Goal: Information Seeking & Learning: Understand process/instructions

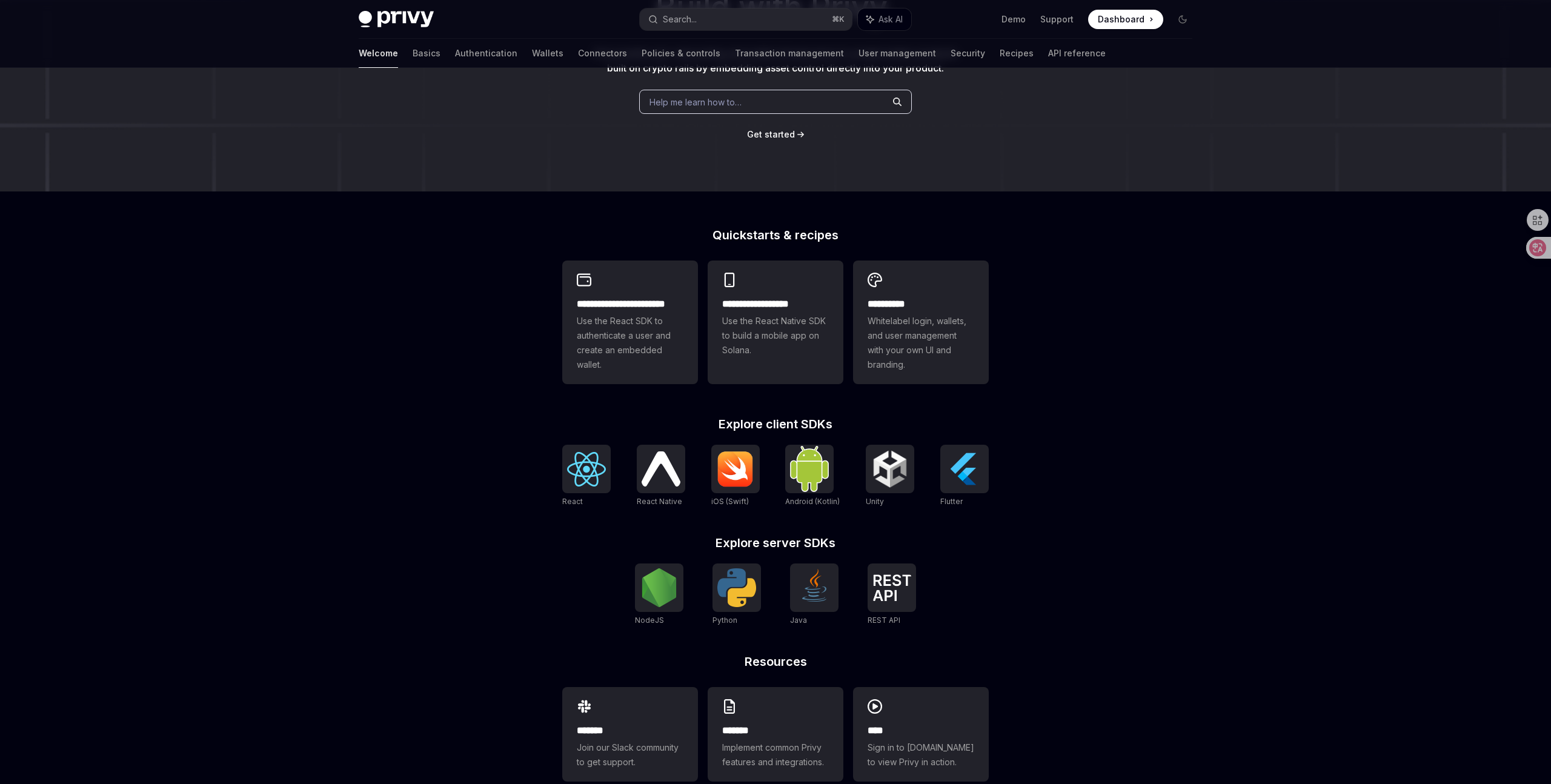
scroll to position [179, 0]
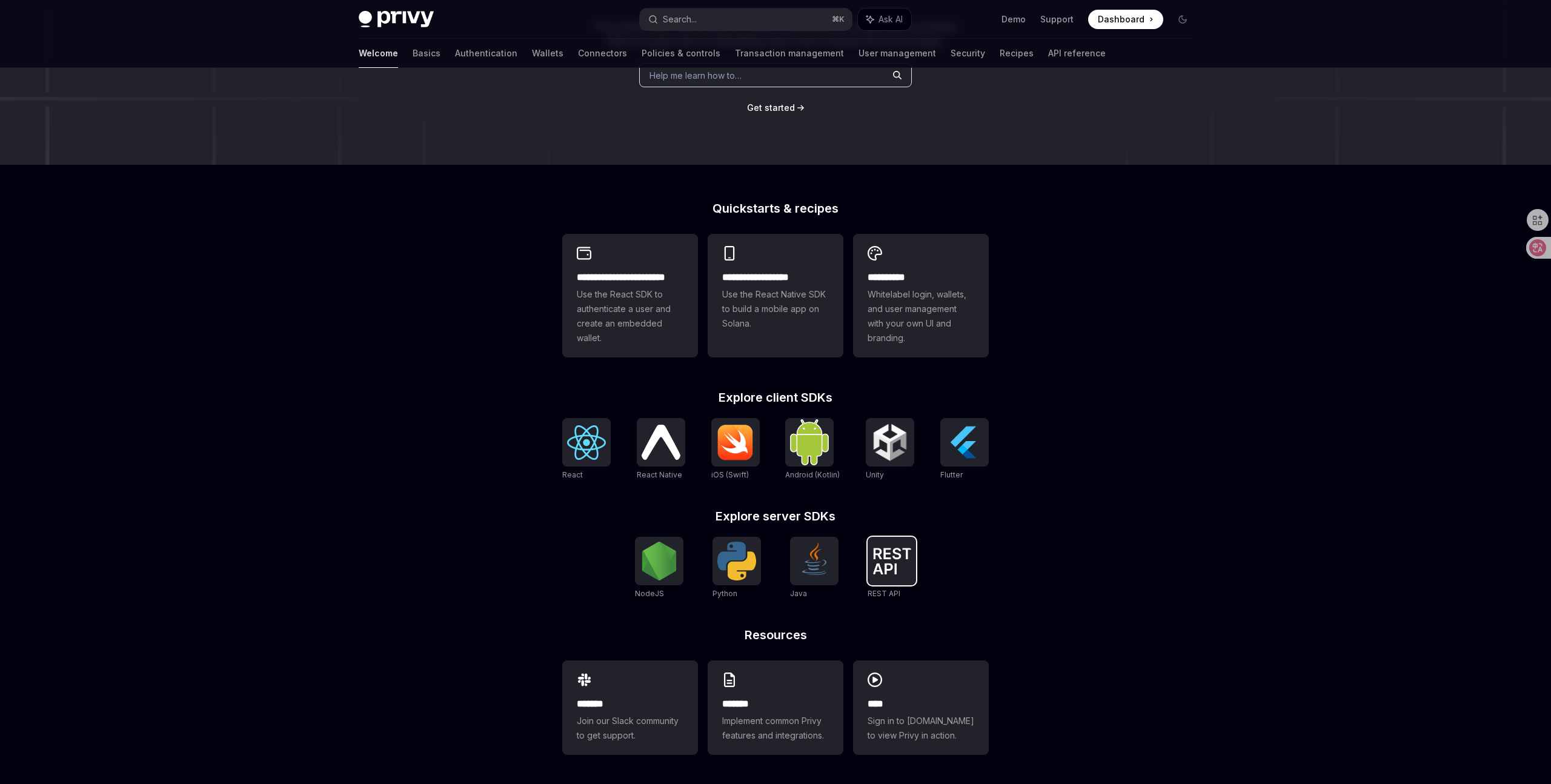
click at [885, 568] on img at bounding box center [892, 561] width 39 height 27
type textarea "*"
click at [647, 438] on img at bounding box center [661, 442] width 39 height 35
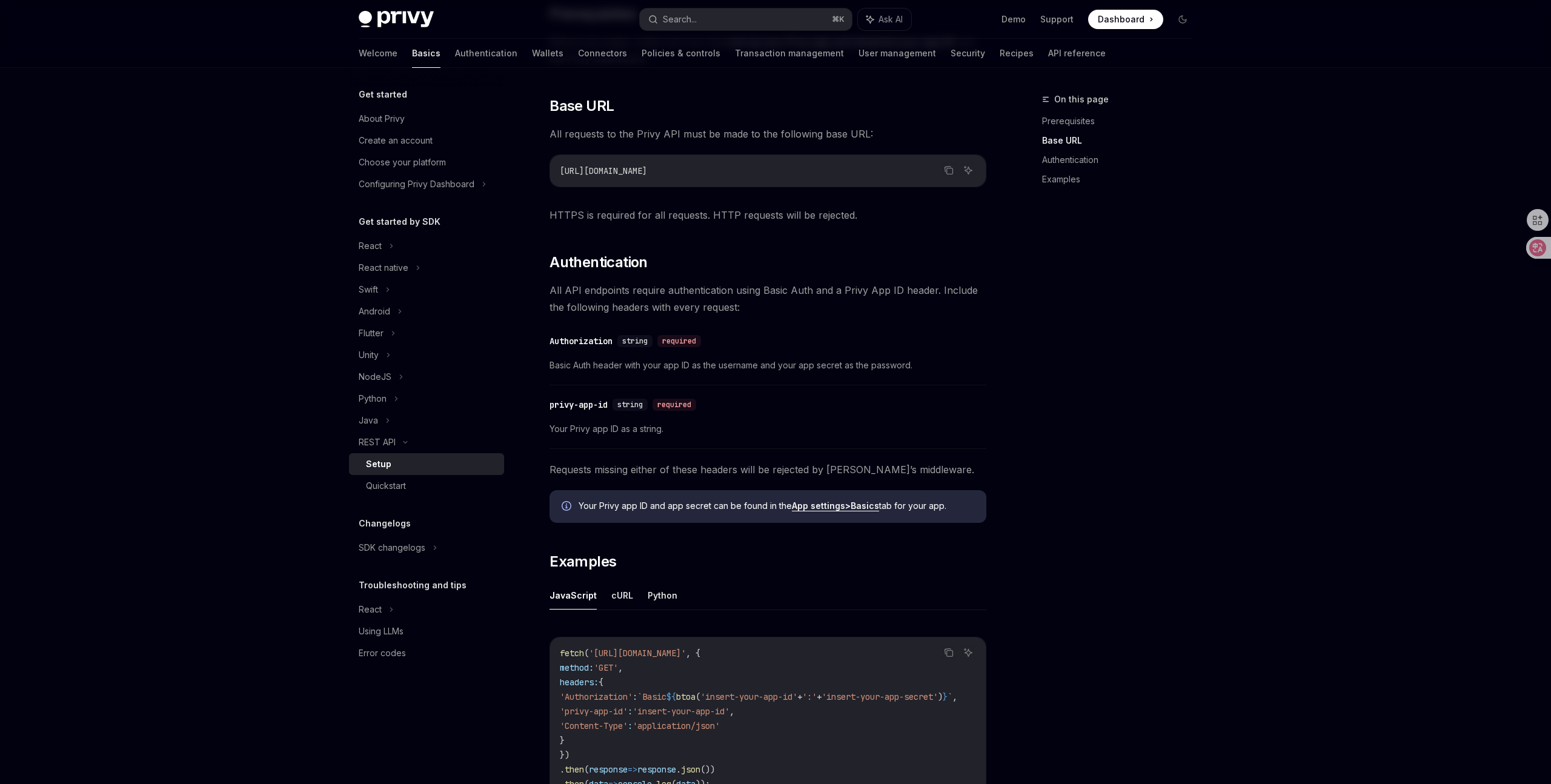
scroll to position [271, 0]
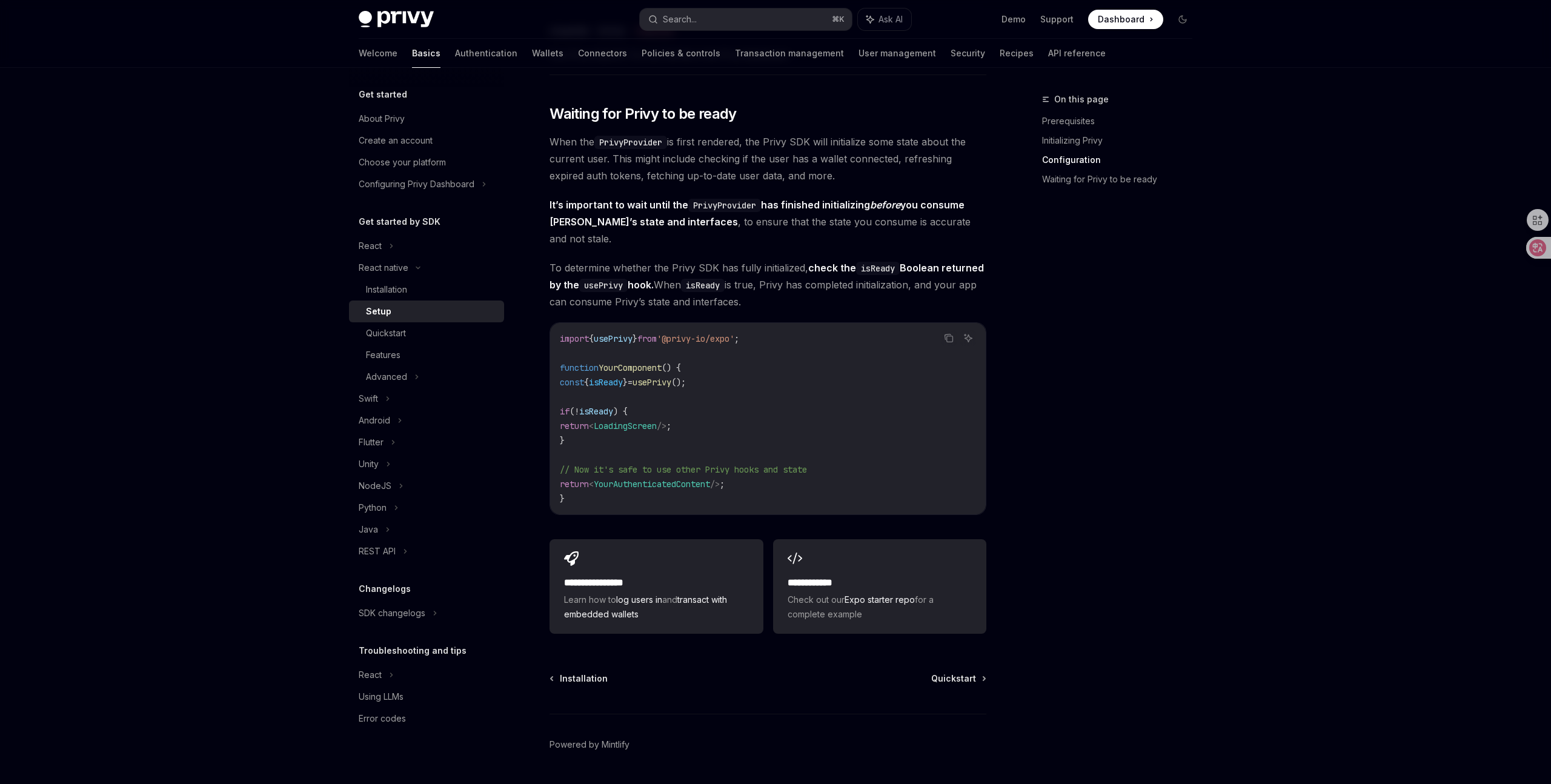
scroll to position [841, 0]
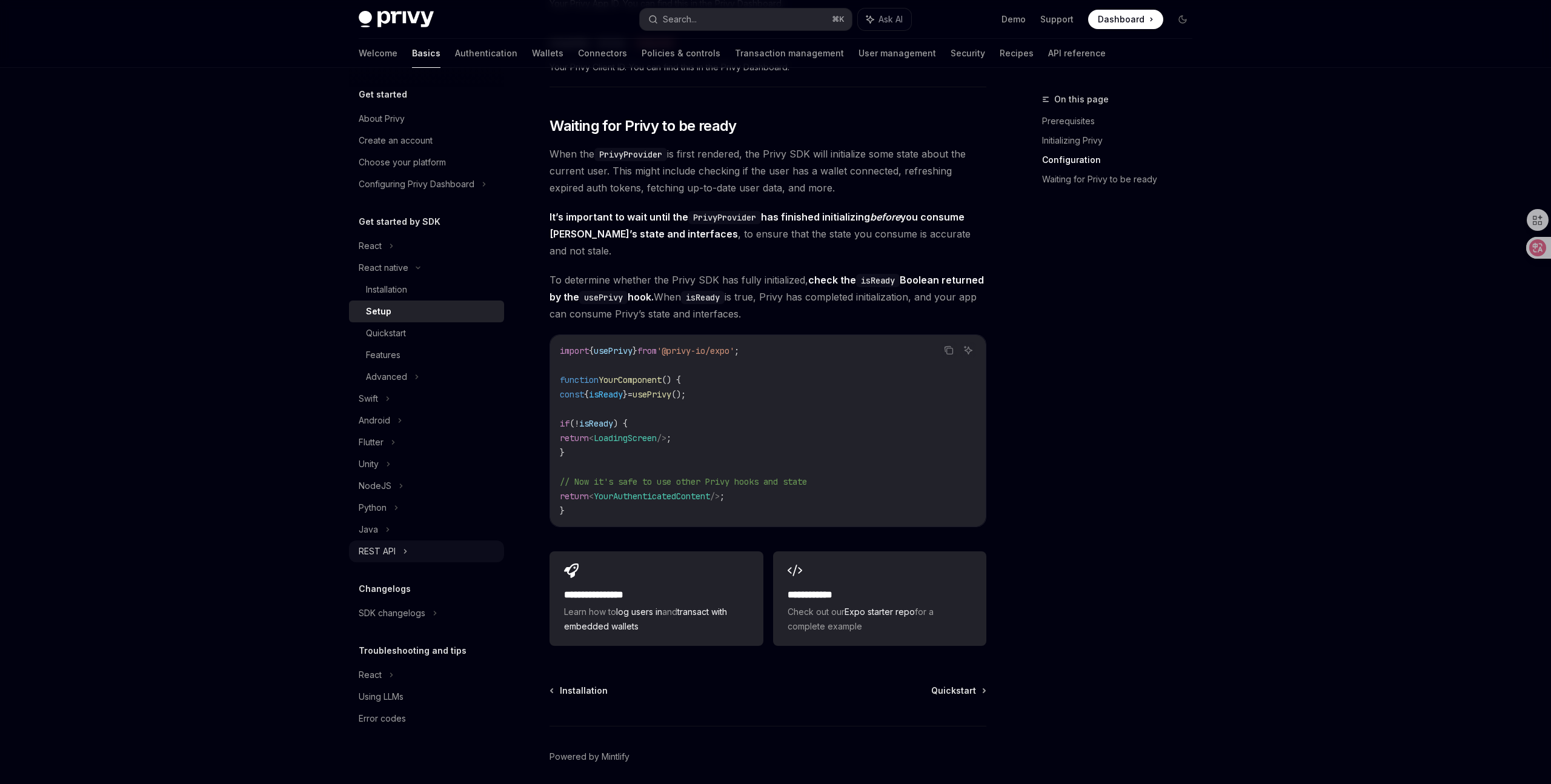
click at [372, 542] on div "REST API" at bounding box center [426, 551] width 155 height 22
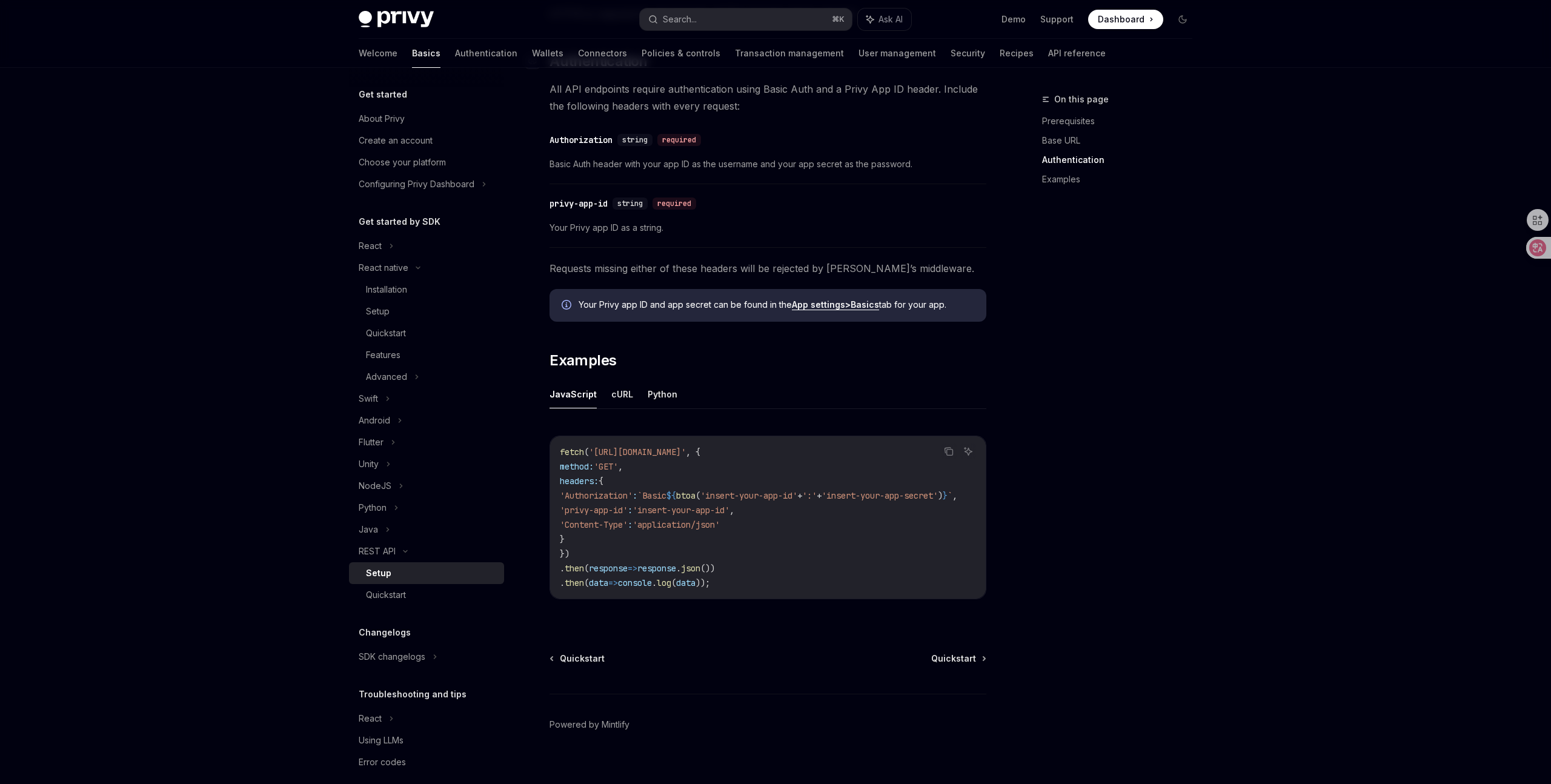
scroll to position [369, 0]
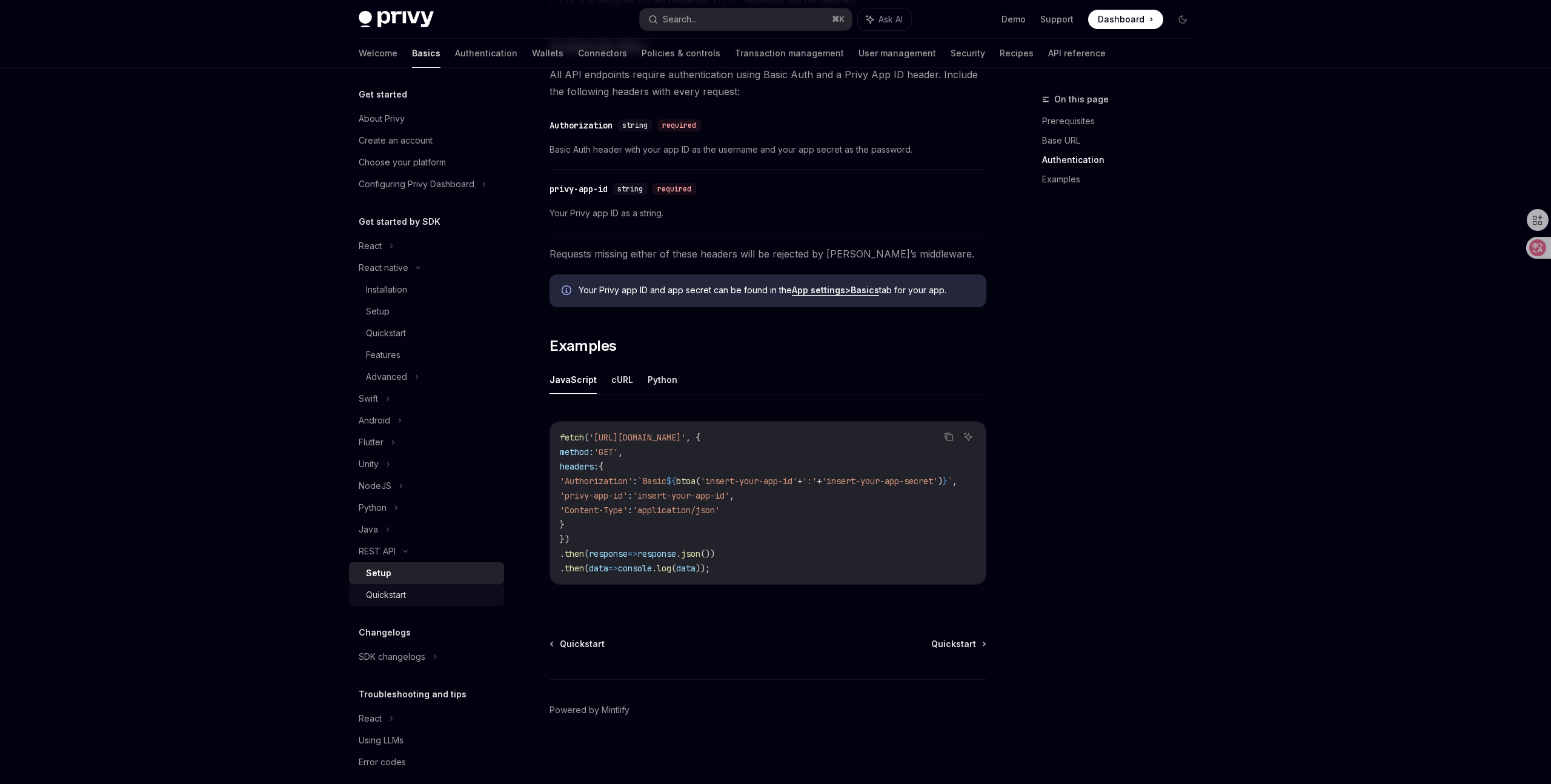
click at [414, 589] on div "Quickstart" at bounding box center [431, 595] width 131 height 15
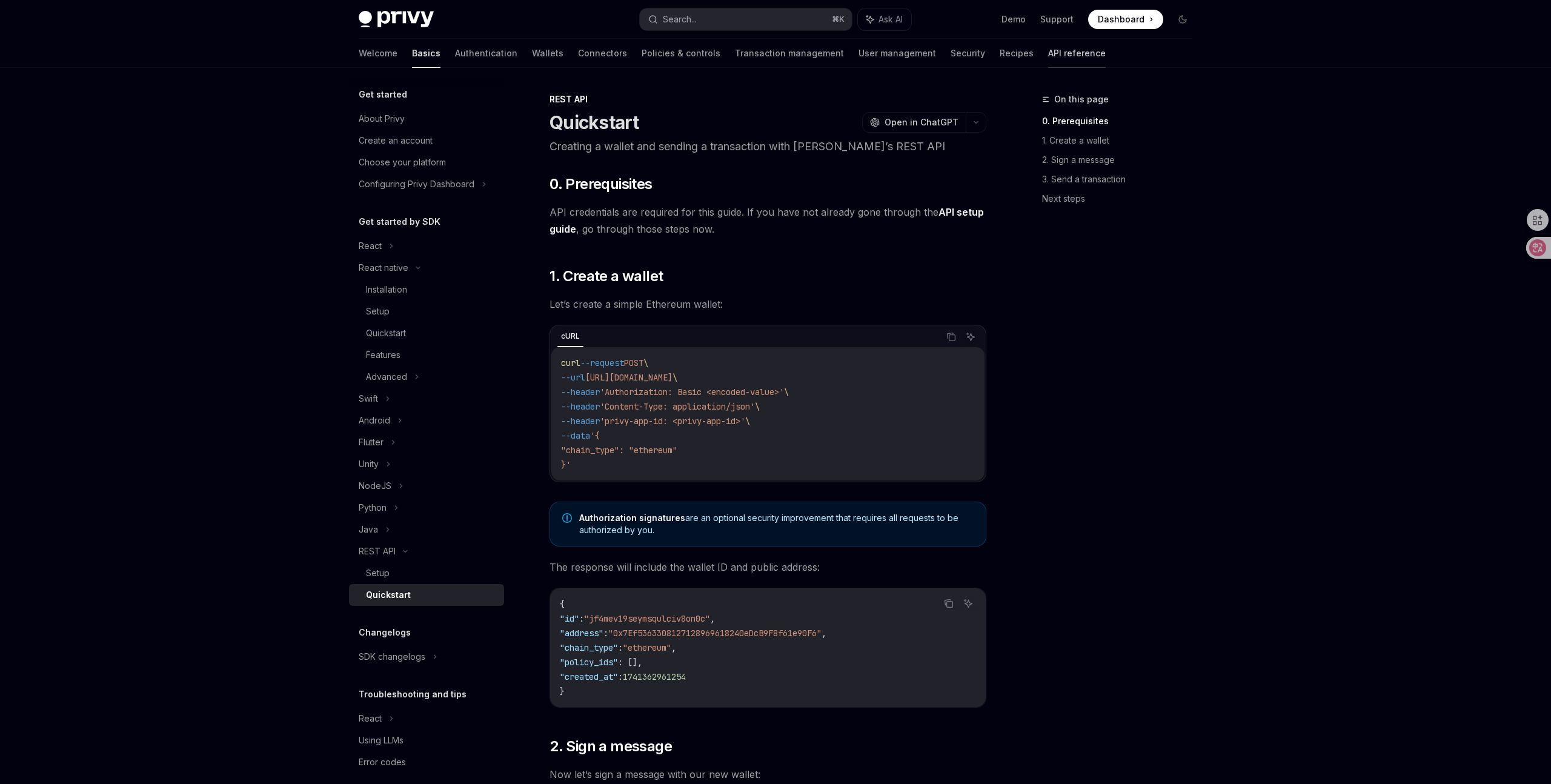
click at [1048, 55] on link "API reference" at bounding box center [1077, 53] width 57 height 29
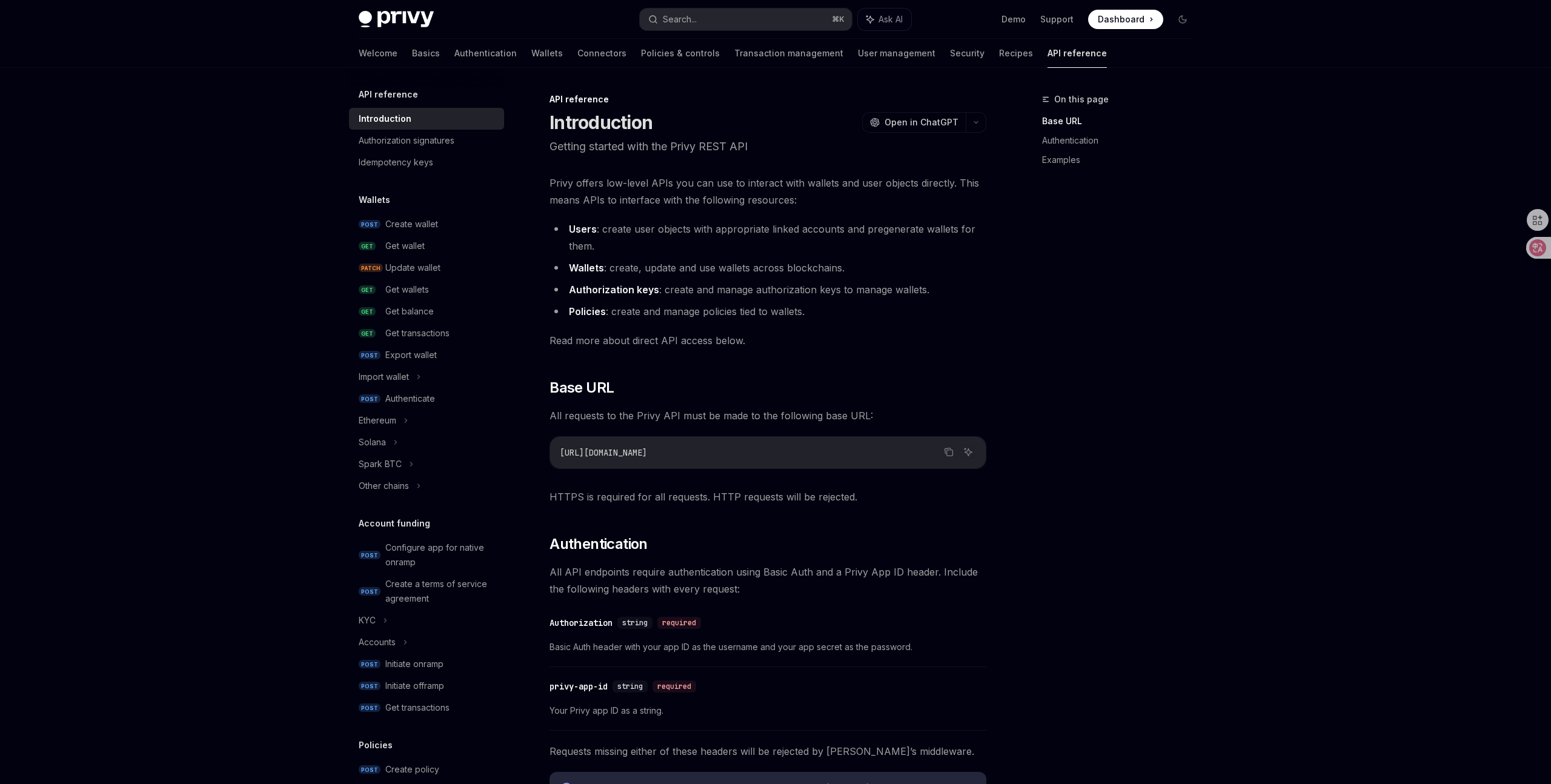
scroll to position [7, 0]
click at [408, 423] on div "Ethereum" at bounding box center [426, 413] width 155 height 22
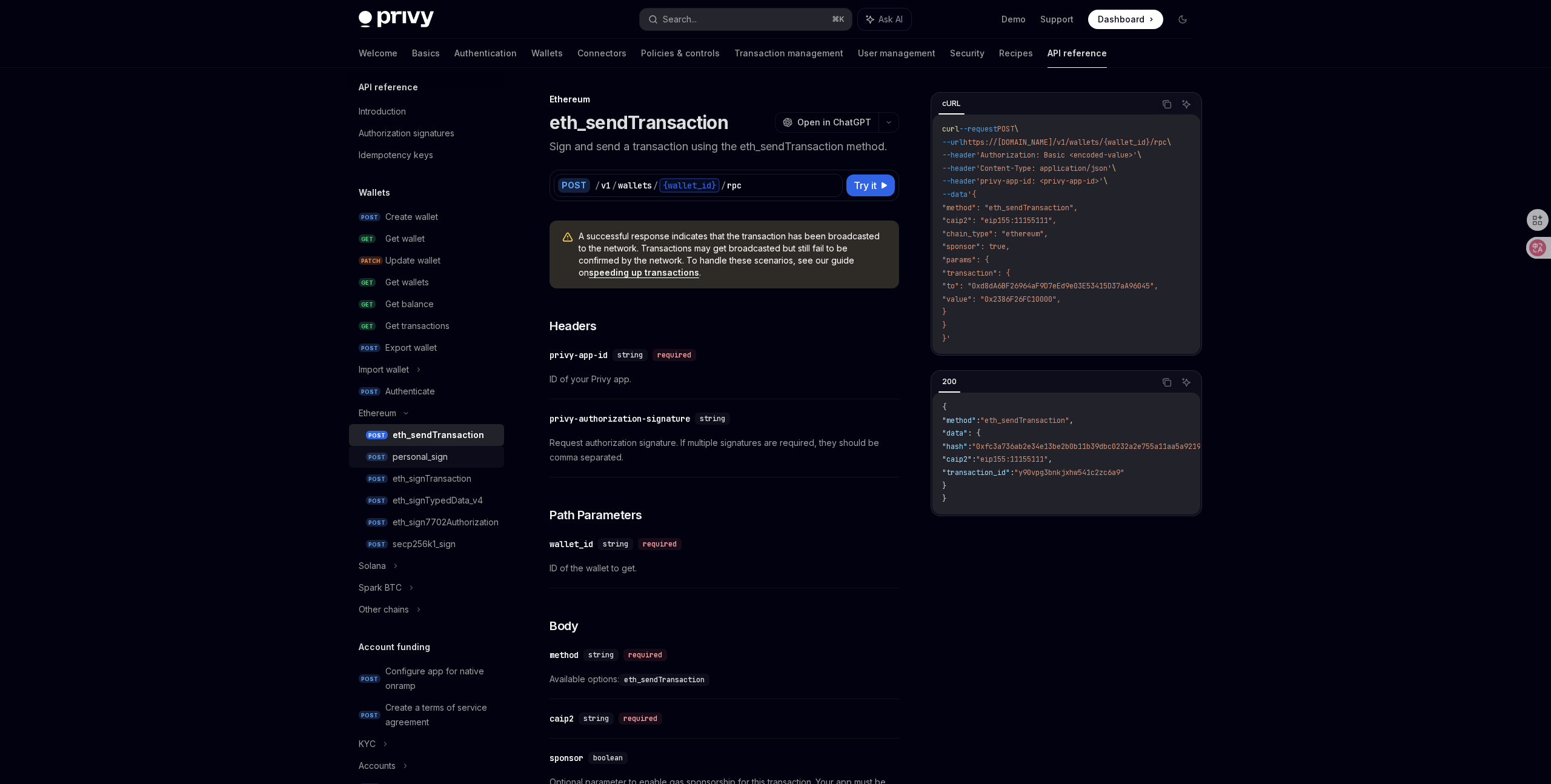
click at [442, 451] on div "personal_sign" at bounding box center [420, 457] width 55 height 15
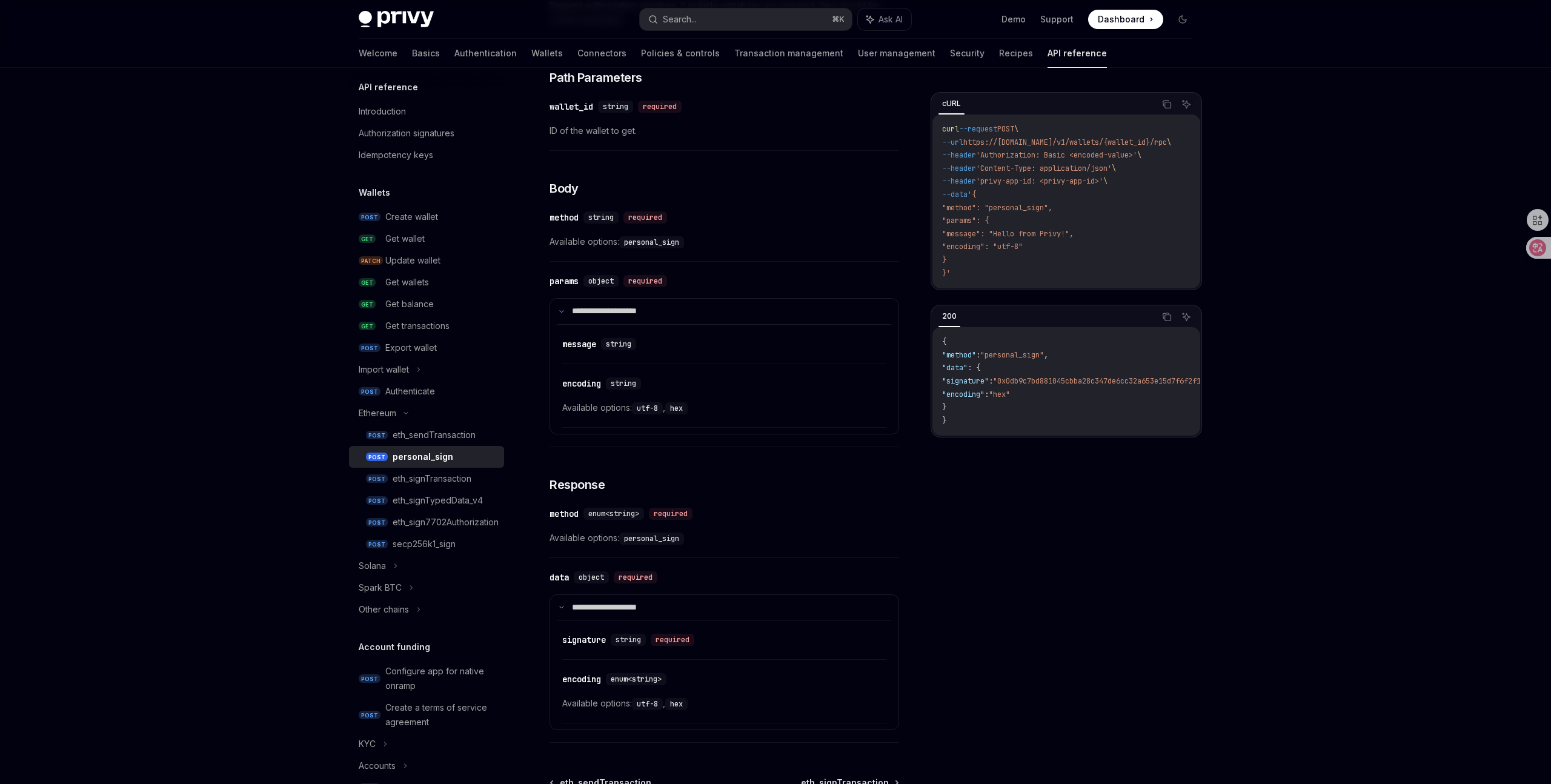
scroll to position [368, 0]
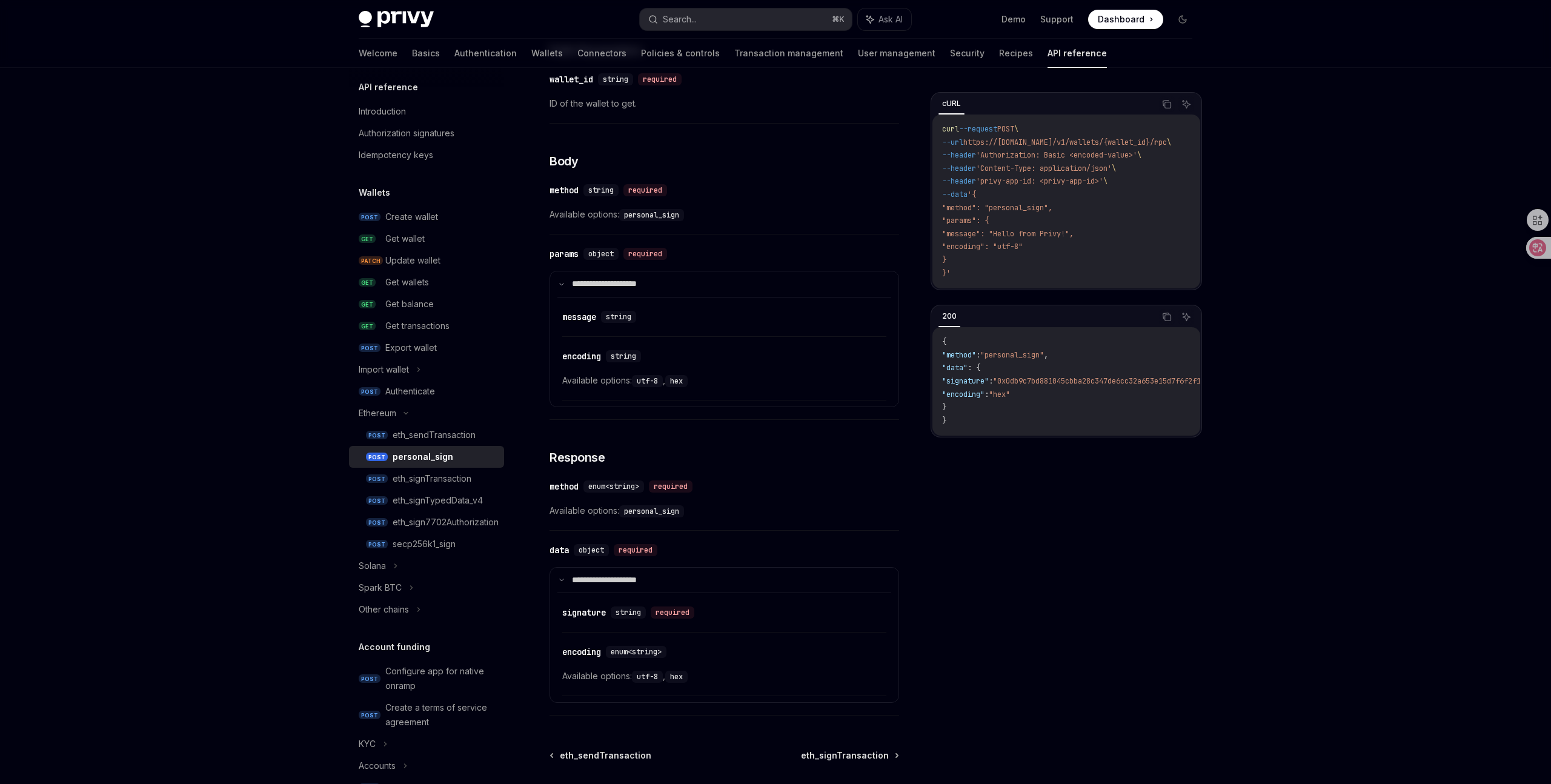
click at [299, 529] on div "Privy Docs home page Search... ⌘ K Ask AI Demo Support Dashboard Dashboard Sear…" at bounding box center [776, 264] width 1551 height 1263
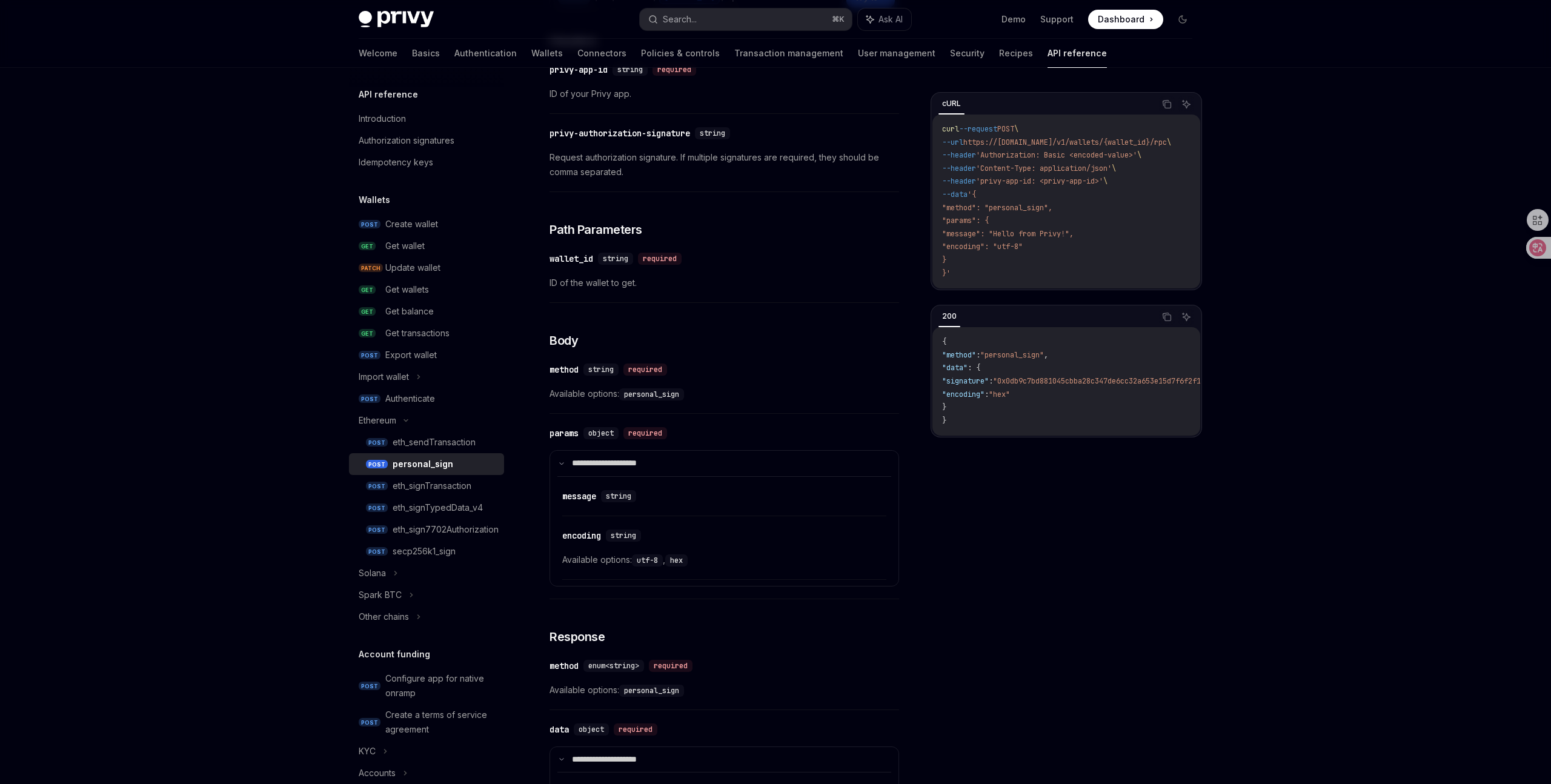
scroll to position [0, 0]
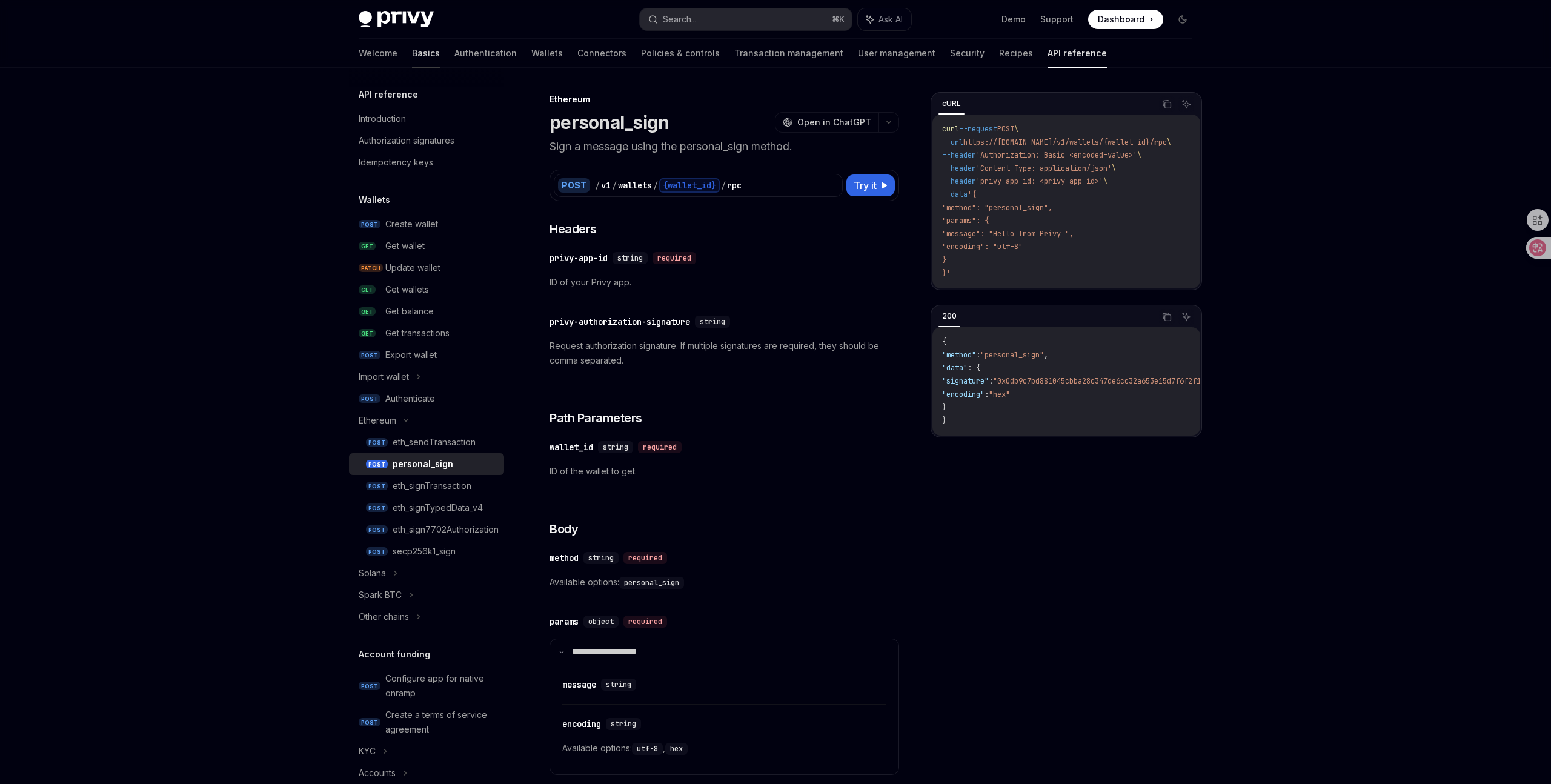
click at [412, 61] on link "Basics" at bounding box center [426, 53] width 28 height 29
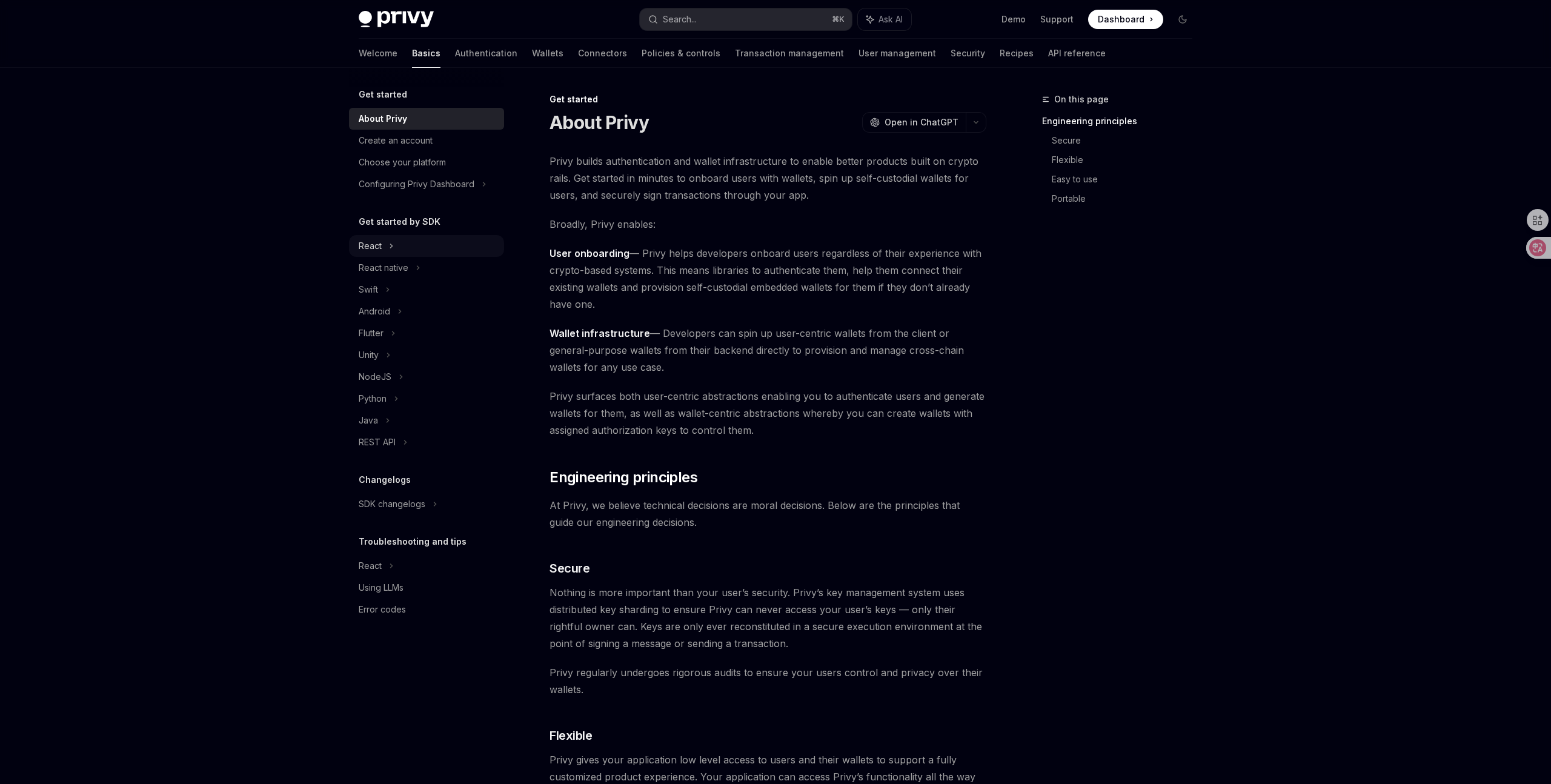
click at [402, 246] on div "React" at bounding box center [426, 246] width 155 height 22
type textarea "*"
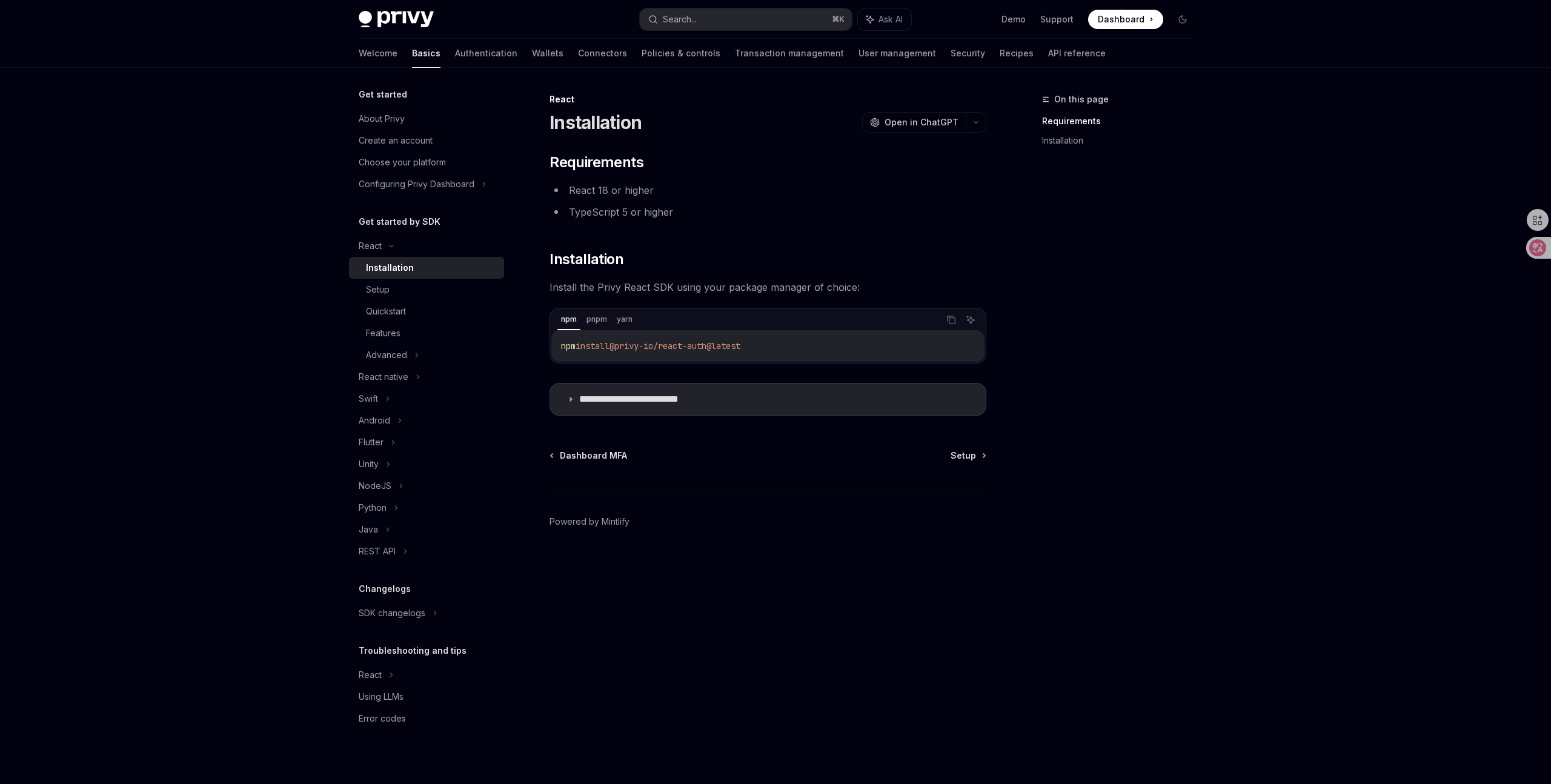
click at [603, 308] on div "npm pnpm yarn Copy Ask AI npm install @privy-io/react-auth@latest" at bounding box center [768, 336] width 437 height 56
click at [949, 320] on icon "Copy the contents from the code block" at bounding box center [951, 320] width 10 height 10
click at [442, 289] on div "Setup" at bounding box center [431, 290] width 131 height 15
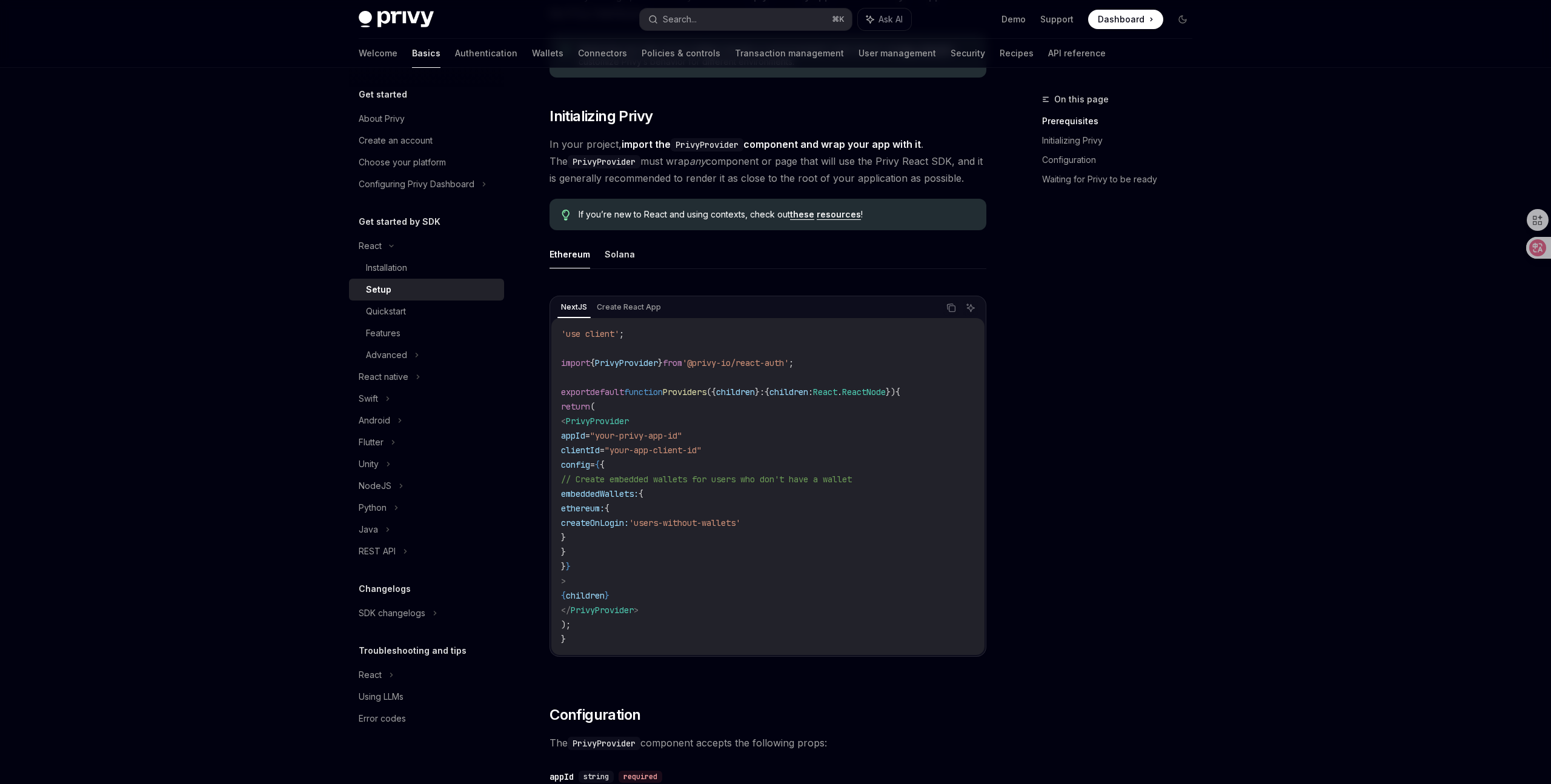
scroll to position [200, 0]
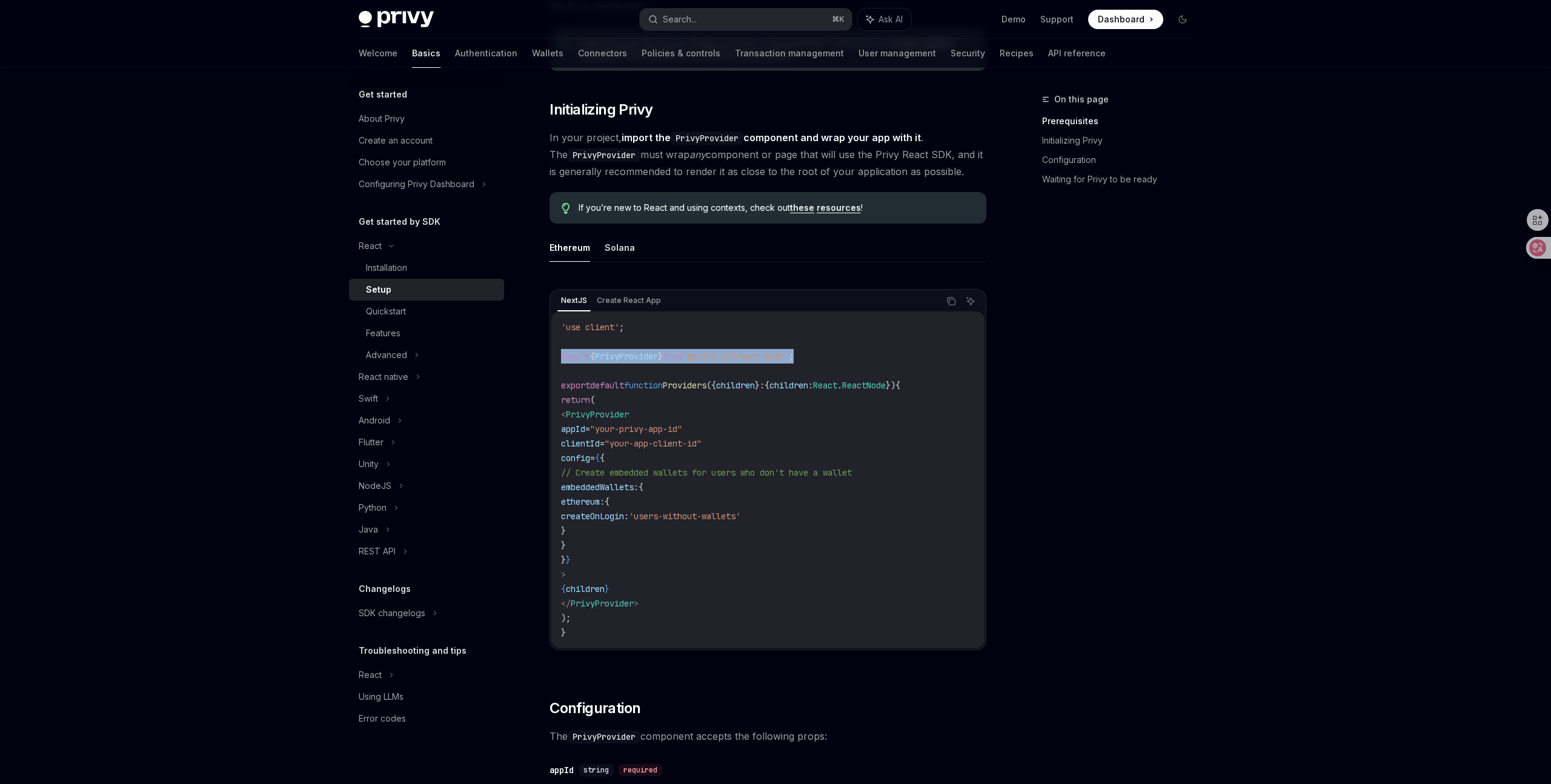
drag, startPoint x: 560, startPoint y: 360, endPoint x: 890, endPoint y: 360, distance: 330.0
click at [891, 361] on div "'use client' ; import { PrivyProvider } from '@privy-io/react-auth' ; export de…" at bounding box center [768, 480] width 433 height 337
copy span "import { PrivyProvider } from '@privy-io/react-auth' ;"
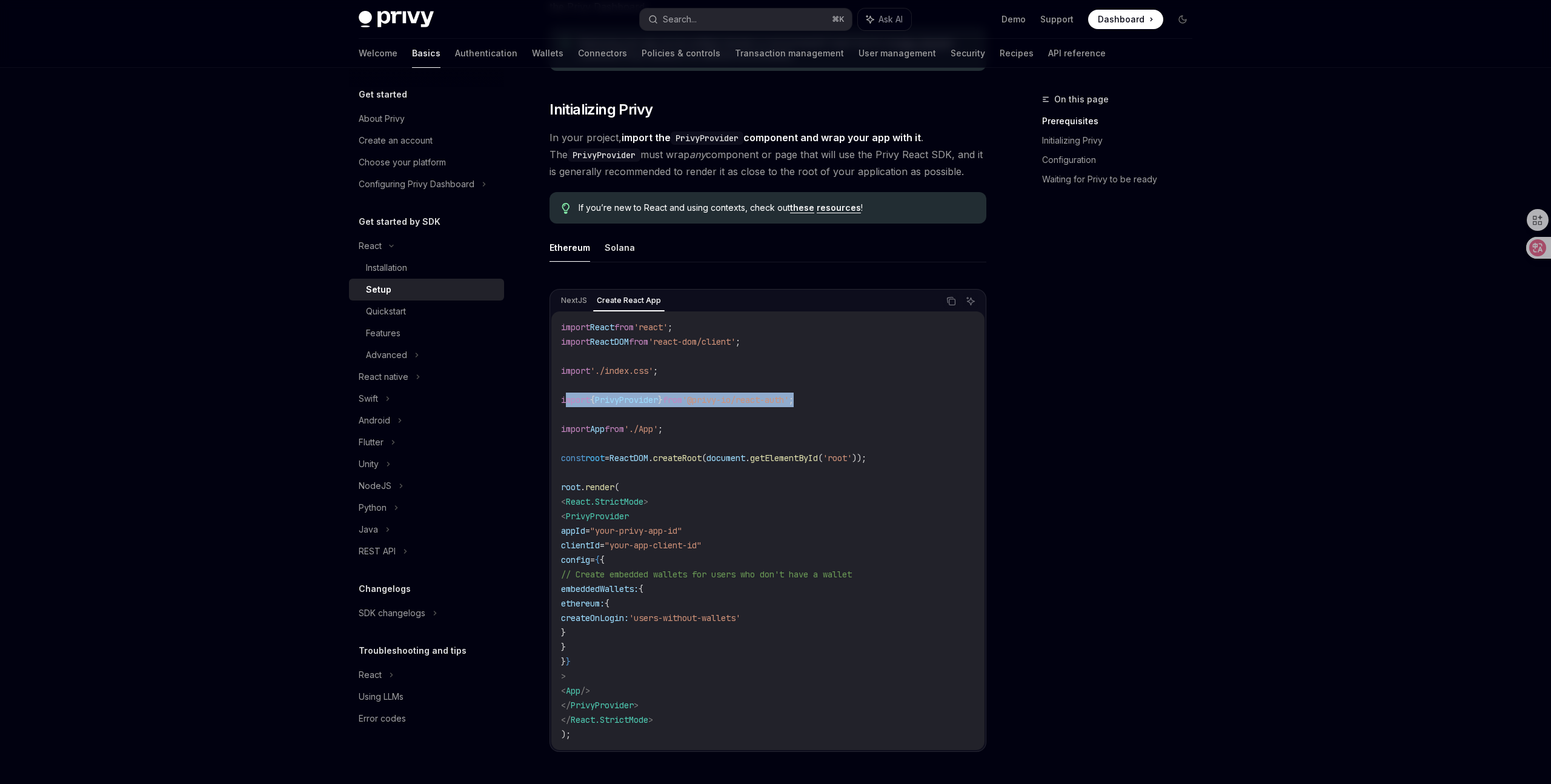
drag, startPoint x: 566, startPoint y: 403, endPoint x: 860, endPoint y: 403, distance: 294.0
click at [860, 403] on code "import React from 'react' ; import ReactDOM from 'react-dom/client' ; import '.…" at bounding box center [768, 530] width 414 height 422
copy span "mport { PrivyProvider } from '@privy-io/react-auth' ;"
click at [860, 398] on code "import React from 'react' ; import ReactDOM from 'react-dom/client' ; import '.…" at bounding box center [768, 530] width 414 height 422
copy code "import { PrivyProvider } from '@privy-io/react-auth' ;"
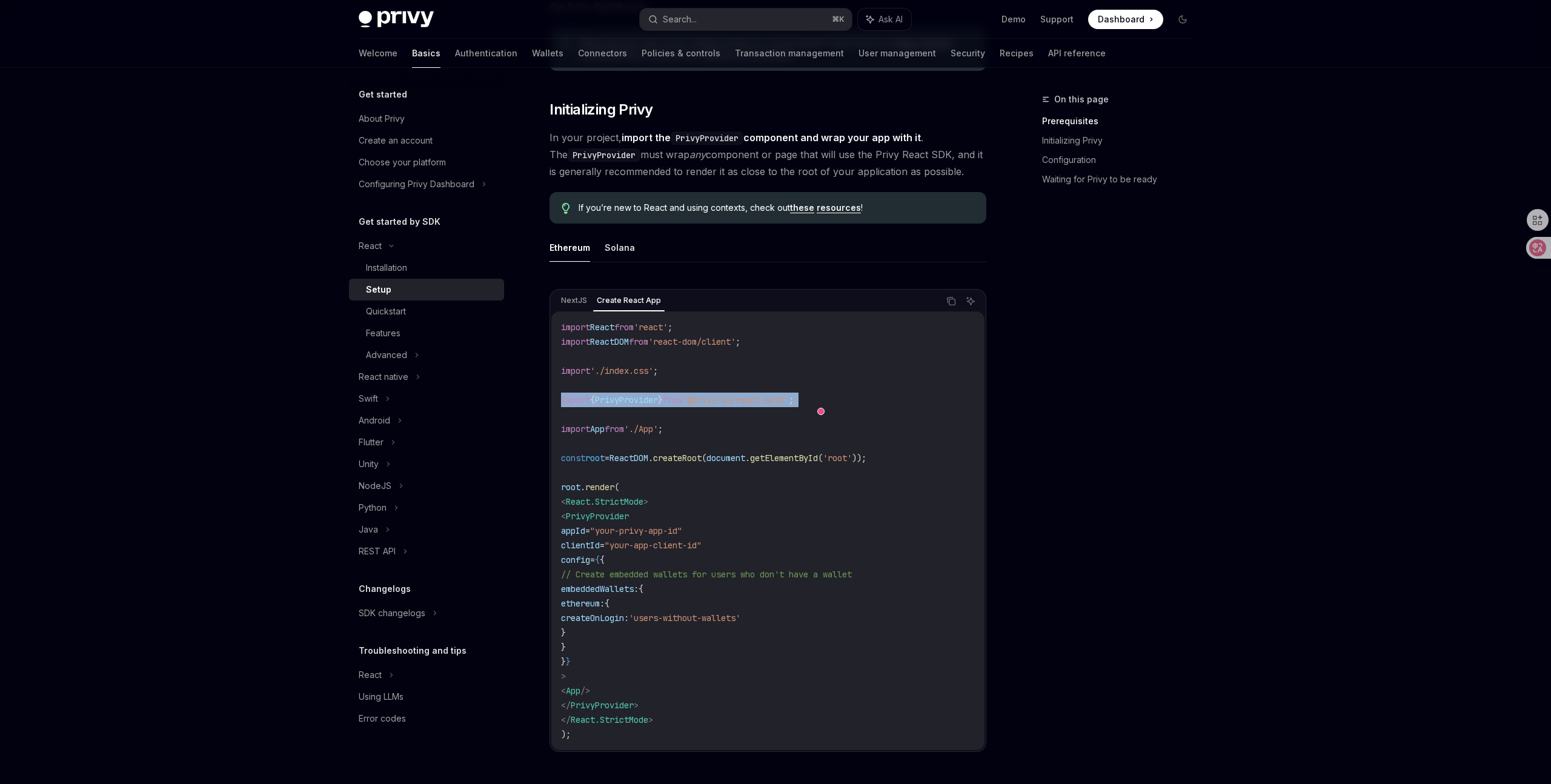
drag, startPoint x: 860, startPoint y: 398, endPoint x: 532, endPoint y: 398, distance: 328.0
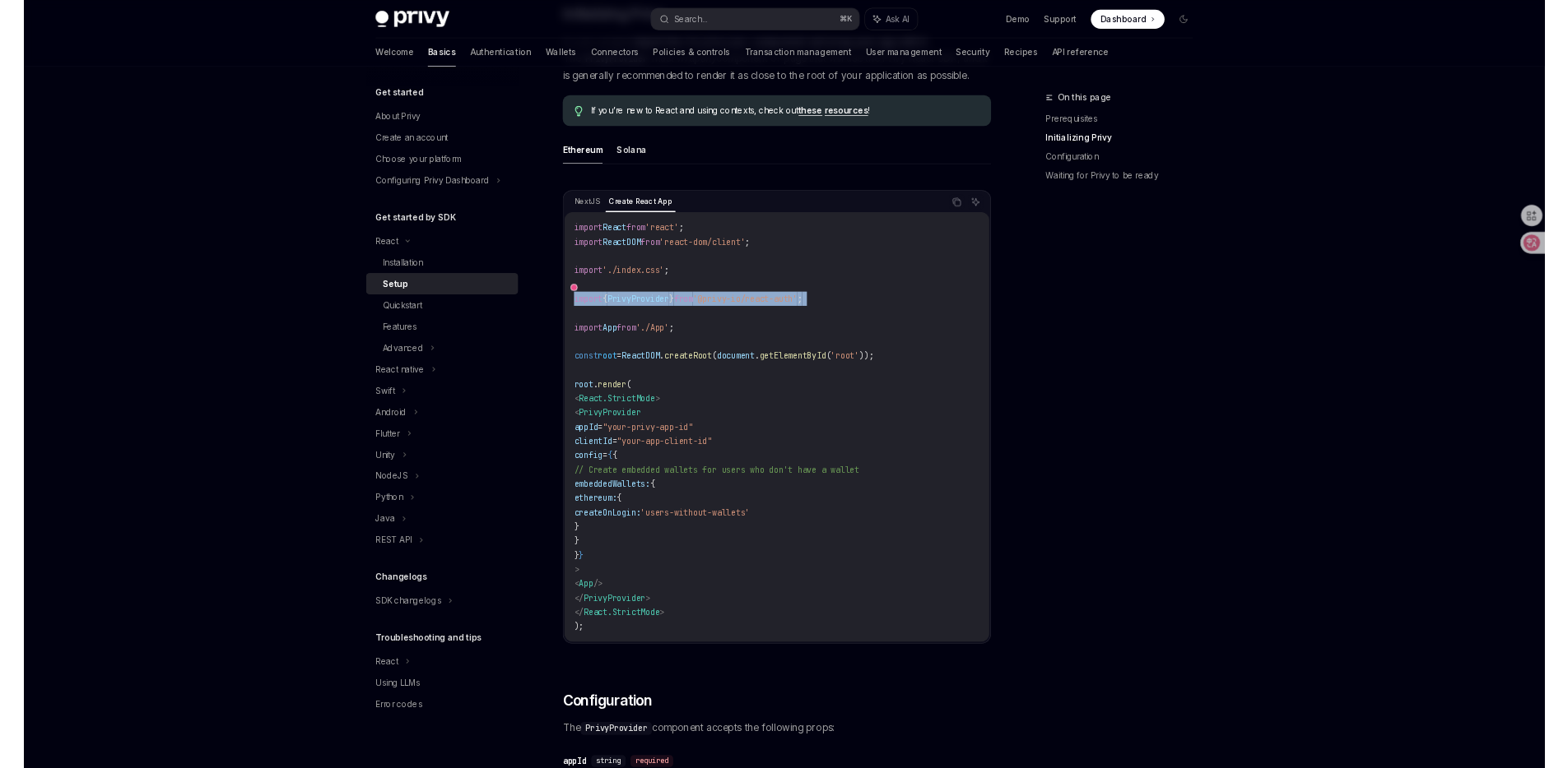
scroll to position [529, 0]
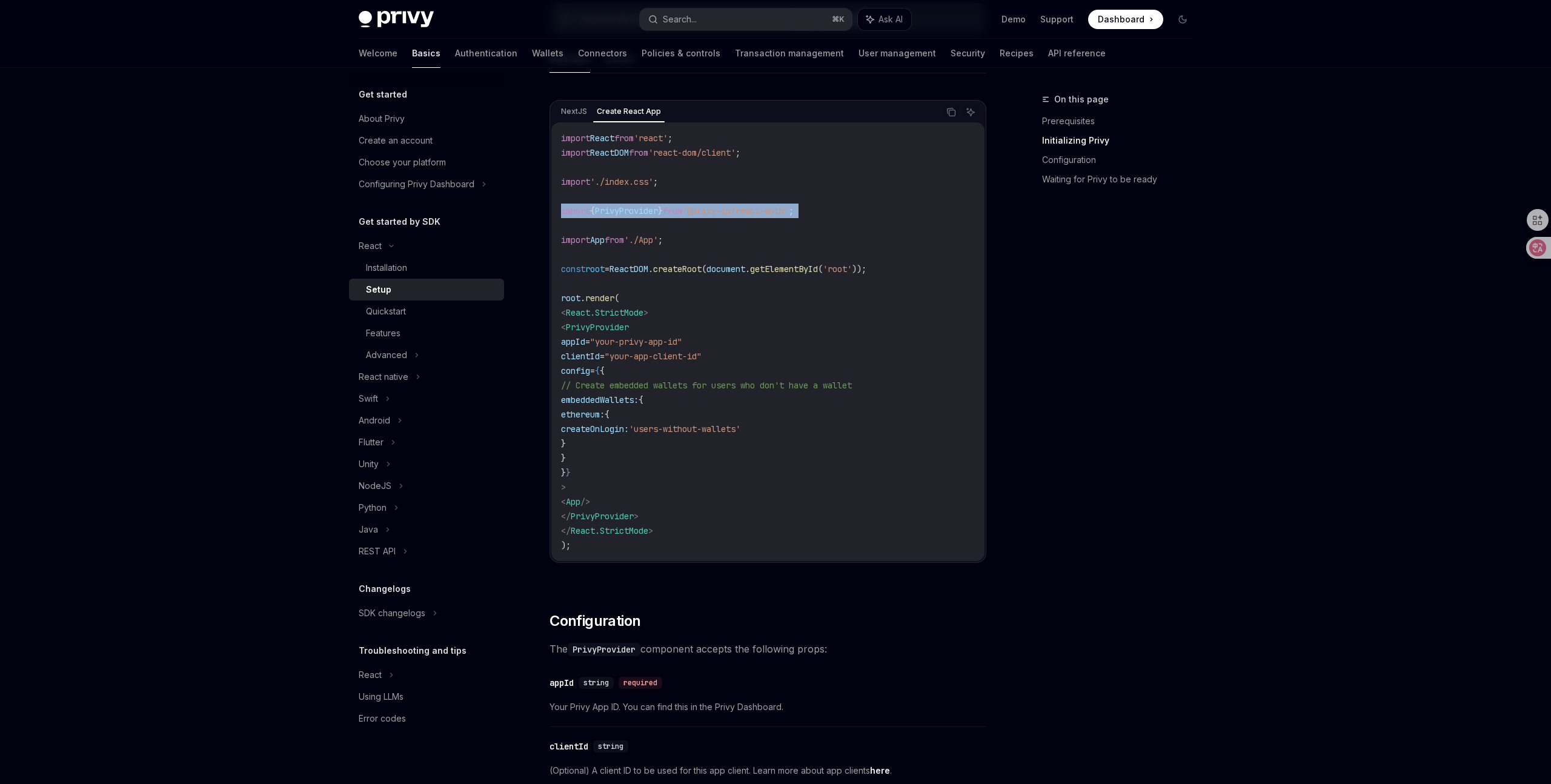
drag, startPoint x: 590, startPoint y: 344, endPoint x: 638, endPoint y: 472, distance: 136.7
click at [638, 472] on code "import React from 'react' ; import ReactDOM from 'react-dom/client' ; import '.…" at bounding box center [768, 341] width 414 height 422
copy code "appId = "your-privy-app-id" clientId = "your-app-client-id" config = { { // Cre…"
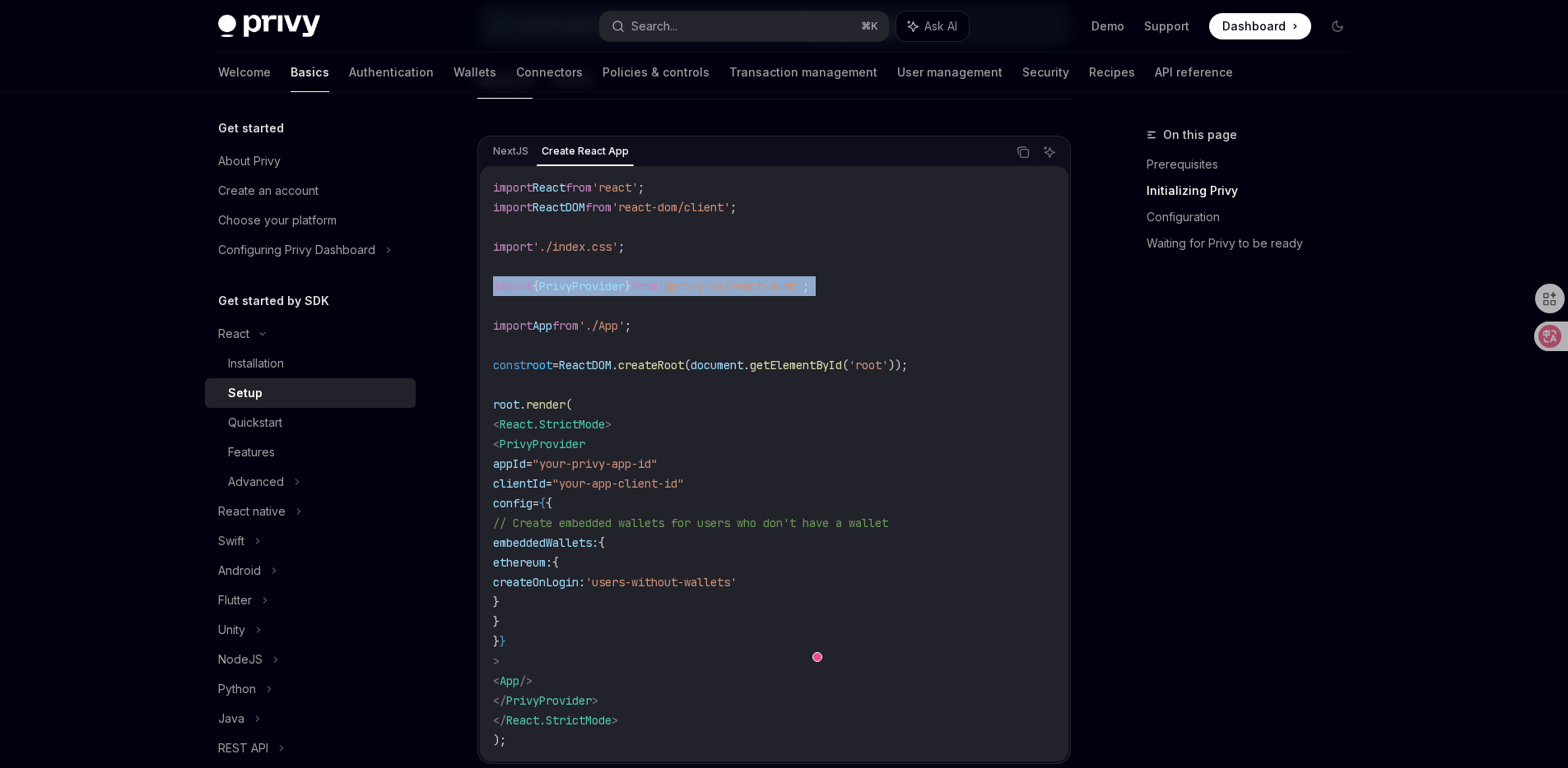
click at [1009, 405] on code "import React from 'react' ; import ReactDOM from 'react-dom/client' ; import '.…" at bounding box center [774, 463] width 562 height 573
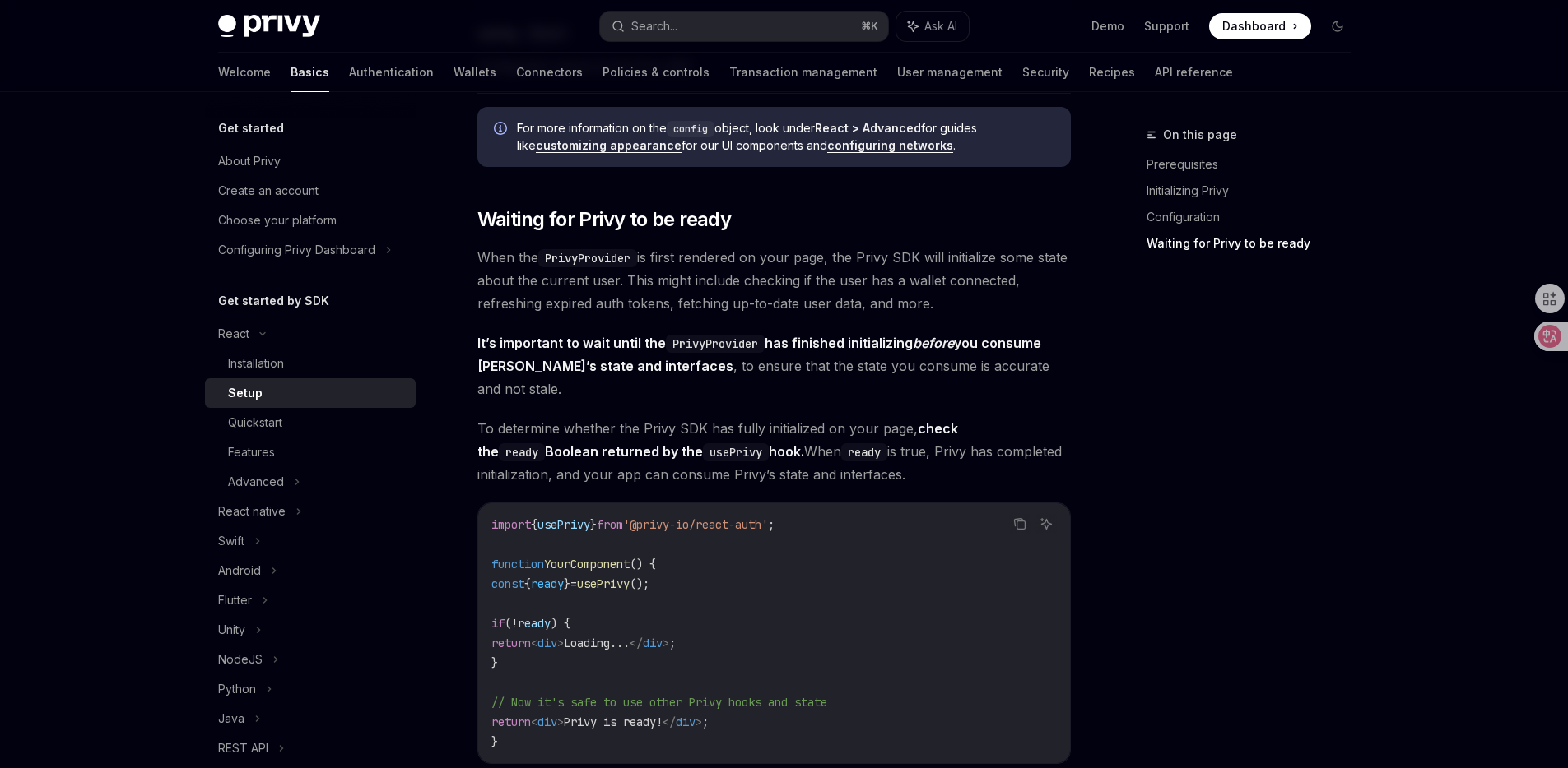
scroll to position [1559, 0]
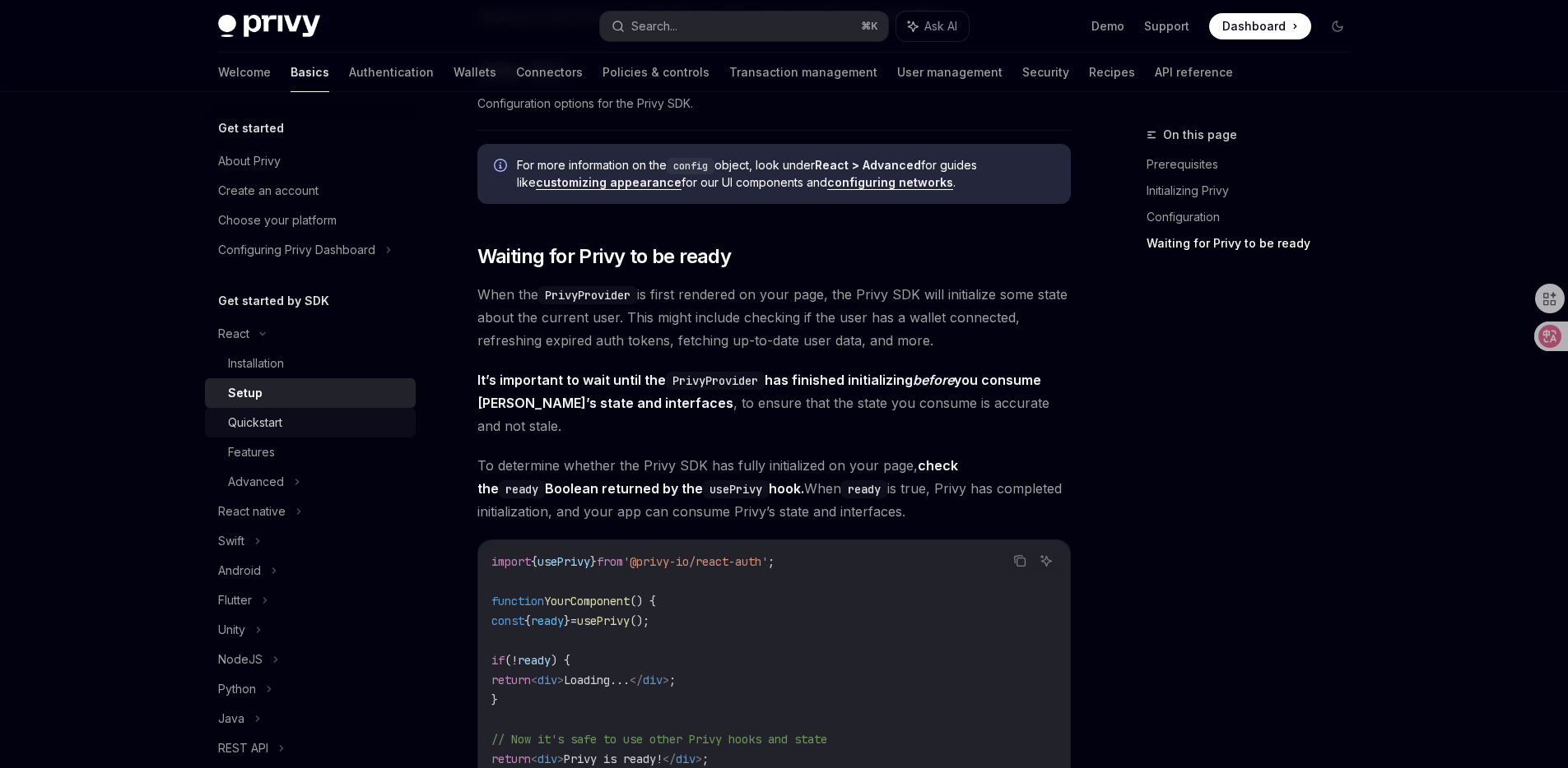
click at [314, 415] on div "Quickstart" at bounding box center [317, 423] width 177 height 20
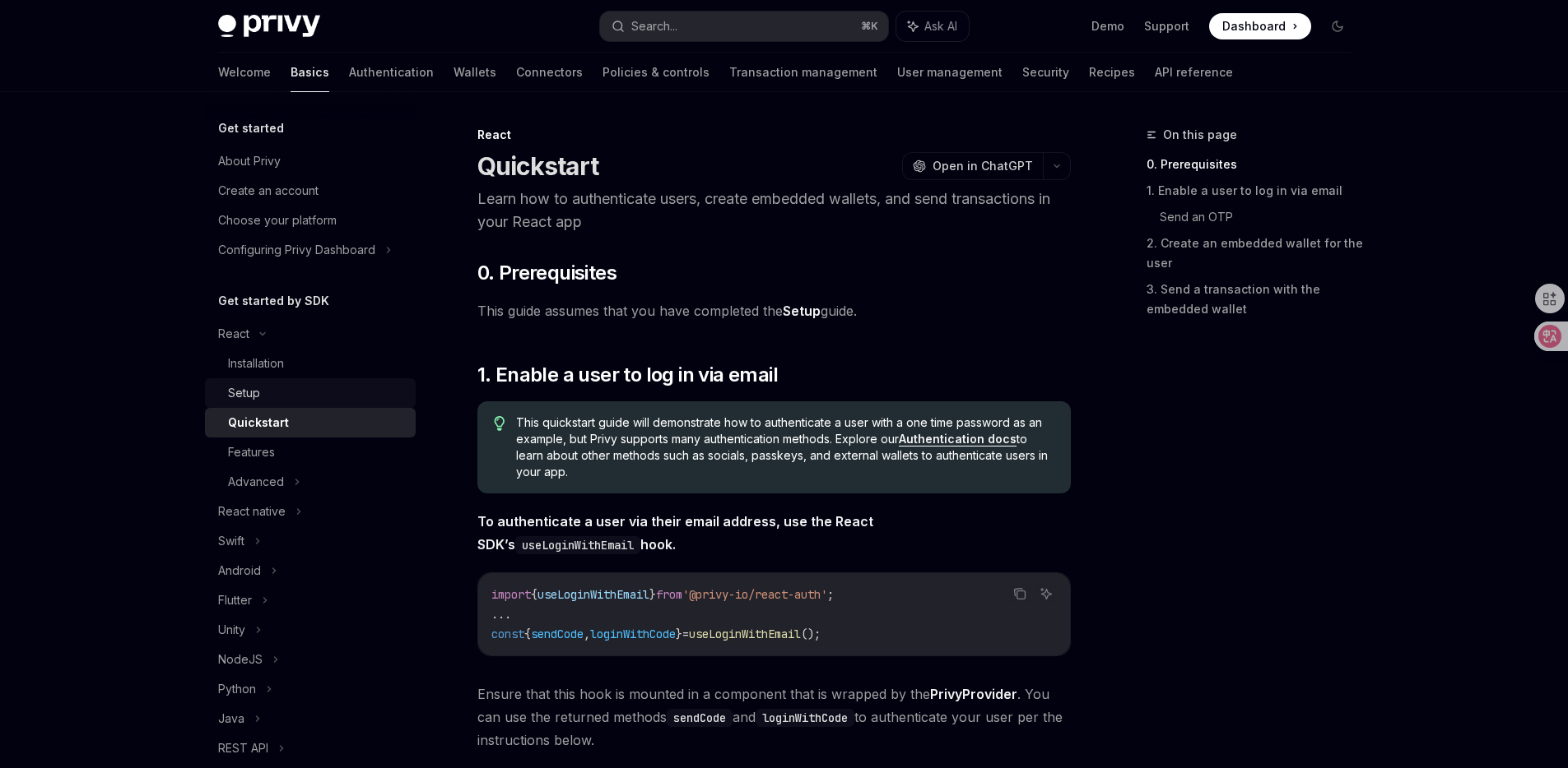
click at [330, 387] on div "Setup" at bounding box center [317, 393] width 177 height 20
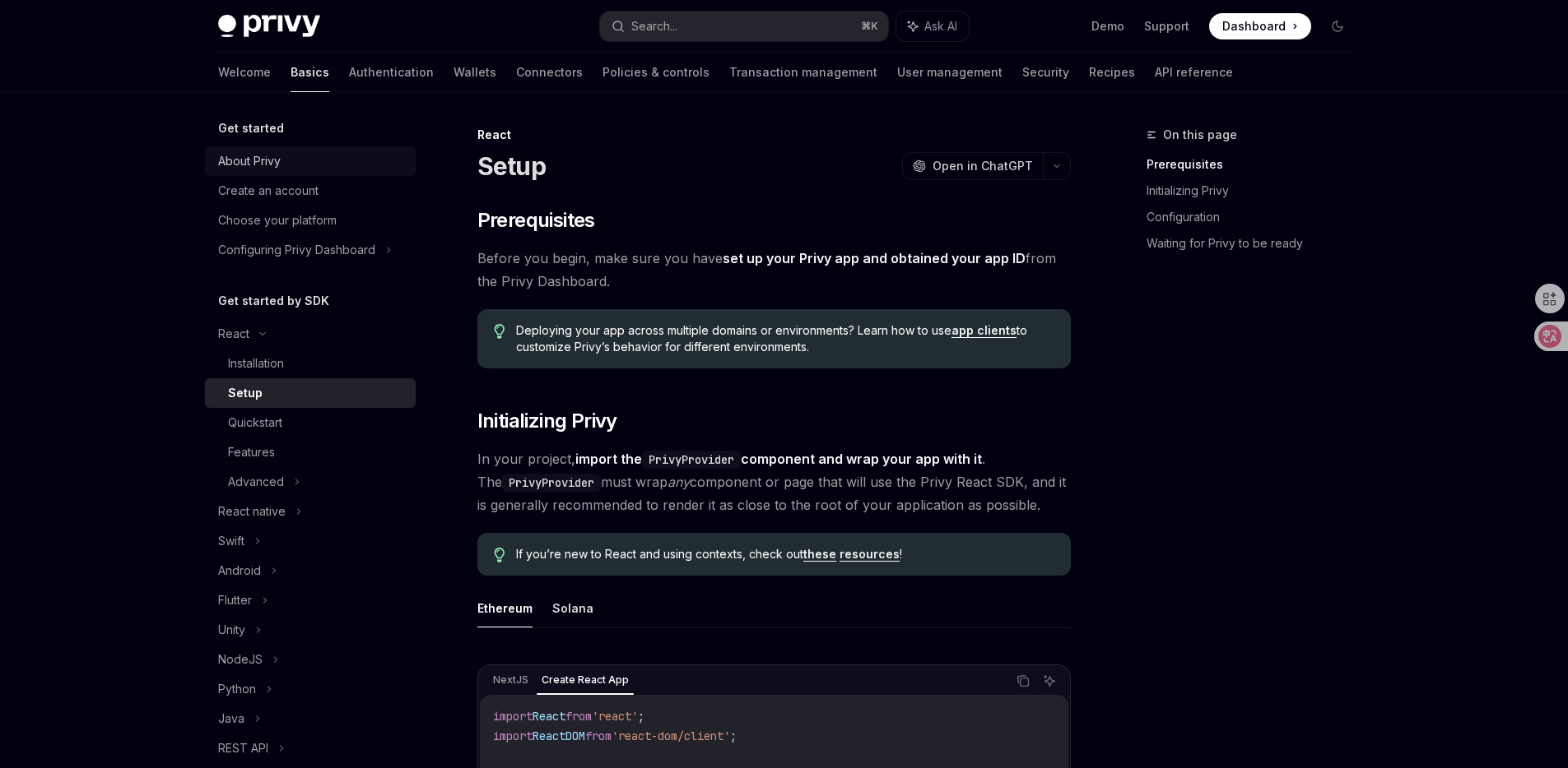
click at [314, 171] on link "About Privy" at bounding box center [309, 161] width 211 height 30
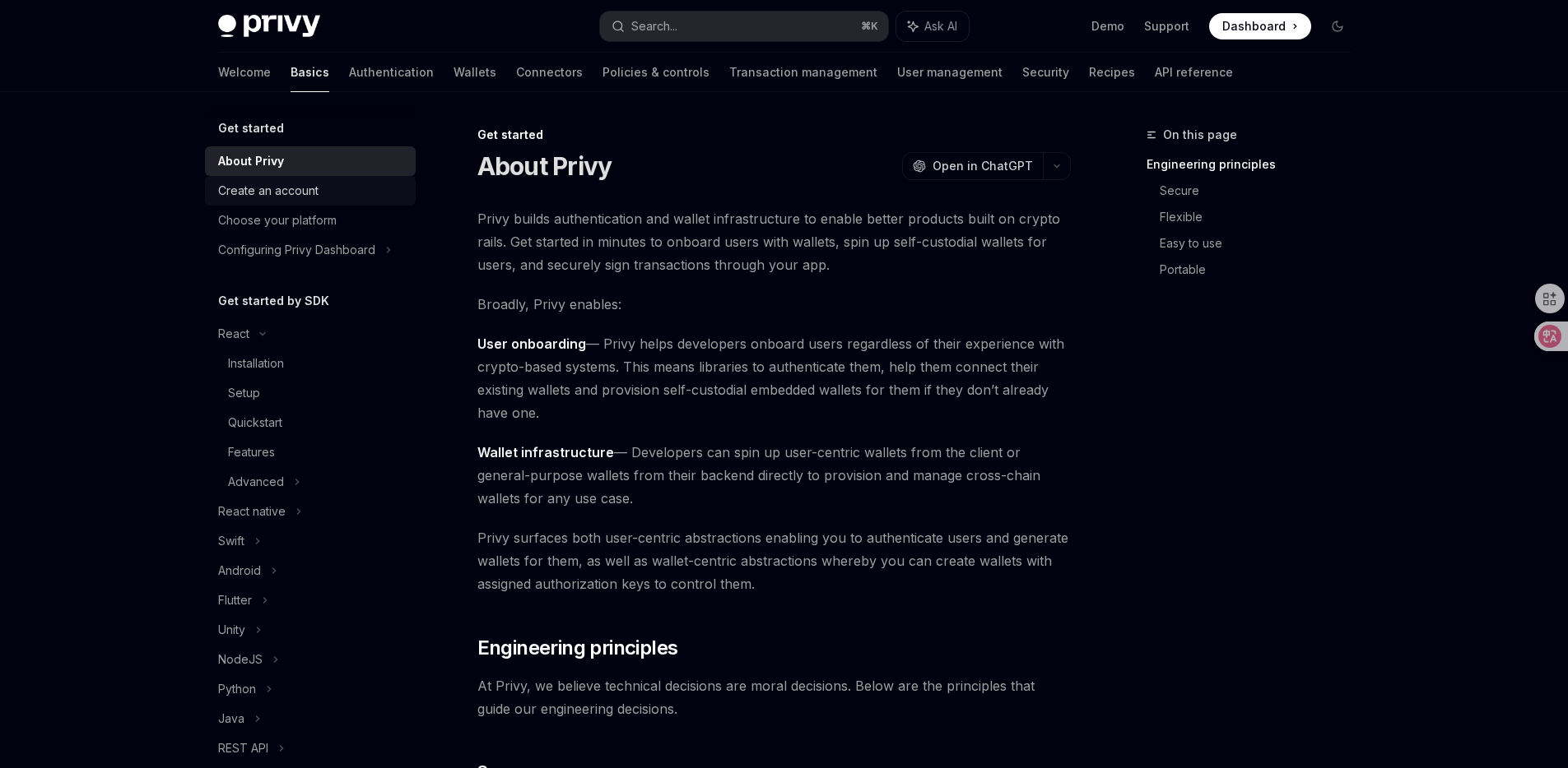
click at [308, 195] on div "Create an account" at bounding box center [268, 191] width 100 height 20
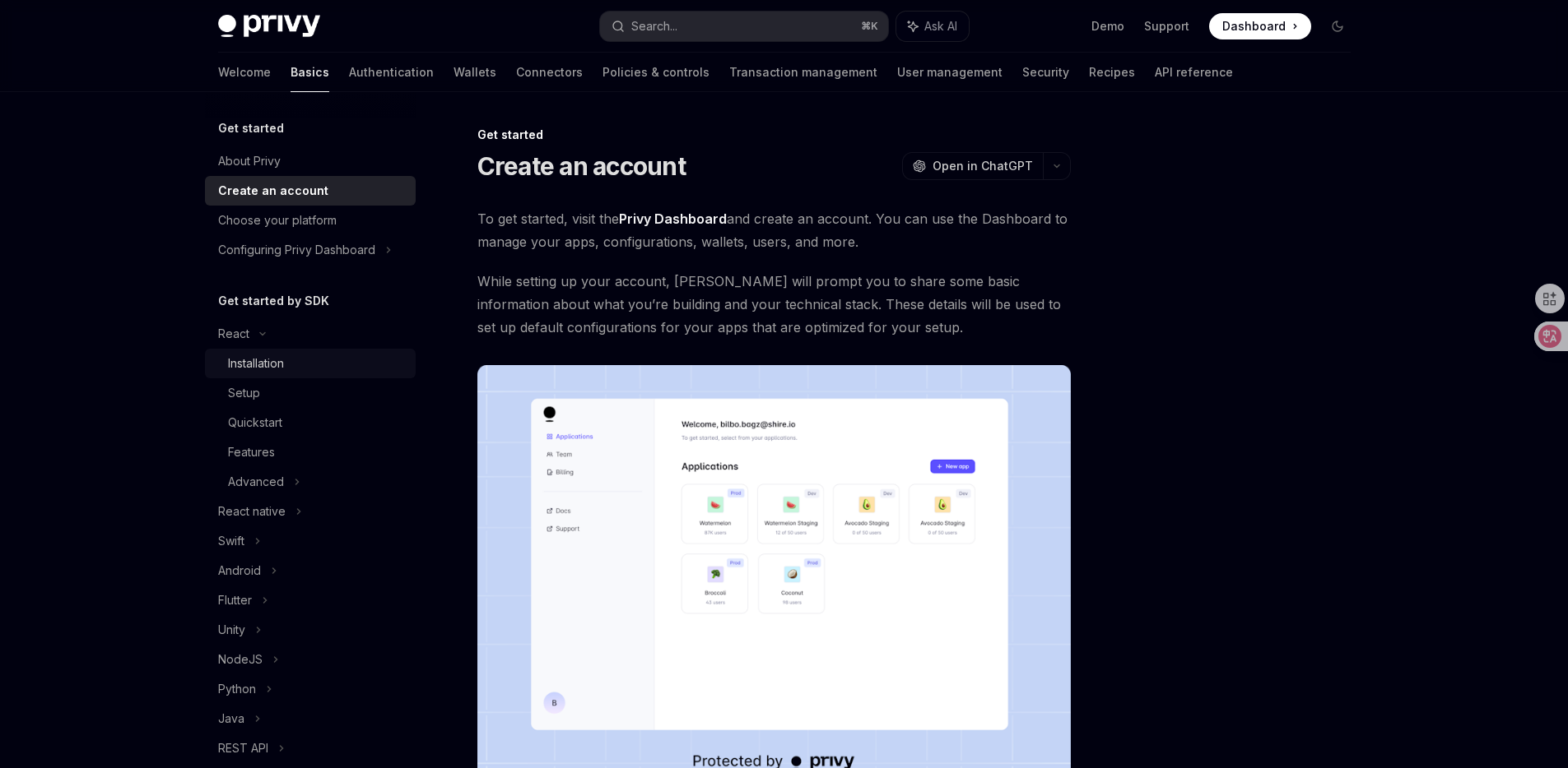
click at [285, 350] on link "Installation" at bounding box center [309, 364] width 211 height 30
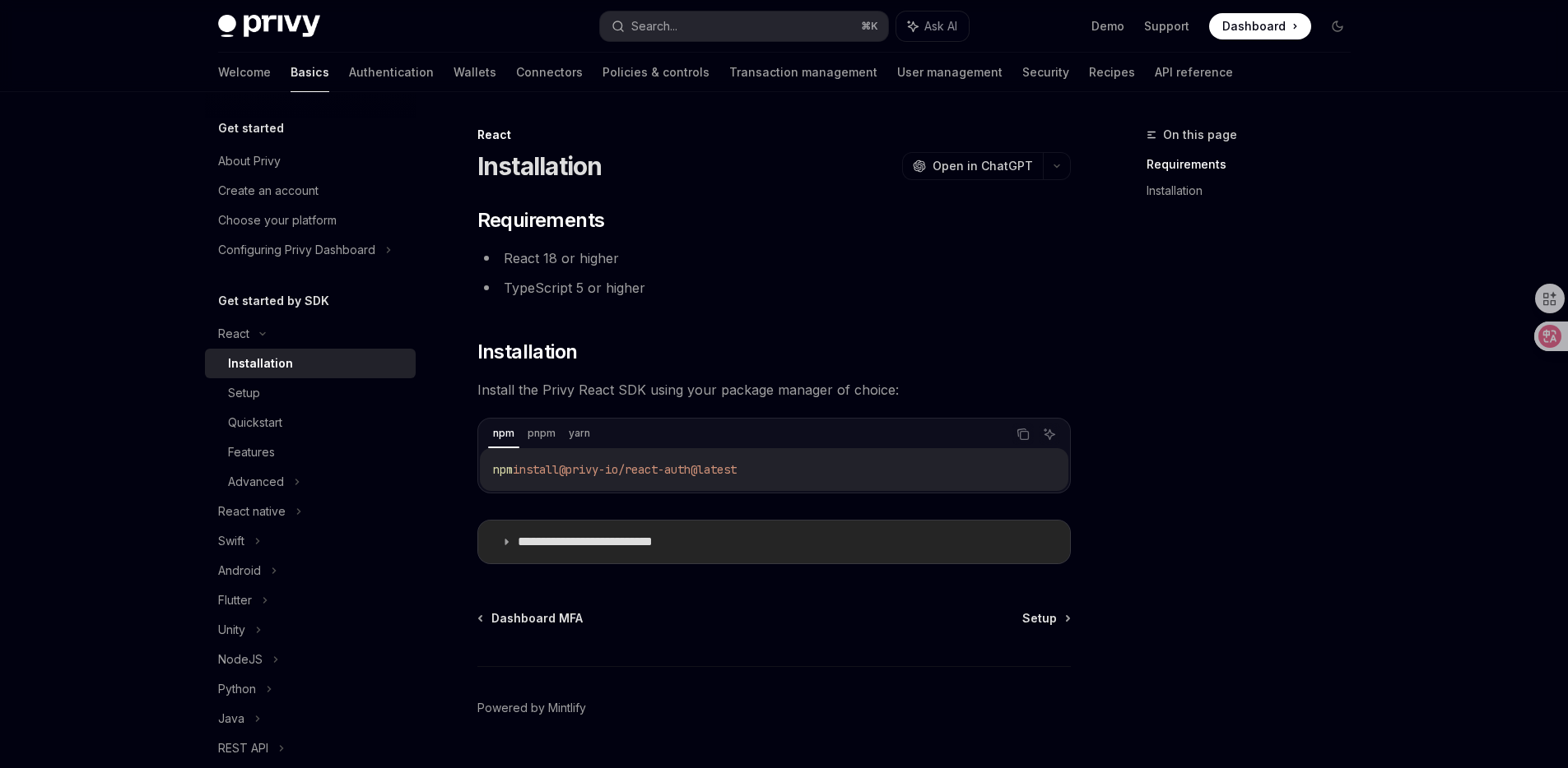
click at [559, 537] on p "**********" at bounding box center [611, 542] width 186 height 16
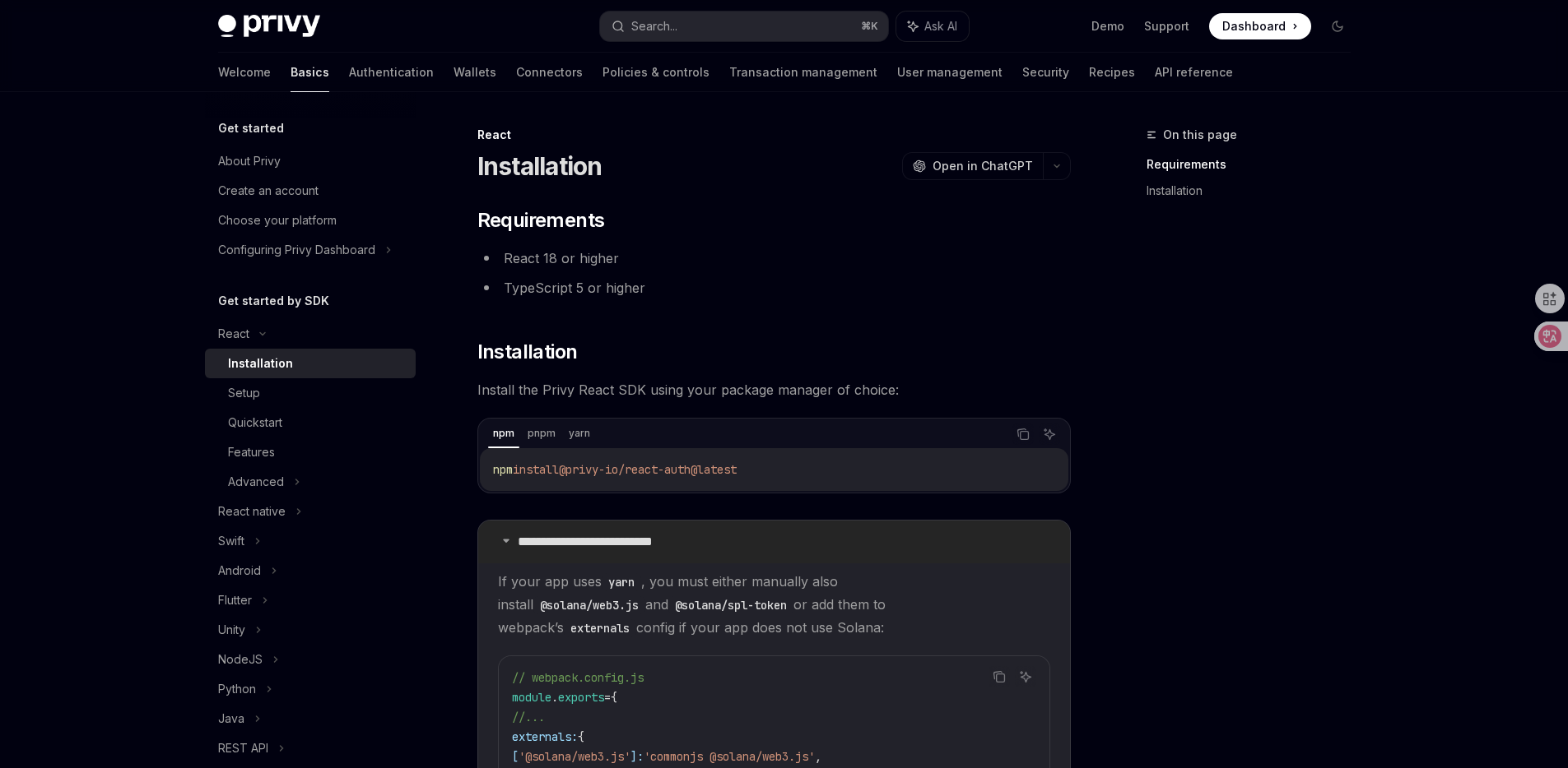
click at [559, 537] on p "**********" at bounding box center [611, 542] width 186 height 16
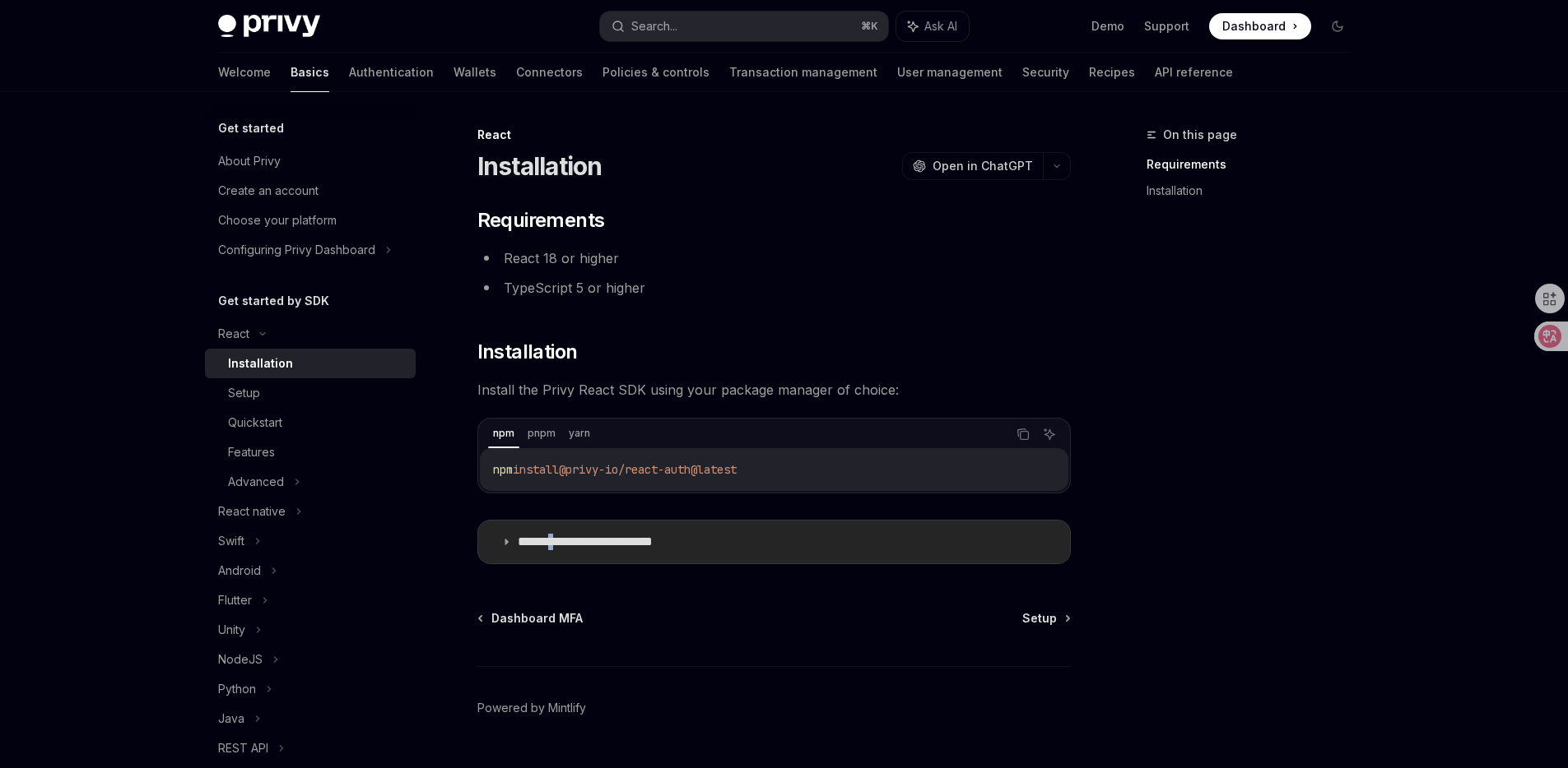
click at [559, 537] on p "**********" at bounding box center [611, 542] width 186 height 16
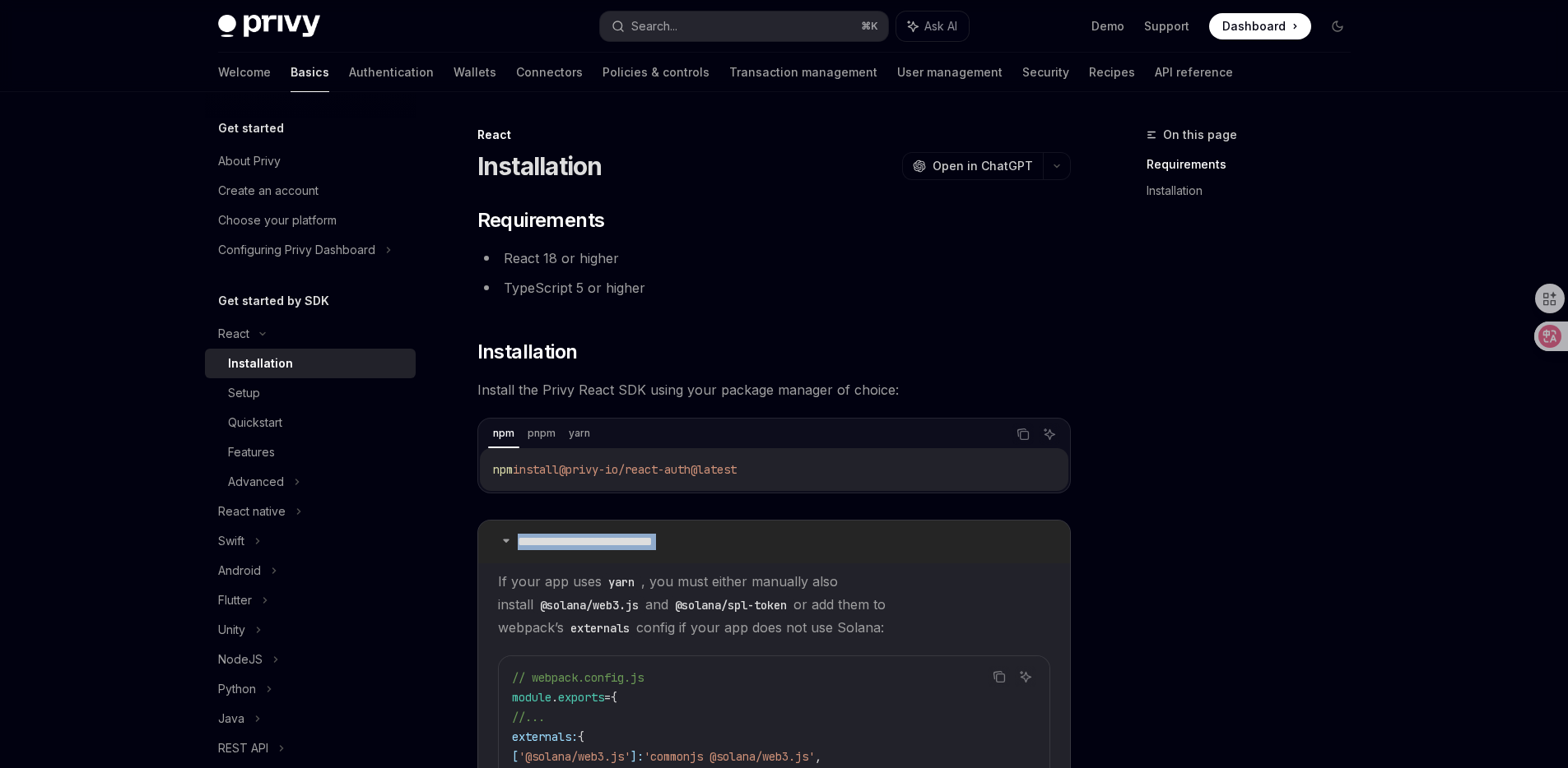
click at [559, 537] on p "**********" at bounding box center [611, 542] width 186 height 16
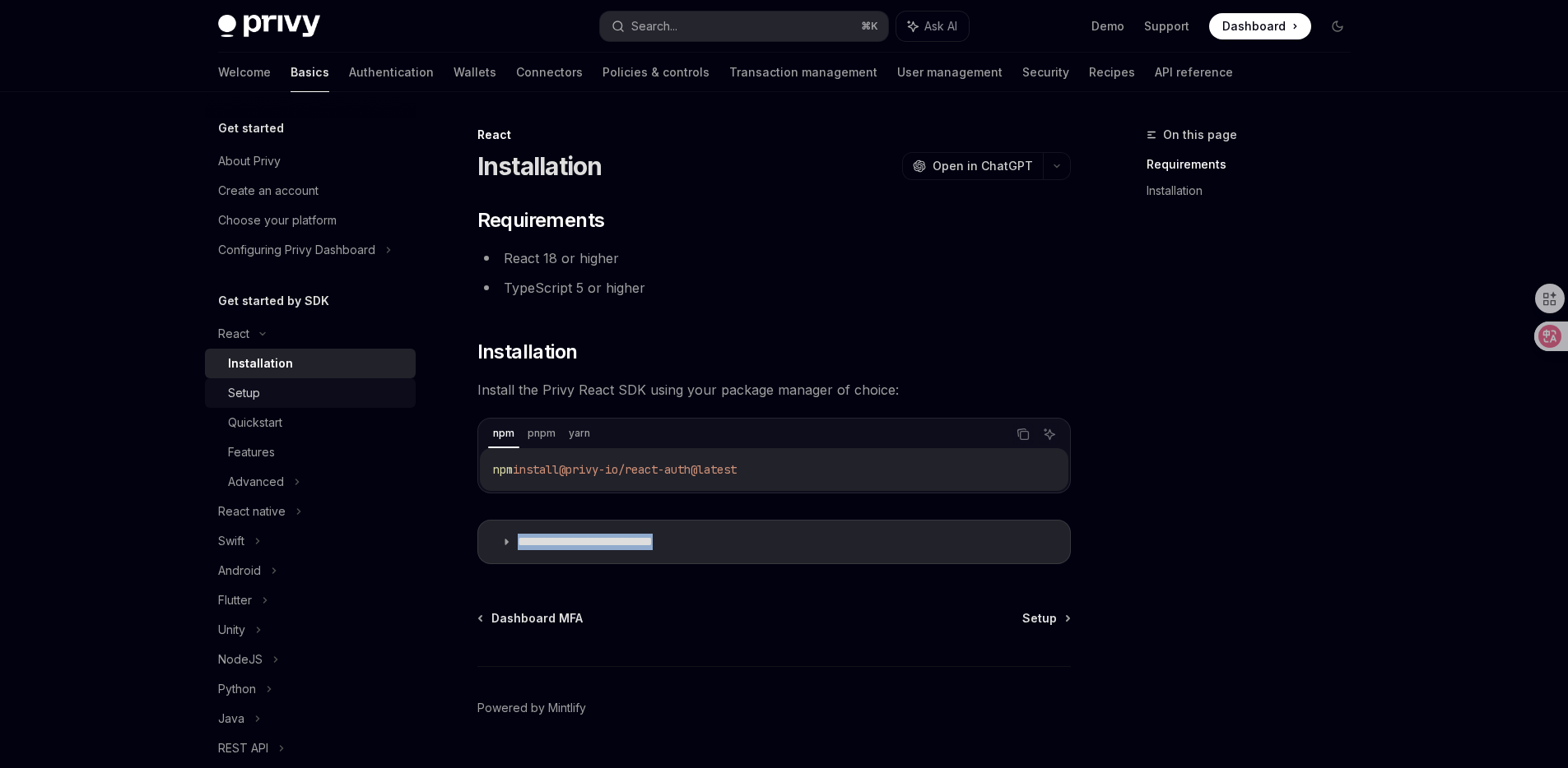
click at [306, 395] on div "Setup" at bounding box center [317, 393] width 177 height 20
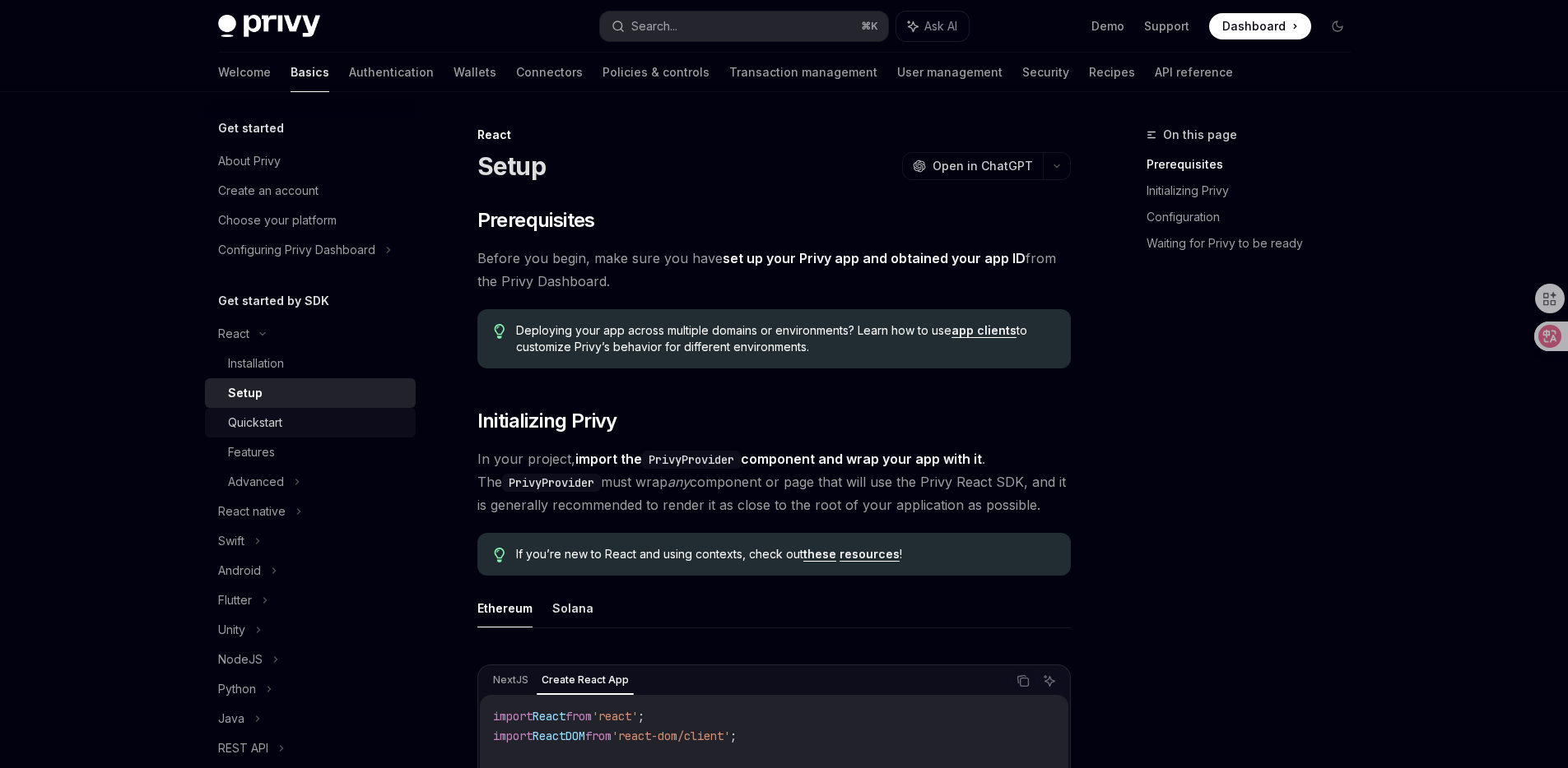
click at [290, 422] on div "Quickstart" at bounding box center [317, 423] width 177 height 20
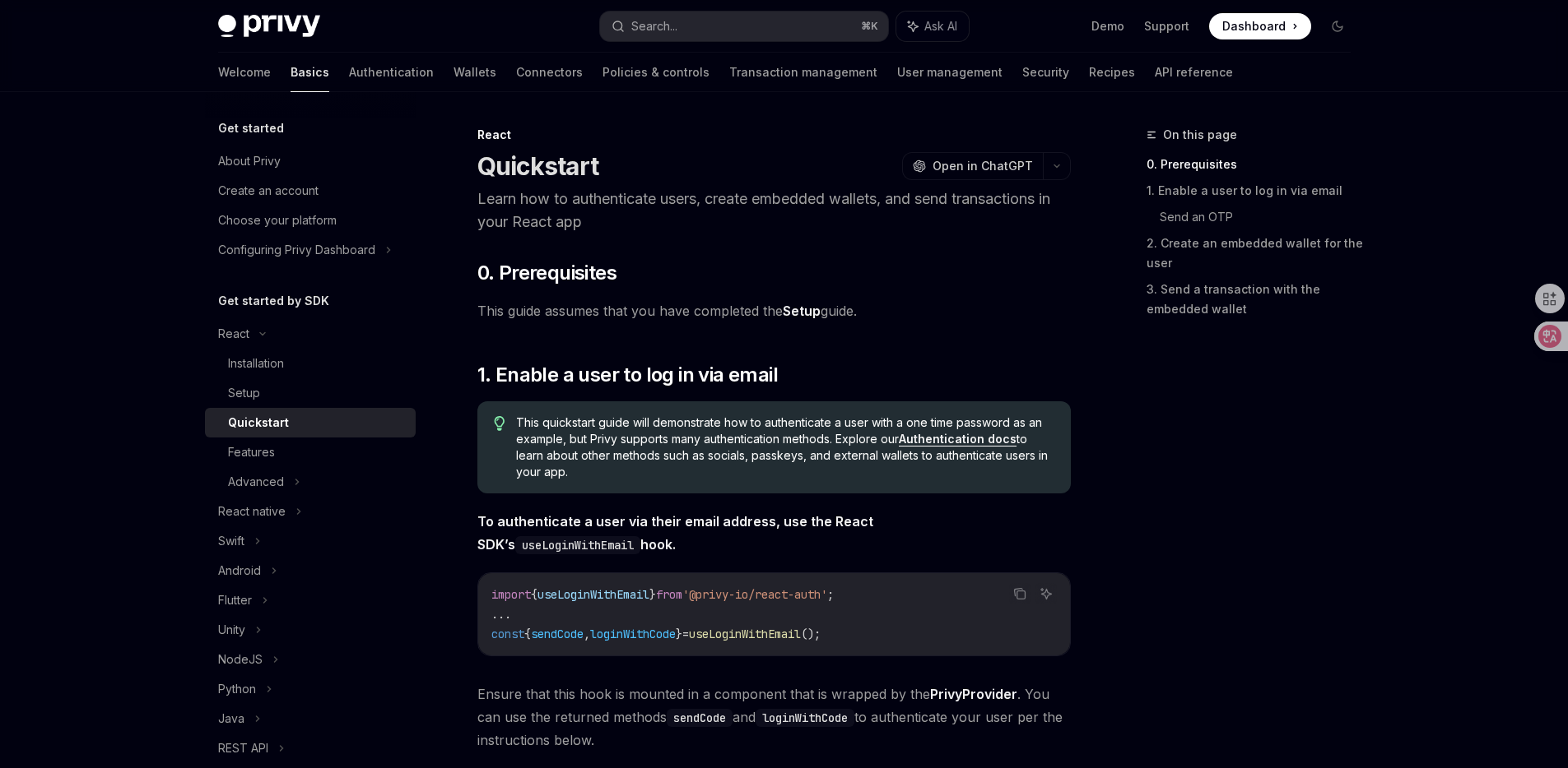
click at [342, 396] on div "Setup" at bounding box center [317, 393] width 177 height 20
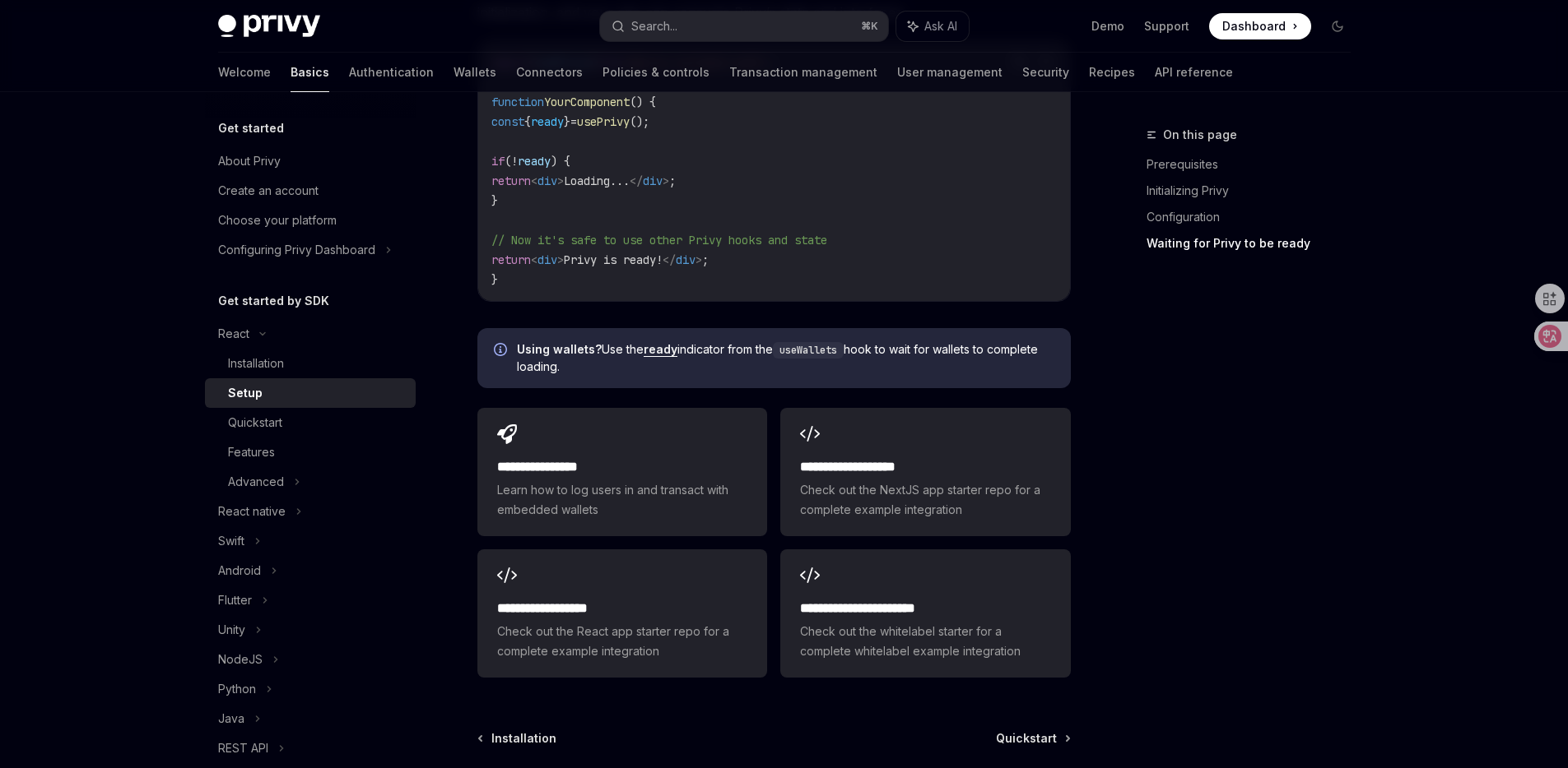
scroll to position [1830, 0]
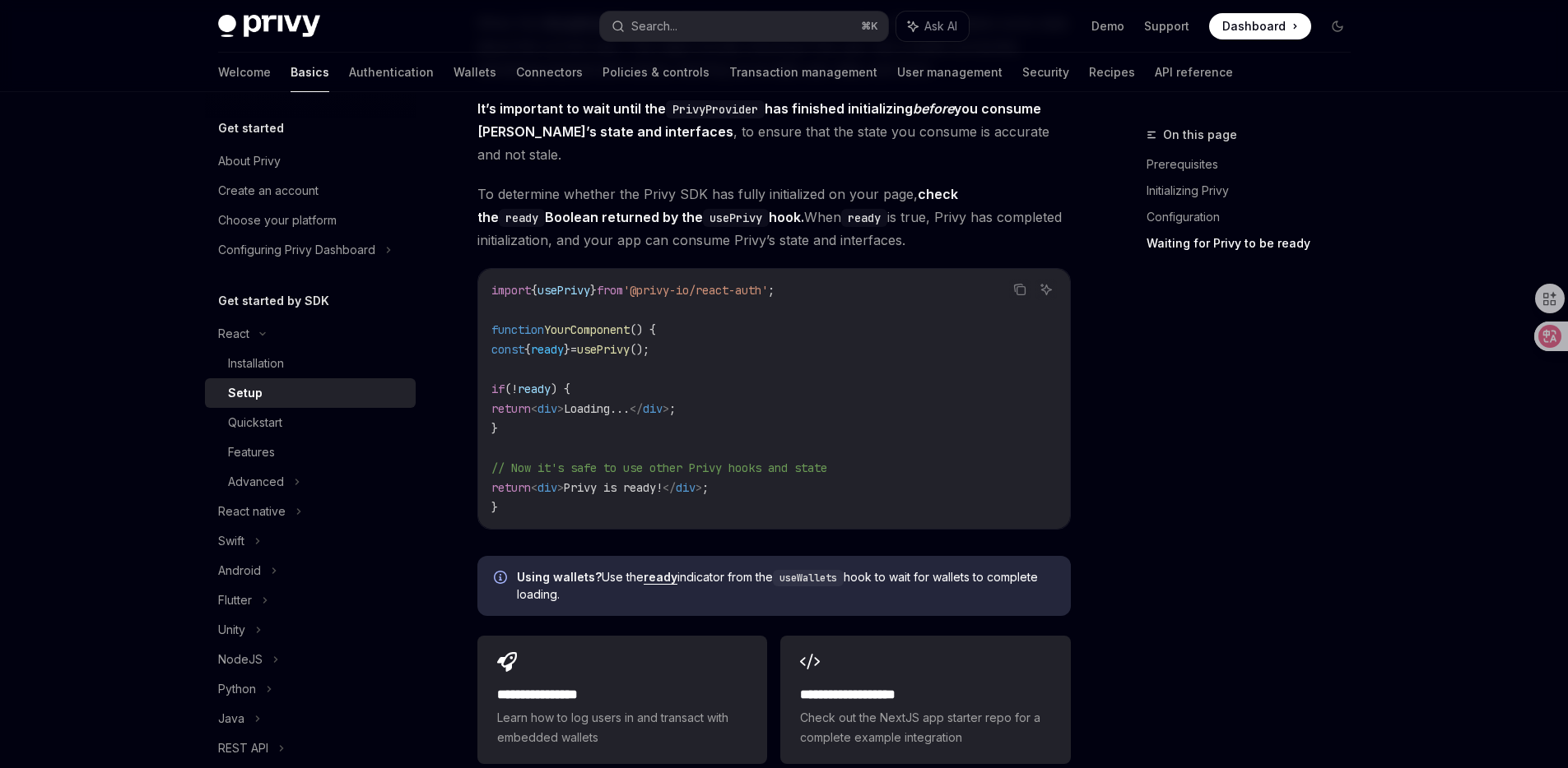
click at [1052, 408] on code "import { usePrivy } from '@privy-io/react-auth' ; function YourComponent () { c…" at bounding box center [774, 399] width 565 height 237
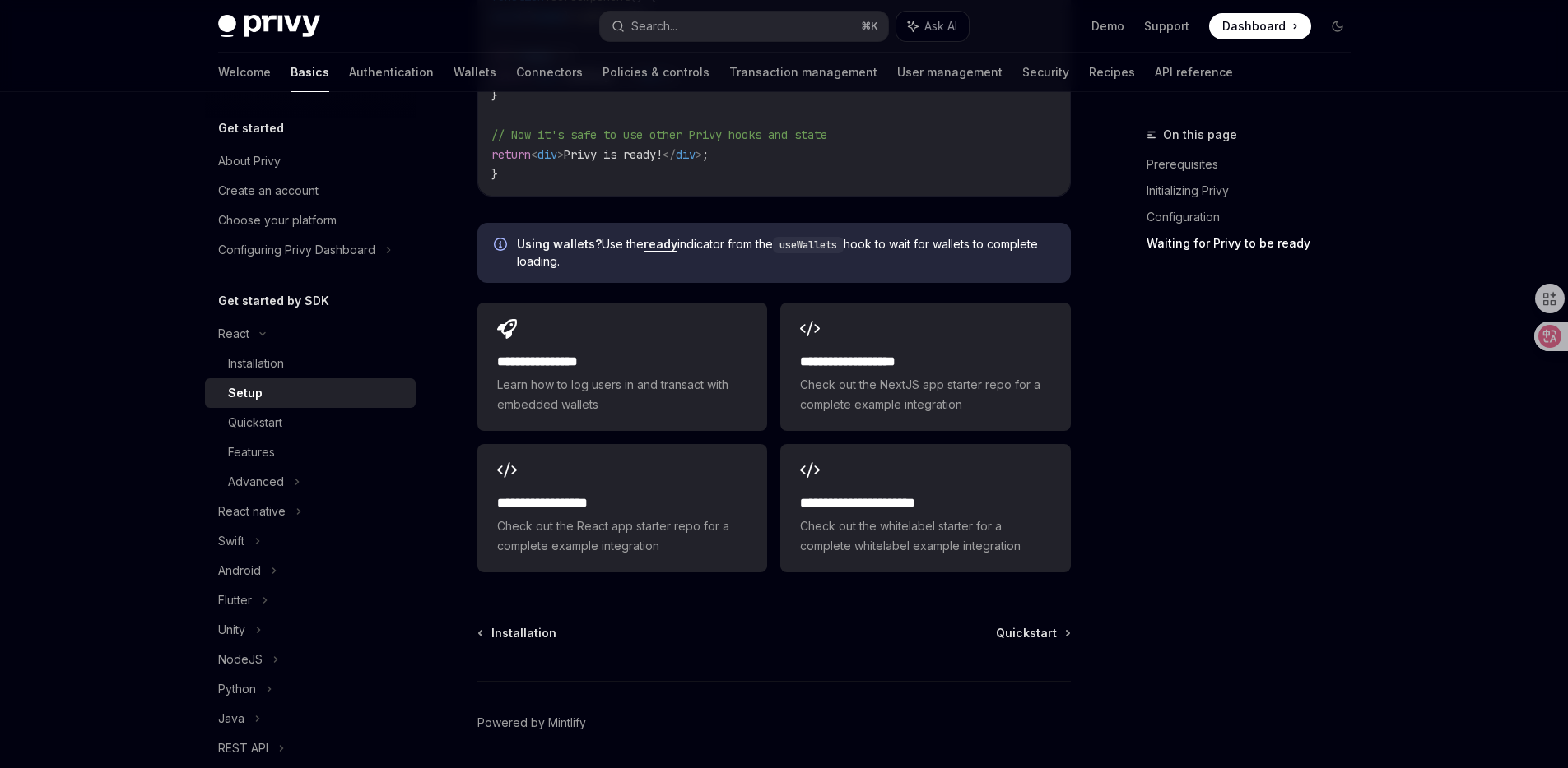
scroll to position [2195, 0]
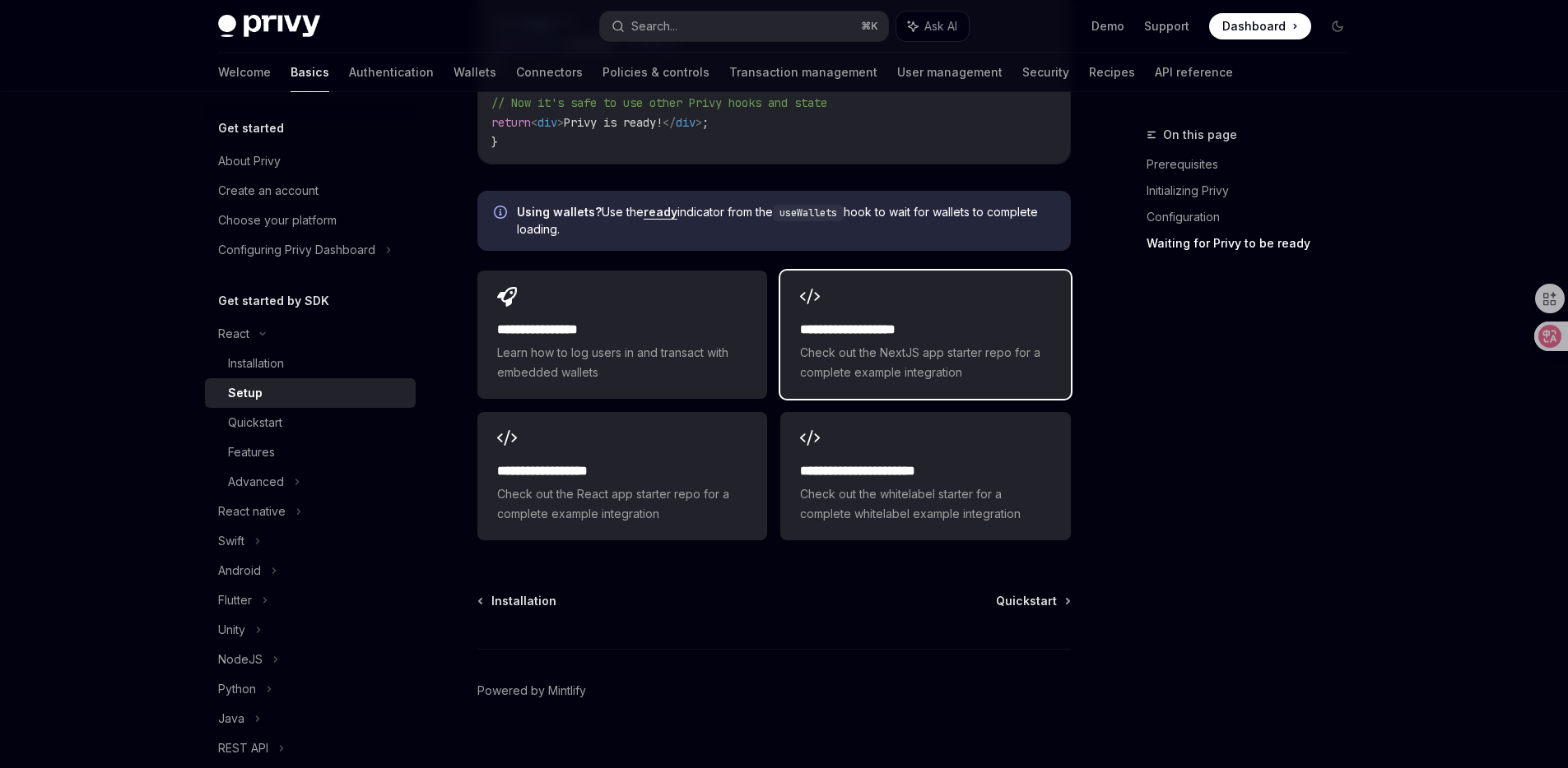
click at [875, 343] on span "Check out the NextJS app starter repo for a complete example integration" at bounding box center [925, 363] width 250 height 40
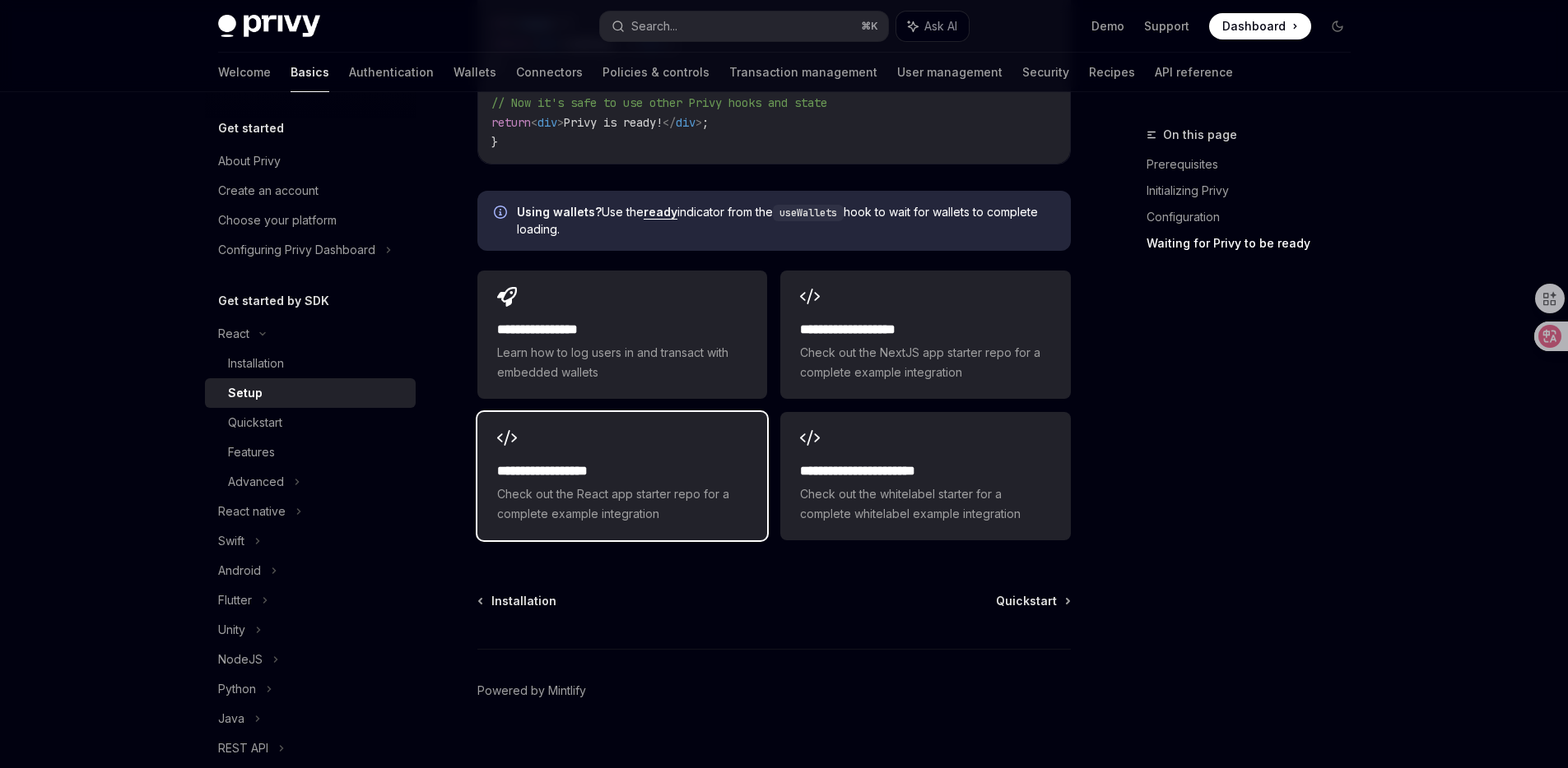
click at [746, 413] on div "**********" at bounding box center [622, 477] width 290 height 128
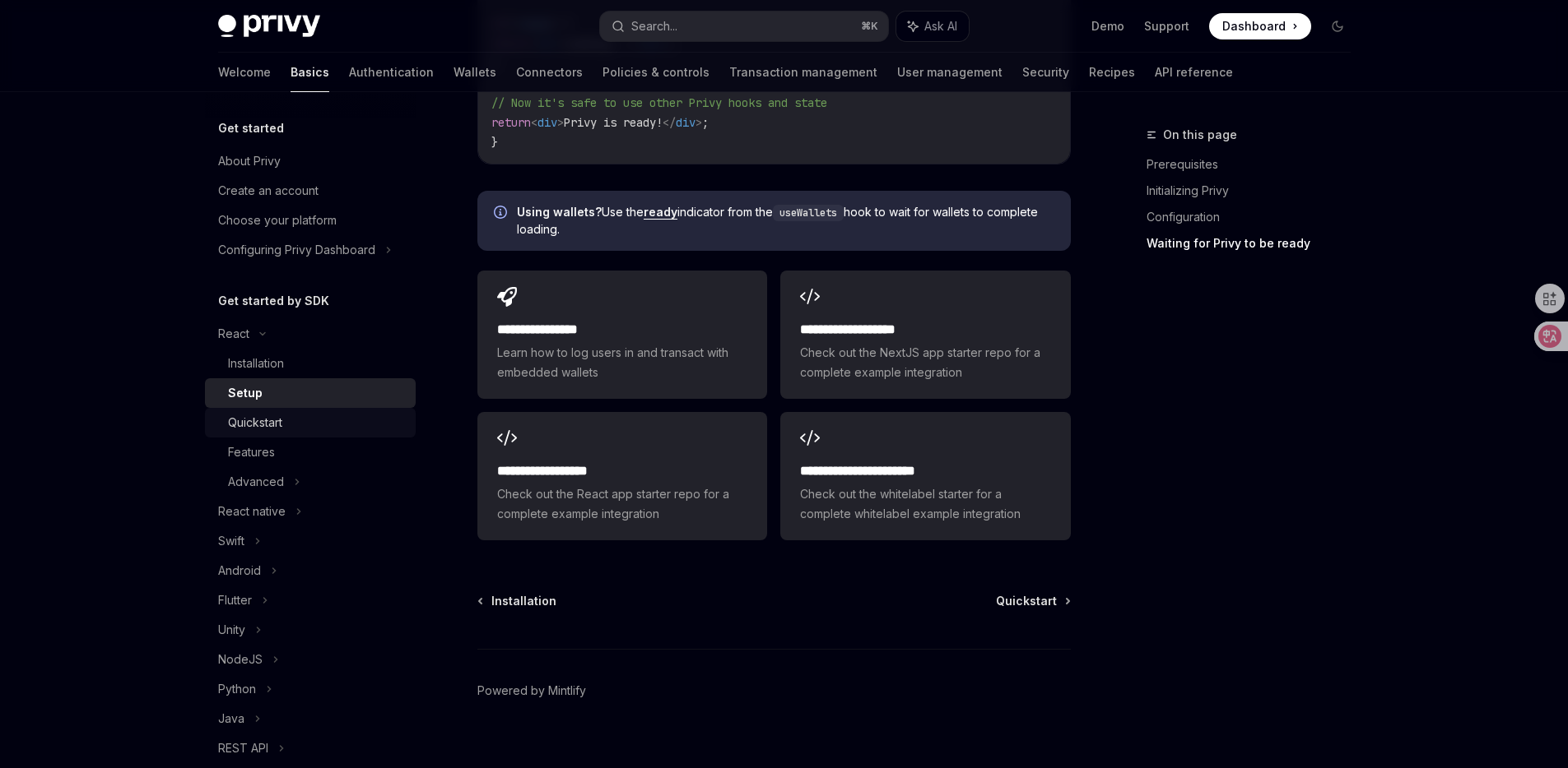
click at [290, 413] on div "Quickstart" at bounding box center [317, 423] width 177 height 20
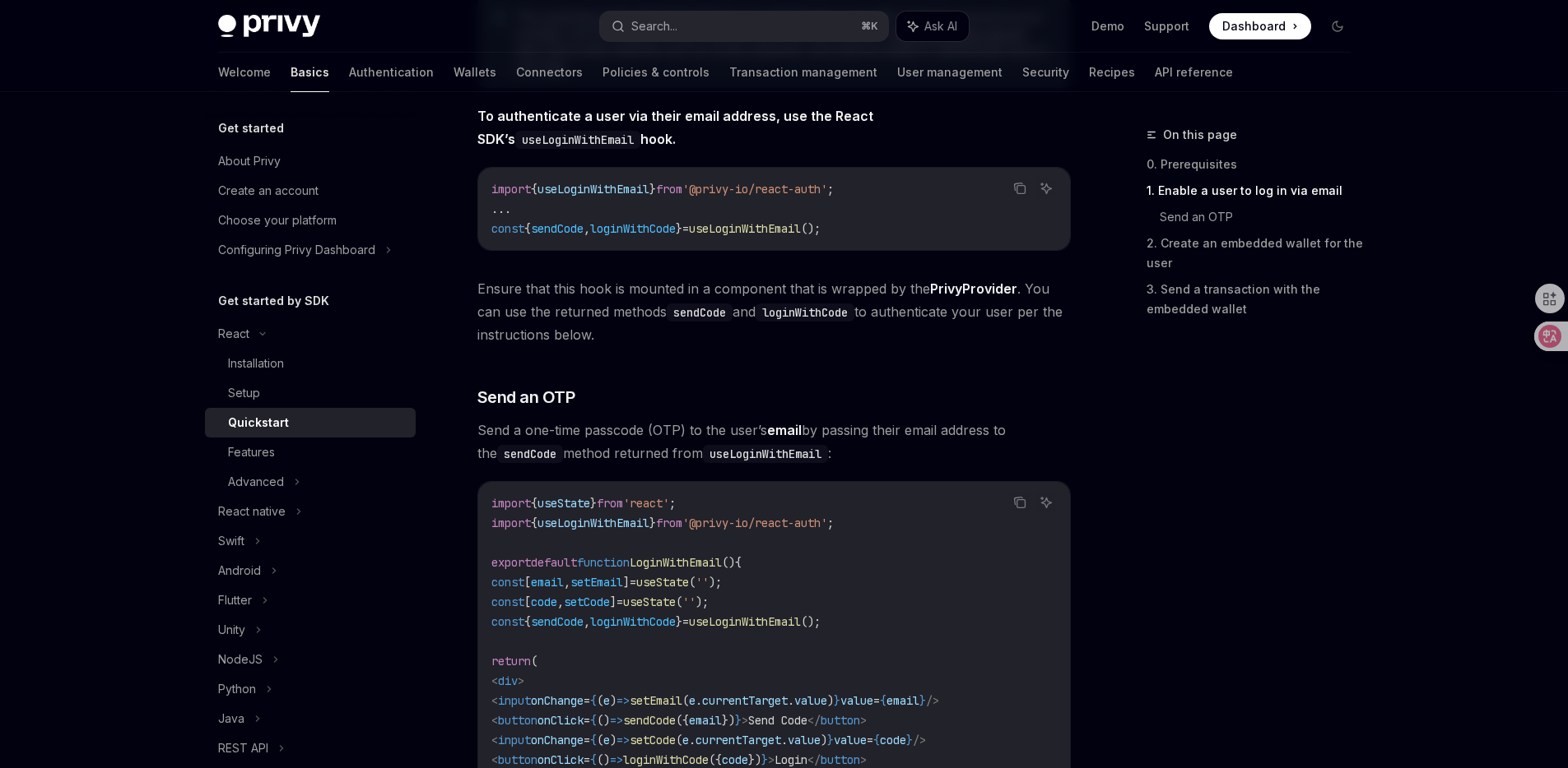
scroll to position [371, 0]
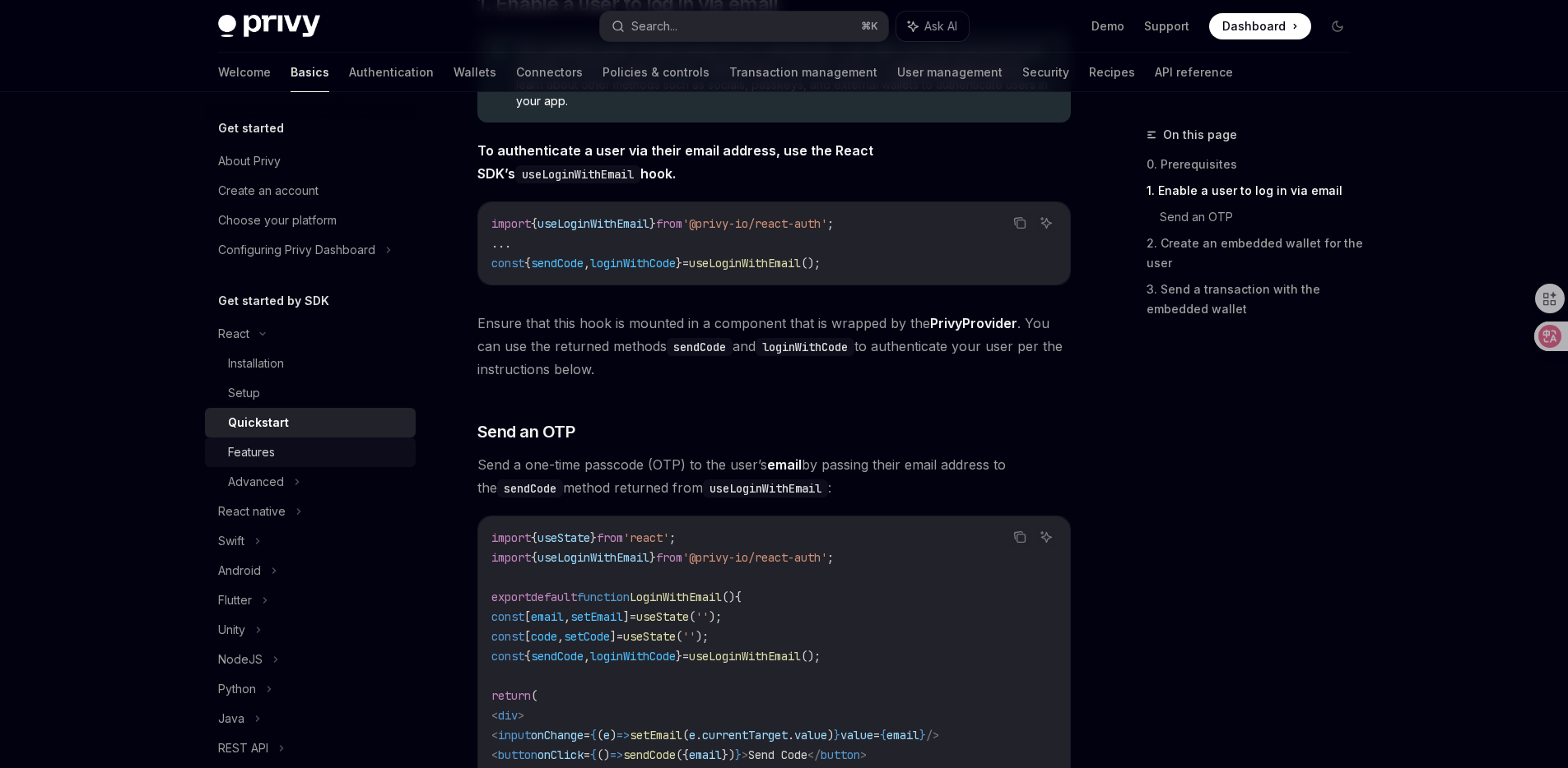
click at [325, 445] on div "Features" at bounding box center [317, 452] width 177 height 20
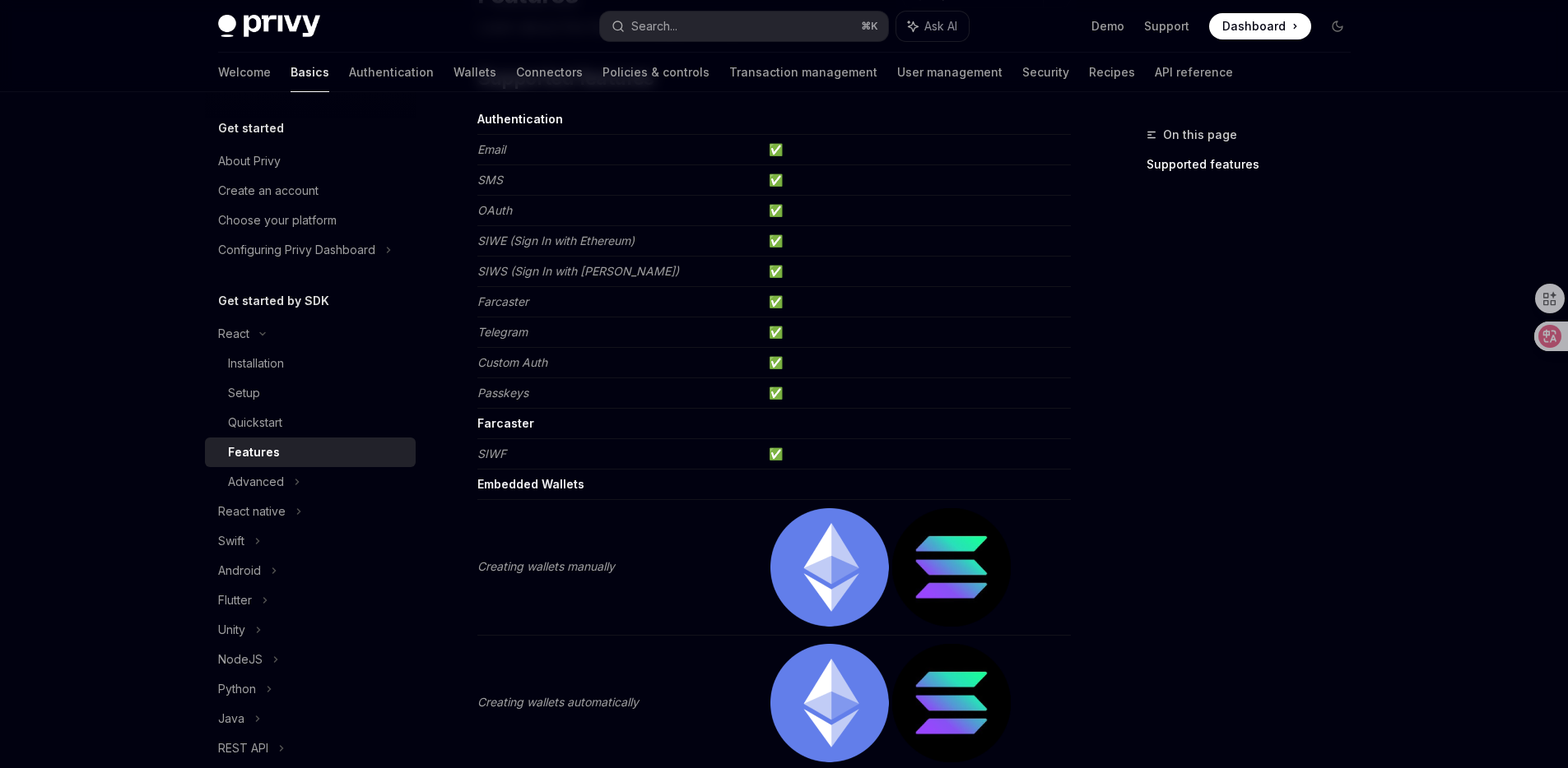
scroll to position [442, 0]
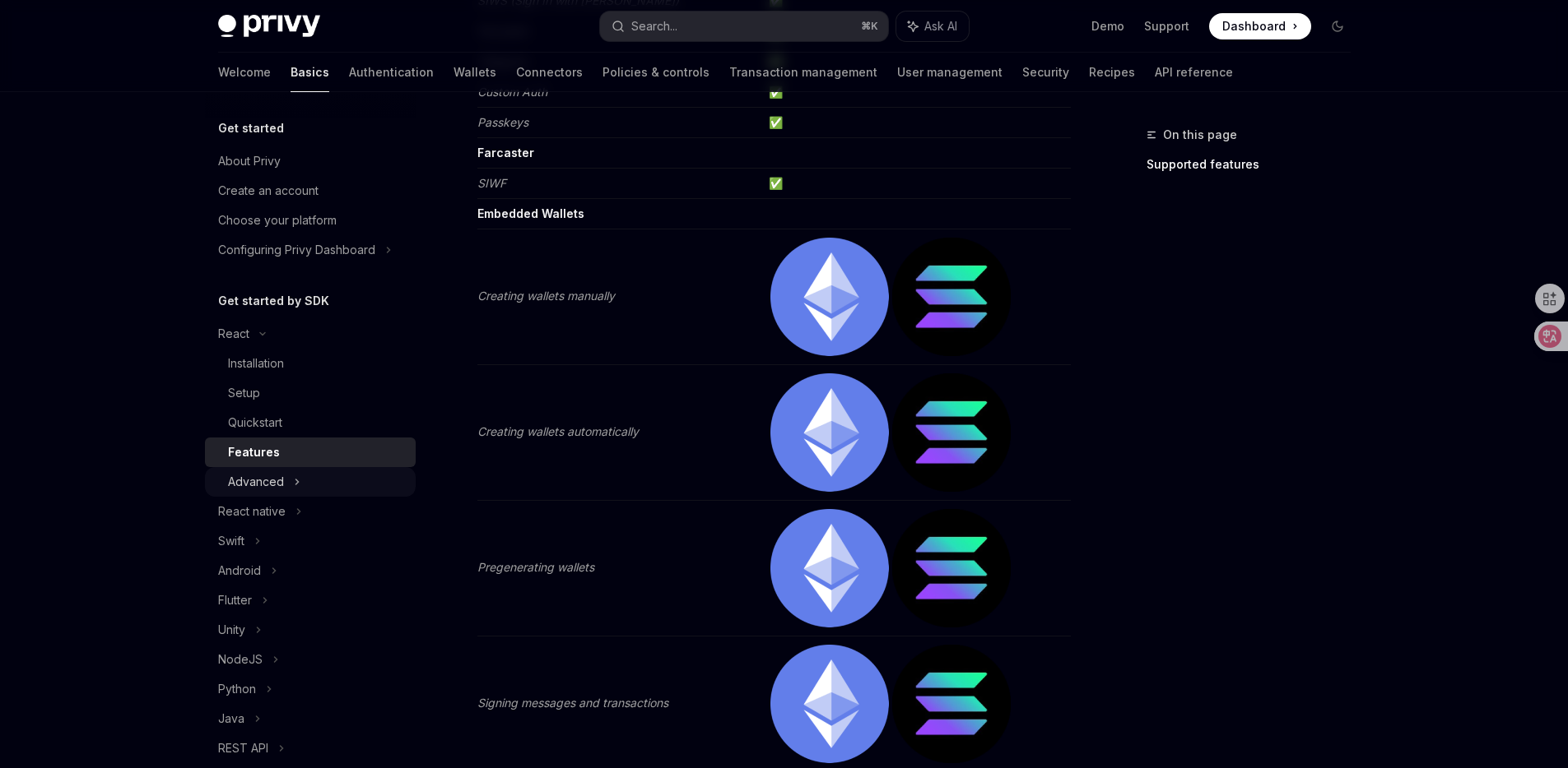
click at [351, 468] on div "Advanced" at bounding box center [309, 482] width 211 height 30
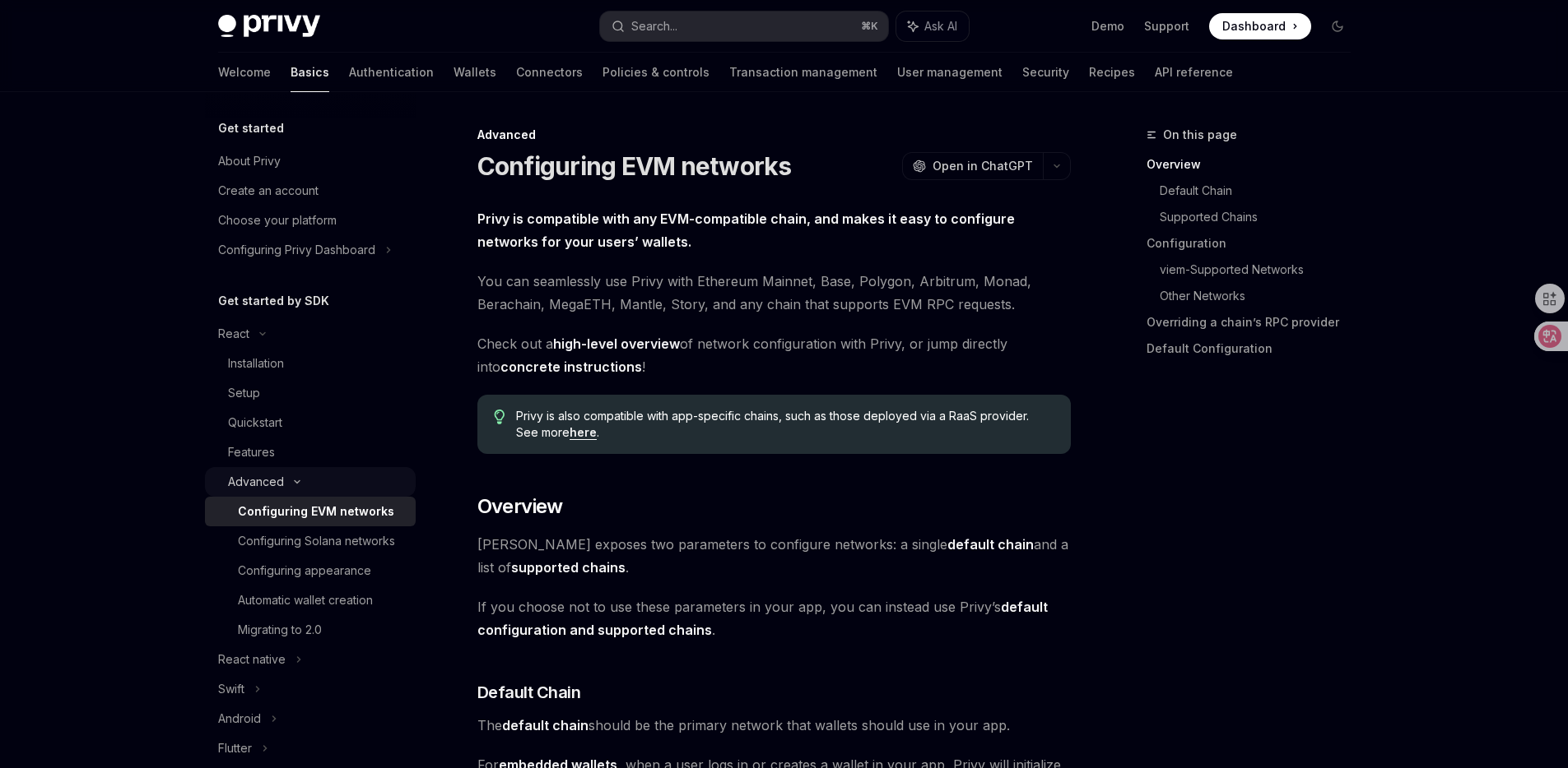
click at [344, 475] on div "Advanced" at bounding box center [309, 482] width 211 height 30
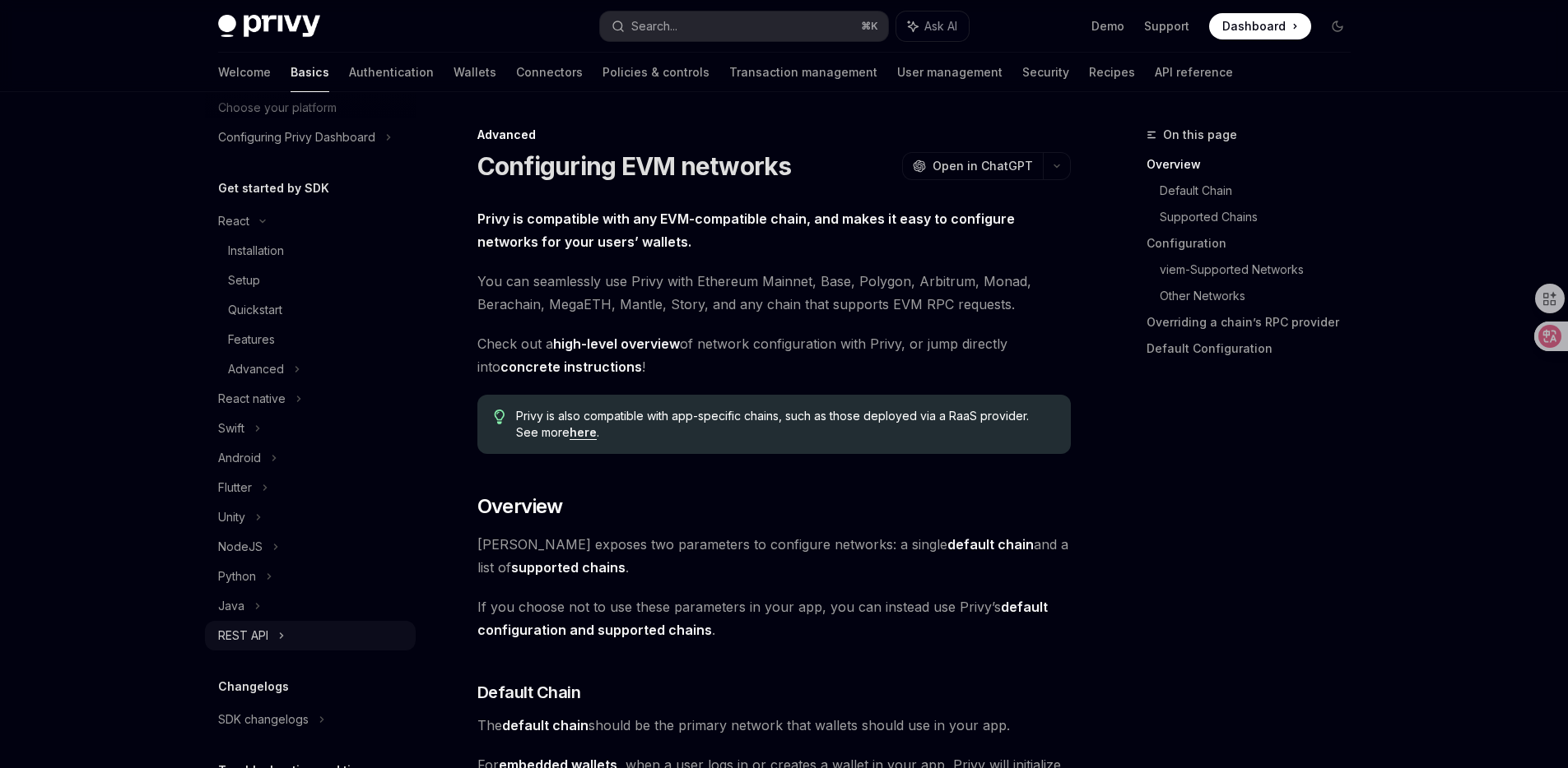
scroll to position [255, 0]
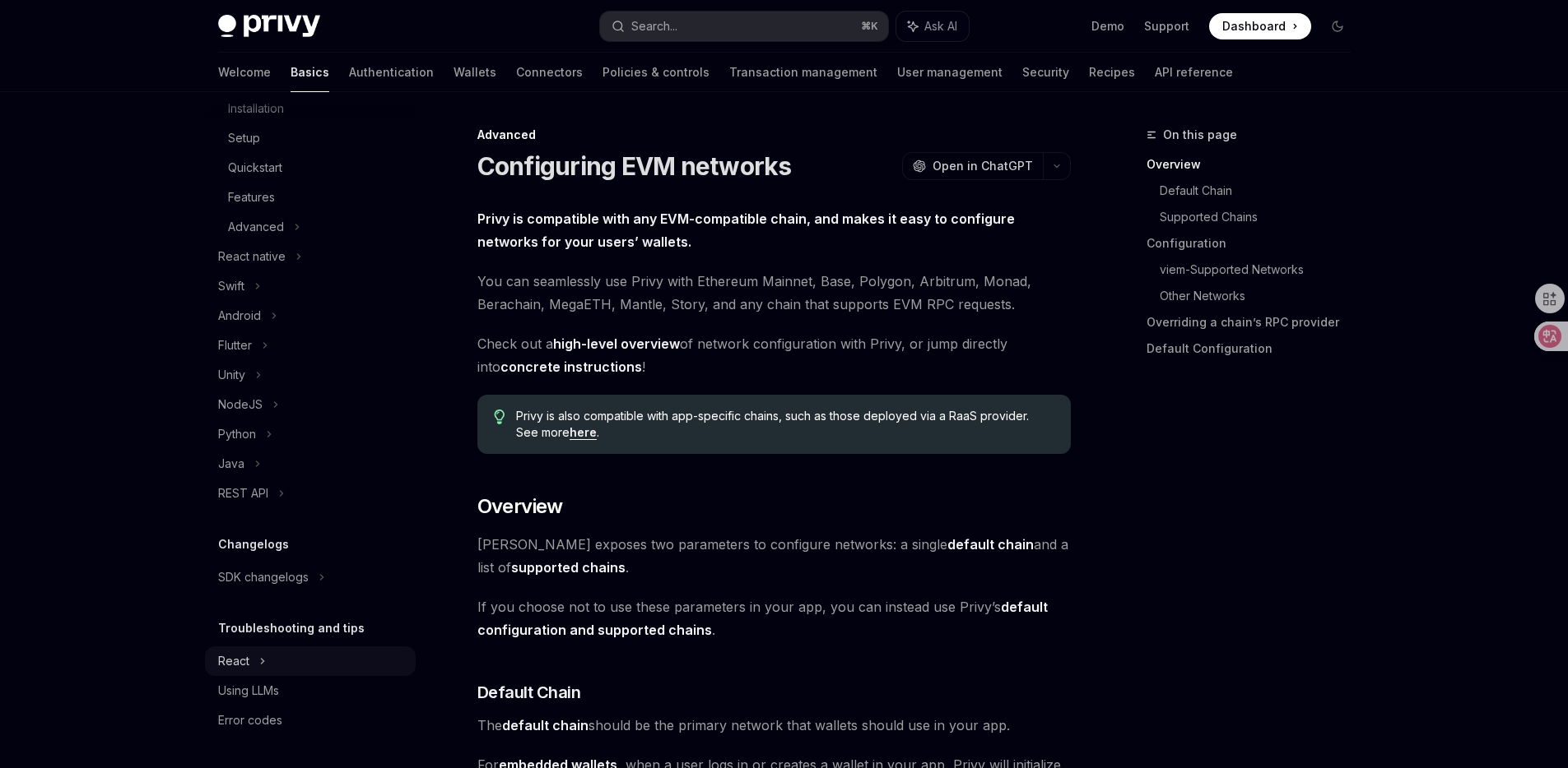
click at [253, 94] on div "React" at bounding box center [309, 79] width 211 height 30
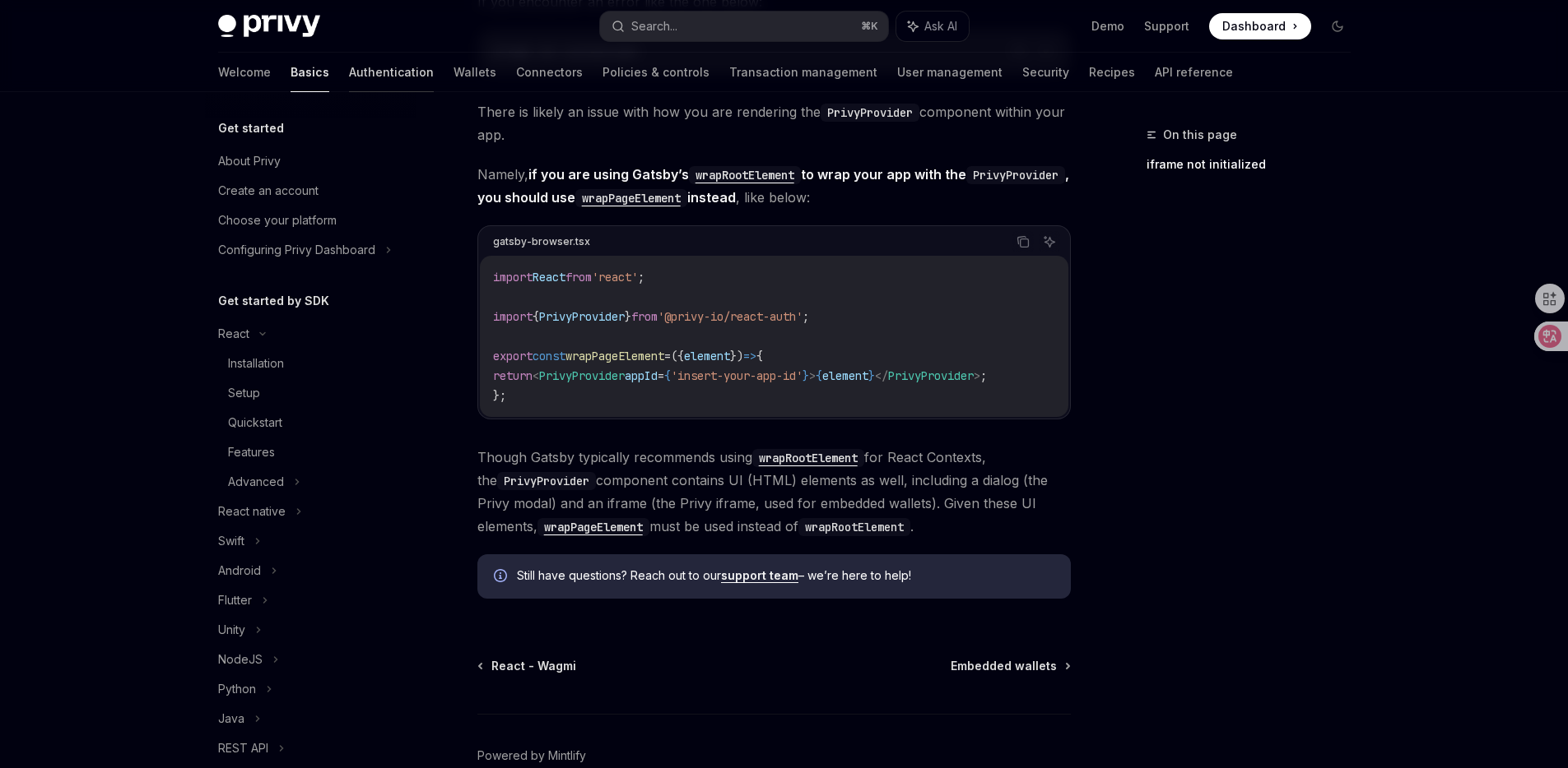
click at [349, 84] on link "Authentication" at bounding box center [392, 72] width 85 height 40
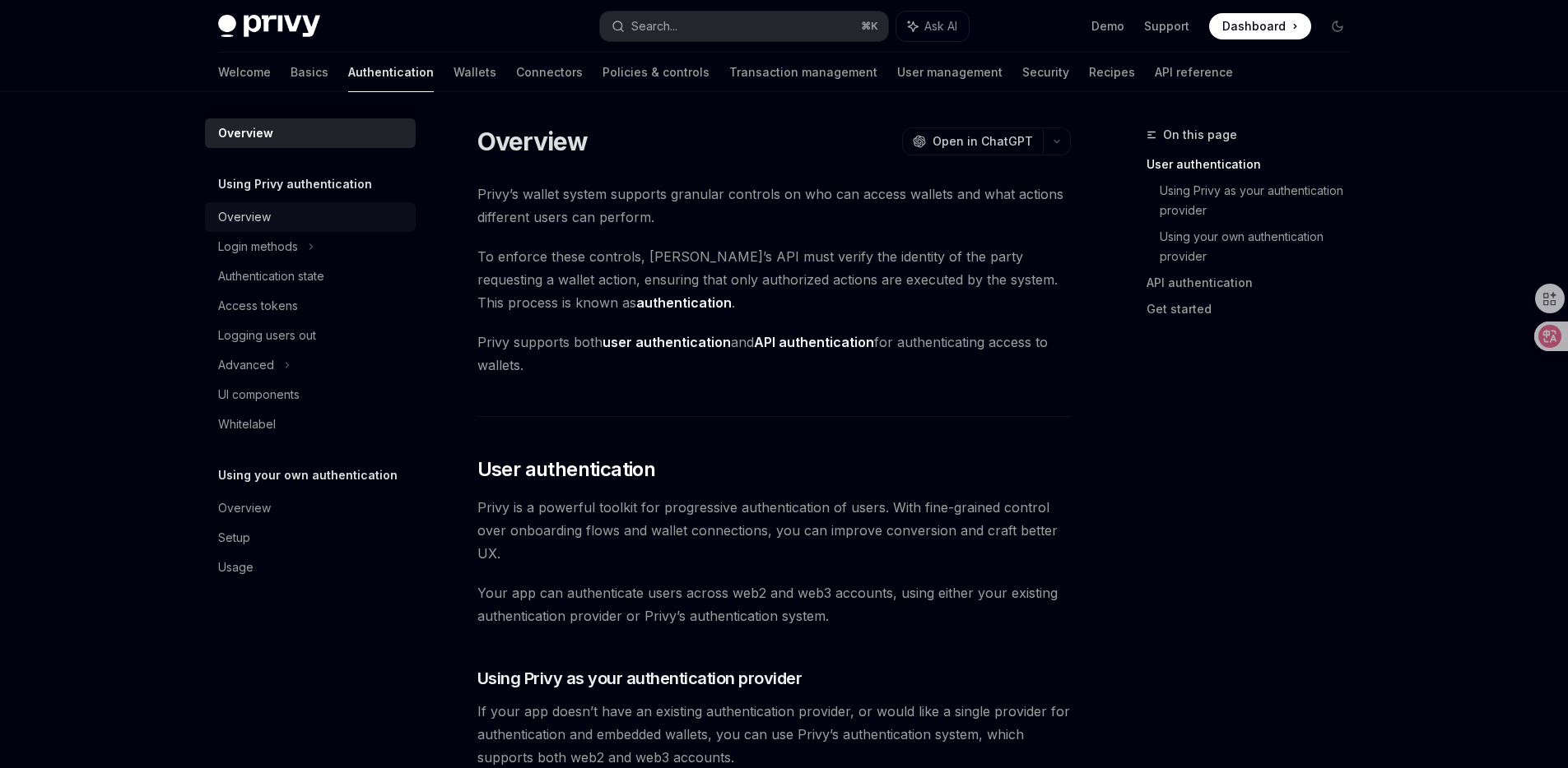
click at [283, 227] on link "Overview" at bounding box center [309, 217] width 211 height 30
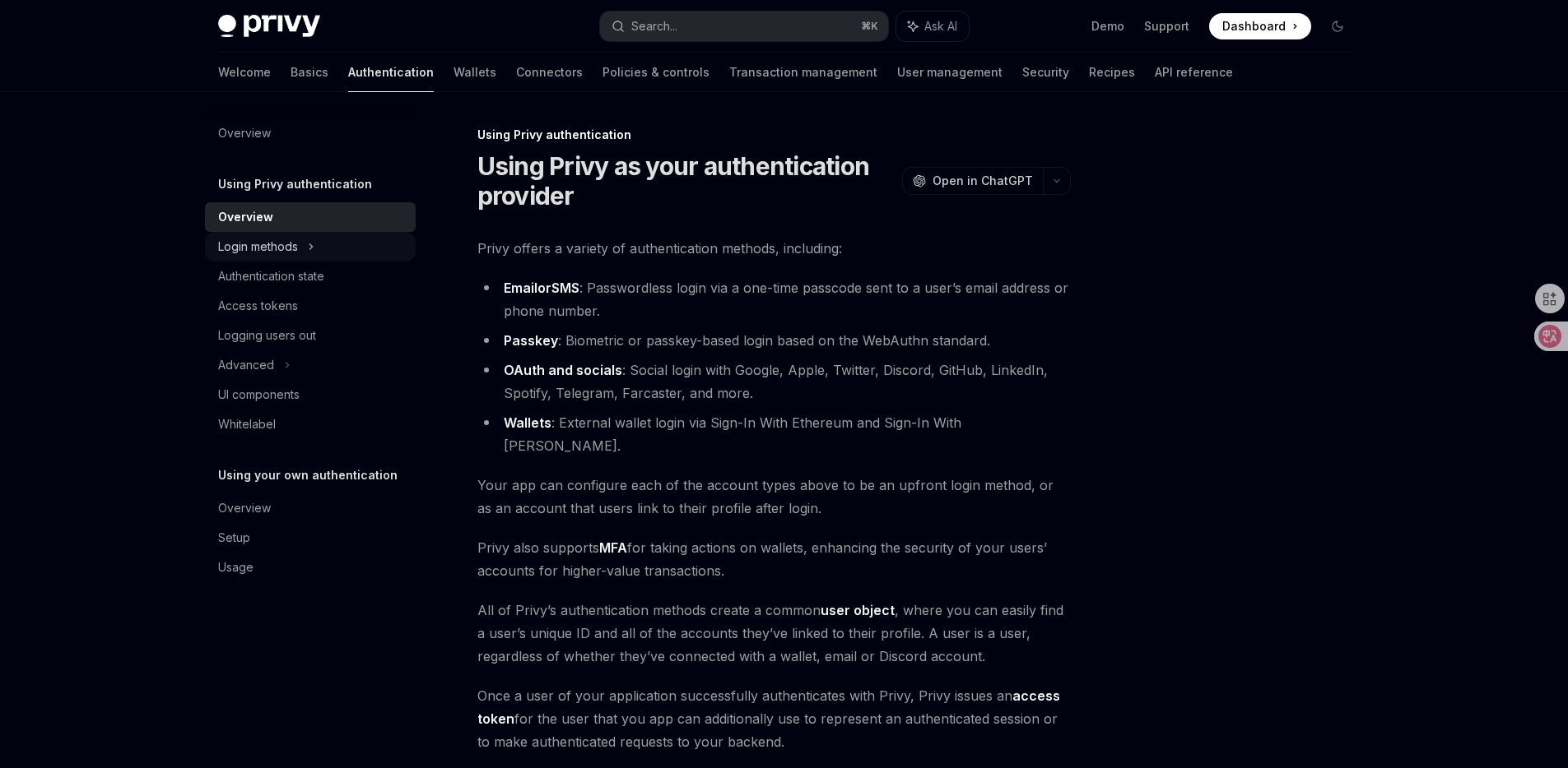
click at [281, 246] on div "Login methods" at bounding box center [258, 247] width 80 height 20
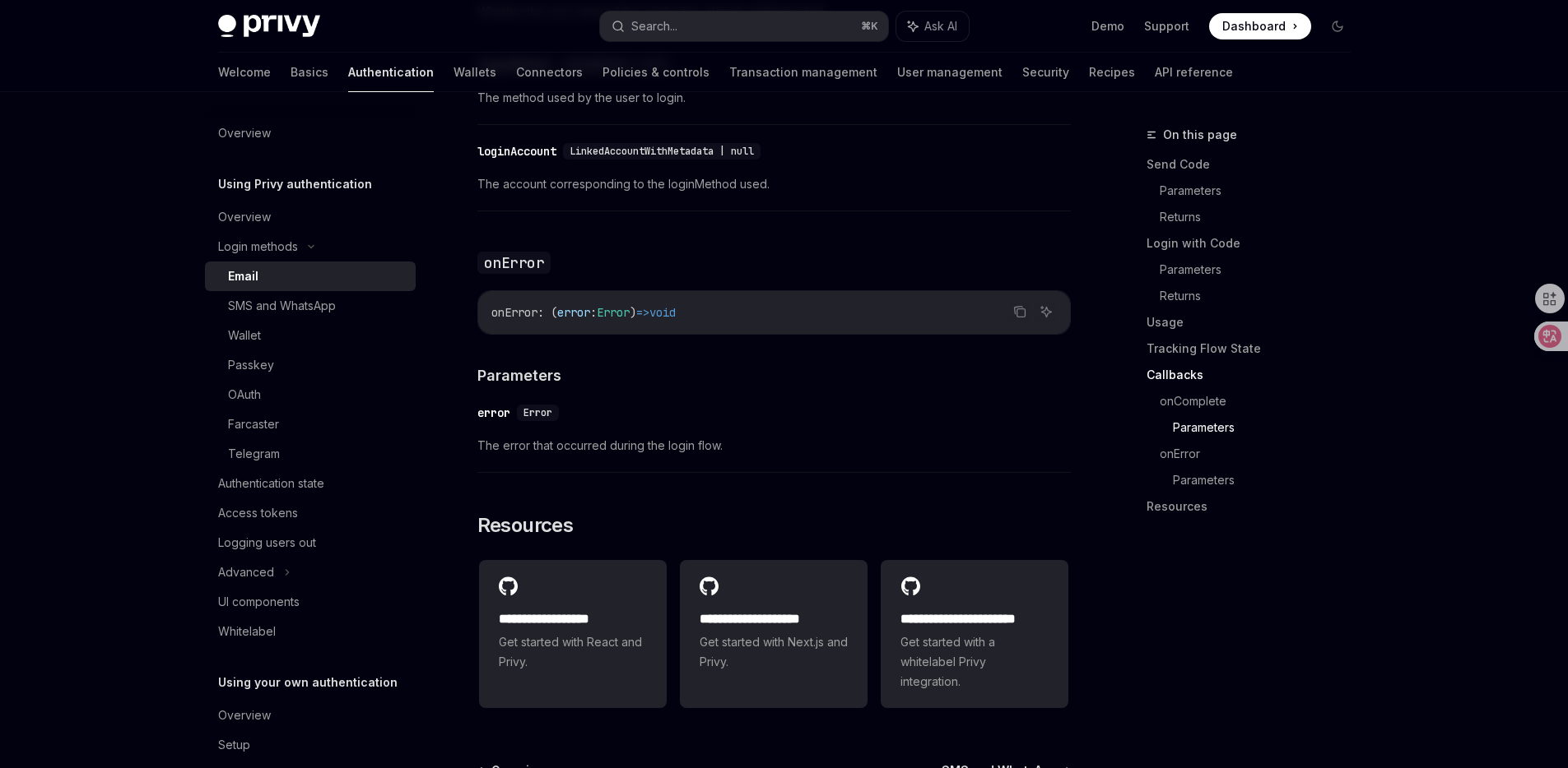
scroll to position [3086, 0]
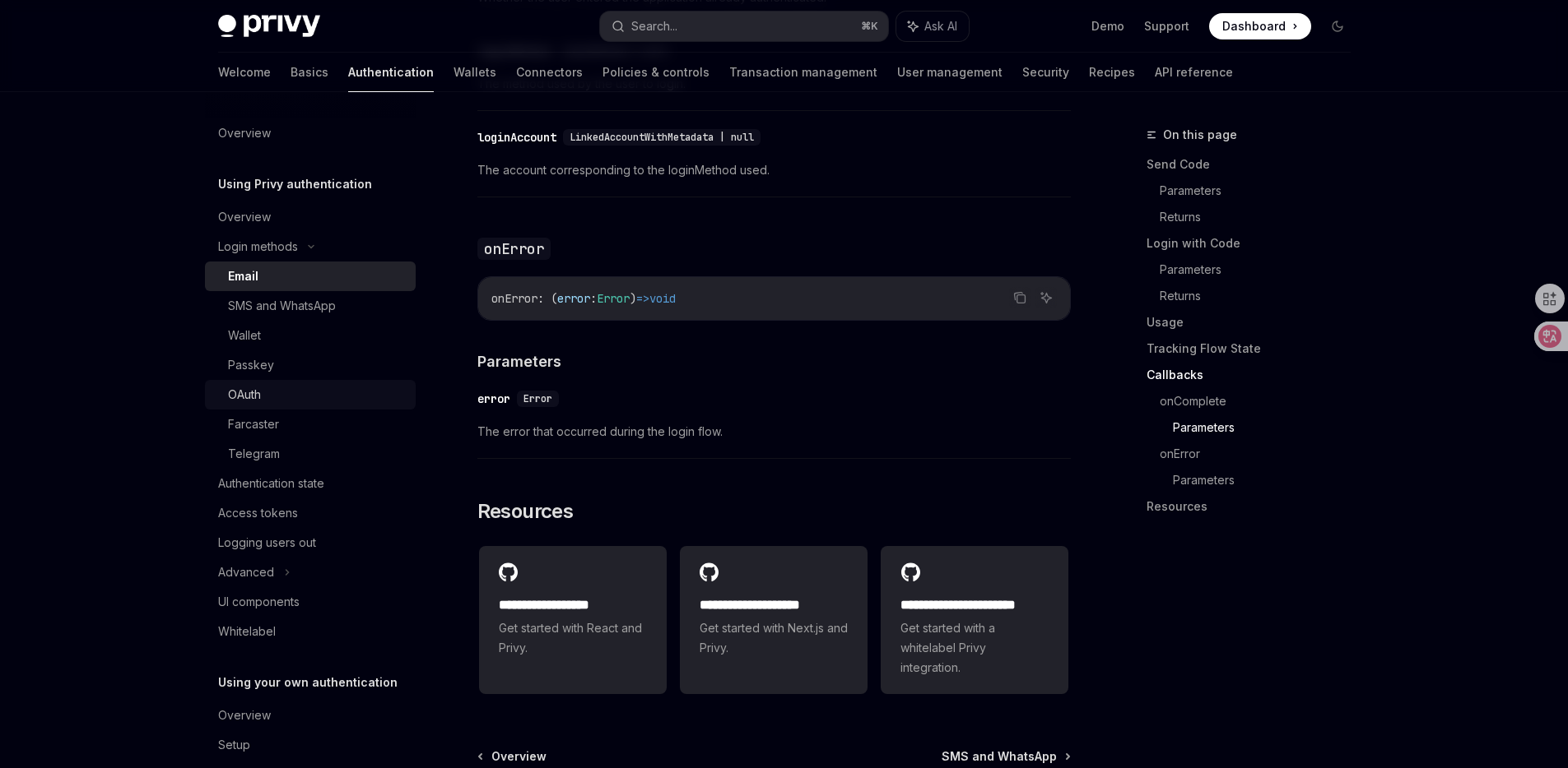
click at [283, 388] on div "OAuth" at bounding box center [317, 395] width 177 height 20
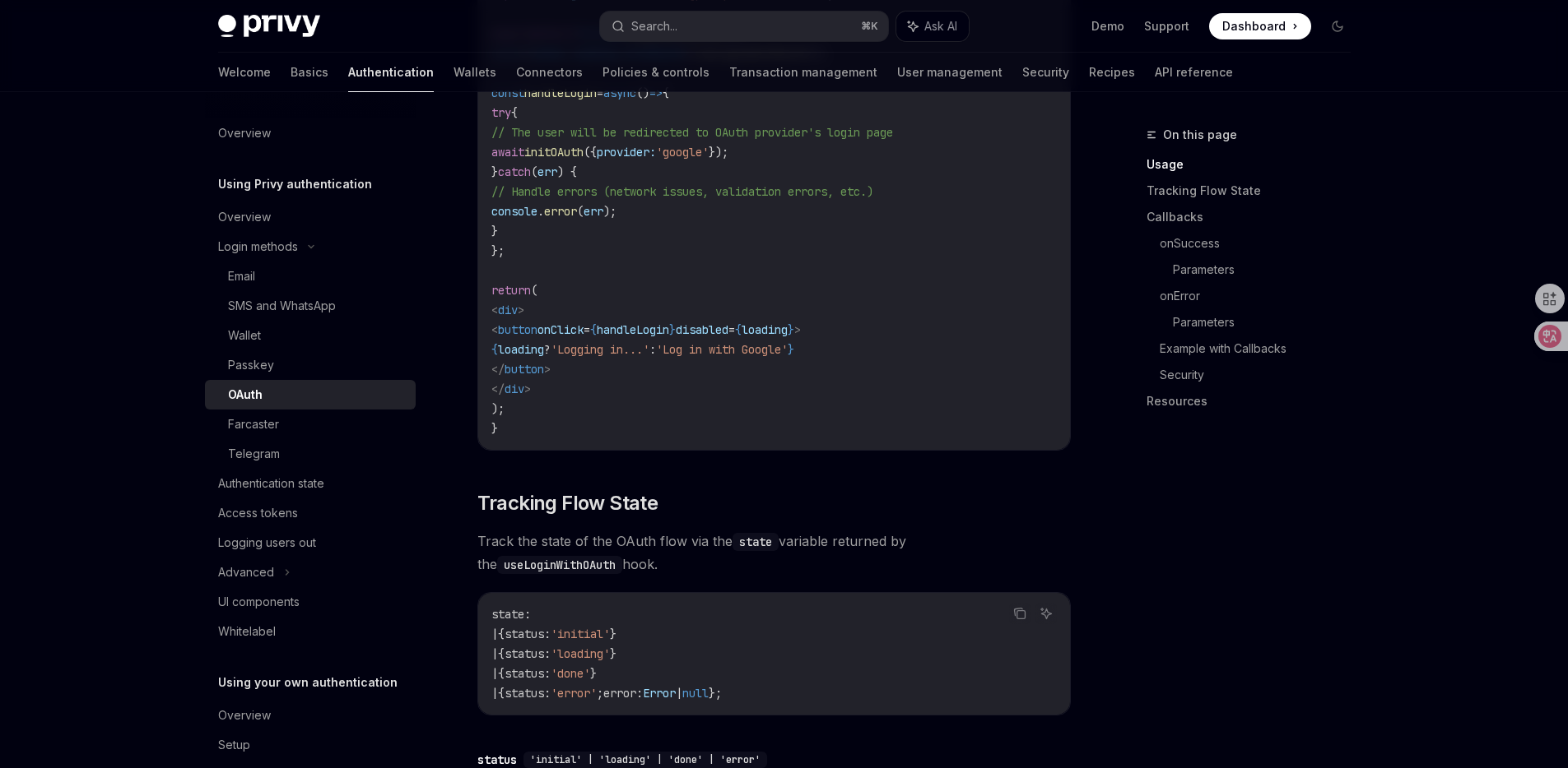
scroll to position [947, 0]
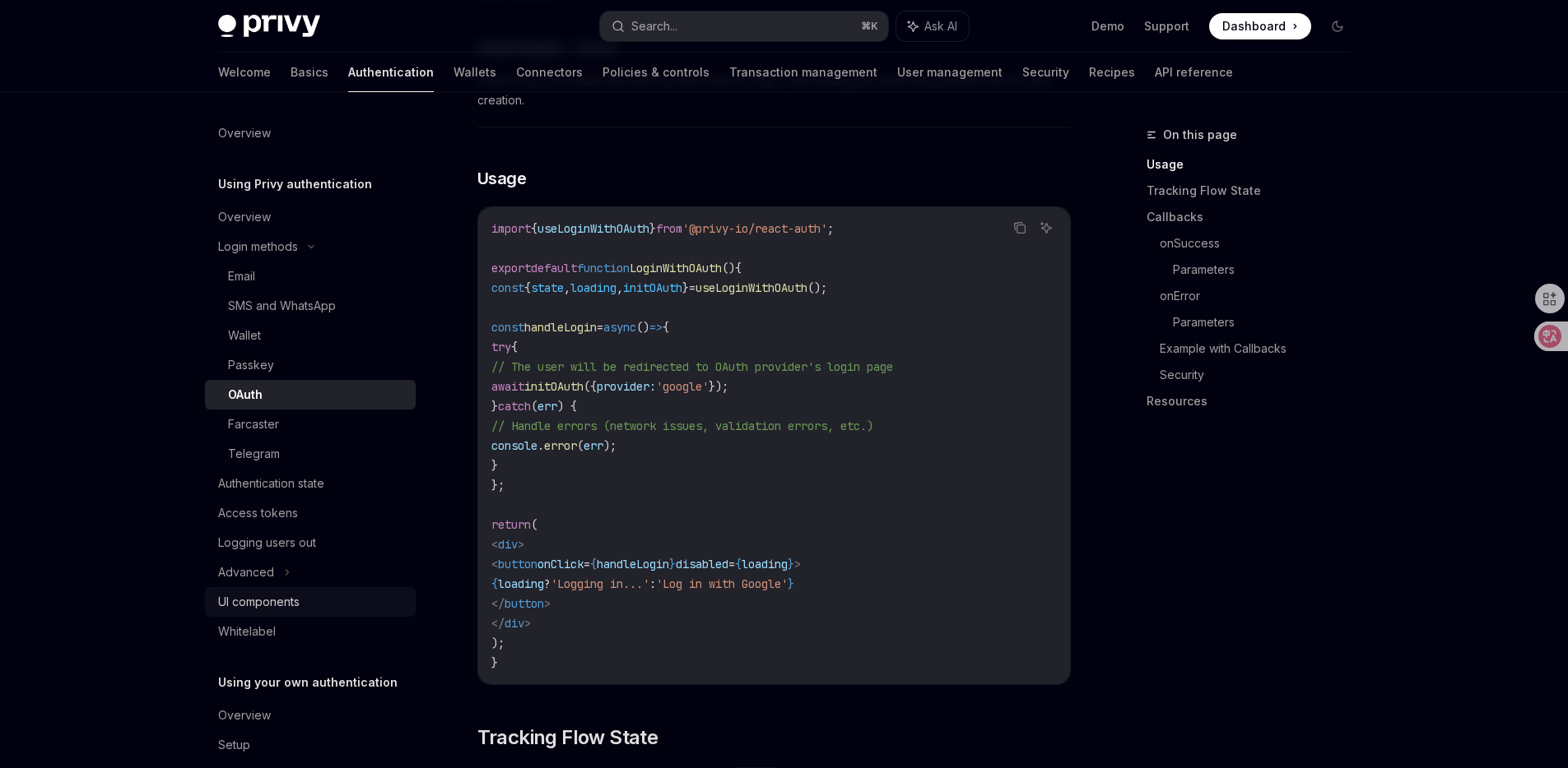
click at [308, 604] on div "UI components" at bounding box center [311, 602] width 187 height 20
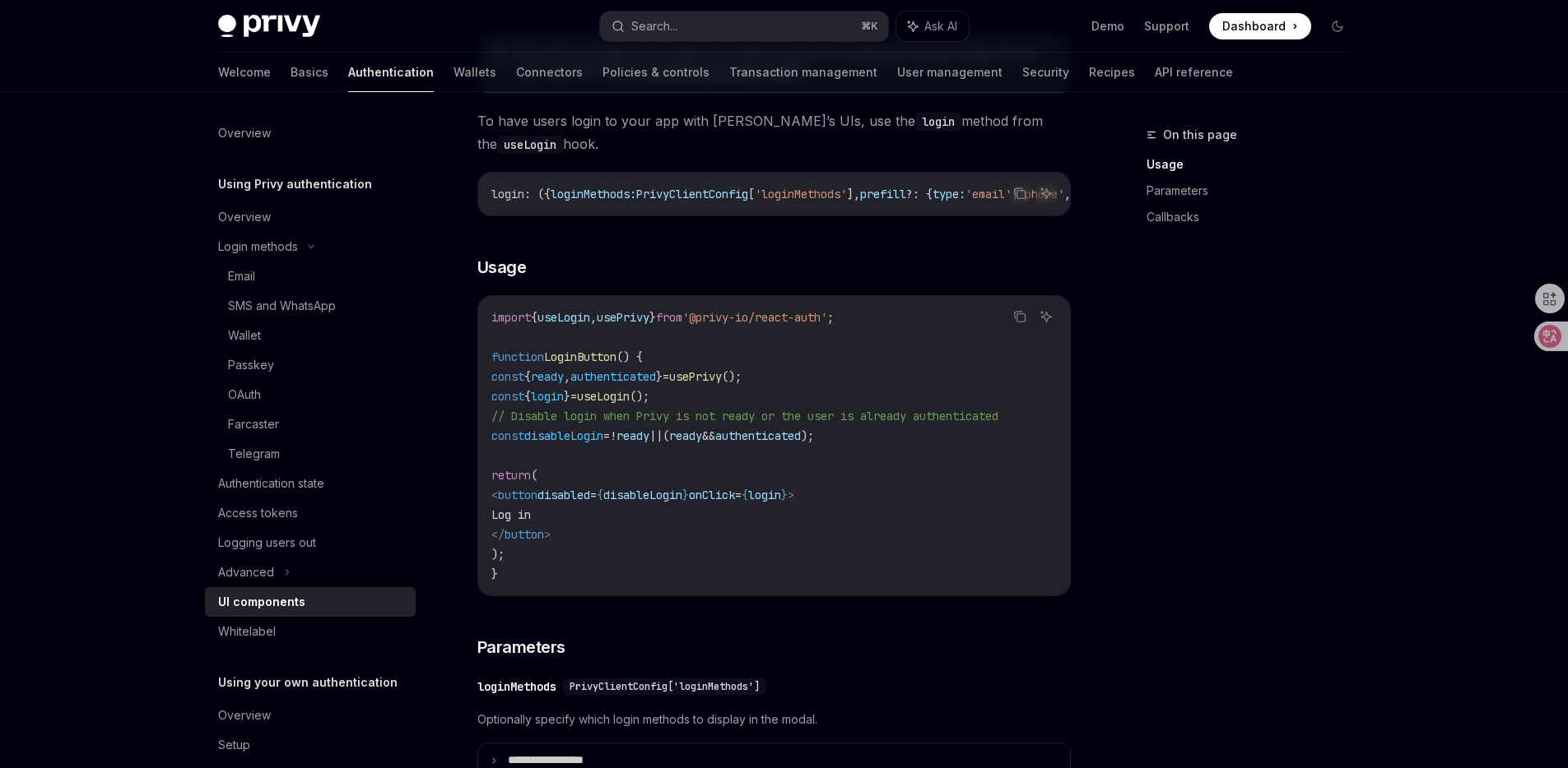
scroll to position [977, 0]
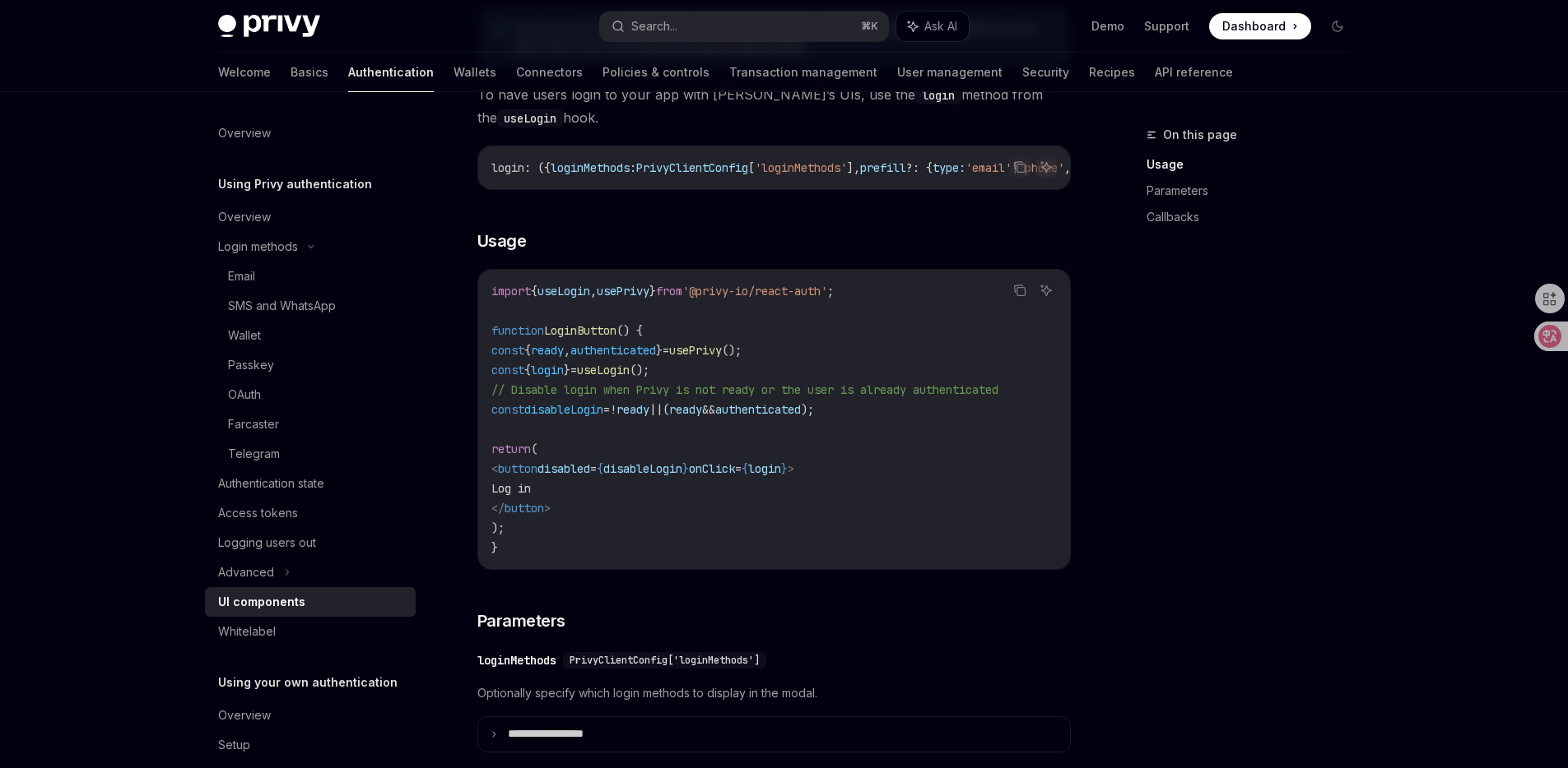
drag, startPoint x: 505, startPoint y: 359, endPoint x: 613, endPoint y: 537, distance: 208.2
click at [613, 537] on code "import { useLogin , usePrivy } from '@privy-io/react-auth' ; function LoginButt…" at bounding box center [774, 420] width 565 height 277
copy code "const { ready , authenticated } = usePrivy (); const { login } = useLogin (); /…"
click at [524, 357] on span "const" at bounding box center [508, 350] width 33 height 14
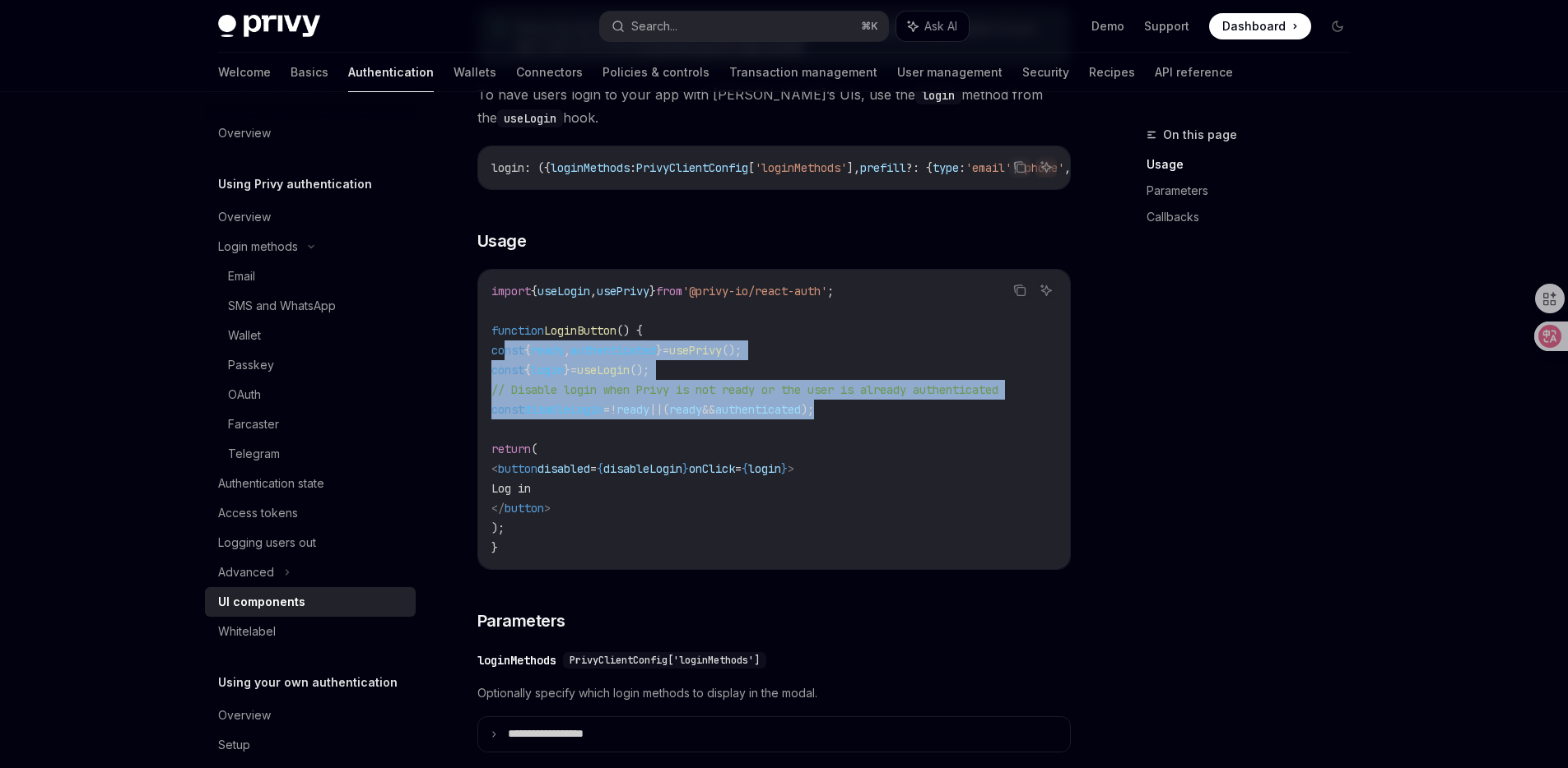
drag, startPoint x: 507, startPoint y: 357, endPoint x: 914, endPoint y: 413, distance: 410.8
click at [914, 413] on code "import { useLogin , usePrivy } from '@privy-io/react-auth' ; function LoginButt…" at bounding box center [774, 420] width 565 height 277
copy code "const { ready , authenticated } = usePrivy (); const { login } = useLogin (); /…"
click at [1118, 411] on div "On this page Usage Parameters Callbacks" at bounding box center [1239, 446] width 250 height 643
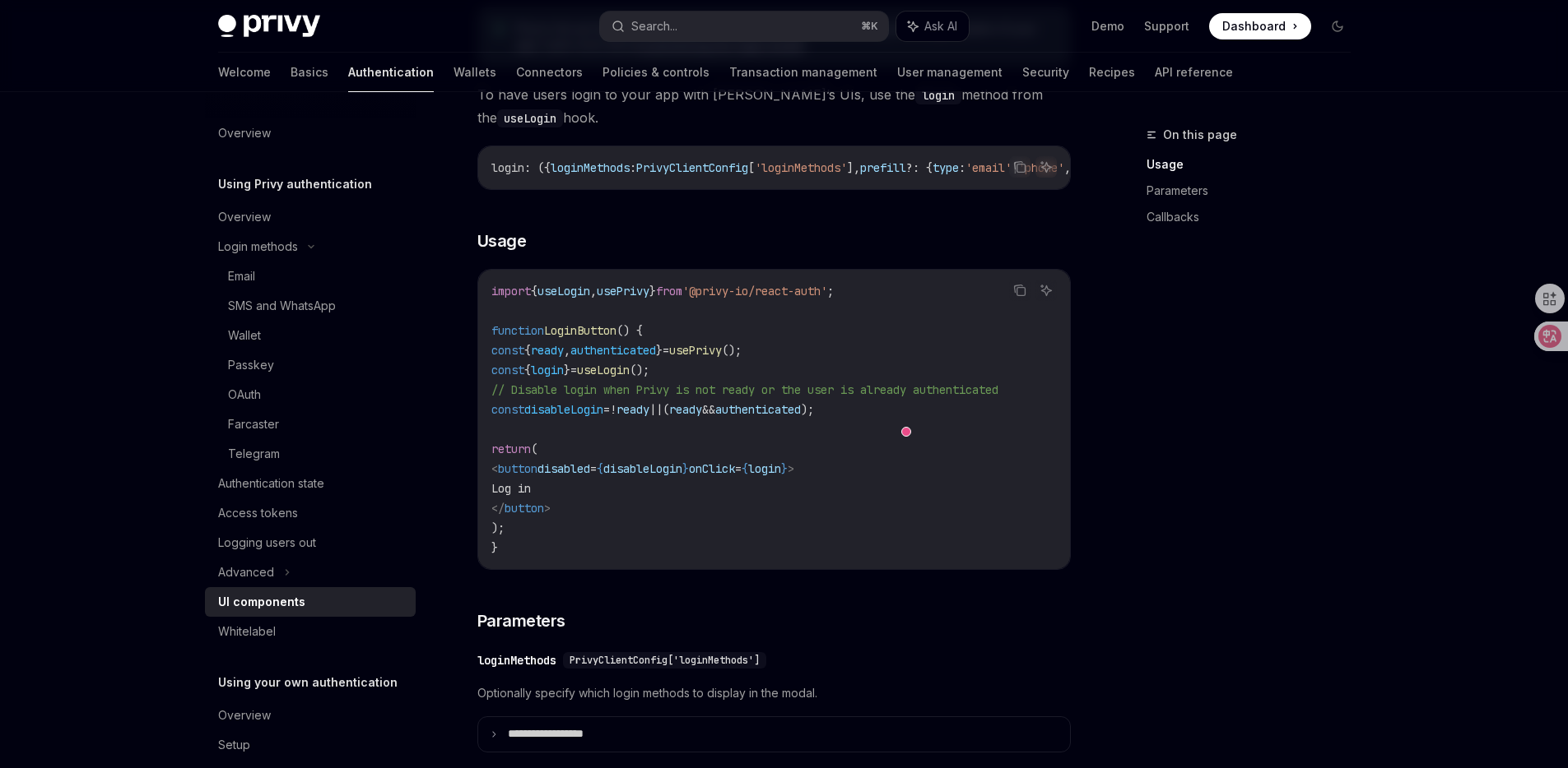
click at [1118, 411] on div "On this page Usage Parameters Callbacks" at bounding box center [1239, 446] width 250 height 643
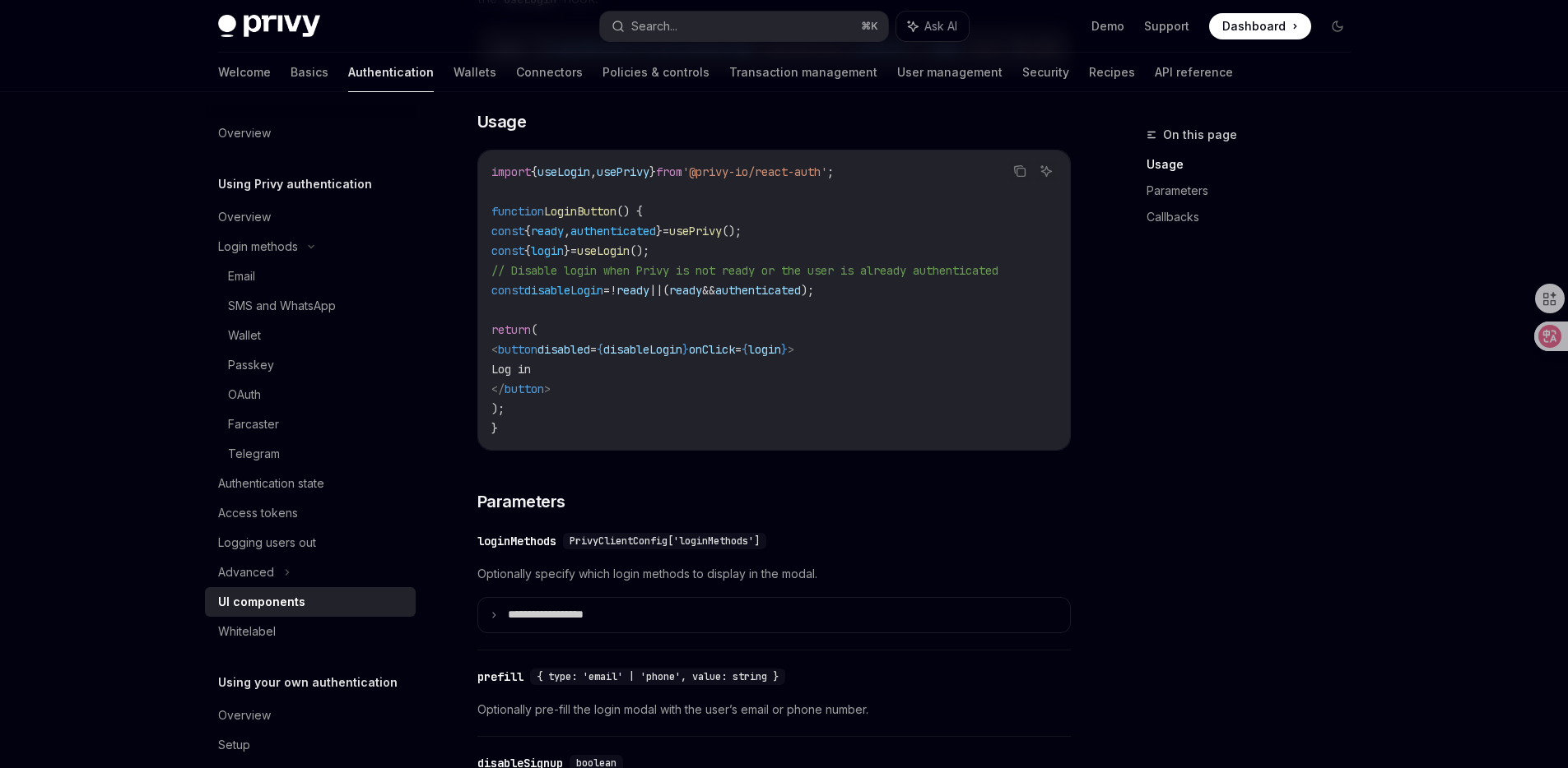
scroll to position [1095, 0]
click at [277, 564] on div "Advanced" at bounding box center [309, 573] width 211 height 30
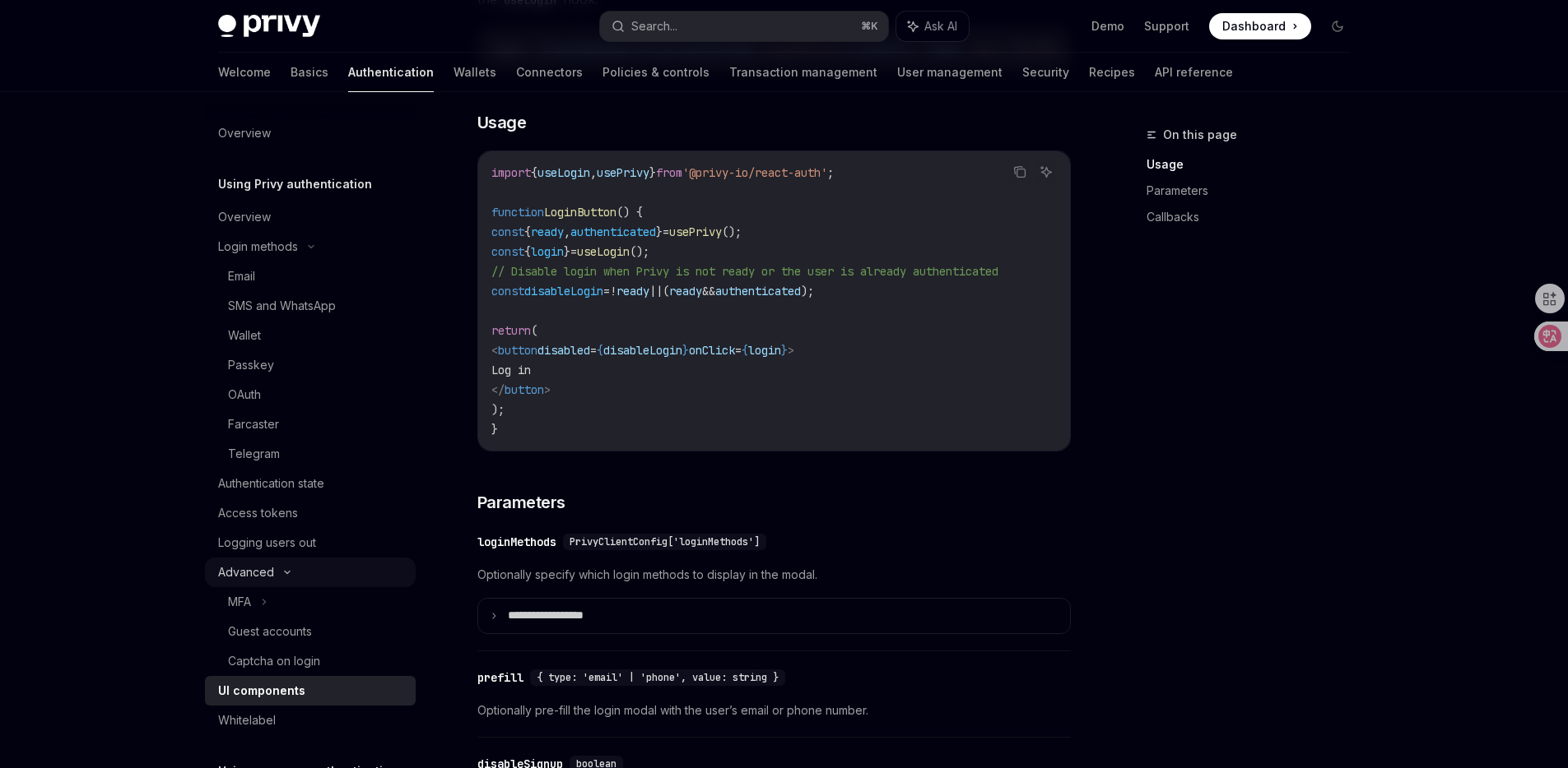
click at [272, 573] on div "Advanced" at bounding box center [309, 573] width 211 height 30
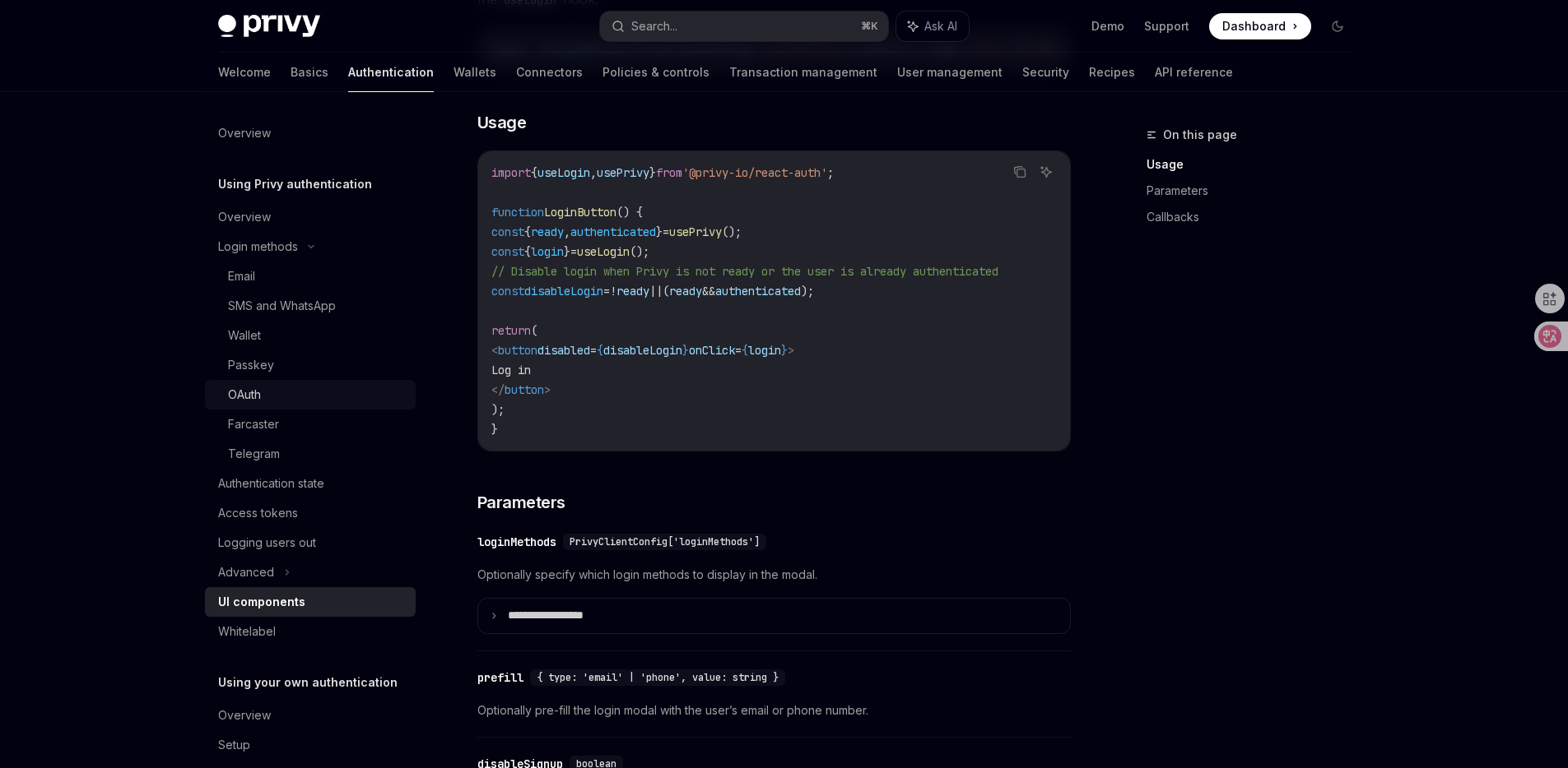
click at [282, 393] on div "OAuth" at bounding box center [317, 395] width 177 height 20
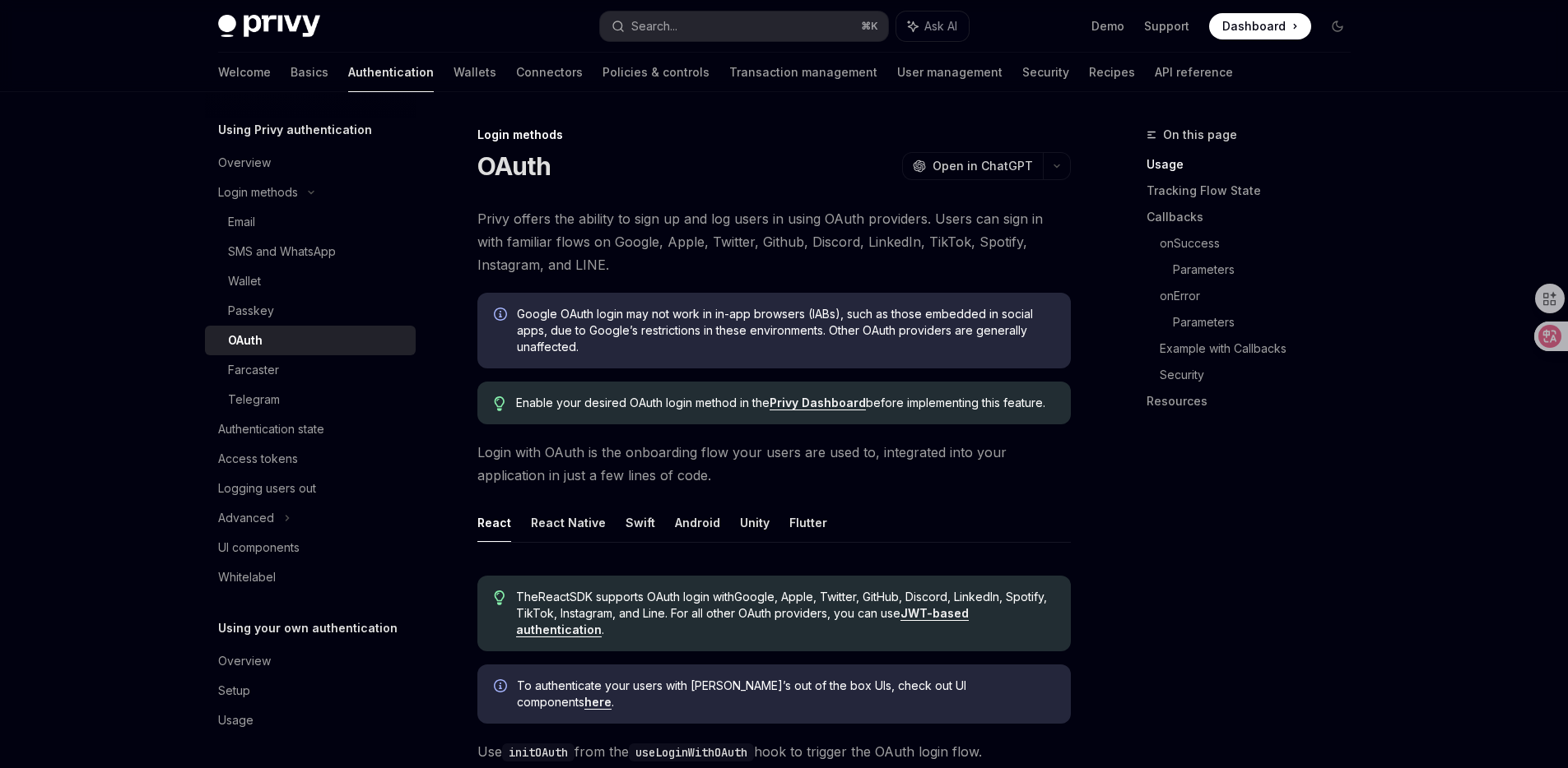
click at [969, 77] on div "Welcome Basics Authentication Wallets Connectors Policies & controls Transactio…" at bounding box center [725, 72] width 1014 height 40
click at [977, 77] on div "Welcome Basics Authentication Wallets Connectors Policies & controls Transactio…" at bounding box center [725, 72] width 1014 height 40
click at [1088, 73] on link "Recipes" at bounding box center [1111, 72] width 46 height 40
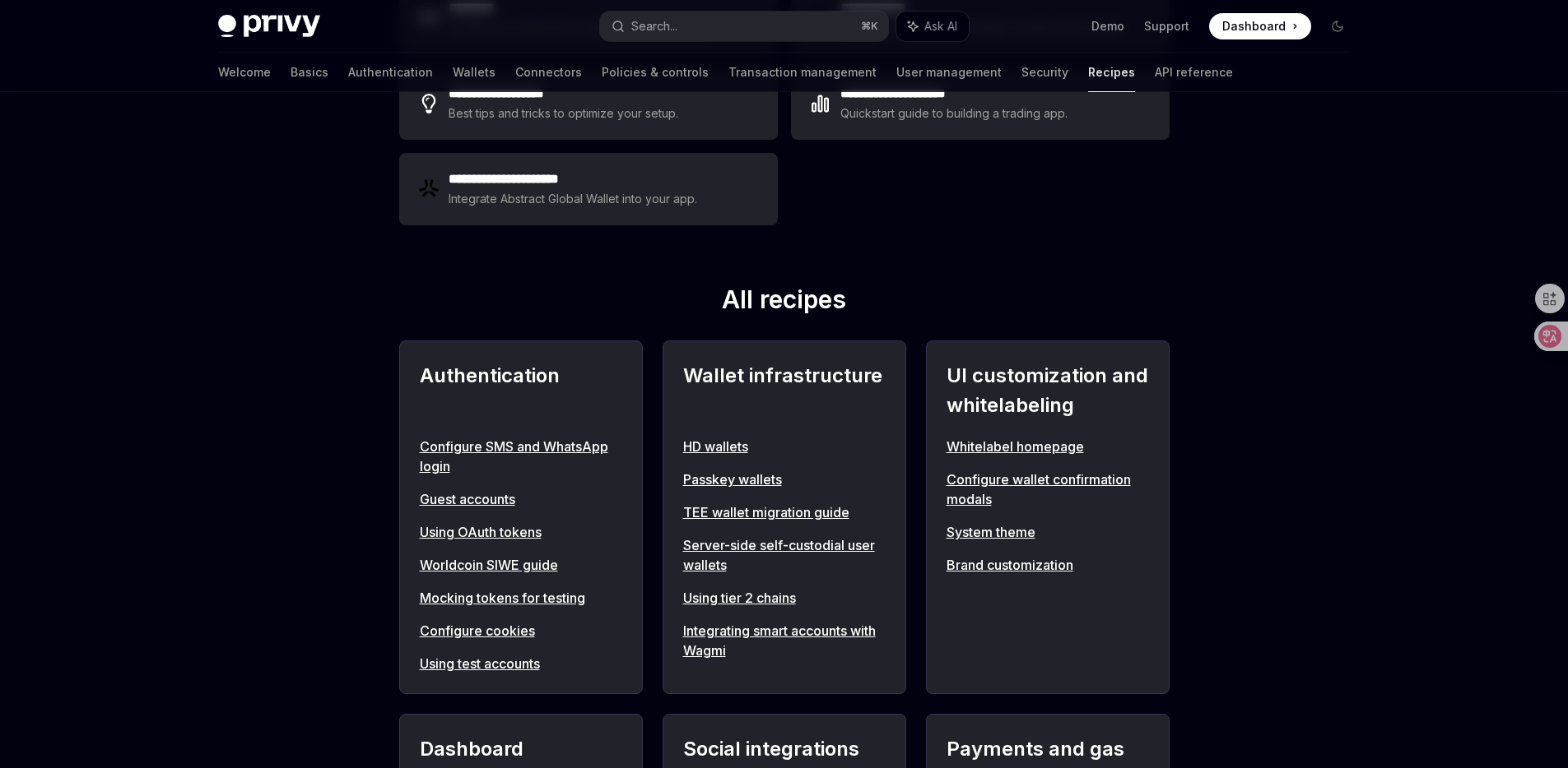
scroll to position [405, 0]
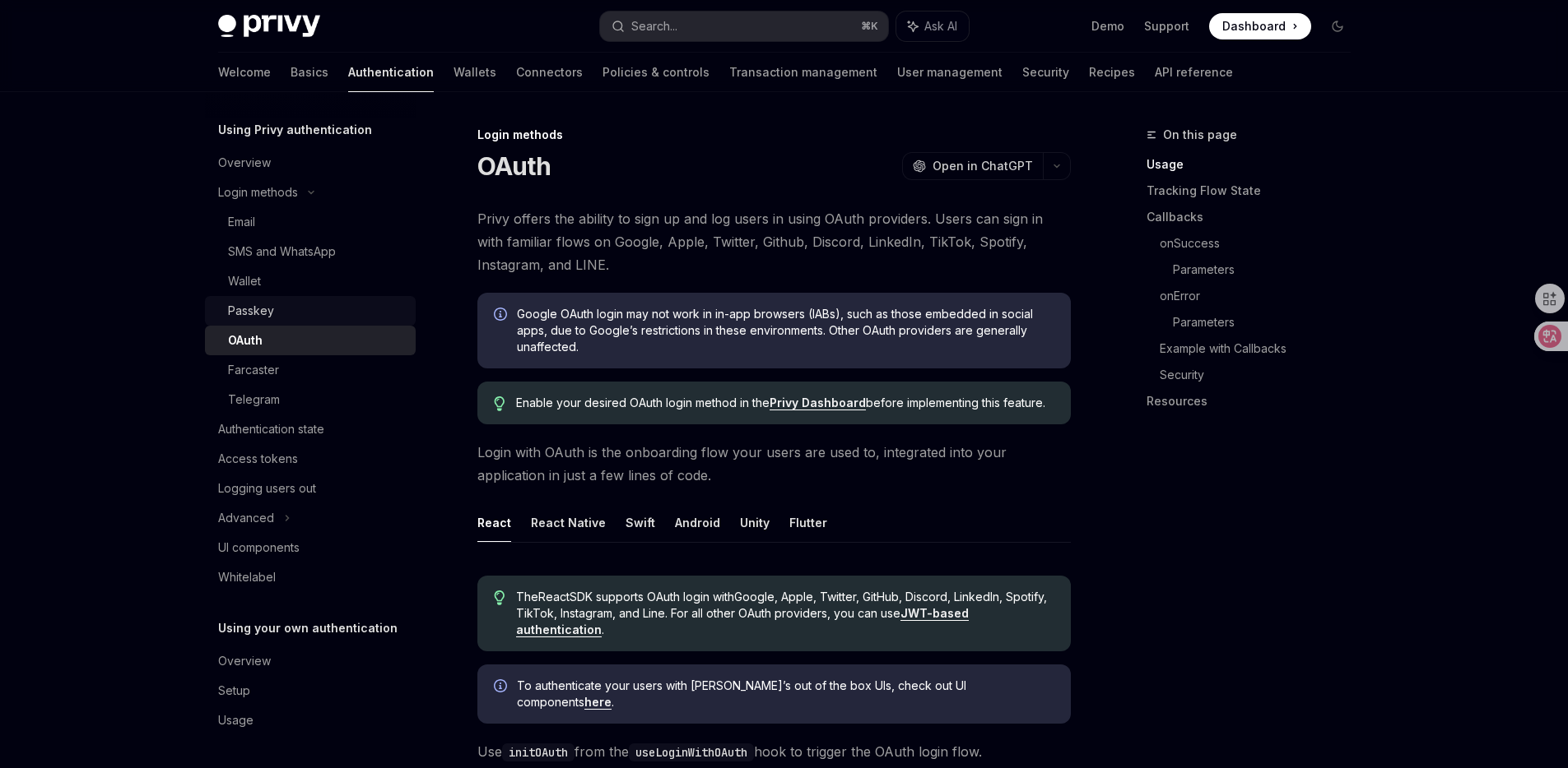
click at [333, 306] on div "Passkey" at bounding box center [317, 311] width 177 height 20
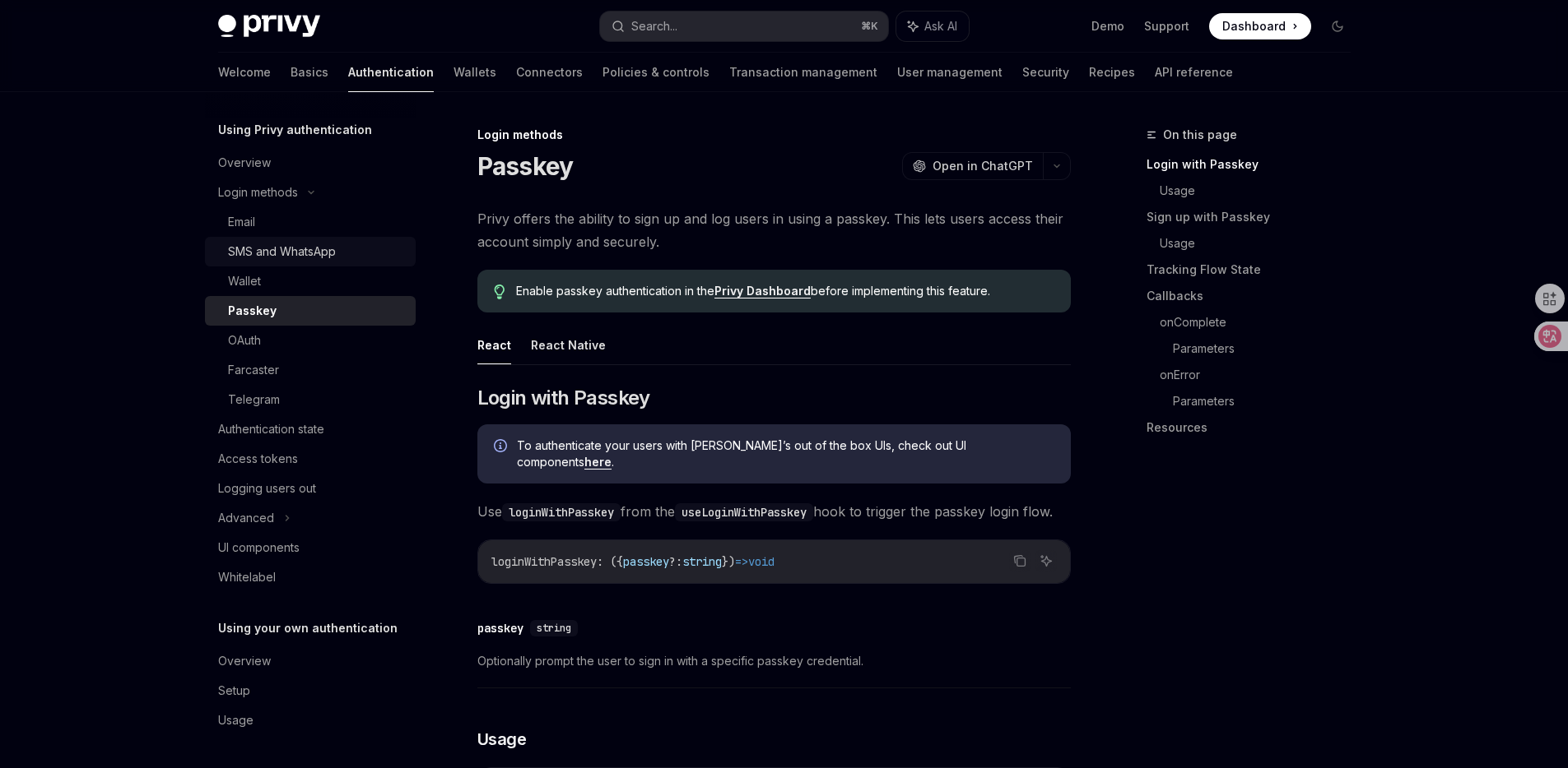
click at [313, 264] on link "SMS and WhatsApp" at bounding box center [309, 251] width 211 height 30
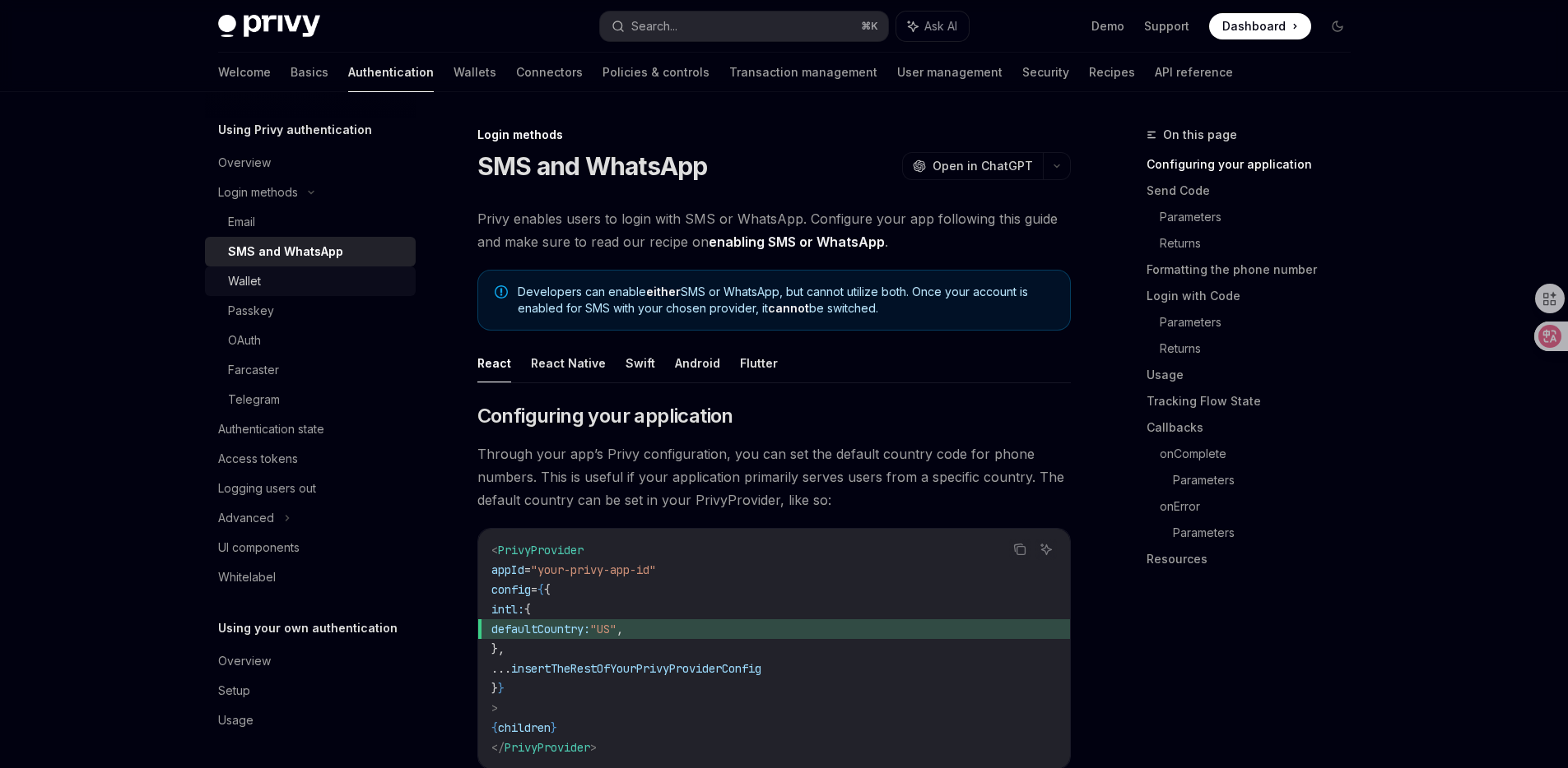
click at [315, 275] on div "Wallet" at bounding box center [317, 281] width 177 height 20
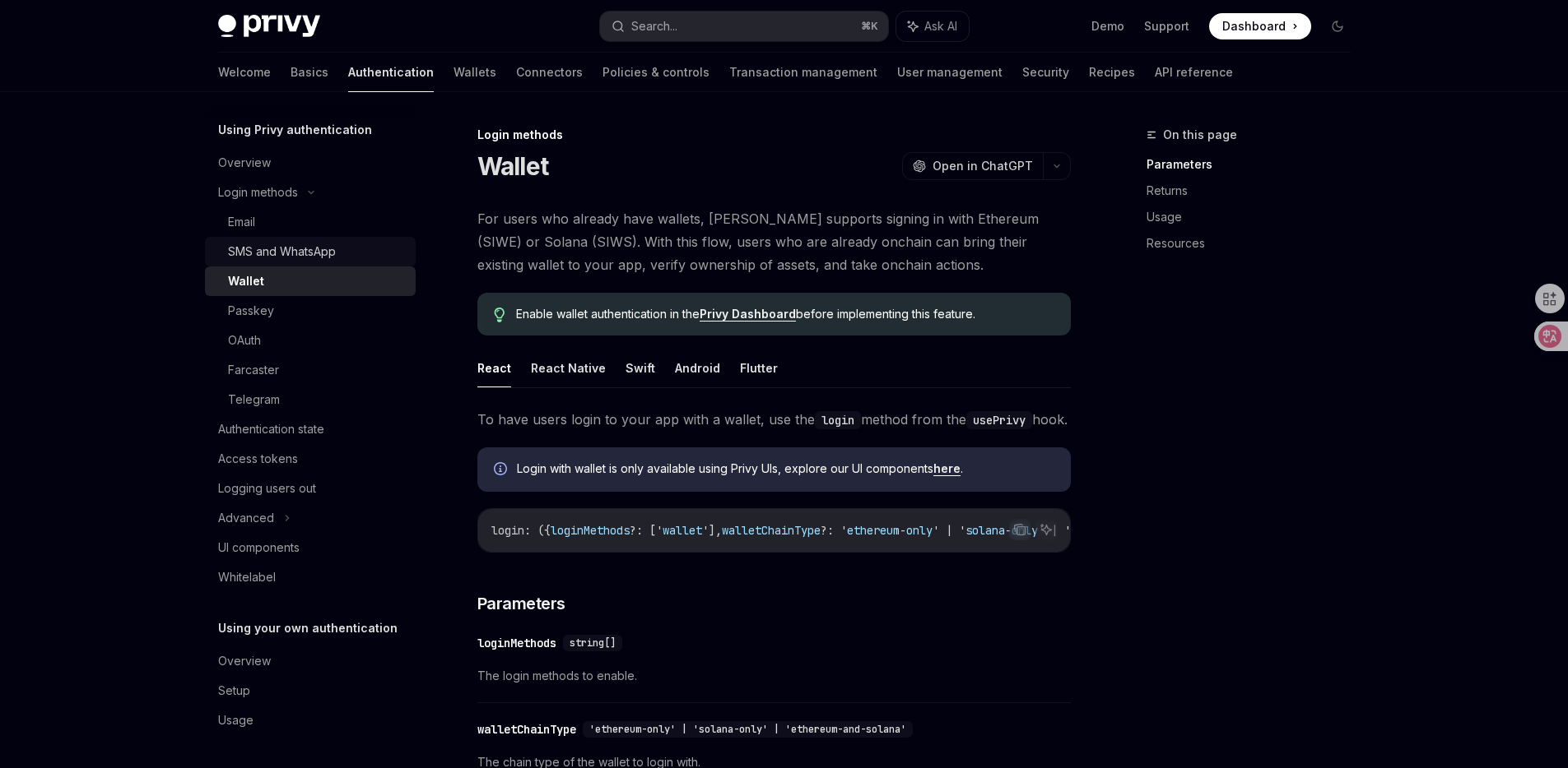
click at [320, 250] on div "SMS and WhatsApp" at bounding box center [281, 251] width 108 height 20
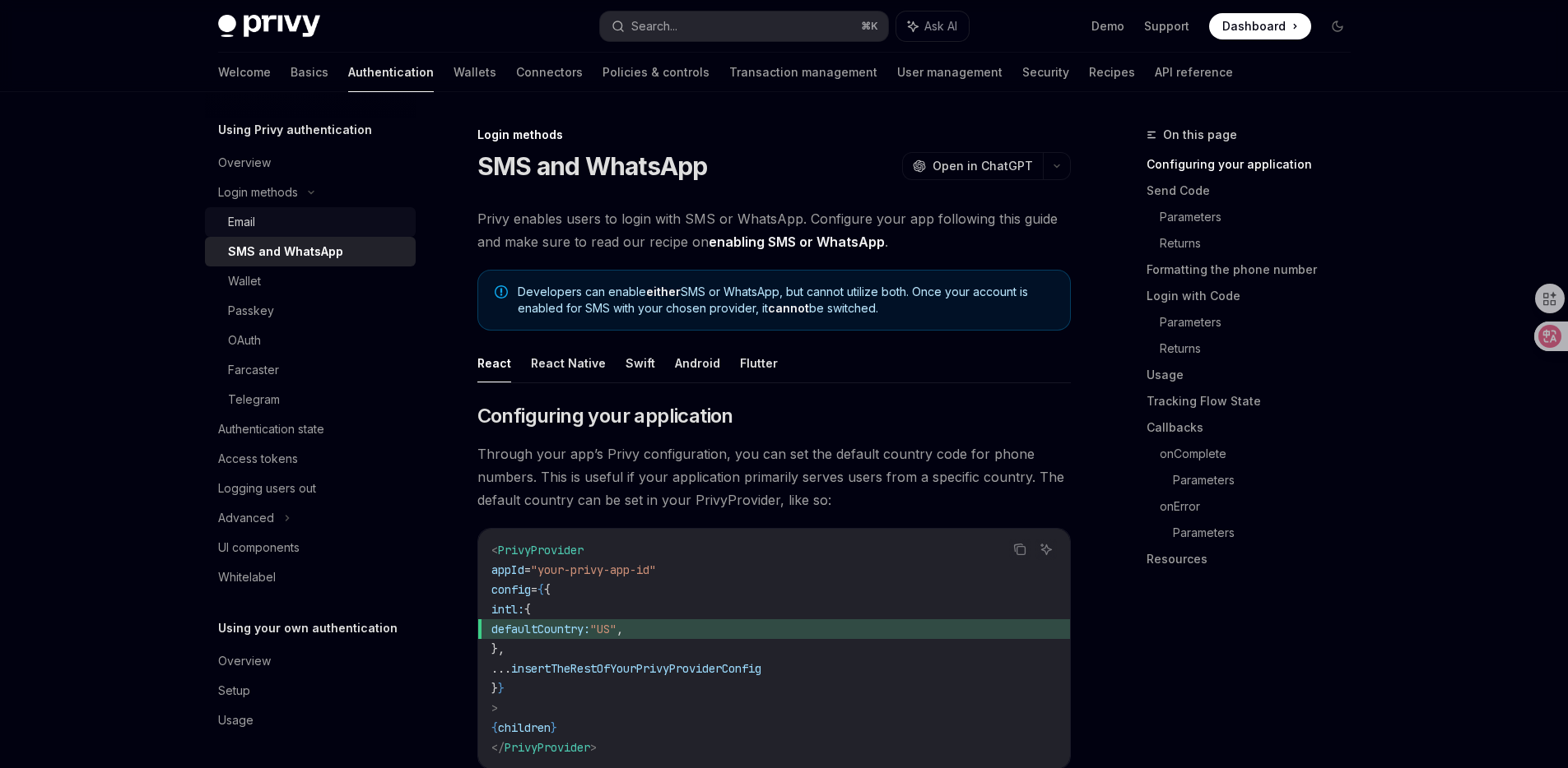
click at [320, 233] on link "Email" at bounding box center [309, 222] width 211 height 30
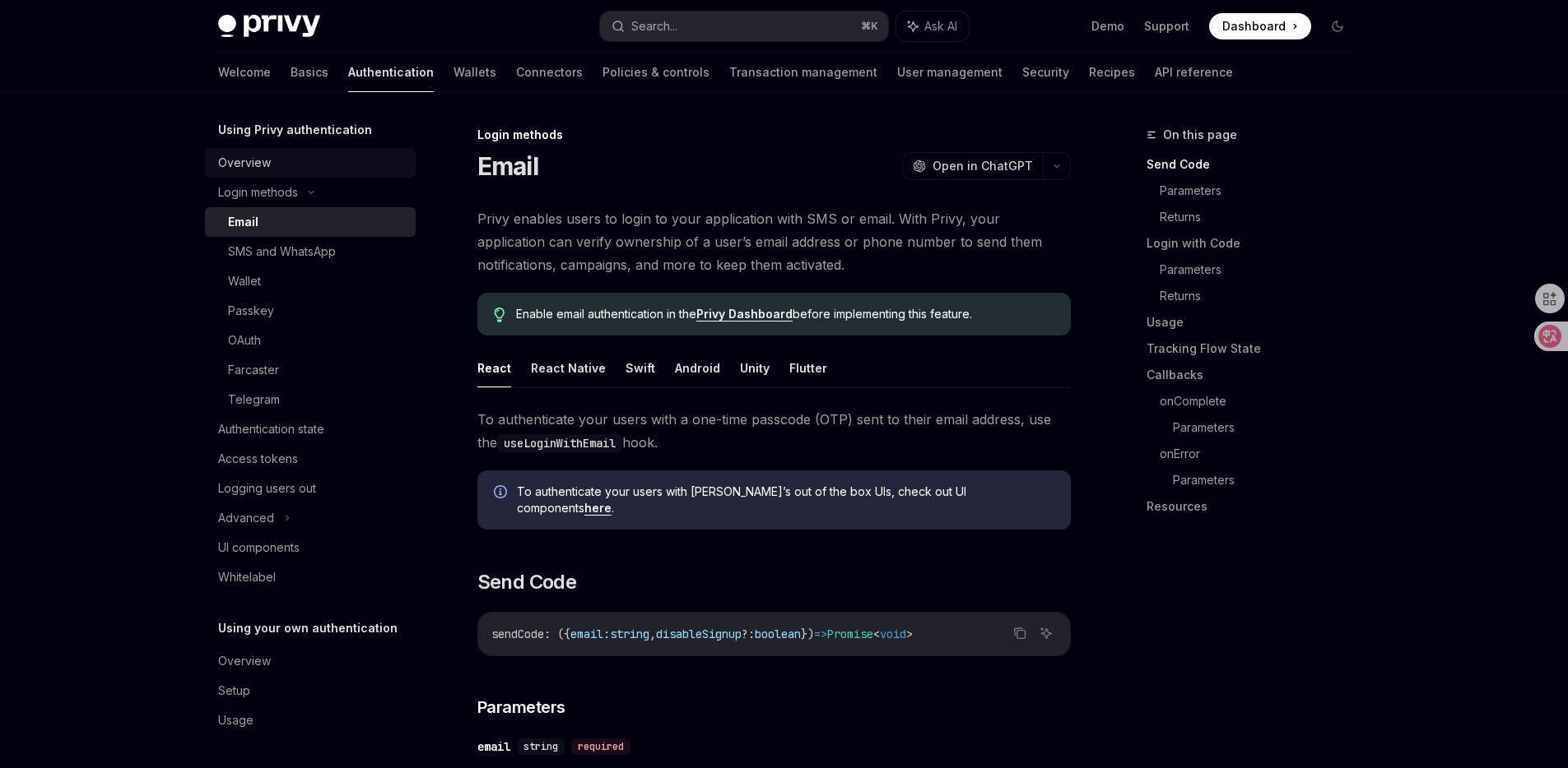
click at [304, 165] on div "Overview" at bounding box center [311, 163] width 187 height 20
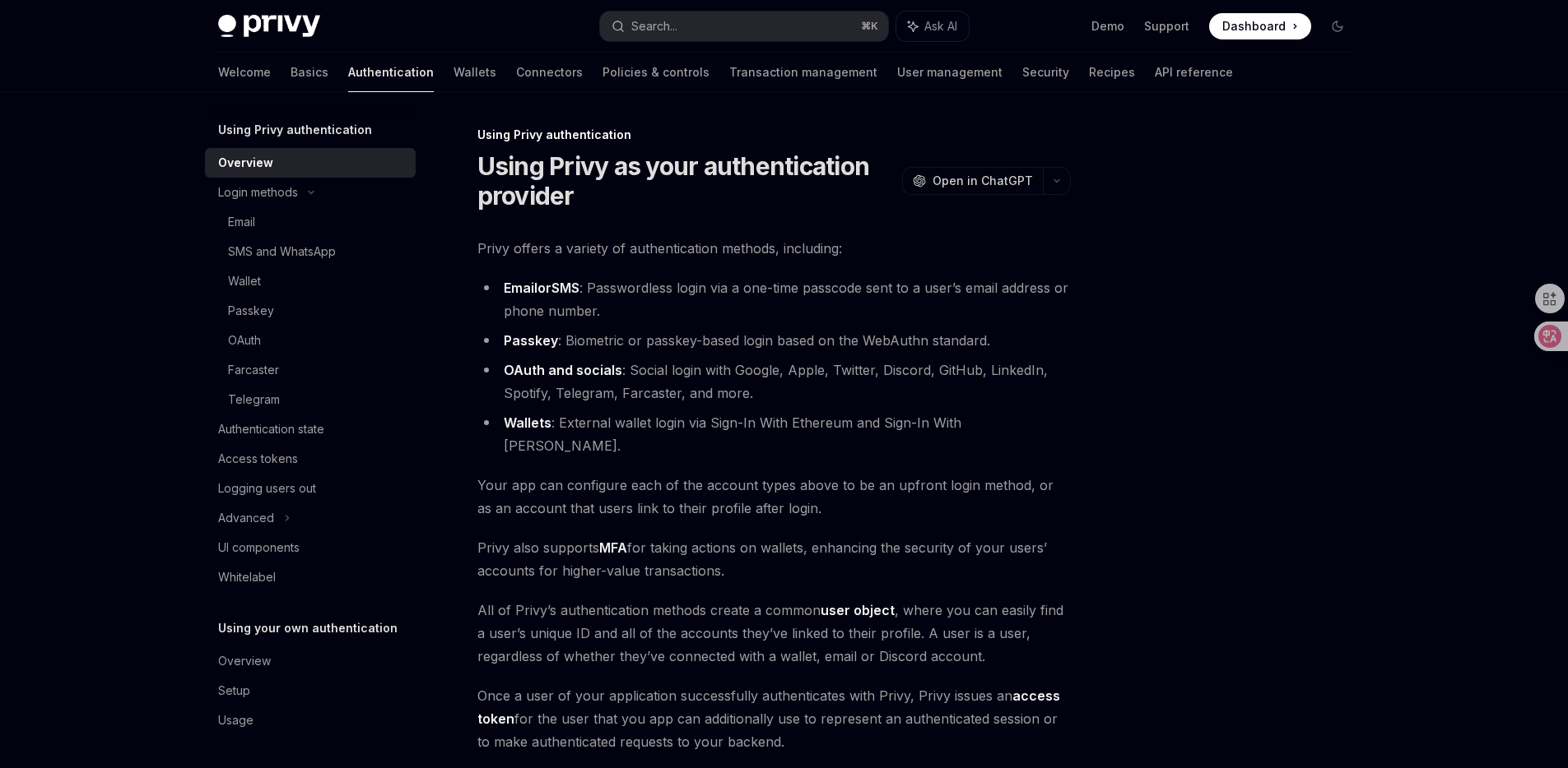
scroll to position [206, 0]
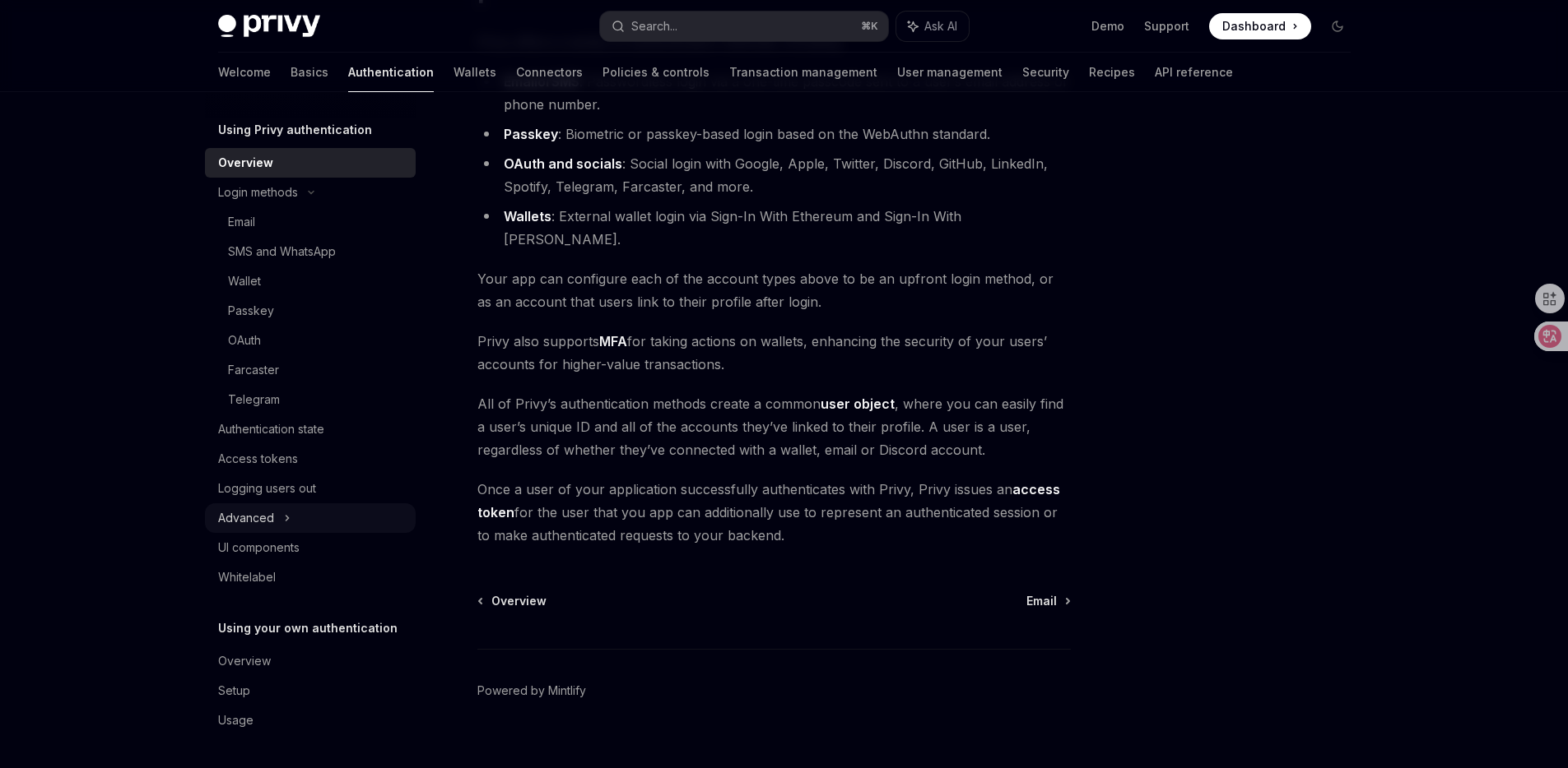
click at [297, 529] on div "Advanced" at bounding box center [309, 518] width 211 height 30
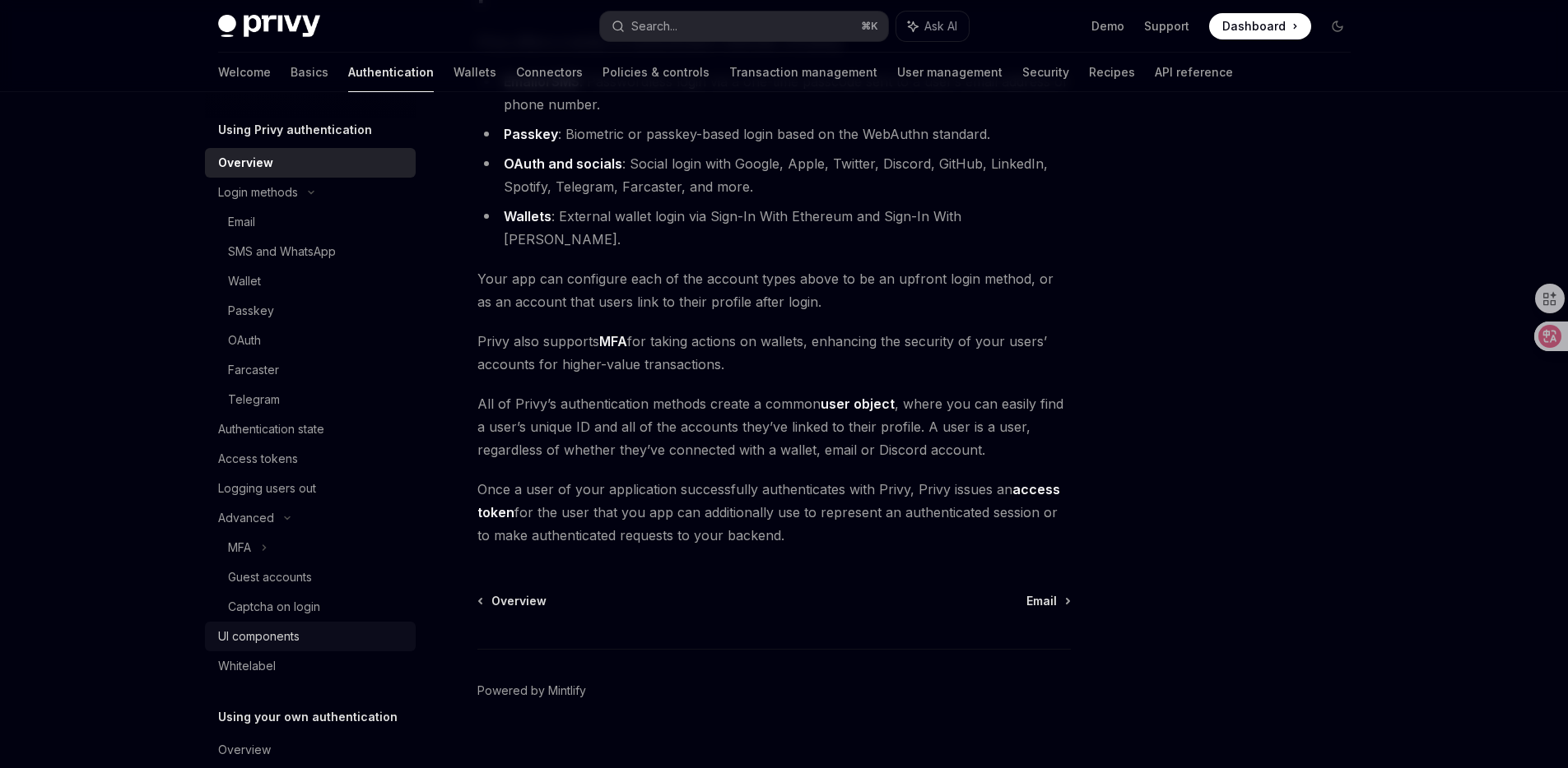
click at [287, 629] on div "UI components" at bounding box center [259, 637] width 81 height 20
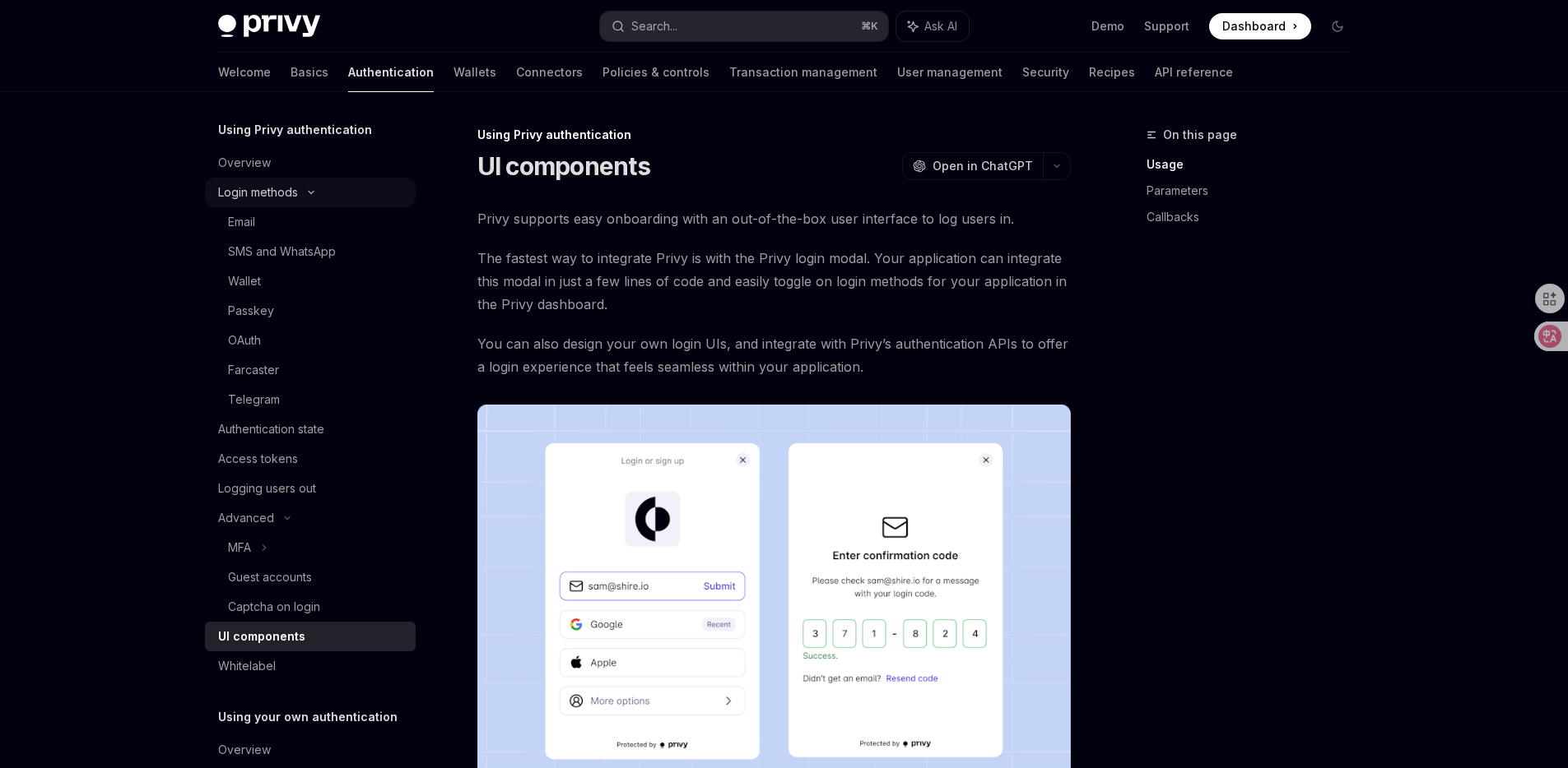
click at [297, 178] on div "Login methods" at bounding box center [309, 192] width 211 height 30
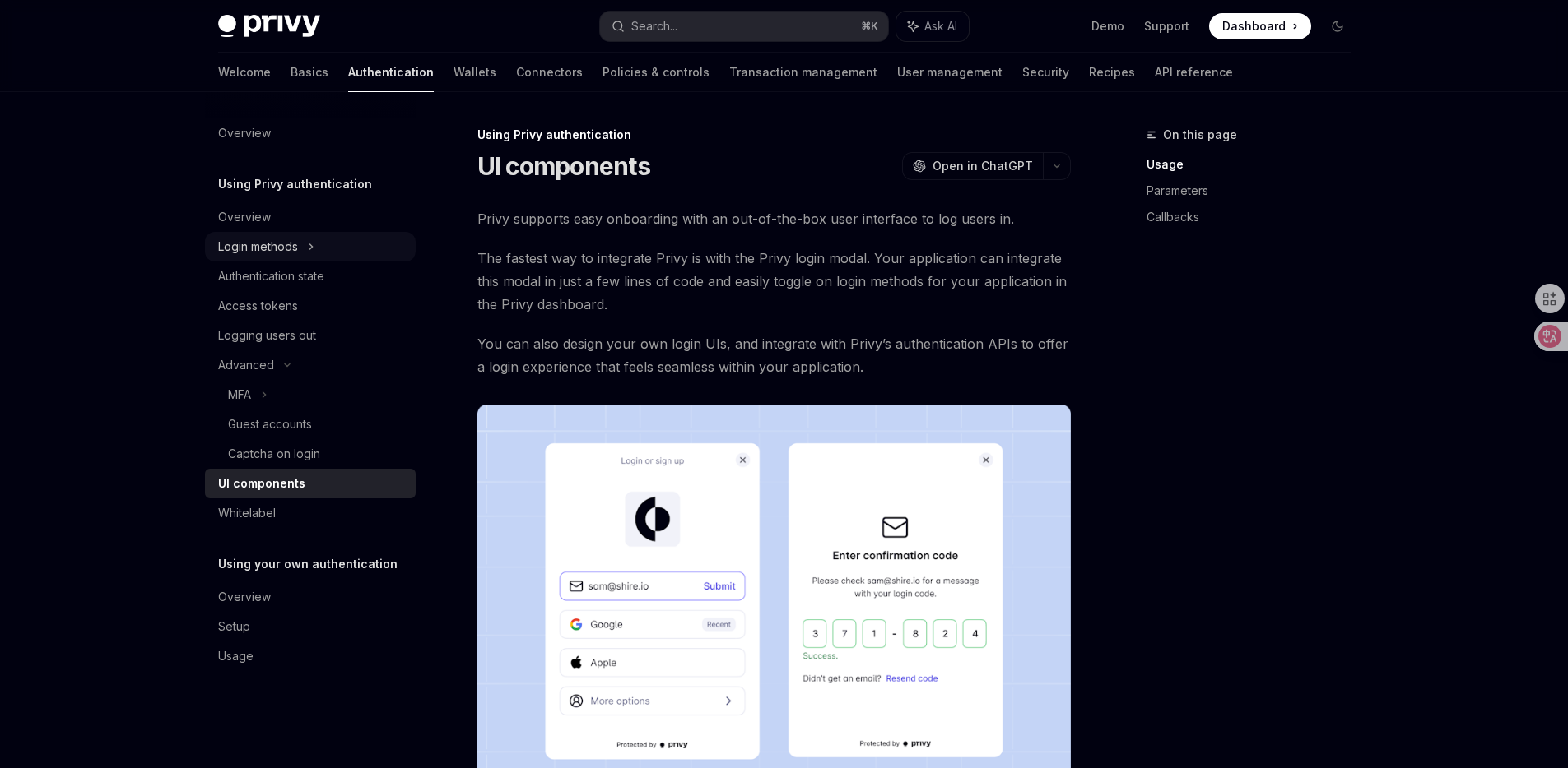
click at [284, 235] on div "Login methods" at bounding box center [309, 246] width 211 height 30
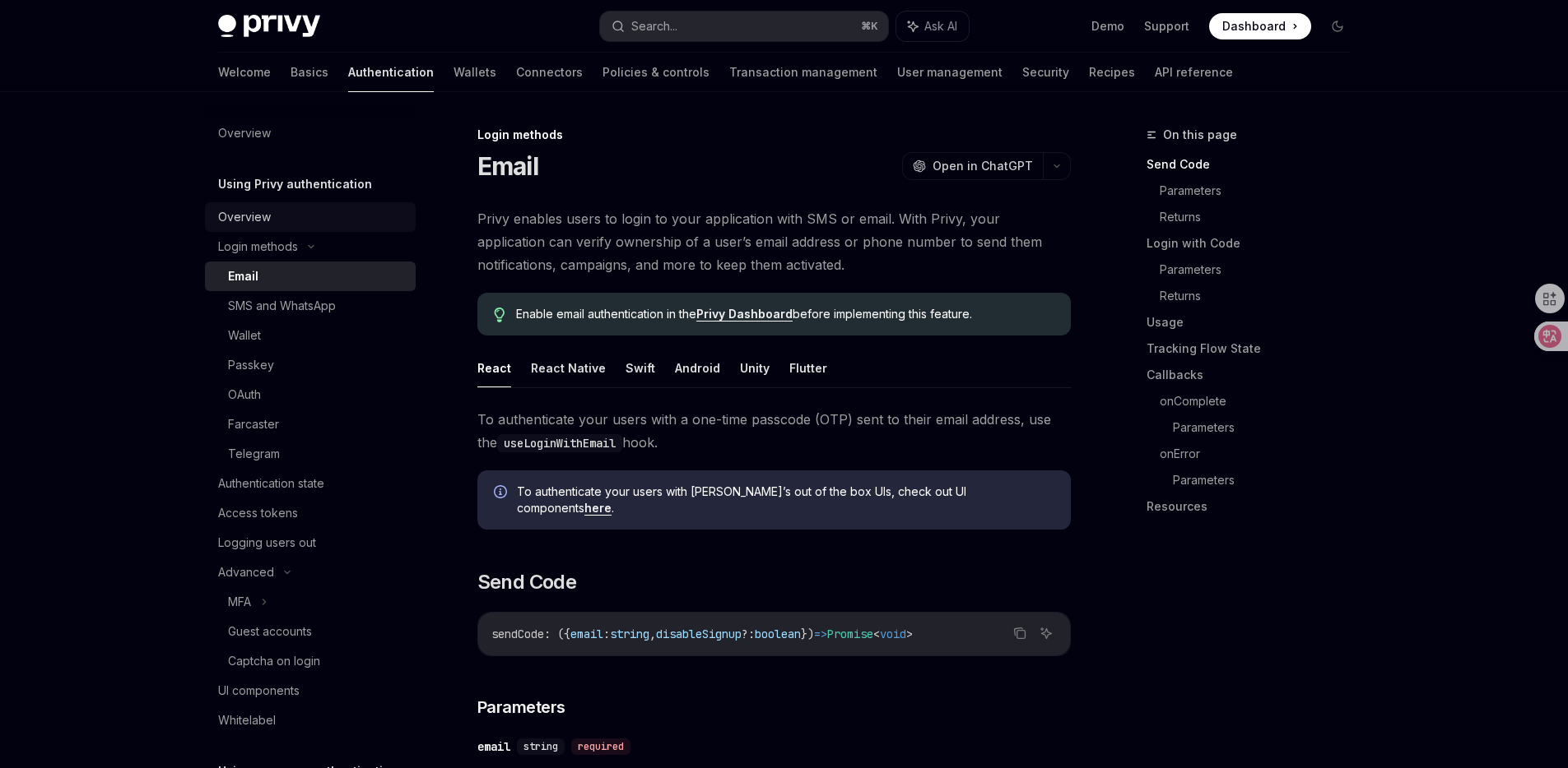
click at [283, 221] on div "Overview" at bounding box center [311, 217] width 187 height 20
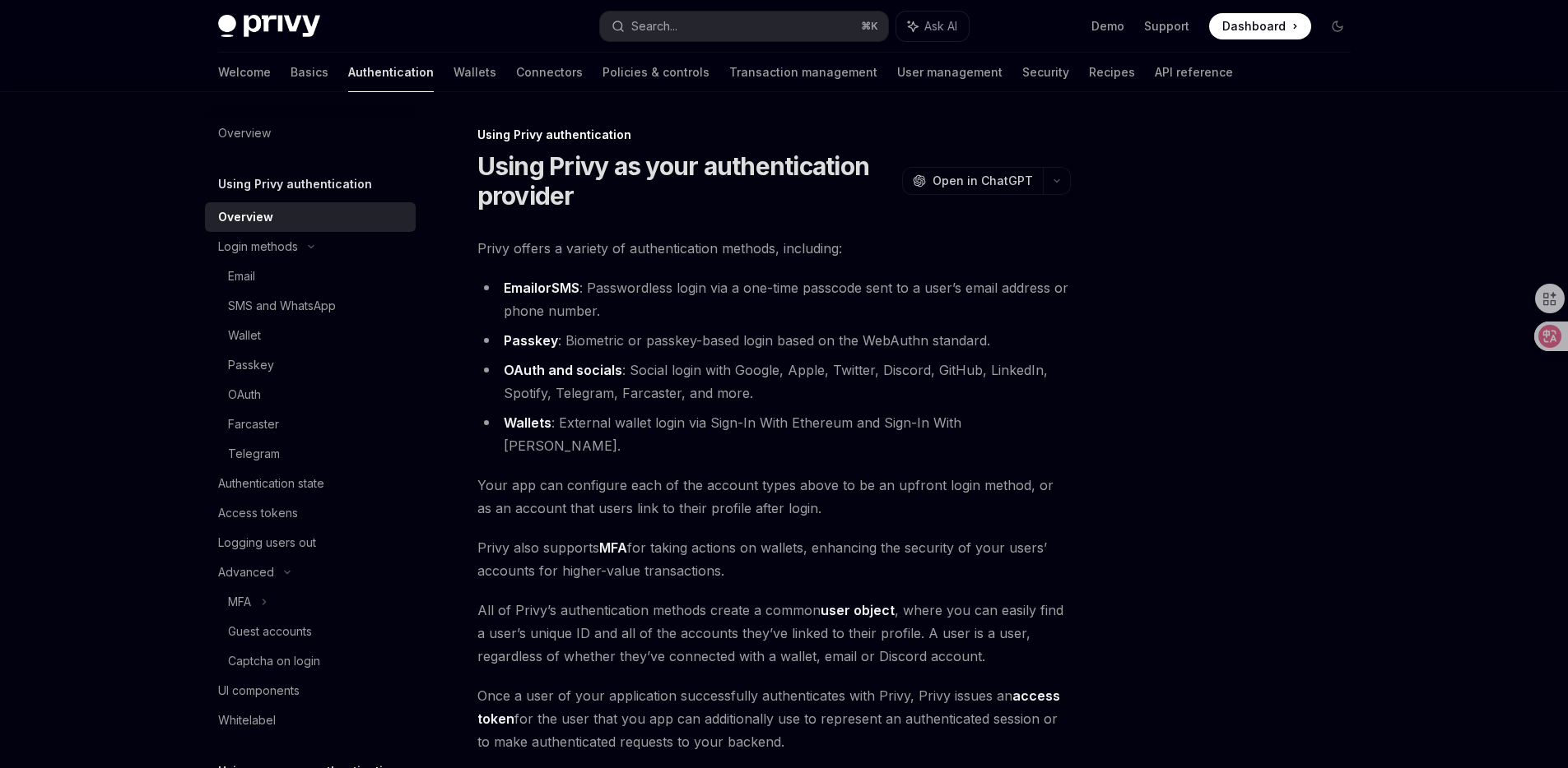
scroll to position [206, 0]
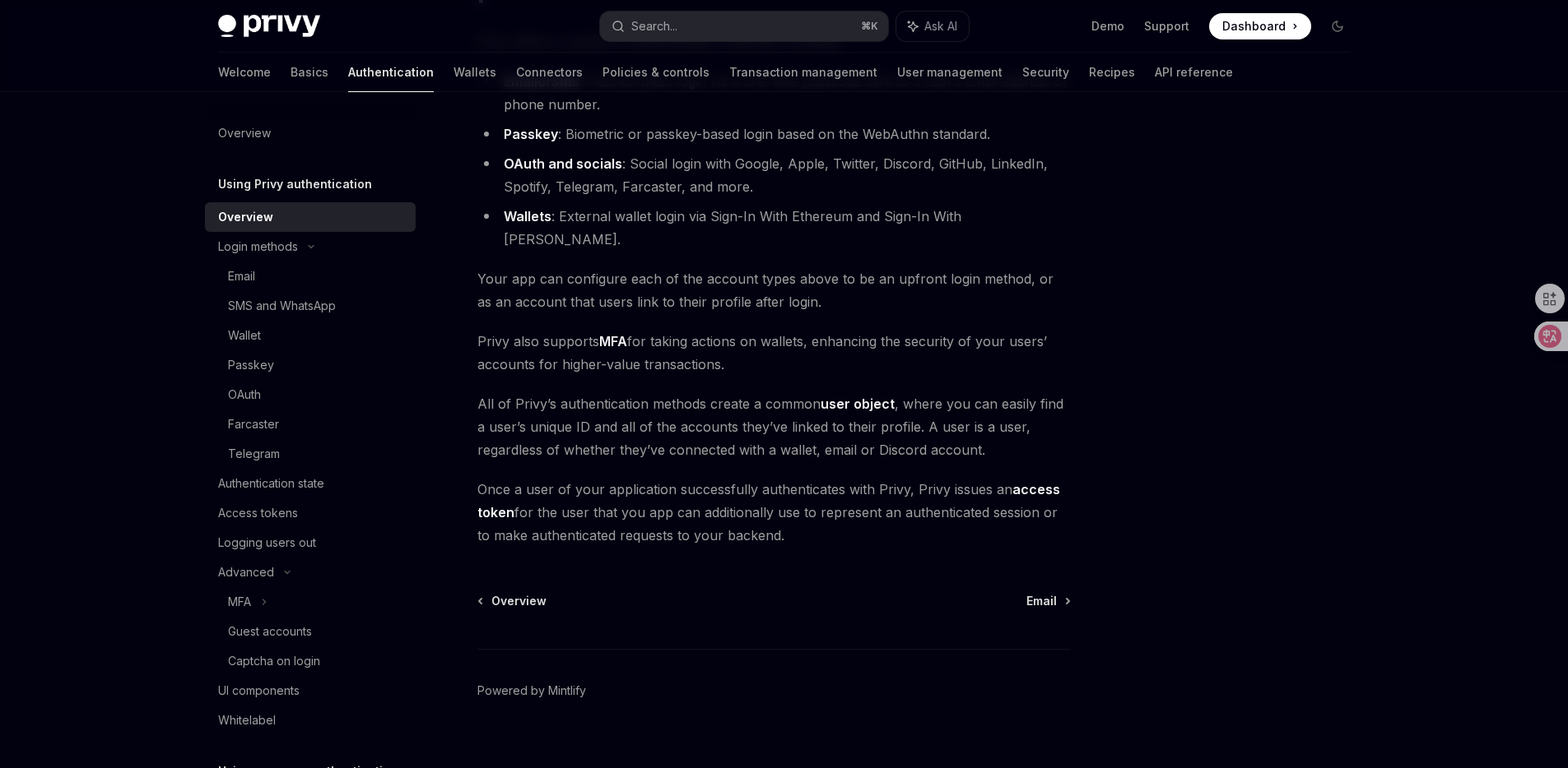
type textarea "*"
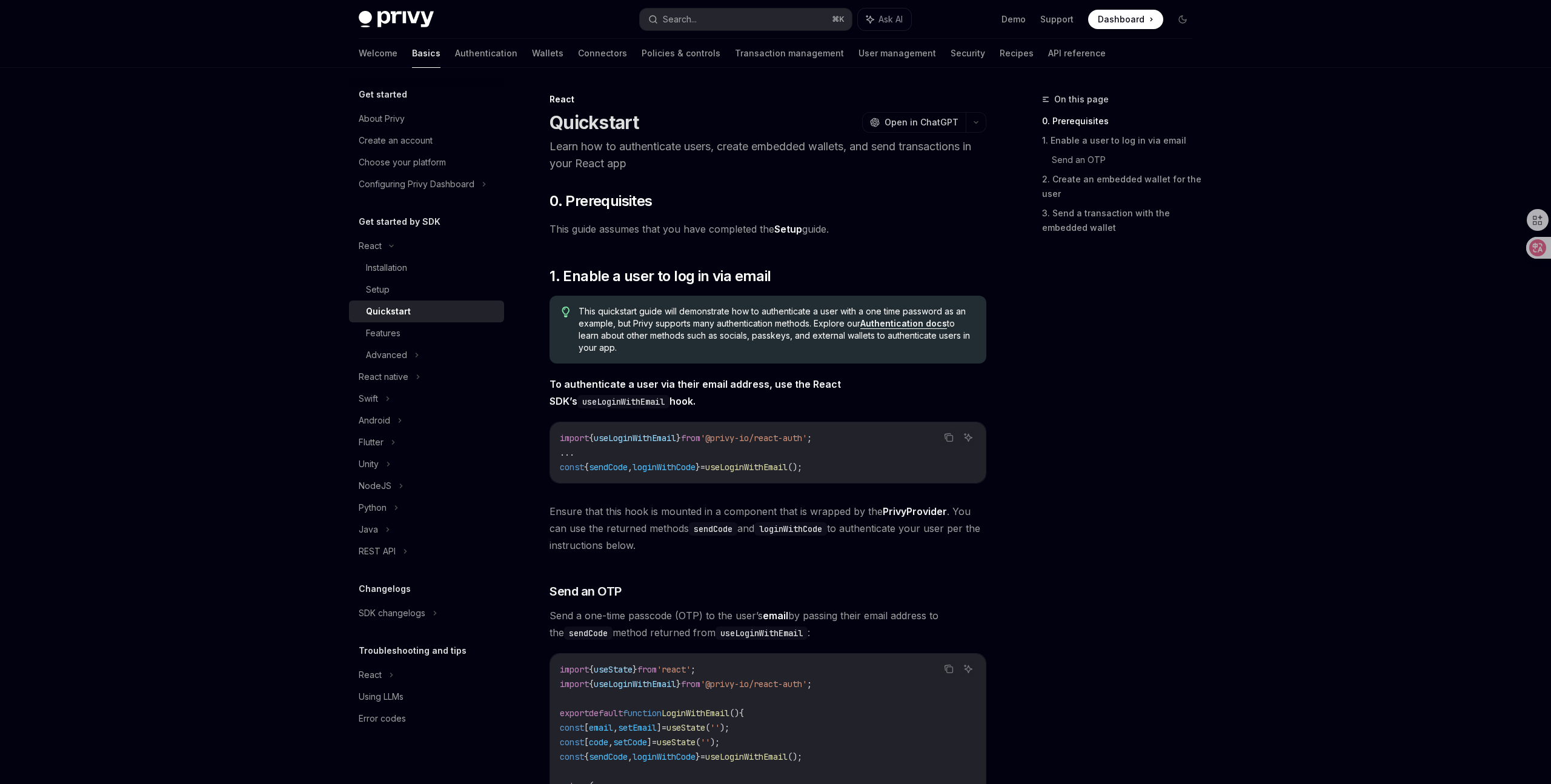
click at [793, 229] on link "Setup" at bounding box center [788, 229] width 28 height 13
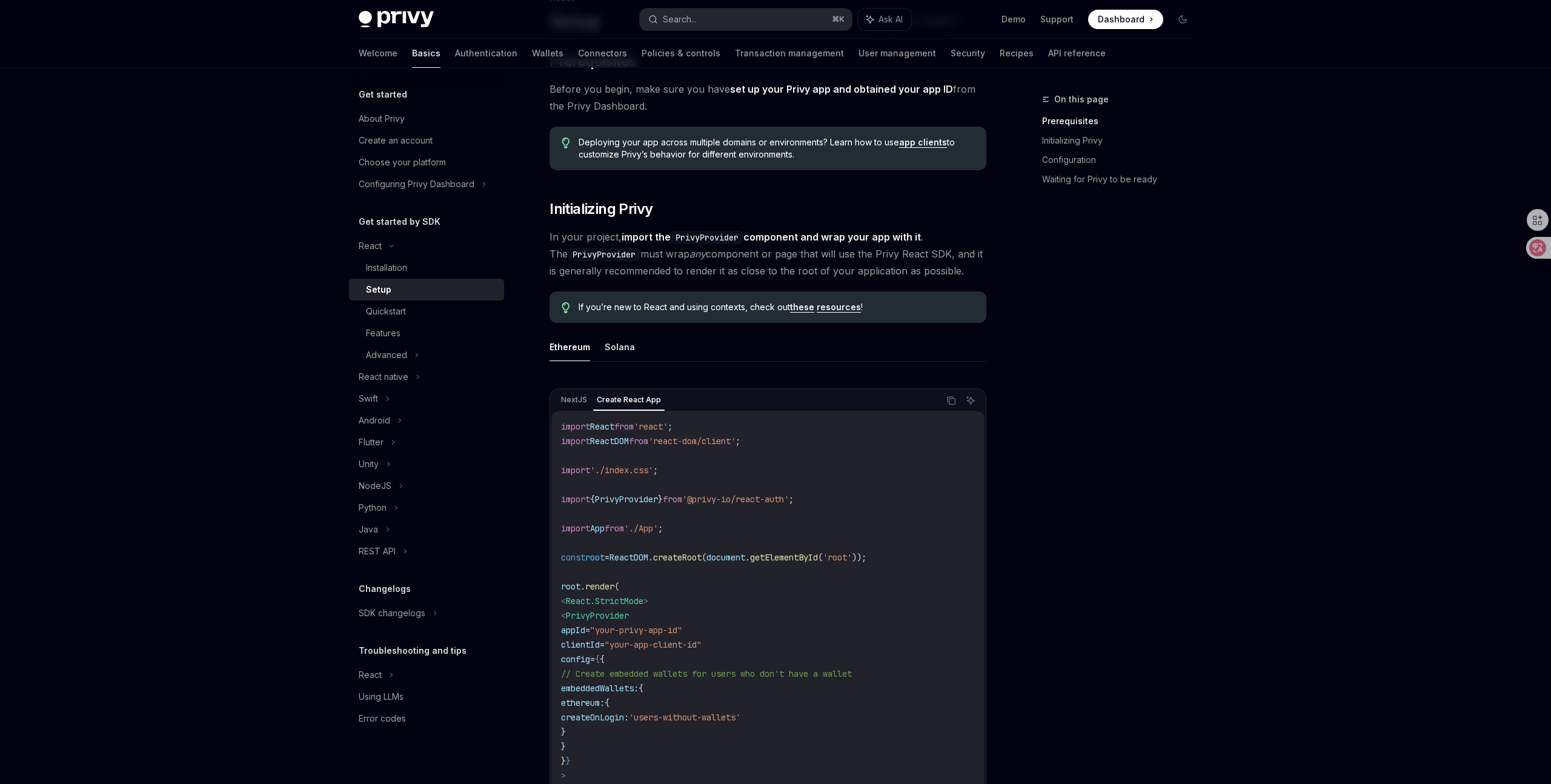
scroll to position [211, 0]
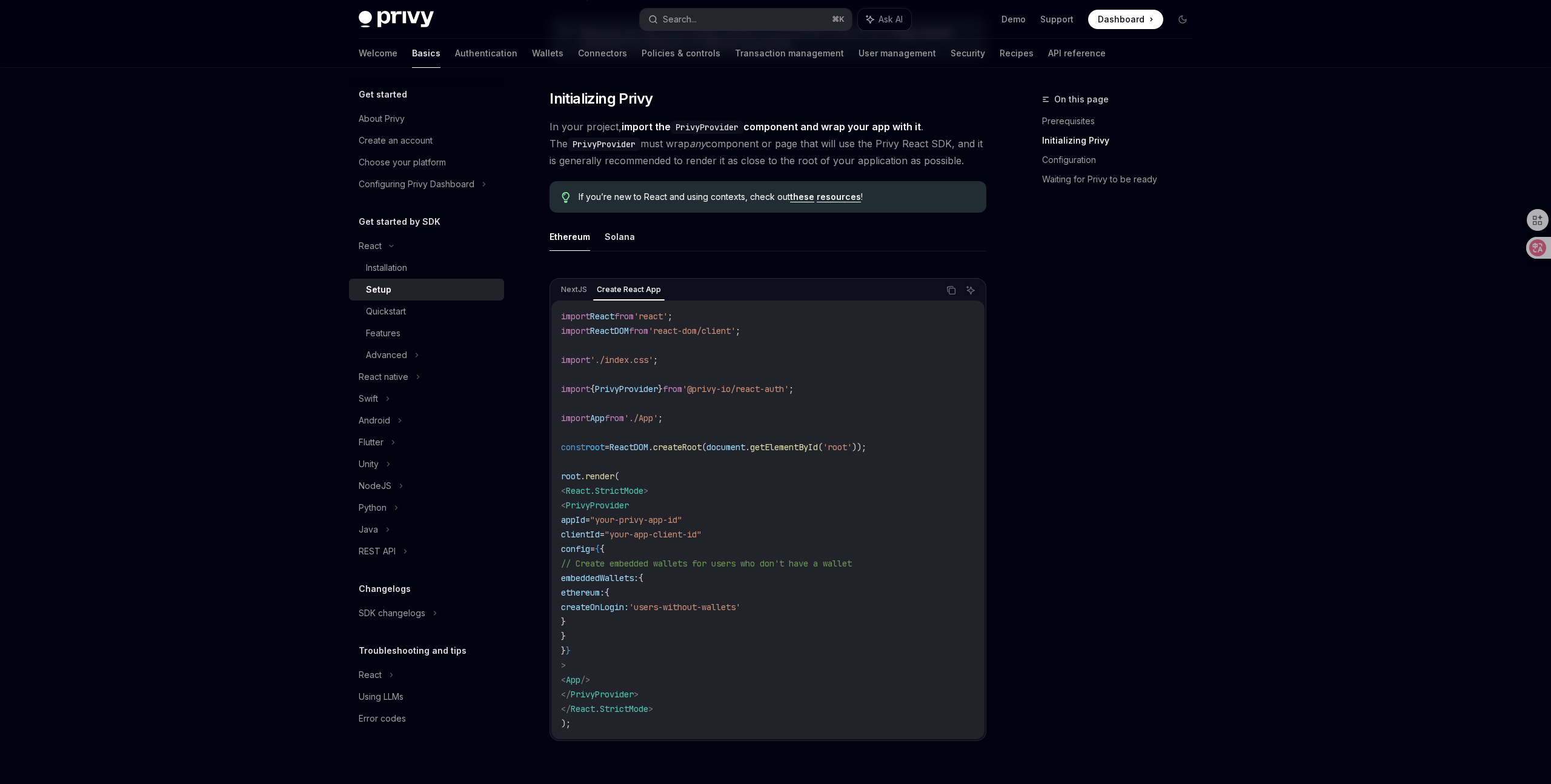
click at [559, 304] on div "import React from 'react' ; import ReactDOM from 'react-dom/client' ; import '.…" at bounding box center [768, 520] width 433 height 438
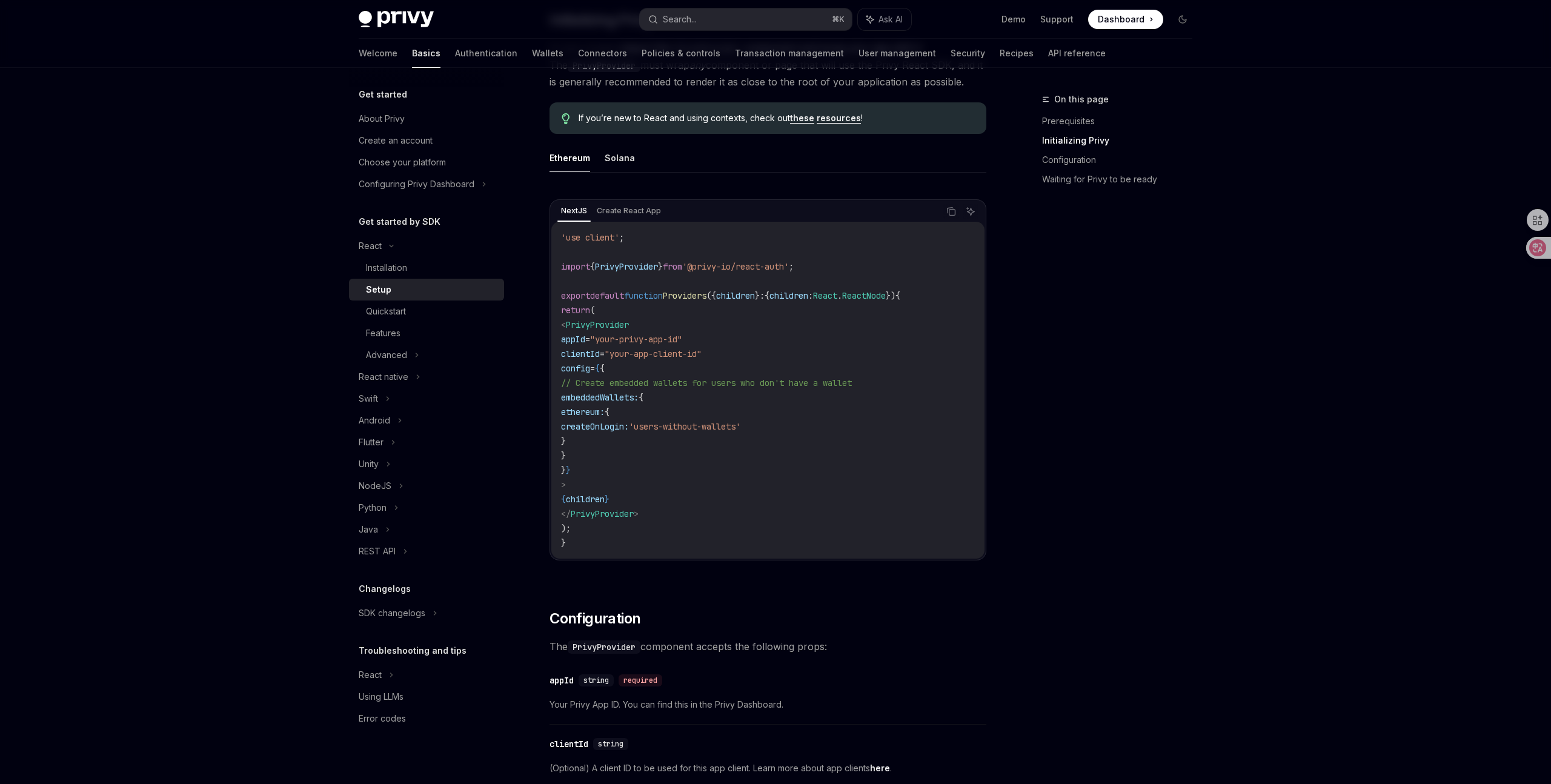
scroll to position [248, 0]
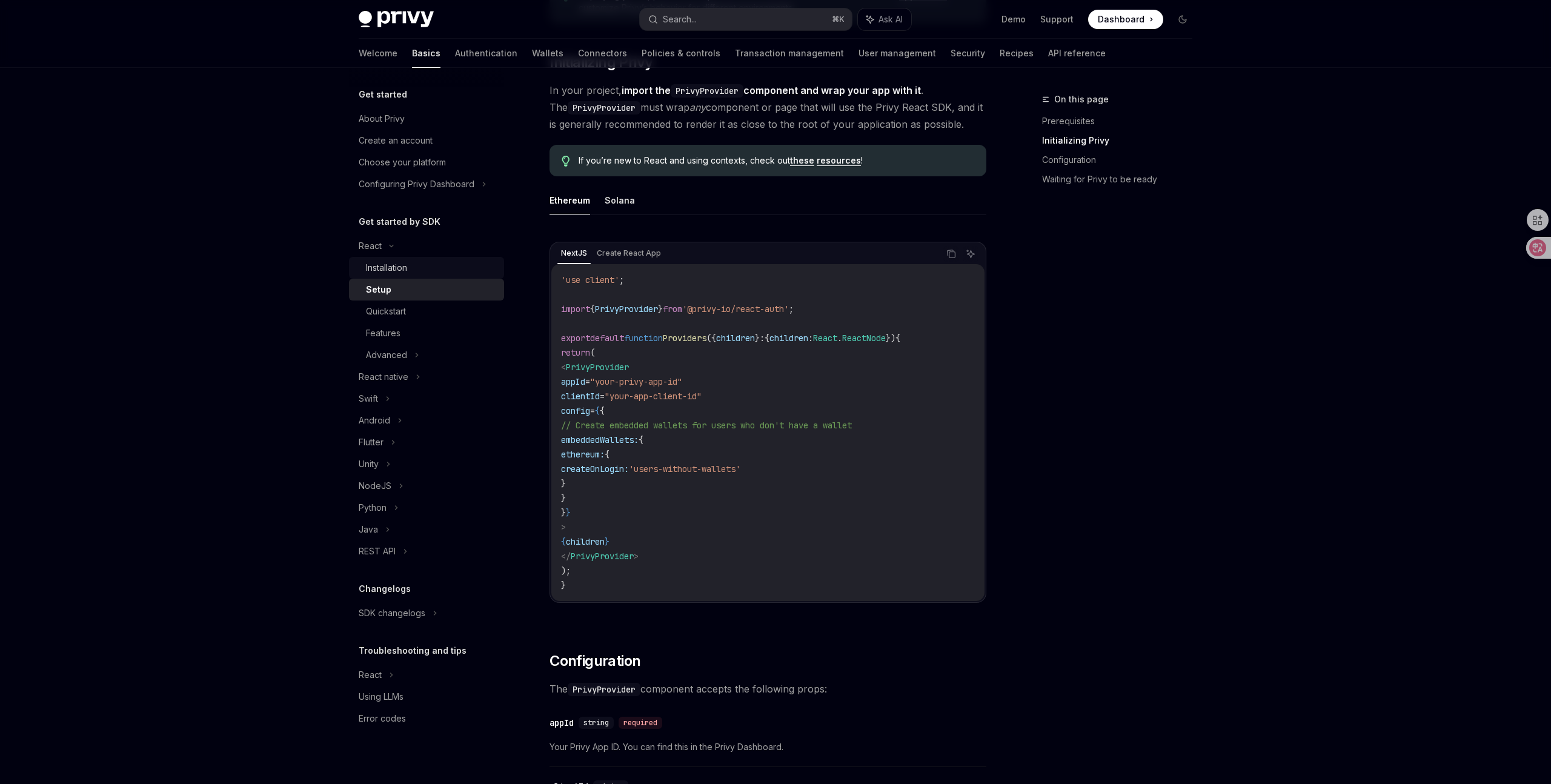
click at [419, 267] on div "Installation" at bounding box center [431, 268] width 131 height 15
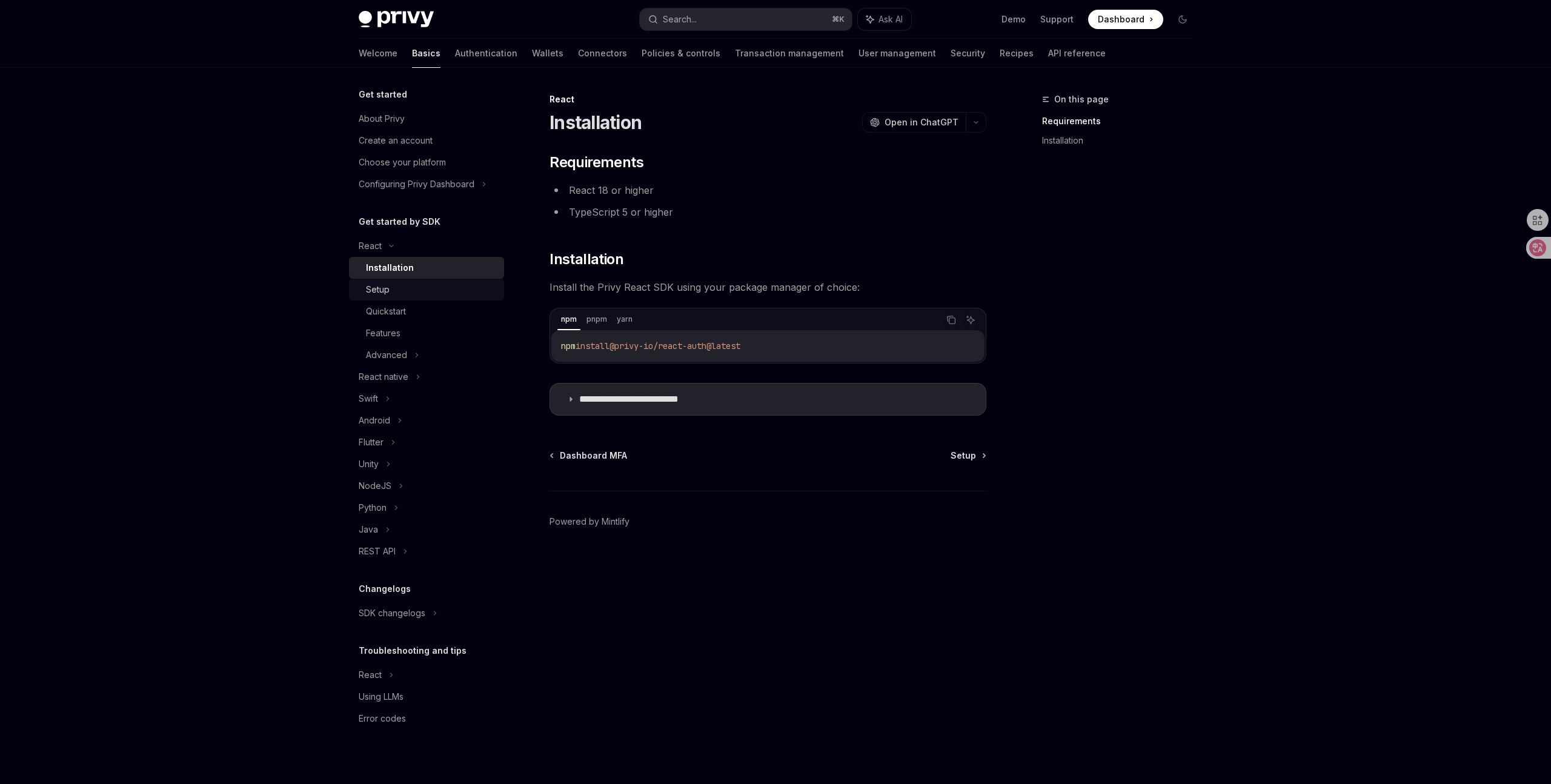
click at [420, 287] on div "Setup" at bounding box center [431, 290] width 131 height 15
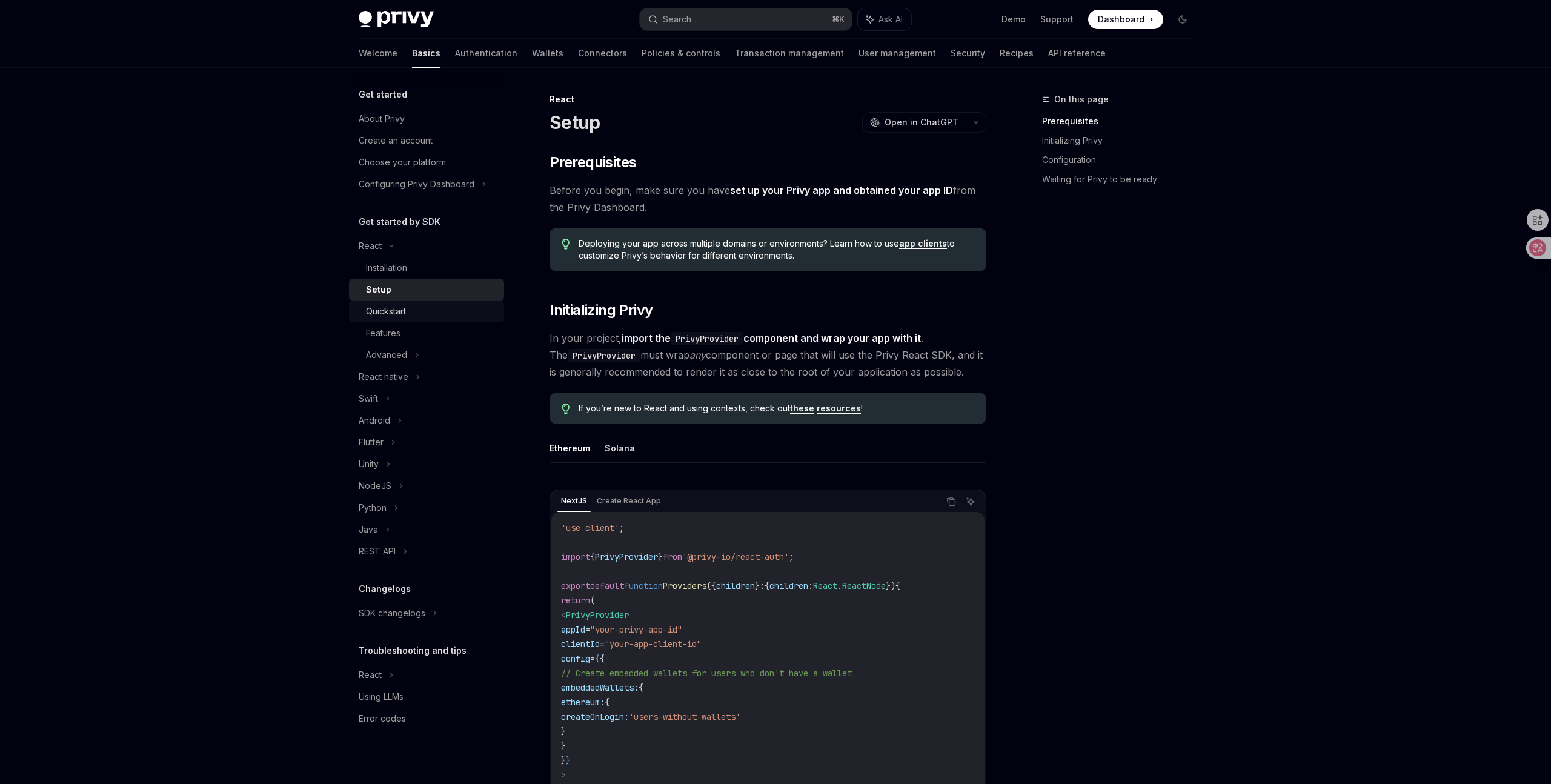
click at [418, 306] on div "Quickstart" at bounding box center [431, 312] width 131 height 15
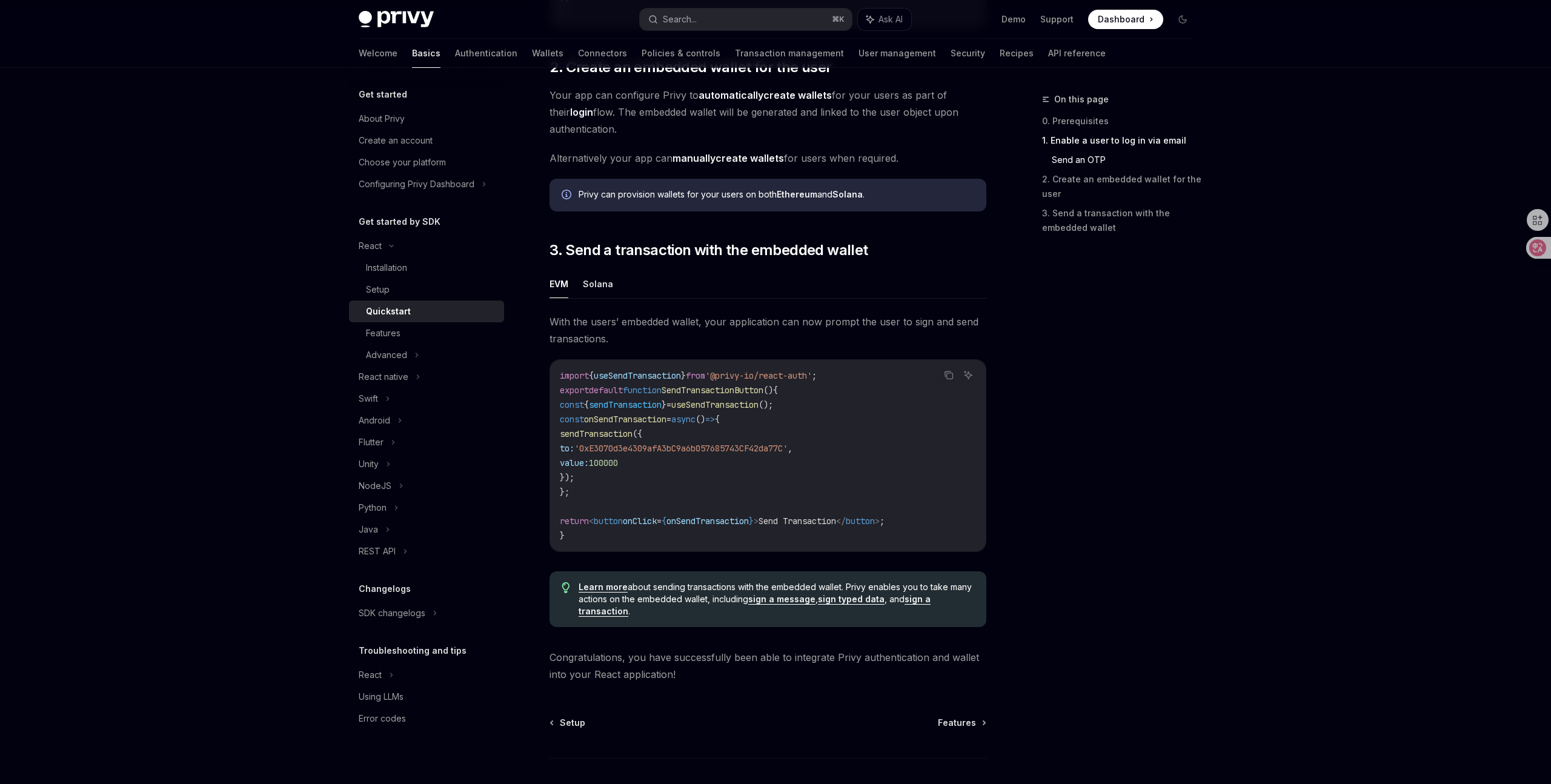
scroll to position [974, 0]
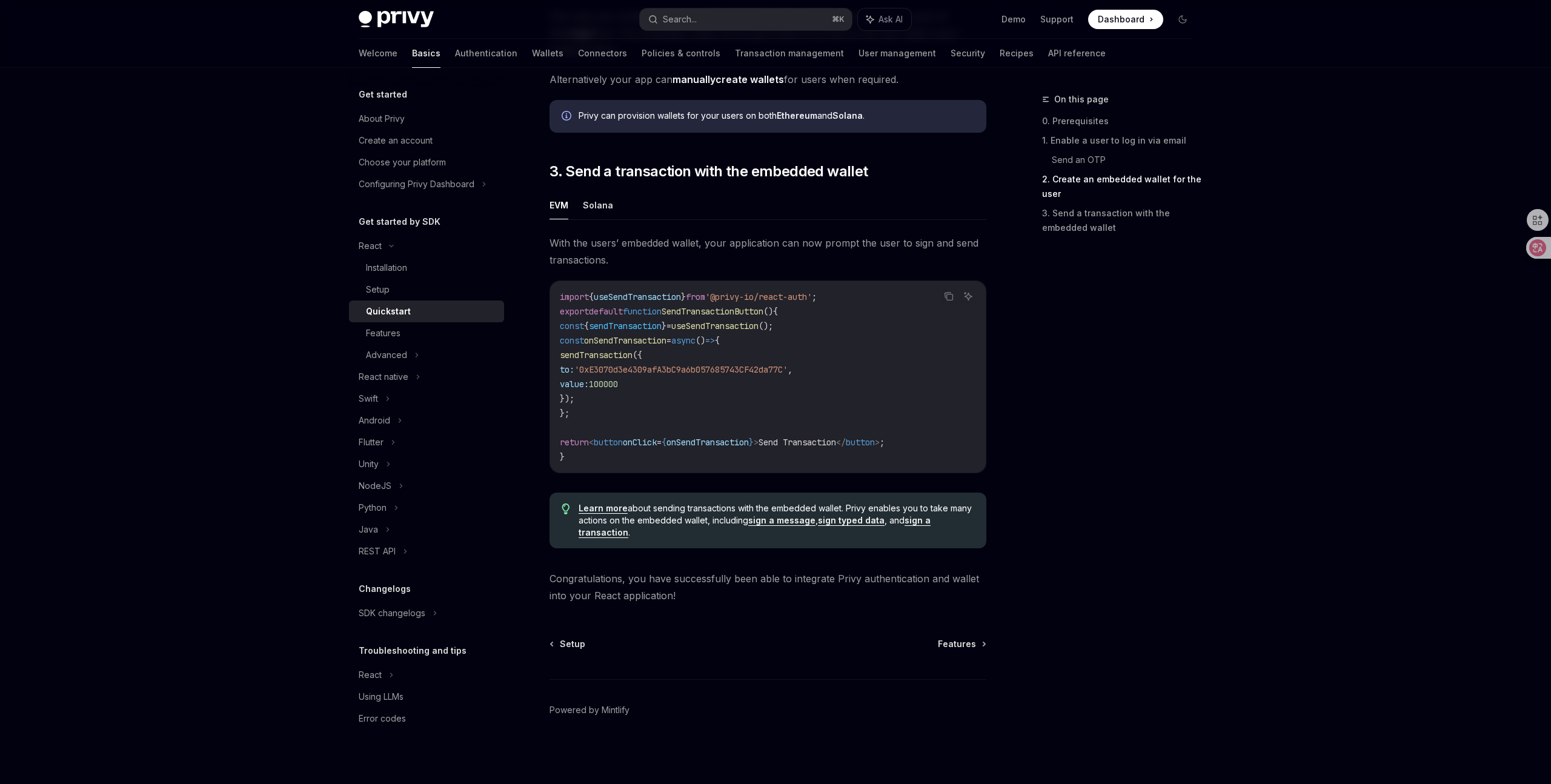
click at [780, 519] on link "sign a message" at bounding box center [781, 520] width 67 height 11
click at [760, 416] on code "import { useSendTransaction } from '@privy-io/react-auth' ; export default func…" at bounding box center [768, 377] width 416 height 175
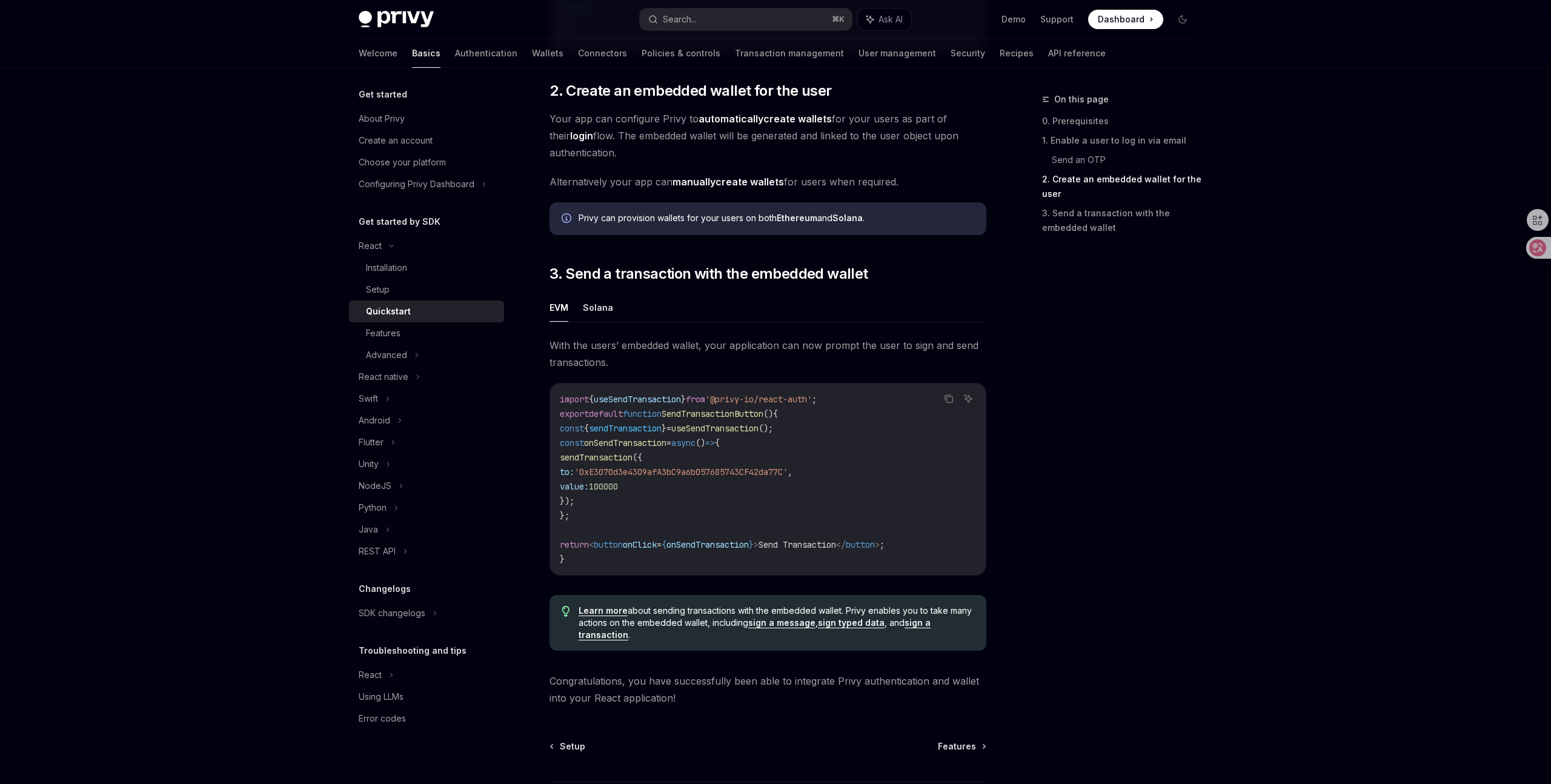
scroll to position [856, 0]
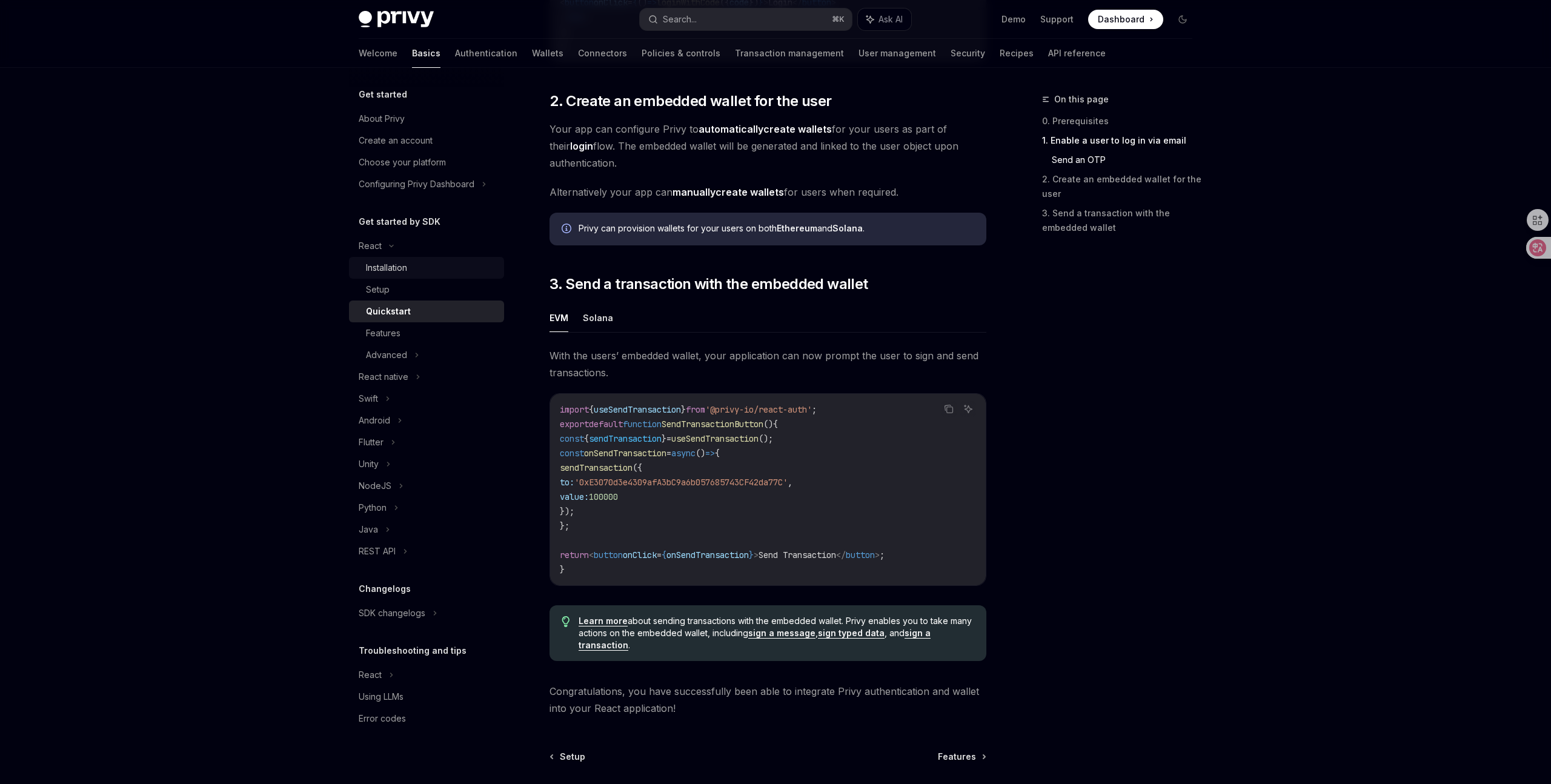
click at [384, 271] on div "Installation" at bounding box center [386, 268] width 41 height 15
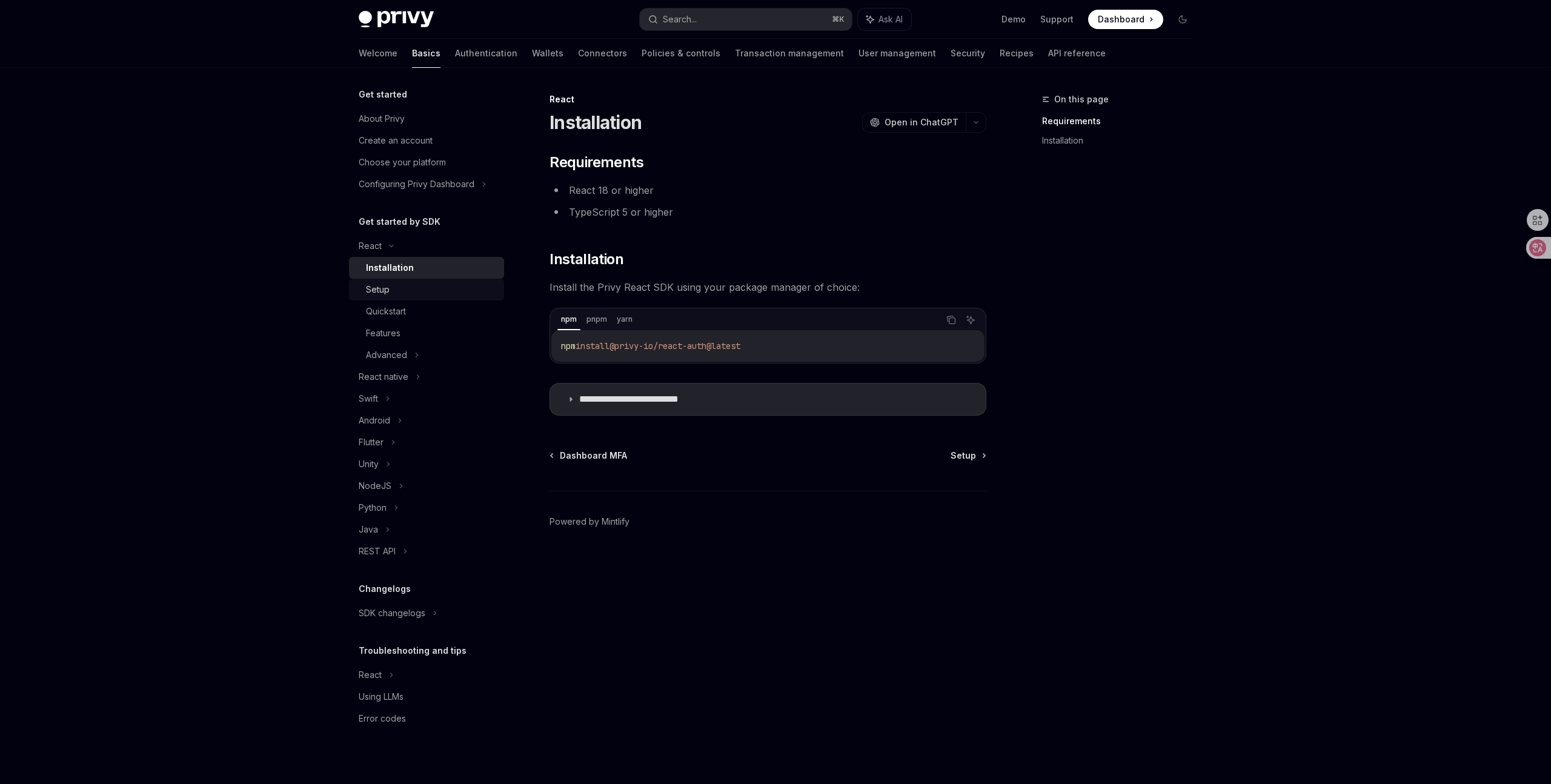
click at [445, 288] on div "Setup" at bounding box center [431, 290] width 131 height 15
type textarea "*"
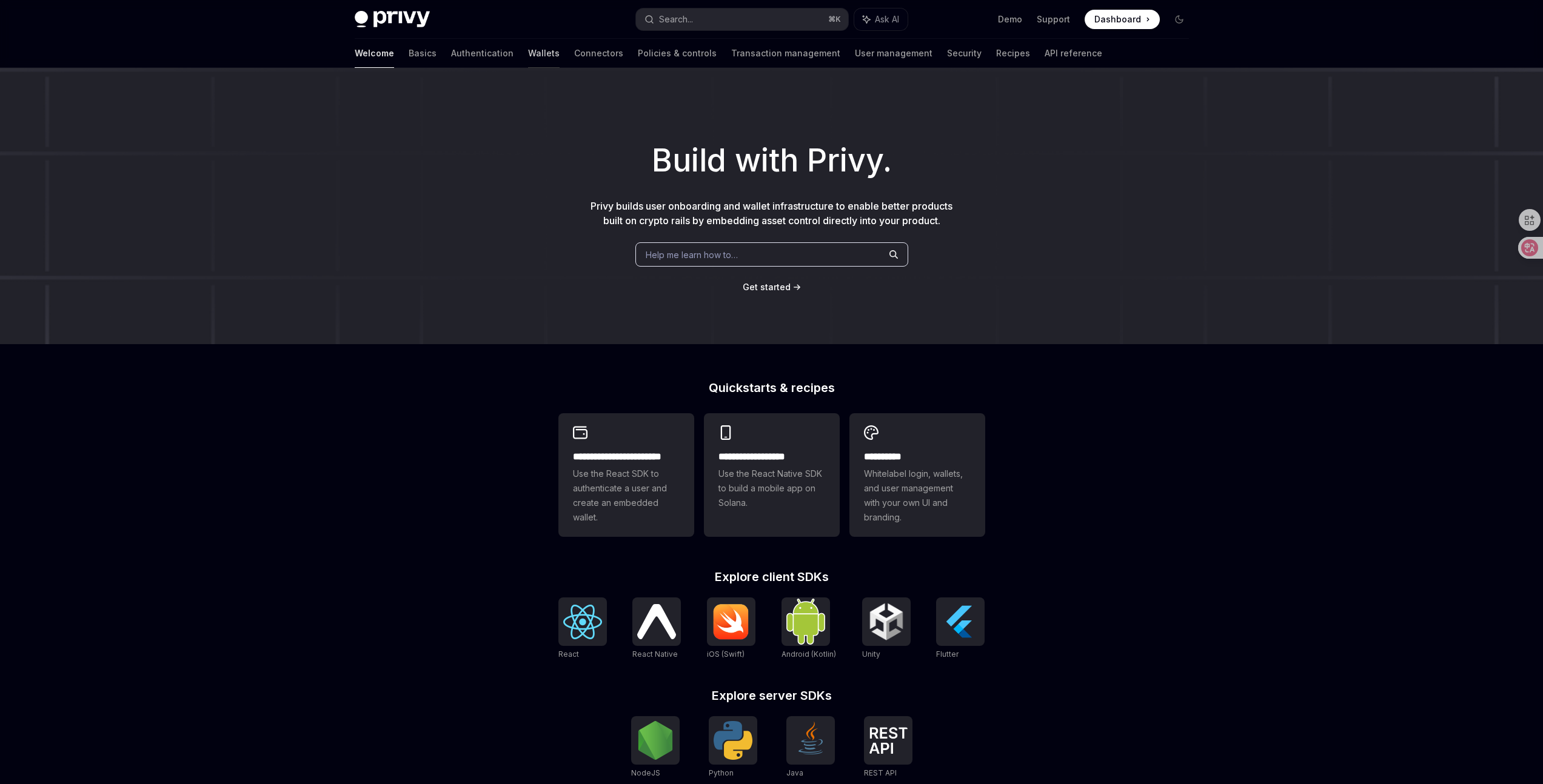
click at [528, 60] on link "Wallets" at bounding box center [543, 53] width 31 height 29
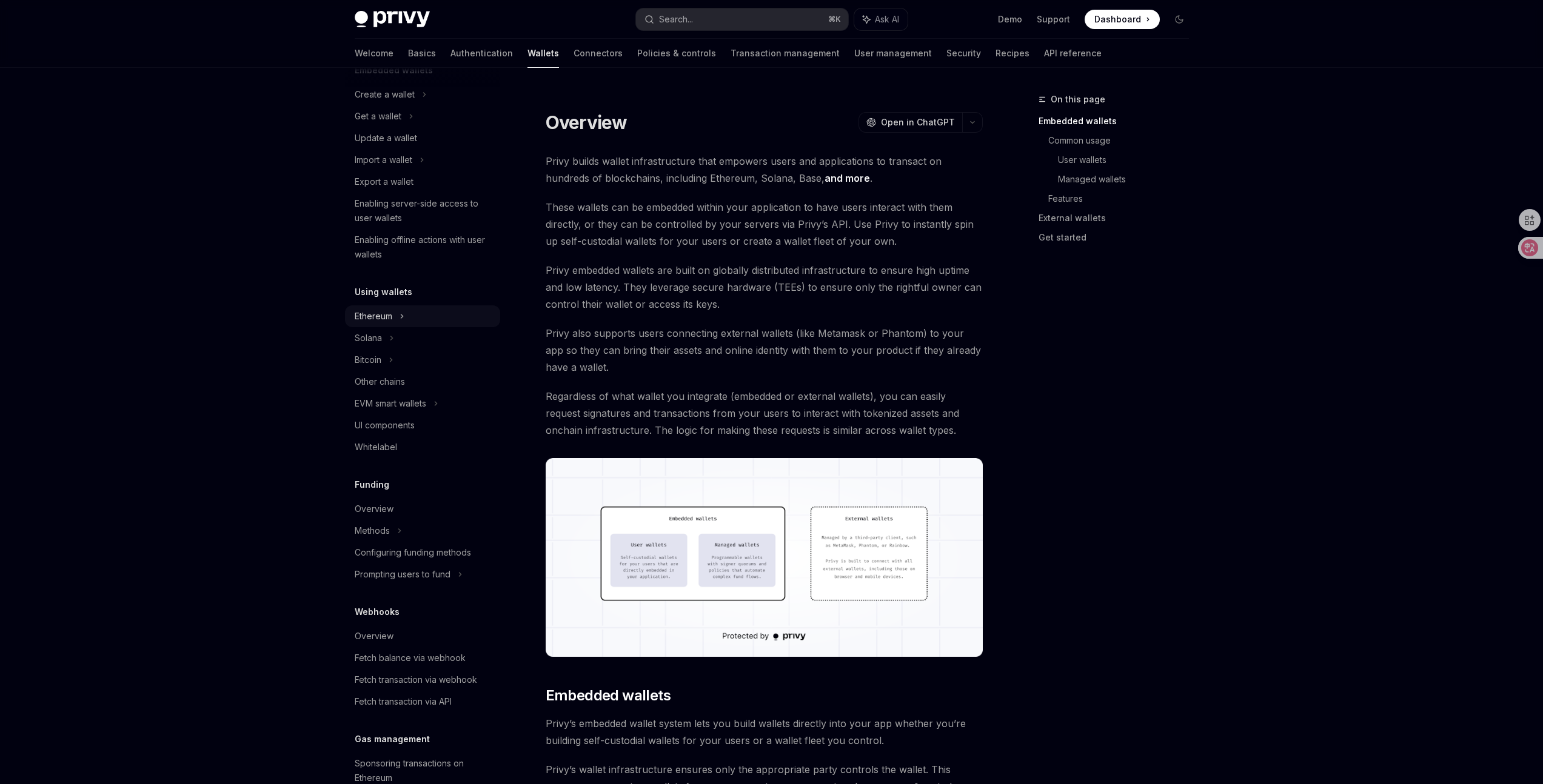
scroll to position [224, 0]
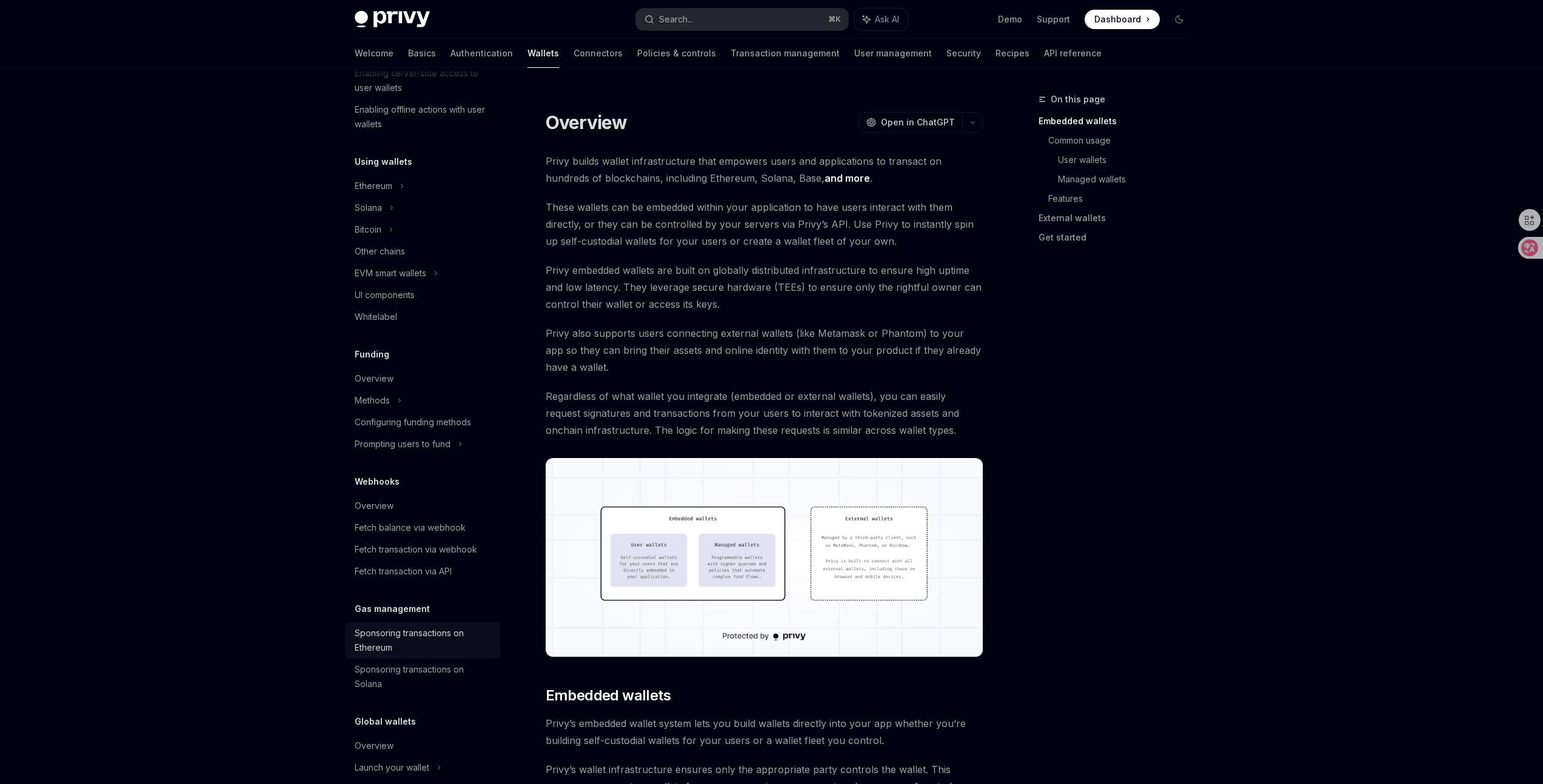
click at [444, 642] on div "Sponsoring transactions on Ethereum" at bounding box center [423, 640] width 138 height 29
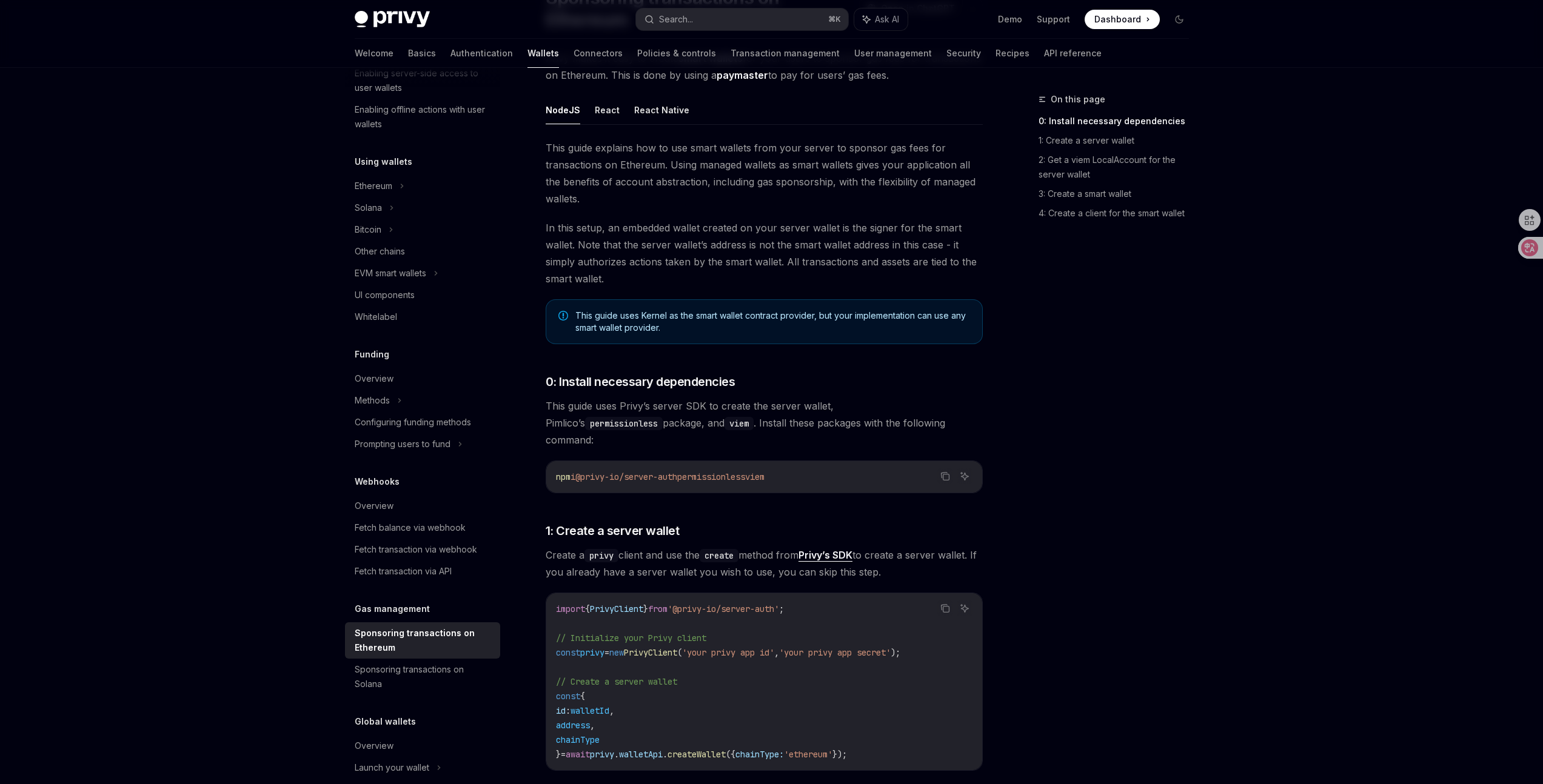
scroll to position [21, 0]
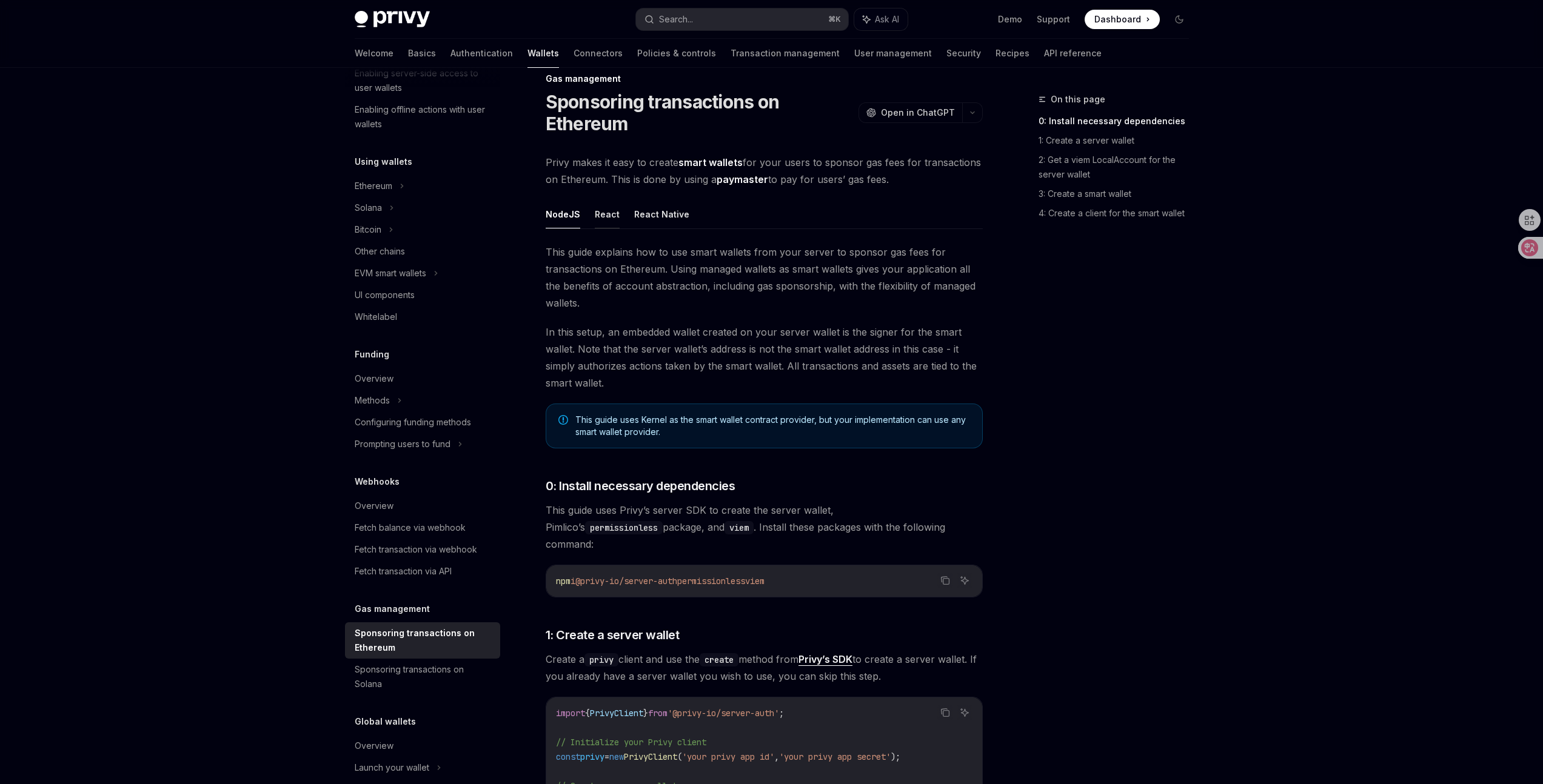
click at [601, 206] on button "React" at bounding box center [607, 214] width 25 height 29
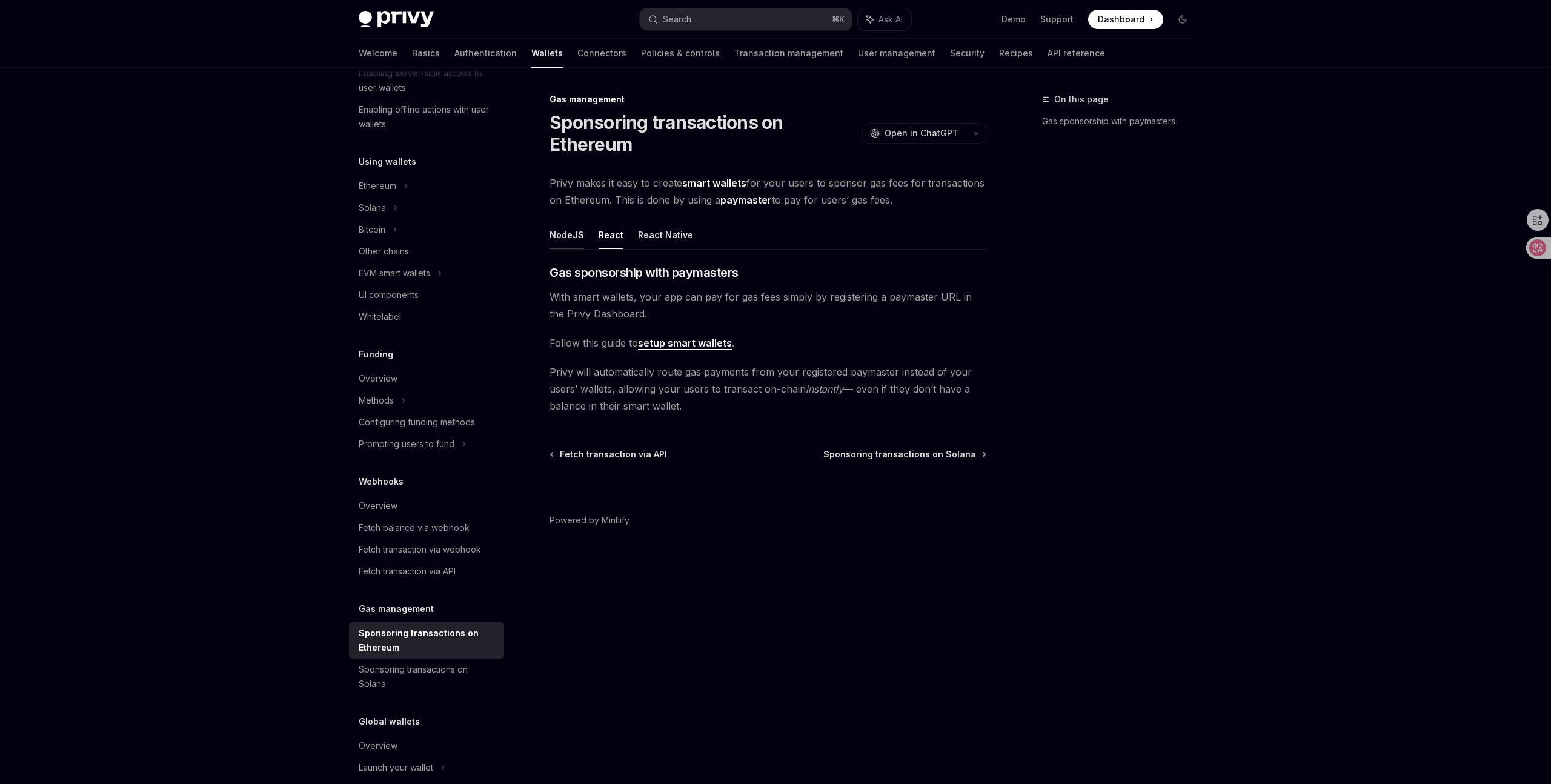
click at [566, 240] on button "NodeJS" at bounding box center [567, 234] width 35 height 29
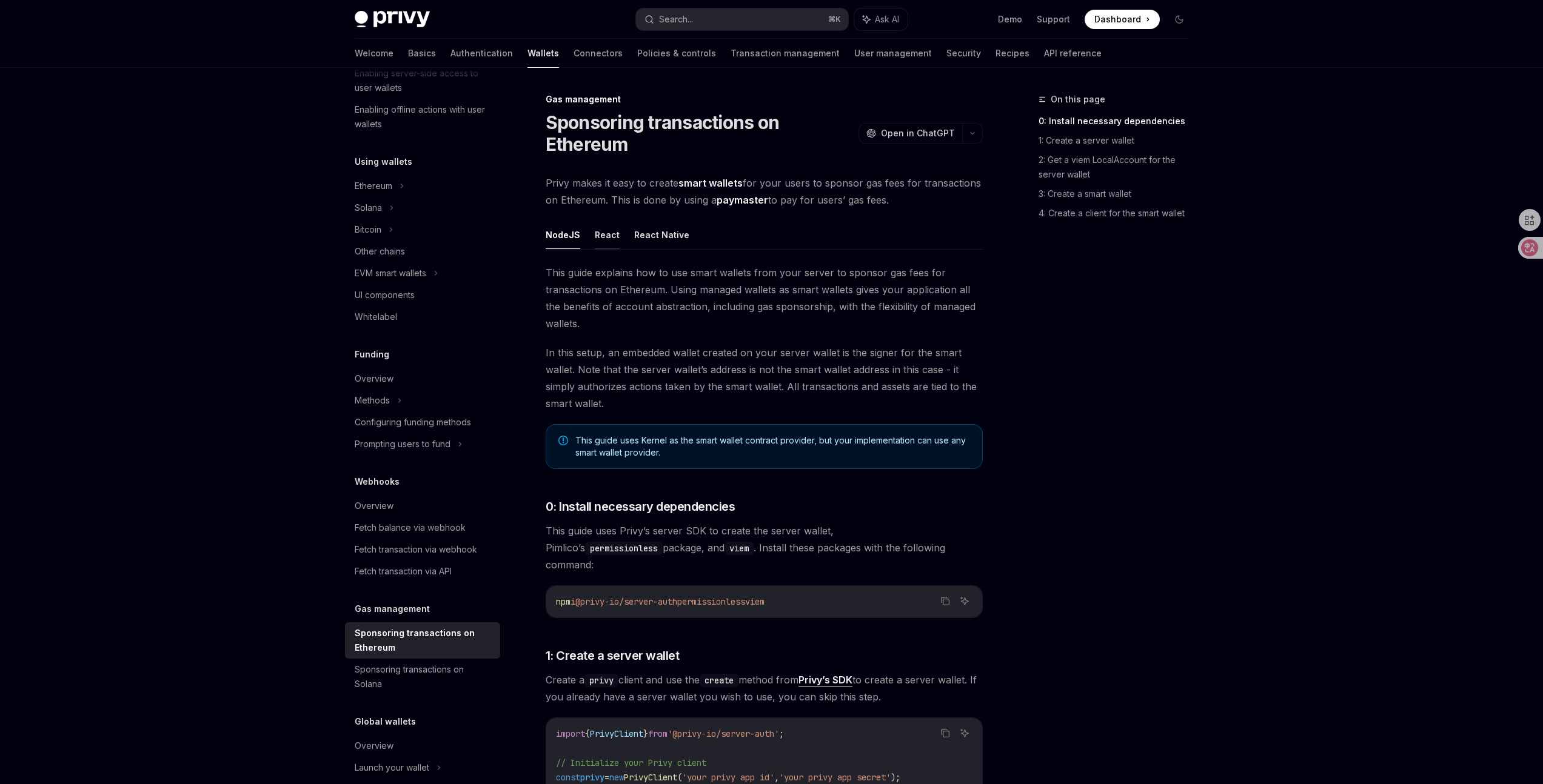
click at [602, 239] on button "React" at bounding box center [607, 234] width 25 height 29
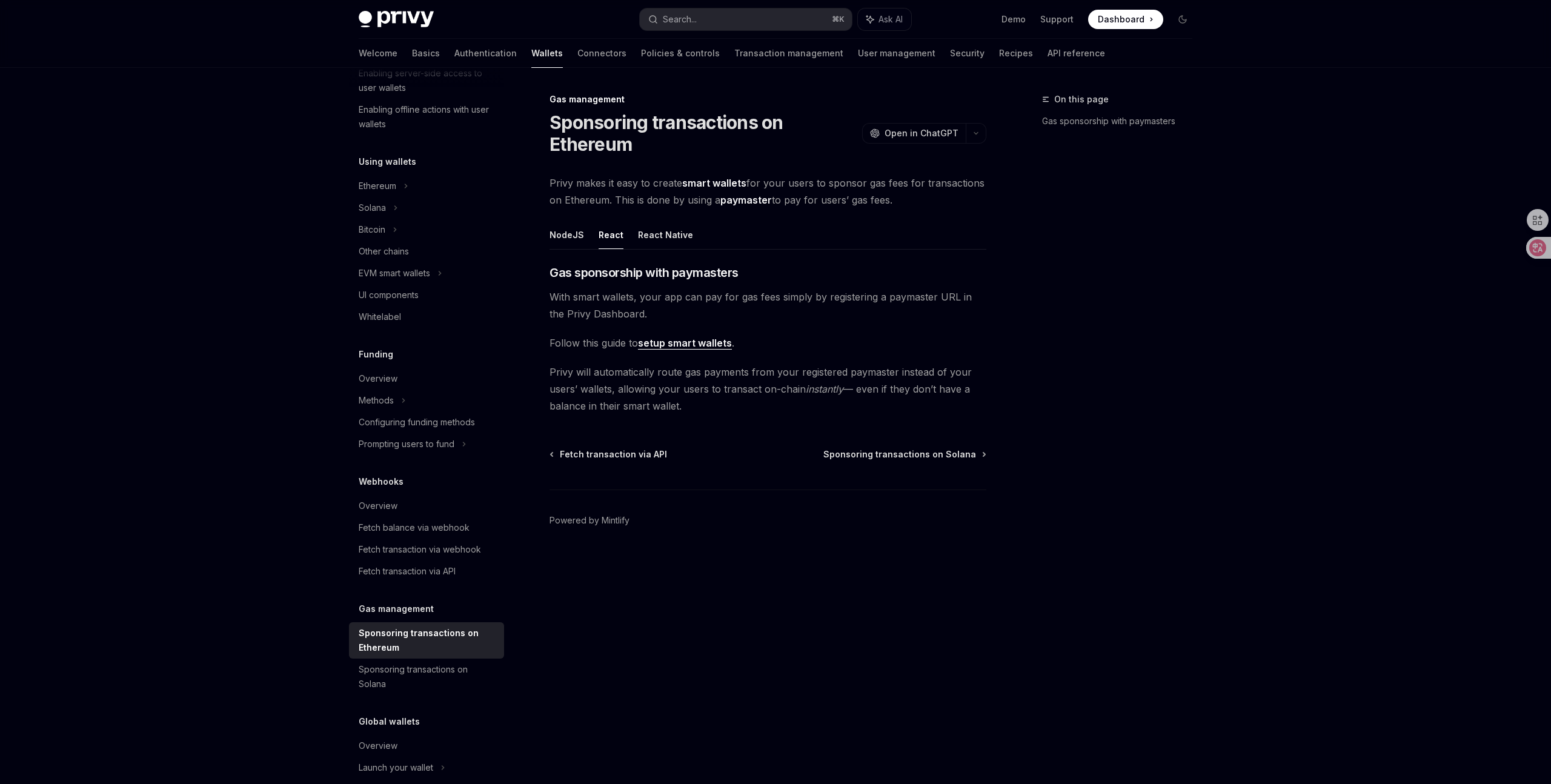
click at [708, 342] on link "setup smart wallets" at bounding box center [685, 343] width 94 height 13
type textarea "*"
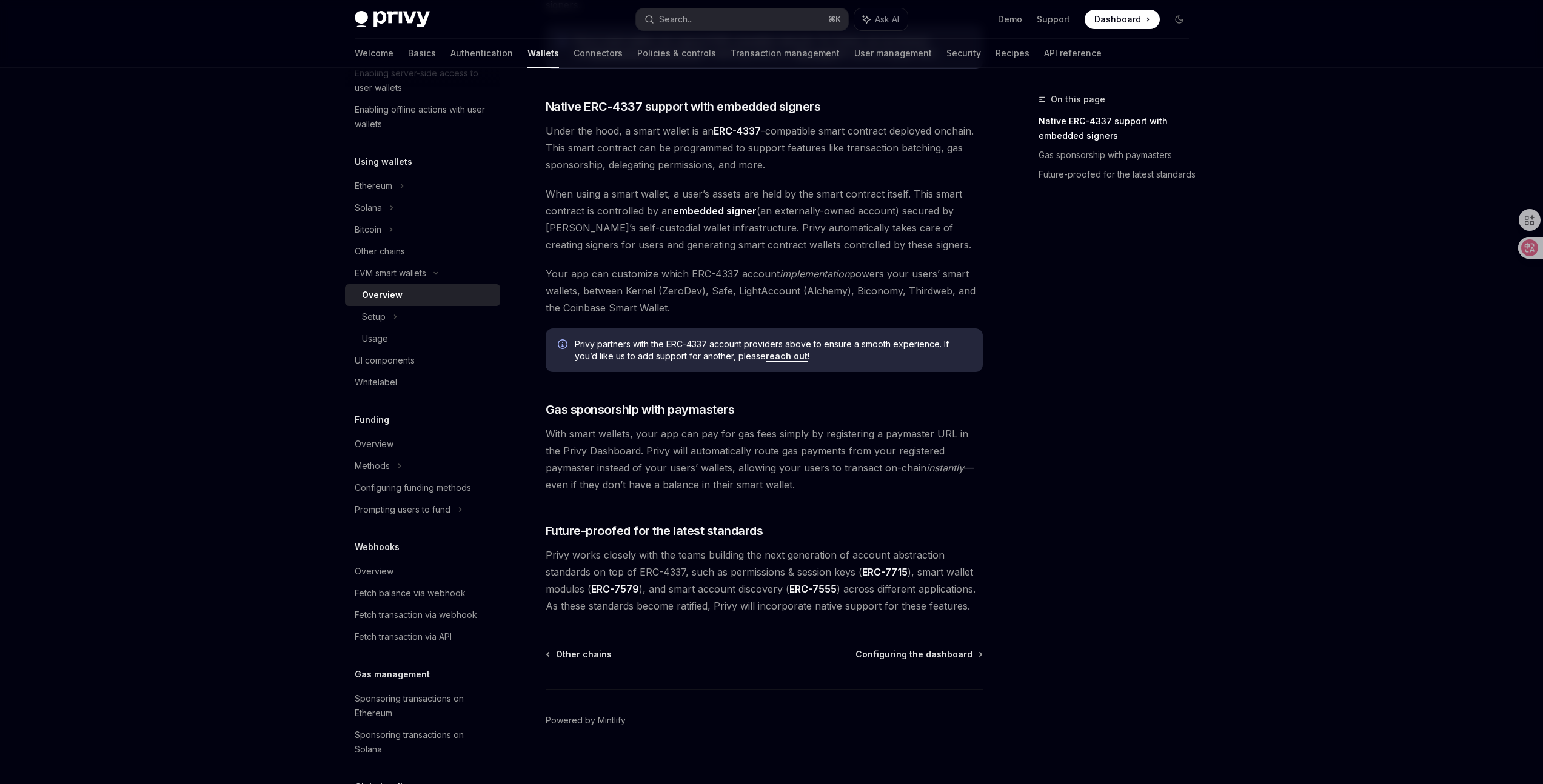
scroll to position [666, 0]
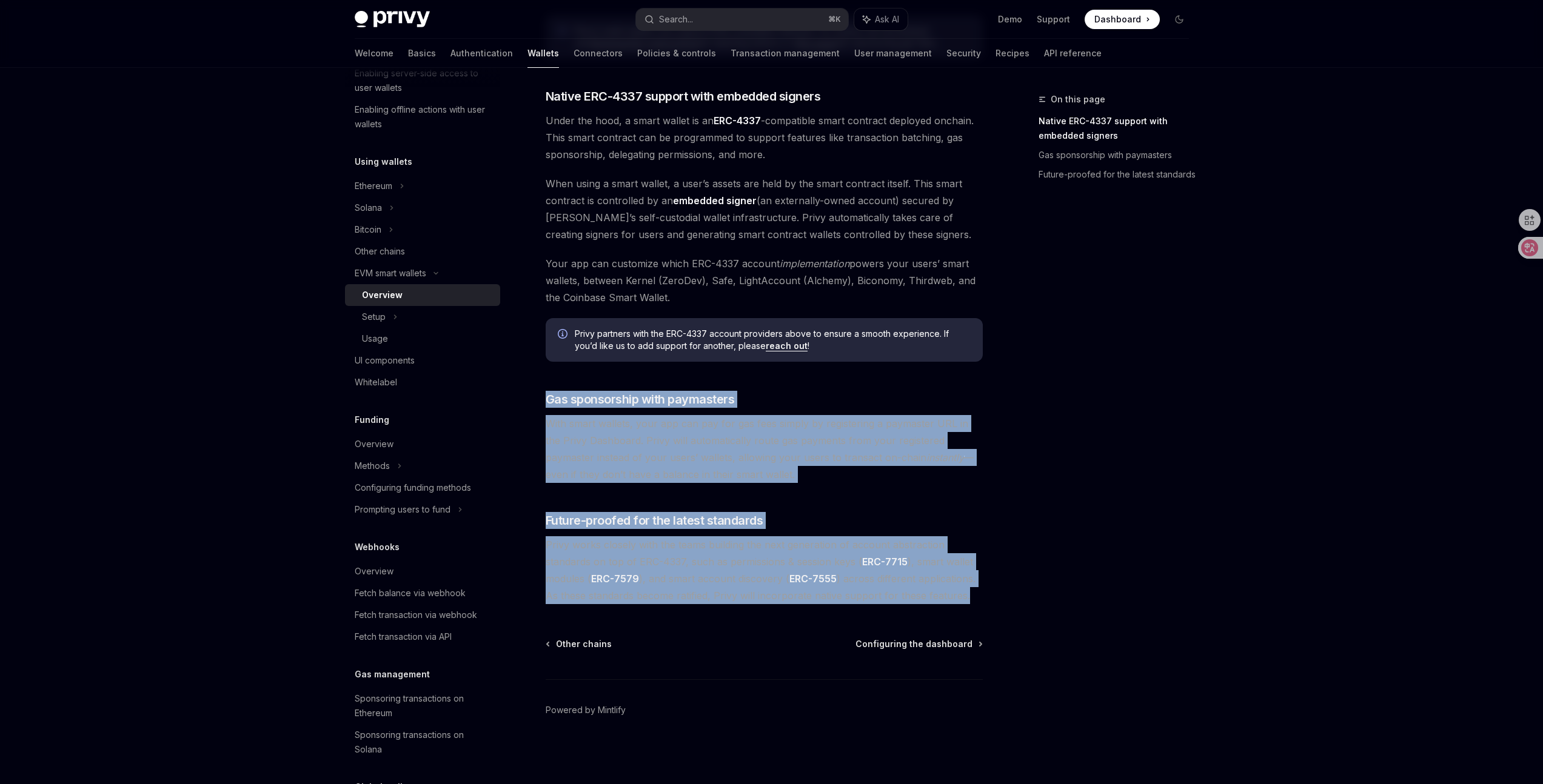
drag, startPoint x: 970, startPoint y: 598, endPoint x: 543, endPoint y: 390, distance: 475.0
click at [543, 390] on div "EVM smart wallets Smart wallets OpenAI Open in ChatGPT OpenAI Open in ChatGPT P…" at bounding box center [651, 105] width 669 height 1358
click at [545, 374] on div at bounding box center [545, 374] width 0 height 0
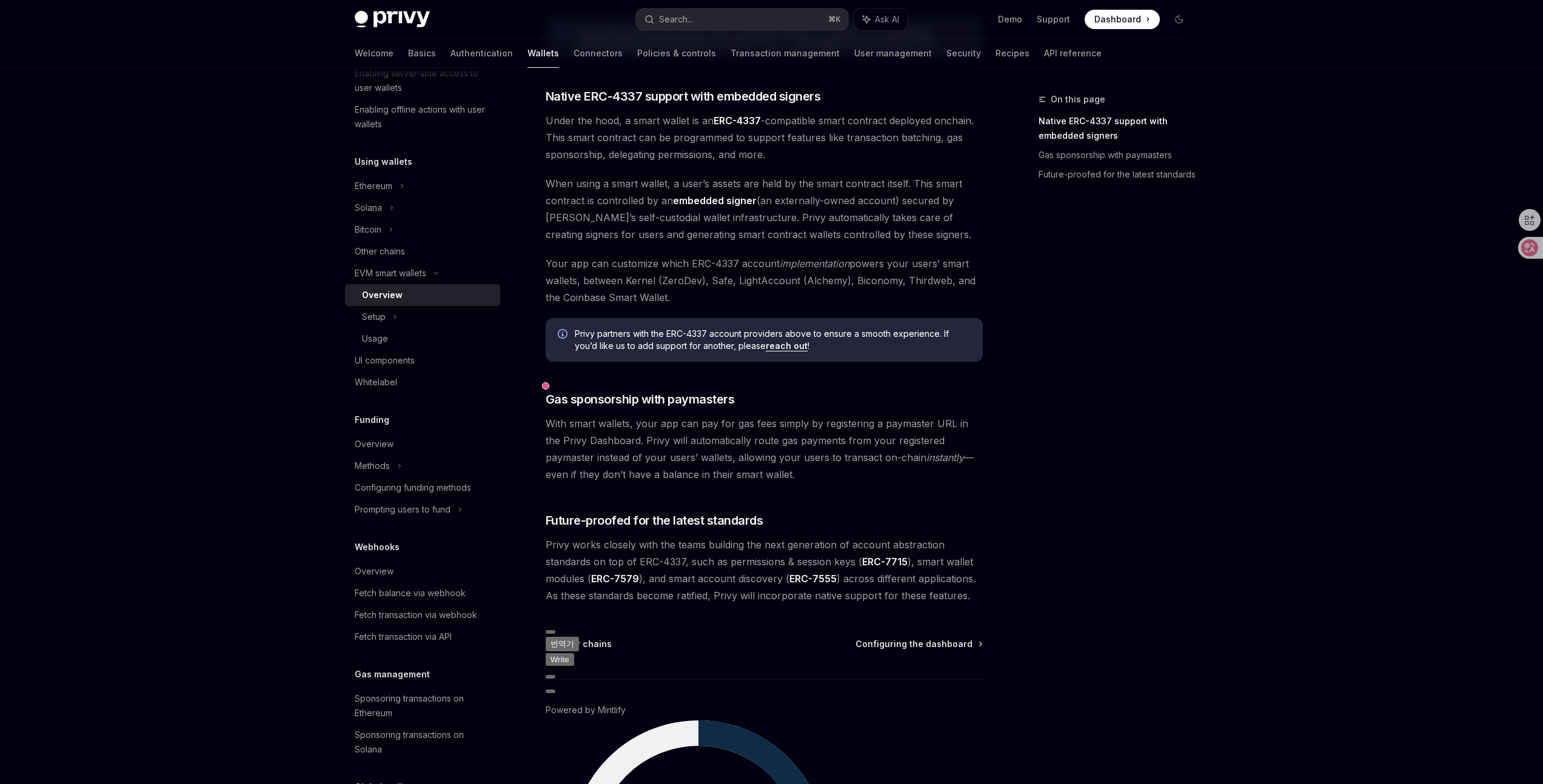
click at [601, 385] on div "Privy makes it easy to create smart wallets for your users. Smart wallets are p…" at bounding box center [765, 45] width 437 height 1118
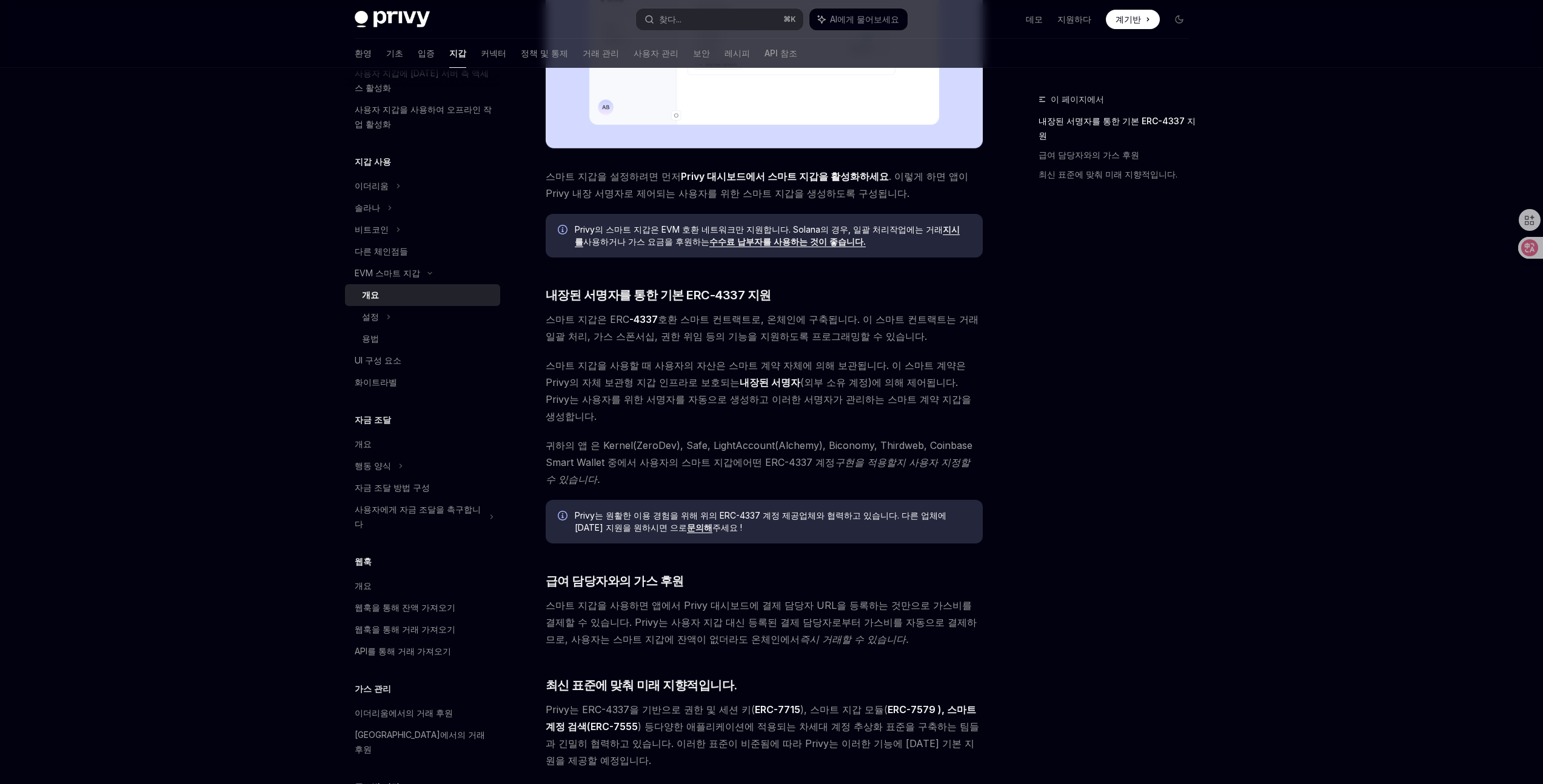
scroll to position [422, 0]
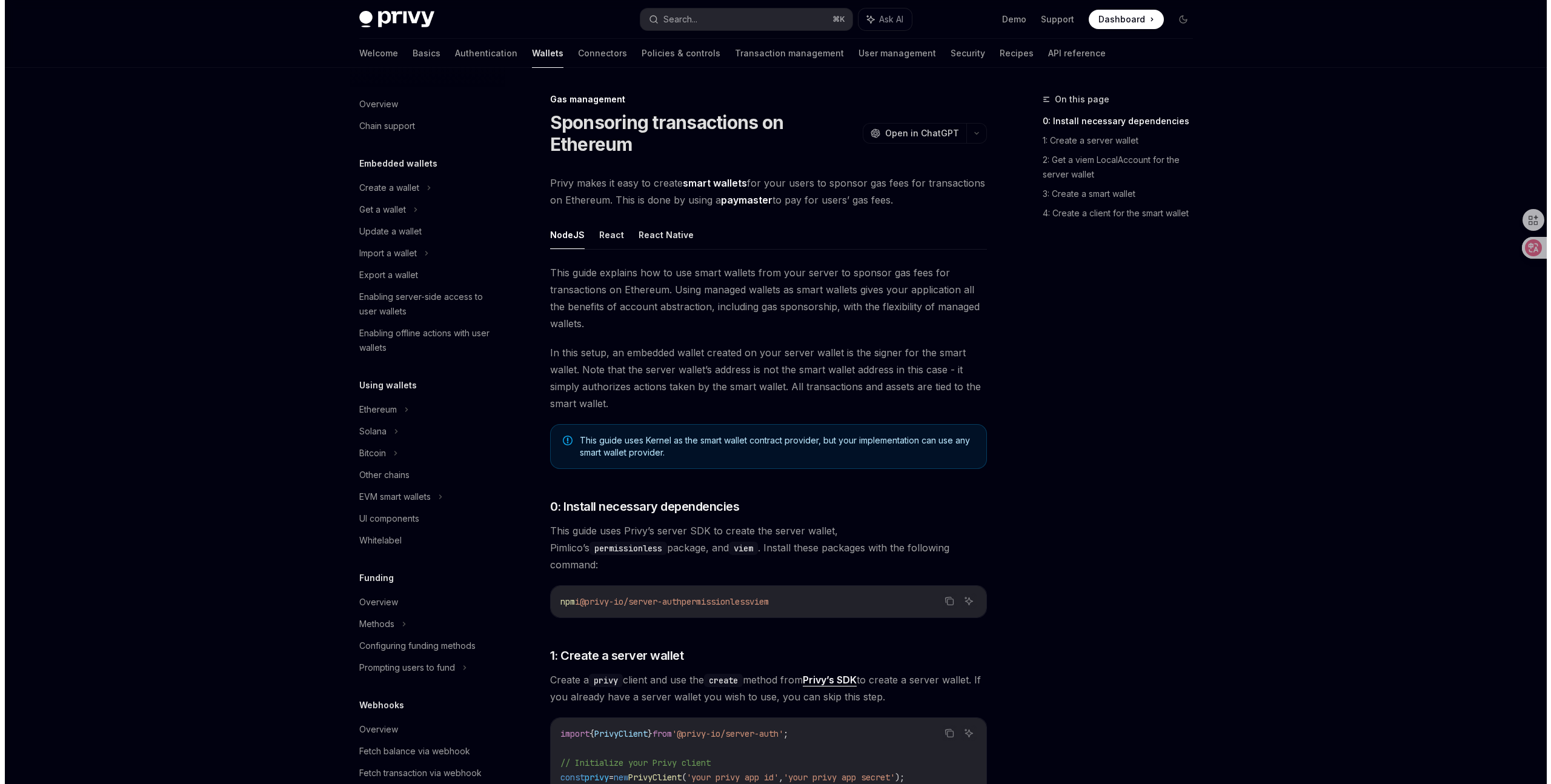
scroll to position [264, 0]
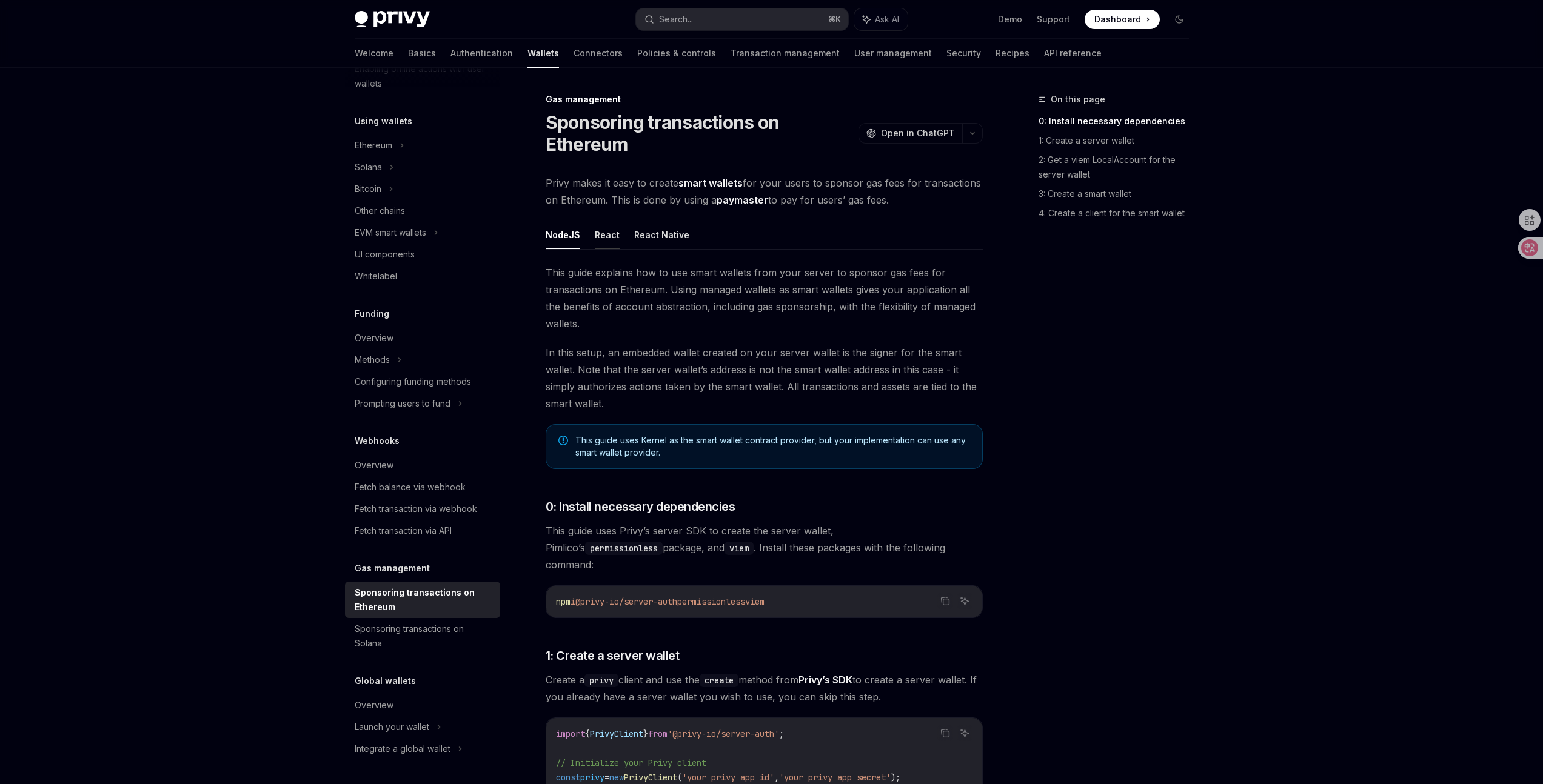
click at [600, 224] on button "React" at bounding box center [607, 234] width 25 height 29
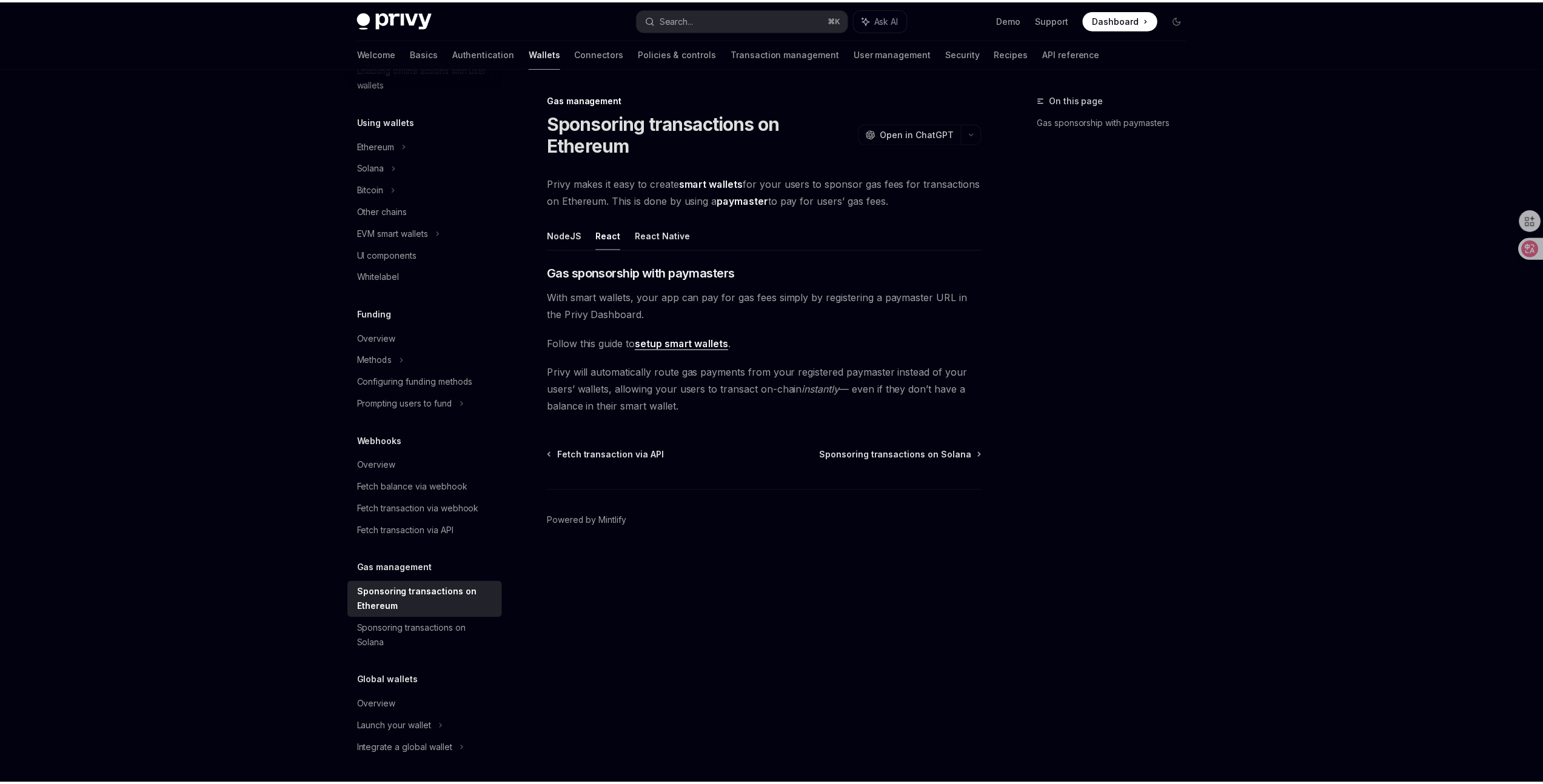
scroll to position [235, 0]
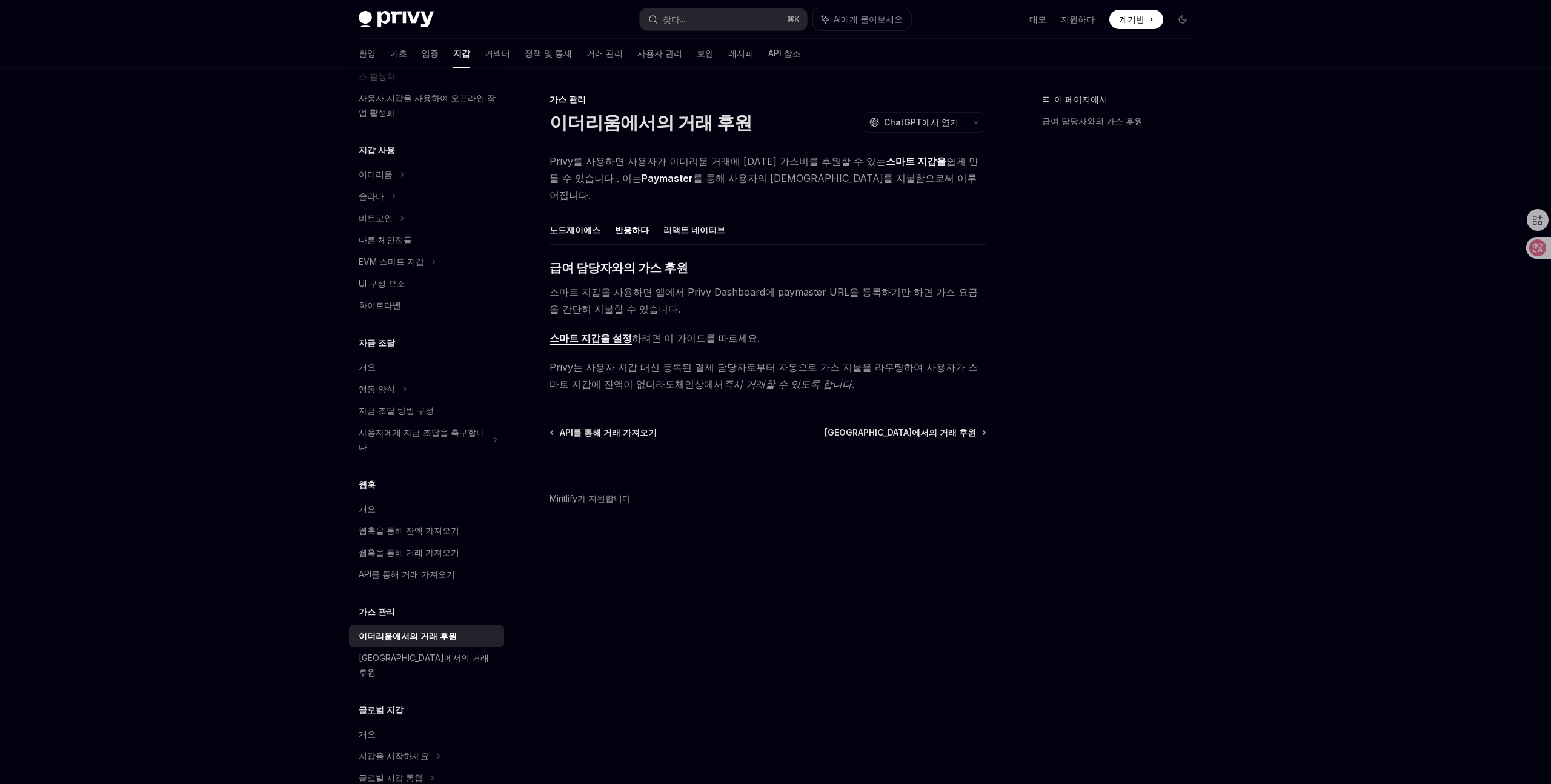
click at [301, 494] on div "Privy Docs 홈페이지 찾다... ⌘ K AI에게 물어보세요 데모 지원하다 계기반 계기반 찾다... 항해 가스 관리 이더리움에서의 거래 …" at bounding box center [776, 392] width 1551 height 784
click at [414, 65] on div "환영 기초 입증 지갑 커넥터 정책 및 통제 거래 관리 사용자 관리 보안 레시피 API 참조" at bounding box center [580, 53] width 442 height 29
click at [453, 57] on font "지갑" at bounding box center [461, 53] width 17 height 10
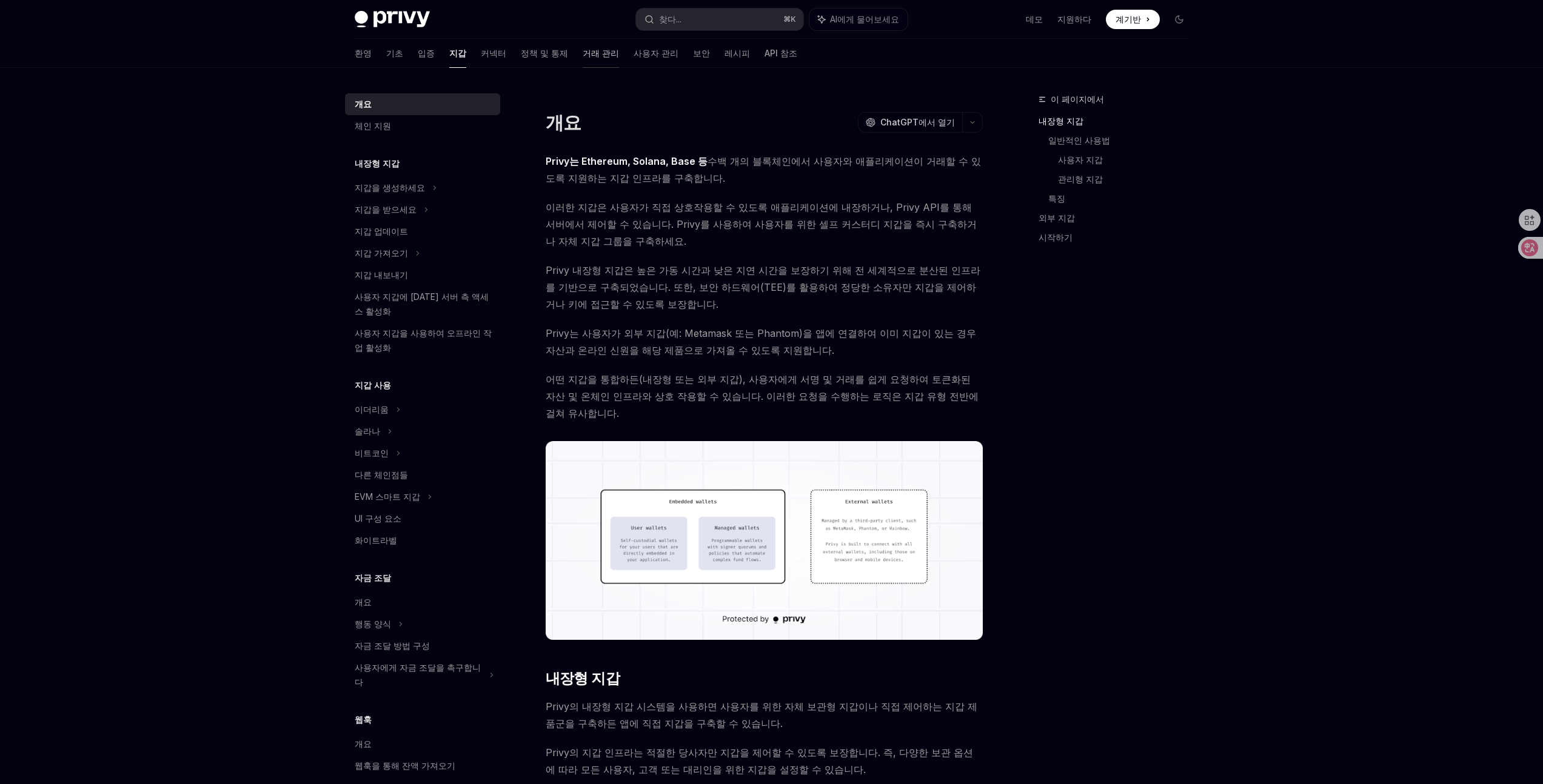
click at [583, 53] on font "거래 관리" at bounding box center [601, 53] width 37 height 10
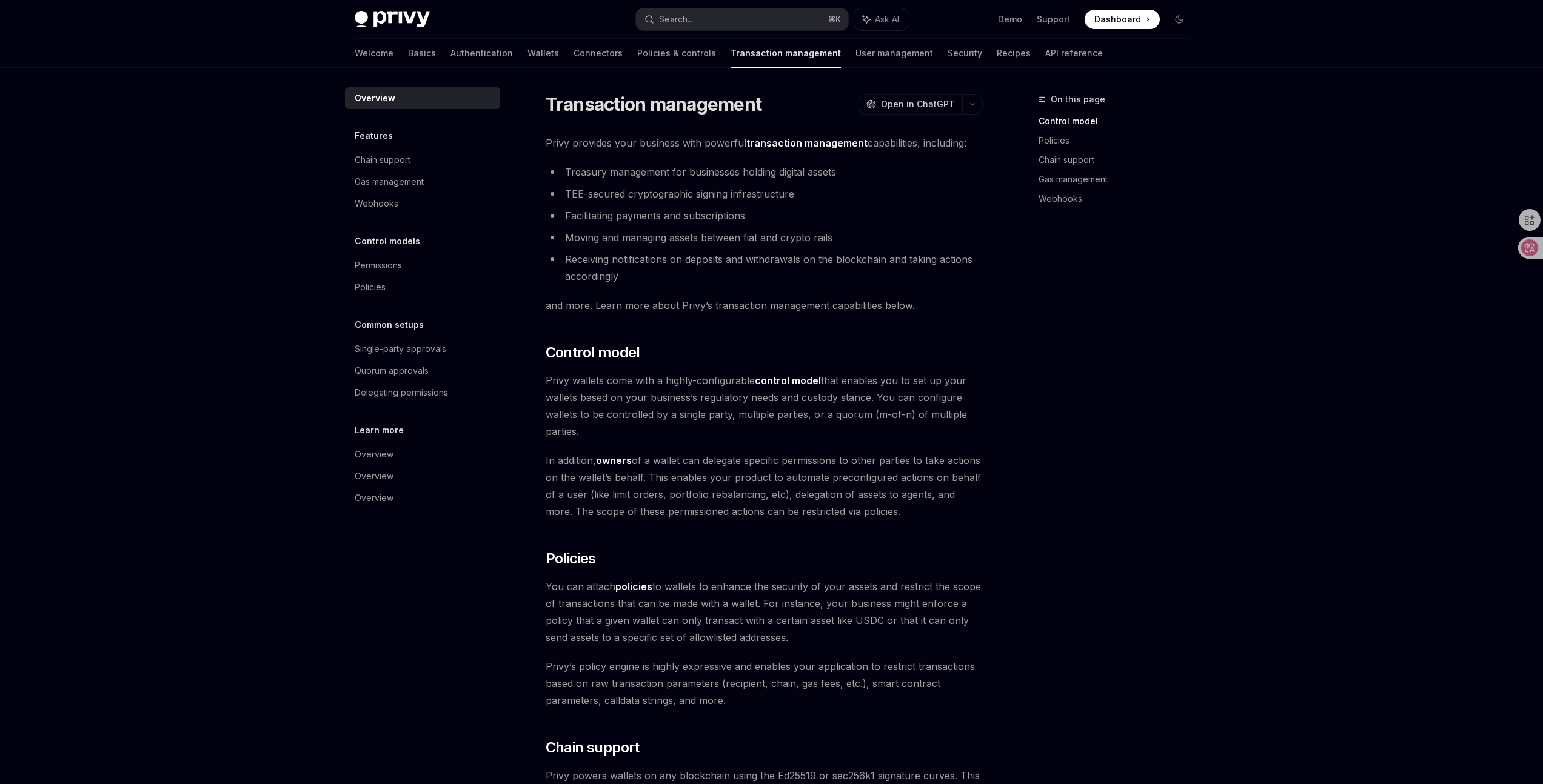
click at [387, 350] on div "Single-party approvals" at bounding box center [400, 349] width 91 height 15
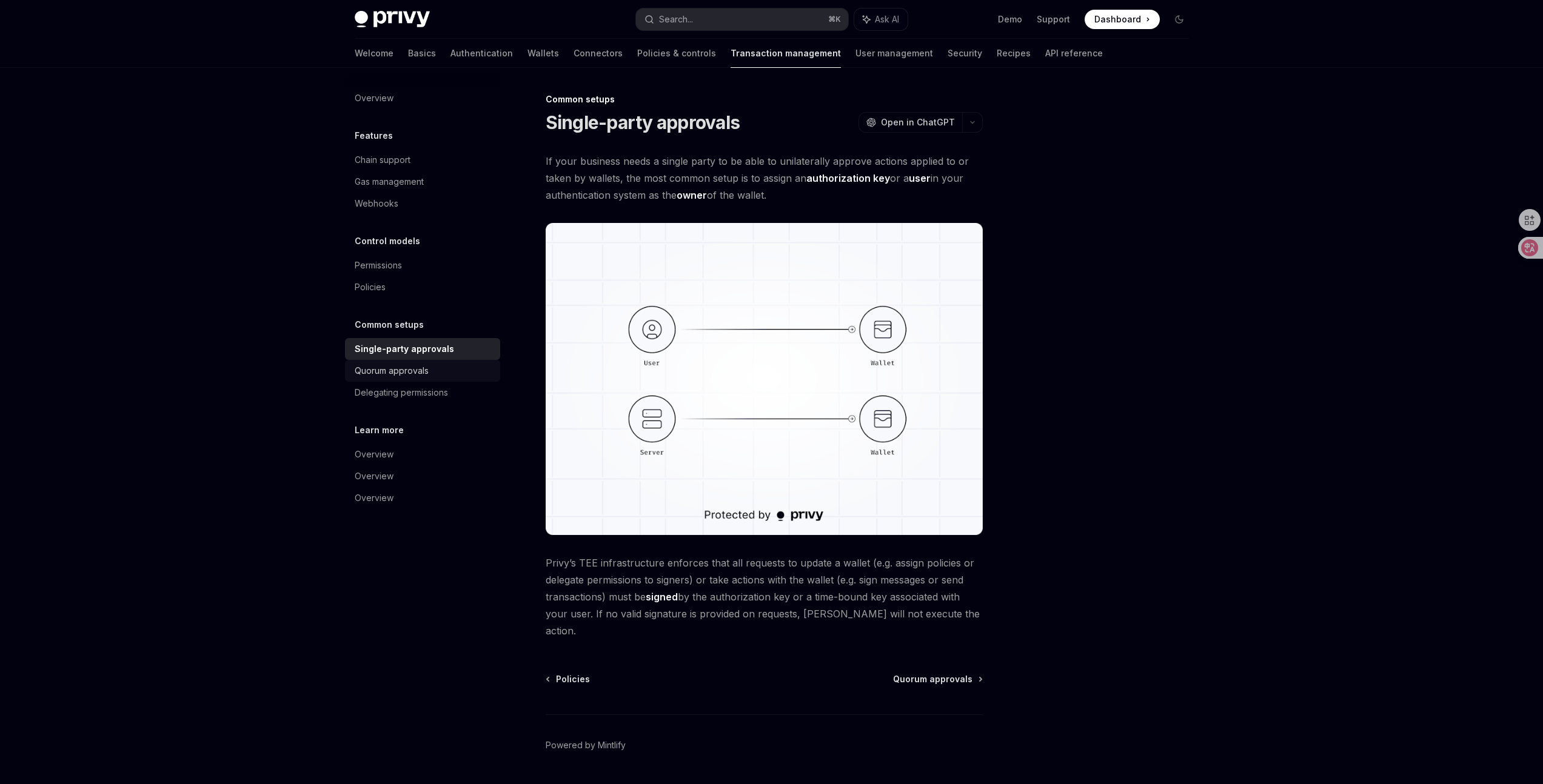
click at [431, 376] on div "Quorum approvals" at bounding box center [423, 371] width 138 height 15
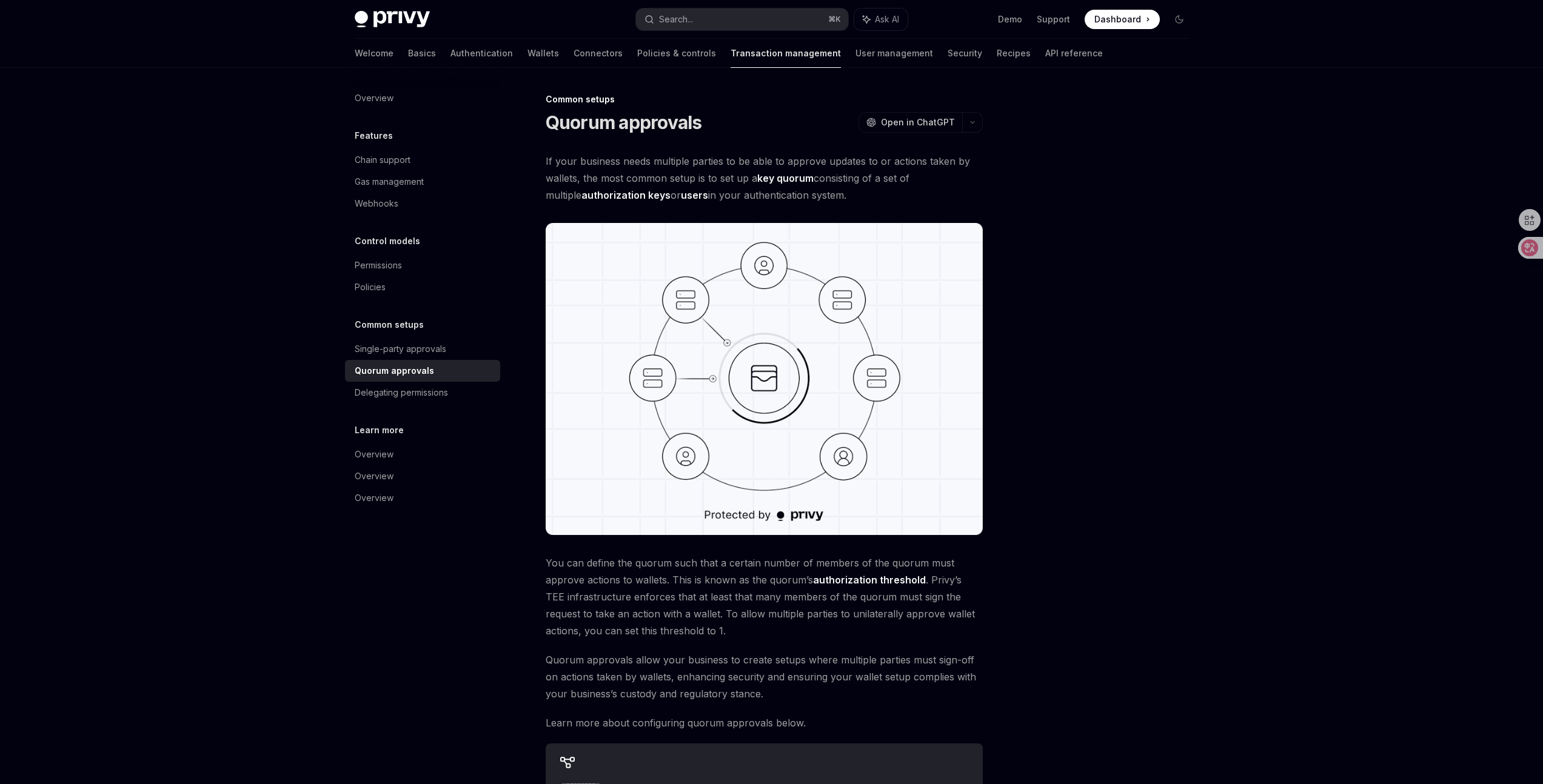
click at [425, 408] on div "Overview Features Chain support Gas management Webhooks Control models Permissi…" at bounding box center [422, 298] width 155 height 422
click at [411, 442] on div "Learn more Overview Overview Overview" at bounding box center [422, 466] width 155 height 86
click at [404, 452] on div "Overview" at bounding box center [423, 454] width 138 height 15
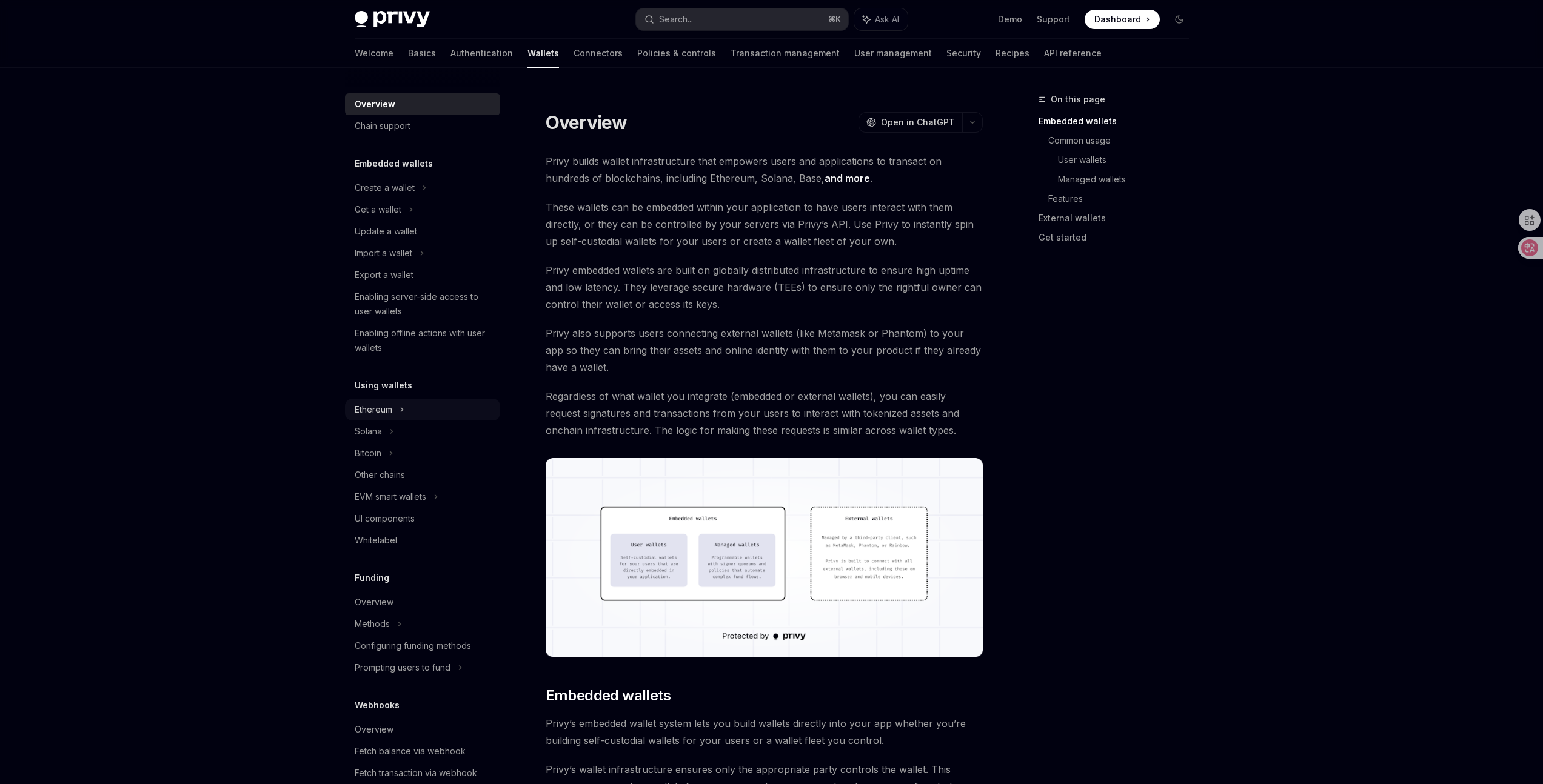
click at [417, 198] on div "Ethereum" at bounding box center [422, 188] width 155 height 22
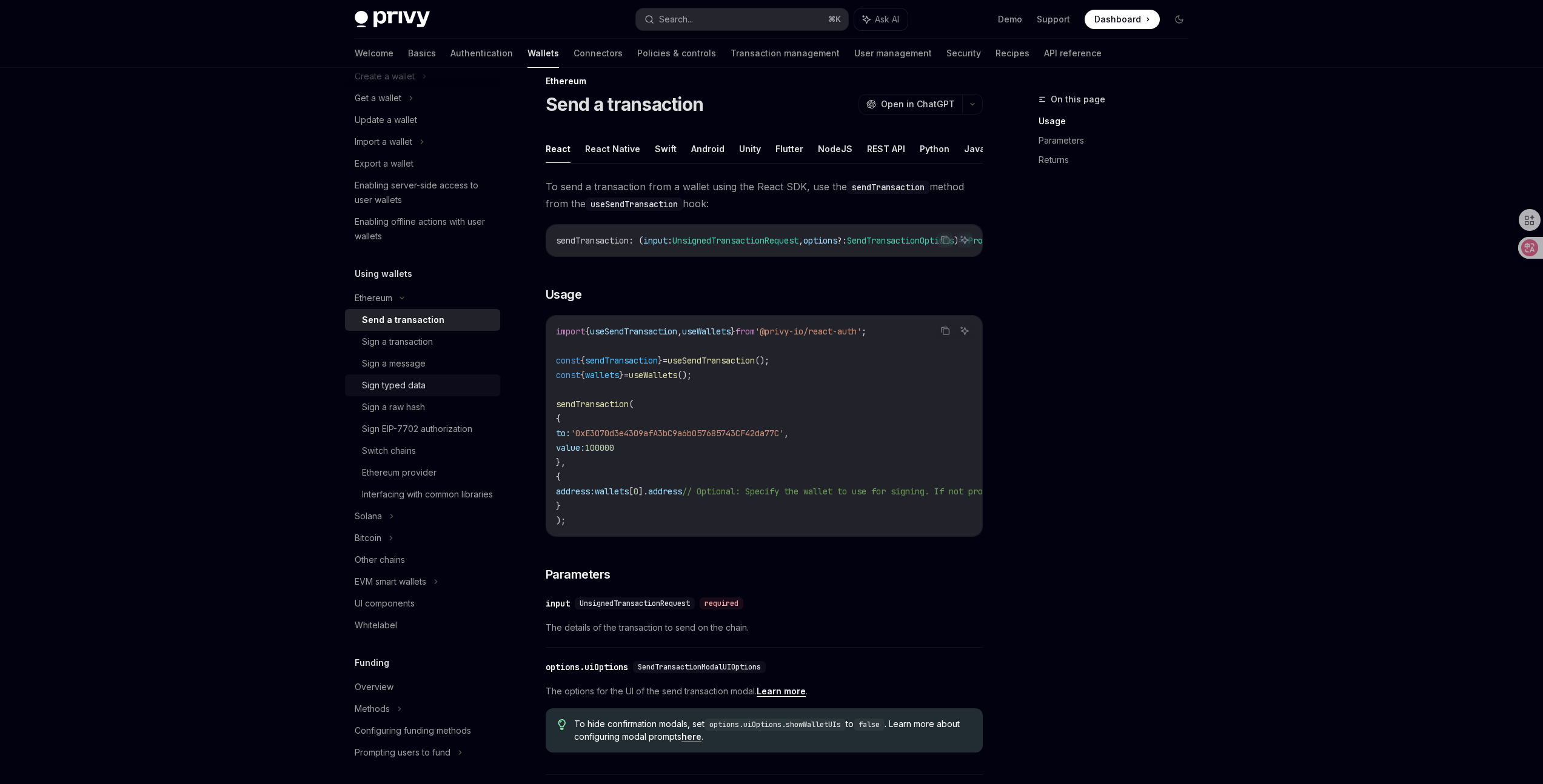
scroll to position [131, 0]
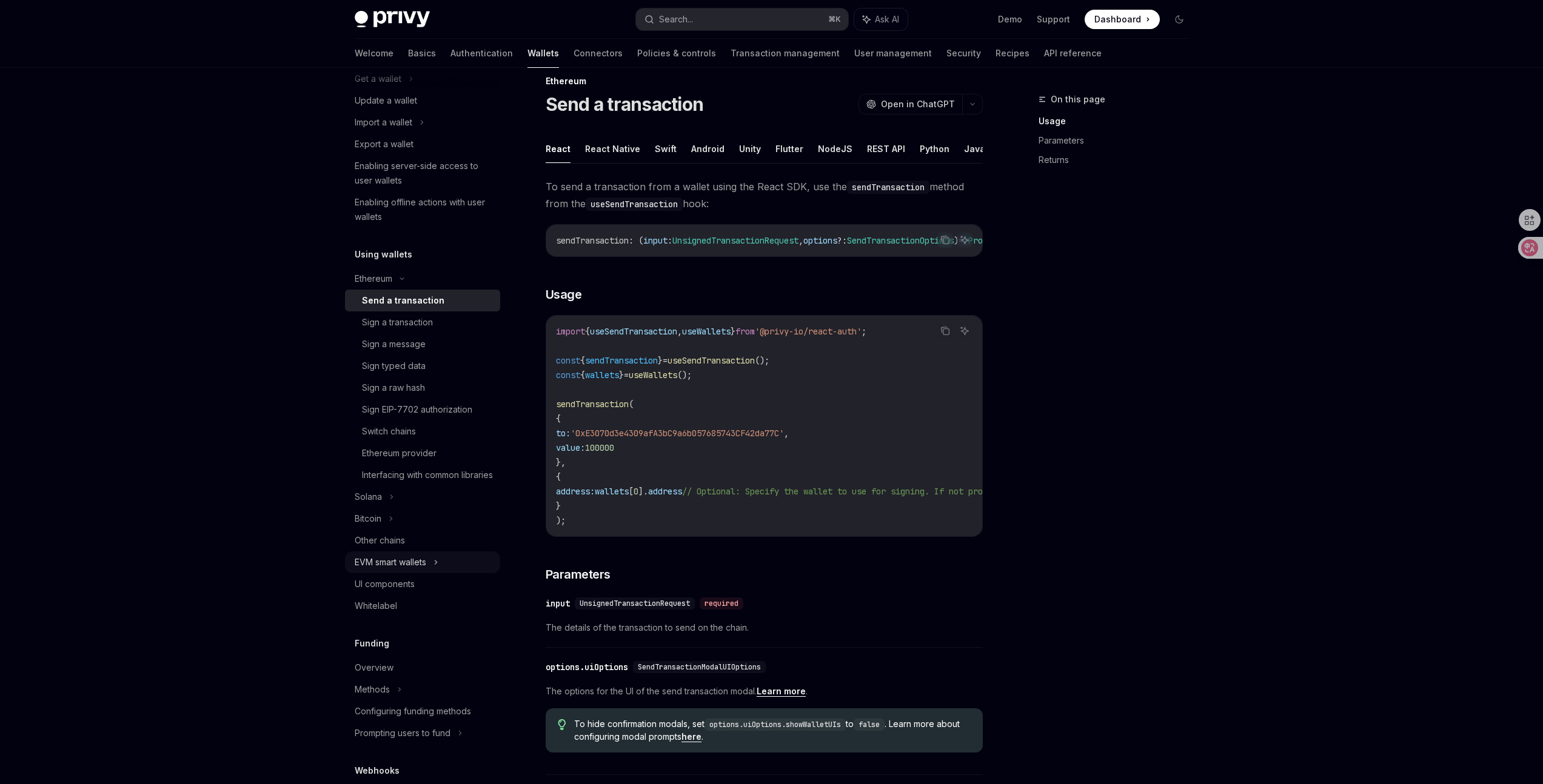
click at [426, 570] on div "EVM smart wallets" at bounding box center [390, 562] width 71 height 15
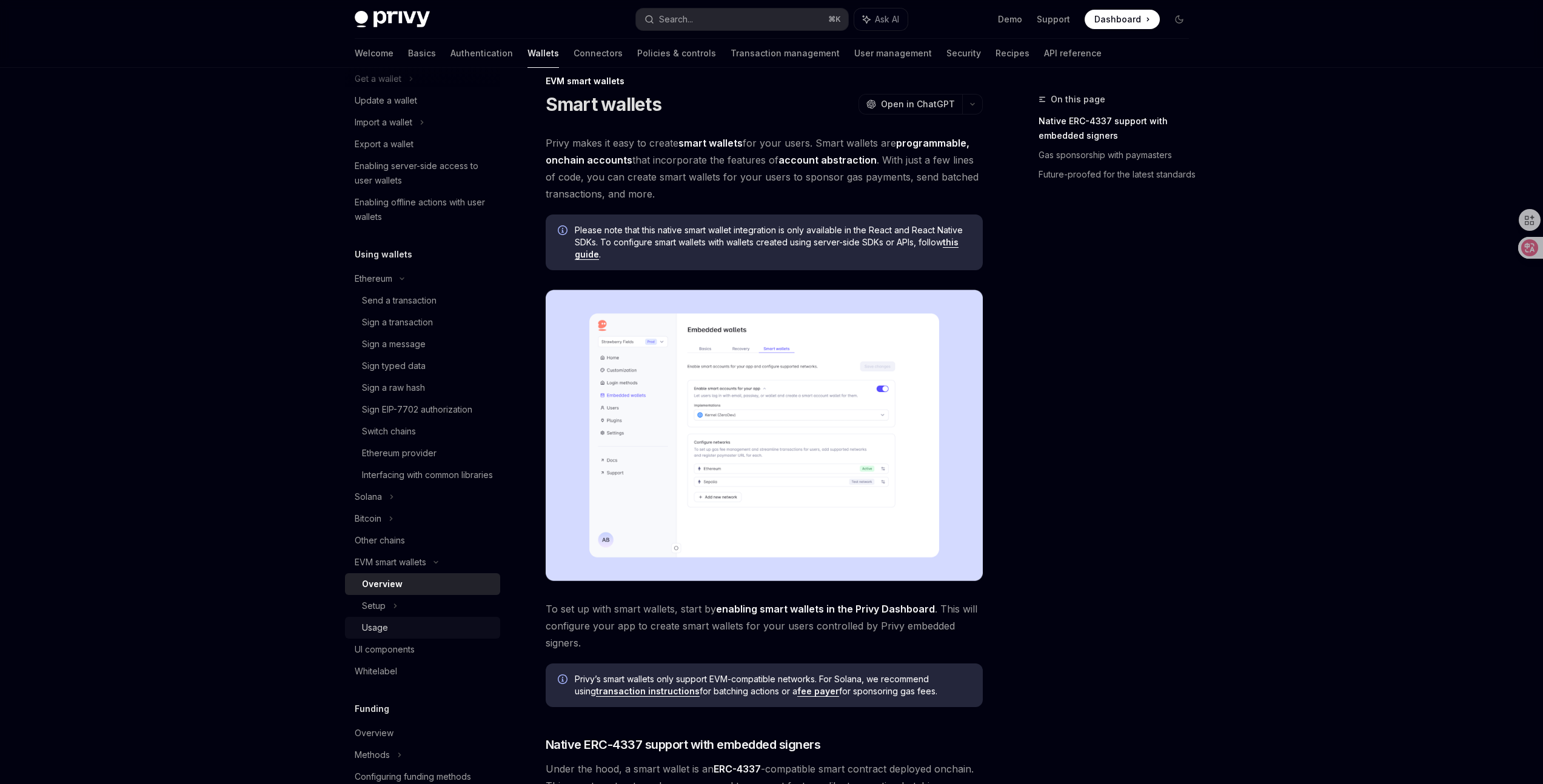
click at [404, 635] on div "Usage" at bounding box center [427, 627] width 131 height 15
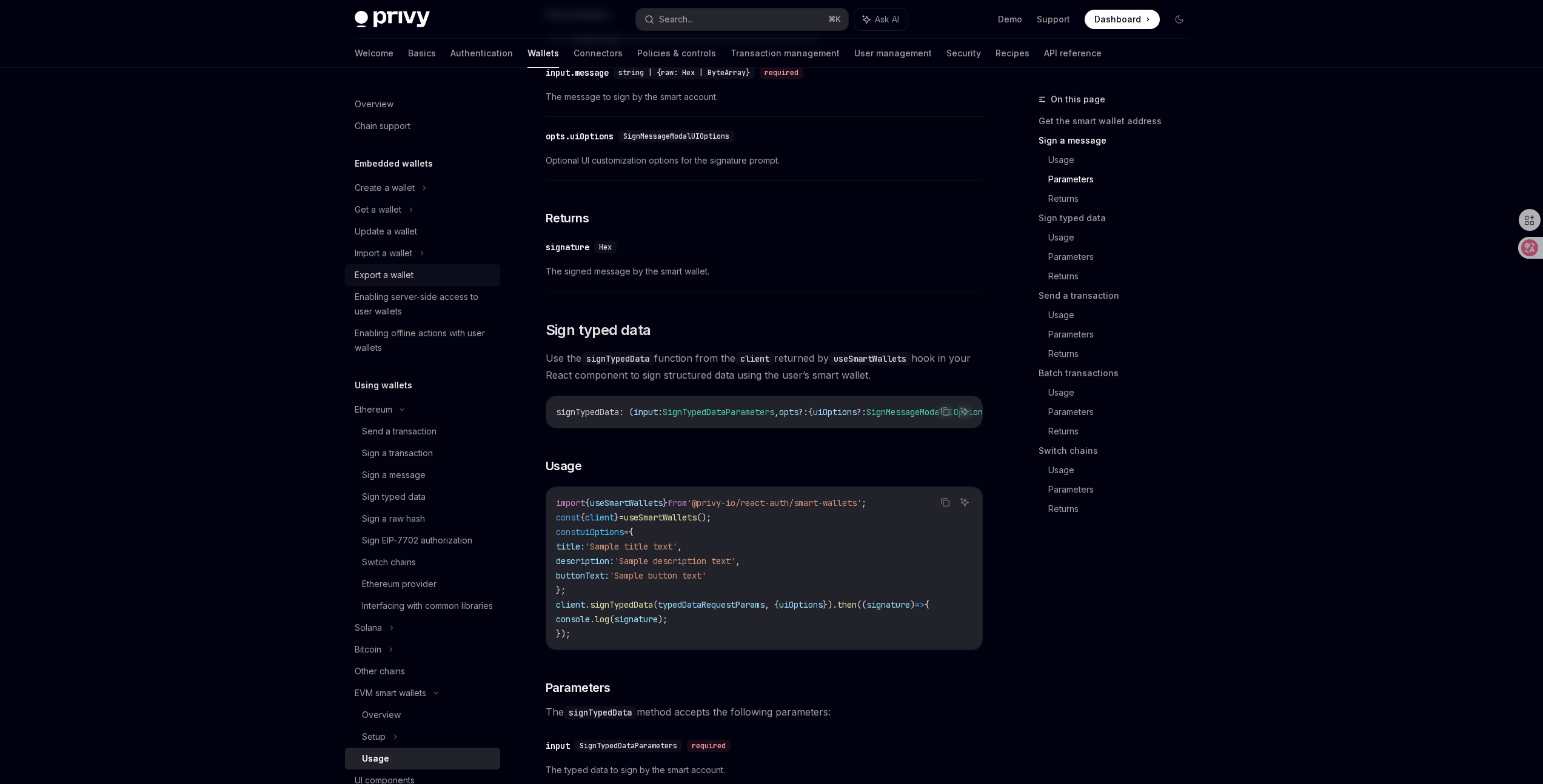
scroll to position [821, 0]
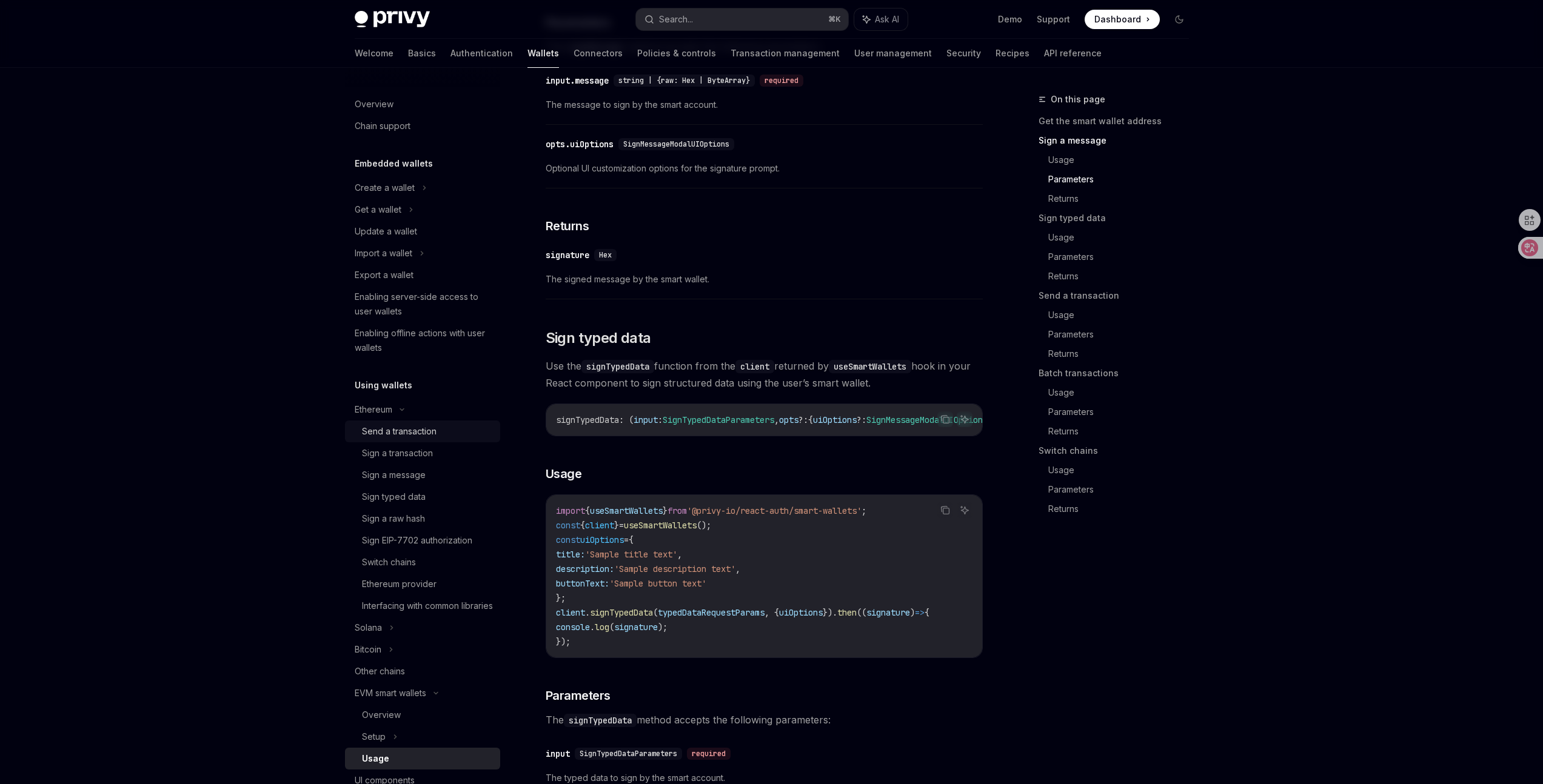
click at [425, 432] on div "Send a transaction" at bounding box center [399, 432] width 75 height 15
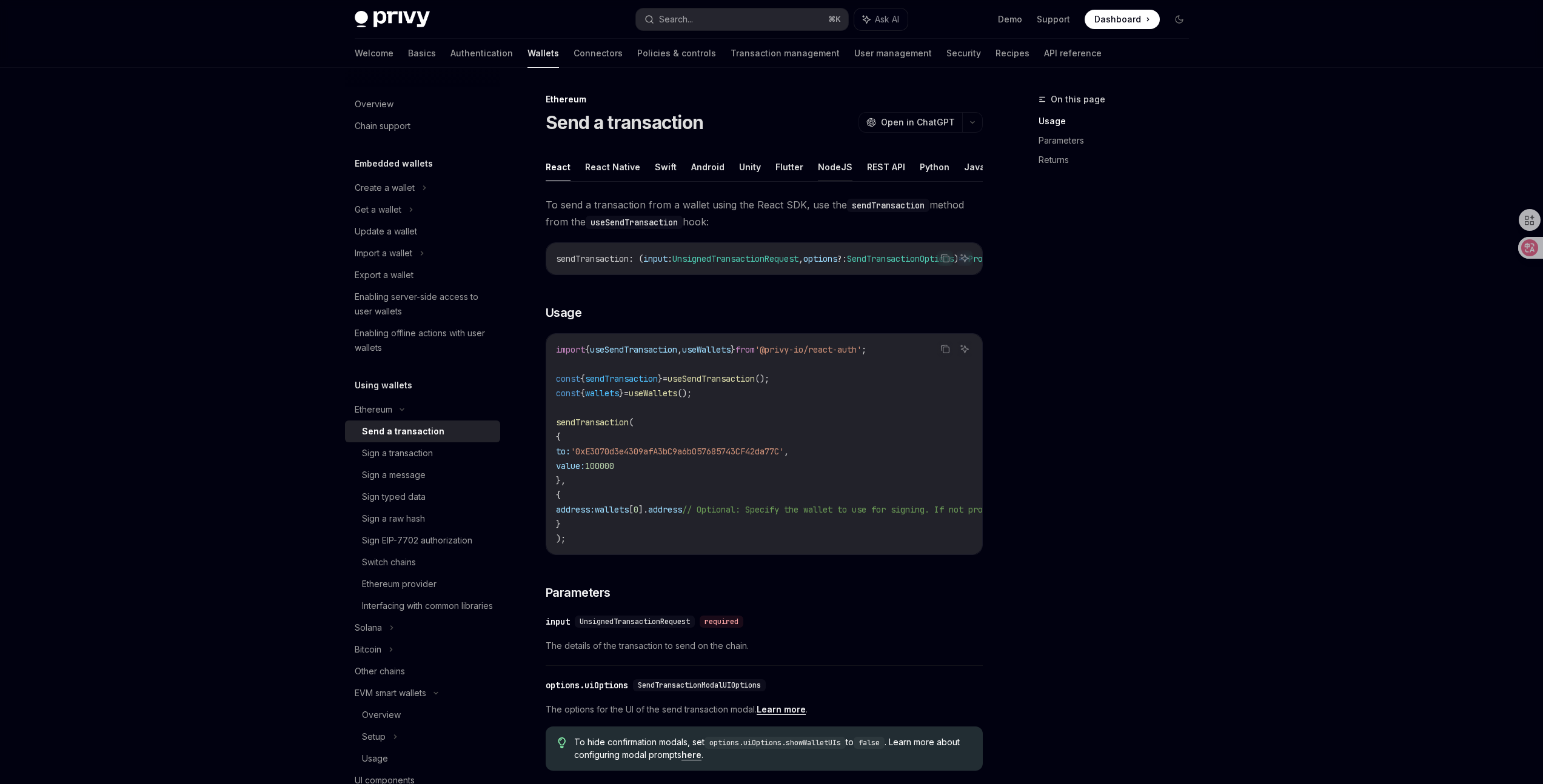
click at [818, 171] on button "NodeJS" at bounding box center [835, 167] width 35 height 29
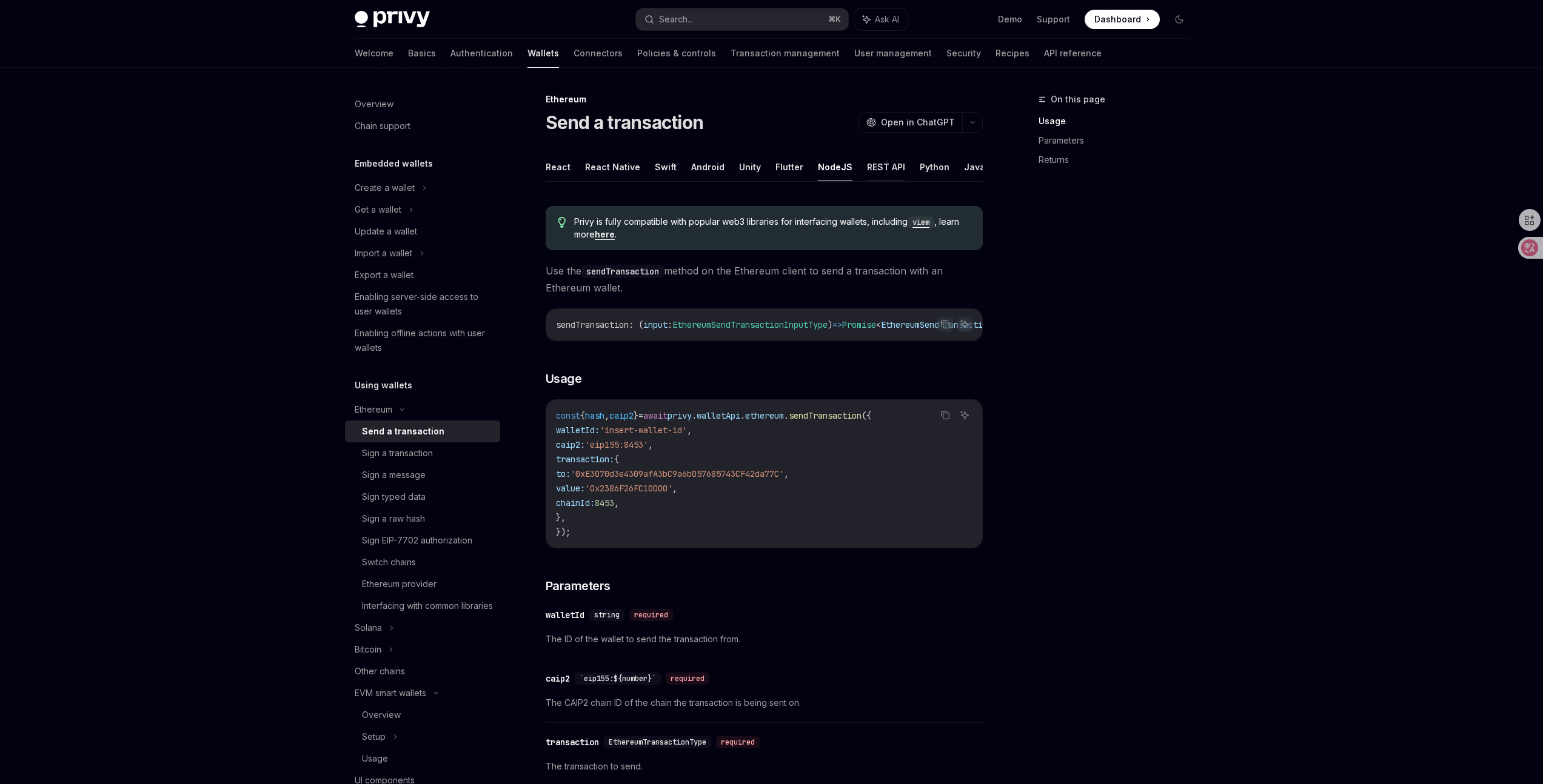
click at [870, 174] on button "REST API" at bounding box center [886, 167] width 38 height 29
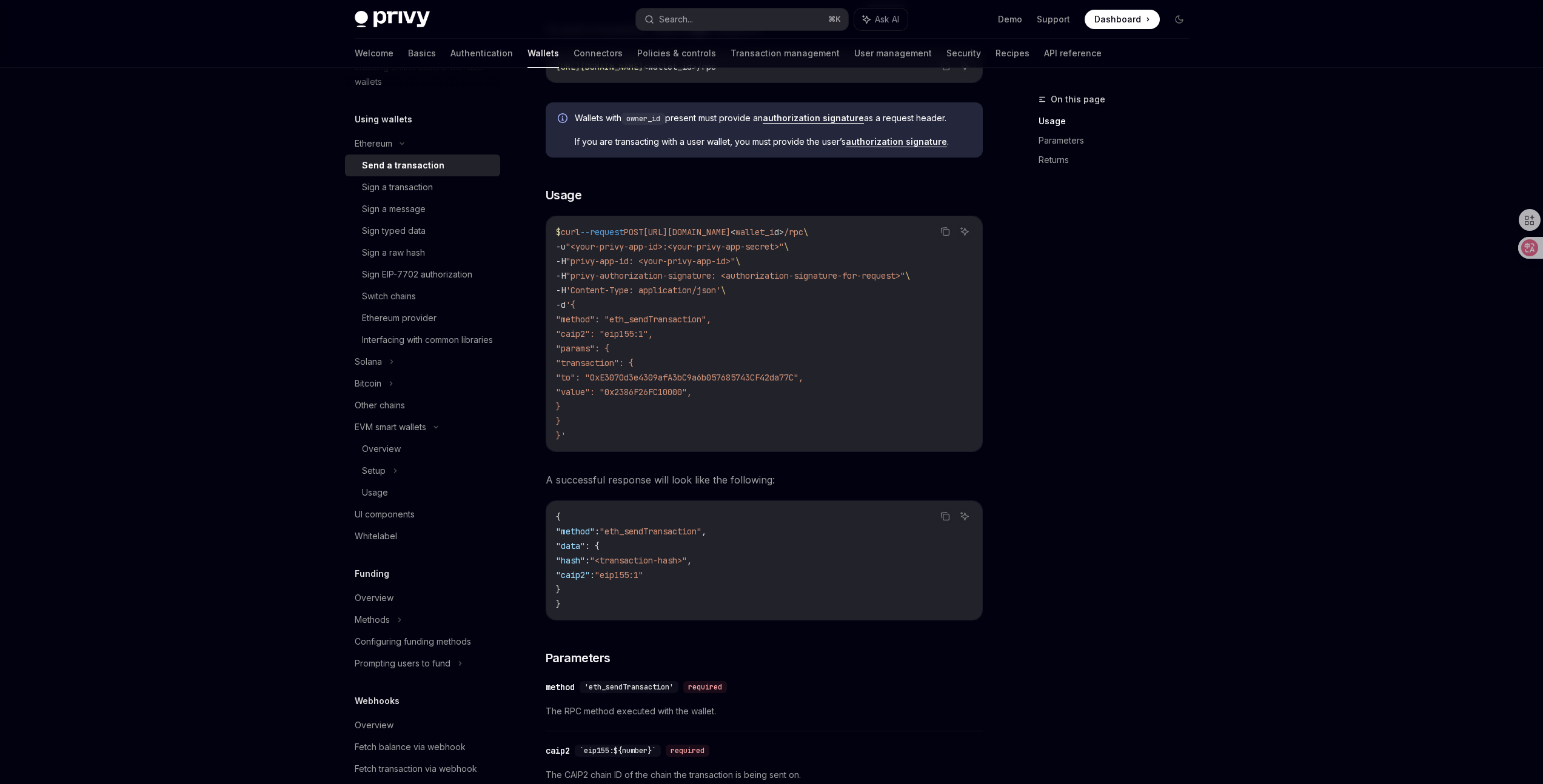
scroll to position [272, 0]
click at [432, 204] on div "Sign a message" at bounding box center [427, 202] width 131 height 15
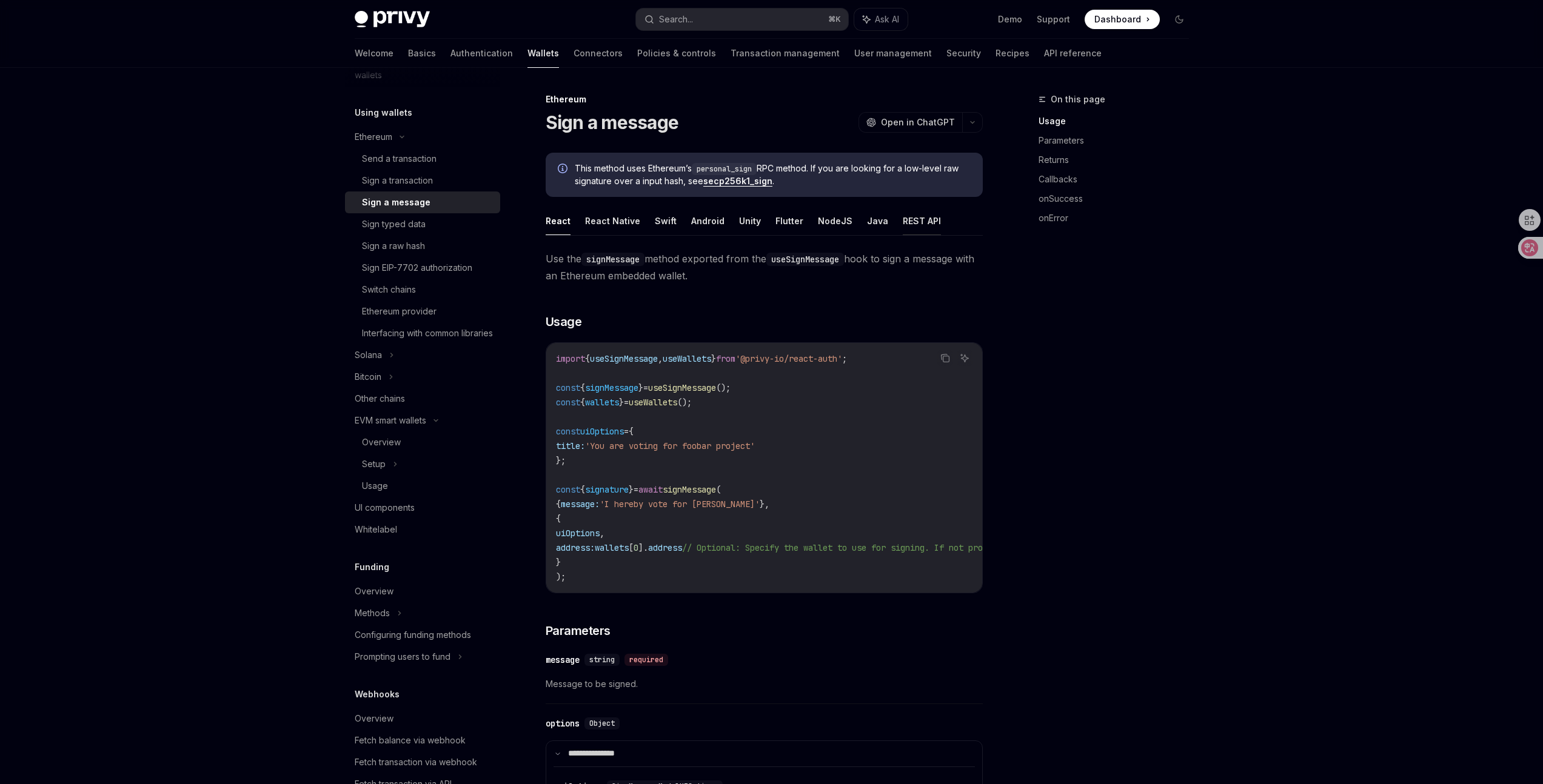
click at [910, 224] on button "REST API" at bounding box center [921, 220] width 38 height 29
type textarea "*"
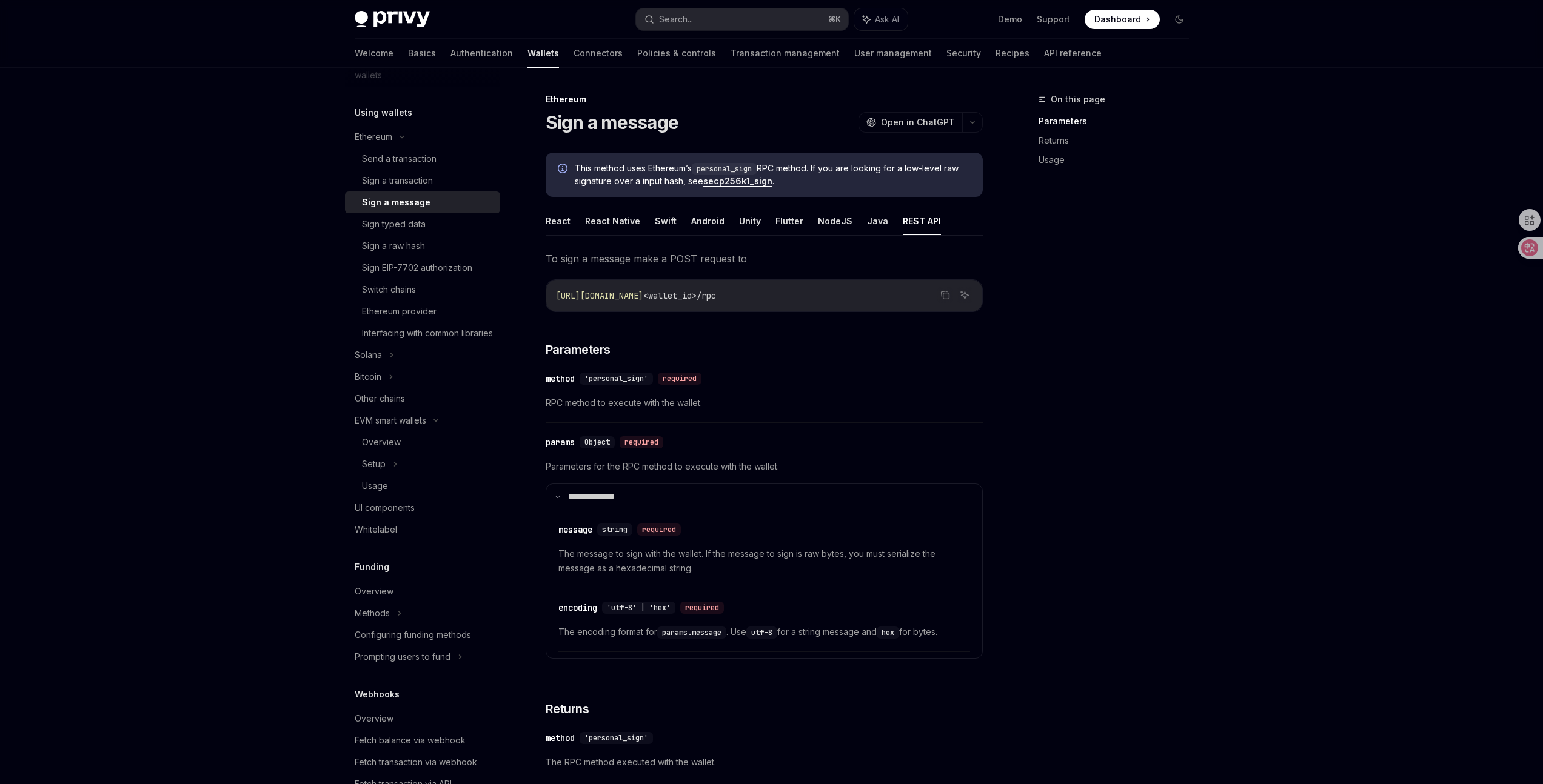
click at [1105, 21] on span "Dashboard" at bounding box center [1118, 19] width 47 height 12
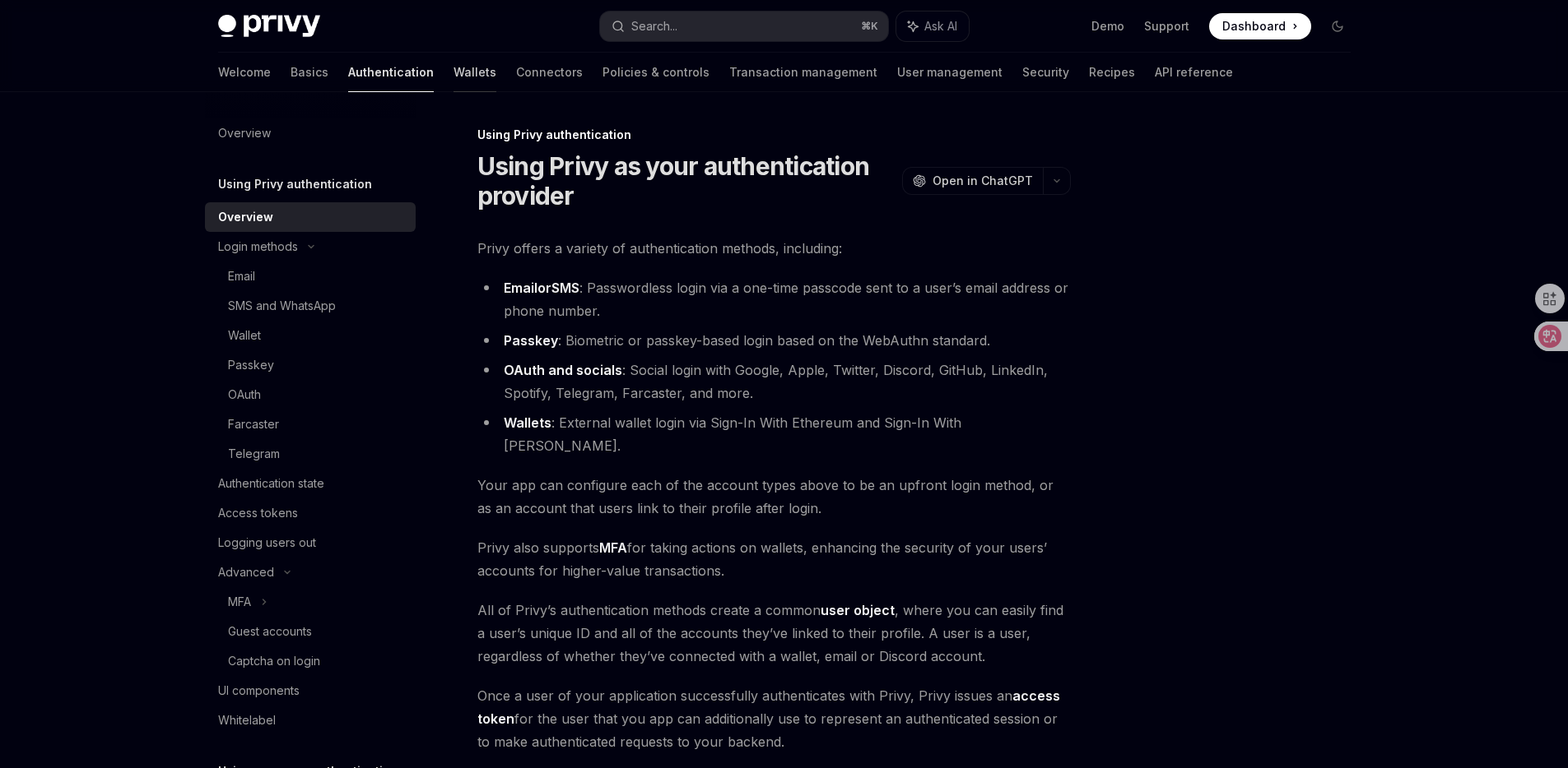
click at [453, 62] on link "Wallets" at bounding box center [474, 72] width 43 height 40
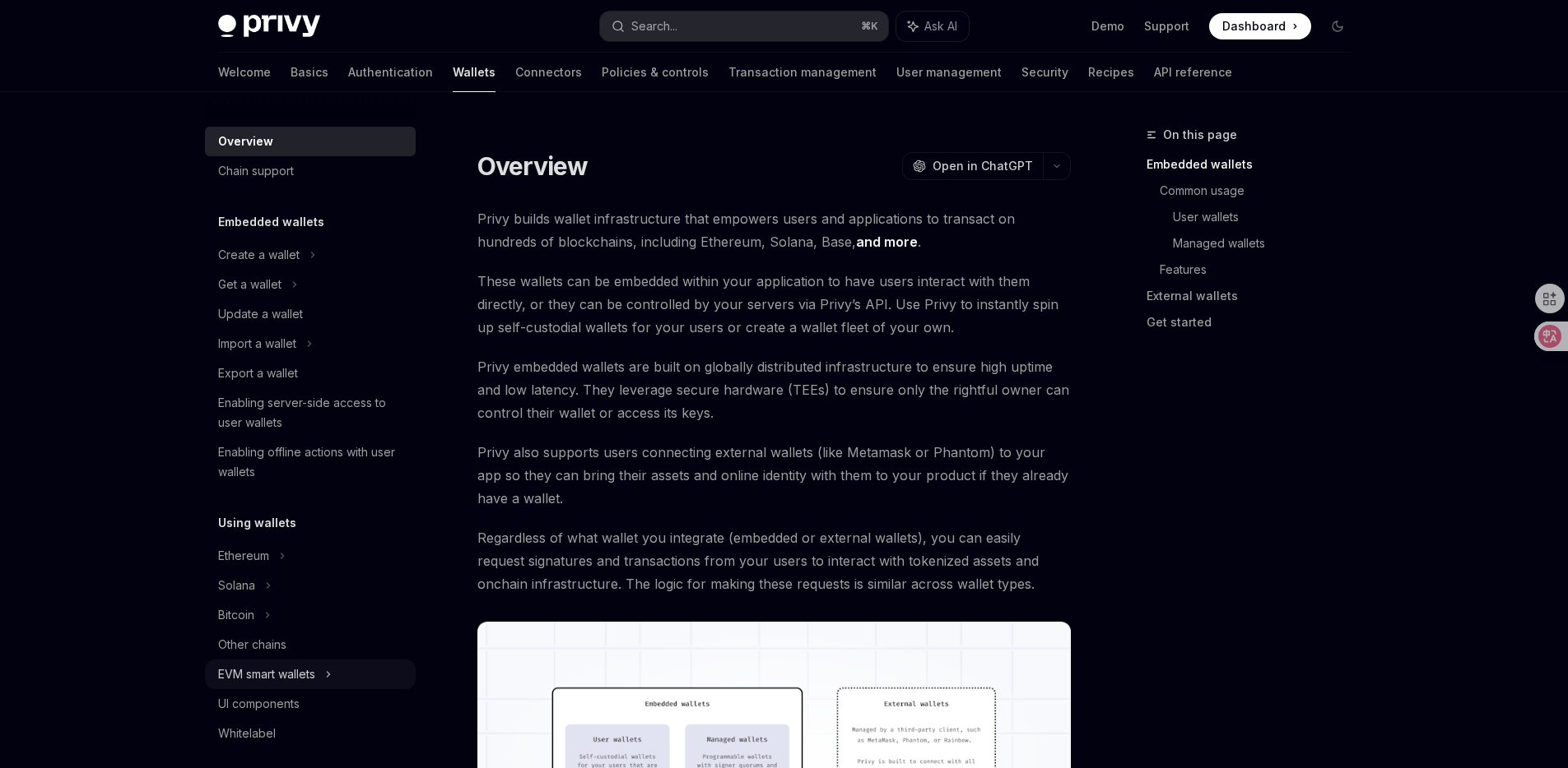
click at [289, 678] on div "EVM smart wallets" at bounding box center [266, 675] width 97 height 20
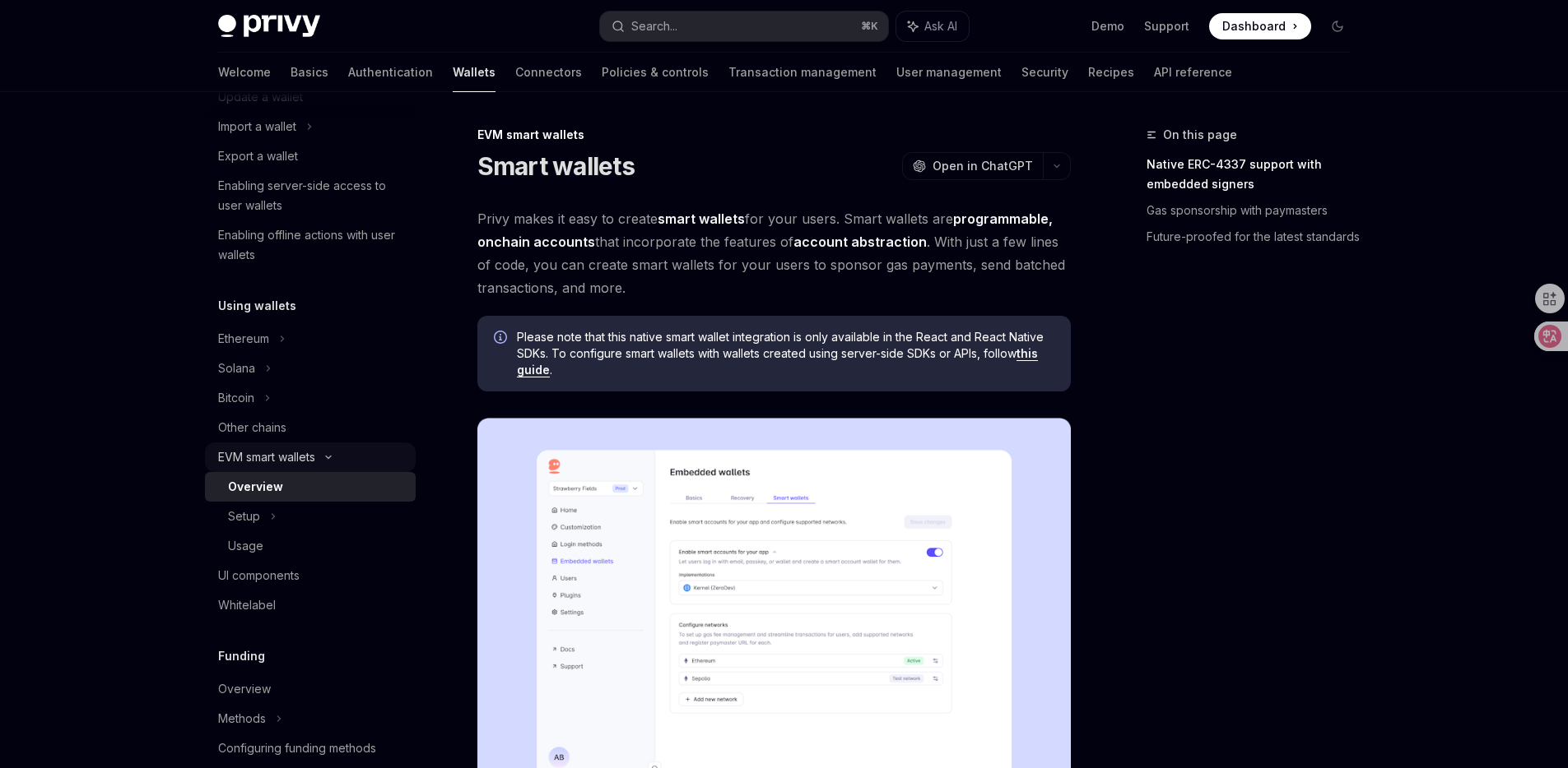
scroll to position [225, 0]
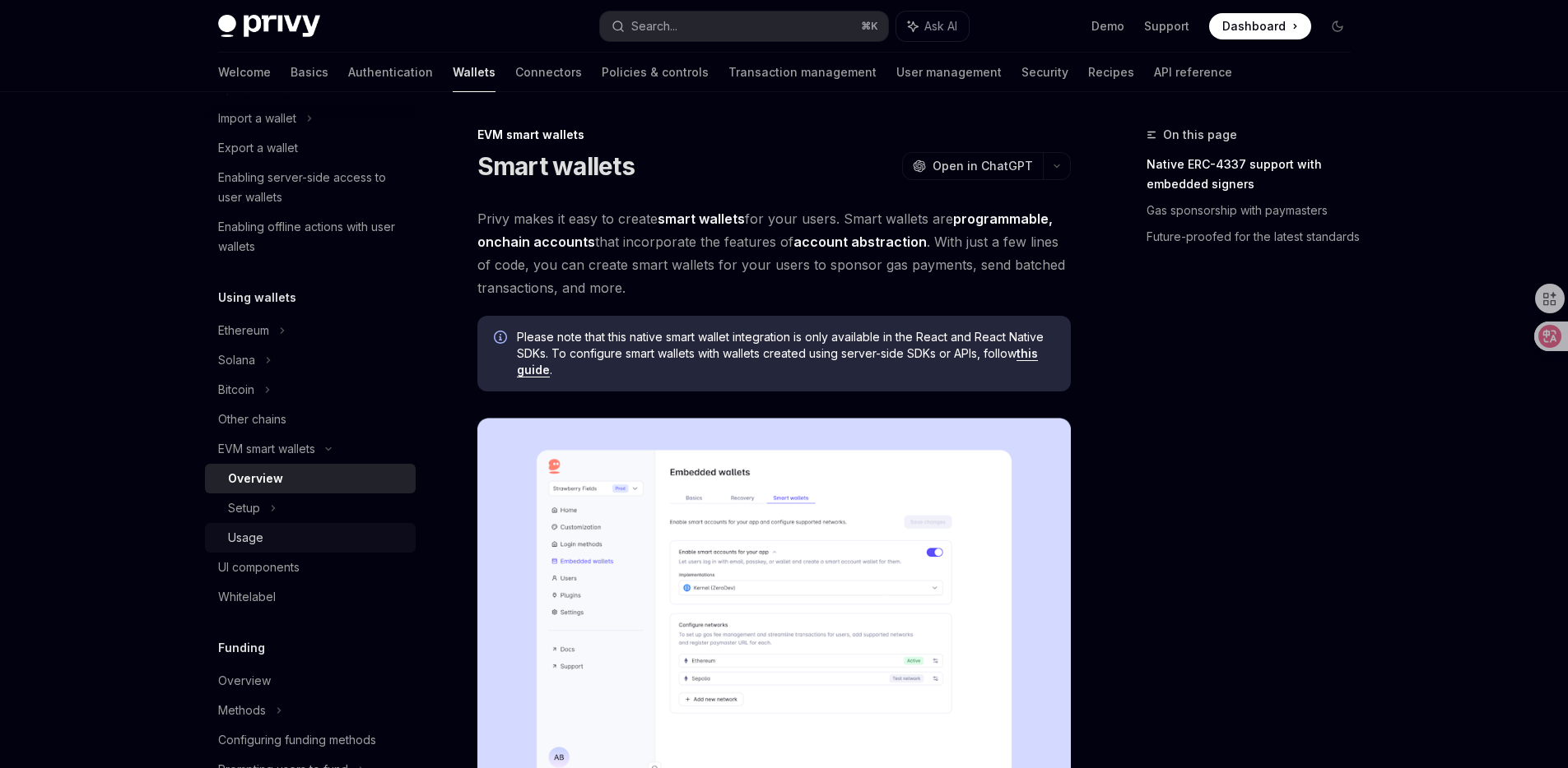
click at [297, 532] on div "Usage" at bounding box center [317, 538] width 177 height 20
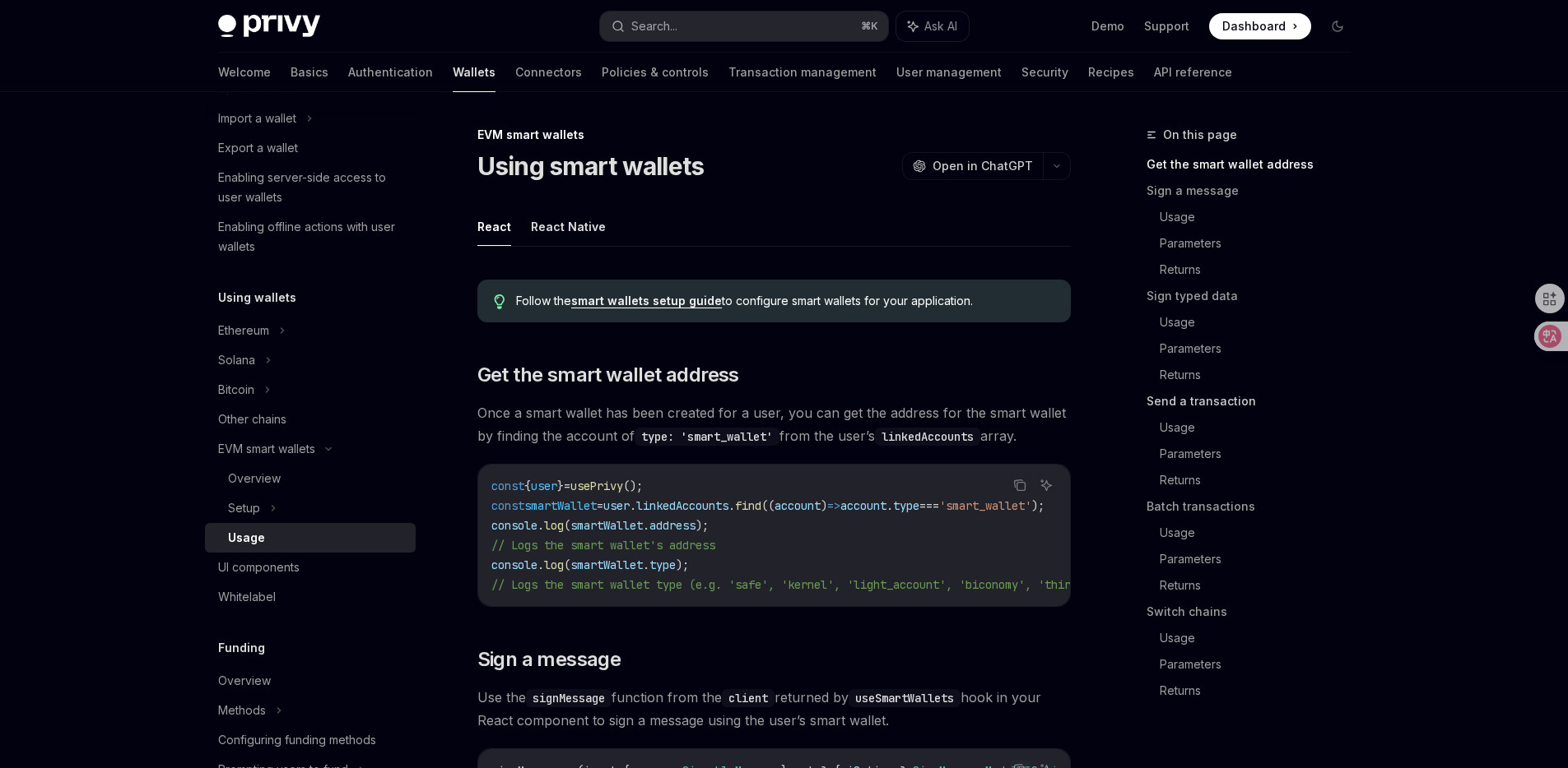
click at [1155, 410] on link "Send a transaction" at bounding box center [1255, 401] width 217 height 26
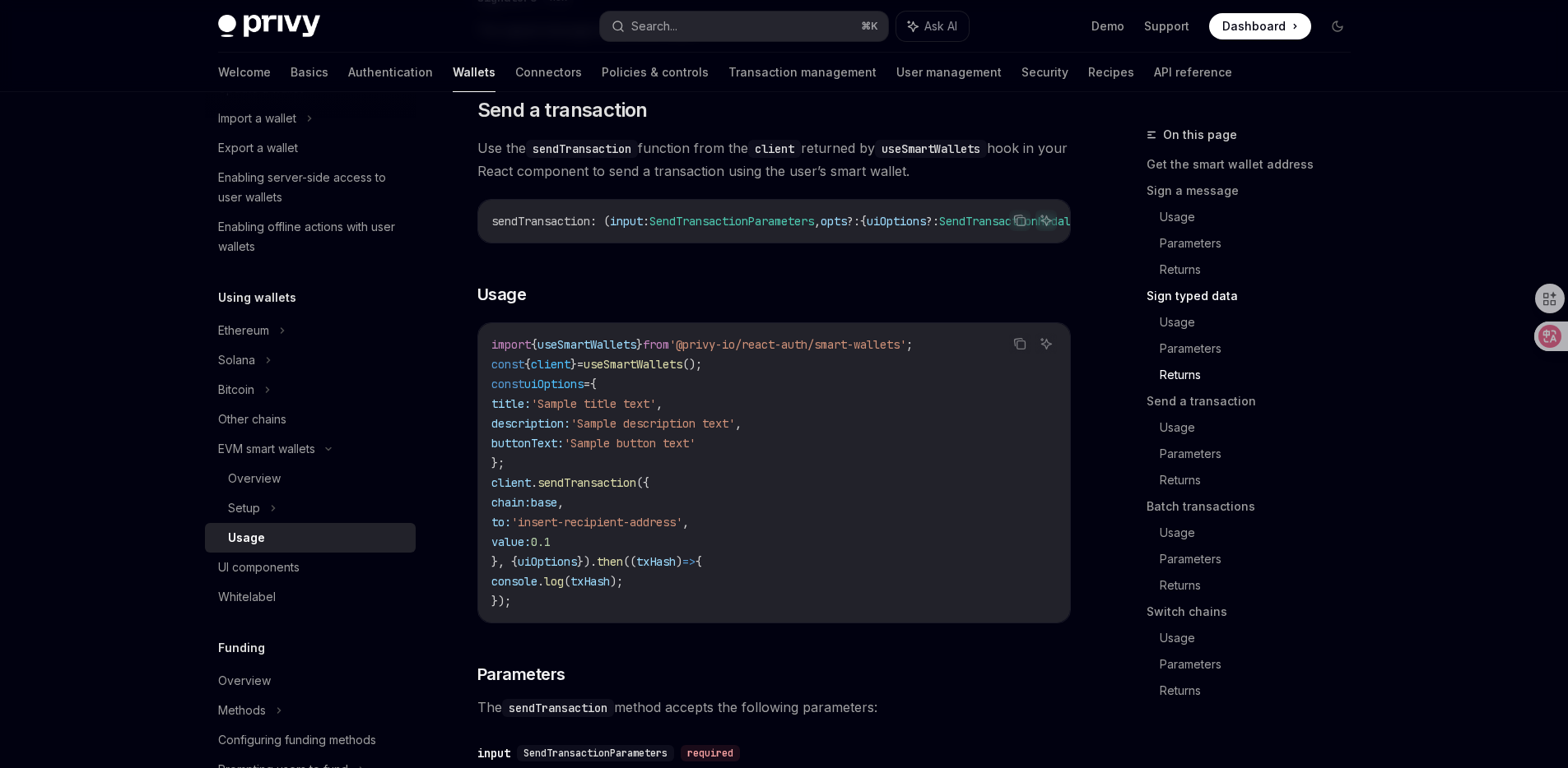
scroll to position [2383, 0]
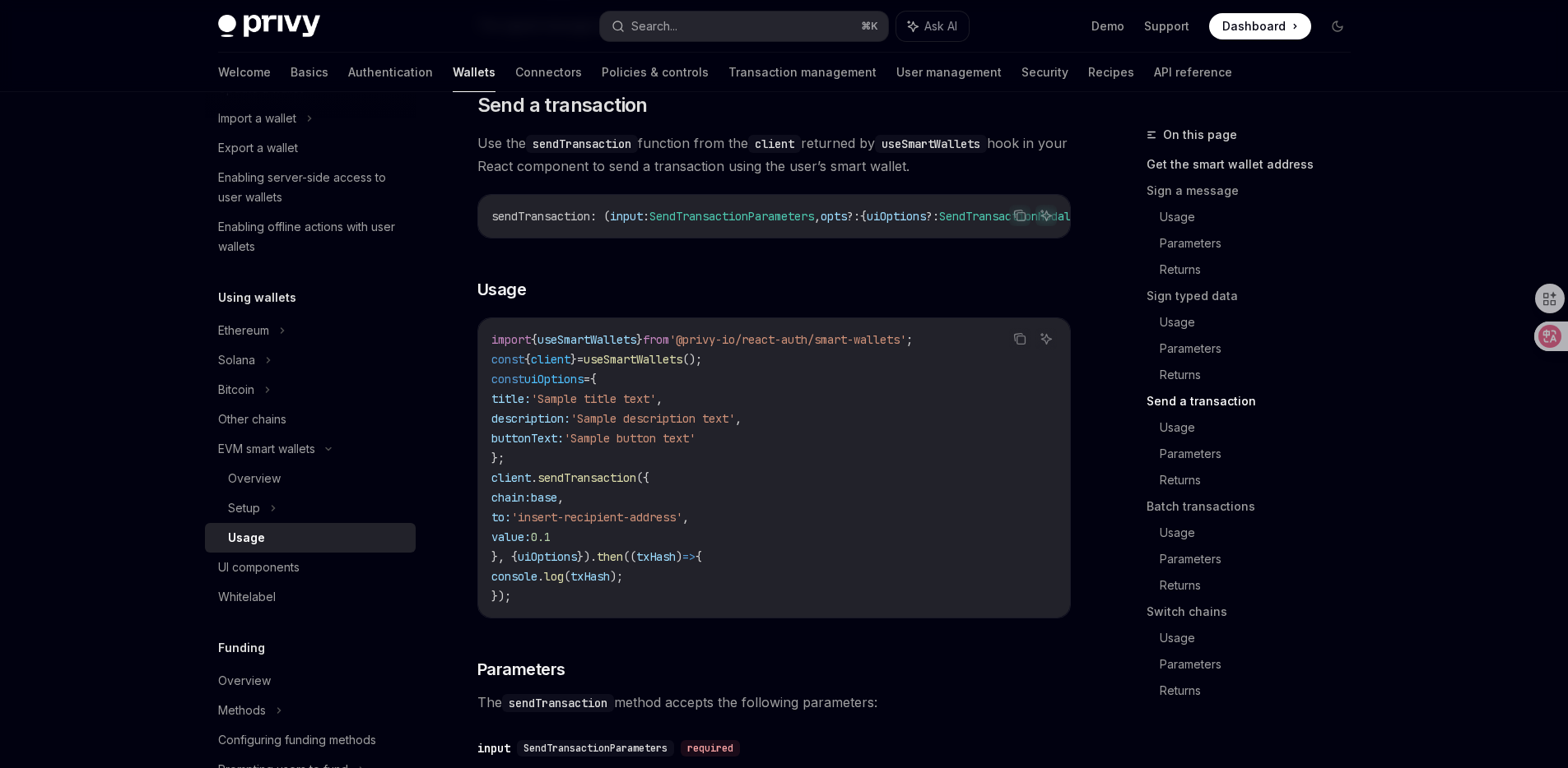
click at [1219, 154] on link "Get the smart wallet address" at bounding box center [1255, 164] width 217 height 26
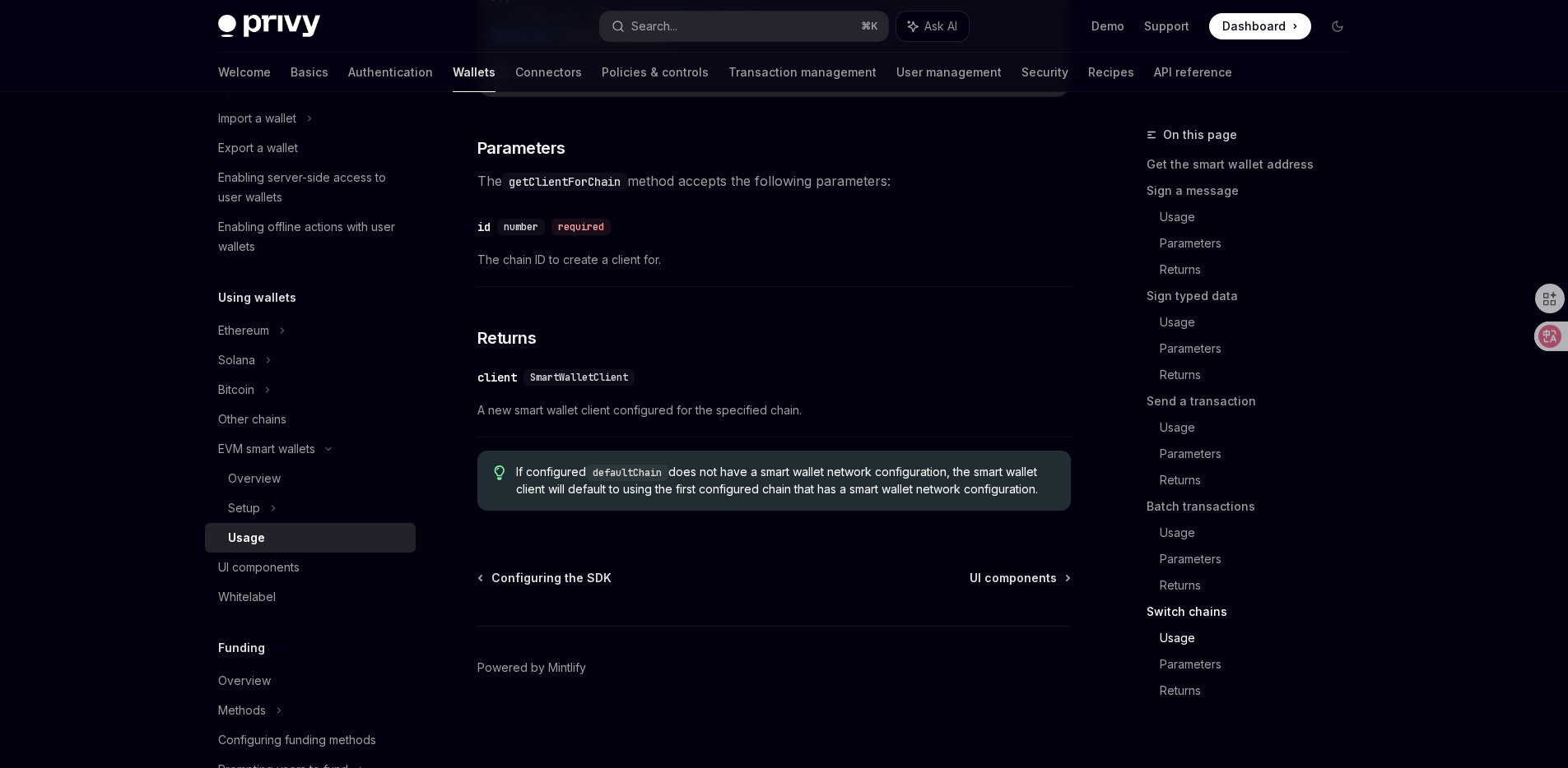
scroll to position [5051, 0]
click at [328, 44] on div "Ethereum" at bounding box center [309, 29] width 211 height 30
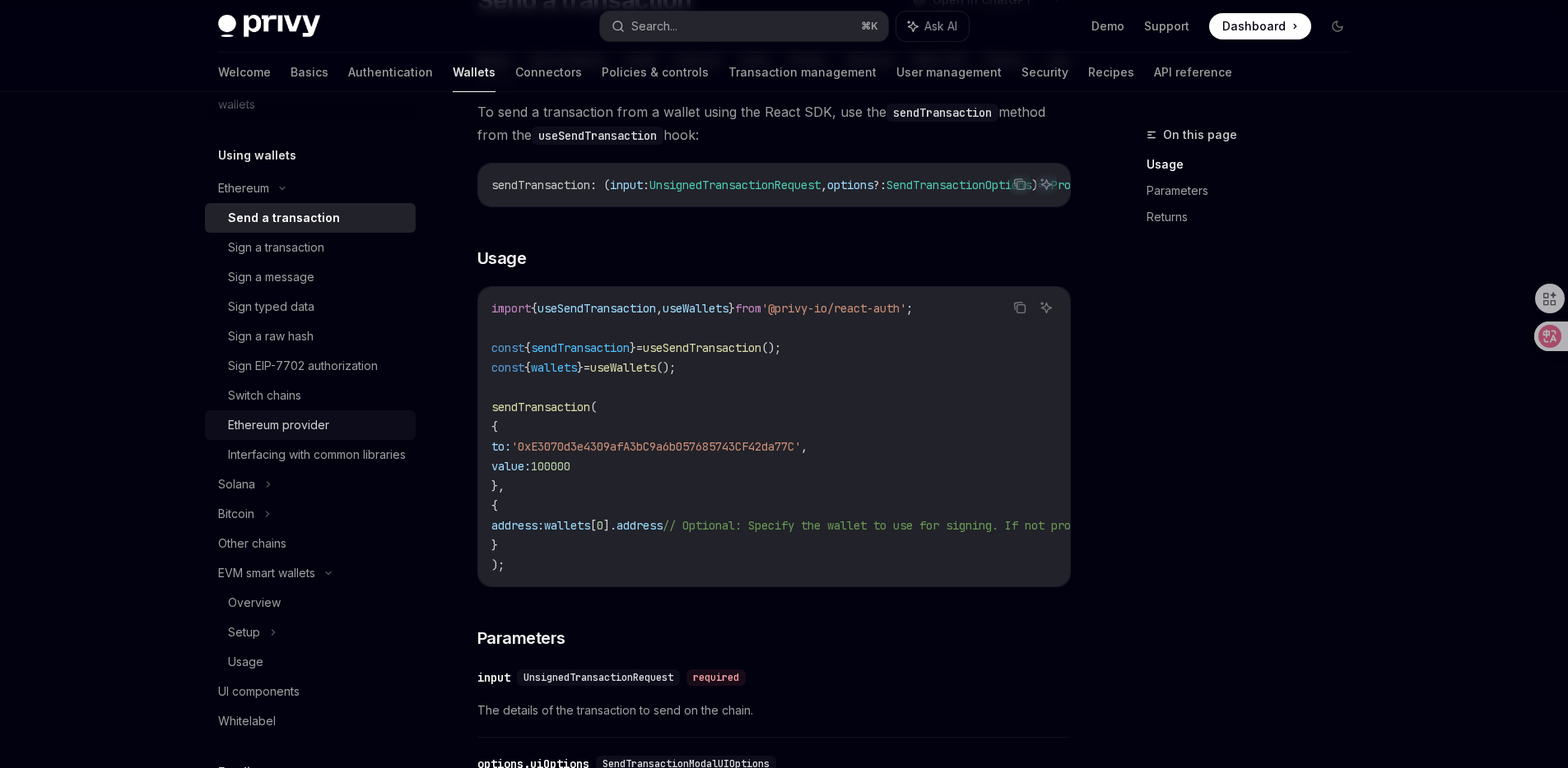
scroll to position [405, 0]
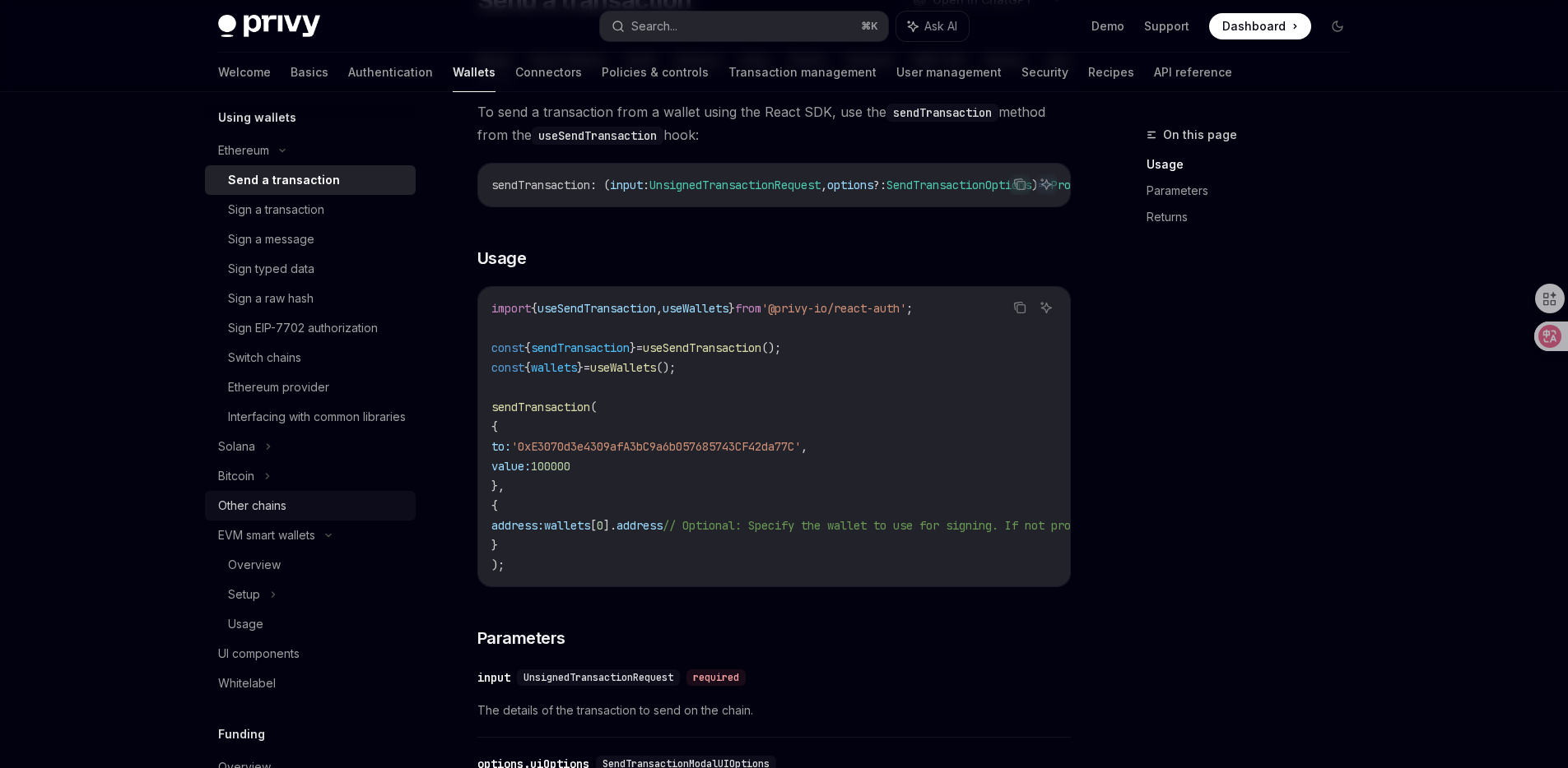
click at [304, 516] on div "Other chains" at bounding box center [311, 506] width 187 height 20
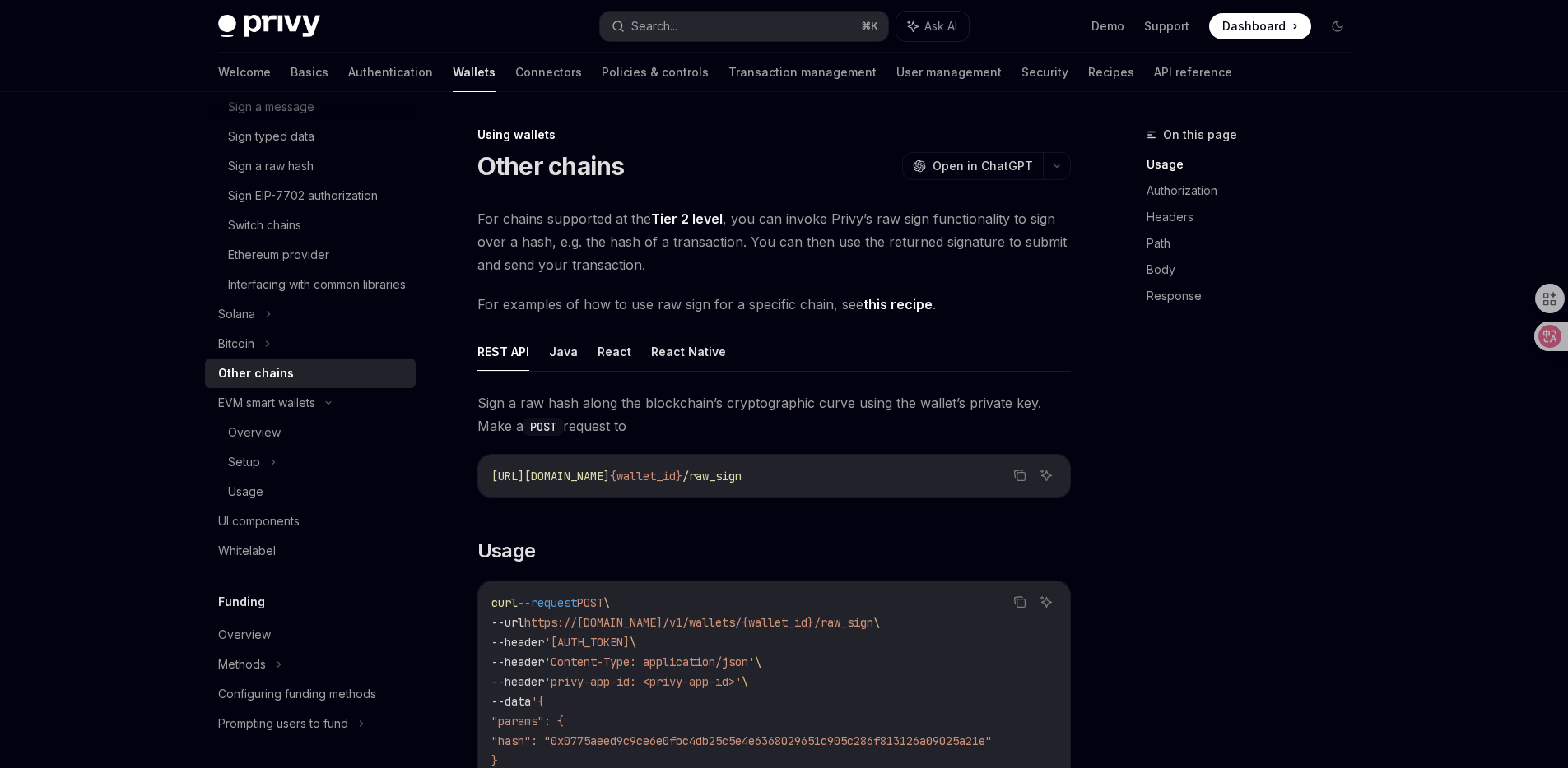
scroll to position [547, 0]
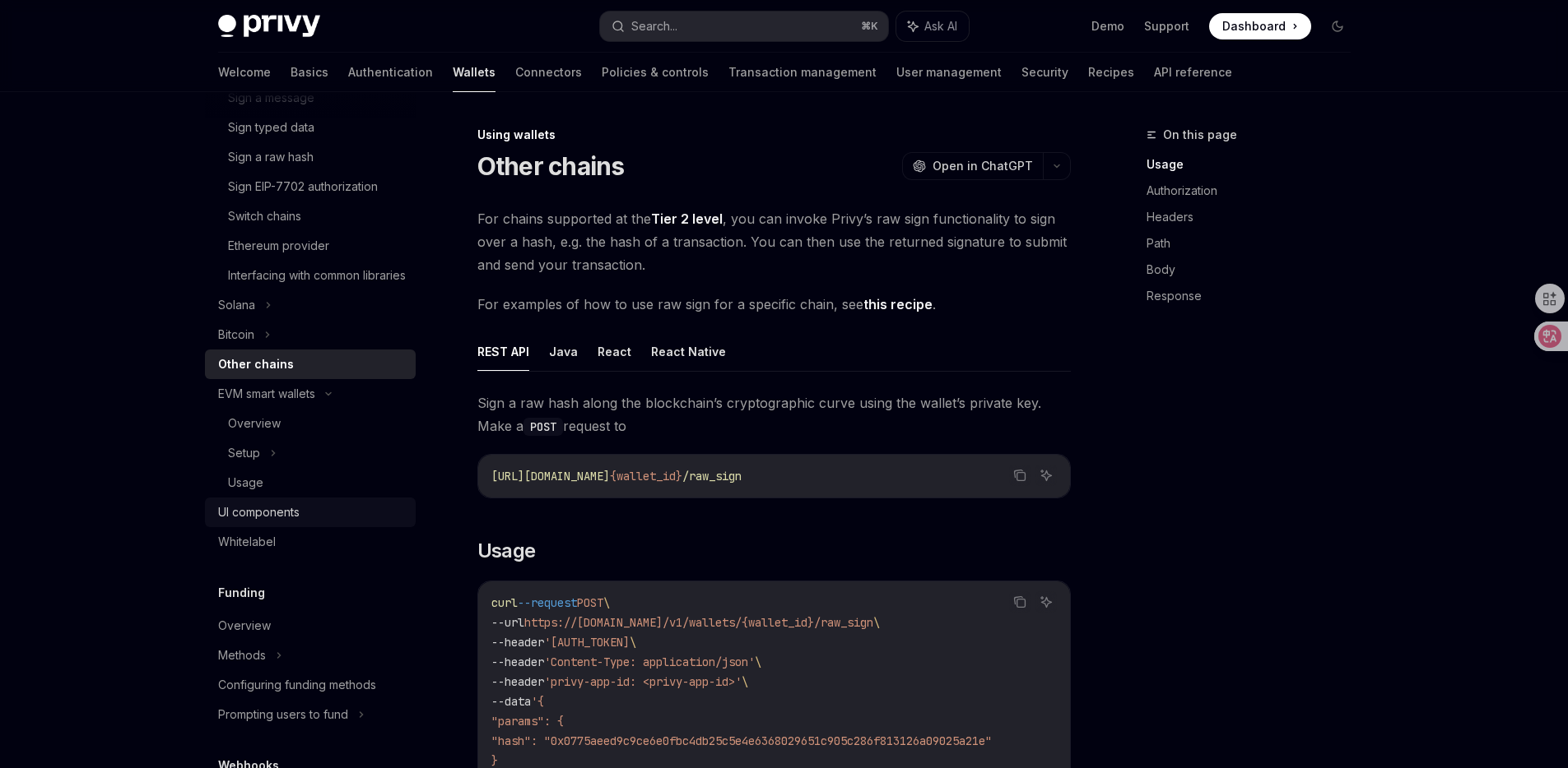
click at [313, 523] on div "UI components" at bounding box center [311, 513] width 187 height 20
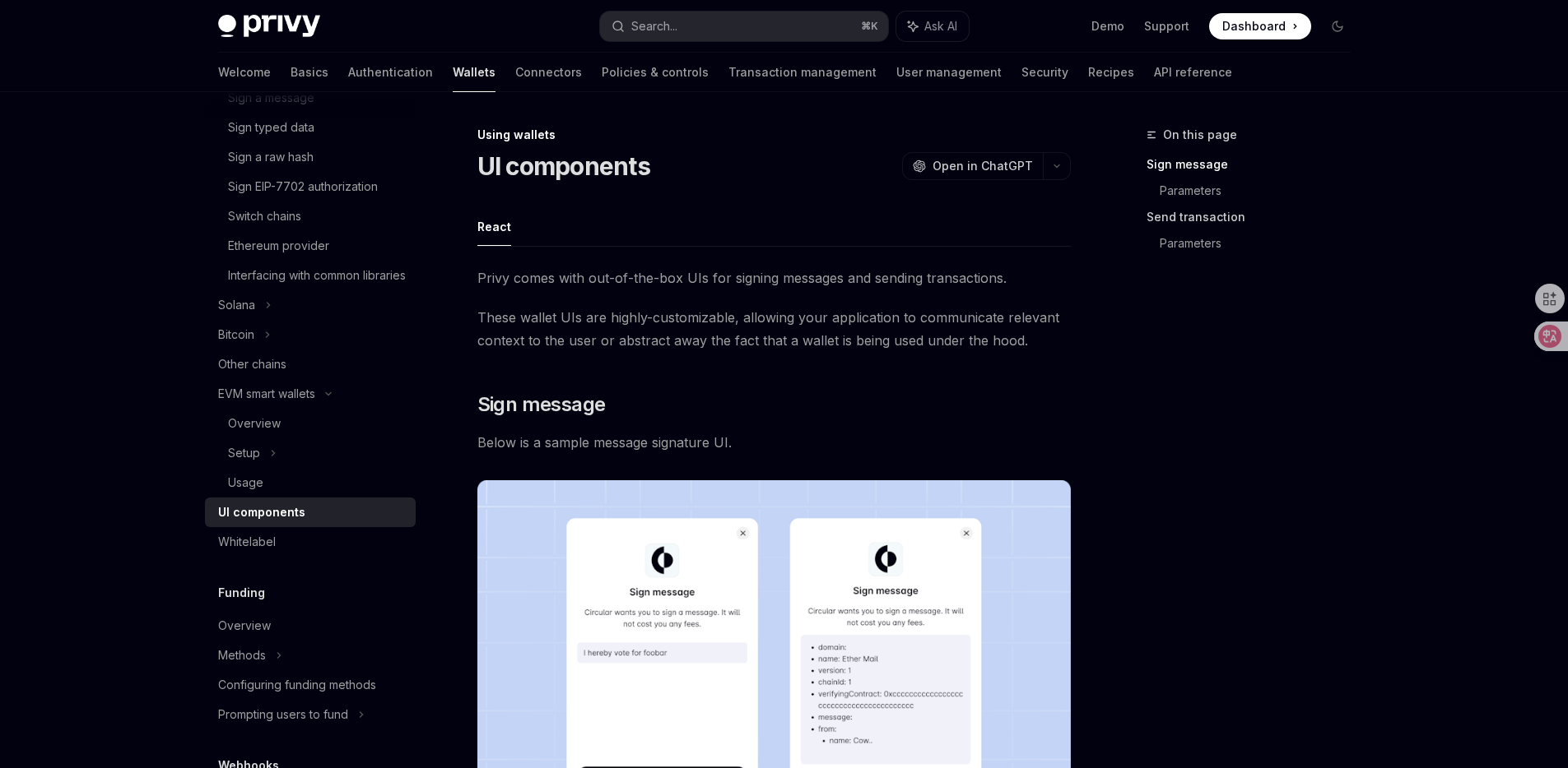
click at [1150, 223] on link "Send transaction" at bounding box center [1255, 217] width 217 height 26
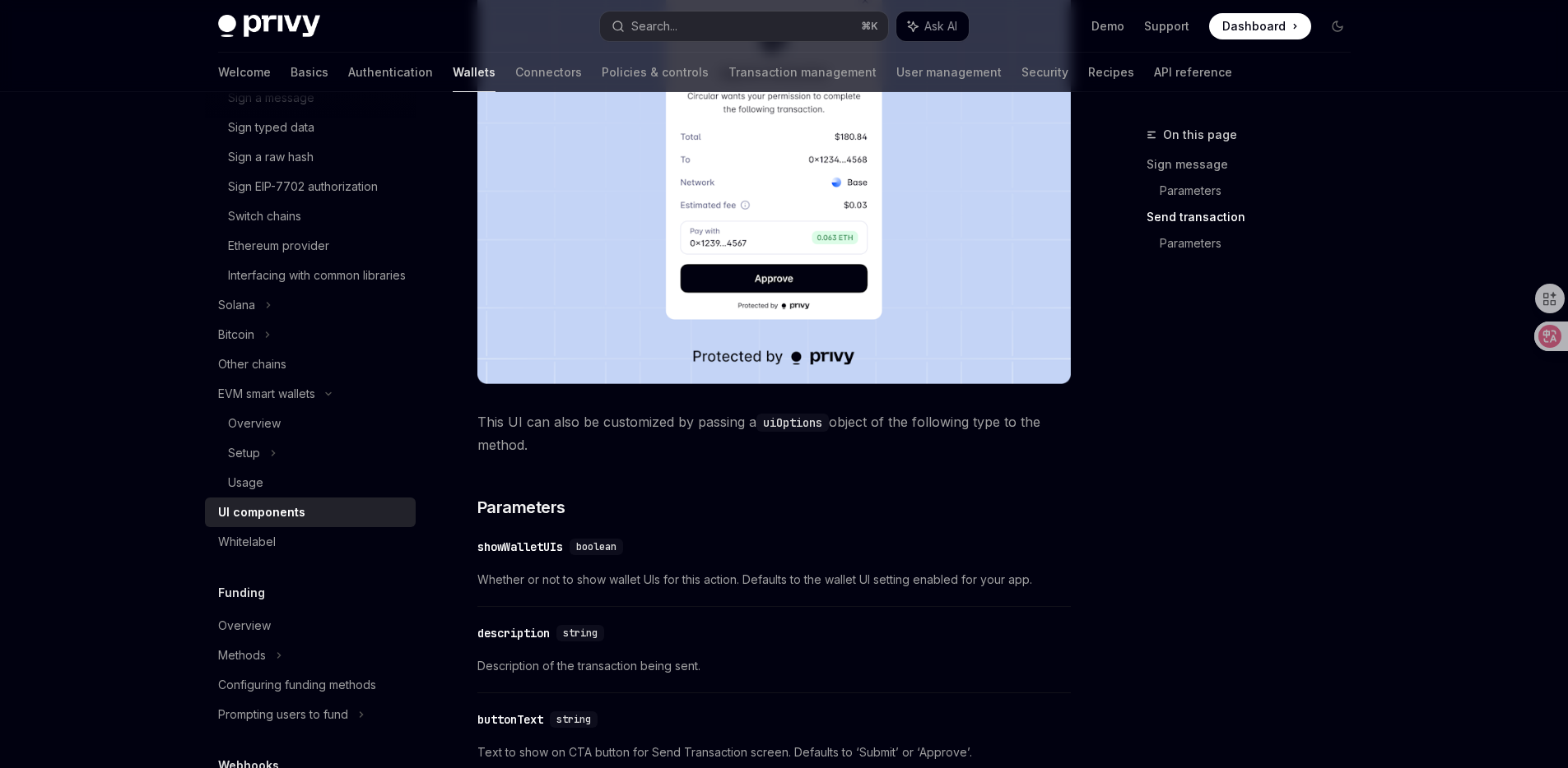
scroll to position [1576, 0]
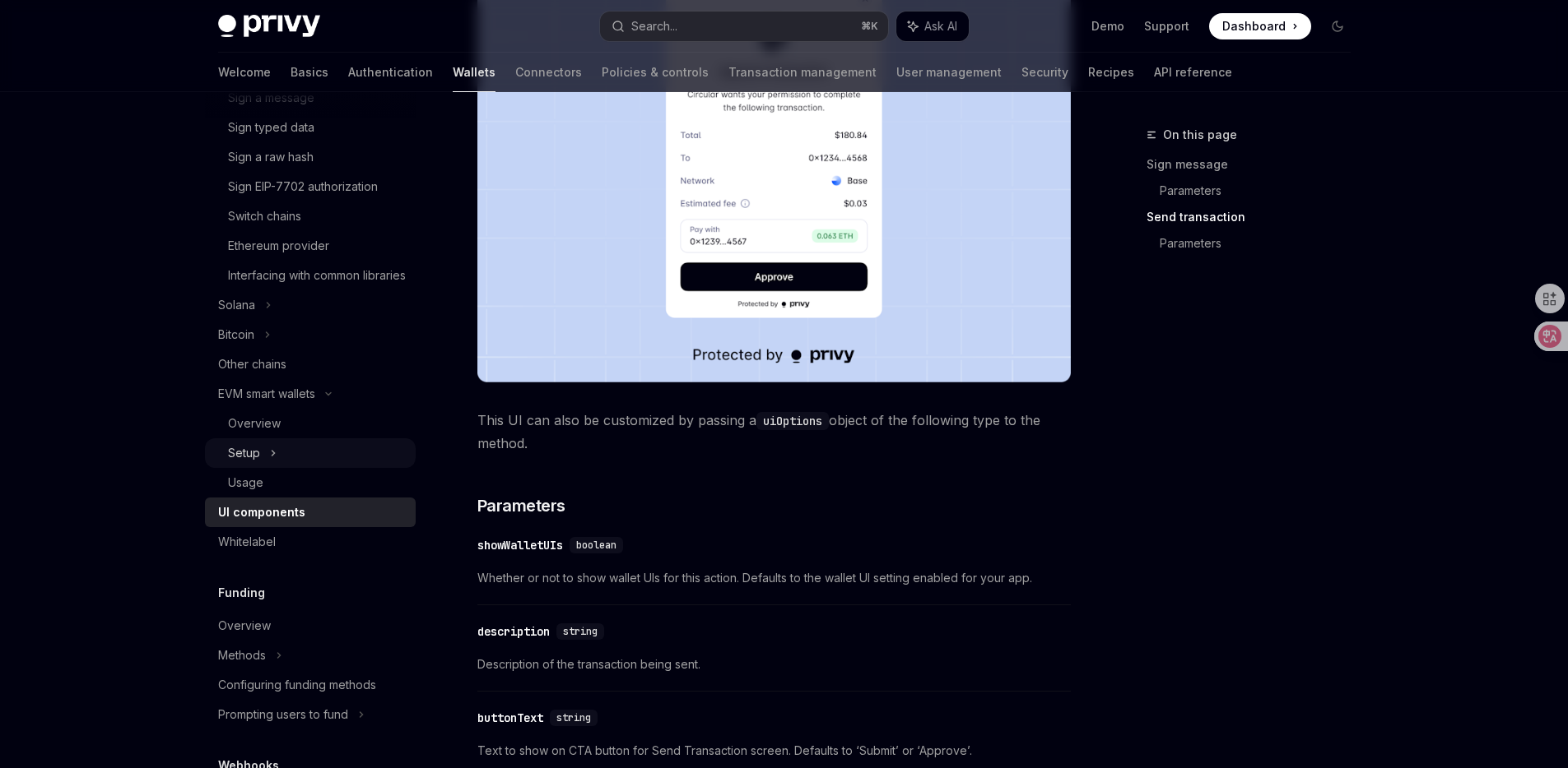
click at [347, 468] on div "Setup" at bounding box center [309, 453] width 211 height 30
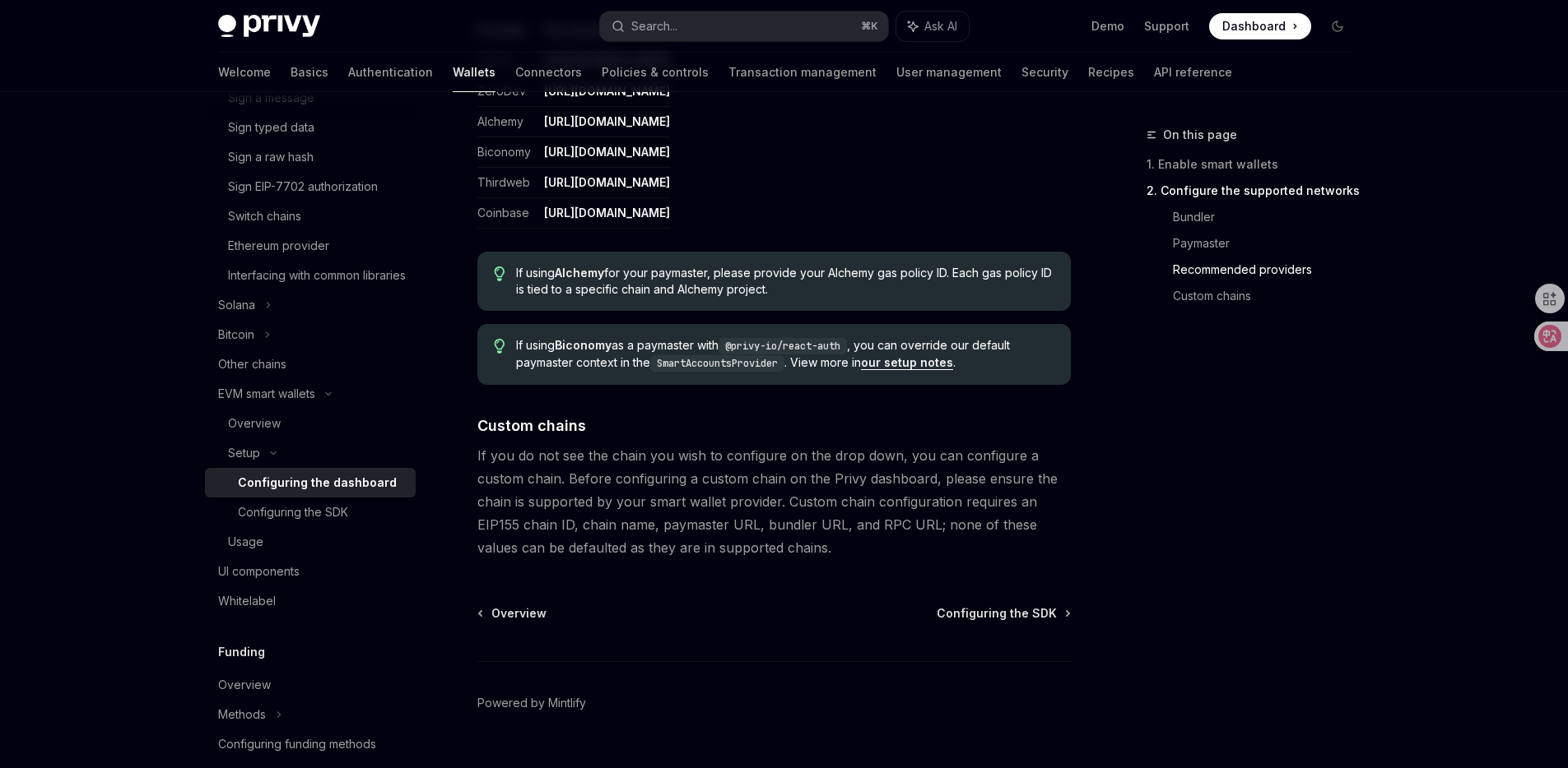
scroll to position [2126, 0]
click at [895, 356] on link "our setup notes" at bounding box center [907, 362] width 92 height 14
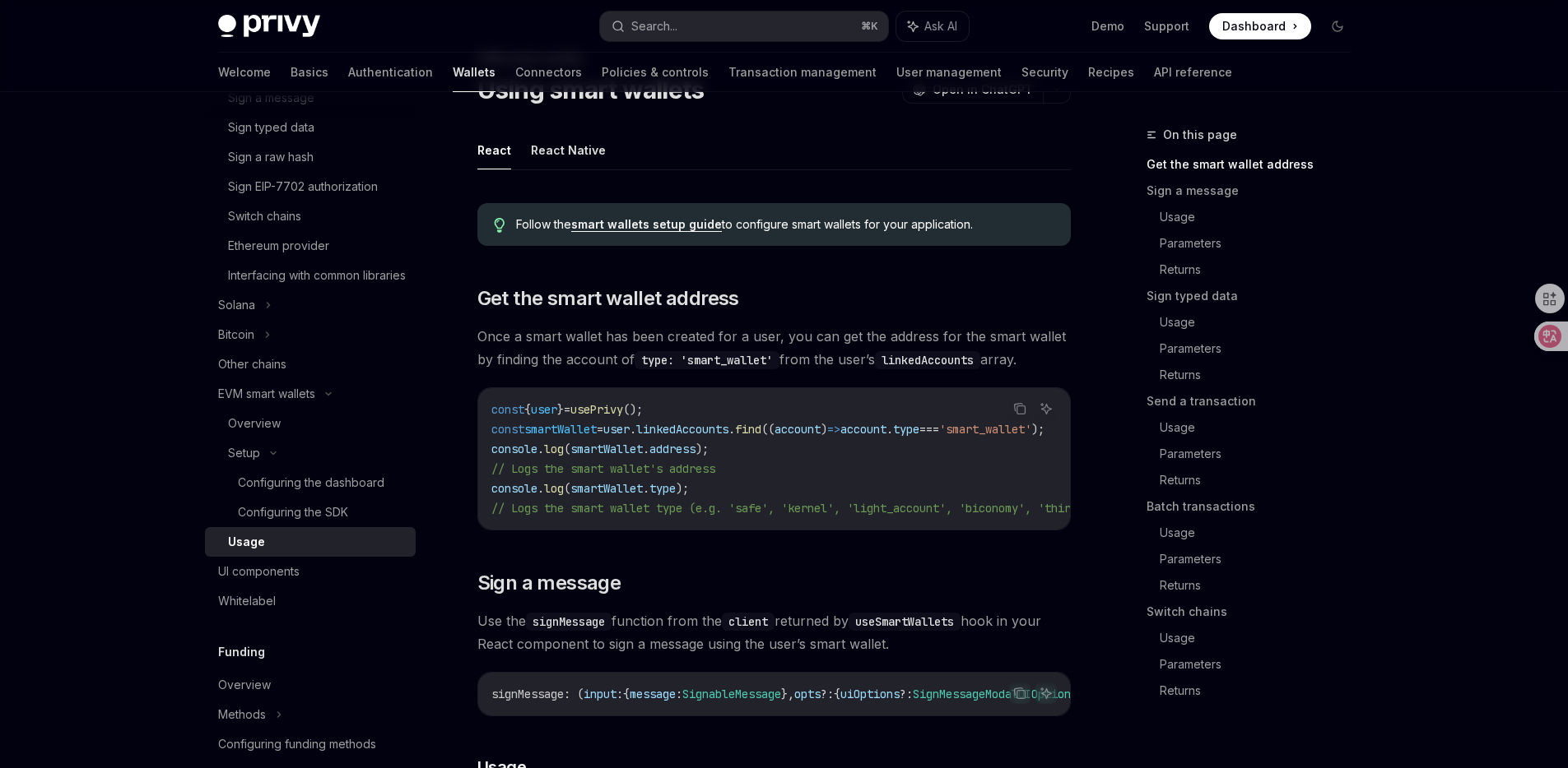
scroll to position [76, 0]
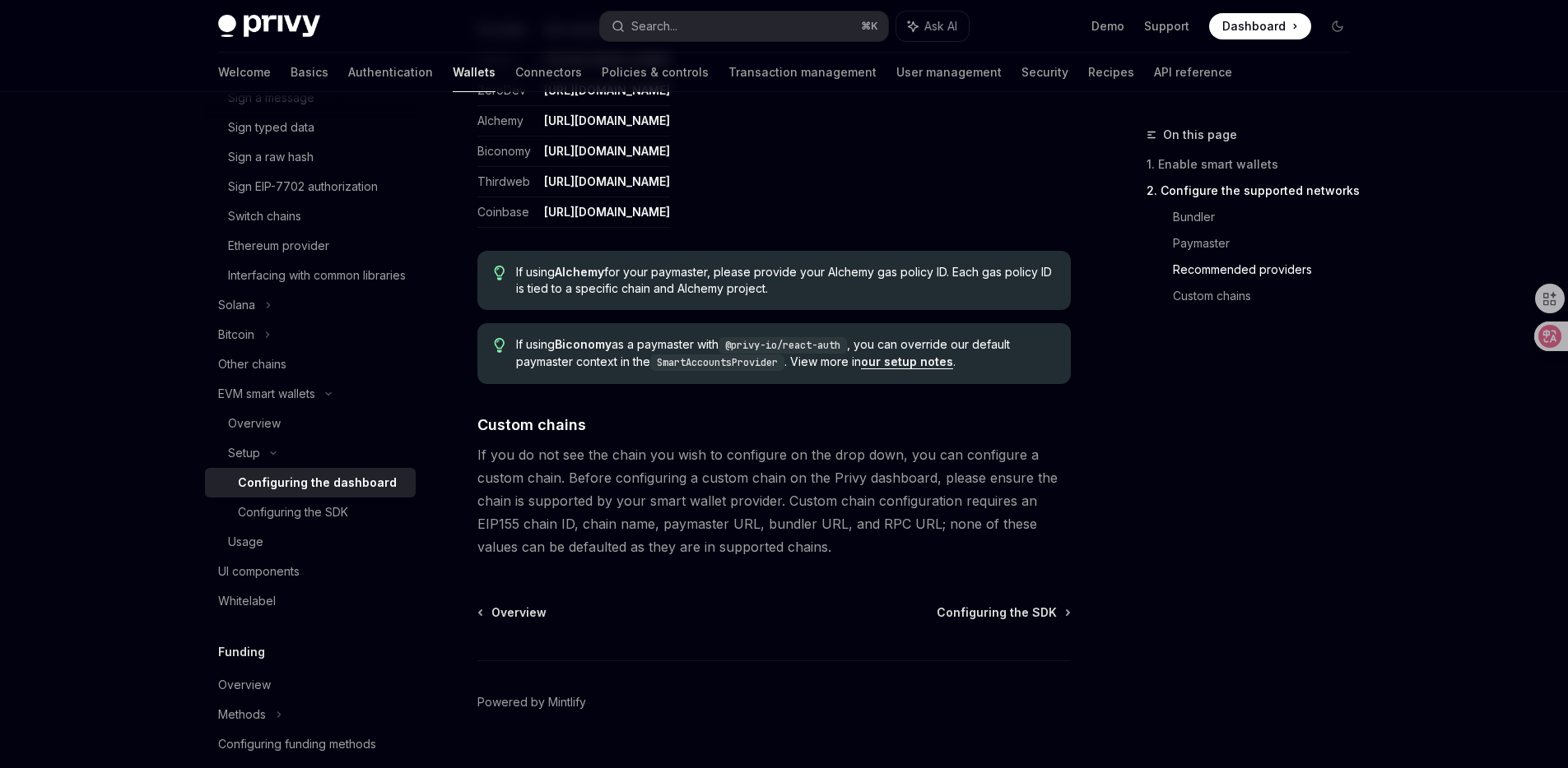
scroll to position [1977, 0]
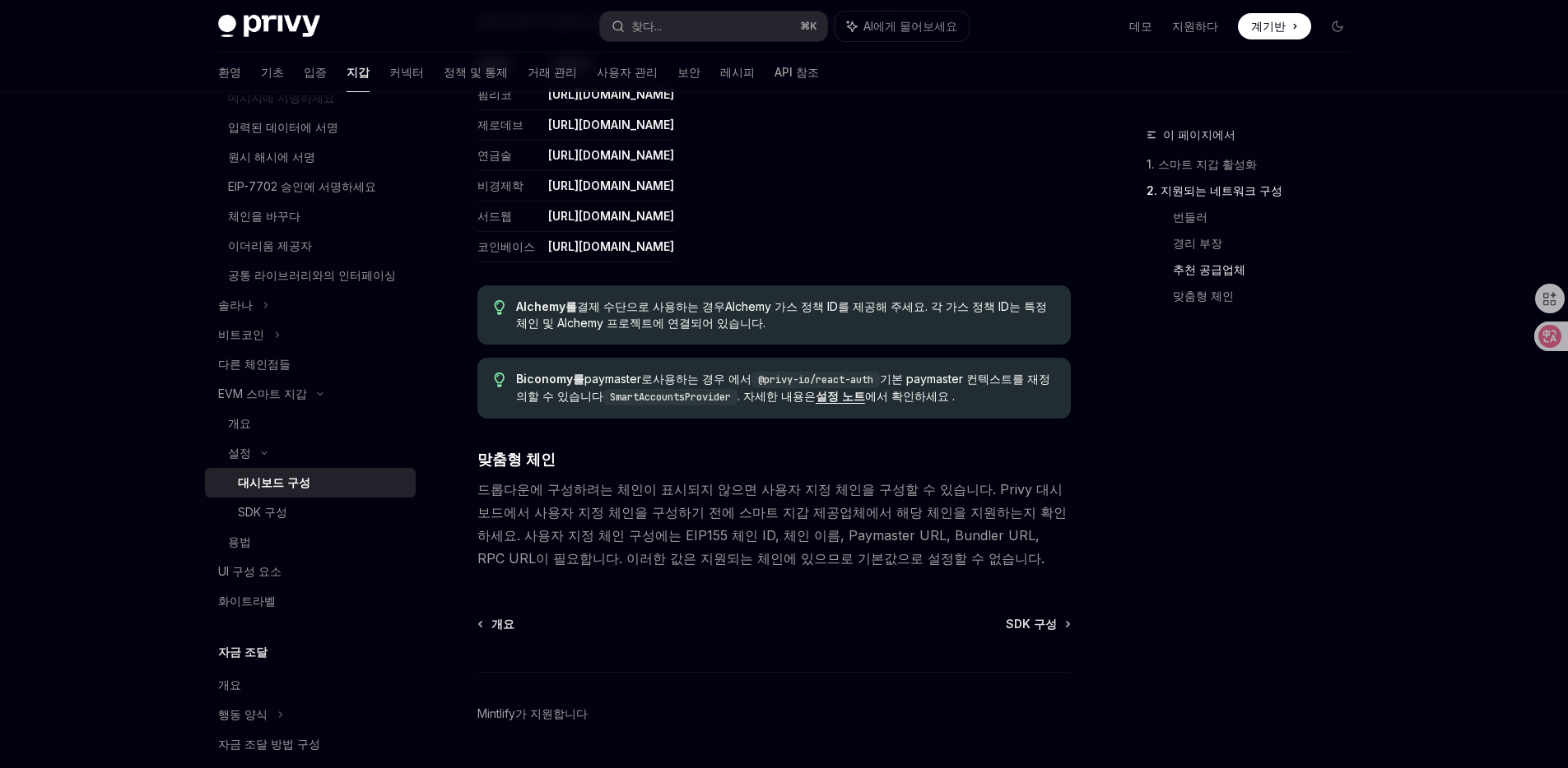
click at [819, 389] on font "설정 노트" at bounding box center [840, 395] width 50 height 14
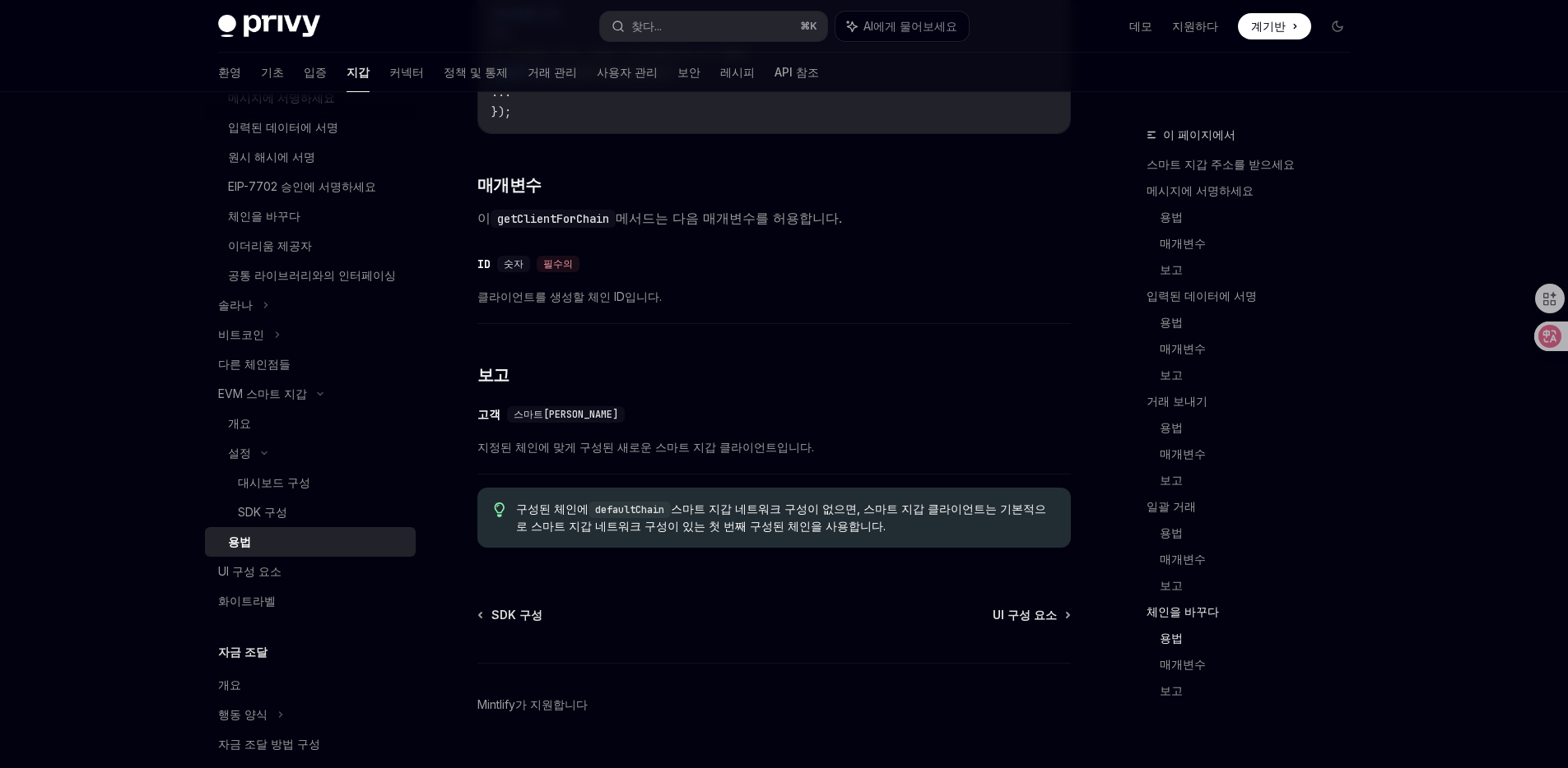
scroll to position [5040, 0]
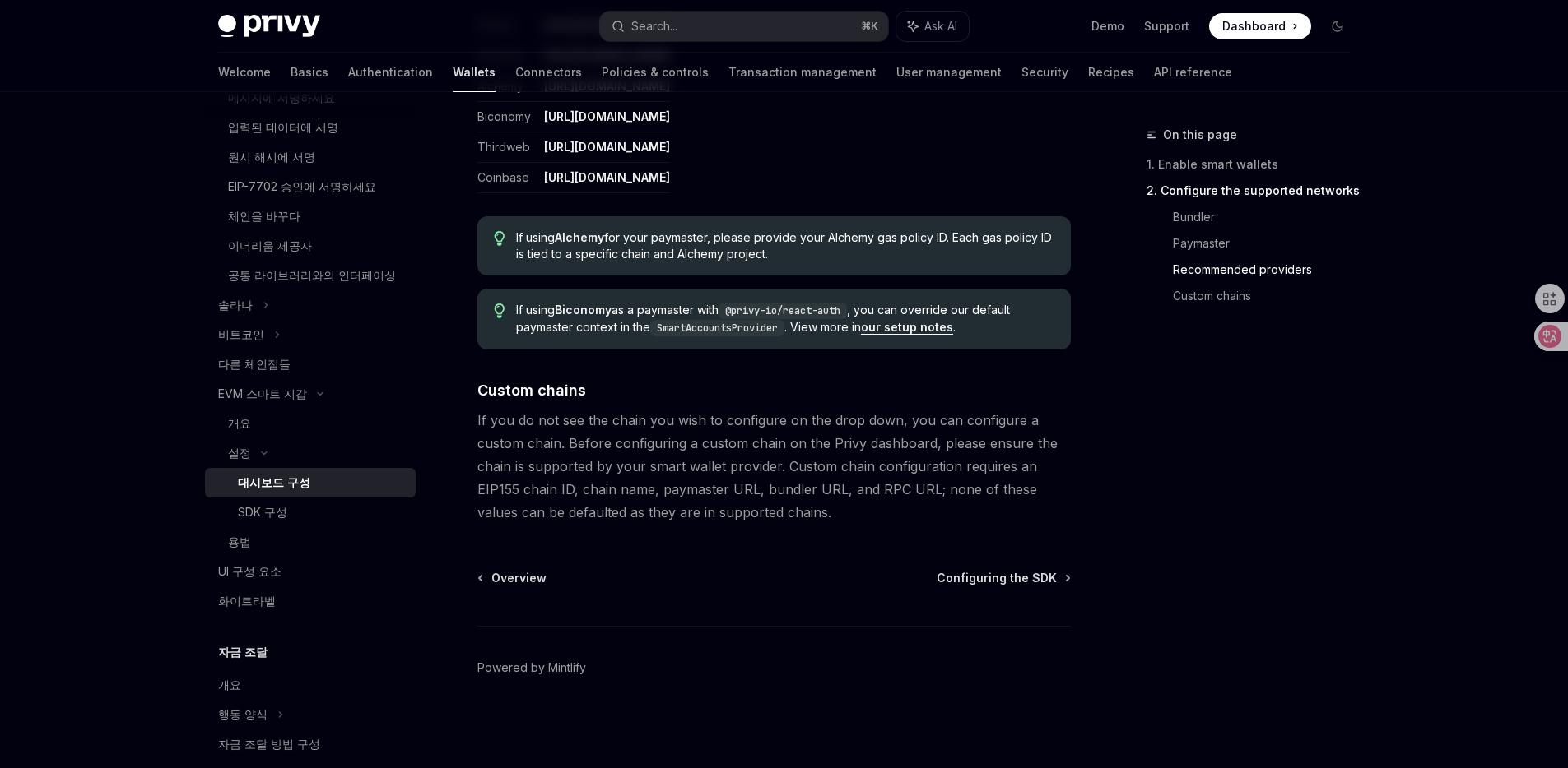
scroll to position [1977, 0]
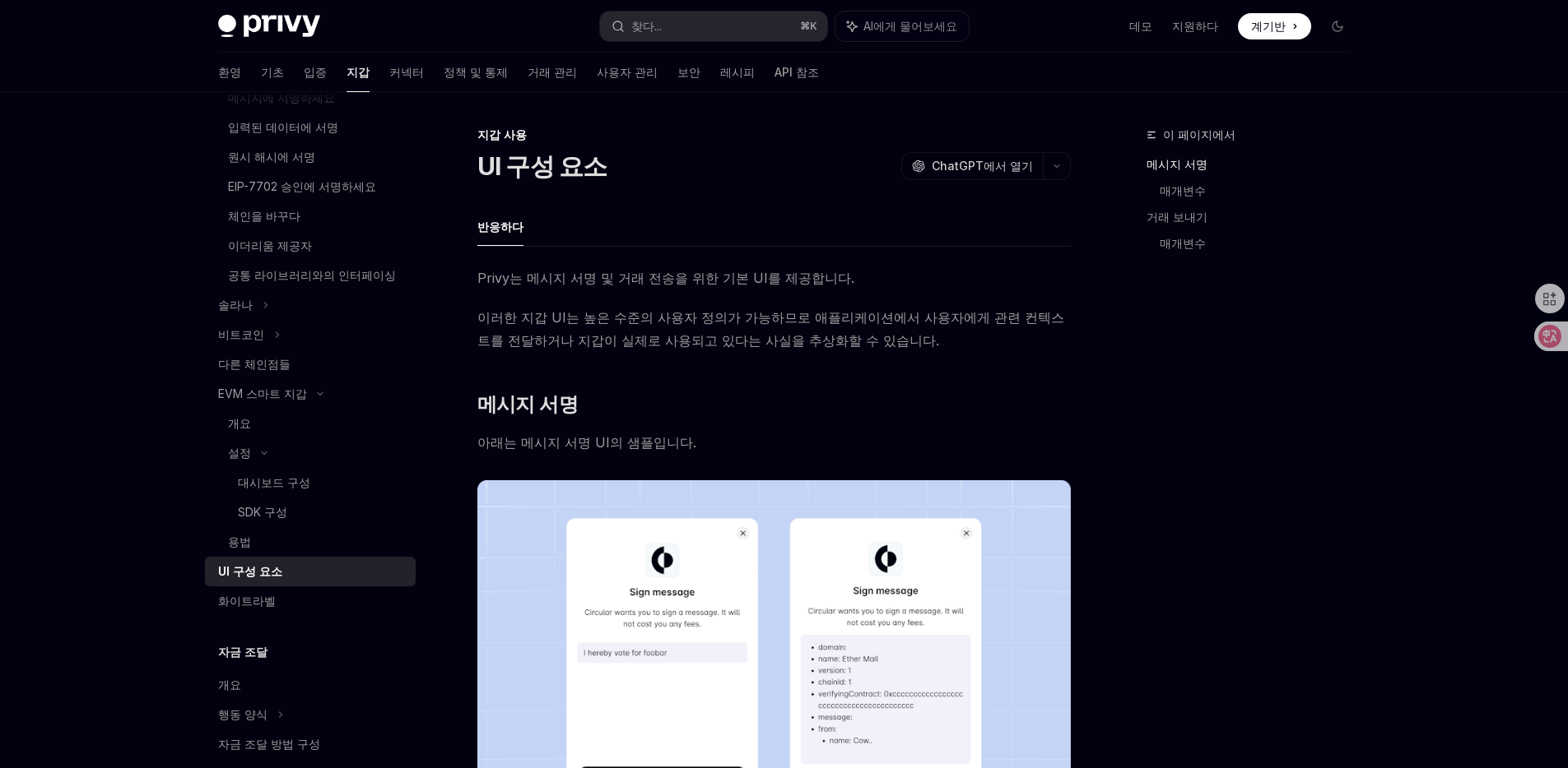
type textarea "*"
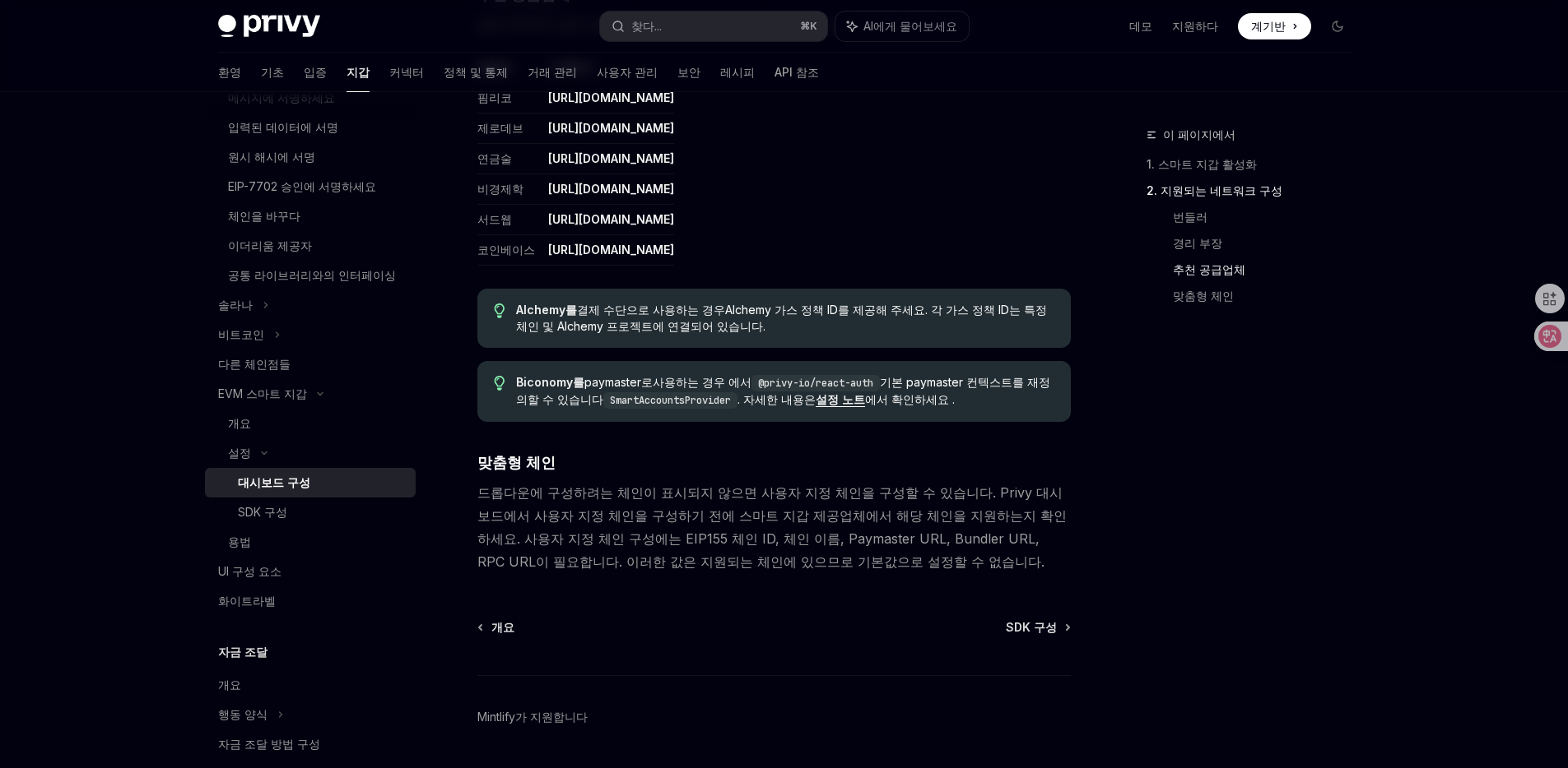
scroll to position [1977, 0]
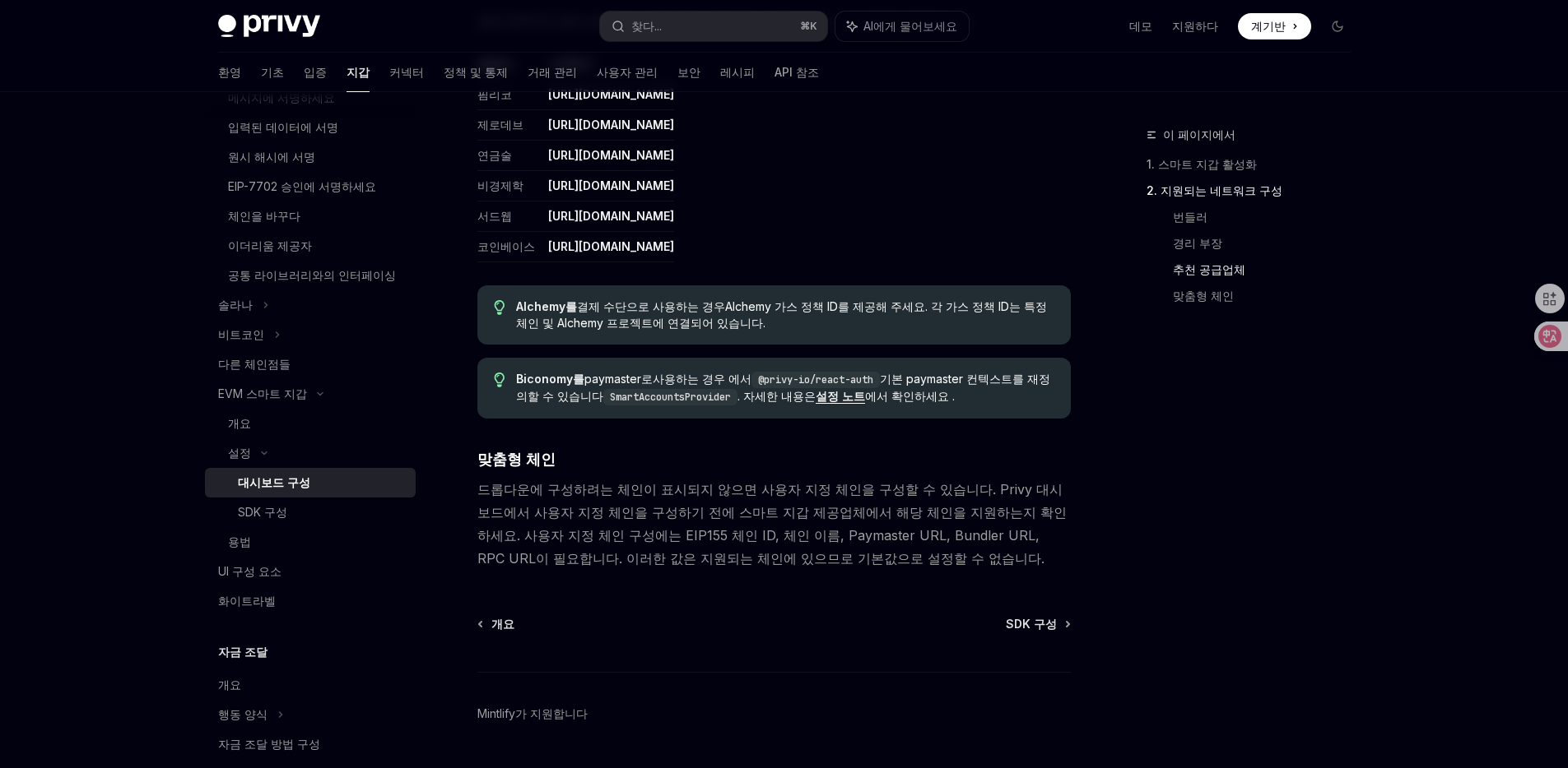
click at [923, 372] on font "기본 paymaster 컨텍스트를 재정의할 수 있습니다" at bounding box center [783, 387] width 534 height 32
copy font "paymaster"
click at [1064, 123] on table "공급자 시작하기 핌리코 https://dashboard.pimlico.io 제로데브 https://dashboard.zerodev.app/ 연…" at bounding box center [774, 159] width 594 height 206
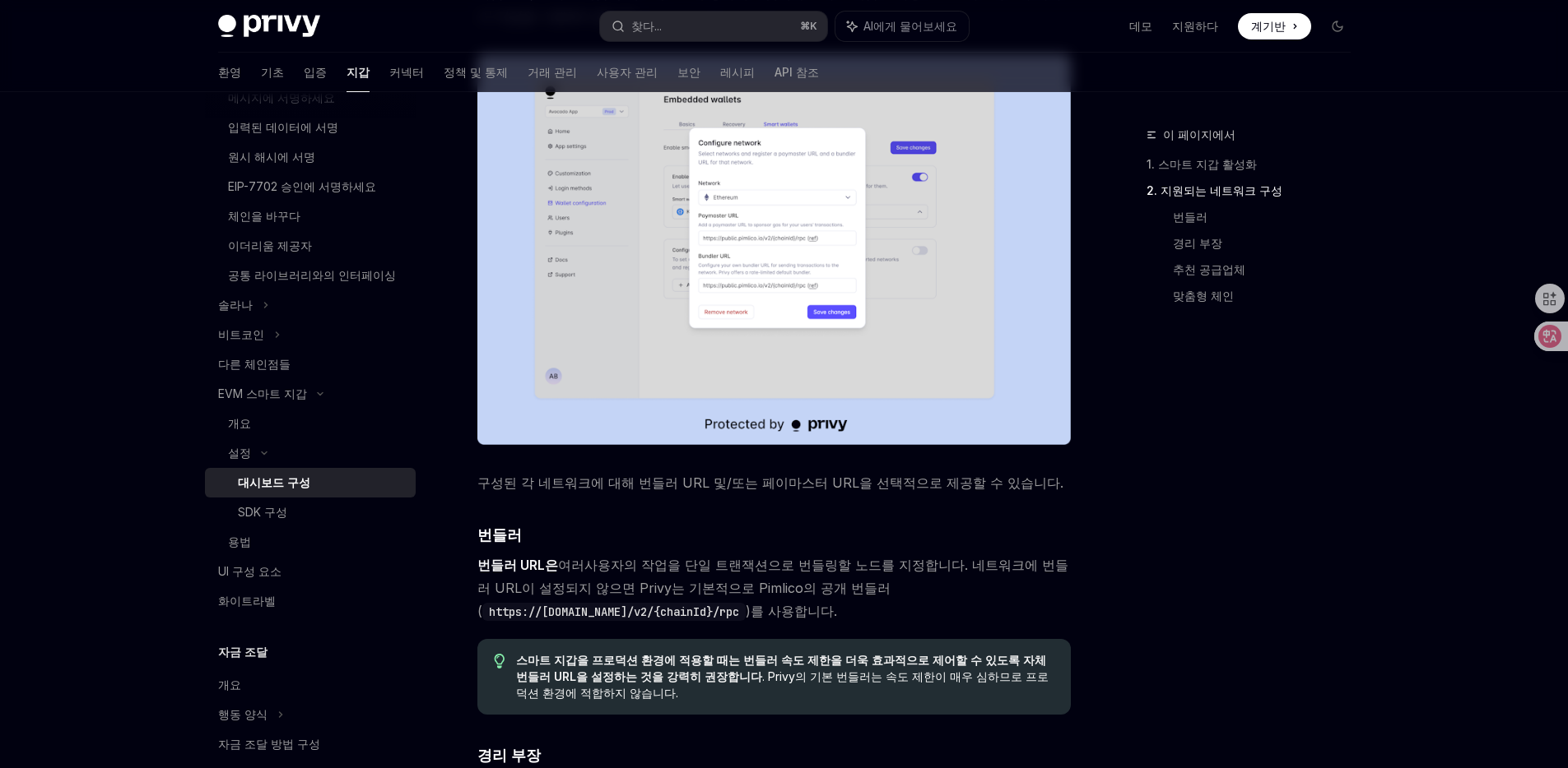
scroll to position [770, 0]
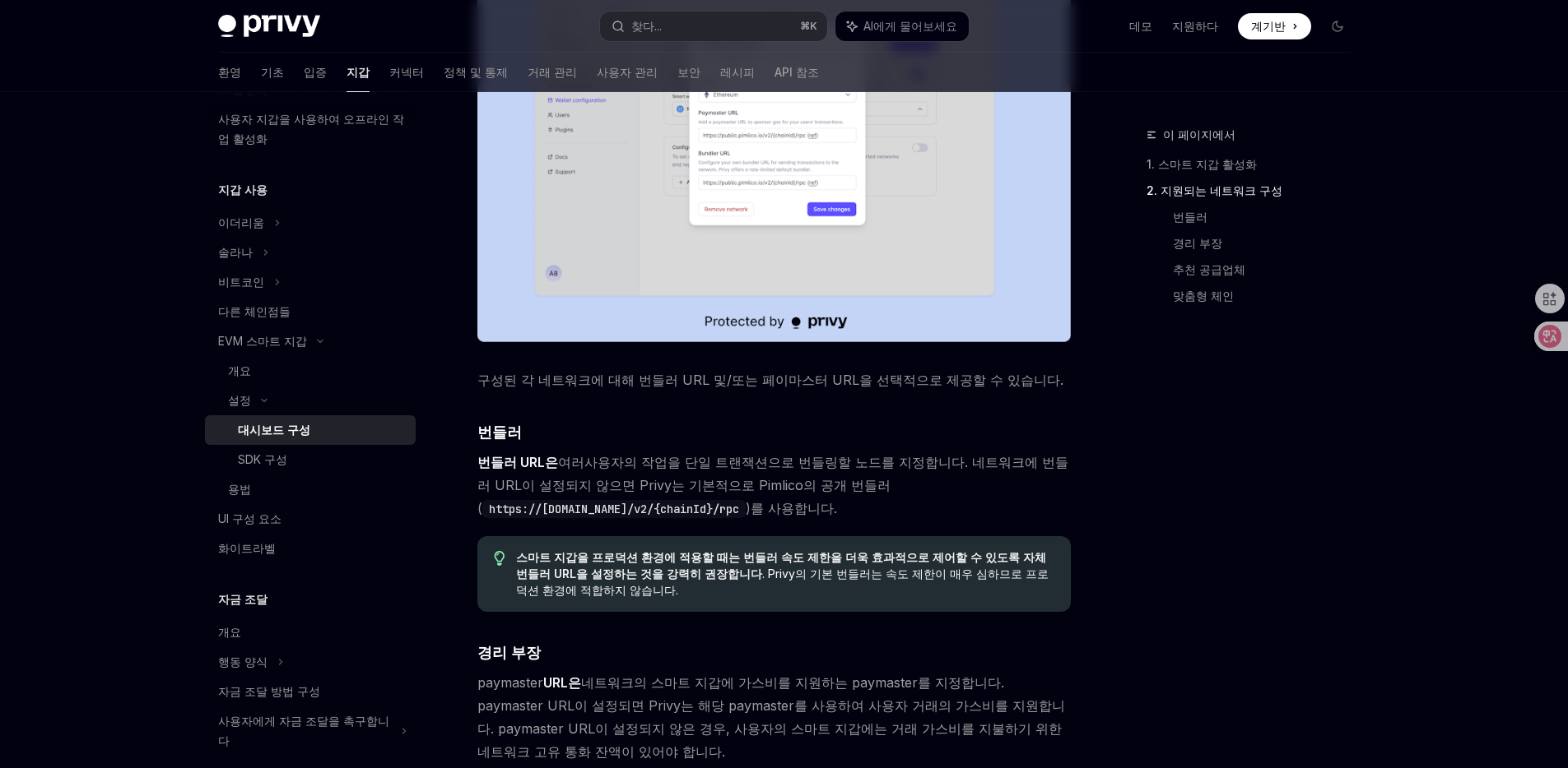
scroll to position [1080, 0]
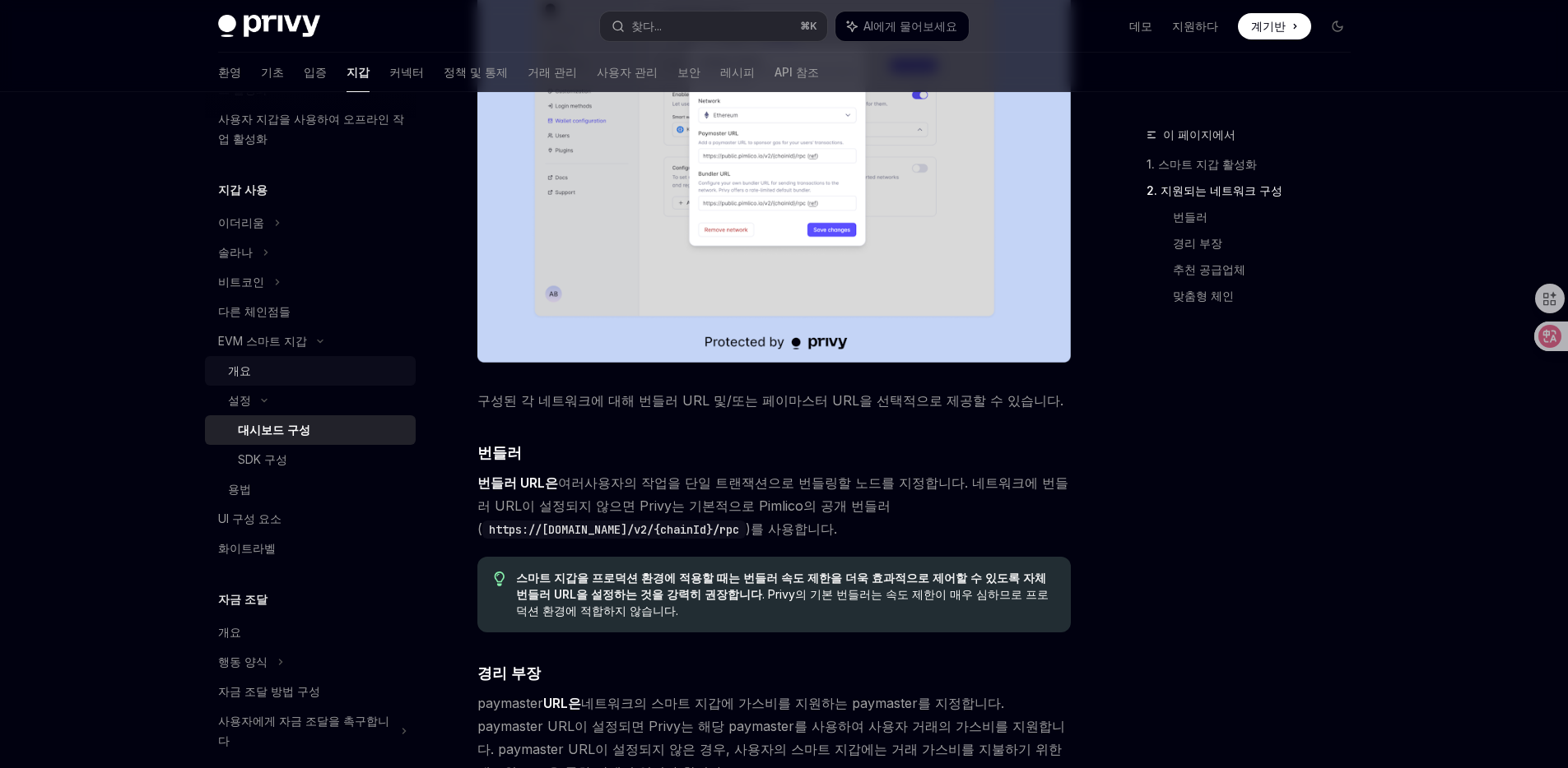
click at [345, 368] on div "개요" at bounding box center [317, 371] width 177 height 20
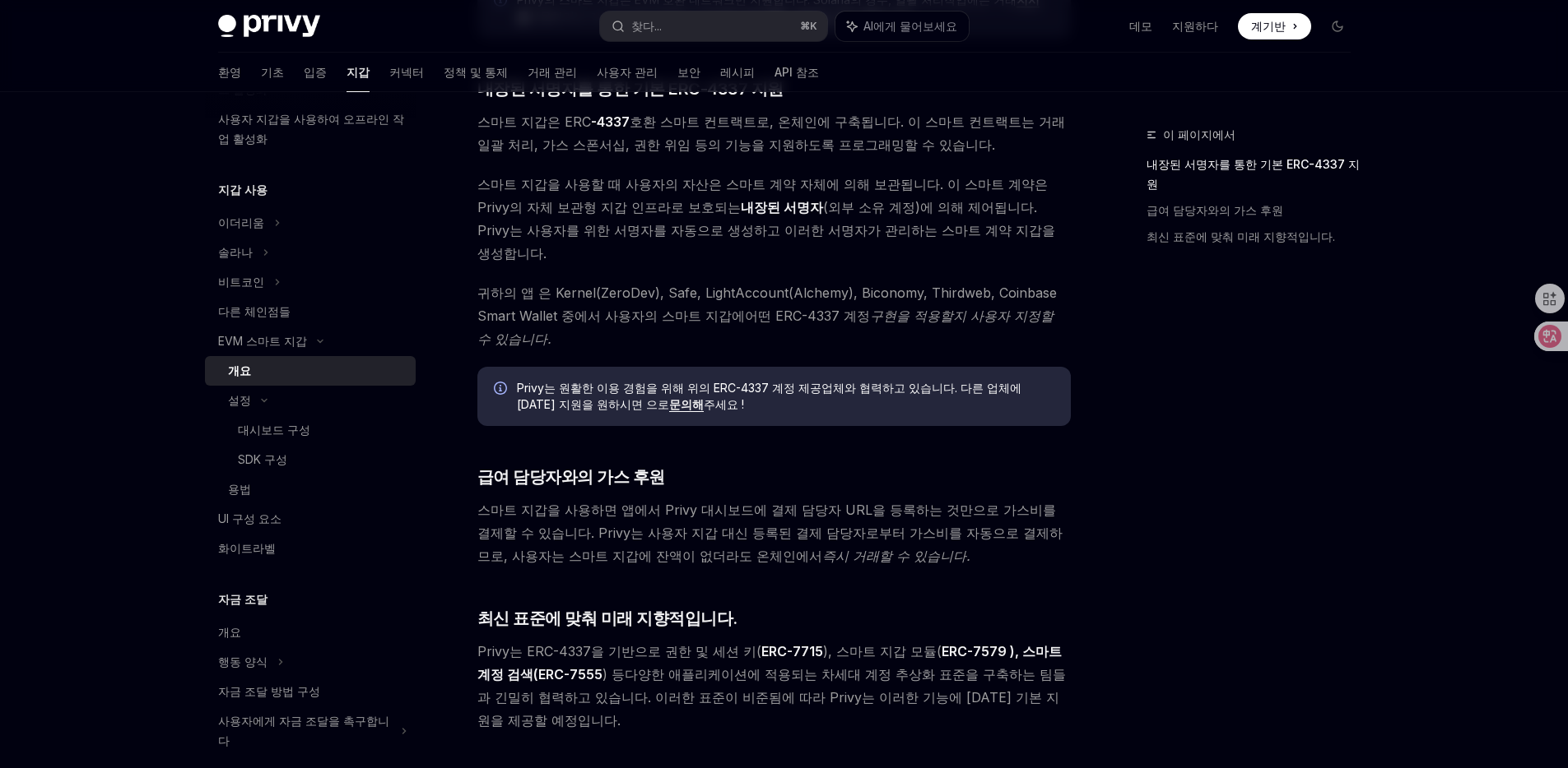
scroll to position [966, 0]
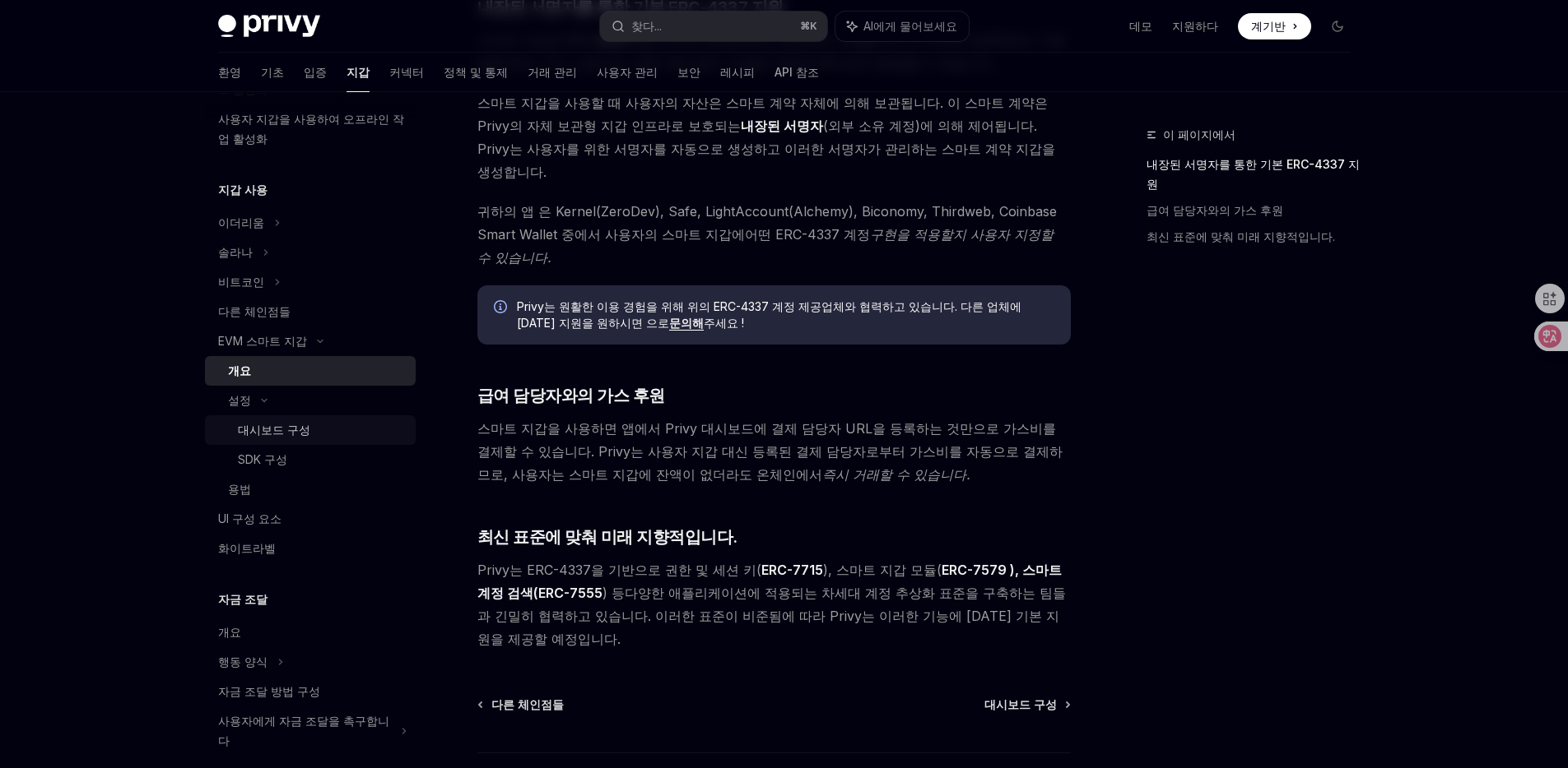
click at [373, 426] on div "대시보드 구성" at bounding box center [322, 431] width 168 height 20
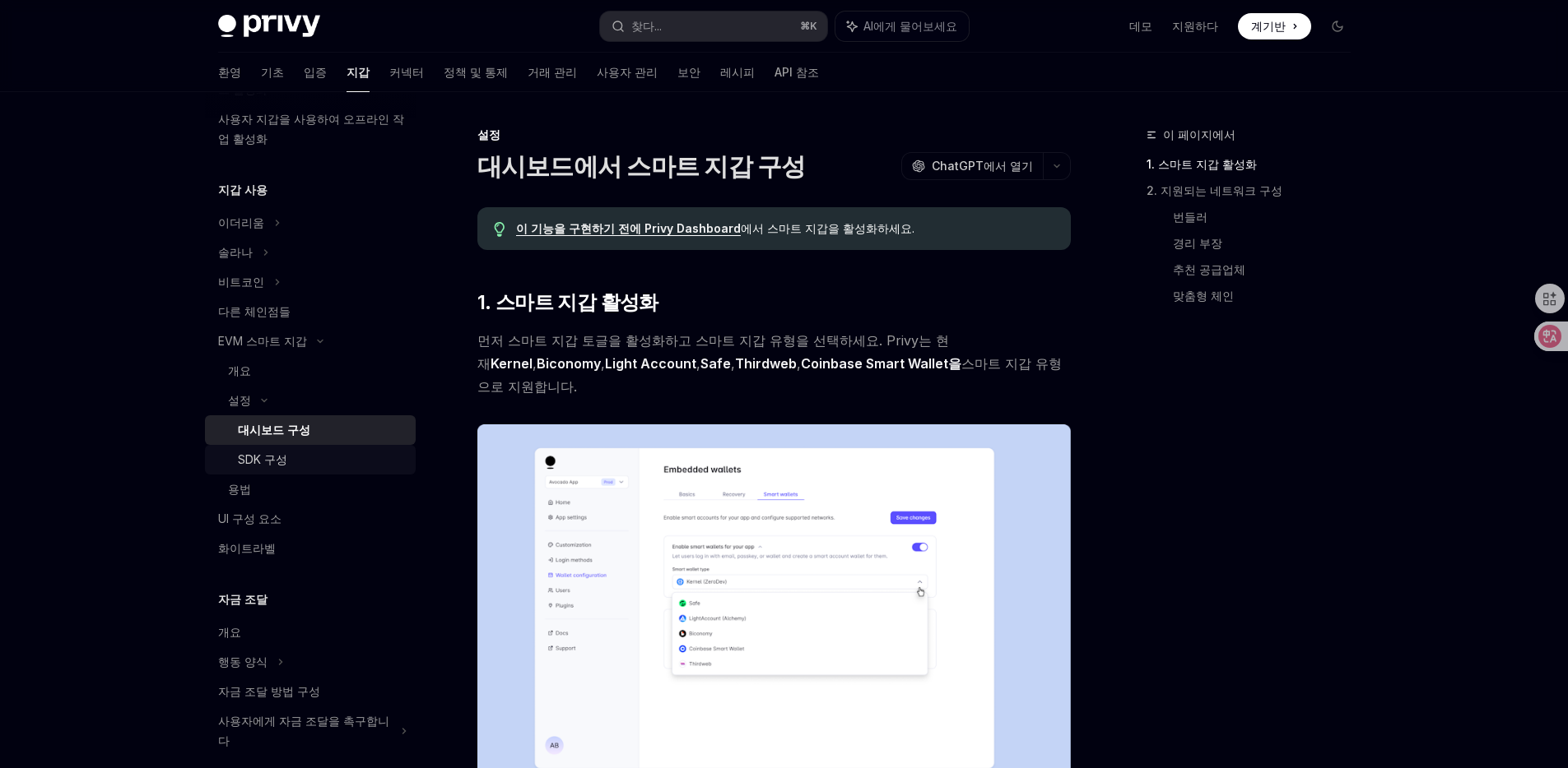
click at [335, 464] on div "SDK 구성" at bounding box center [322, 460] width 168 height 20
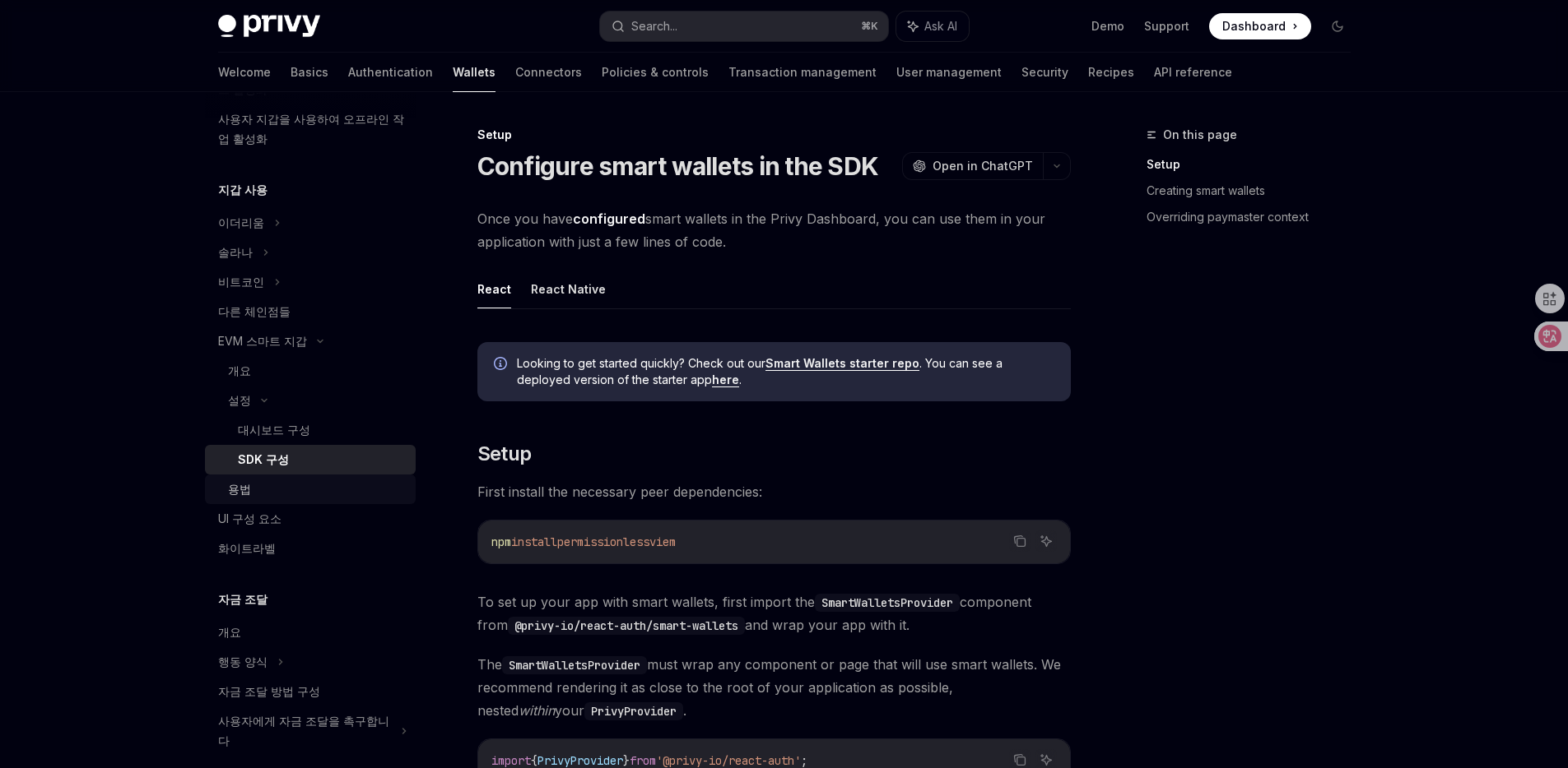
click at [332, 487] on div "용법" at bounding box center [317, 489] width 177 height 20
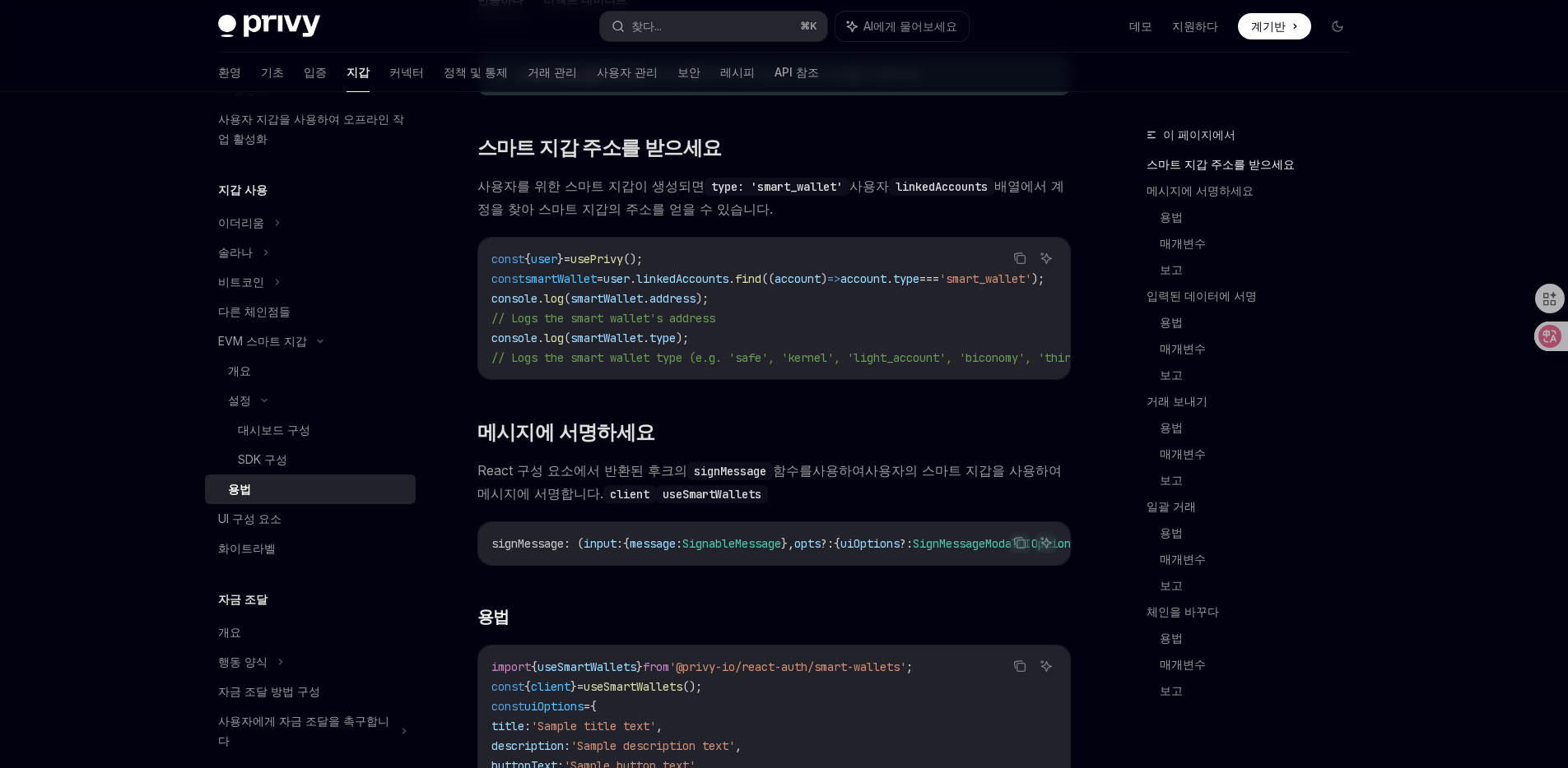
scroll to position [226, 0]
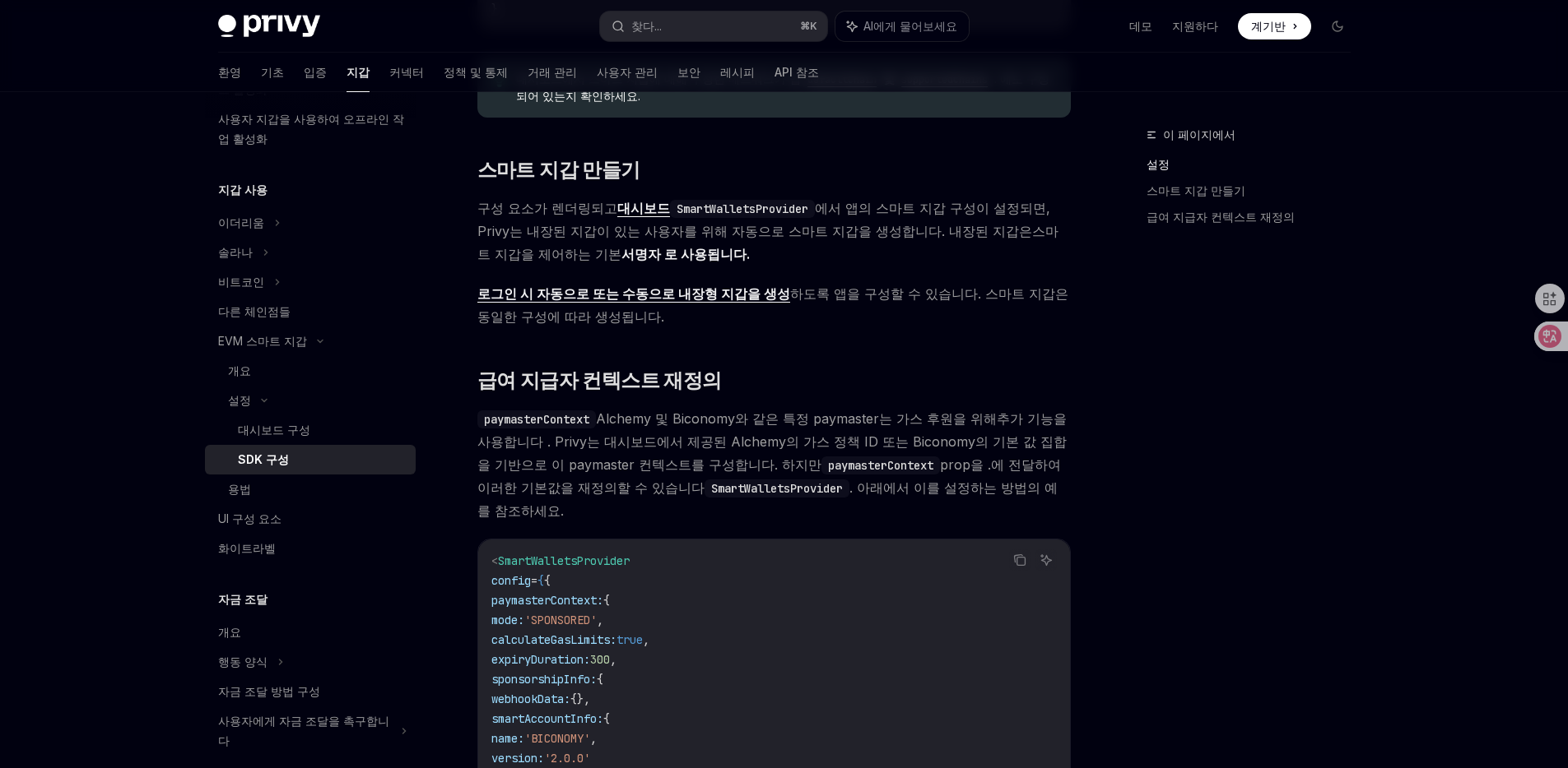
scroll to position [916, 0]
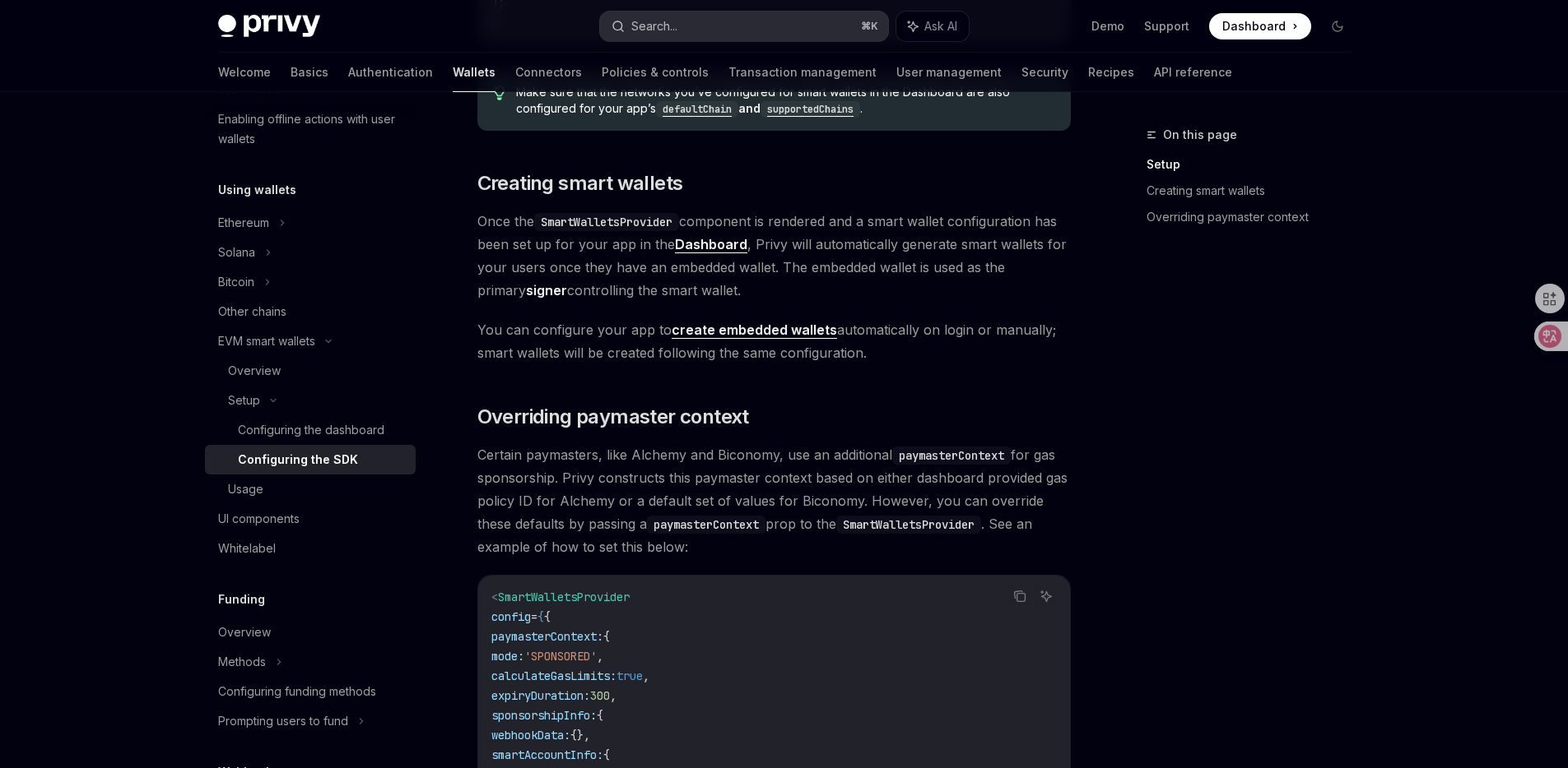
type textarea "*"
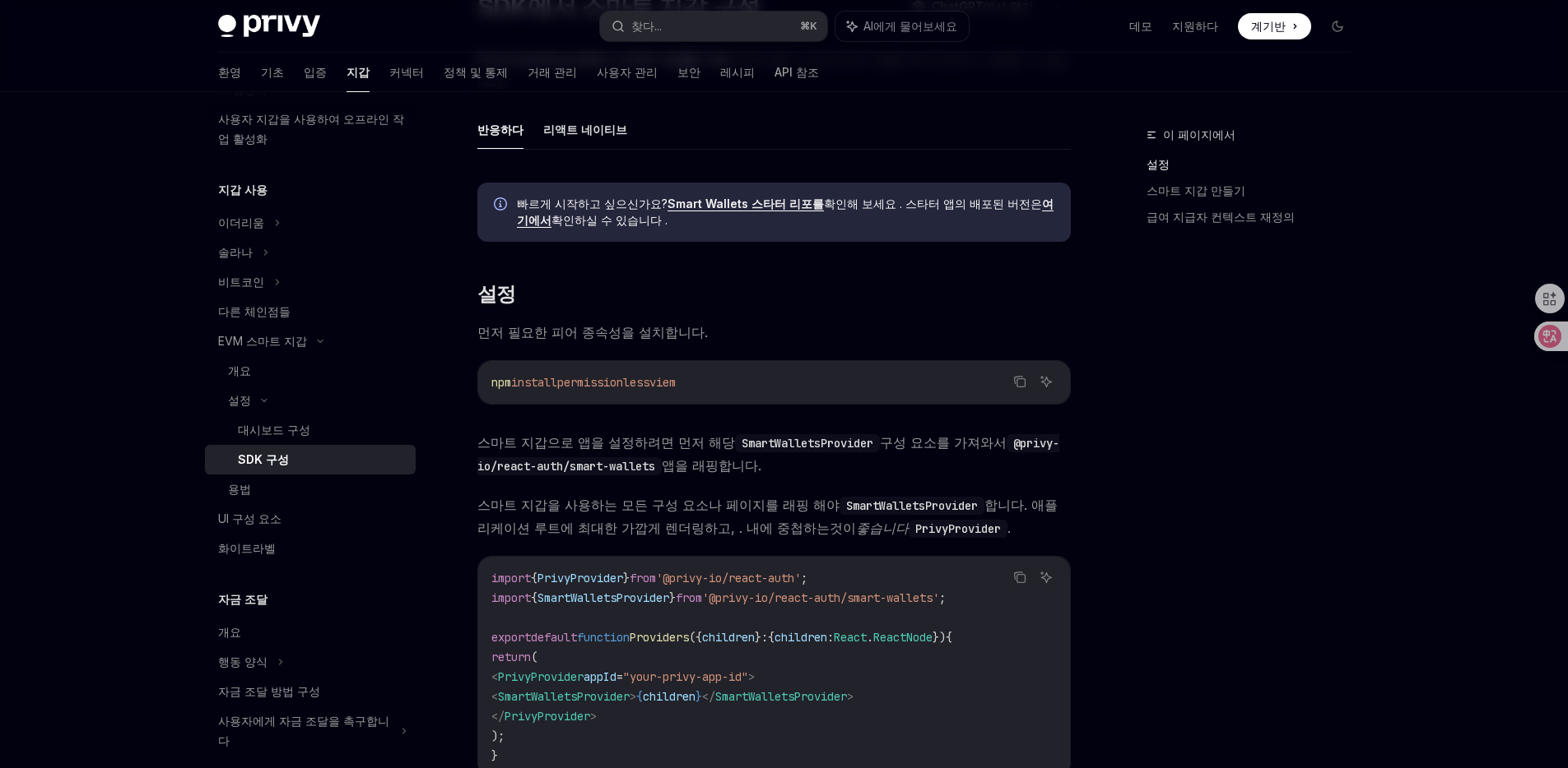
scroll to position [82, 0]
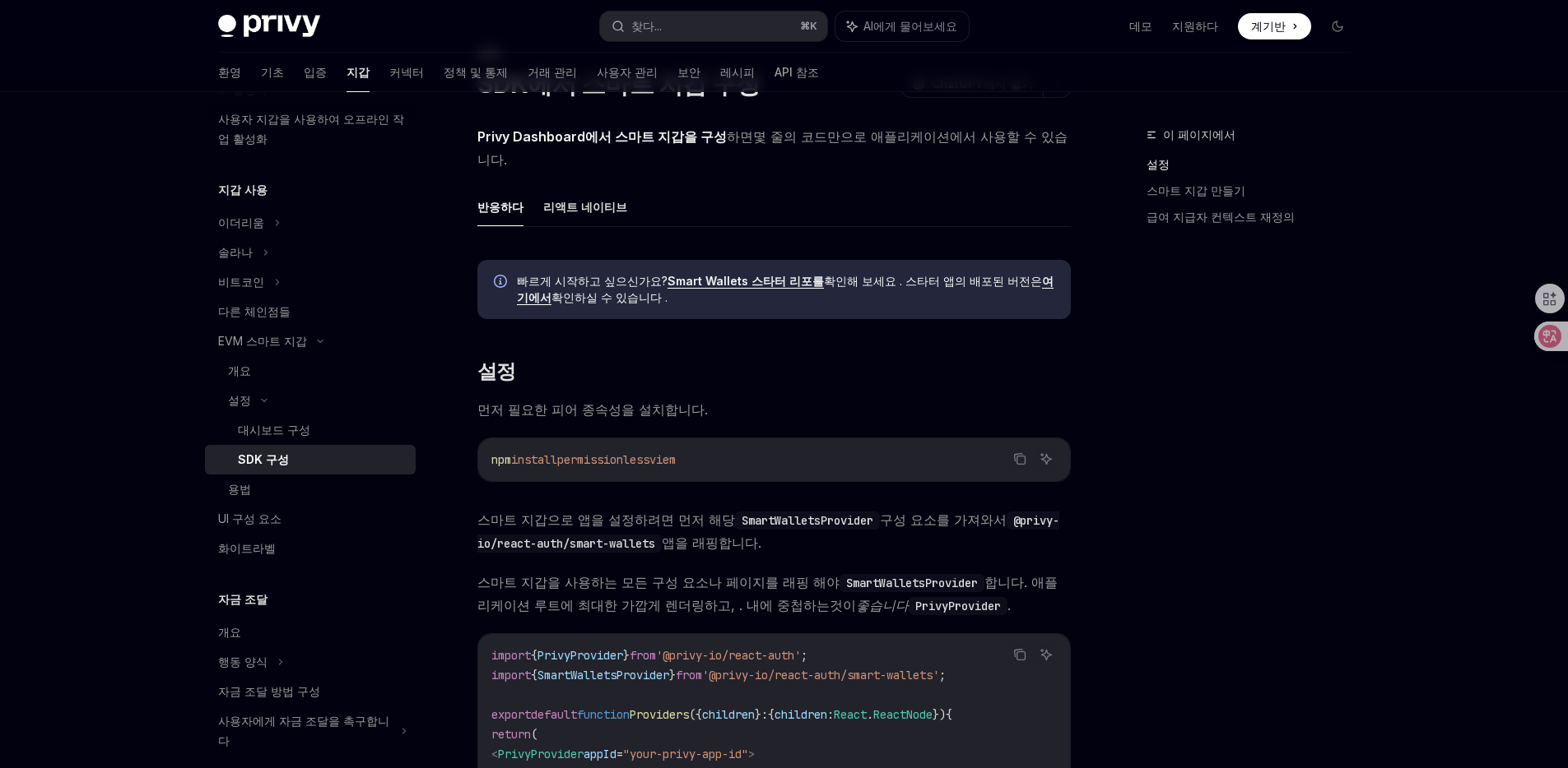
click at [1016, 274] on font "여기에서" at bounding box center [784, 289] width 537 height 31
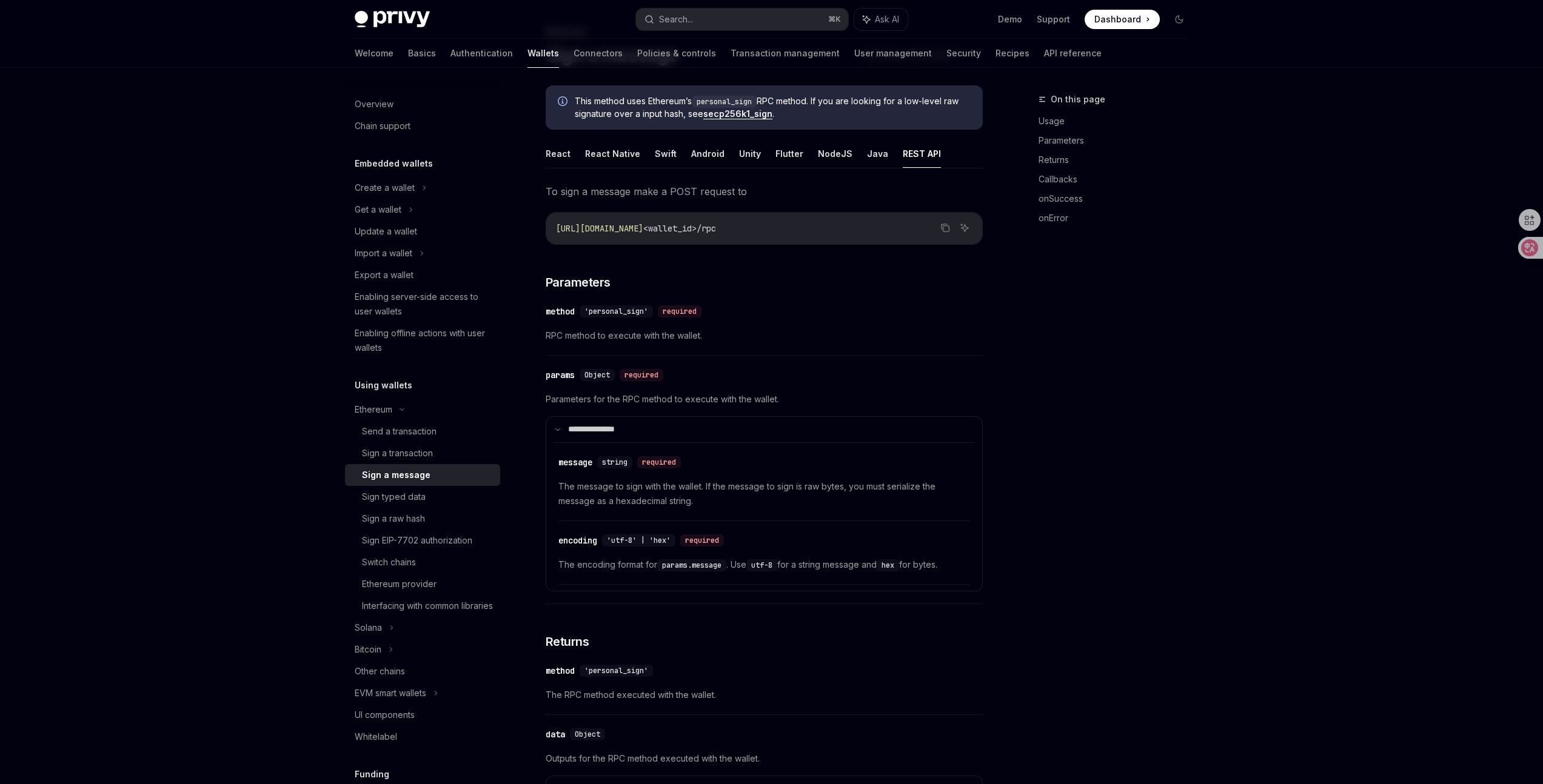
scroll to position [59, 0]
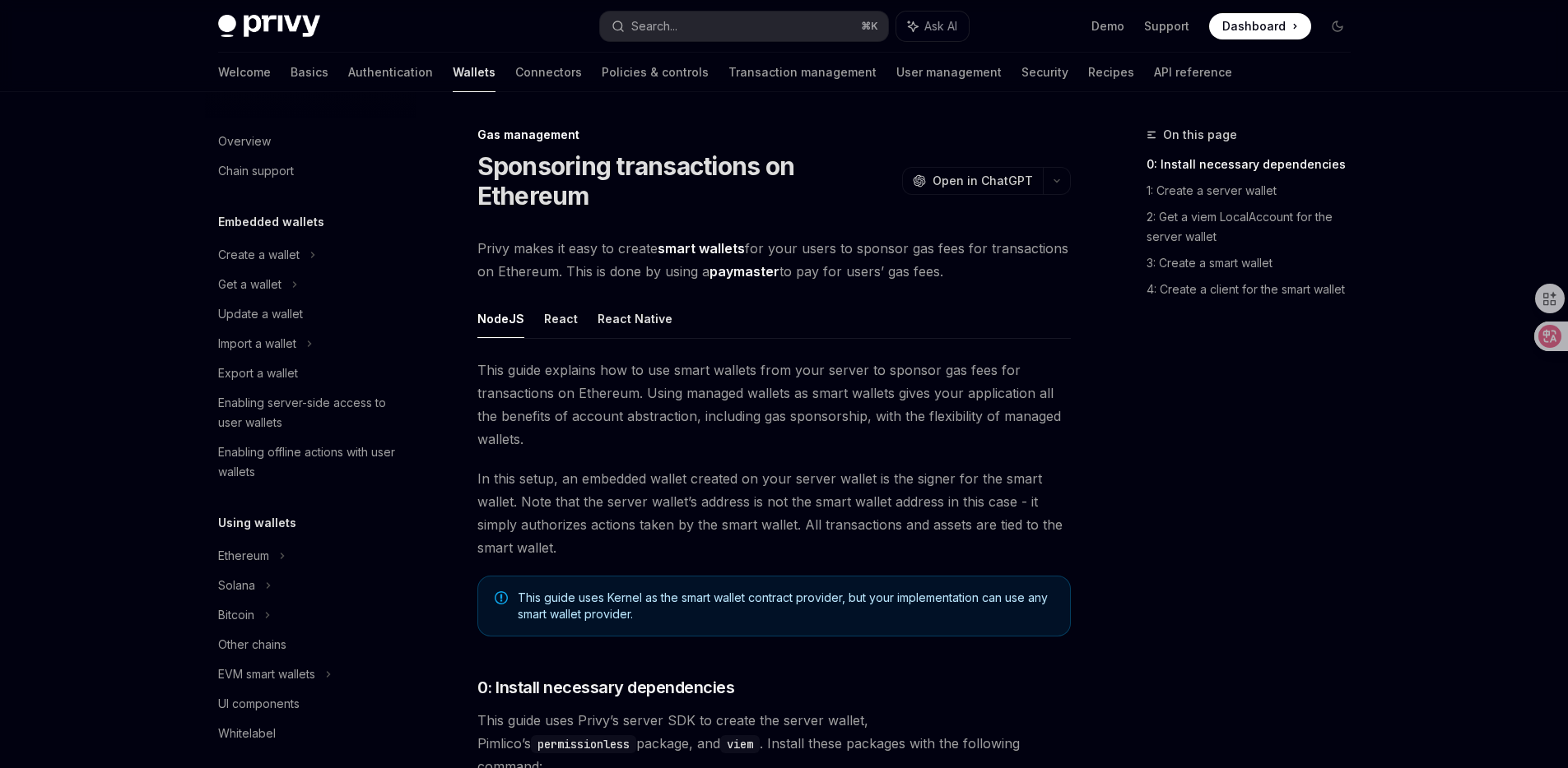
scroll to position [655, 0]
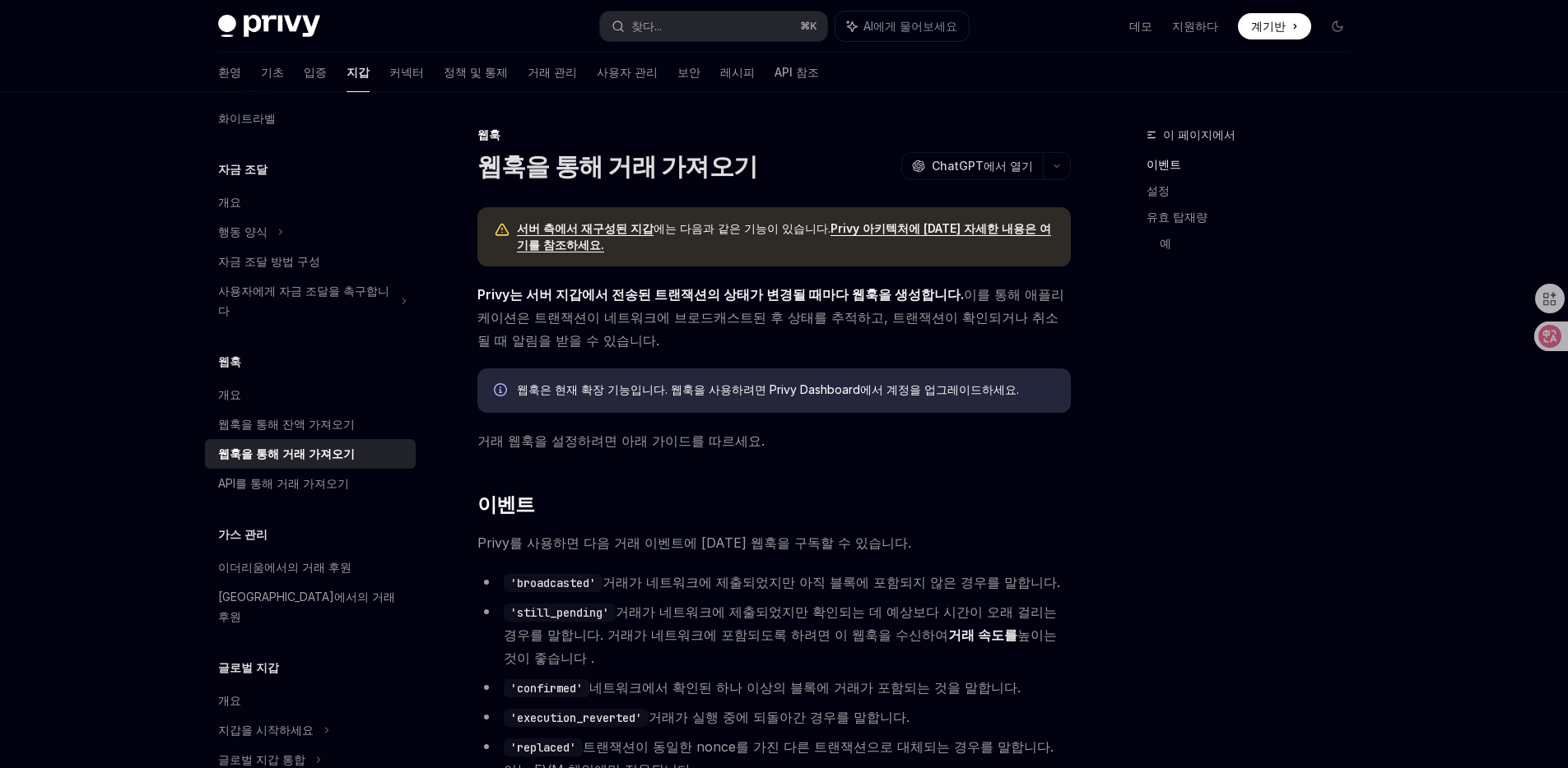
click at [886, 255] on div "서버 측에서 재구성된 지갑 에는 다음과 같은 기능이 있습니다 . Privy 아키텍처에 [DATE] 자세한 내용은 여기를 참조하세요." at bounding box center [774, 236] width 594 height 59
click at [897, 226] on font "Privy 아키텍처에 [DATE] 자세한 내용은 여기를 참조하세요." at bounding box center [784, 237] width 534 height 31
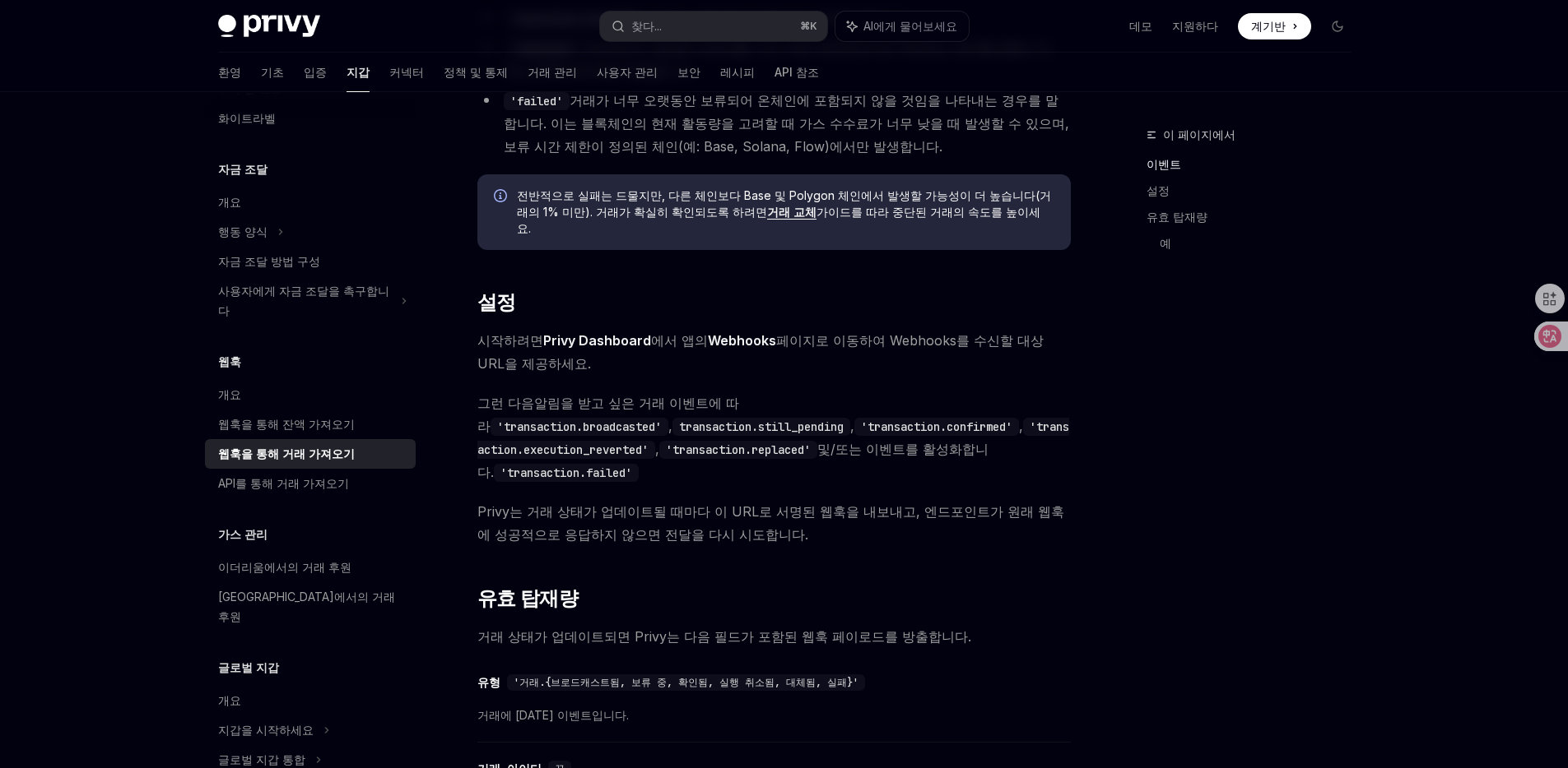
scroll to position [705, 0]
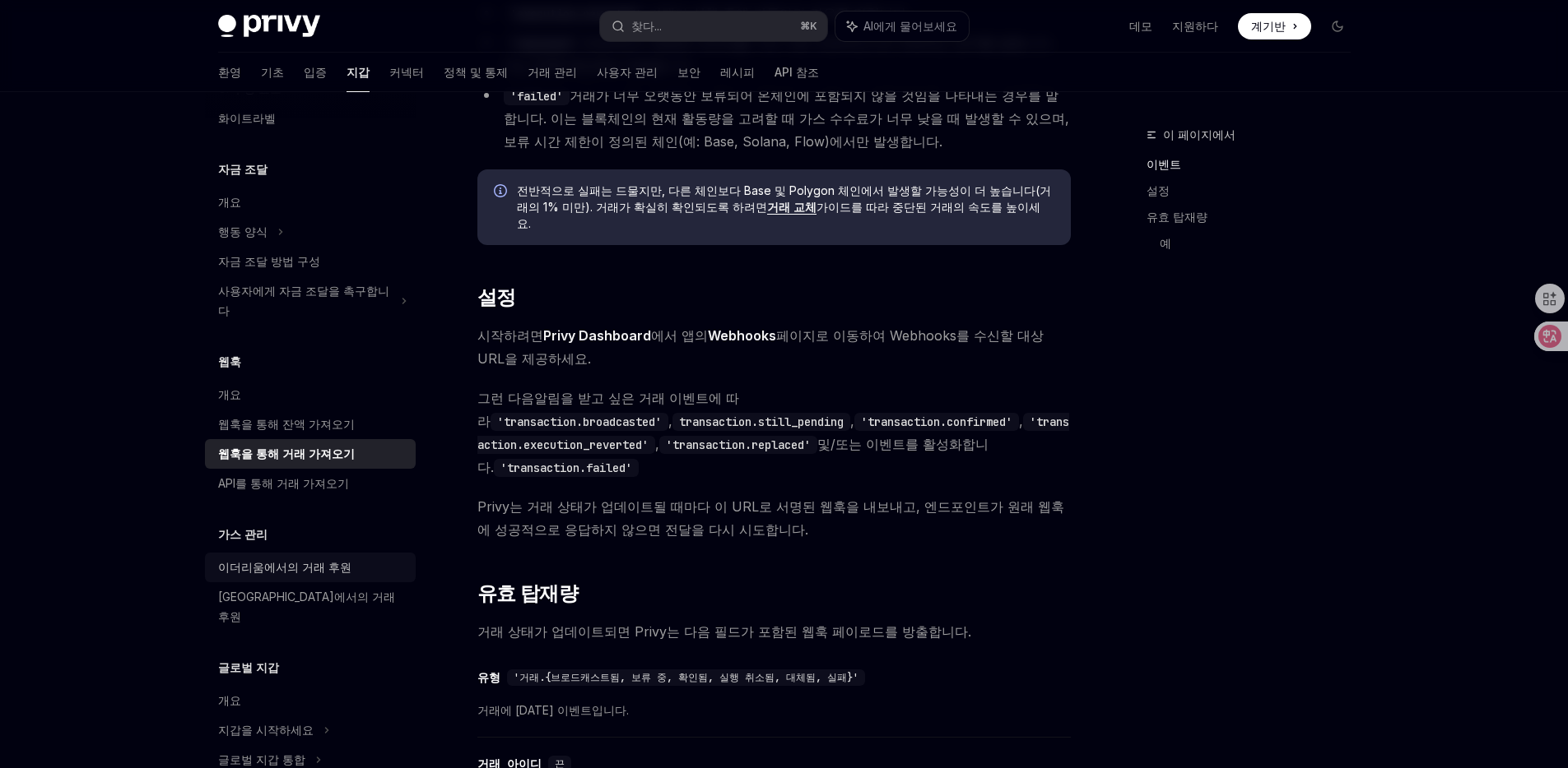
click at [356, 558] on div "이더리움에서의 거래 후원" at bounding box center [311, 568] width 187 height 20
type textarea "*"
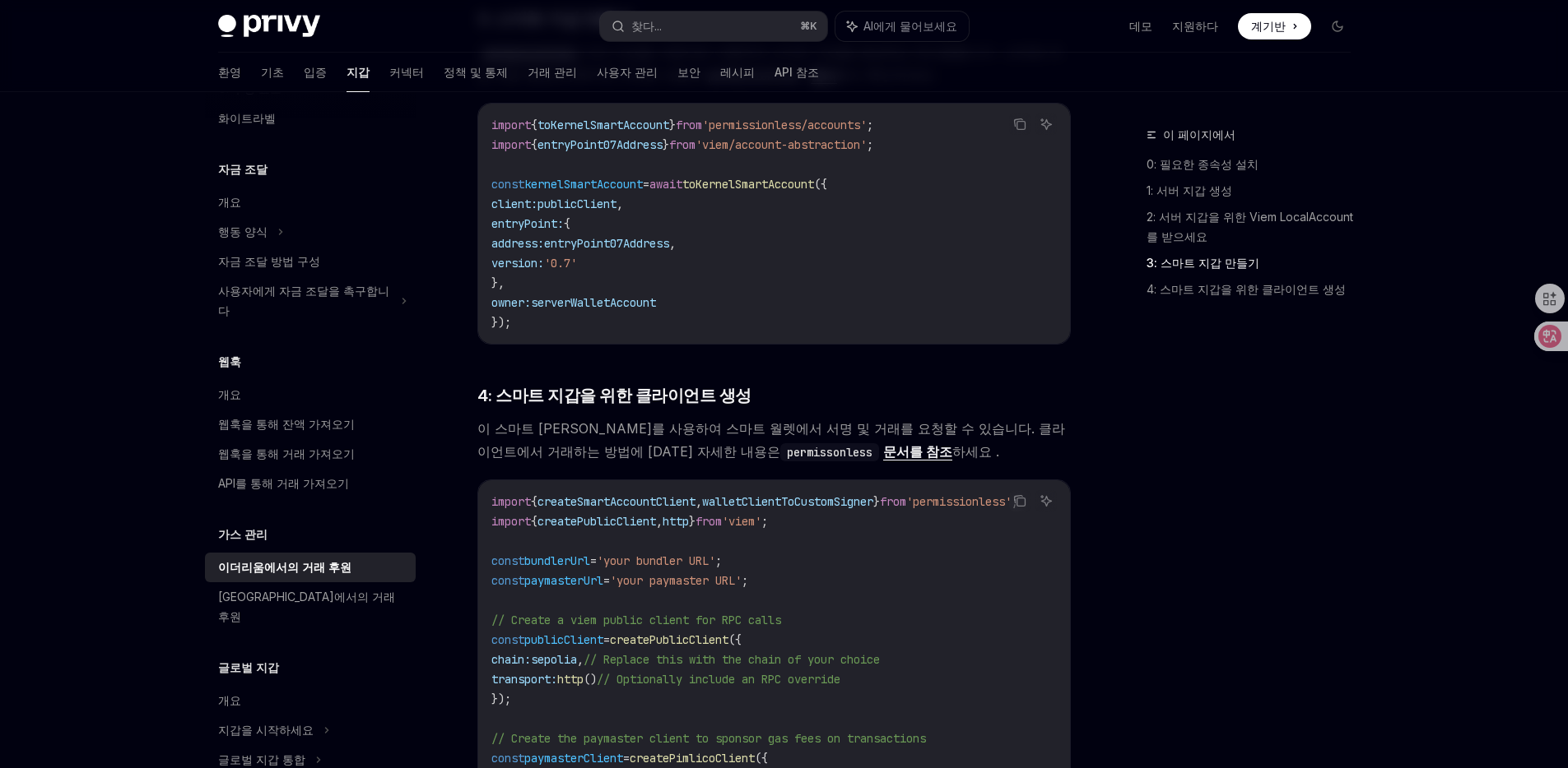
scroll to position [1493, 0]
click at [949, 194] on code "import { toKernelSmartAccount } from 'permissionless/accounts' ; import { entry…" at bounding box center [774, 222] width 565 height 217
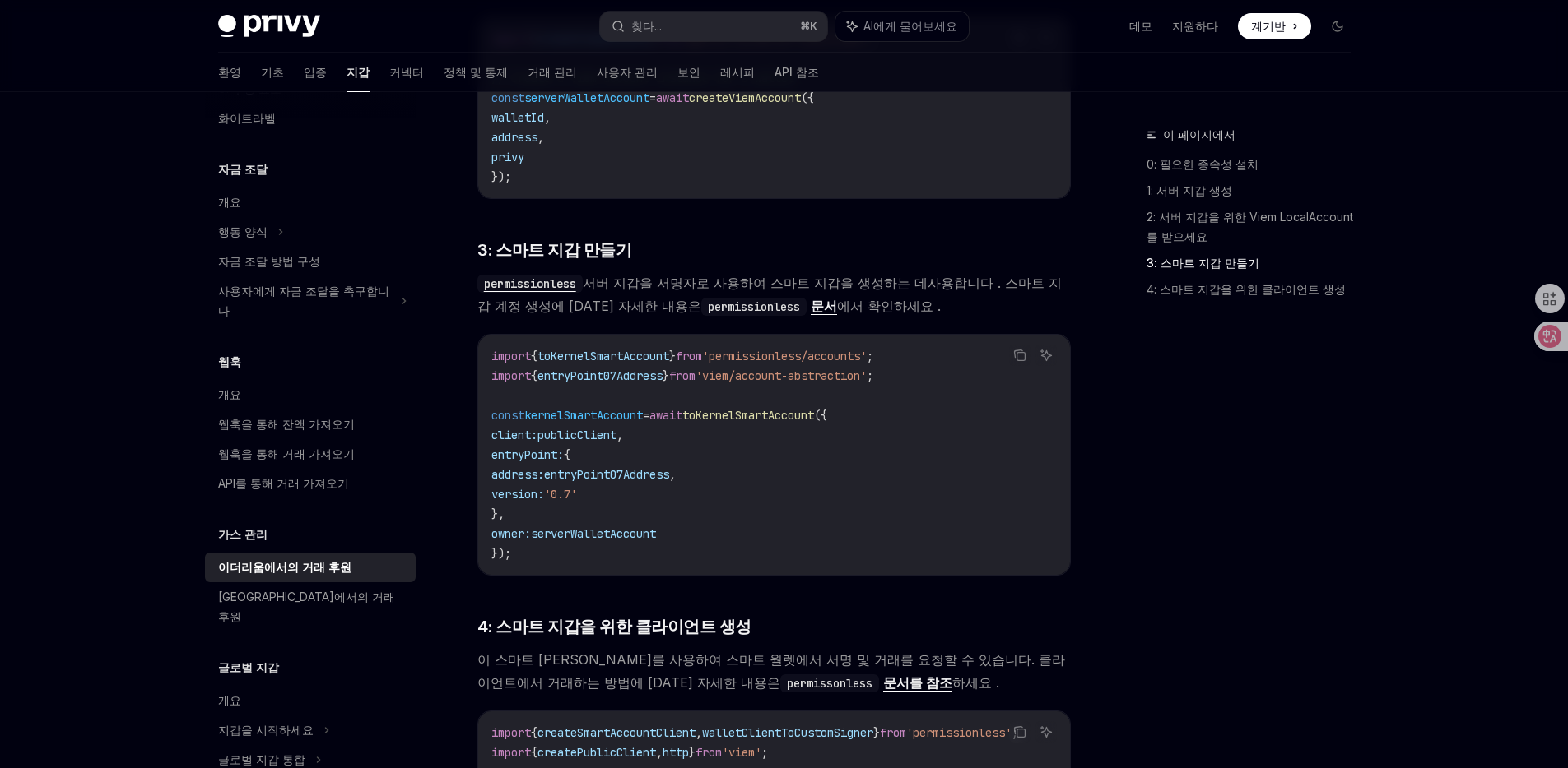
scroll to position [1182, 0]
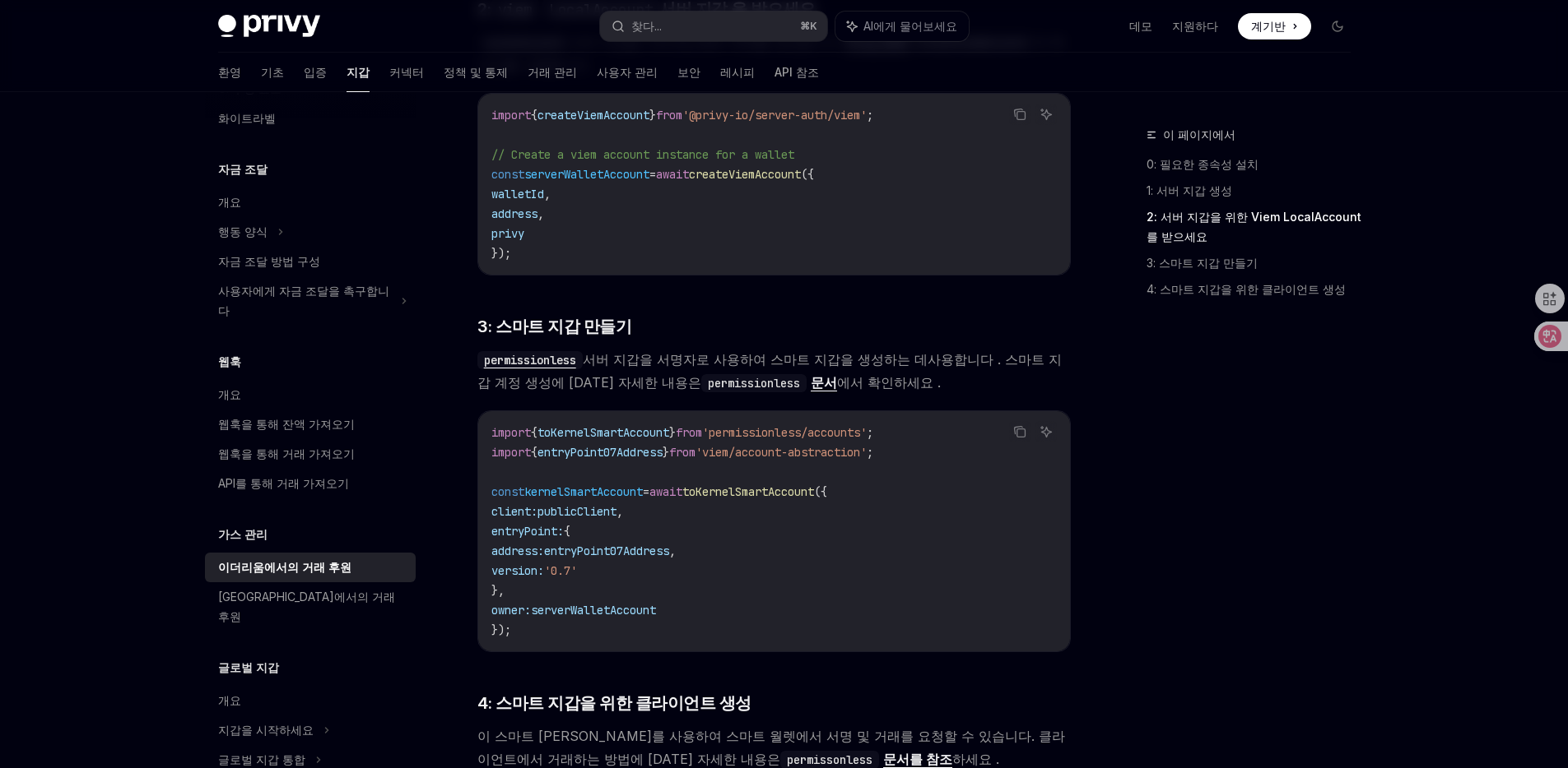
click at [1103, 365] on div "이 페이지에서 0: 필요한 종속성 설치 1: 서버 지갑 생성 2: 서버 지갑을 위한 Viem LocalAccount를 받으세요 3: 스마트 지…" at bounding box center [784, 272] width 1159 height 2726
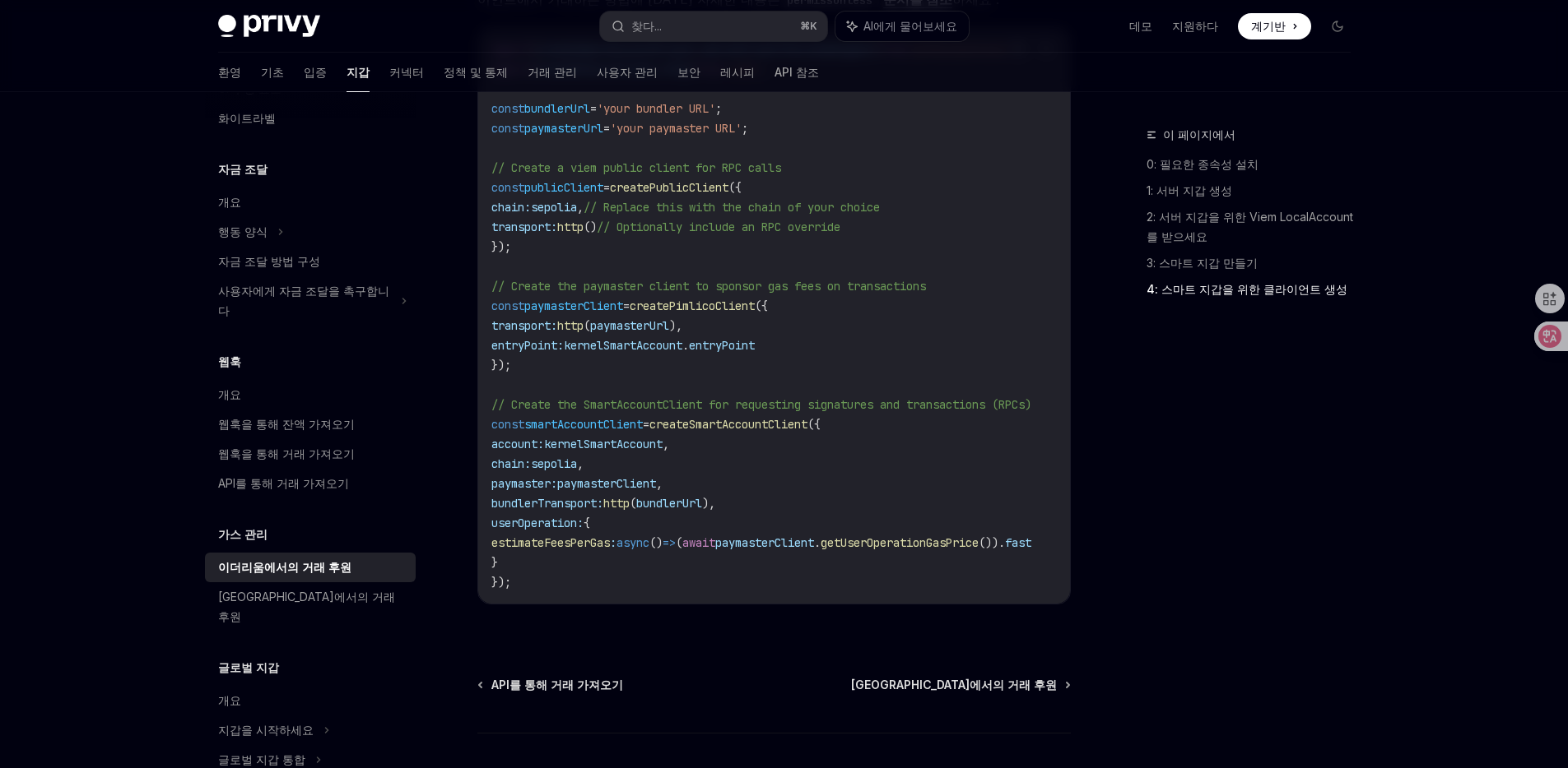
scroll to position [2045, 0]
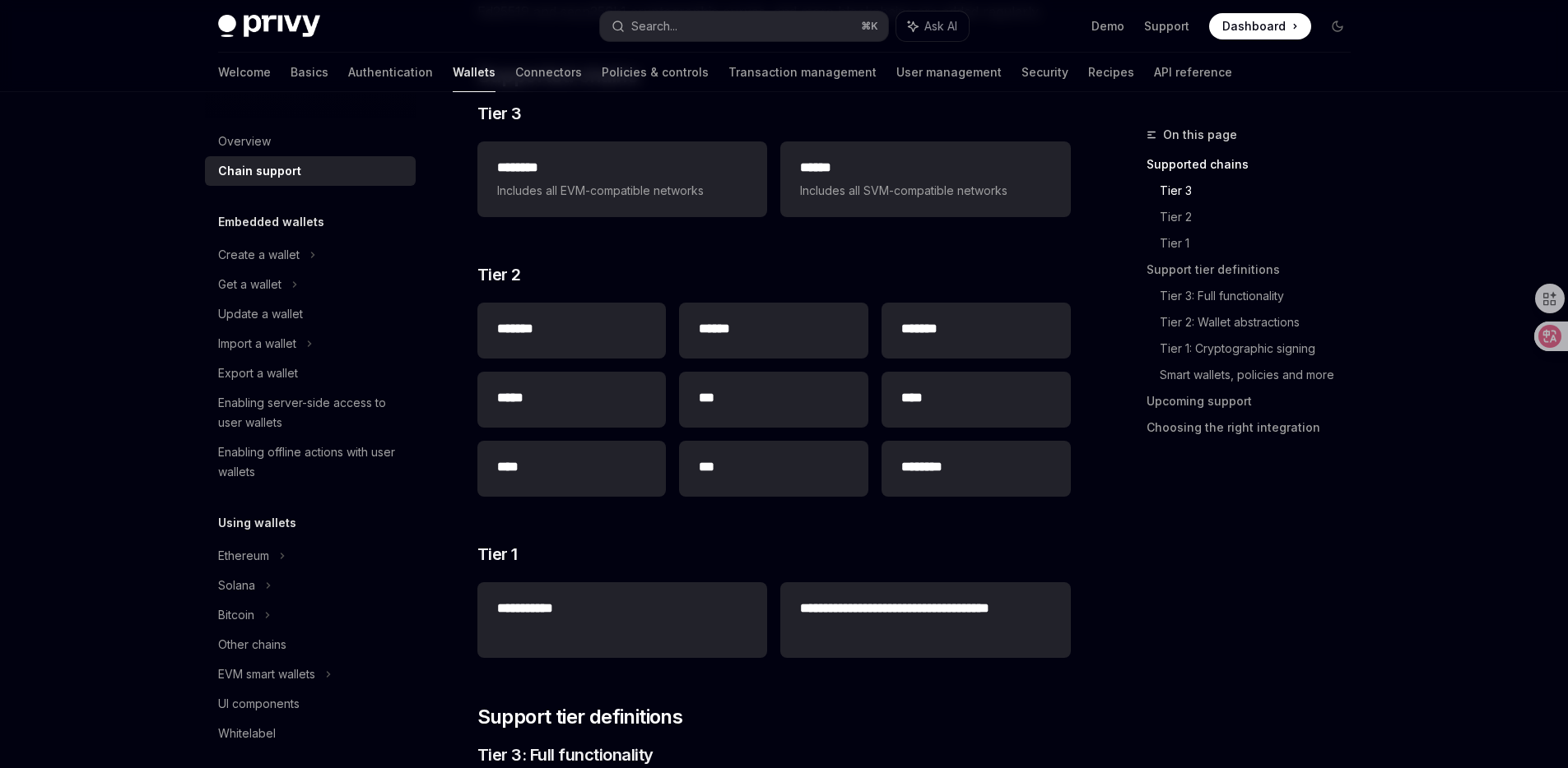
scroll to position [251, 0]
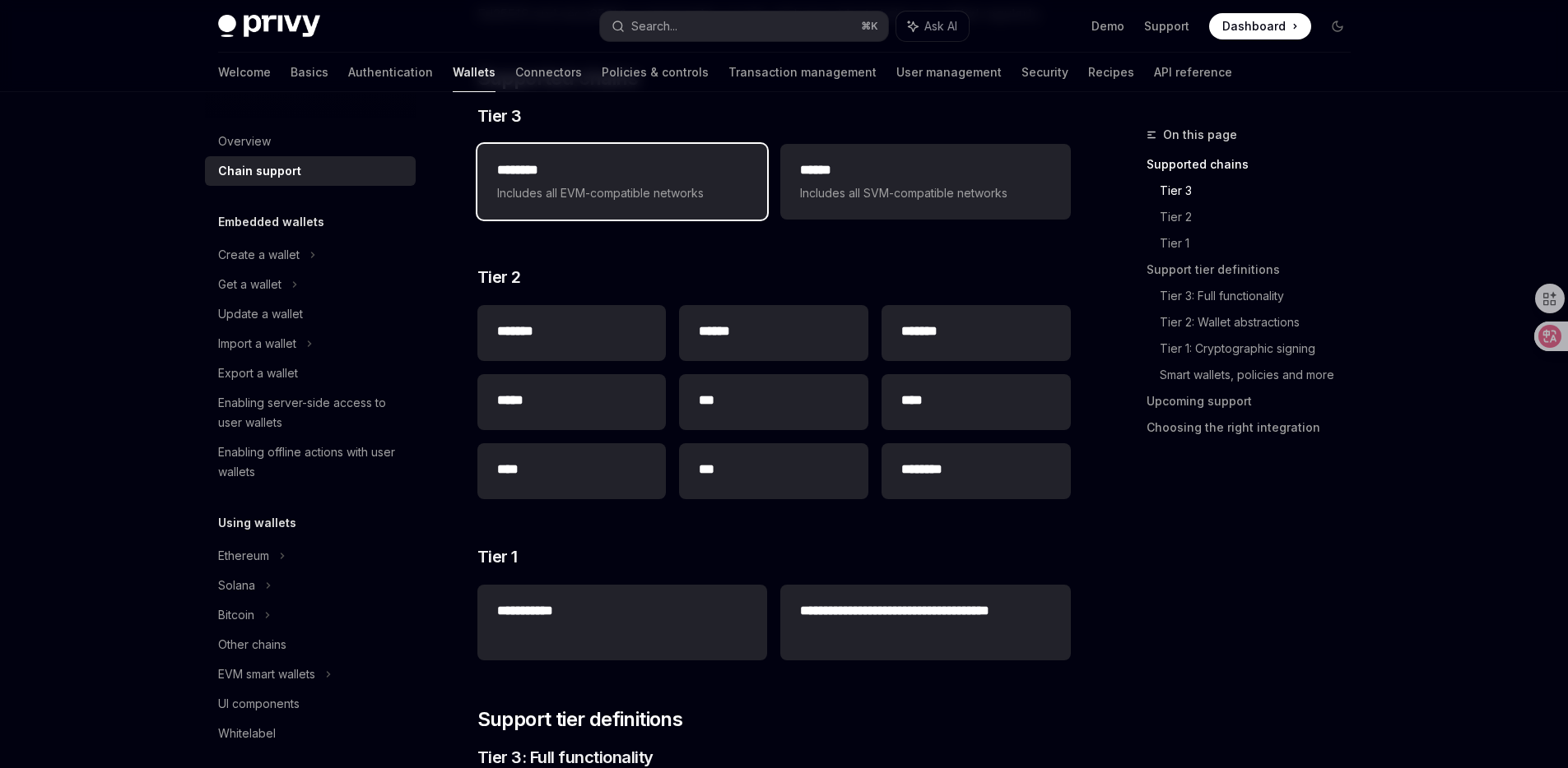
click at [685, 202] on span "Includes all EVM-compatible networks" at bounding box center [622, 194] width 250 height 20
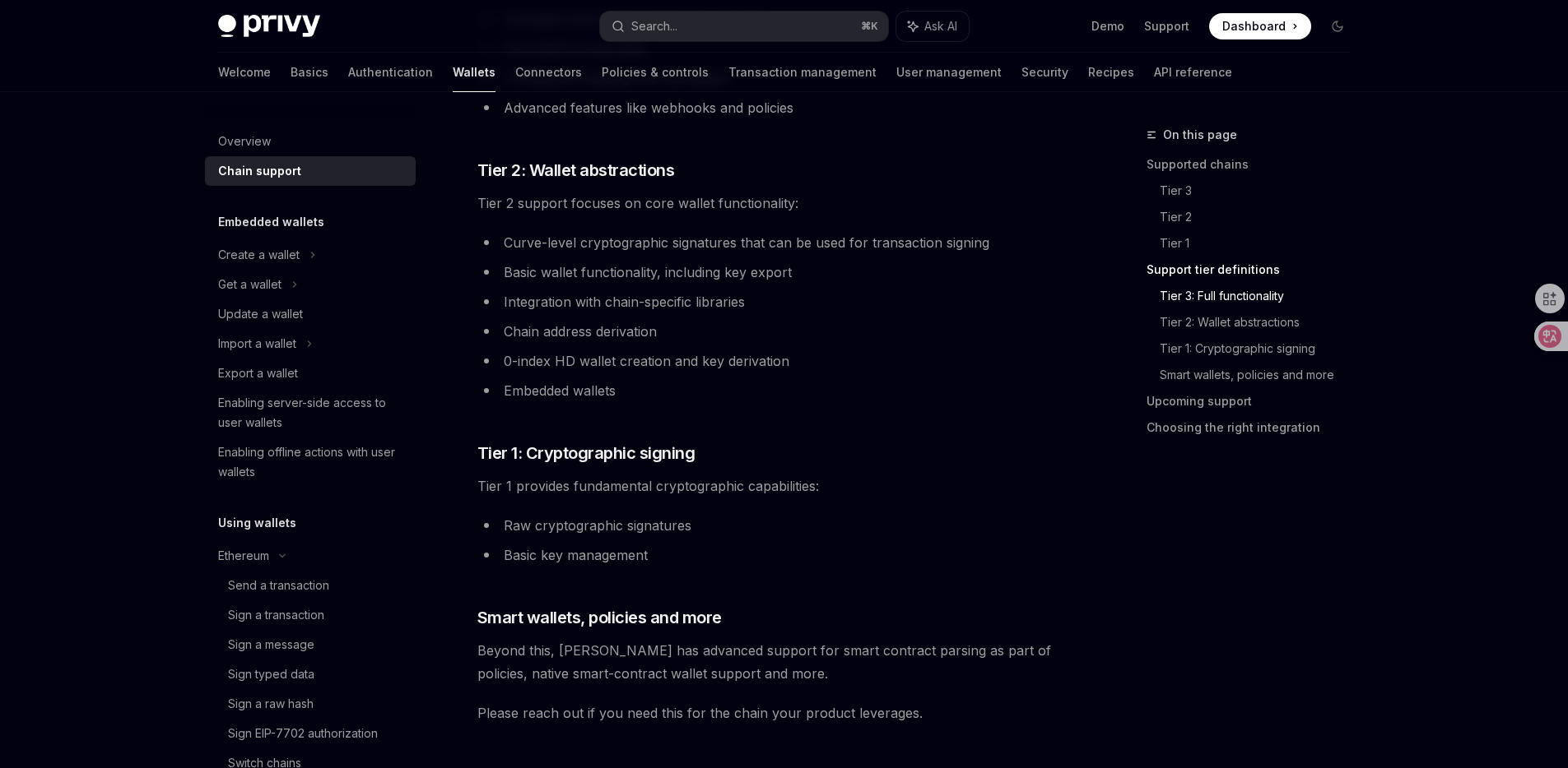
scroll to position [1064, 0]
click at [700, 410] on div "**********" at bounding box center [774, 277] width 594 height 2268
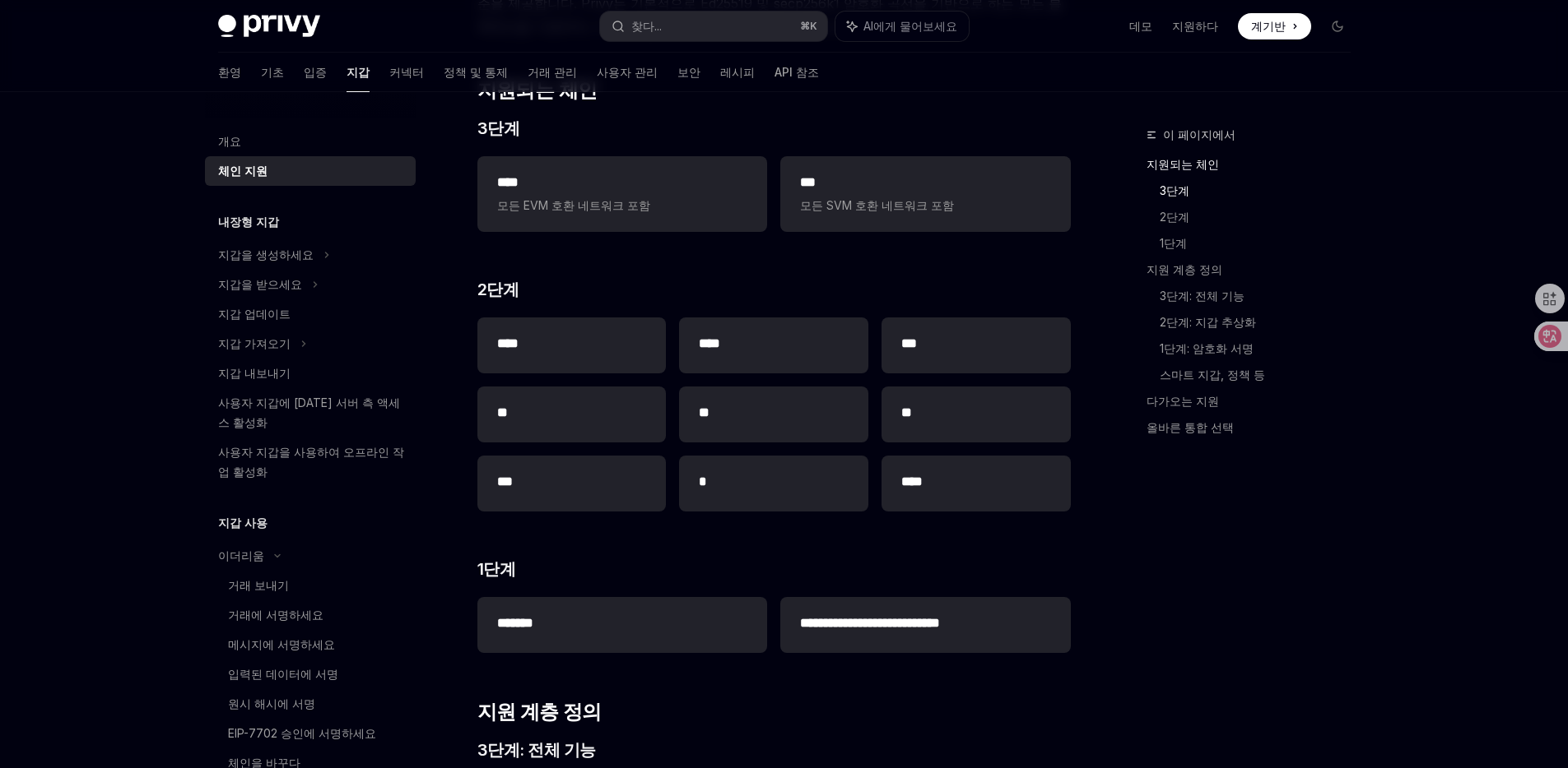
scroll to position [244, 0]
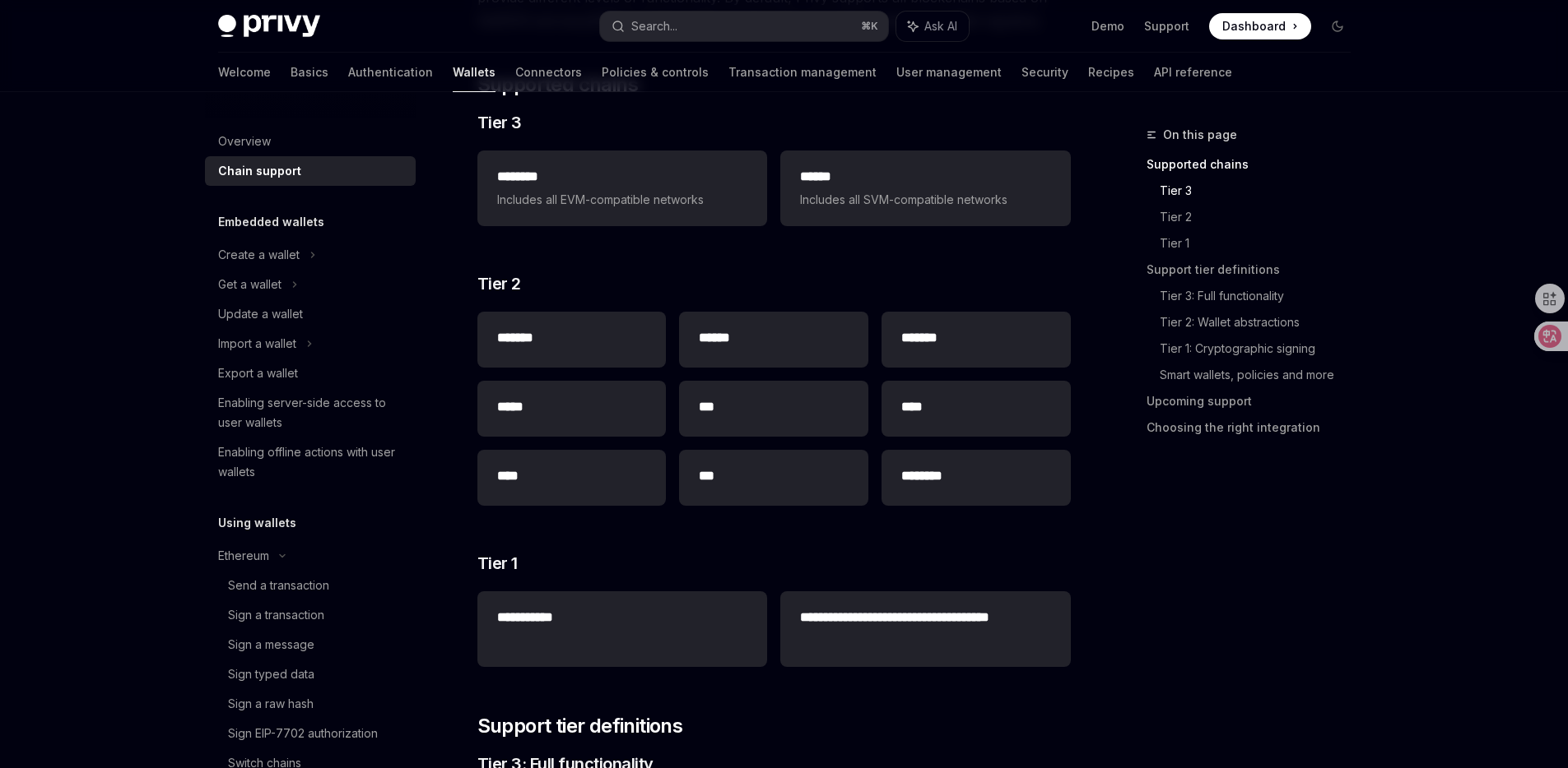
click at [661, 204] on span "Includes all EVM-compatible networks" at bounding box center [622, 200] width 250 height 20
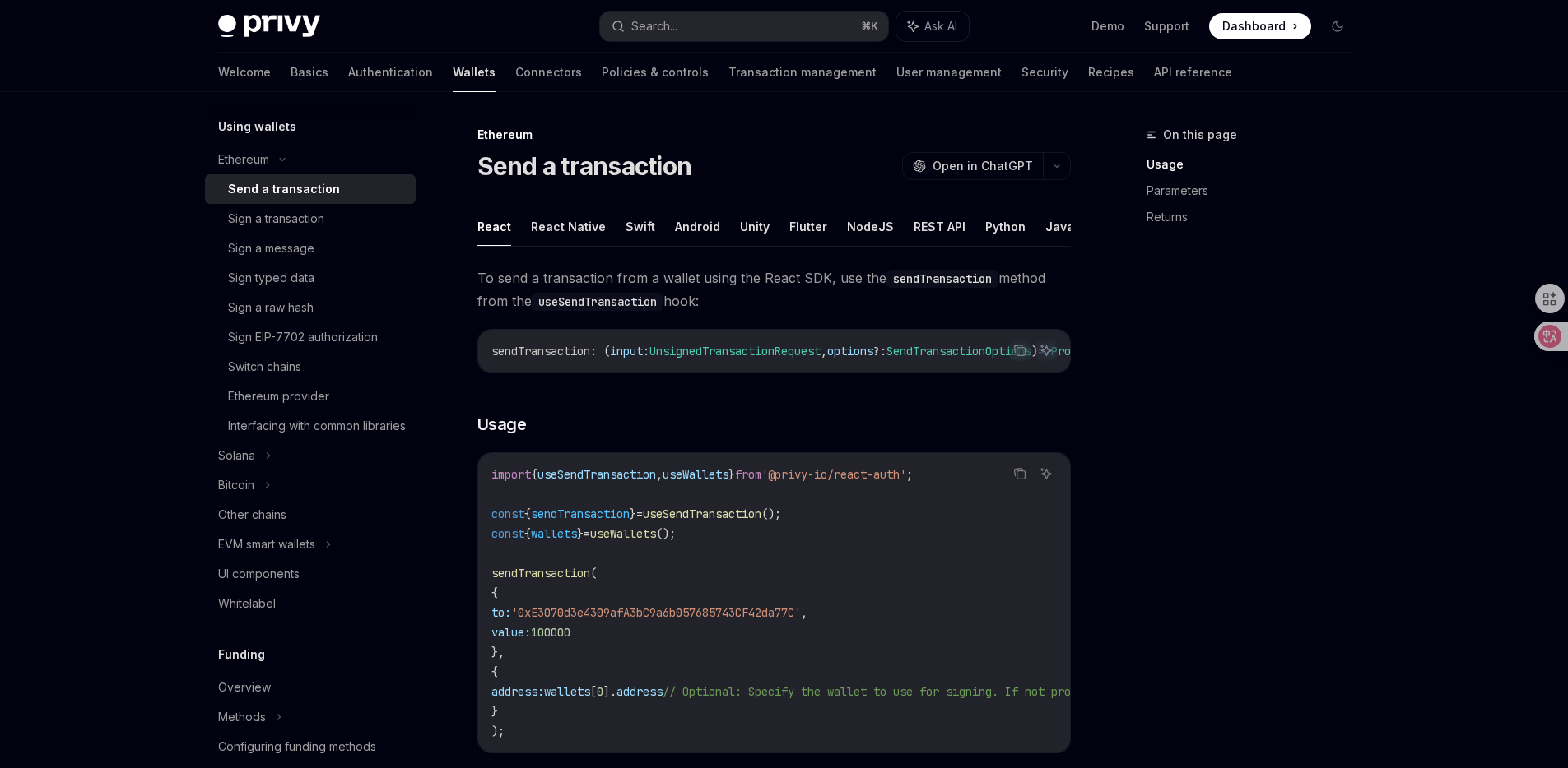
scroll to position [586, 0]
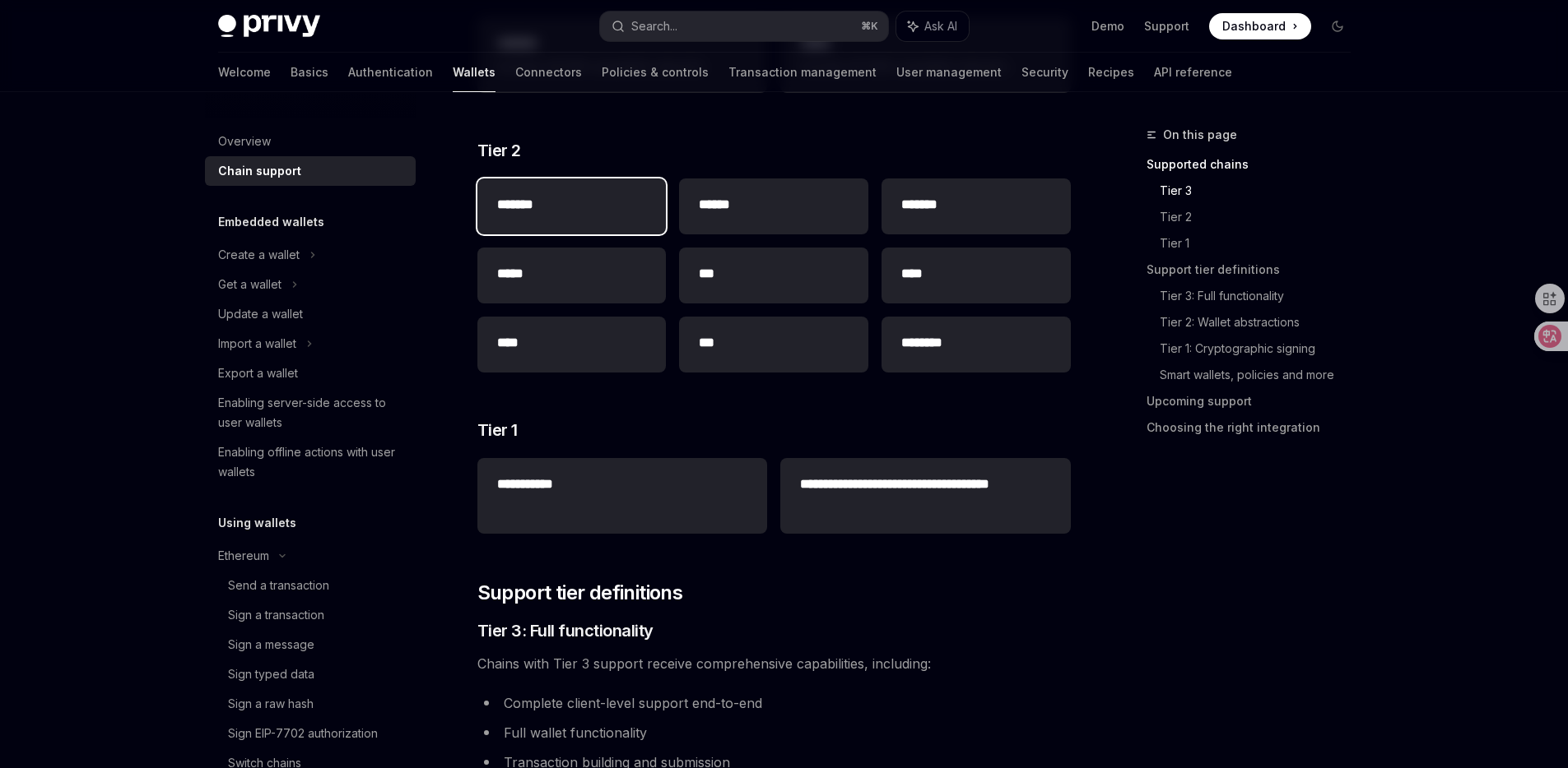
scroll to position [600, 0]
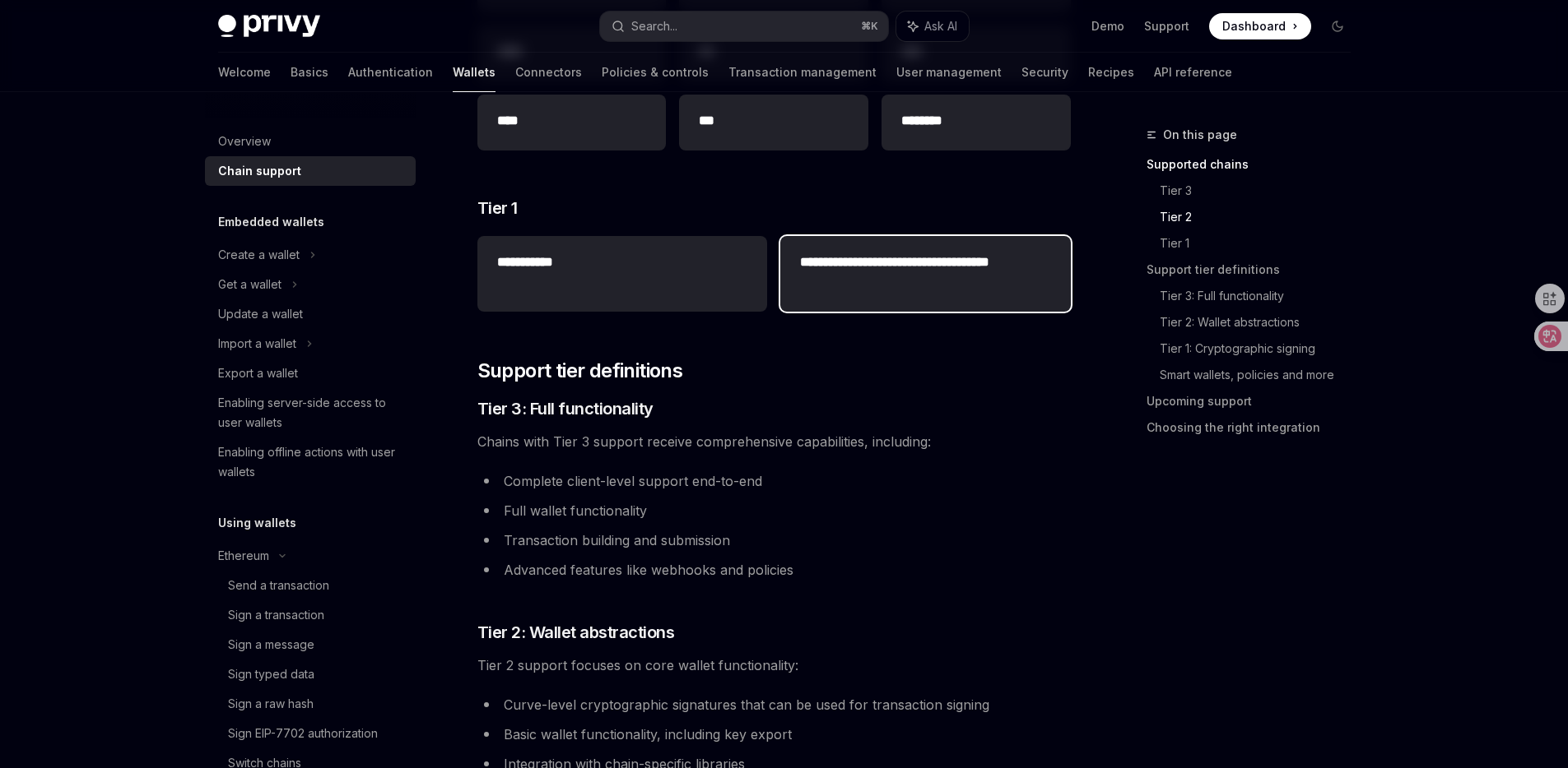
click at [865, 282] on h2 "**********" at bounding box center [925, 272] width 250 height 40
click at [822, 262] on h2 "**********" at bounding box center [925, 272] width 250 height 40
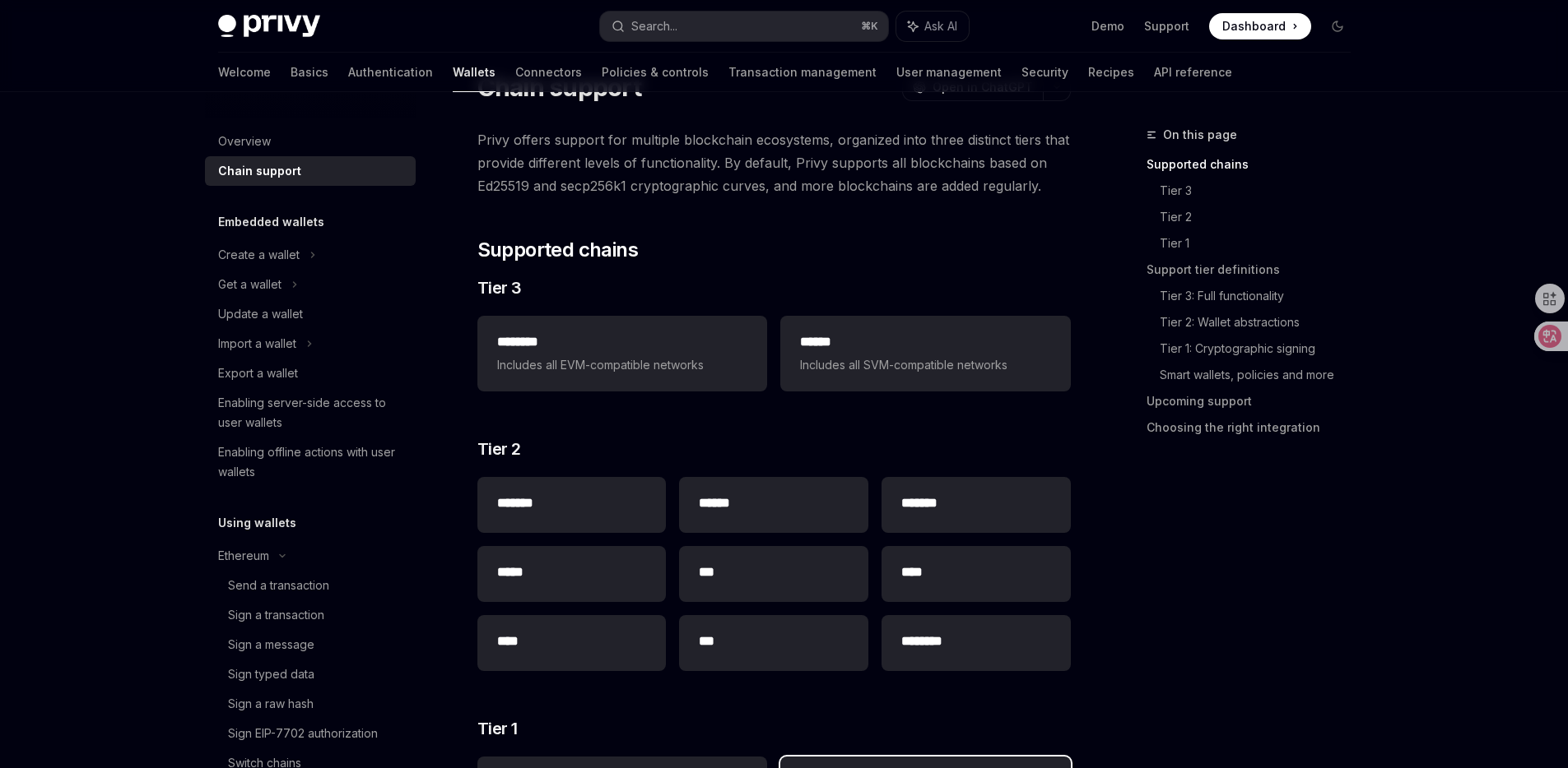
scroll to position [78, 0]
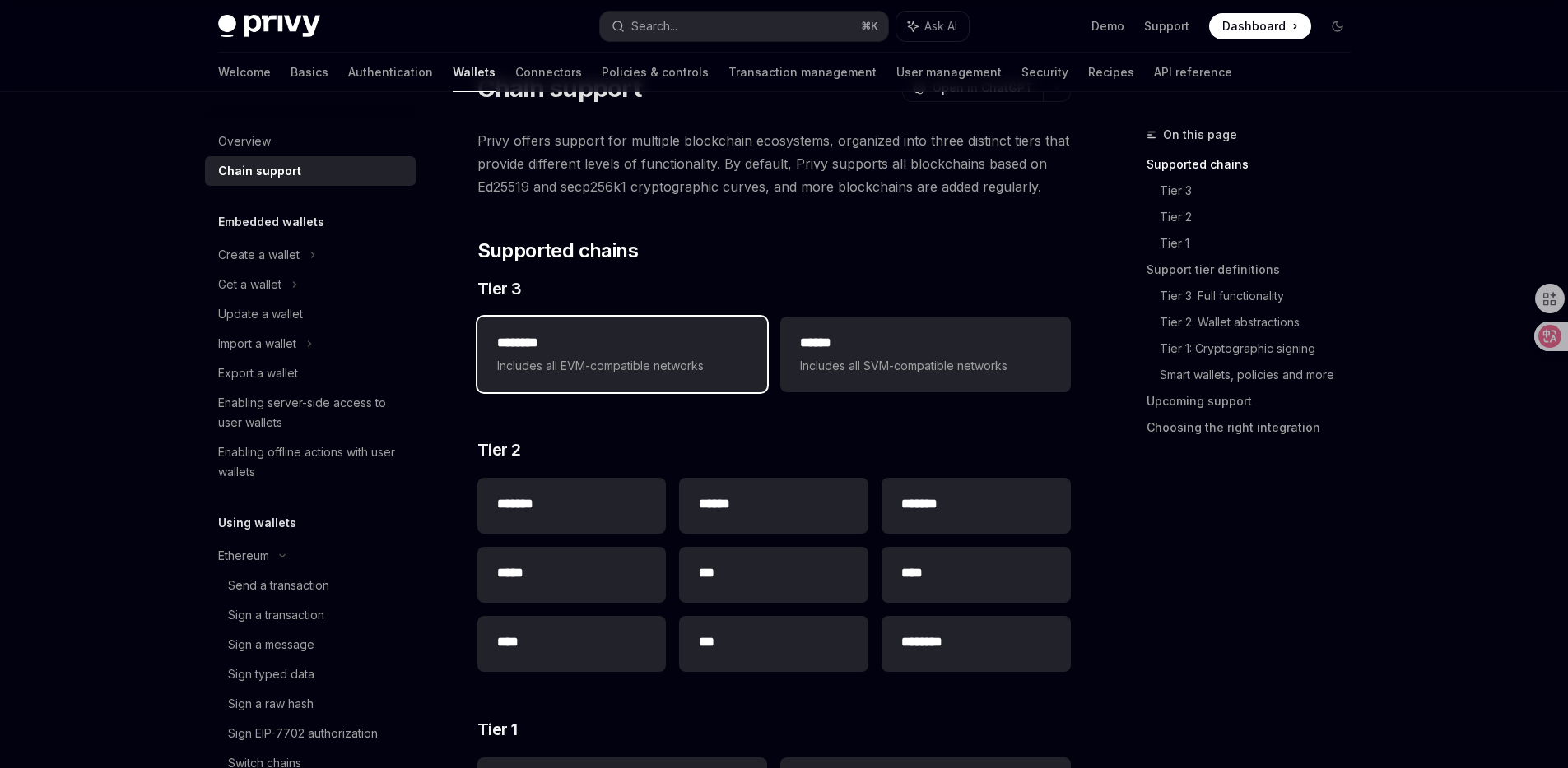
click at [630, 353] on div "******** Includes all EVM-compatible networks" at bounding box center [622, 354] width 250 height 43
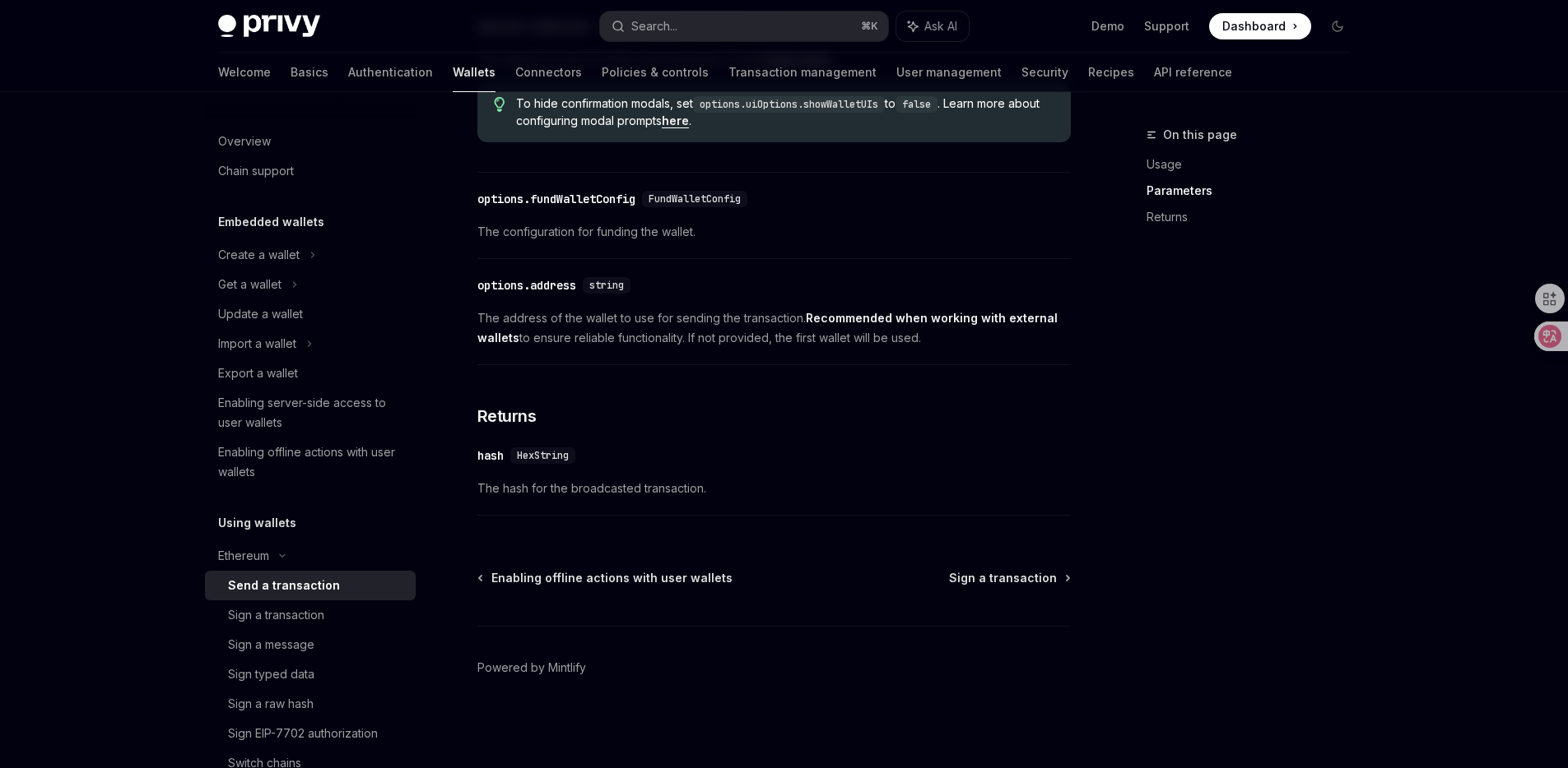
type textarea "*"
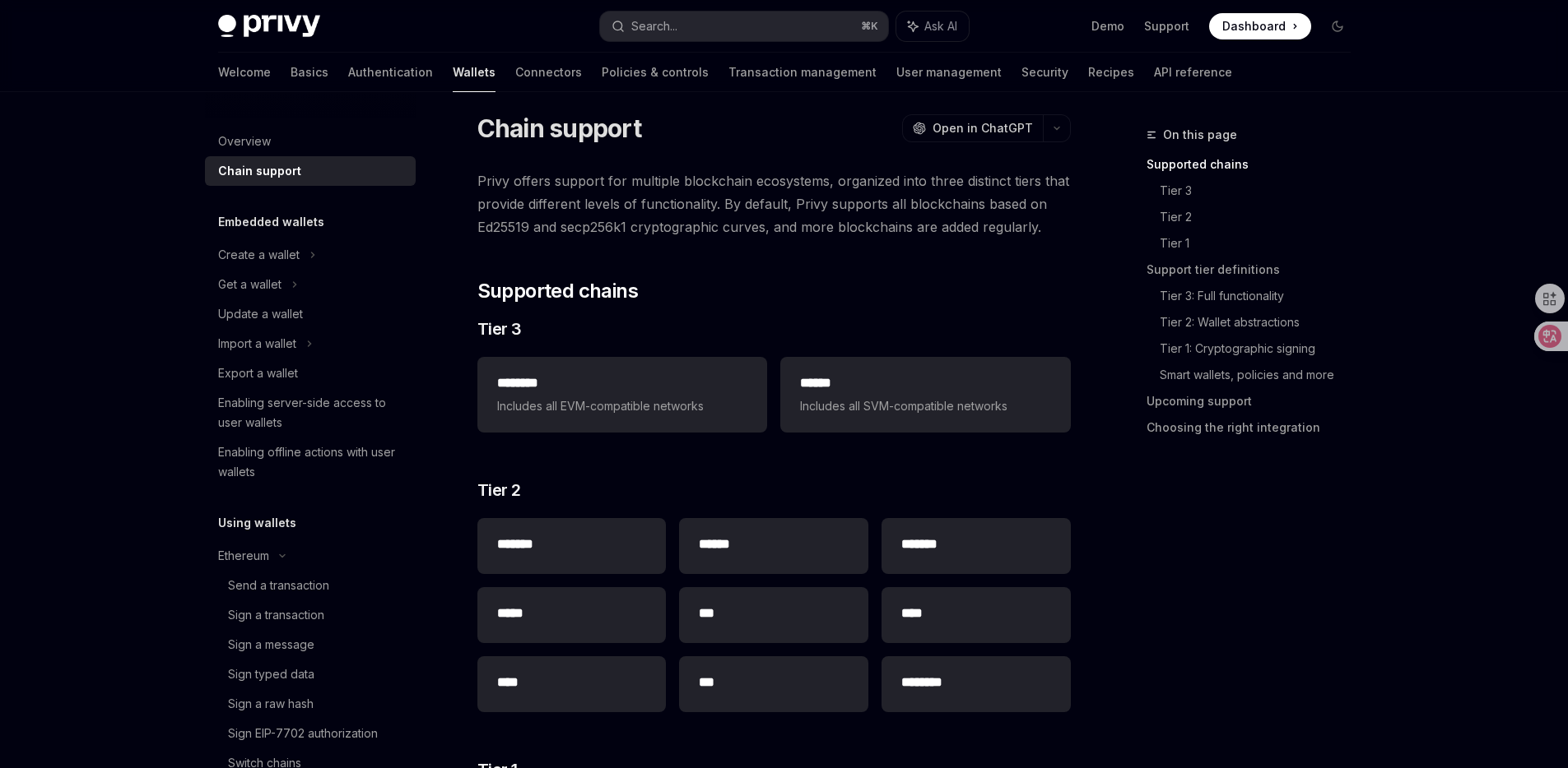
scroll to position [36, 0]
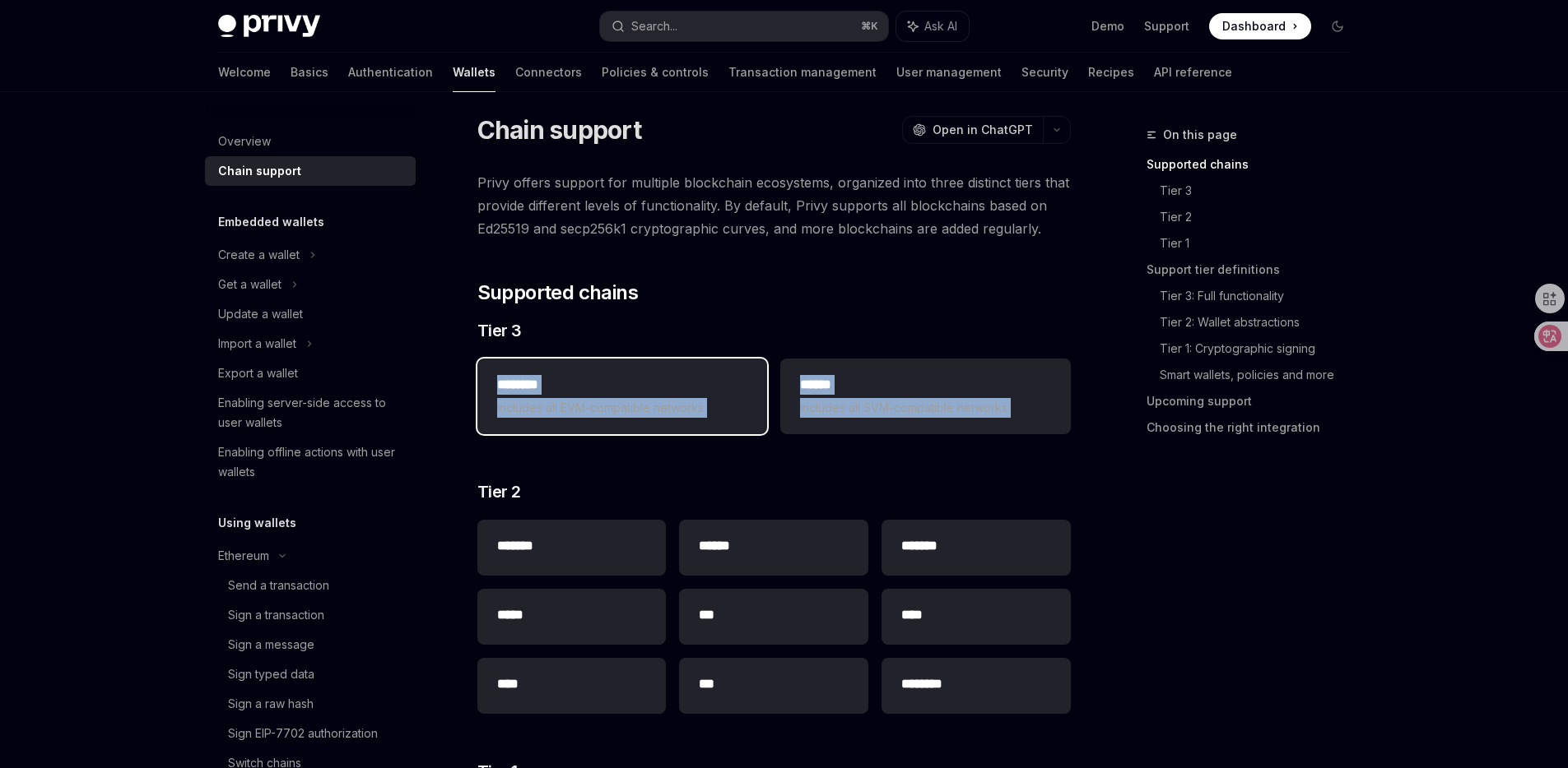
copy div "******** Includes all EVM-compatible networks ****** Includes all SVM-compatibl…"
drag, startPoint x: 732, startPoint y: 475, endPoint x: 487, endPoint y: 375, distance: 264.6
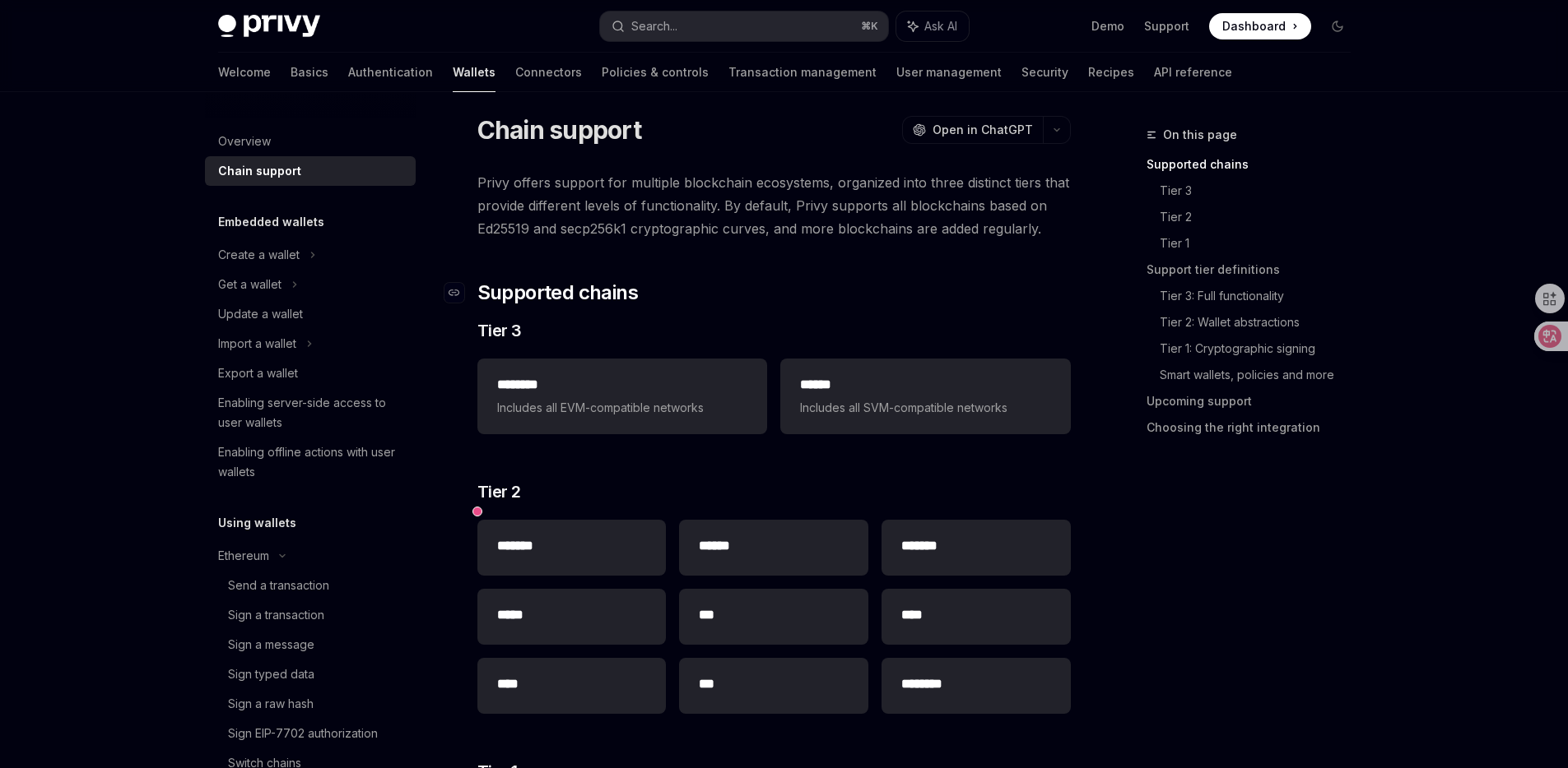
click at [712, 297] on h2 "​ Supported chains" at bounding box center [774, 292] width 594 height 26
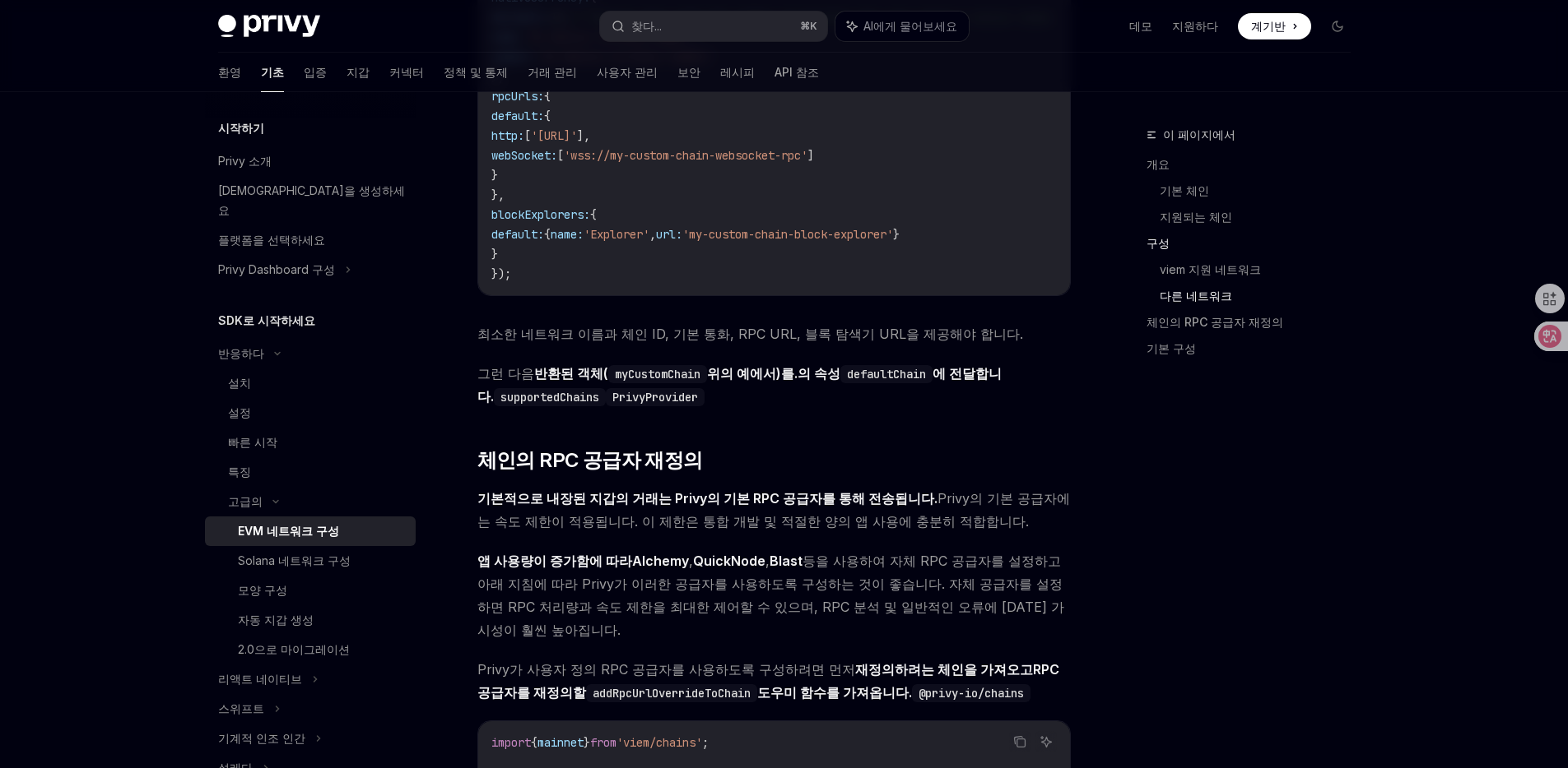
scroll to position [3288, 0]
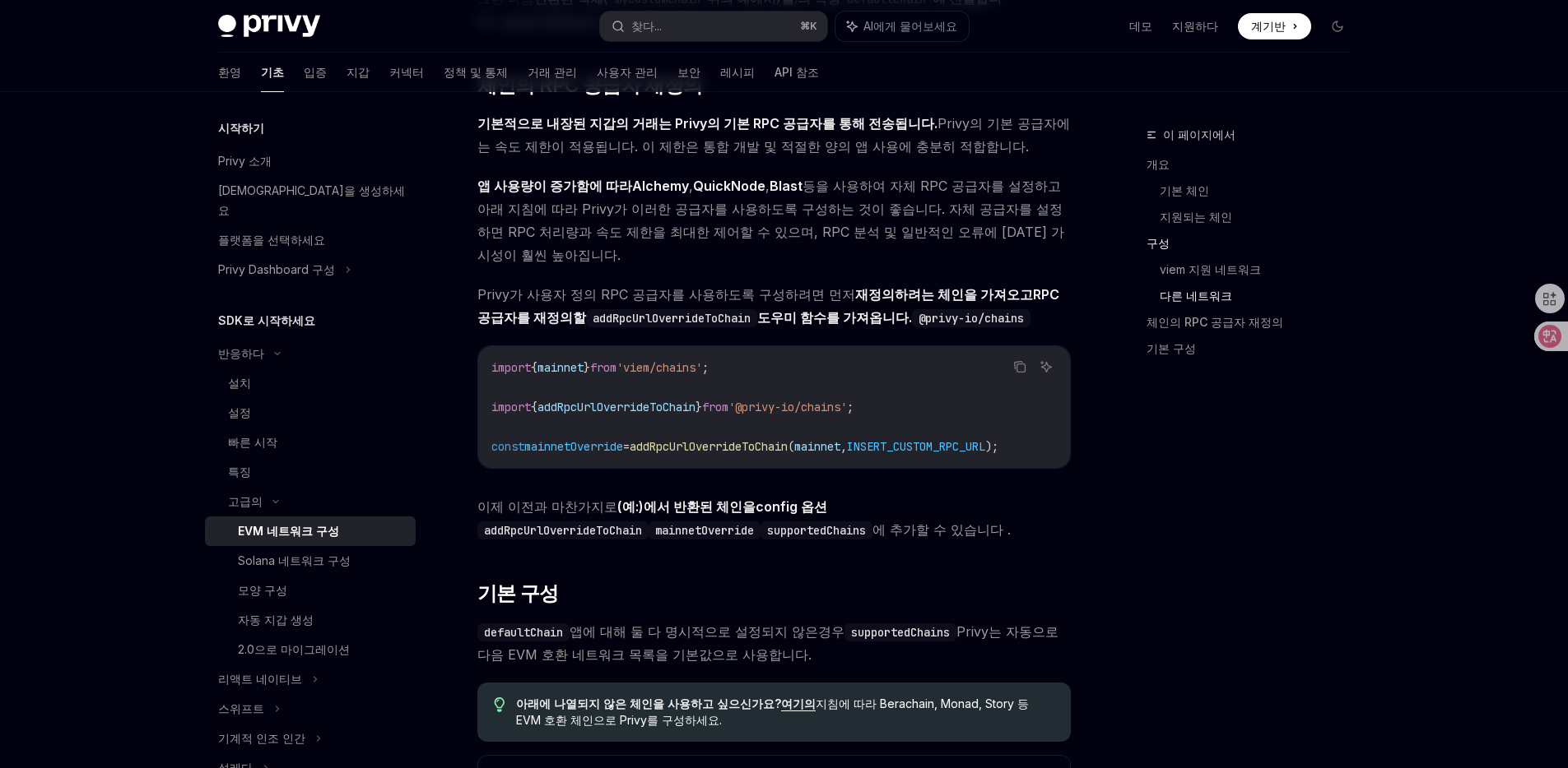
click at [762, 309] on font "도우미 함수를 가져옵니다." at bounding box center [834, 318] width 155 height 16
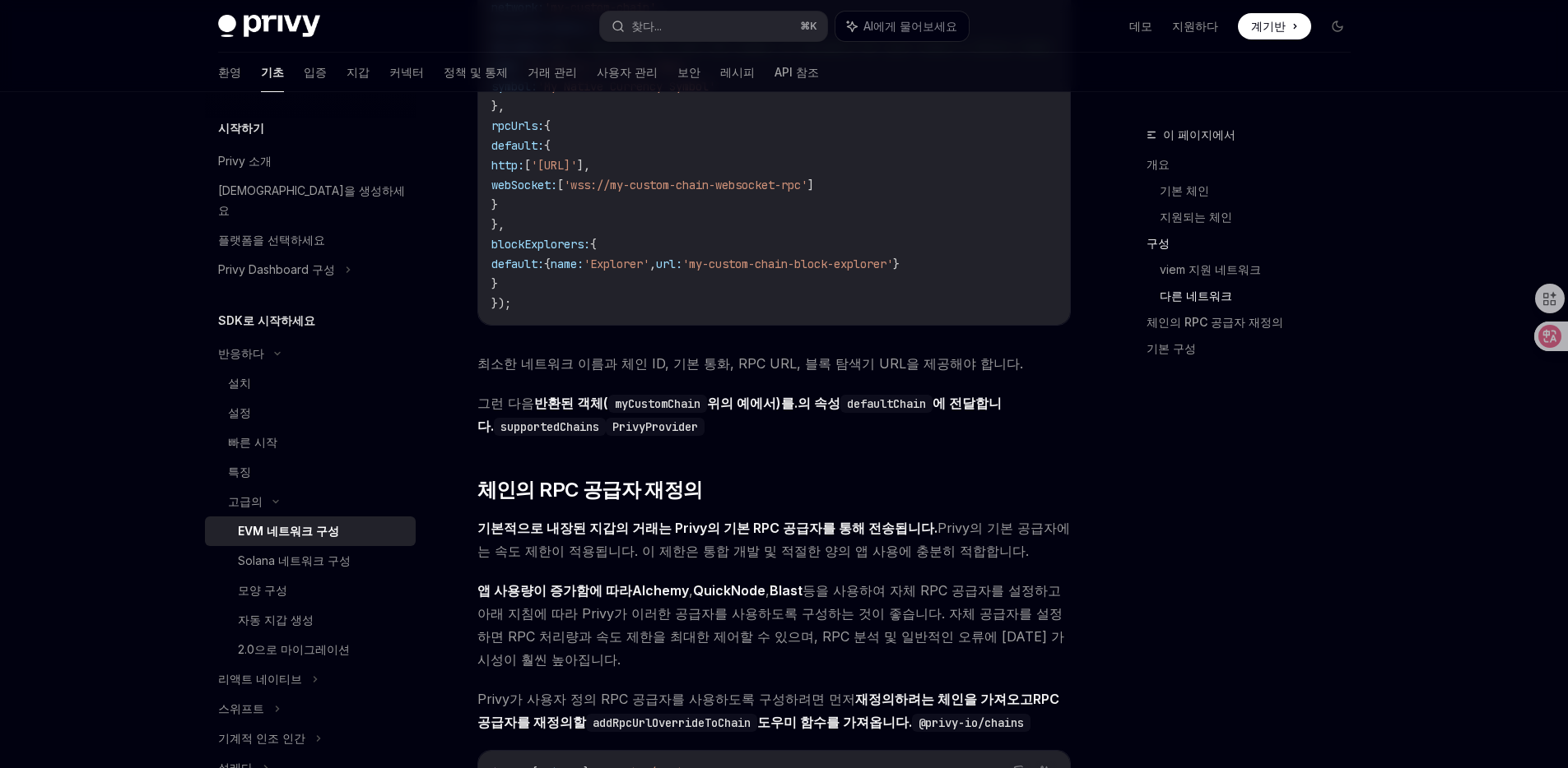
scroll to position [2647, 0]
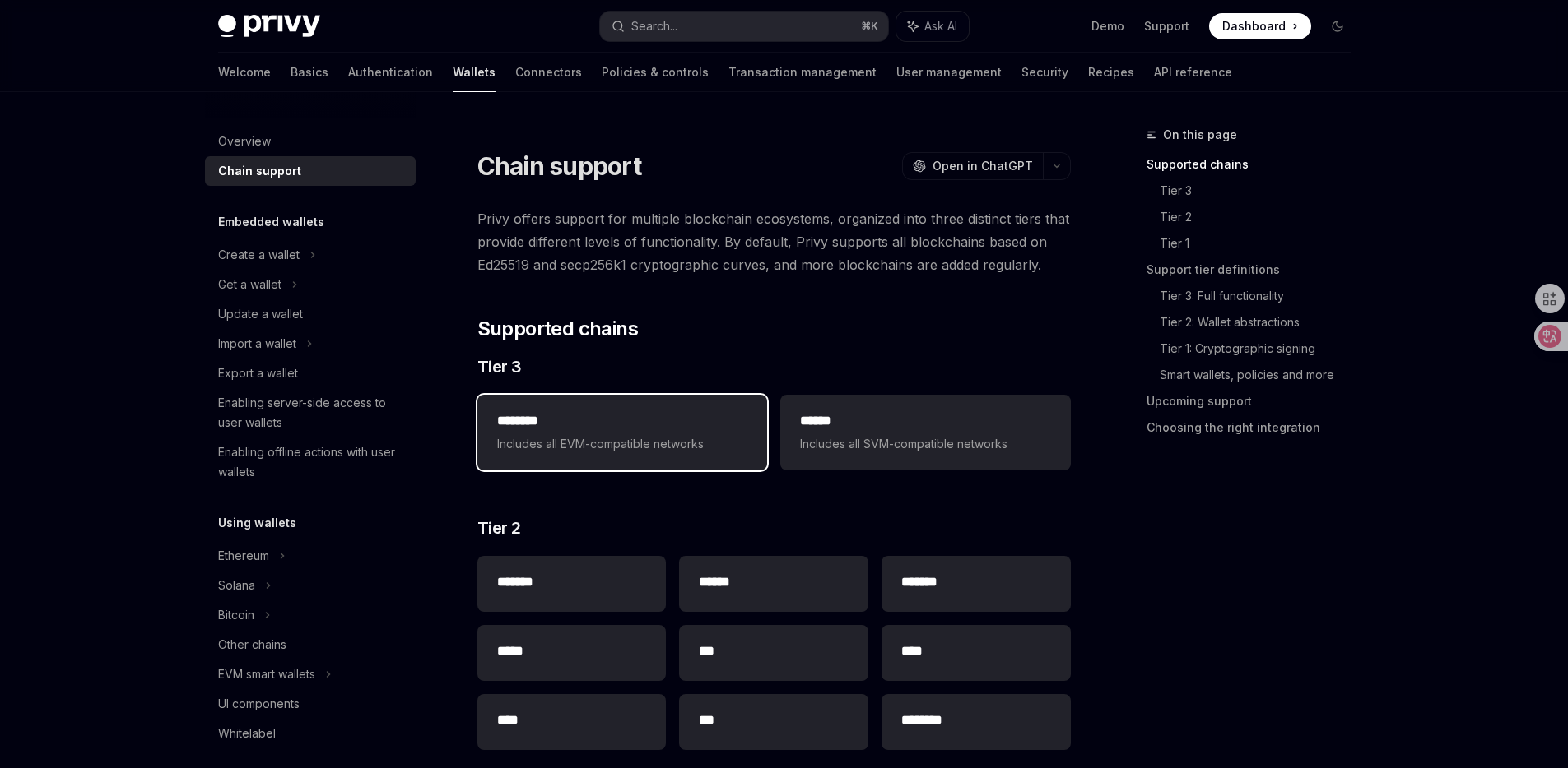
click at [641, 446] on span "Includes all EVM-compatible networks" at bounding box center [622, 444] width 250 height 20
type textarea "*"
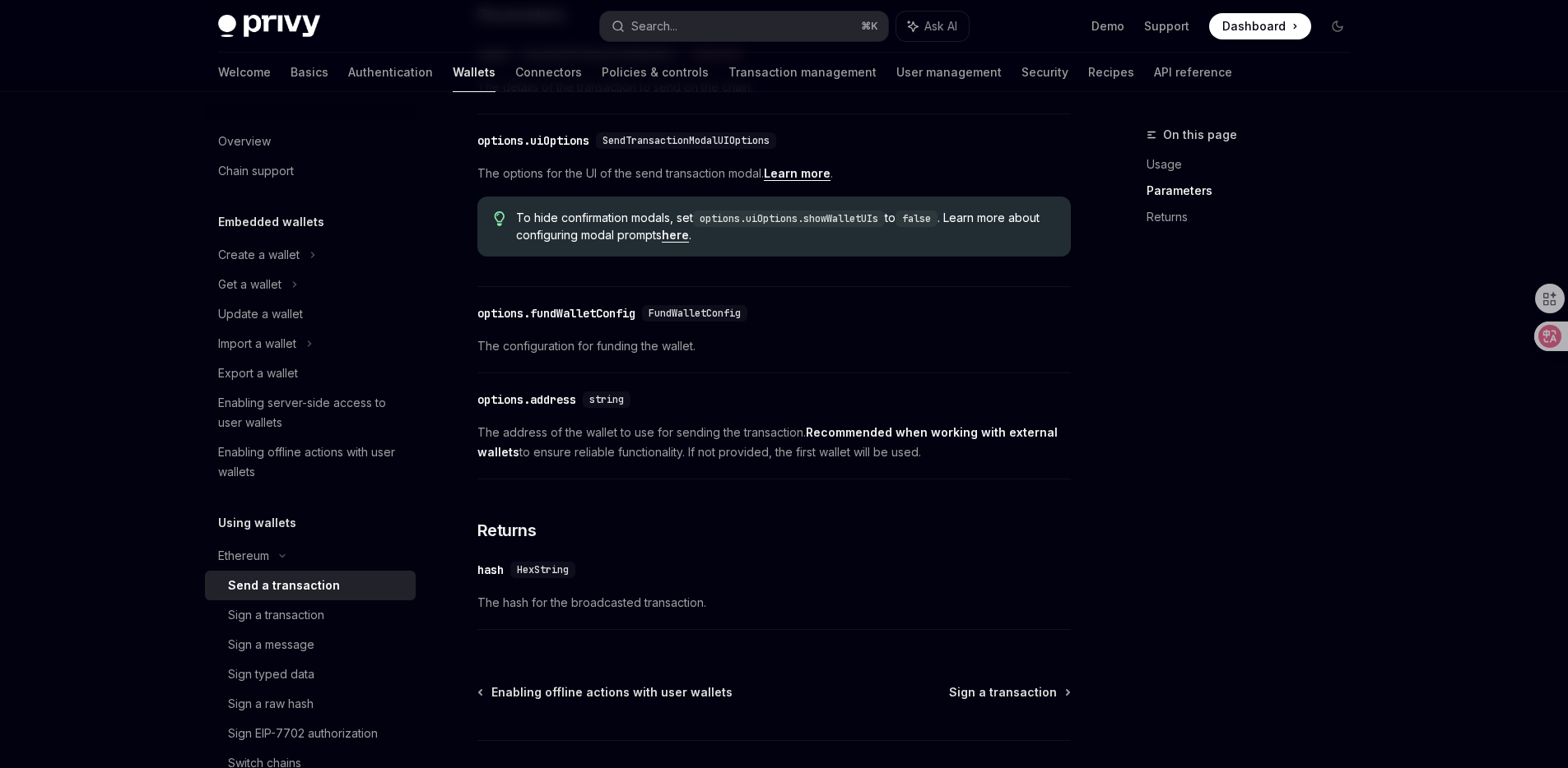
scroll to position [868, 0]
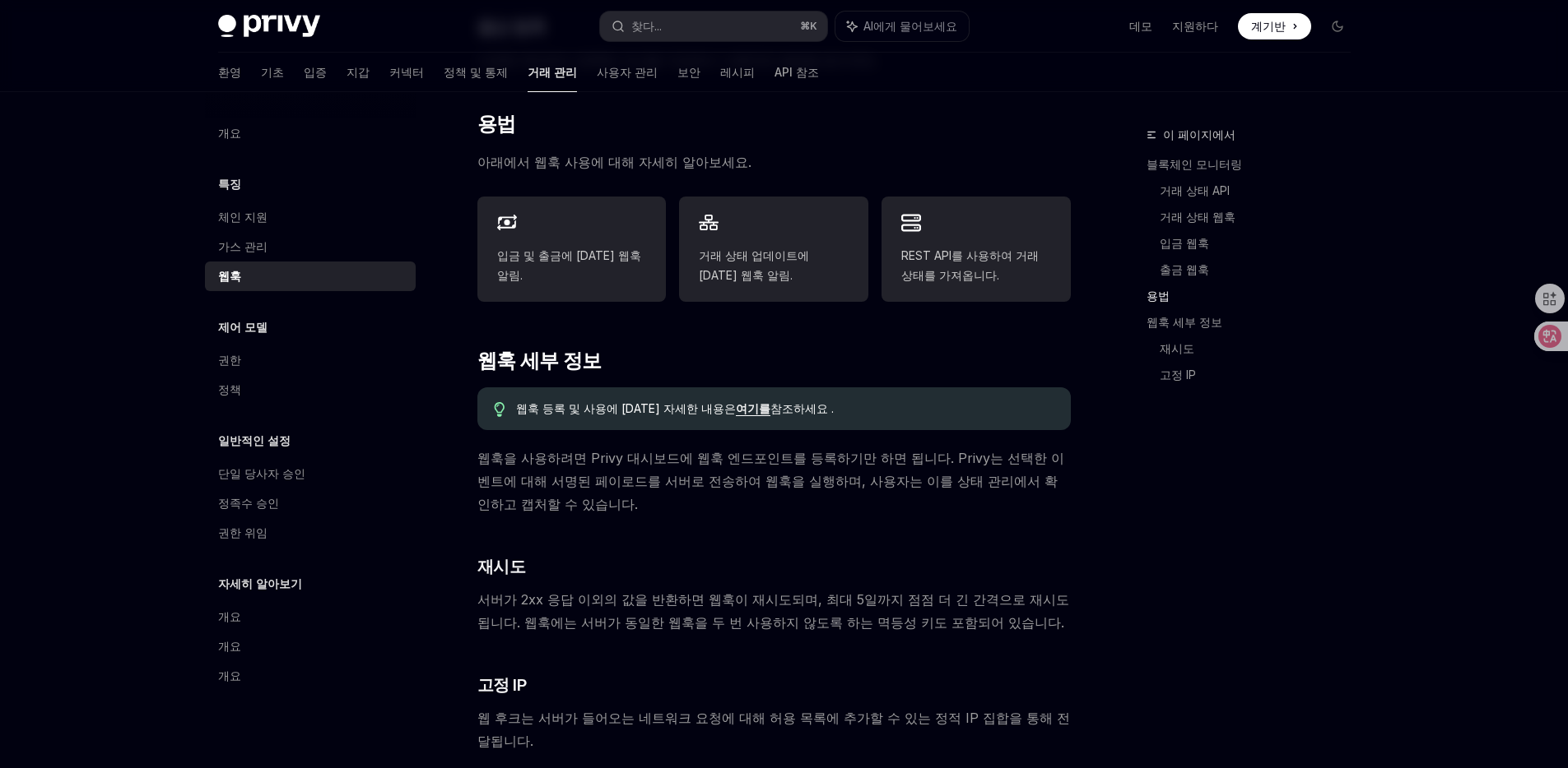
scroll to position [871, 0]
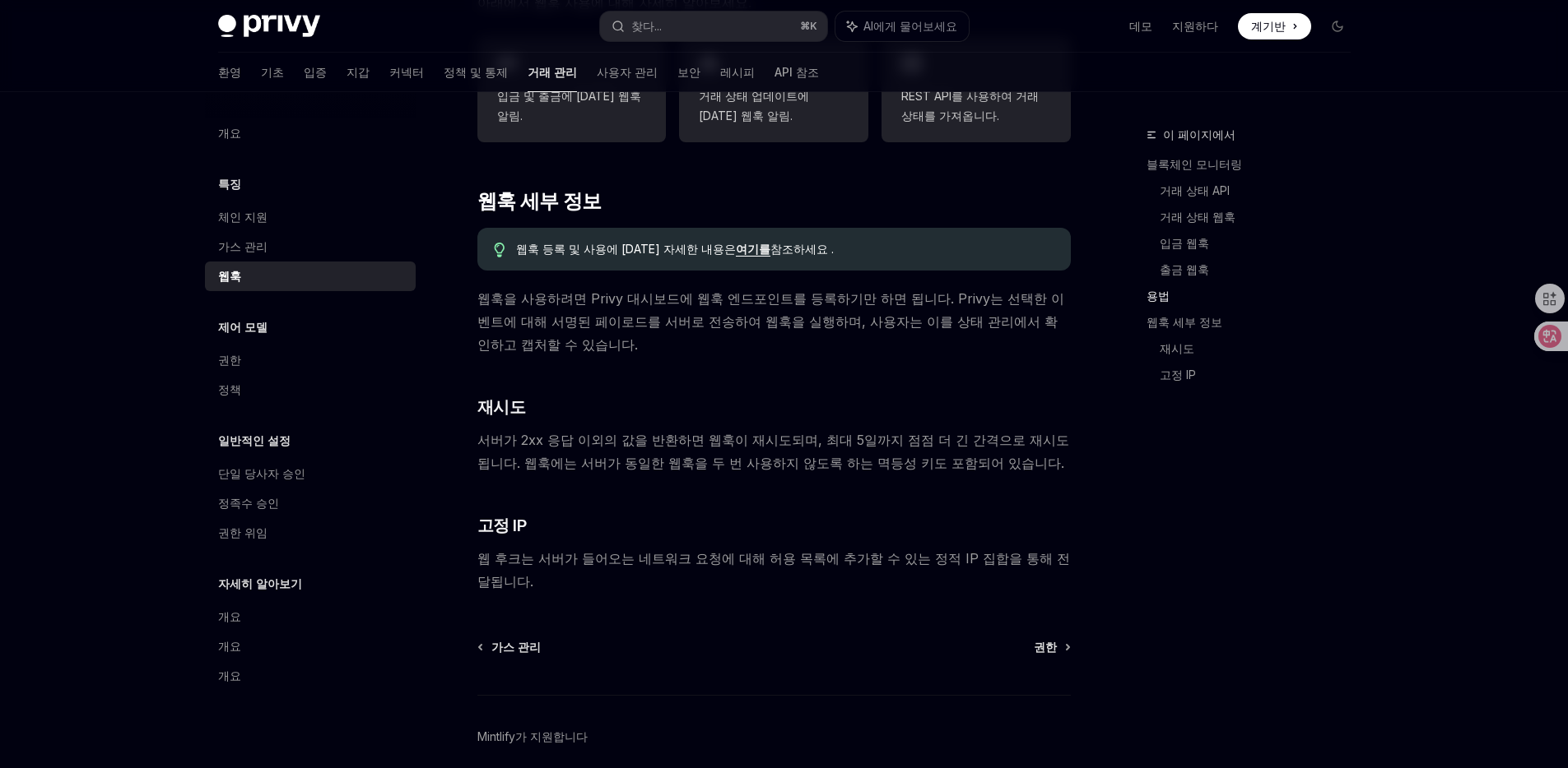
click at [736, 242] on font "여기를" at bounding box center [753, 248] width 34 height 14
type textarea "*"
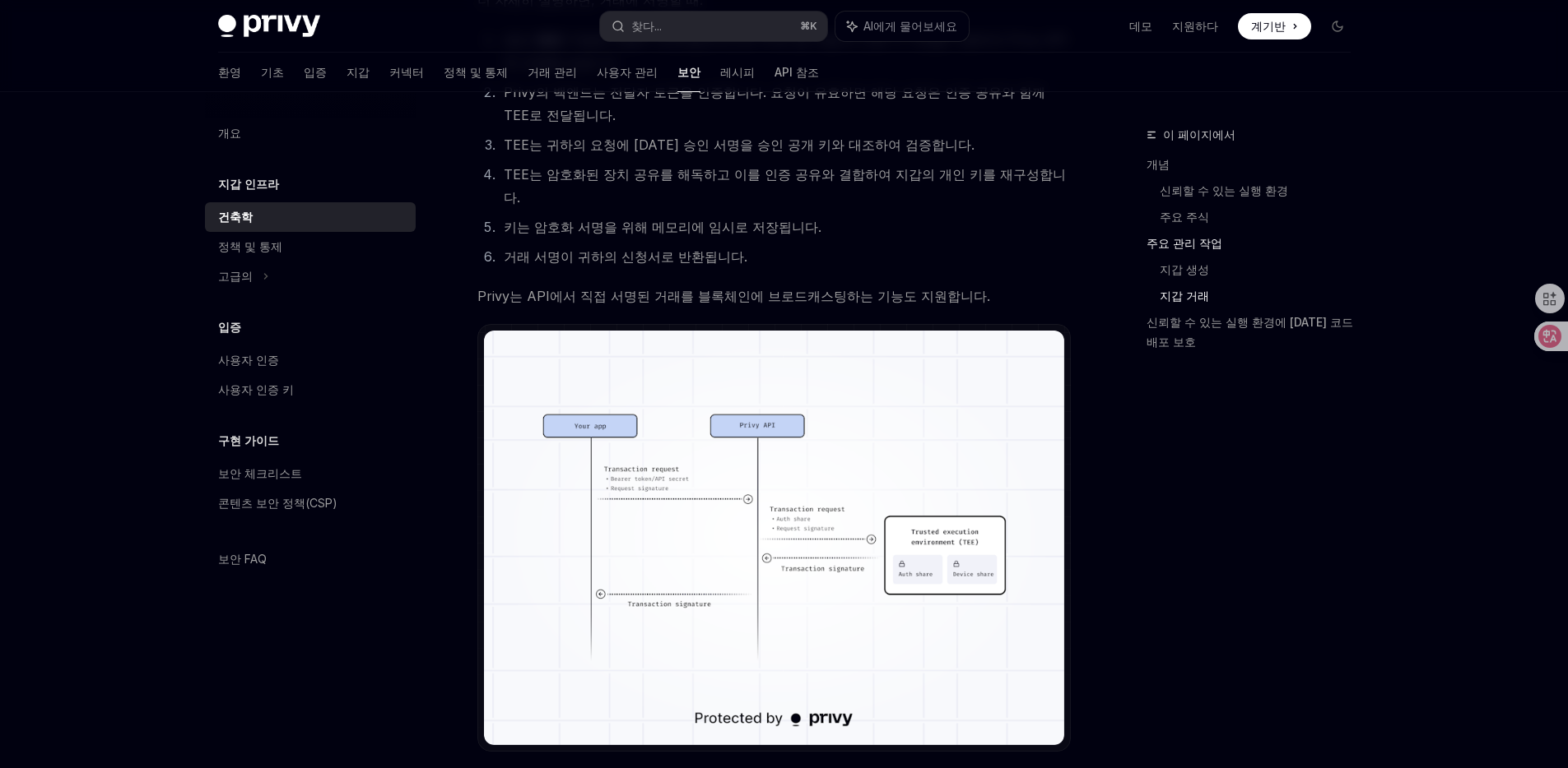
scroll to position [2878, 0]
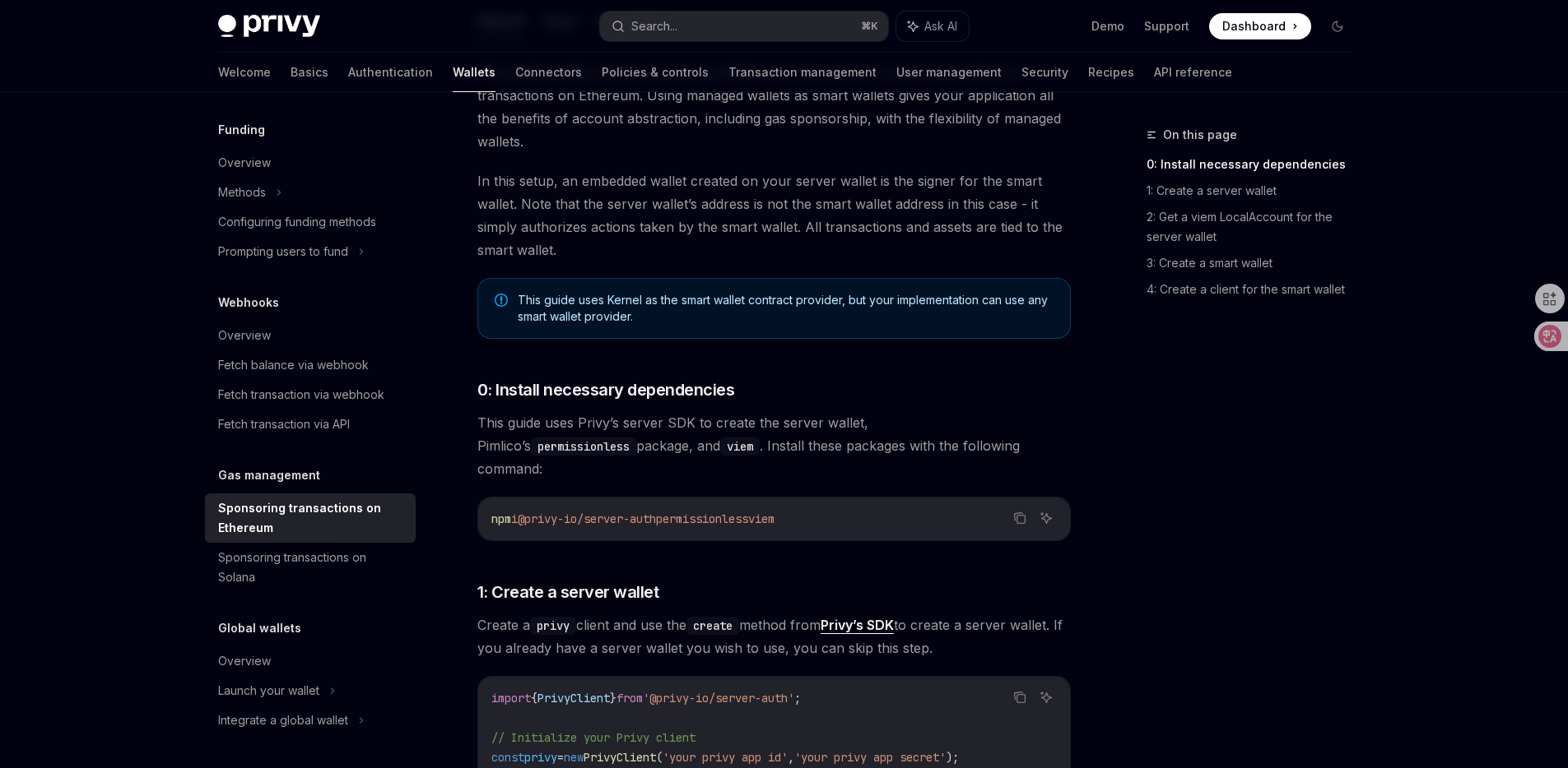
scroll to position [266, 0]
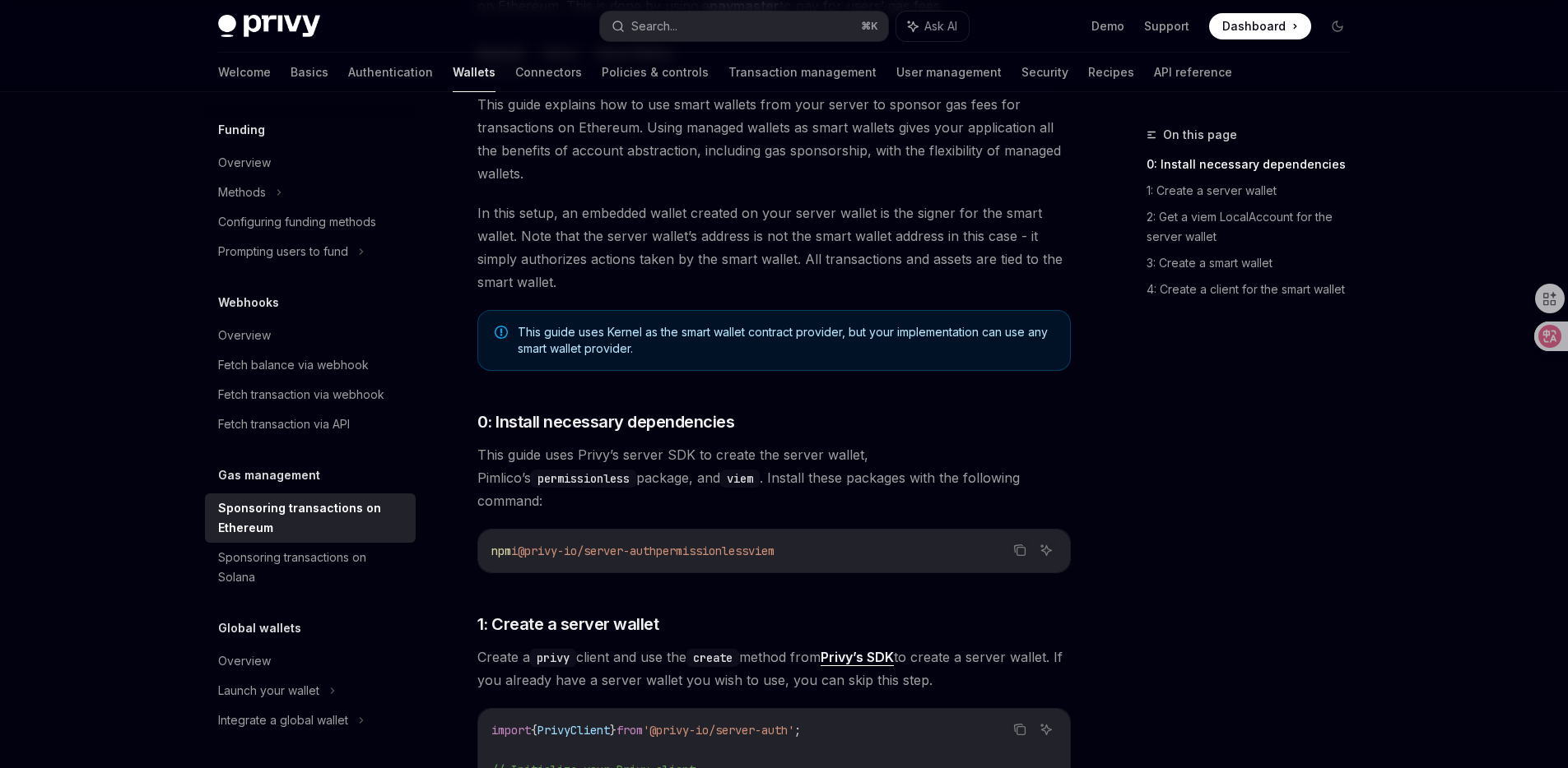
click at [1057, 9] on div "Privy Docs home page Search... ⌘ K Ask AI Demo Support Dashboard Dashboard Sear…" at bounding box center [784, 26] width 1132 height 52
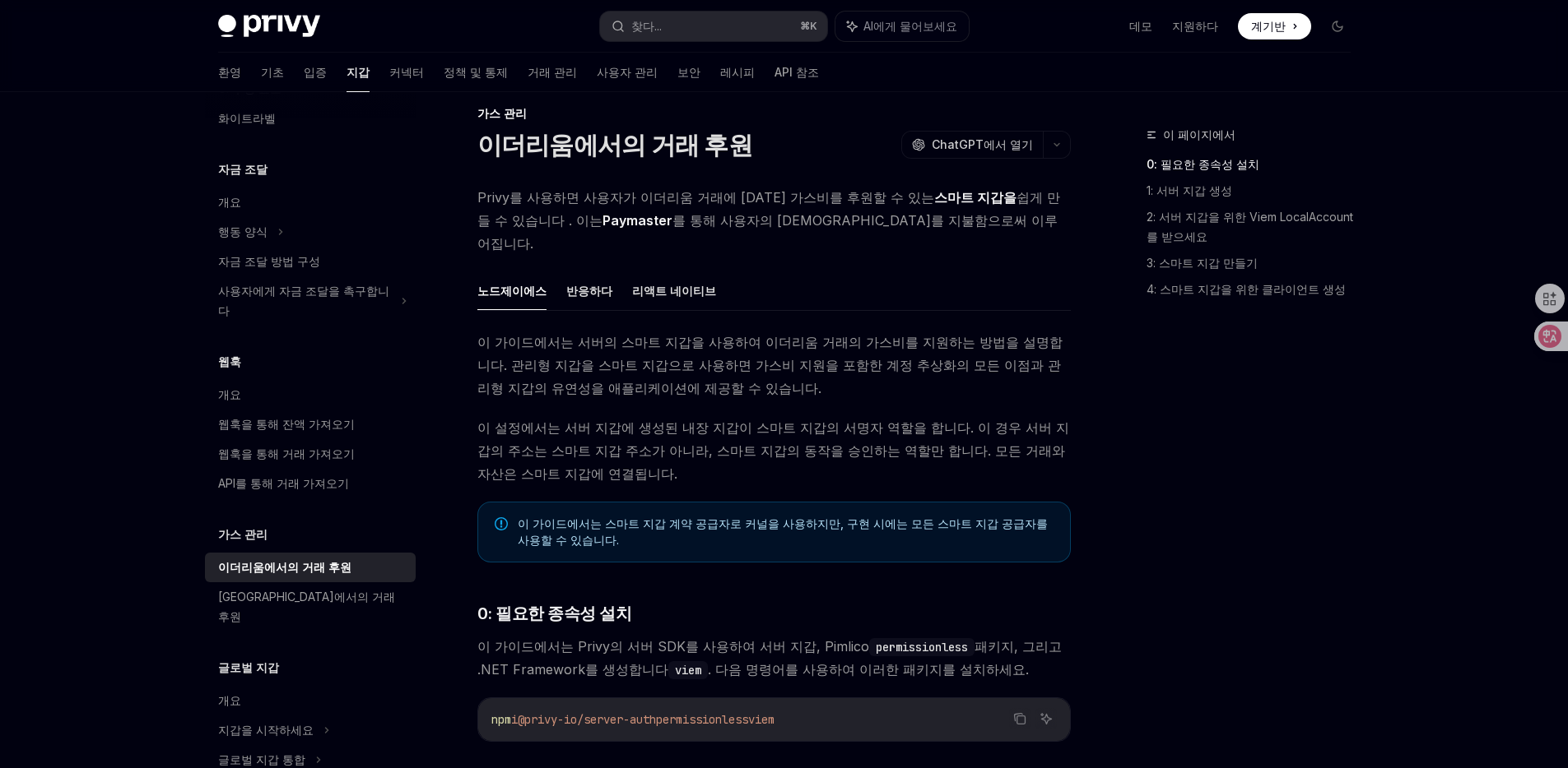
scroll to position [20, 0]
click at [595, 286] on font "반응하다" at bounding box center [589, 292] width 46 height 14
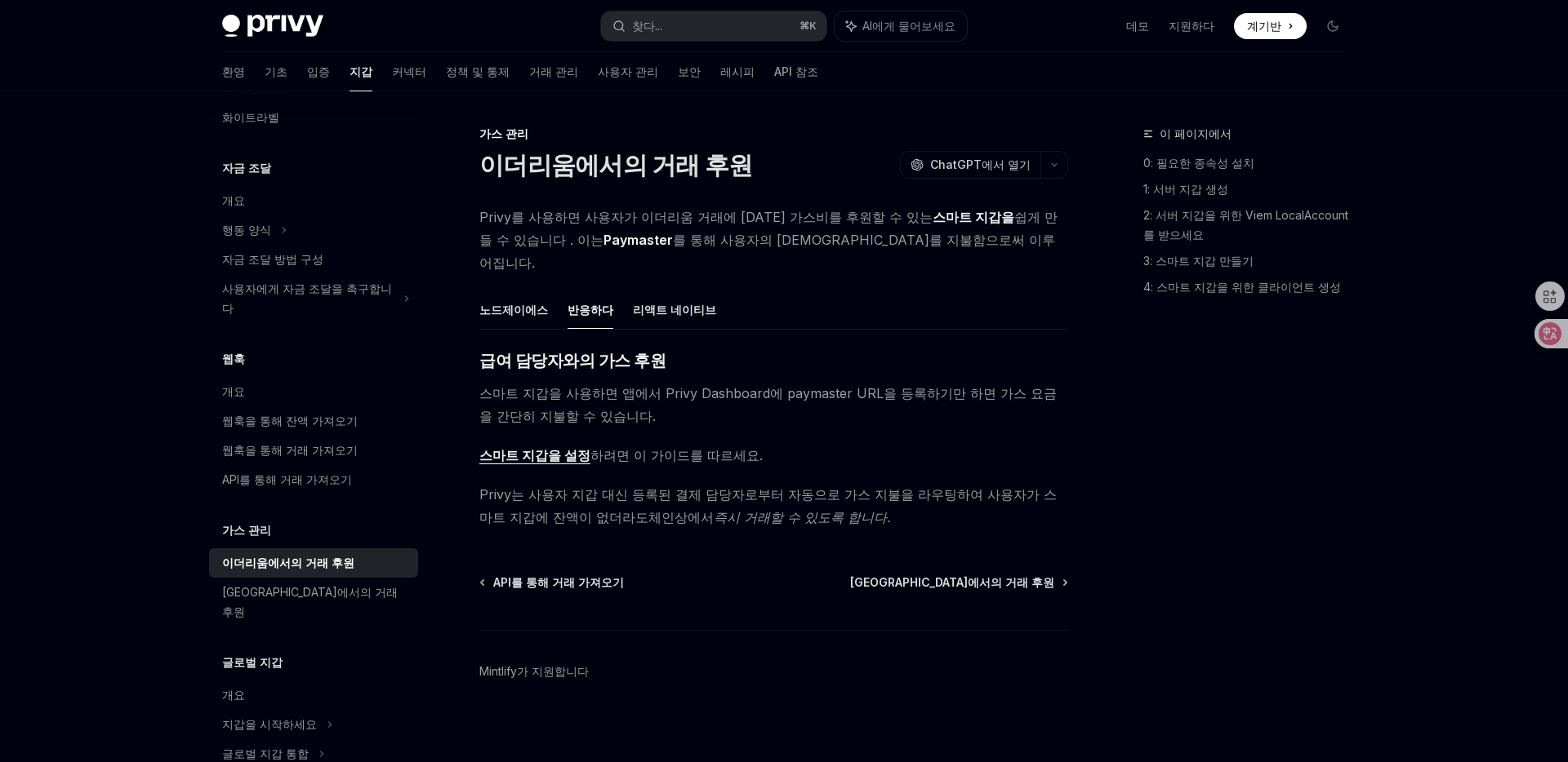
click at [546, 447] on font "스마트 지갑을 설정" at bounding box center [535, 455] width 111 height 16
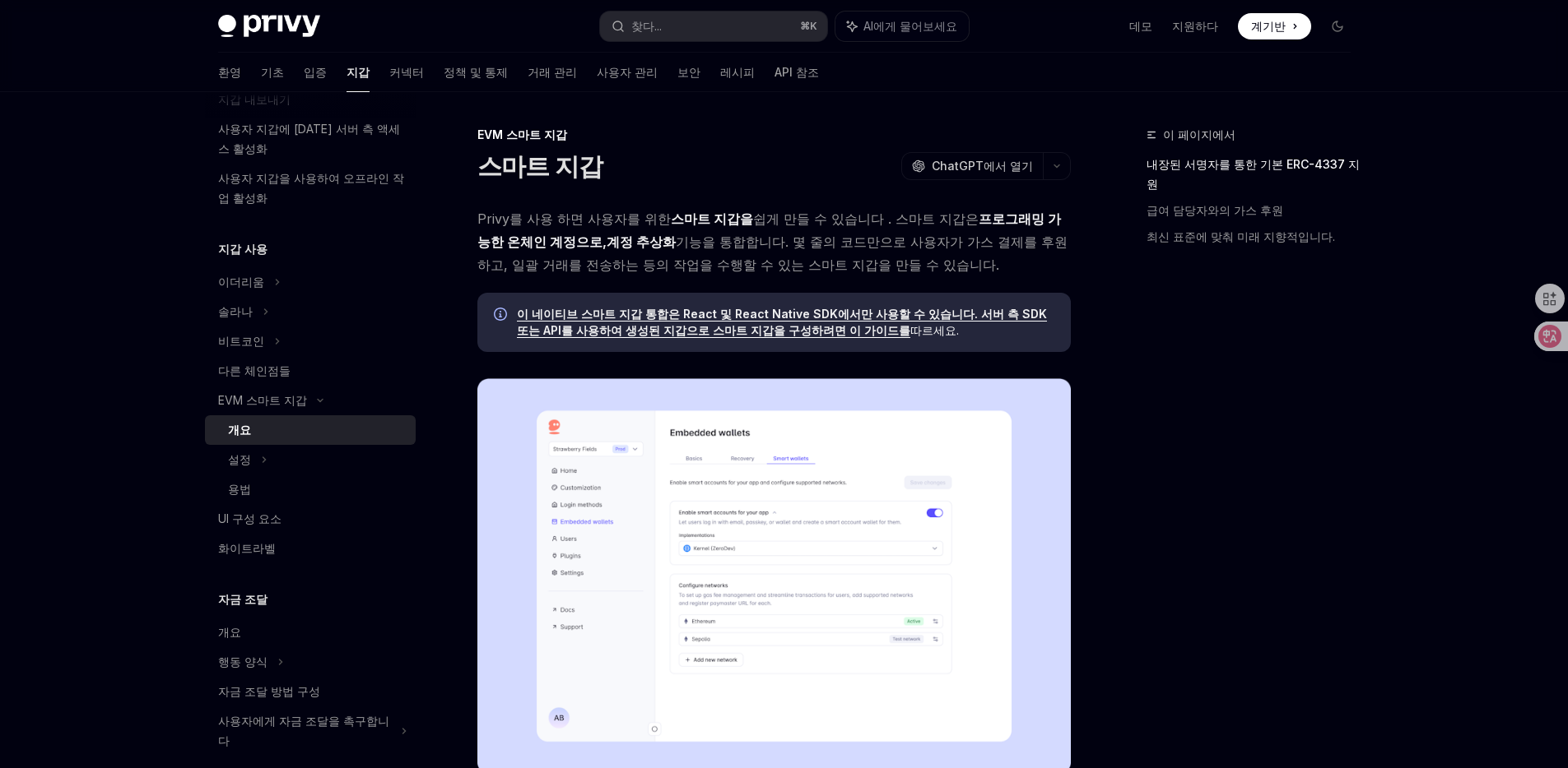
click at [344, 441] on link "개요" at bounding box center [309, 430] width 211 height 30
click at [343, 452] on div "설정" at bounding box center [309, 460] width 211 height 30
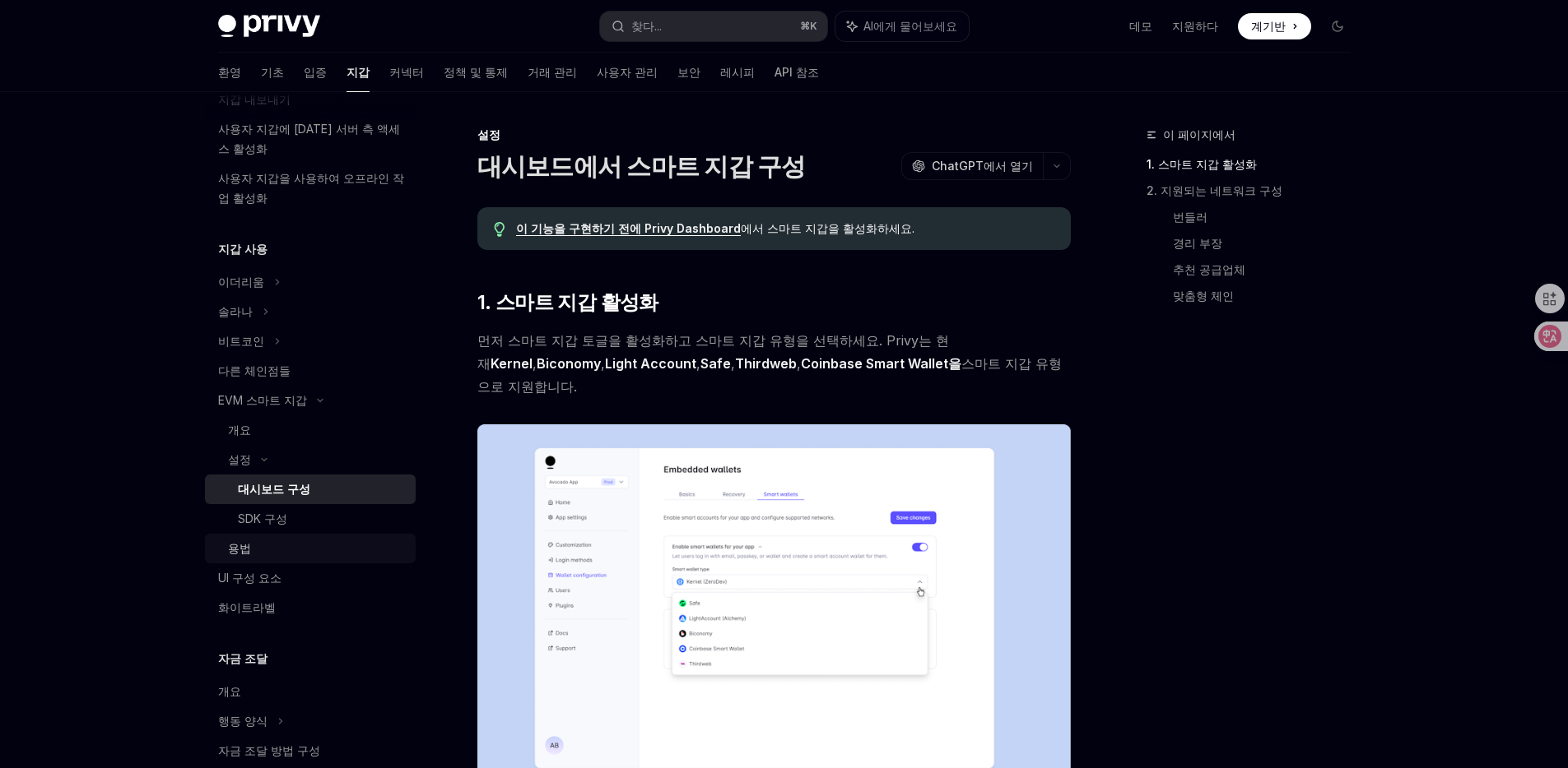
click at [297, 545] on div "용법" at bounding box center [317, 549] width 177 height 20
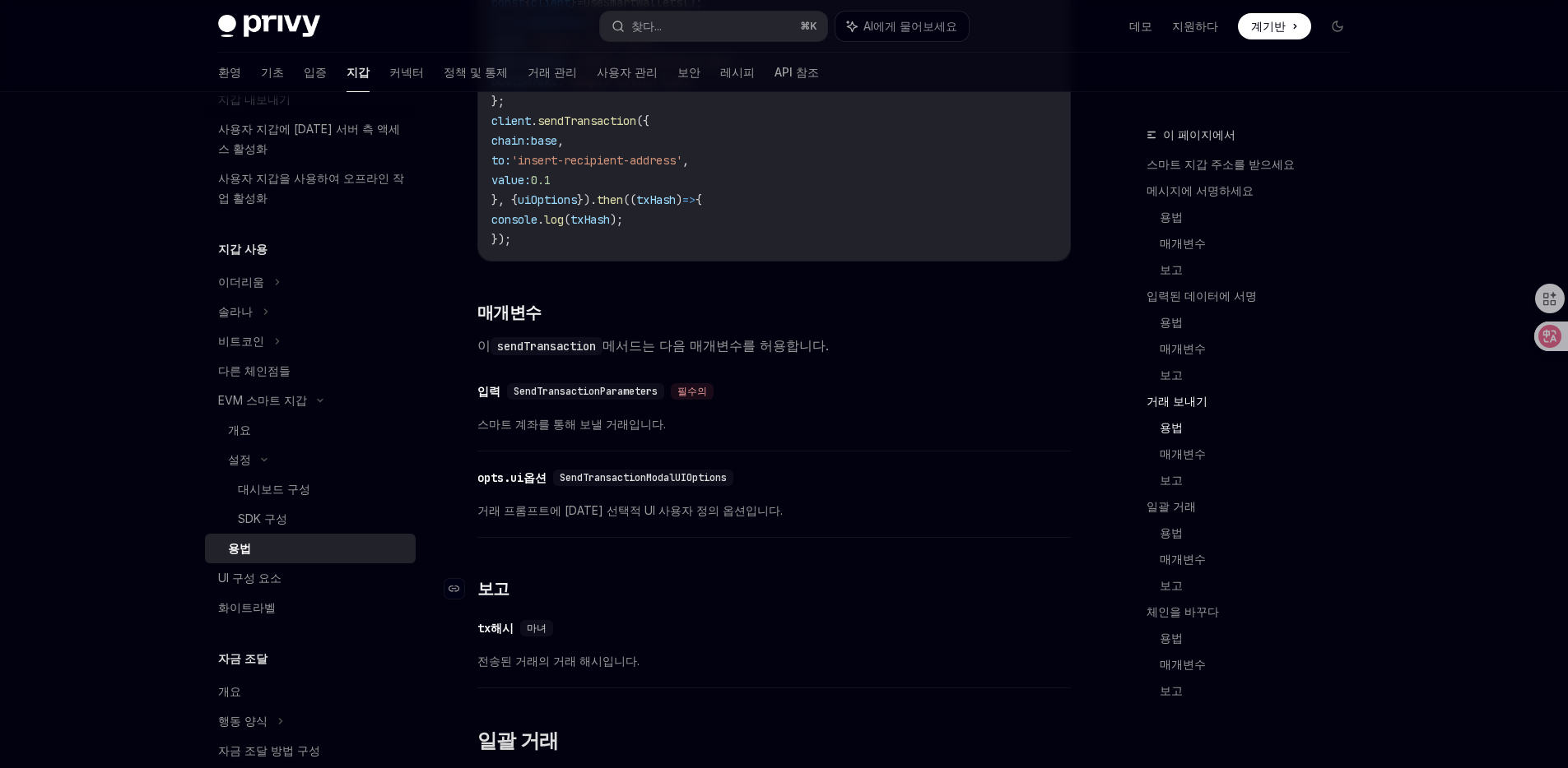
scroll to position [2738, 0]
click at [304, 441] on link "개요" at bounding box center [309, 430] width 211 height 30
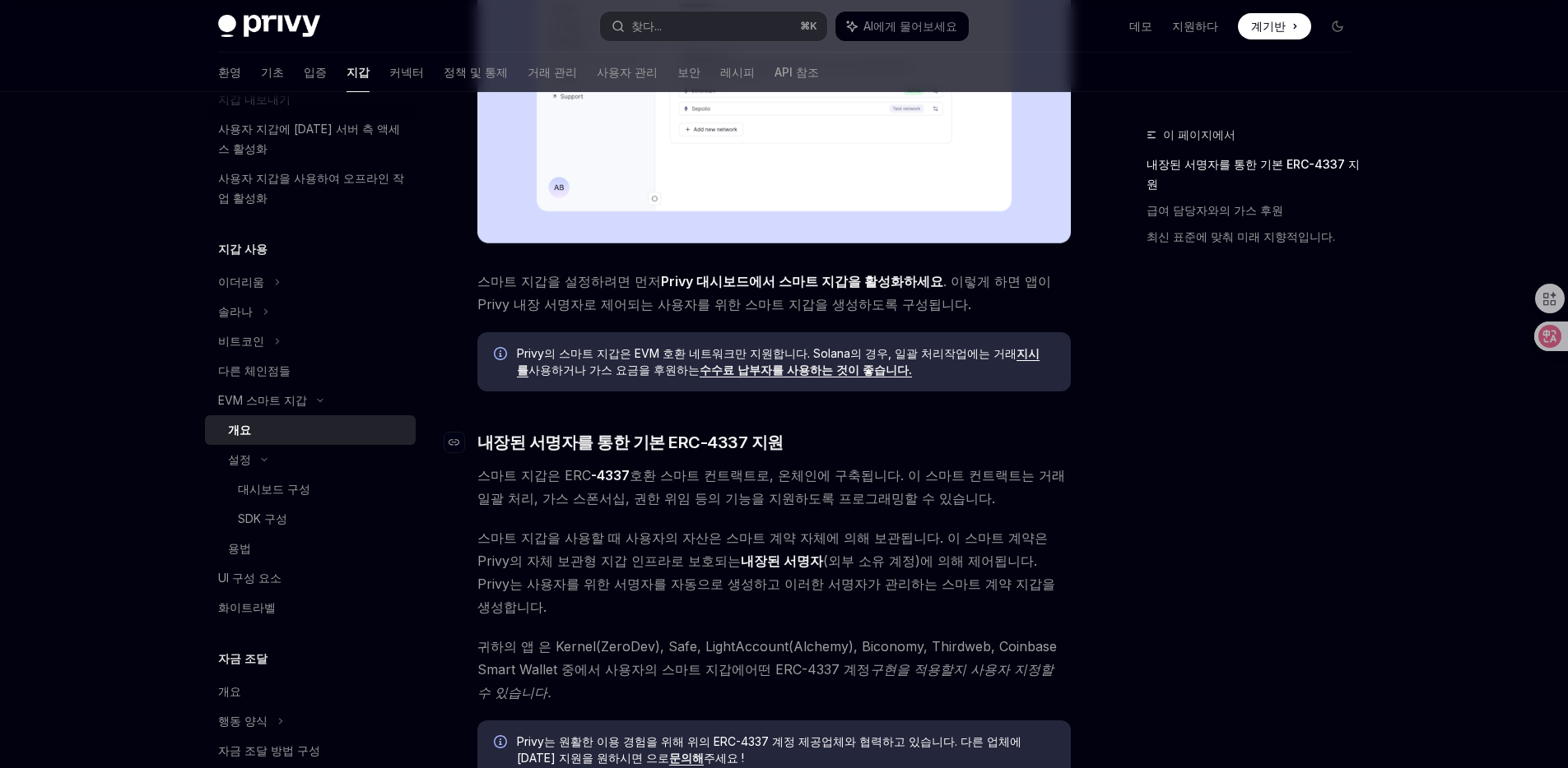
scroll to position [907, 0]
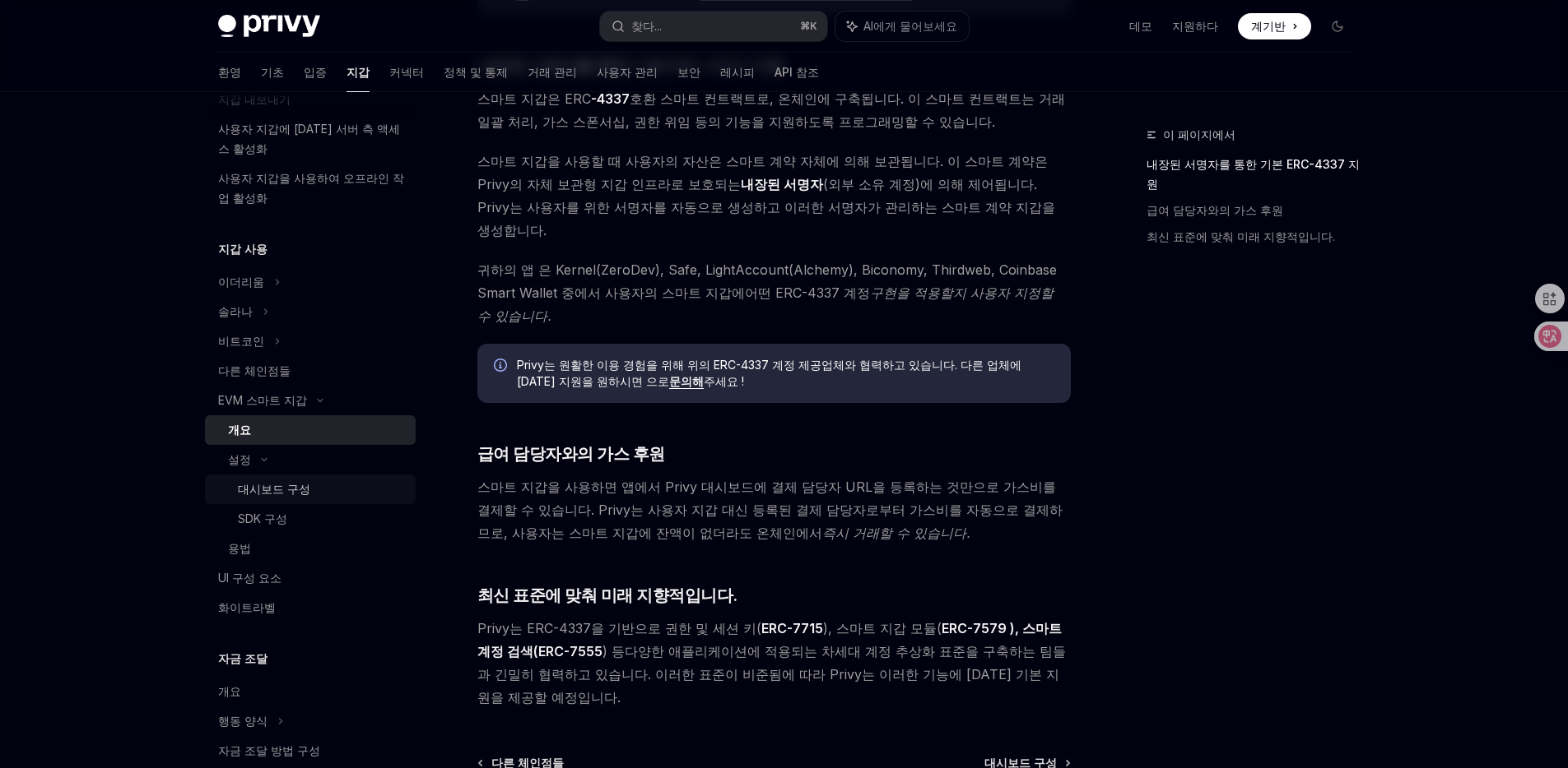
click at [305, 488] on div "대시보드 구성" at bounding box center [322, 489] width 168 height 20
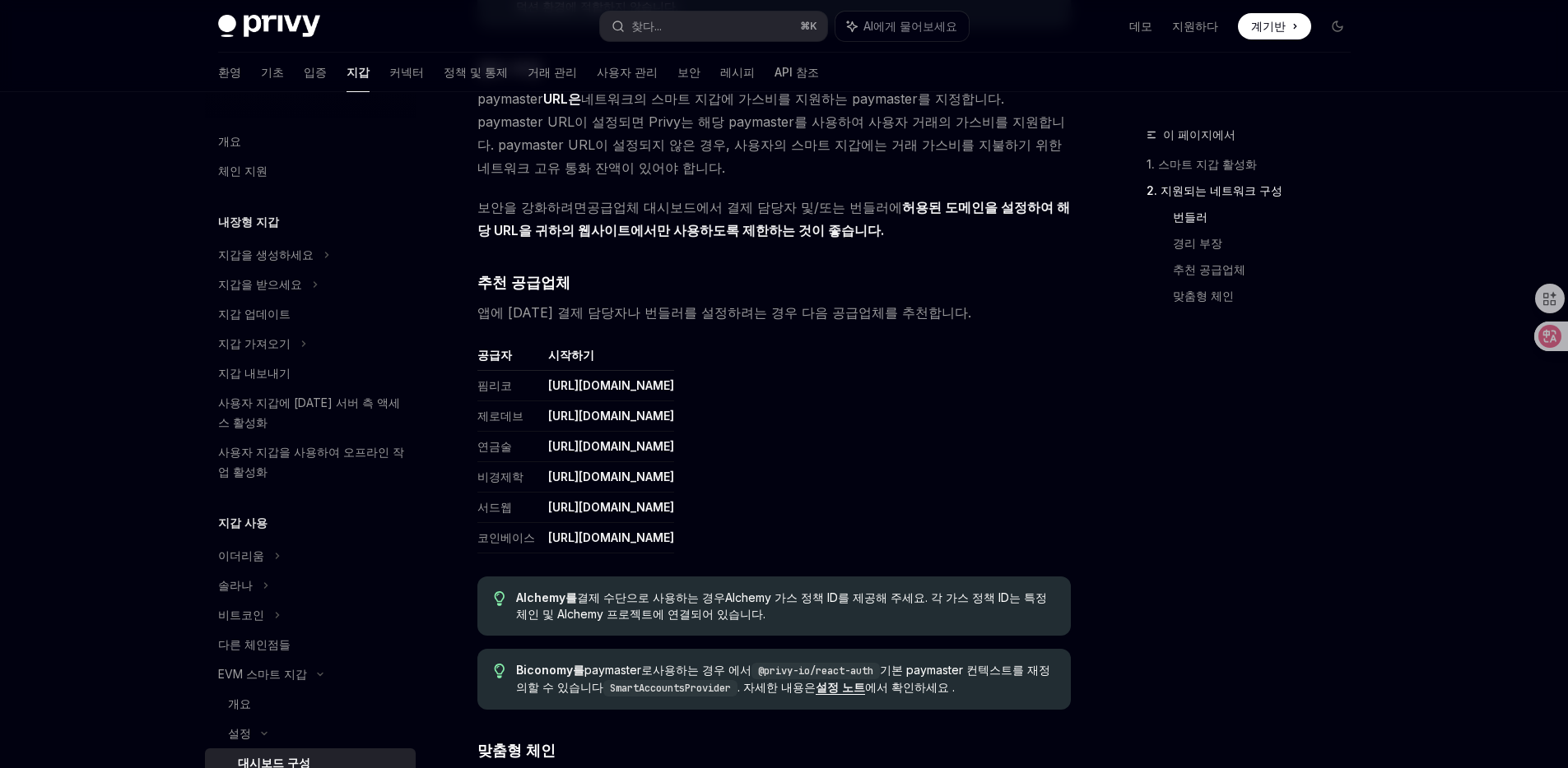
scroll to position [1890, 0]
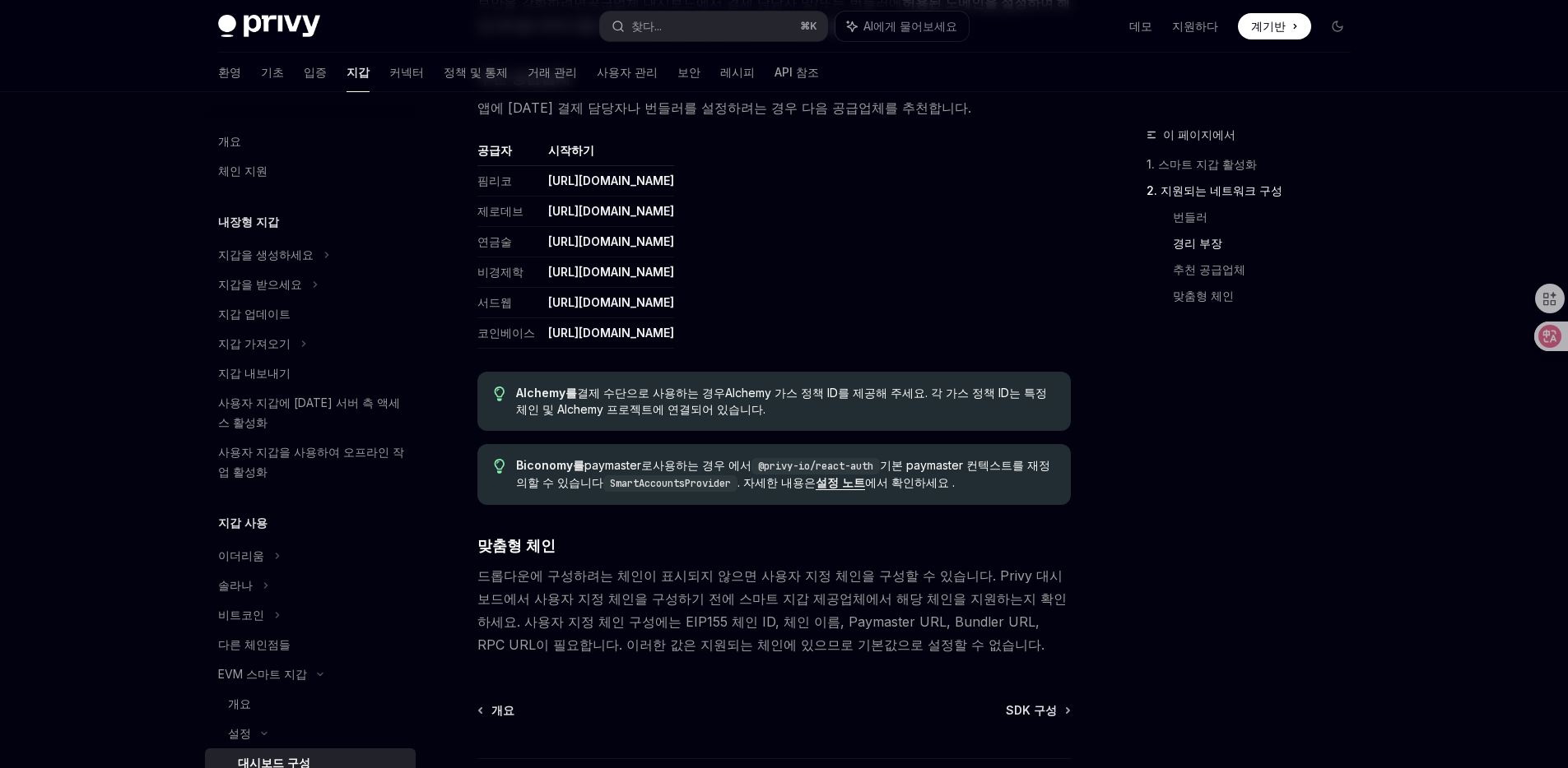
click at [843, 380] on div "Alchemy를 결제 수단으로 사용하는 경우 Alchemy 가스 정책 ID를 제공해 주세요. 각 가스 정책 ID는 특정 체인 및 Alchemy…" at bounding box center [774, 401] width 594 height 59
click at [815, 476] on font "설정 노트" at bounding box center [840, 482] width 50 height 14
click at [1278, 19] on font "계기반" at bounding box center [1268, 25] width 34 height 14
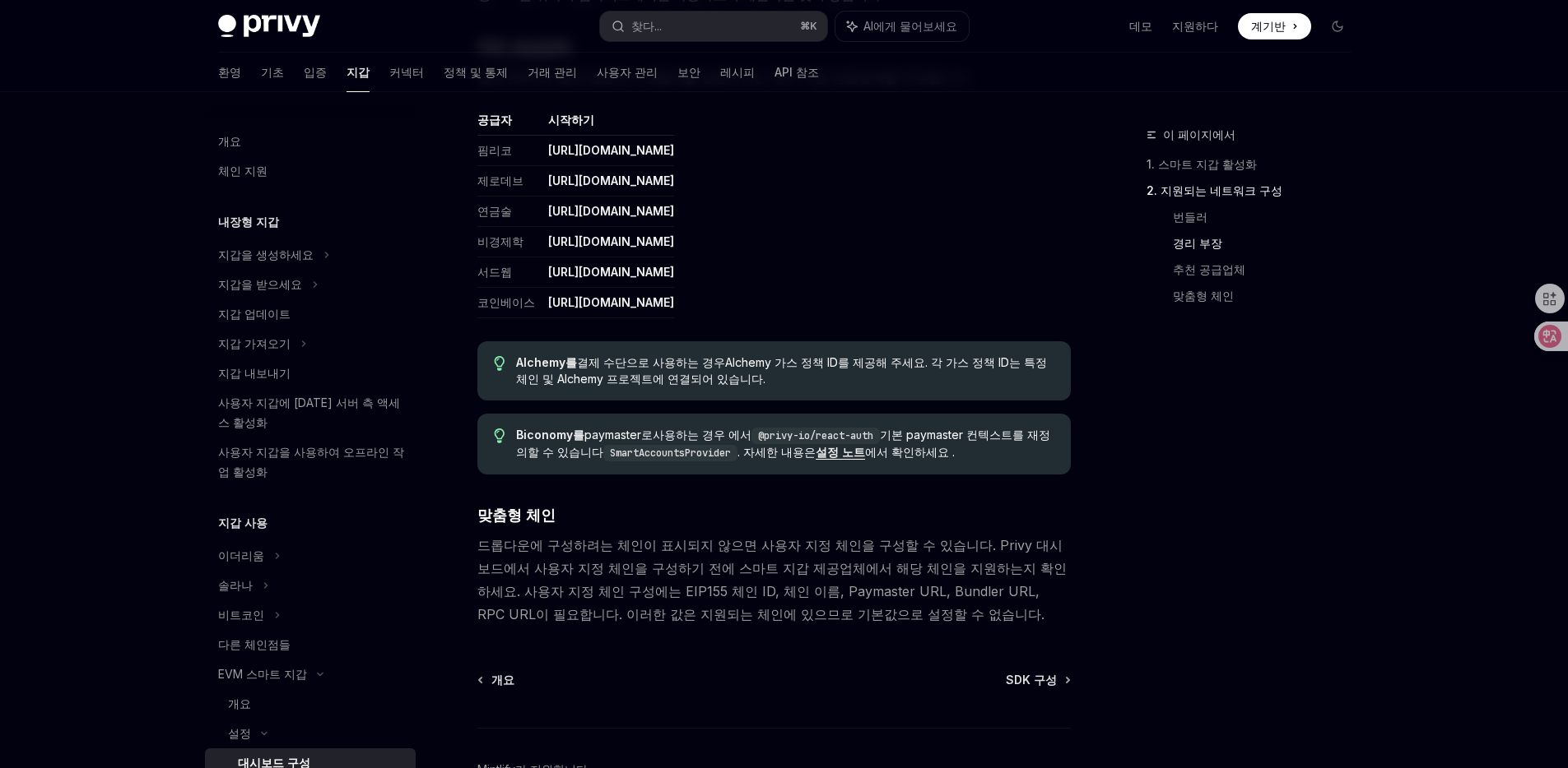
scroll to position [1977, 0]
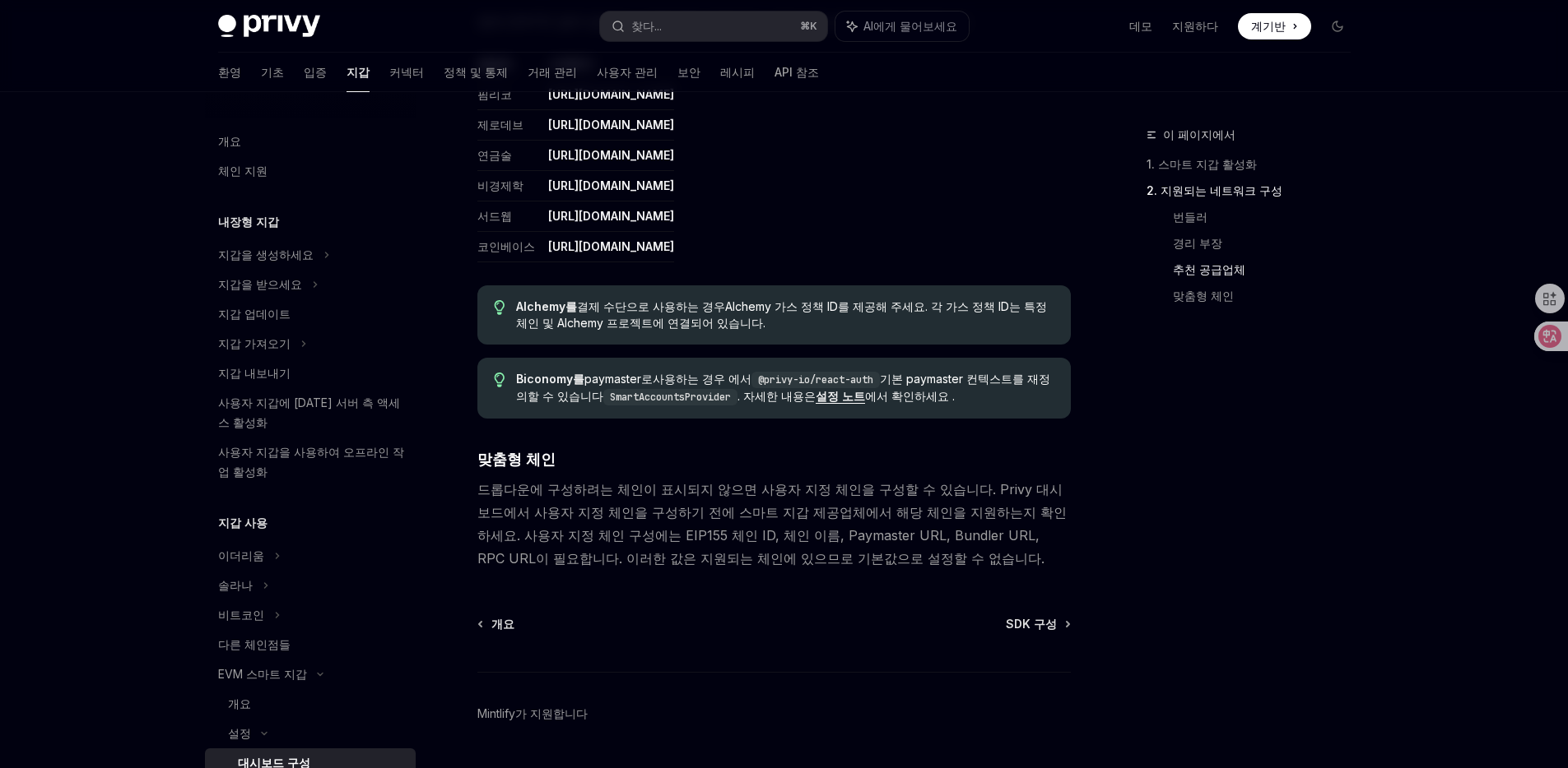
click at [237, 708] on font "개요" at bounding box center [239, 703] width 23 height 14
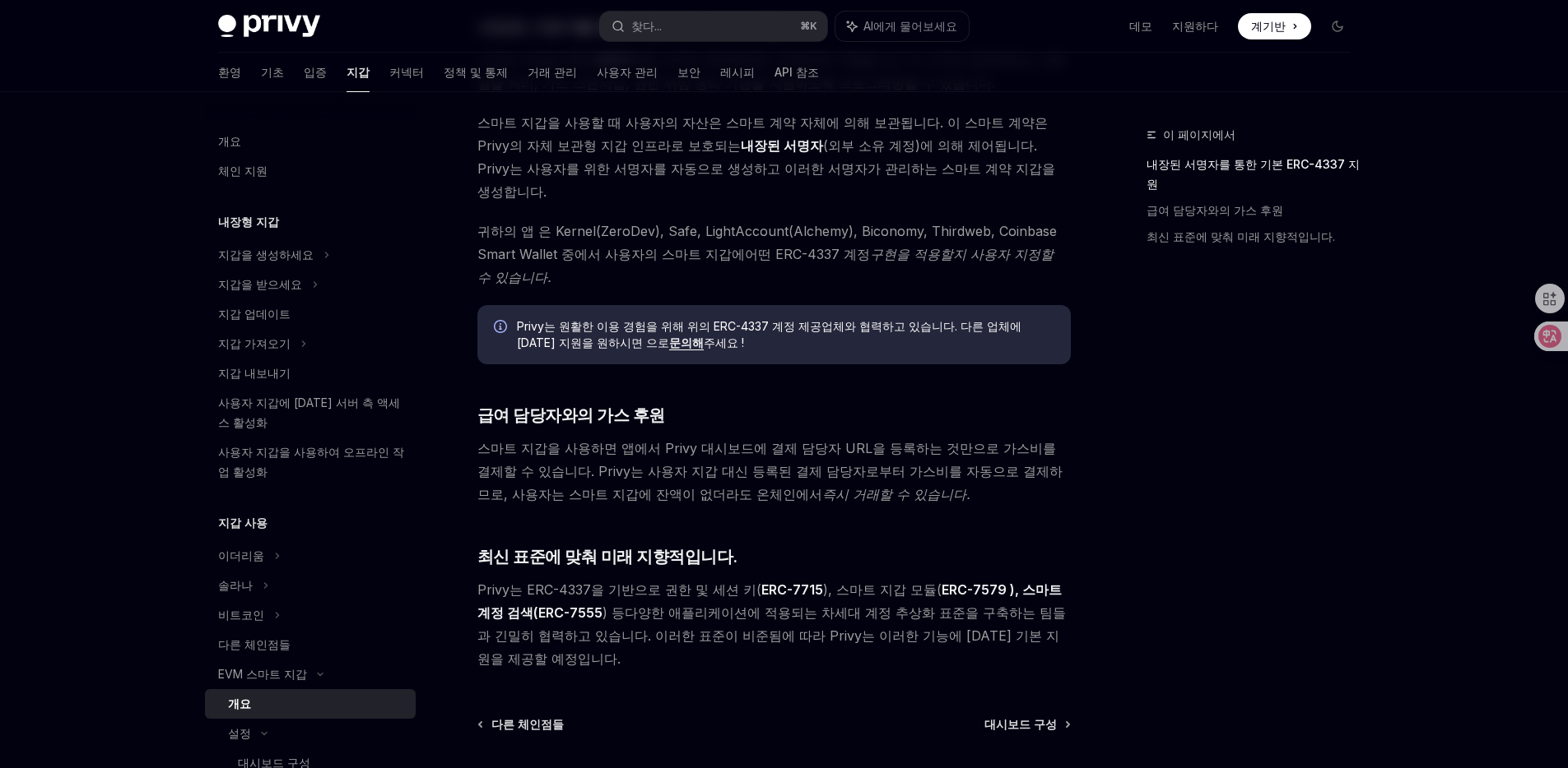
scroll to position [1047, 0]
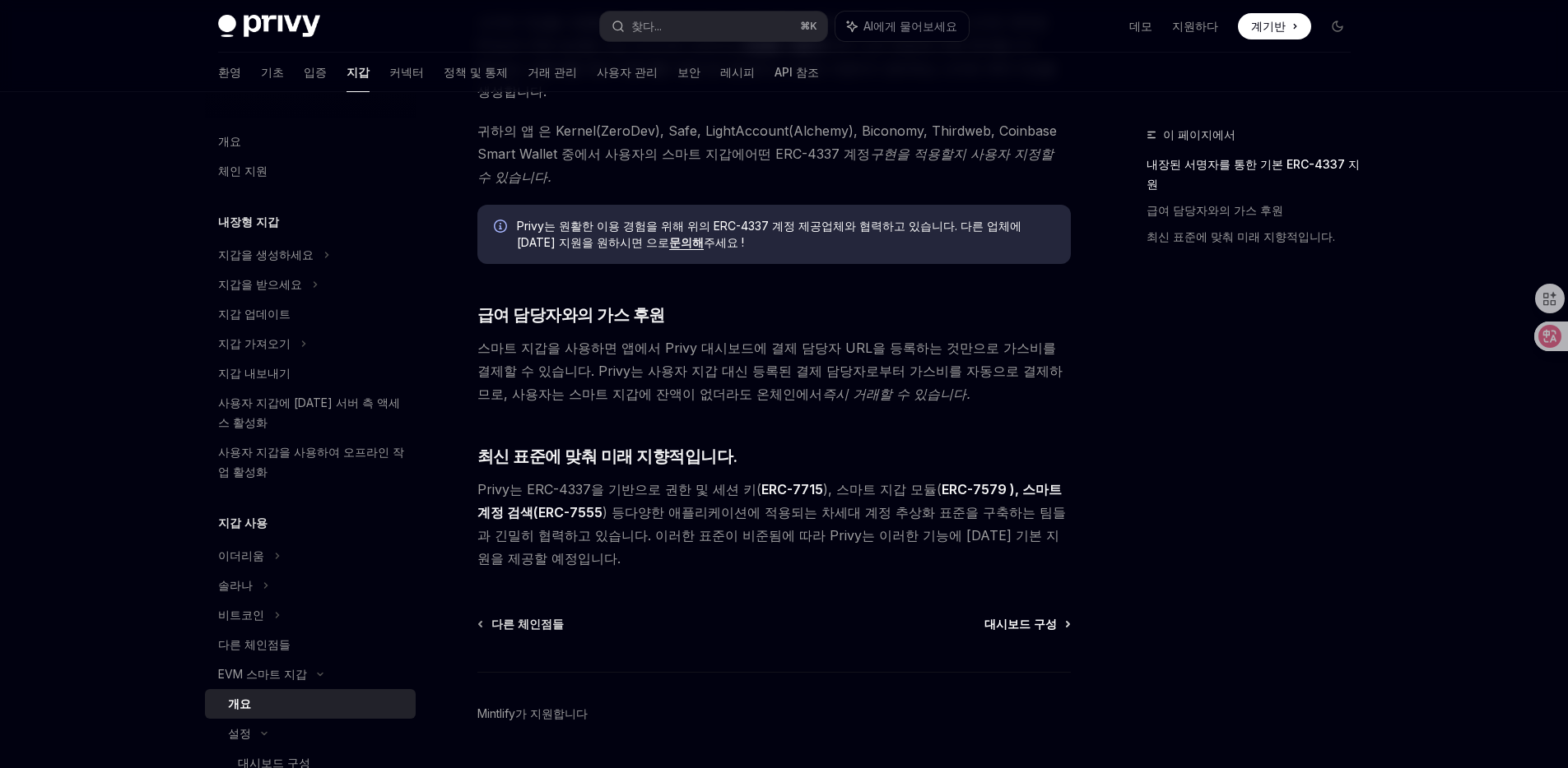
click at [1031, 617] on font "대시보드 구성" at bounding box center [1021, 623] width 72 height 14
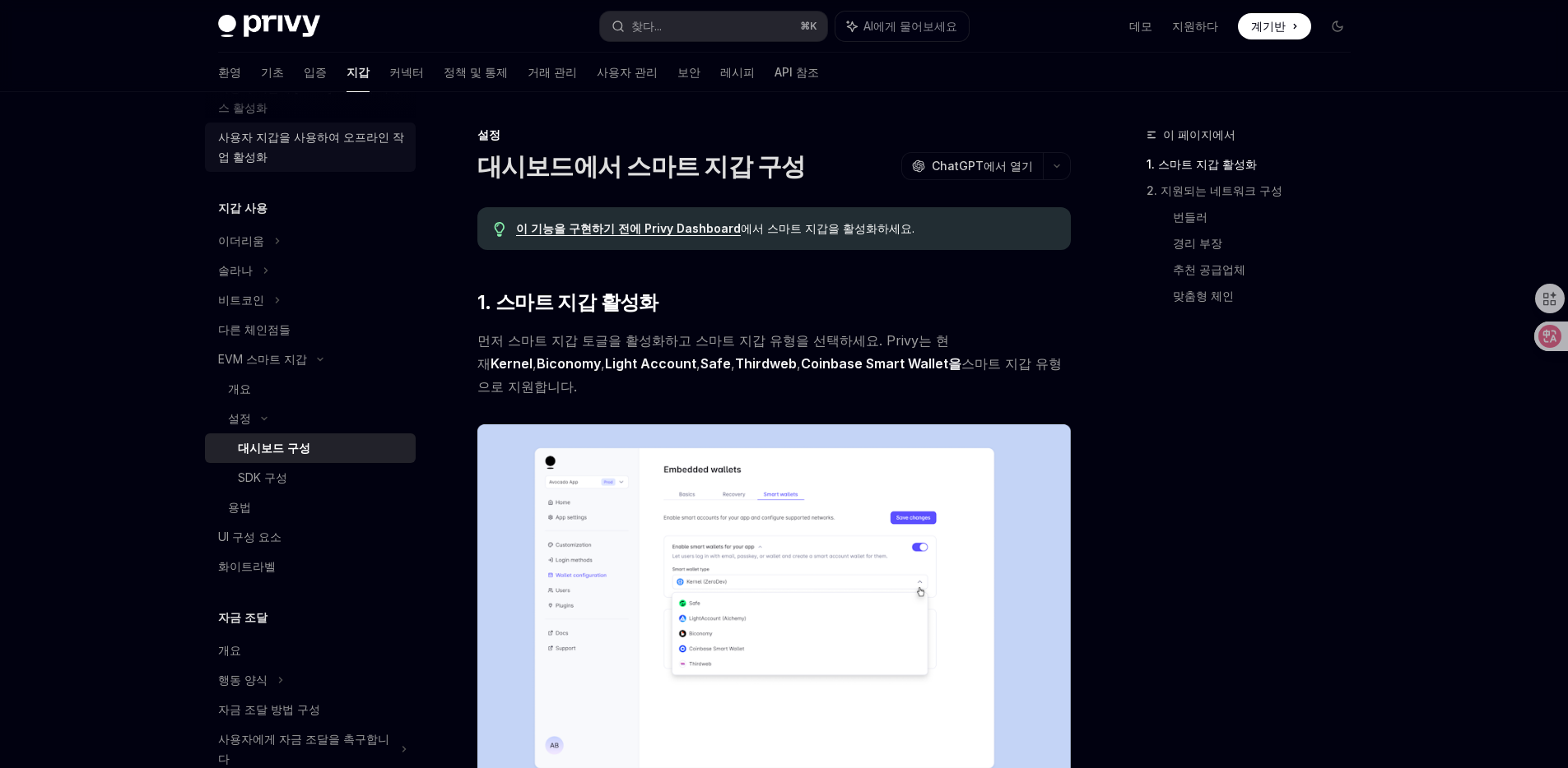
scroll to position [213, 0]
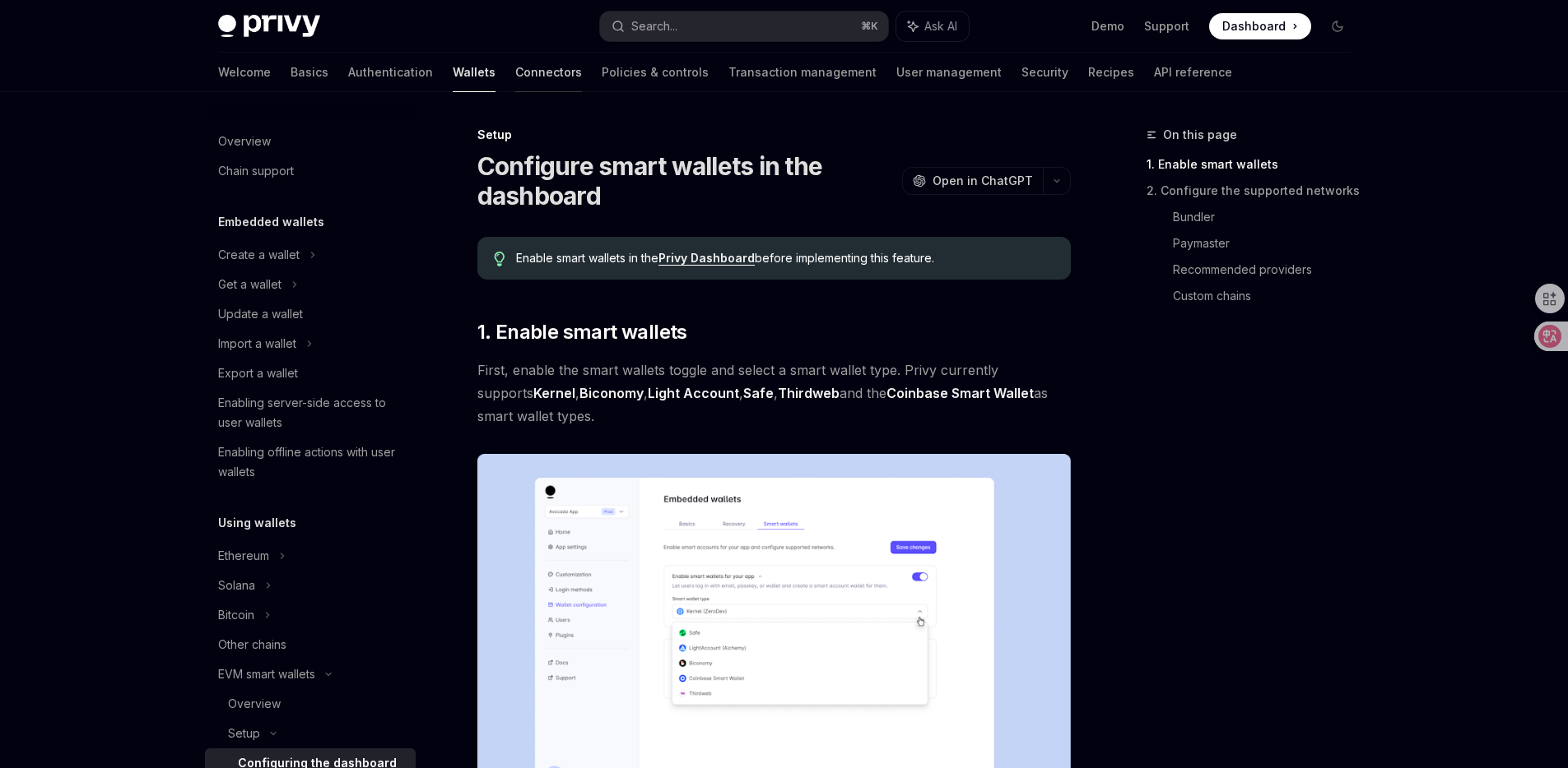
click at [515, 78] on link "Connectors" at bounding box center [548, 72] width 67 height 40
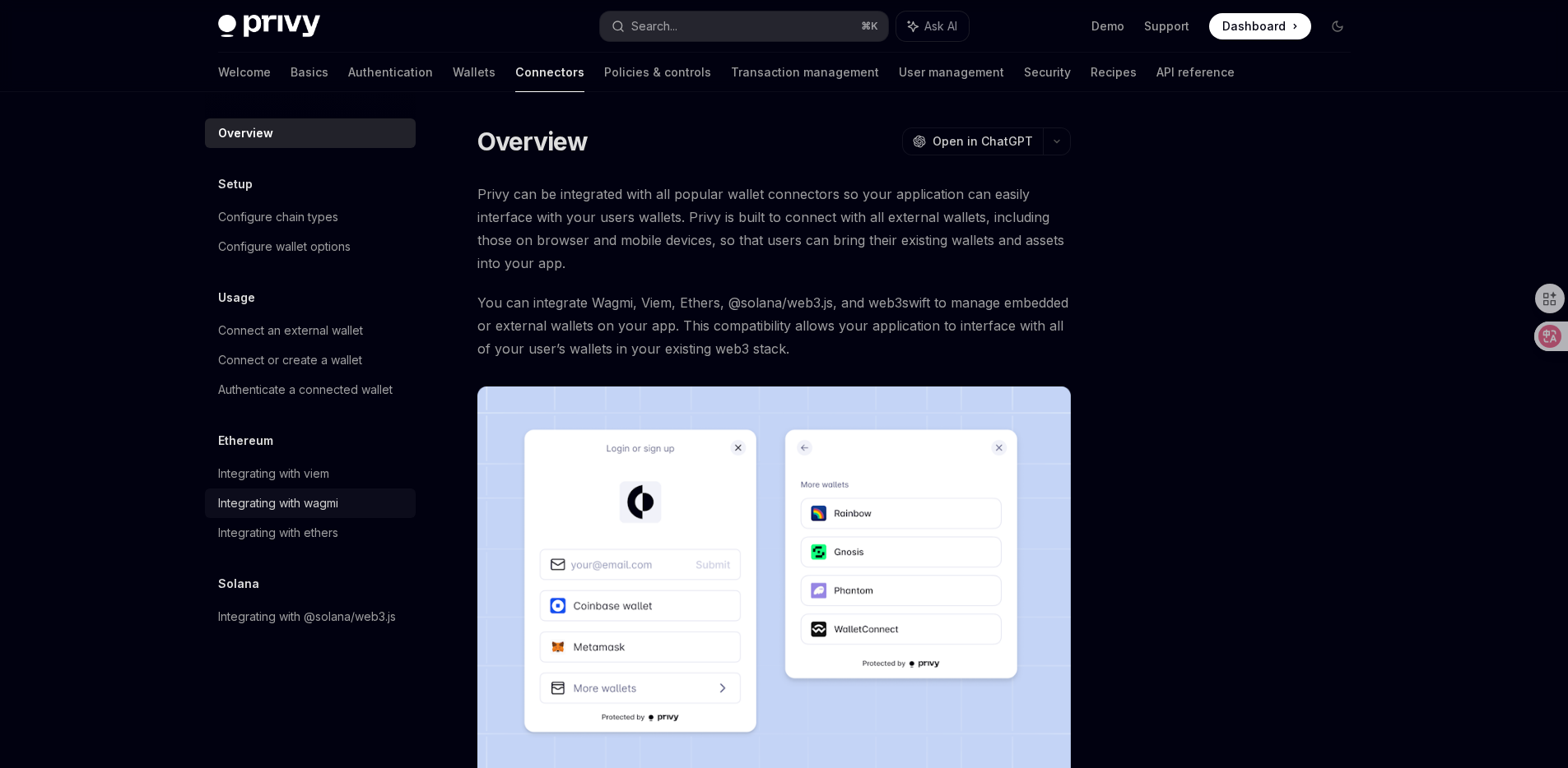
click at [312, 492] on link "Integrating with wagmi" at bounding box center [309, 503] width 211 height 30
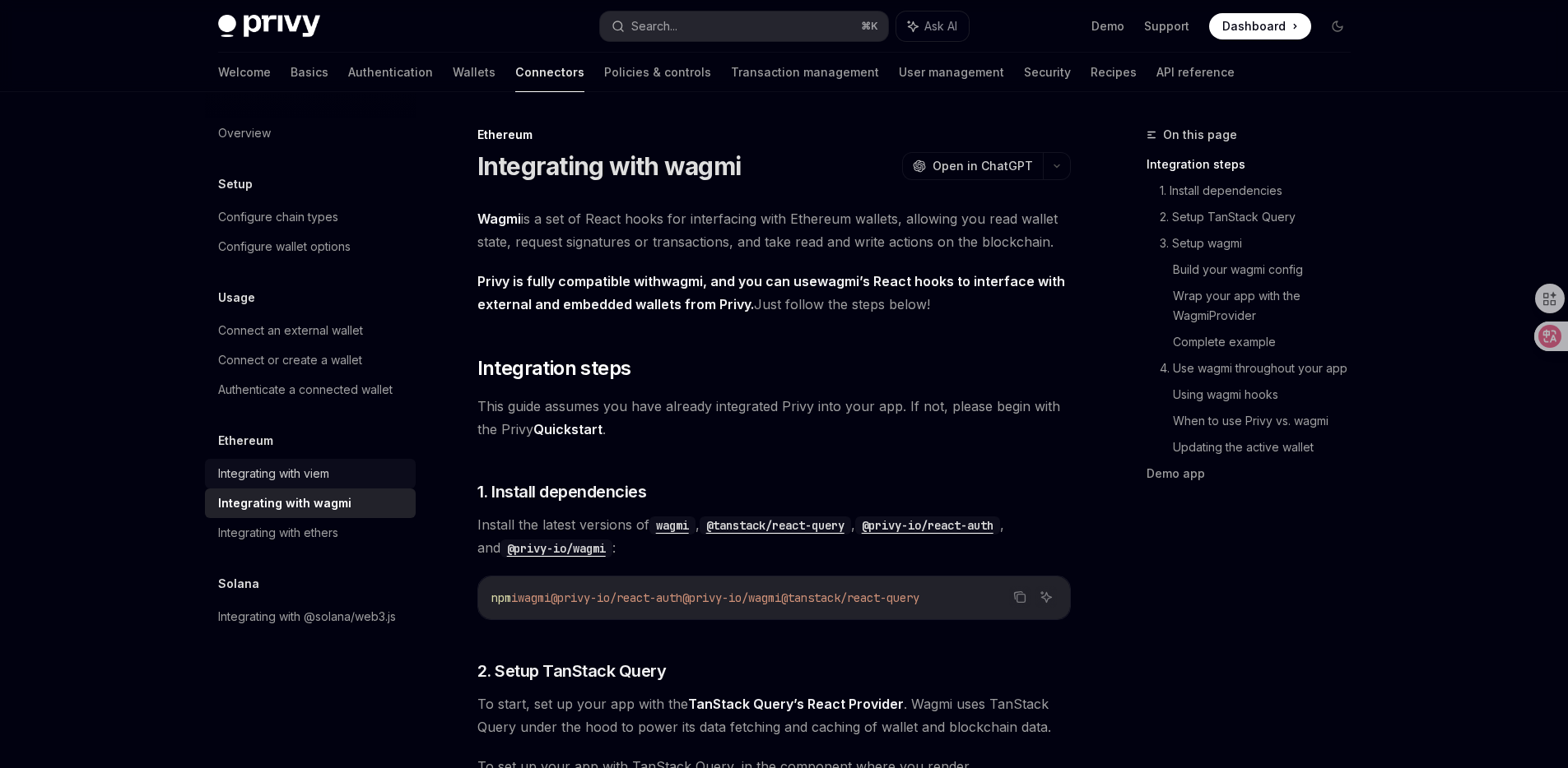
click at [313, 481] on div "Integrating with viem" at bounding box center [273, 474] width 111 height 20
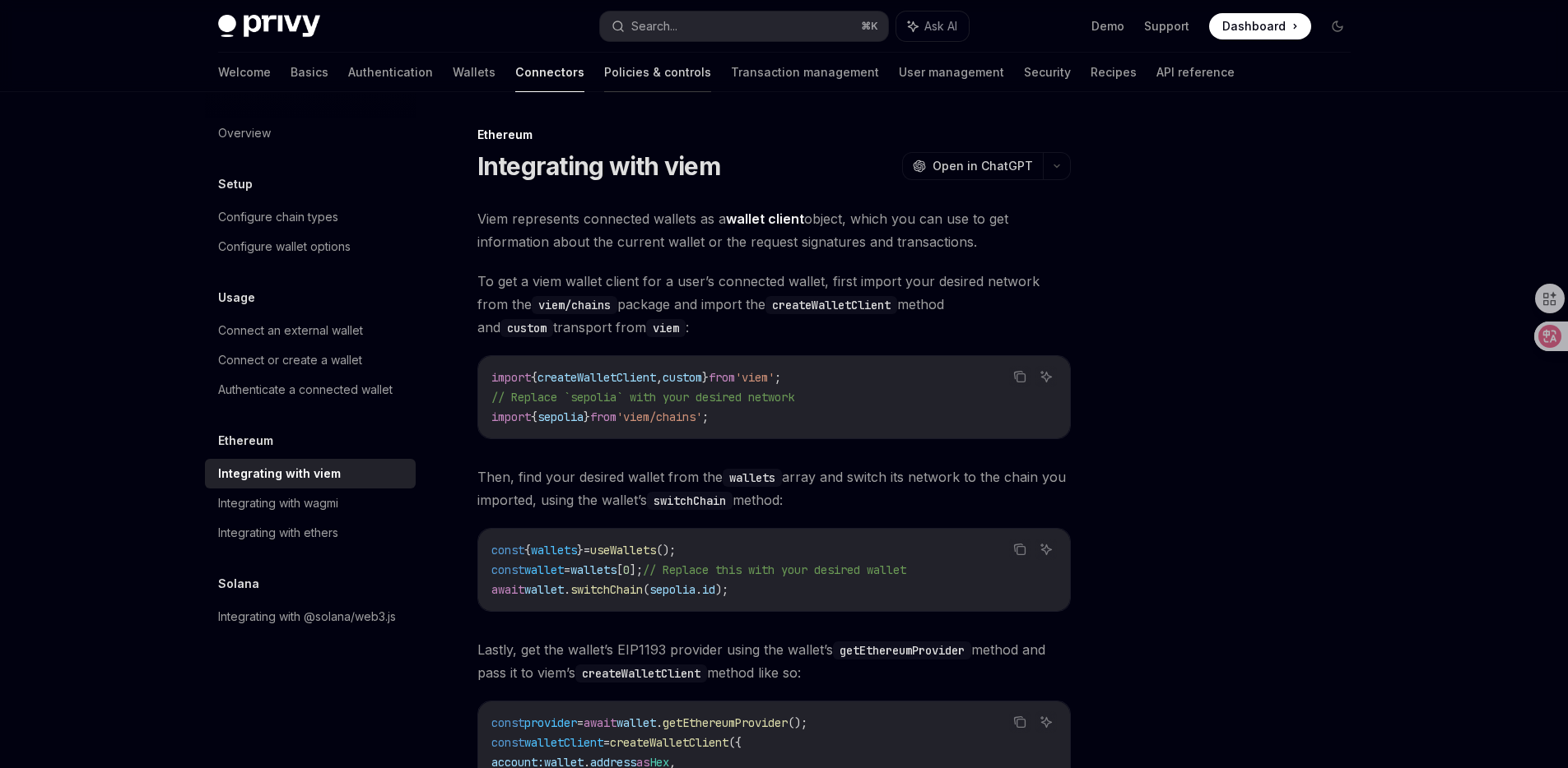
click at [604, 65] on link "Policies & controls" at bounding box center [658, 72] width 107 height 40
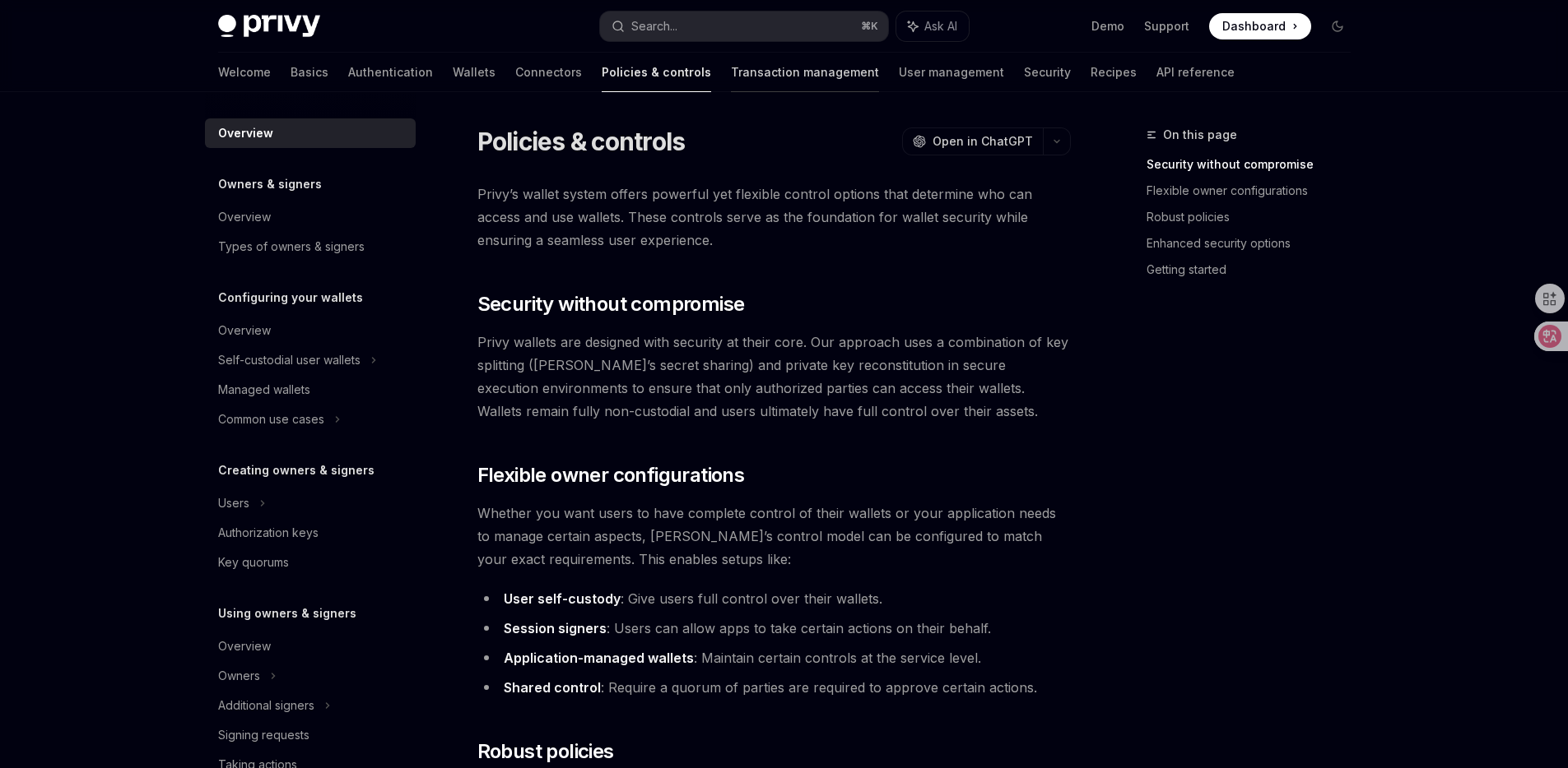
click at [731, 81] on link "Transaction management" at bounding box center [805, 72] width 148 height 40
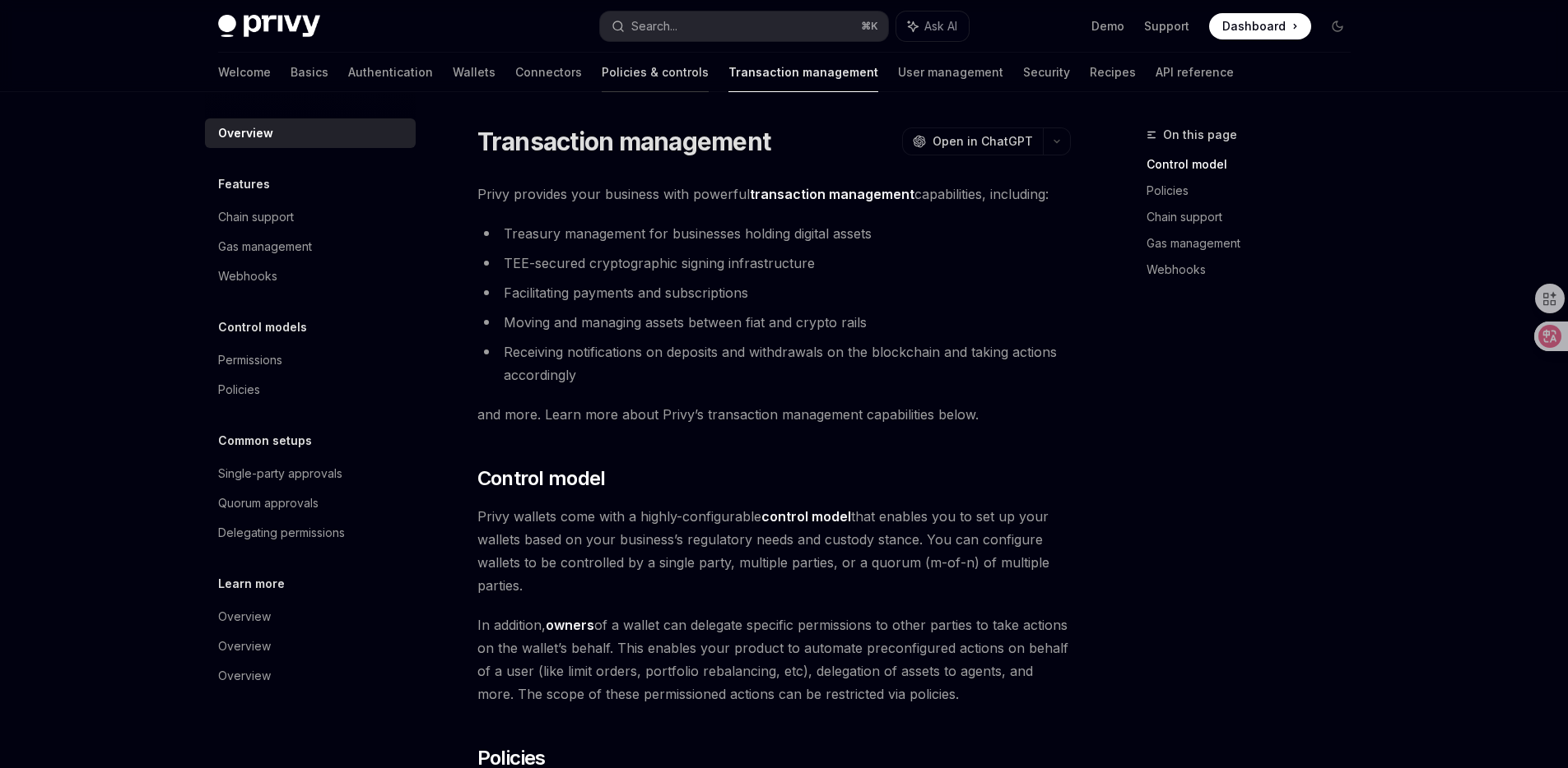
click at [602, 75] on link "Policies & controls" at bounding box center [655, 72] width 107 height 40
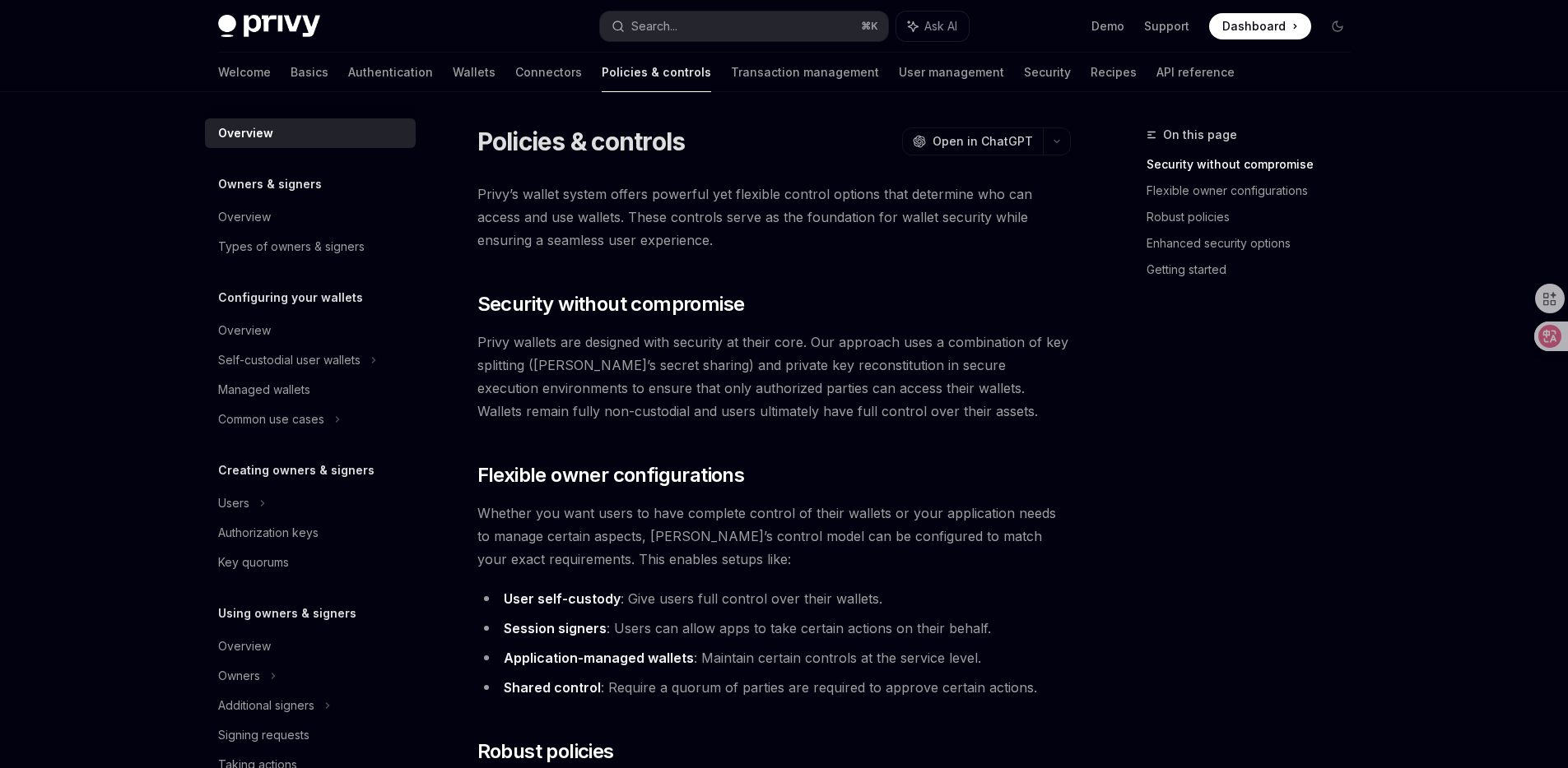
click at [357, 75] on div "Welcome Basics Authentication Wallets Connectors Policies & controls Transactio…" at bounding box center [726, 72] width 1016 height 40
click at [452, 75] on link "Wallets" at bounding box center [473, 72] width 43 height 40
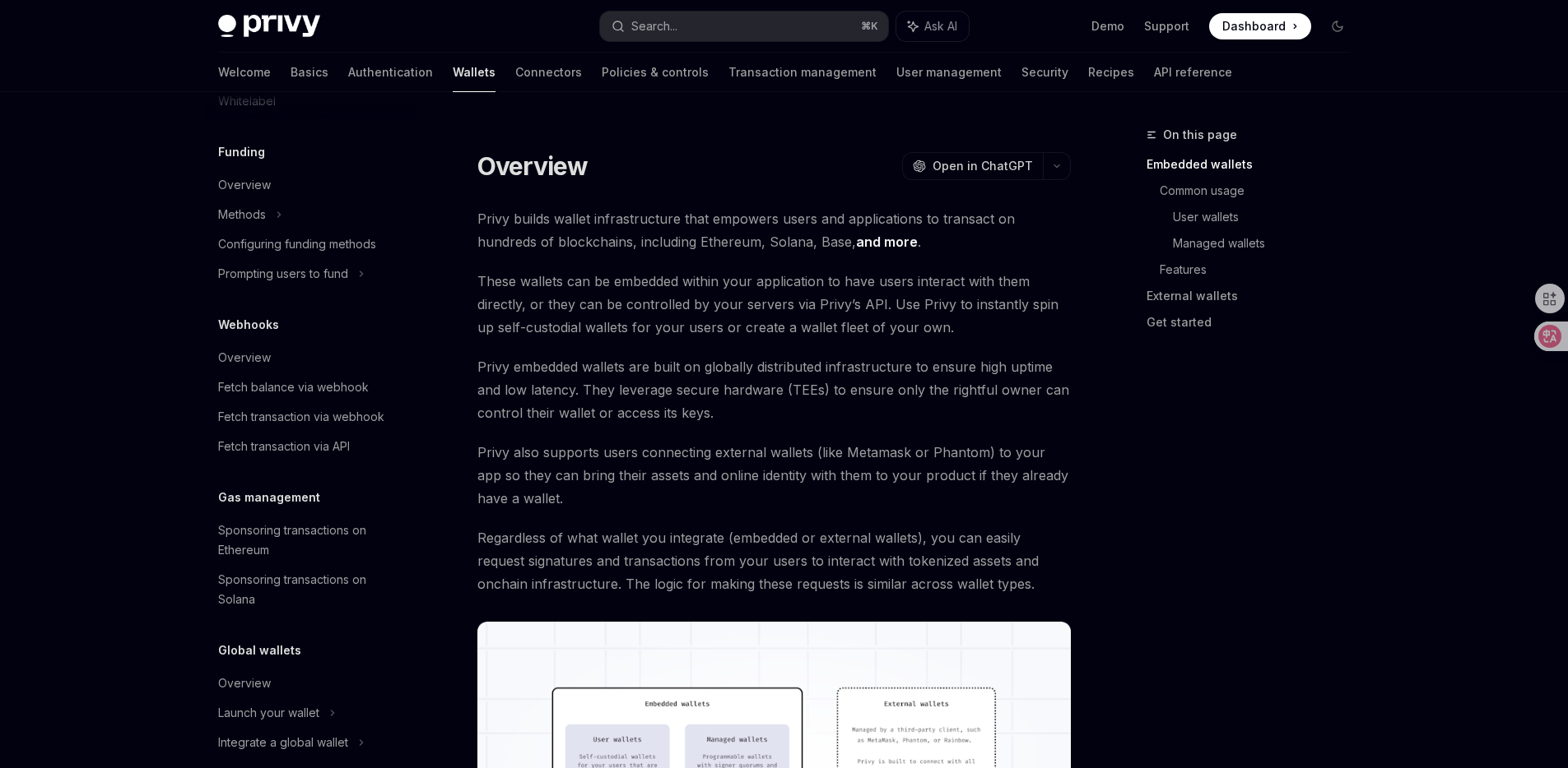
scroll to position [655, 0]
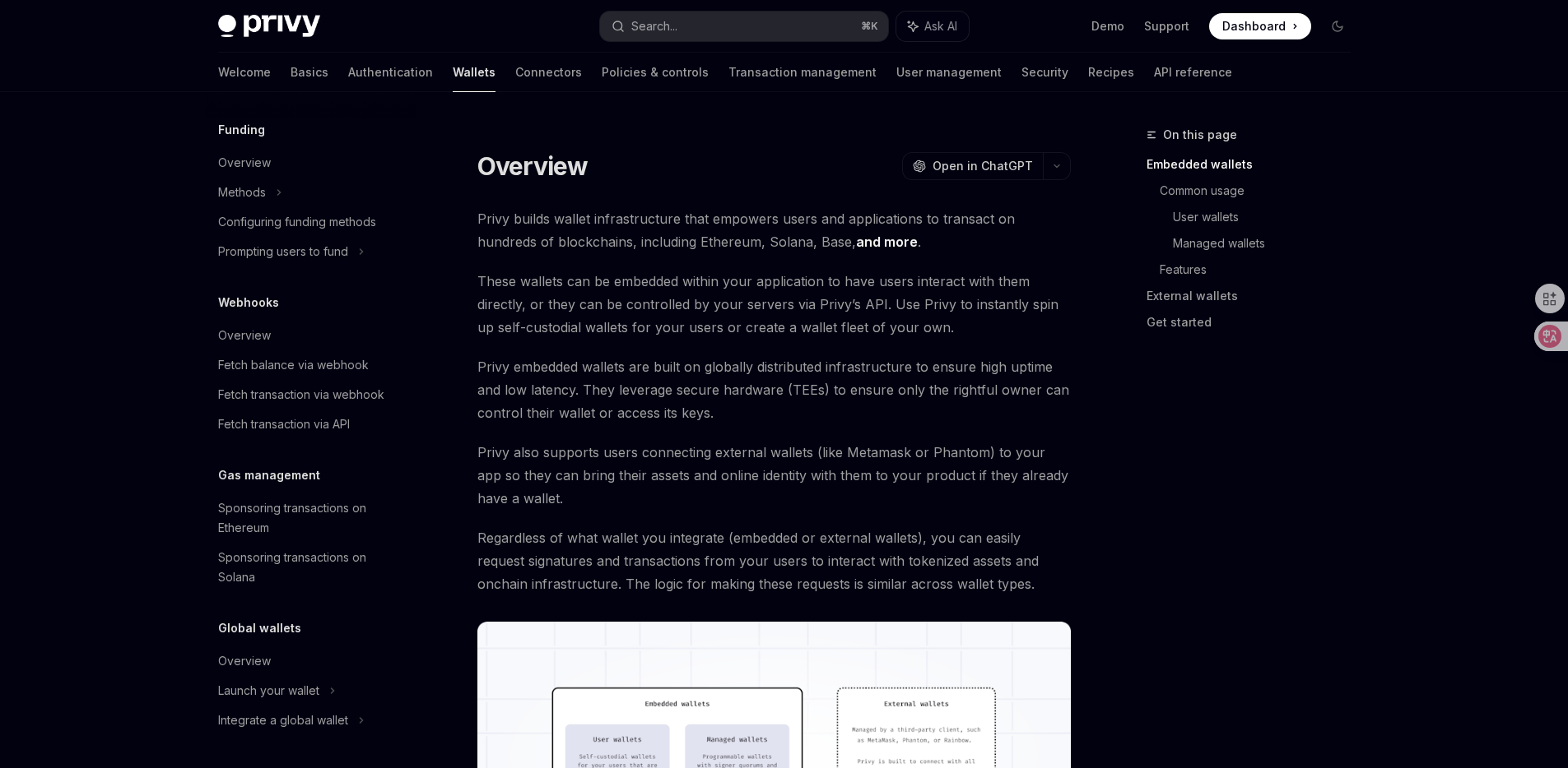
click at [1038, 68] on div "Welcome Basics Authentication Wallets Connectors Policies & controls Transactio…" at bounding box center [725, 72] width 1013 height 40
click at [1088, 68] on link "Recipes" at bounding box center [1110, 72] width 46 height 40
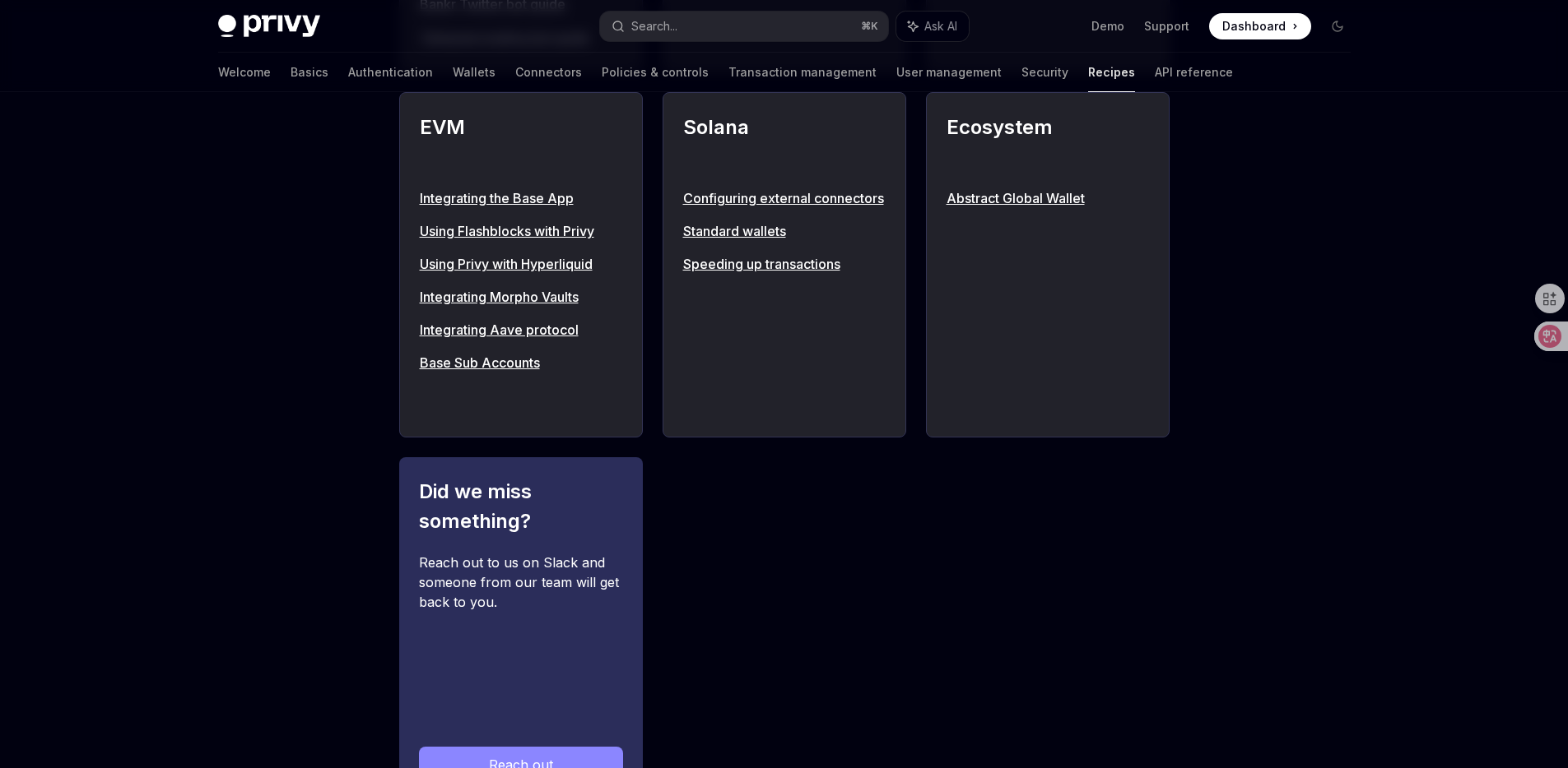
scroll to position [1773, 0]
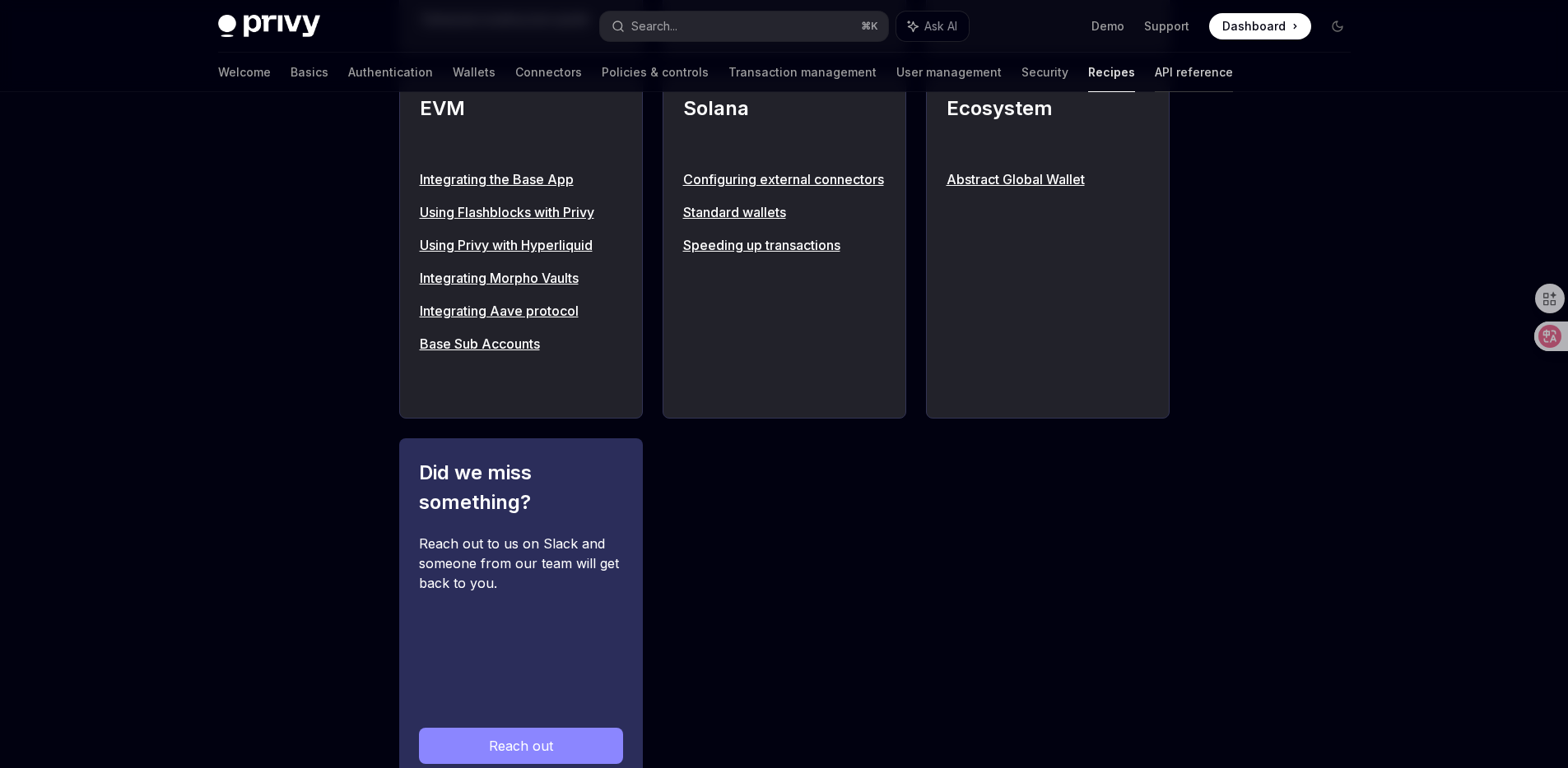
click at [1155, 54] on link "API reference" at bounding box center [1193, 72] width 78 height 40
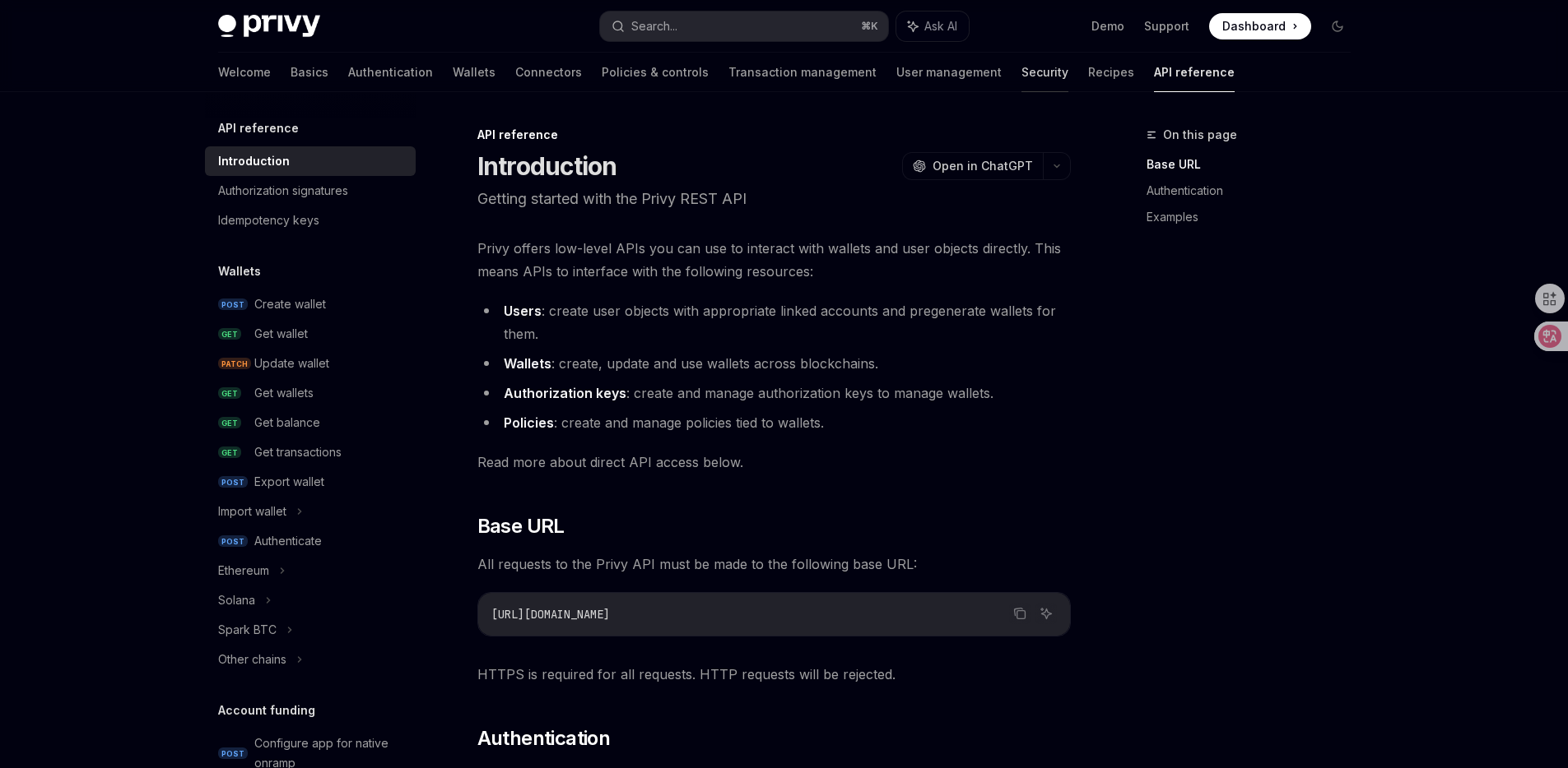
click at [1022, 77] on link "Security" at bounding box center [1045, 72] width 47 height 40
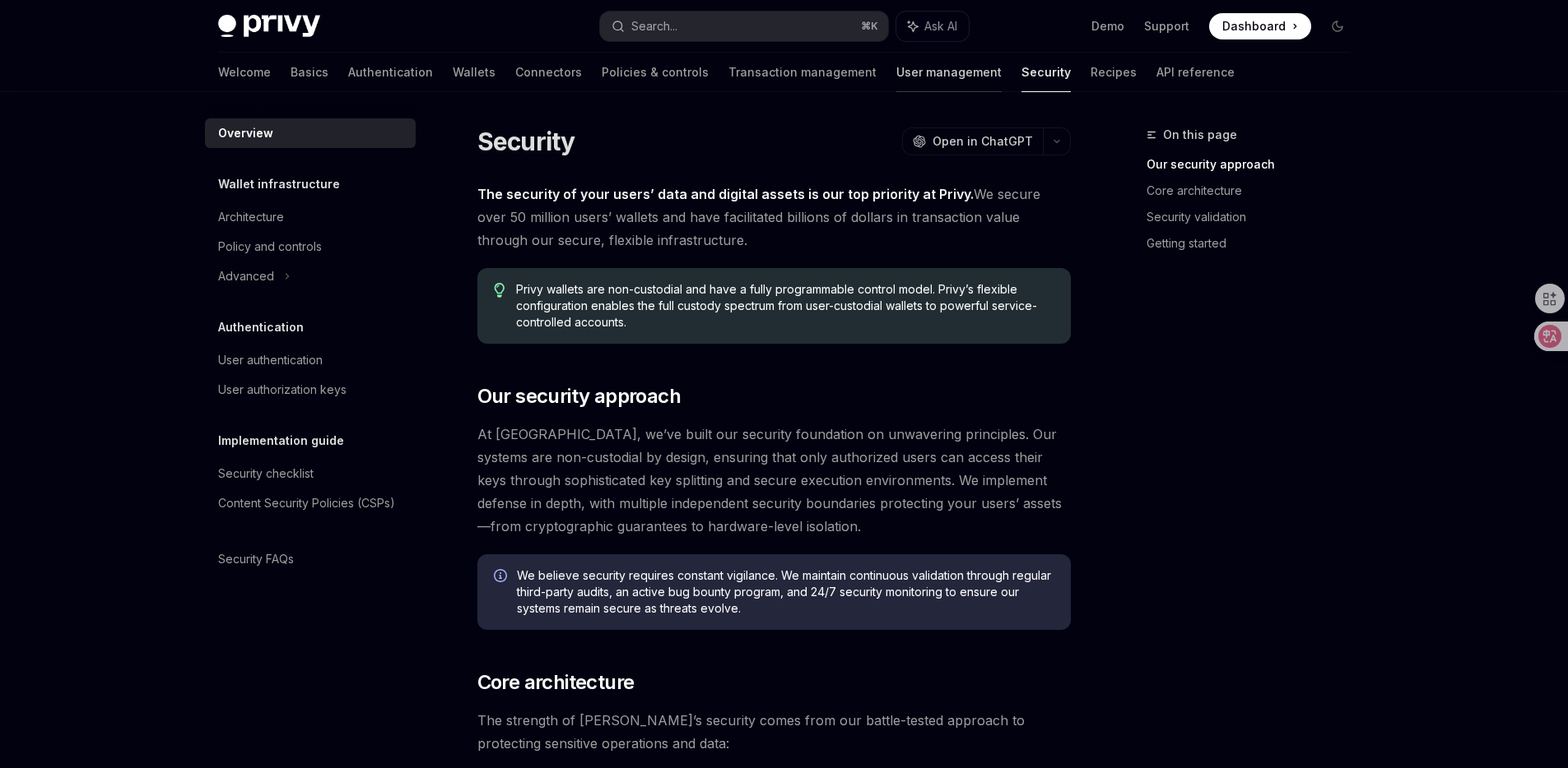
click at [896, 81] on link "User management" at bounding box center [948, 72] width 105 height 40
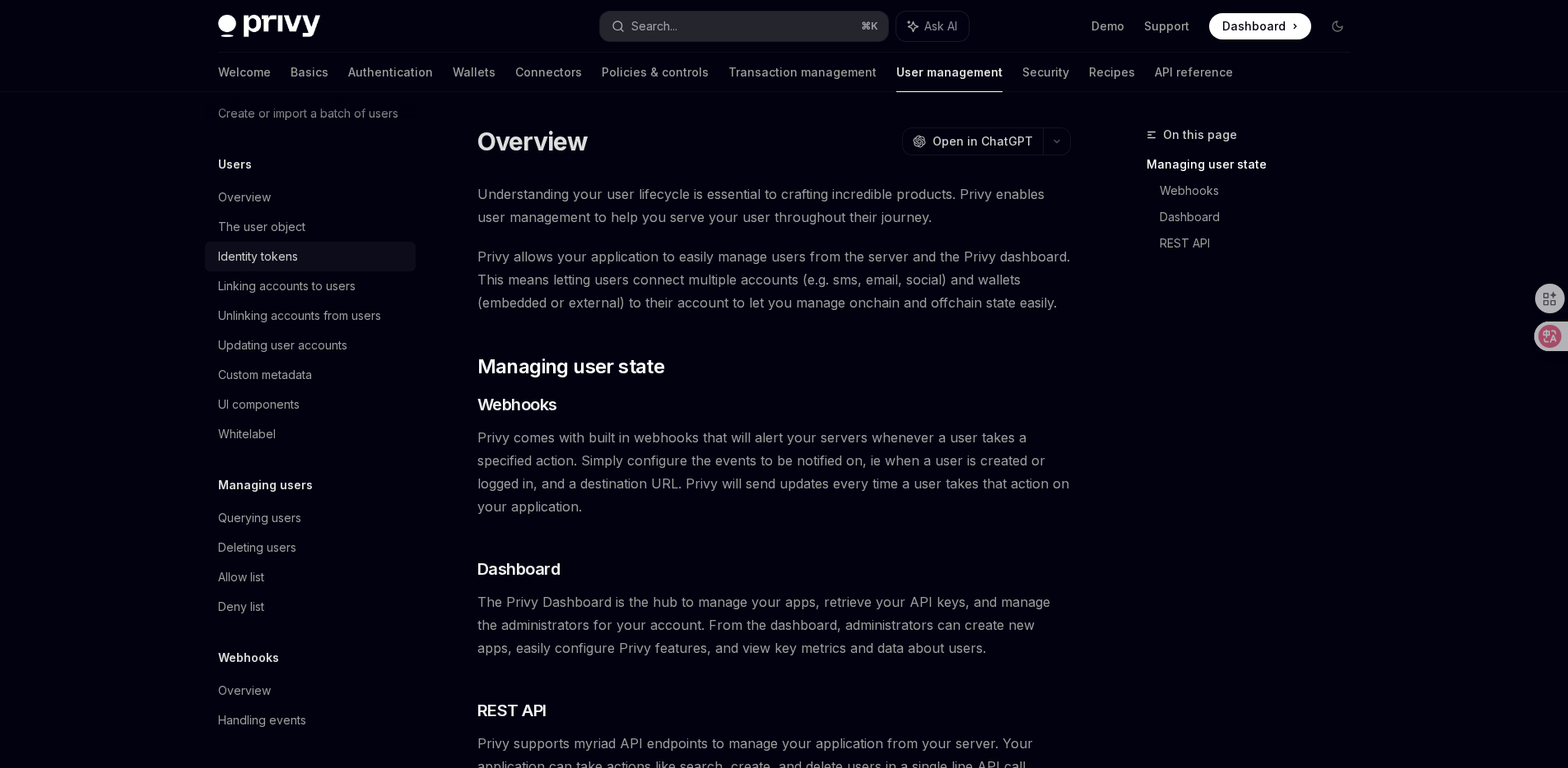
scroll to position [183, 0]
click at [747, 71] on link "Transaction management" at bounding box center [803, 72] width 148 height 40
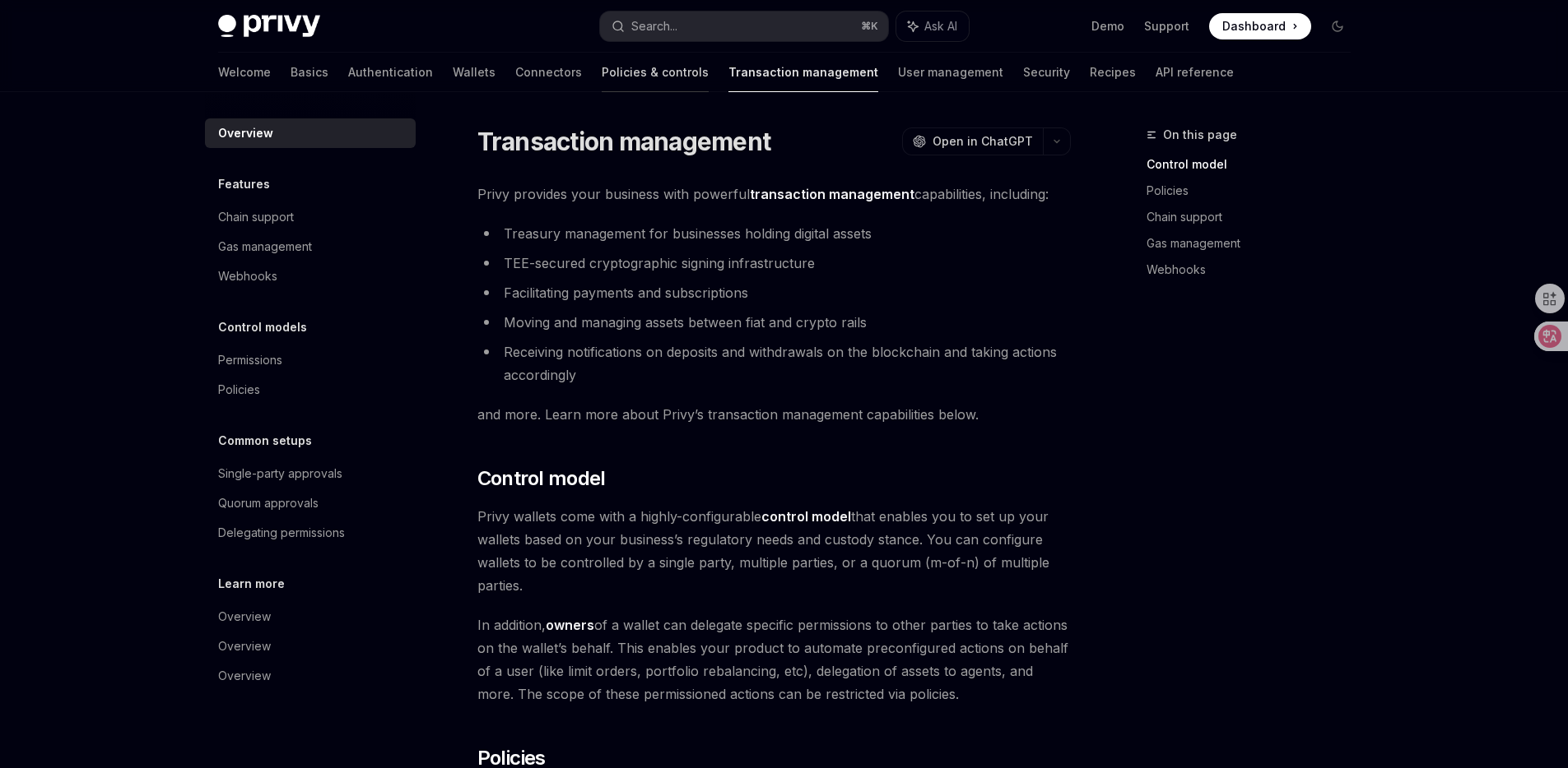
click at [602, 83] on link "Policies & controls" at bounding box center [655, 72] width 107 height 40
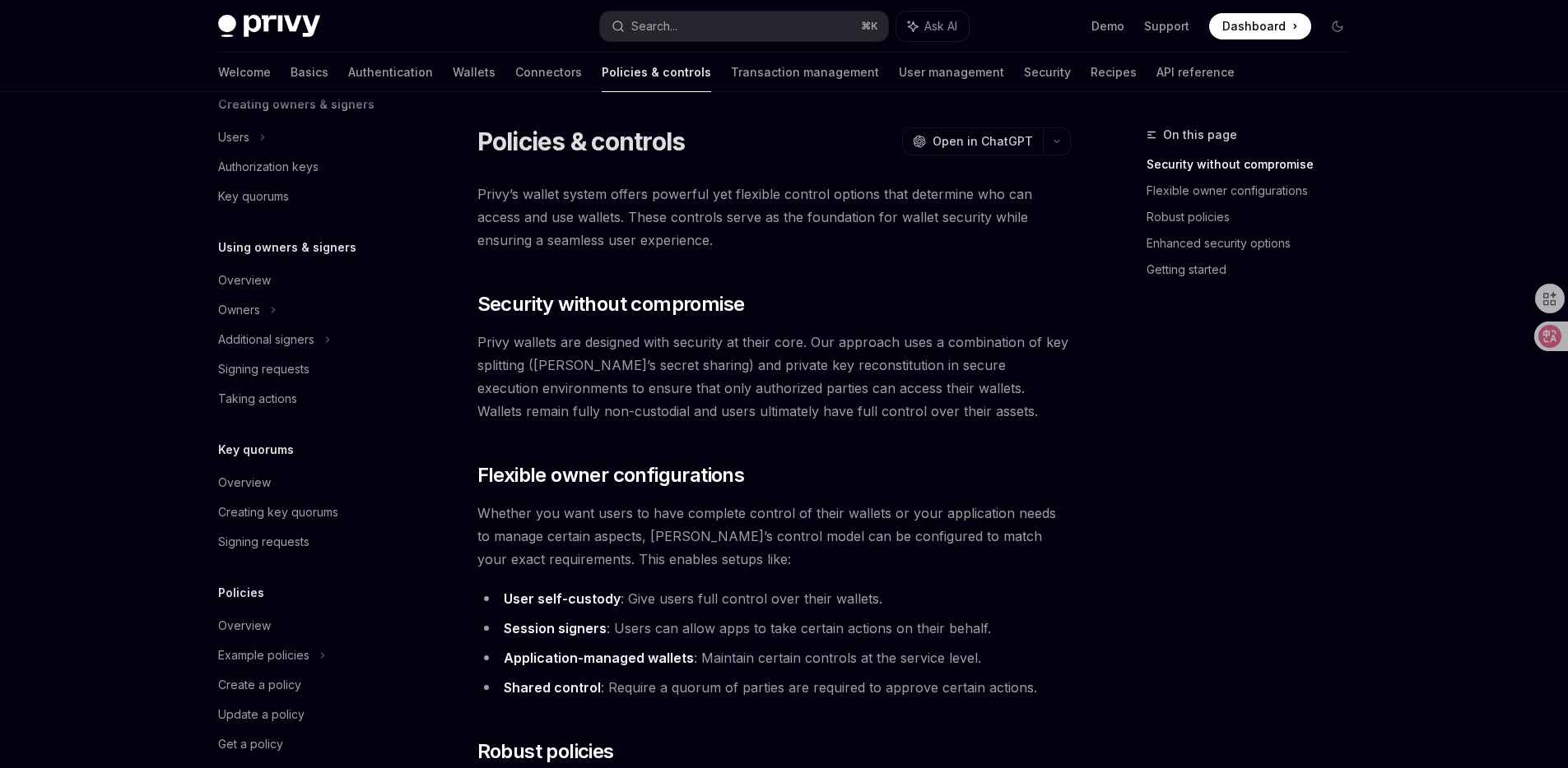
scroll to position [390, 0]
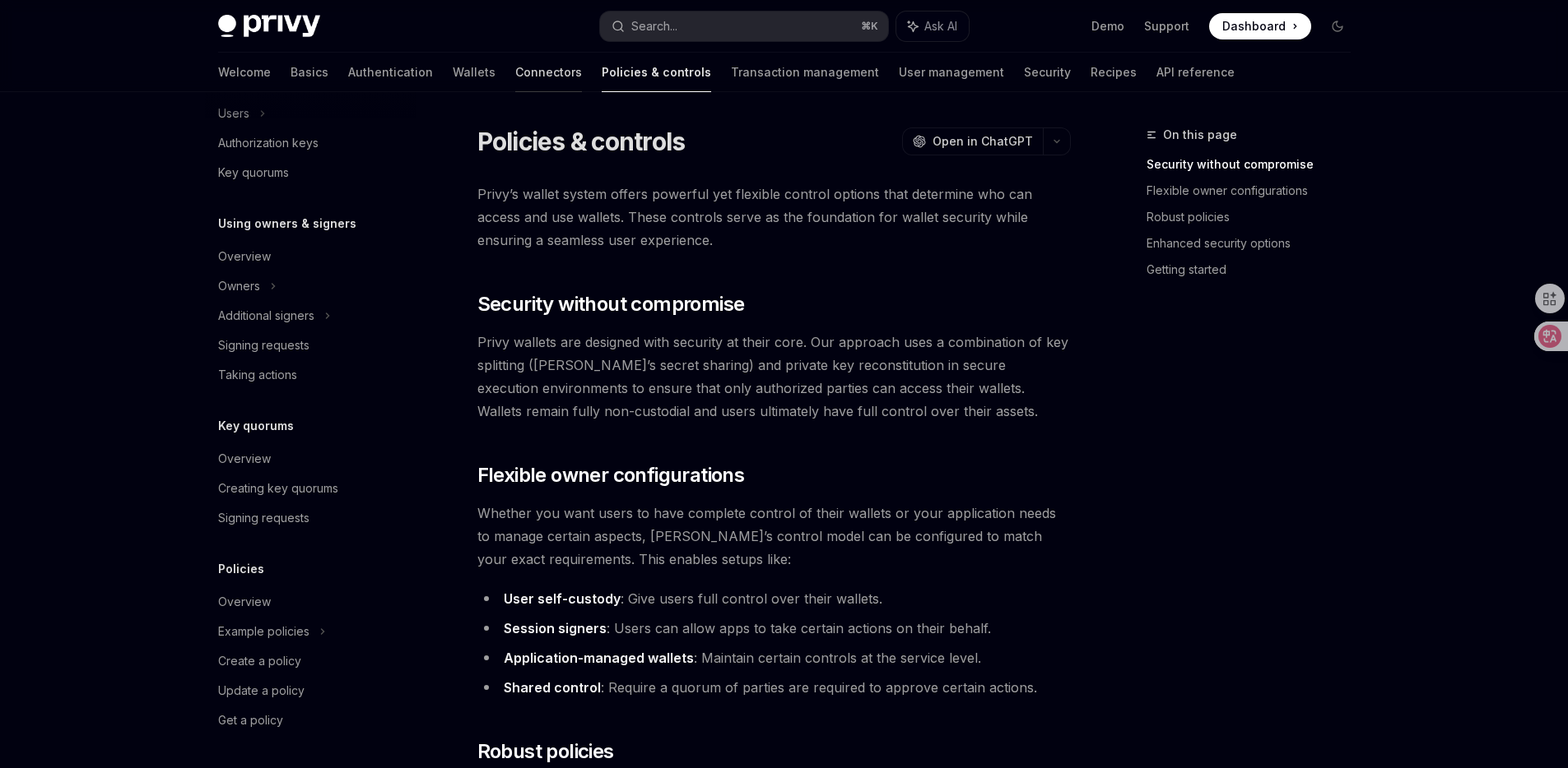
click at [515, 77] on link "Connectors" at bounding box center [548, 72] width 67 height 40
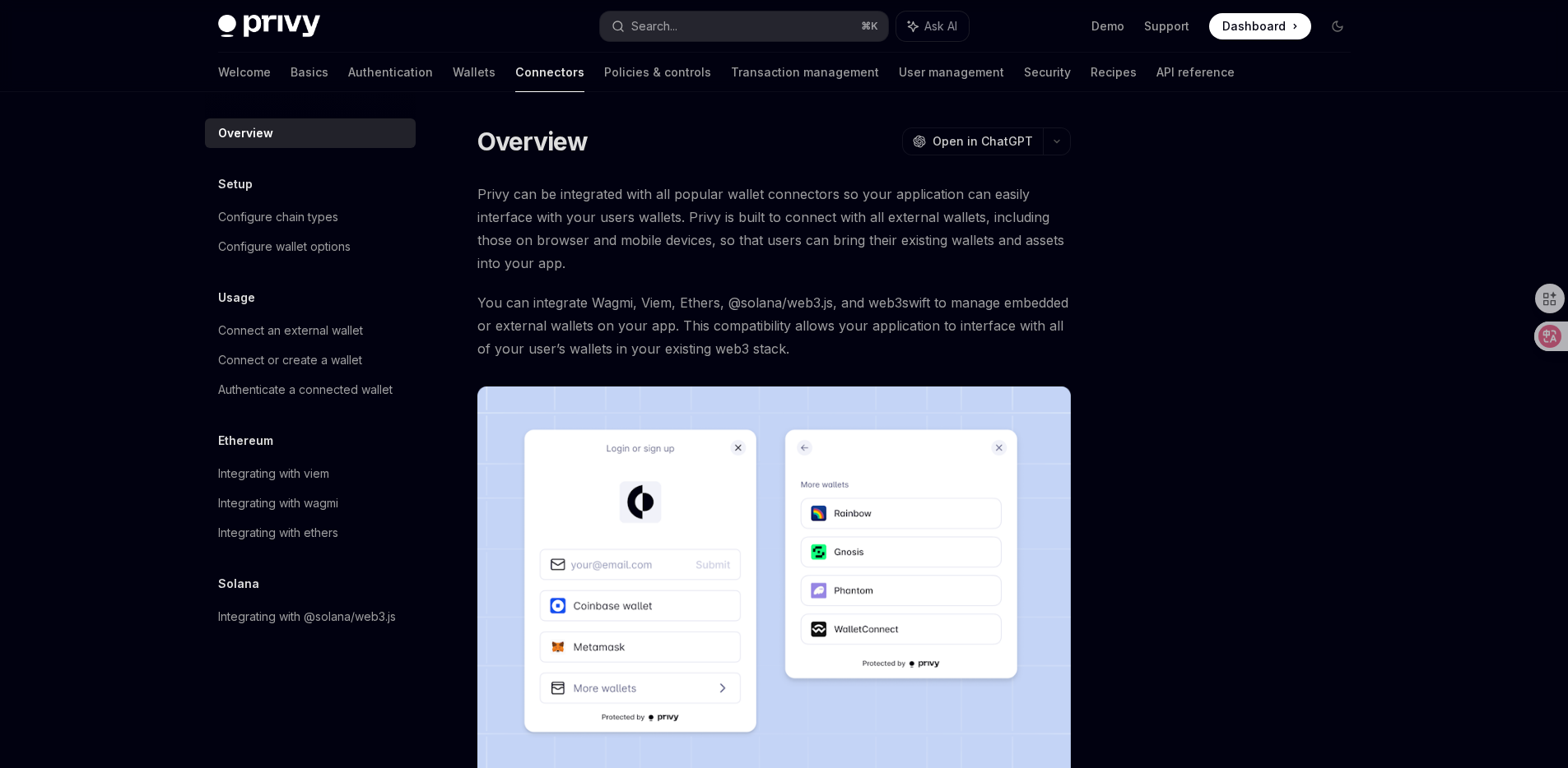
click at [356, 262] on div "Overview Setup Configure chain types Configure wallet options Usage Connect an …" at bounding box center [309, 375] width 211 height 514
click at [356, 256] on div "Configure wallet options" at bounding box center [311, 247] width 187 height 20
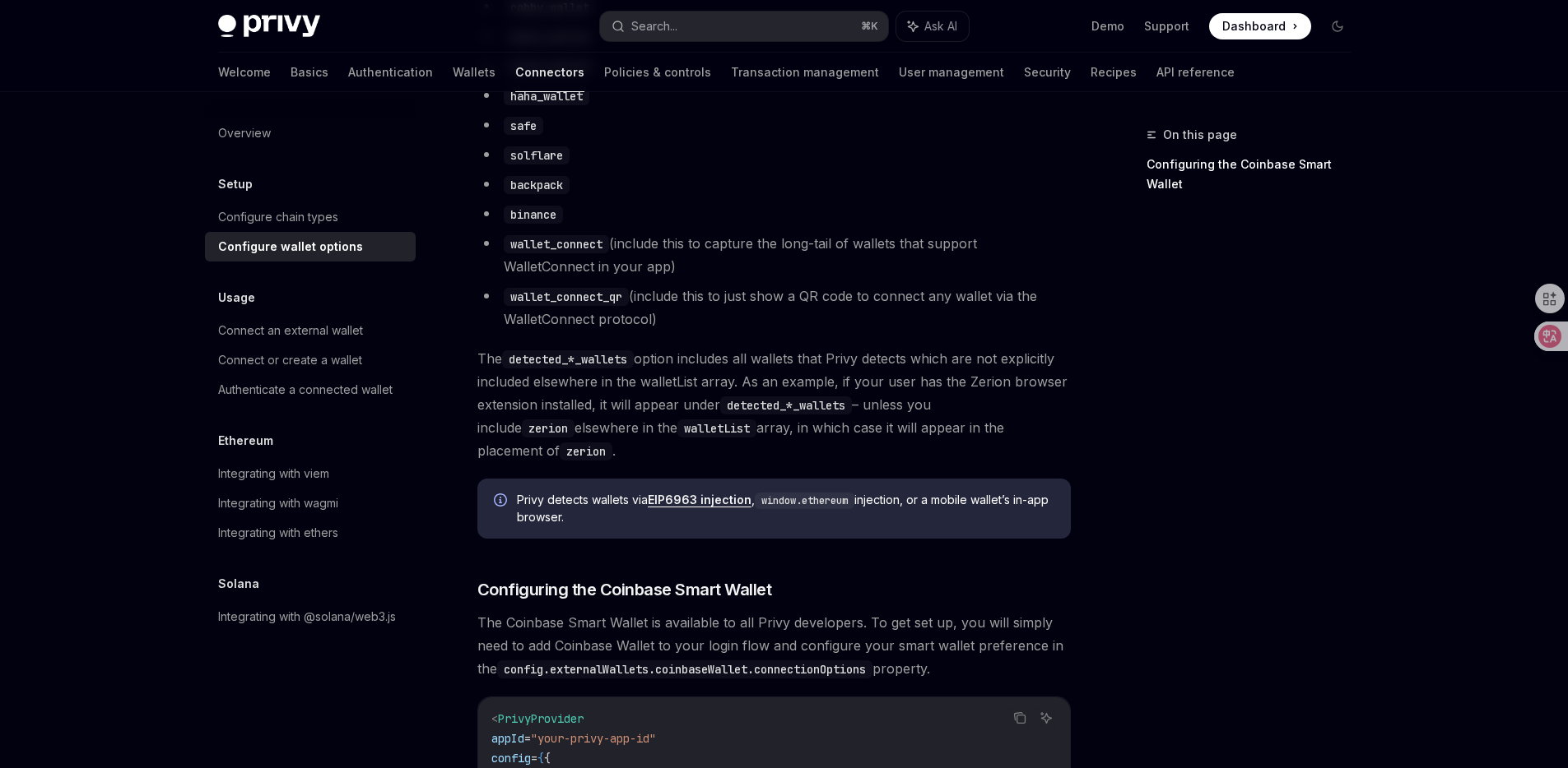
scroll to position [1673, 0]
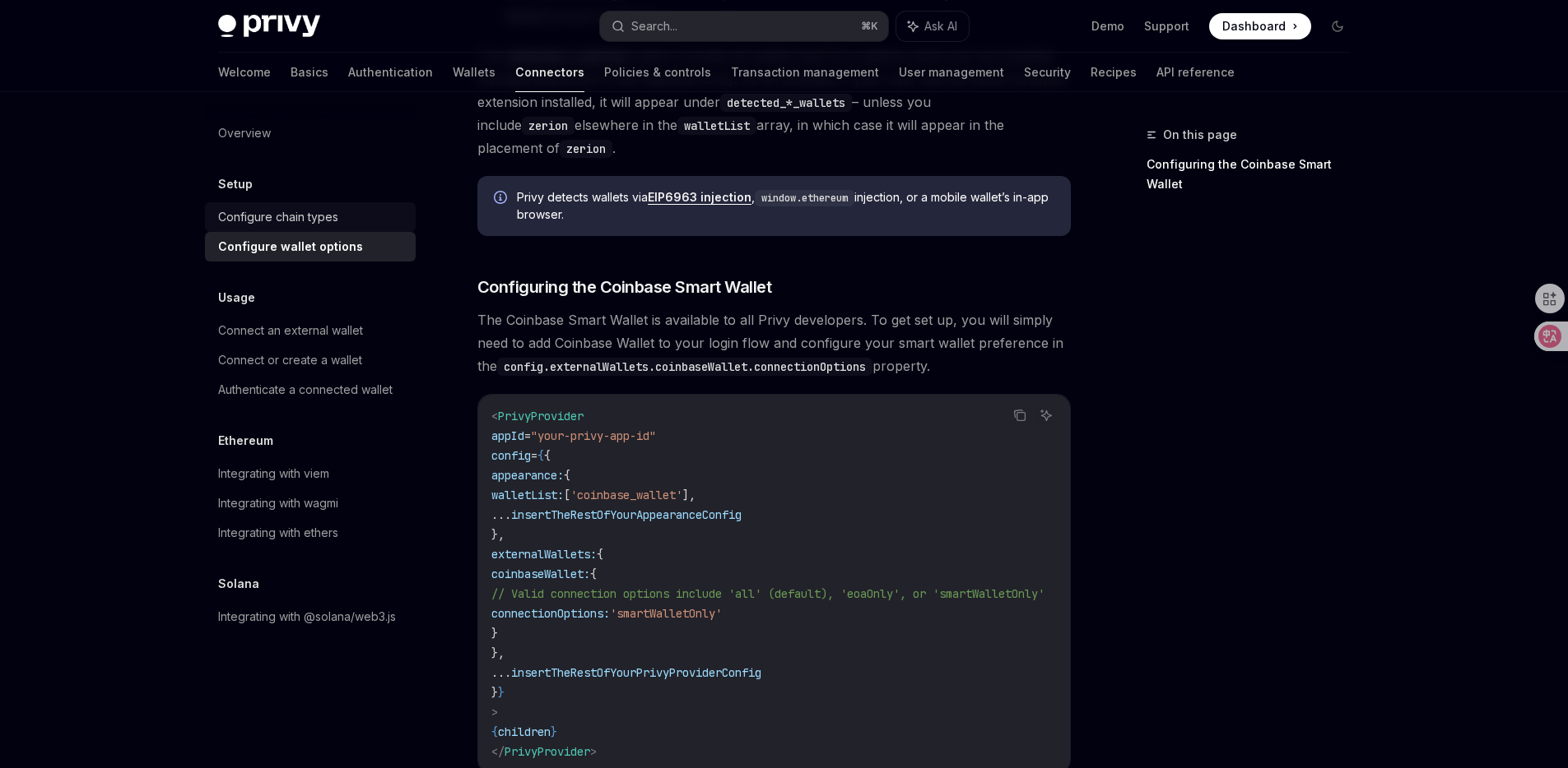
click at [314, 230] on link "Configure chain types" at bounding box center [309, 217] width 211 height 30
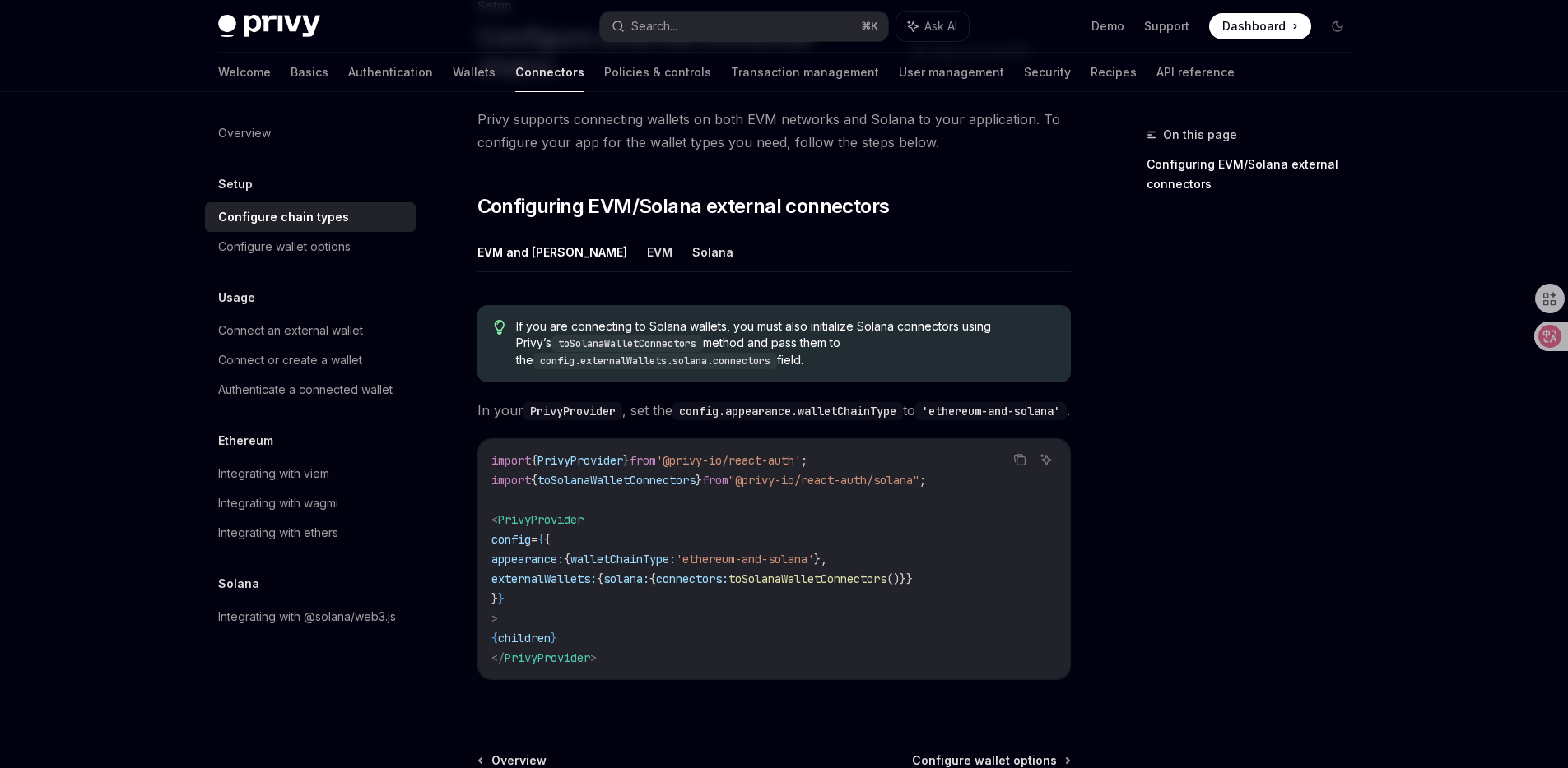
scroll to position [144, 0]
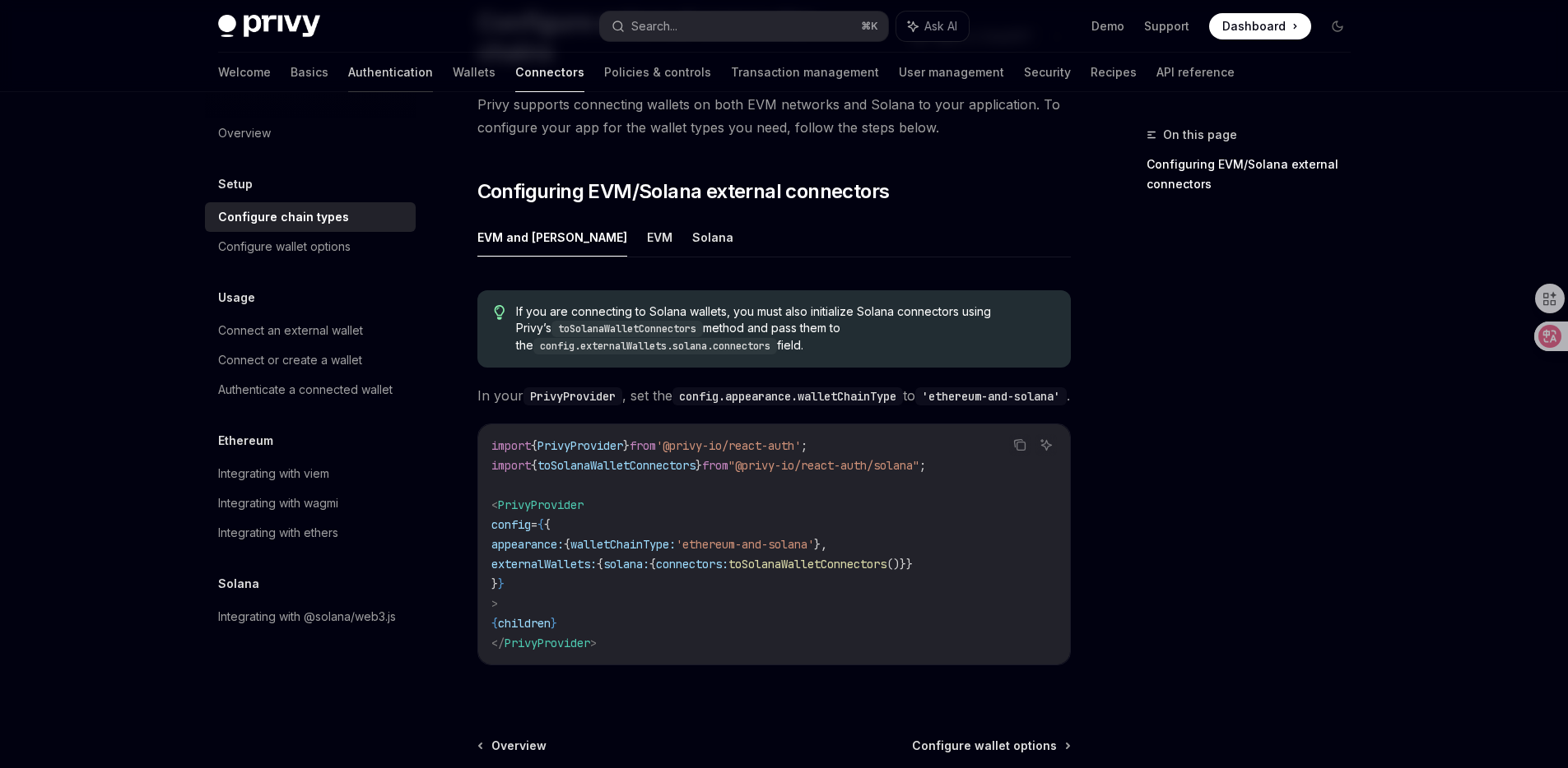
click at [348, 78] on link "Authentication" at bounding box center [391, 72] width 85 height 40
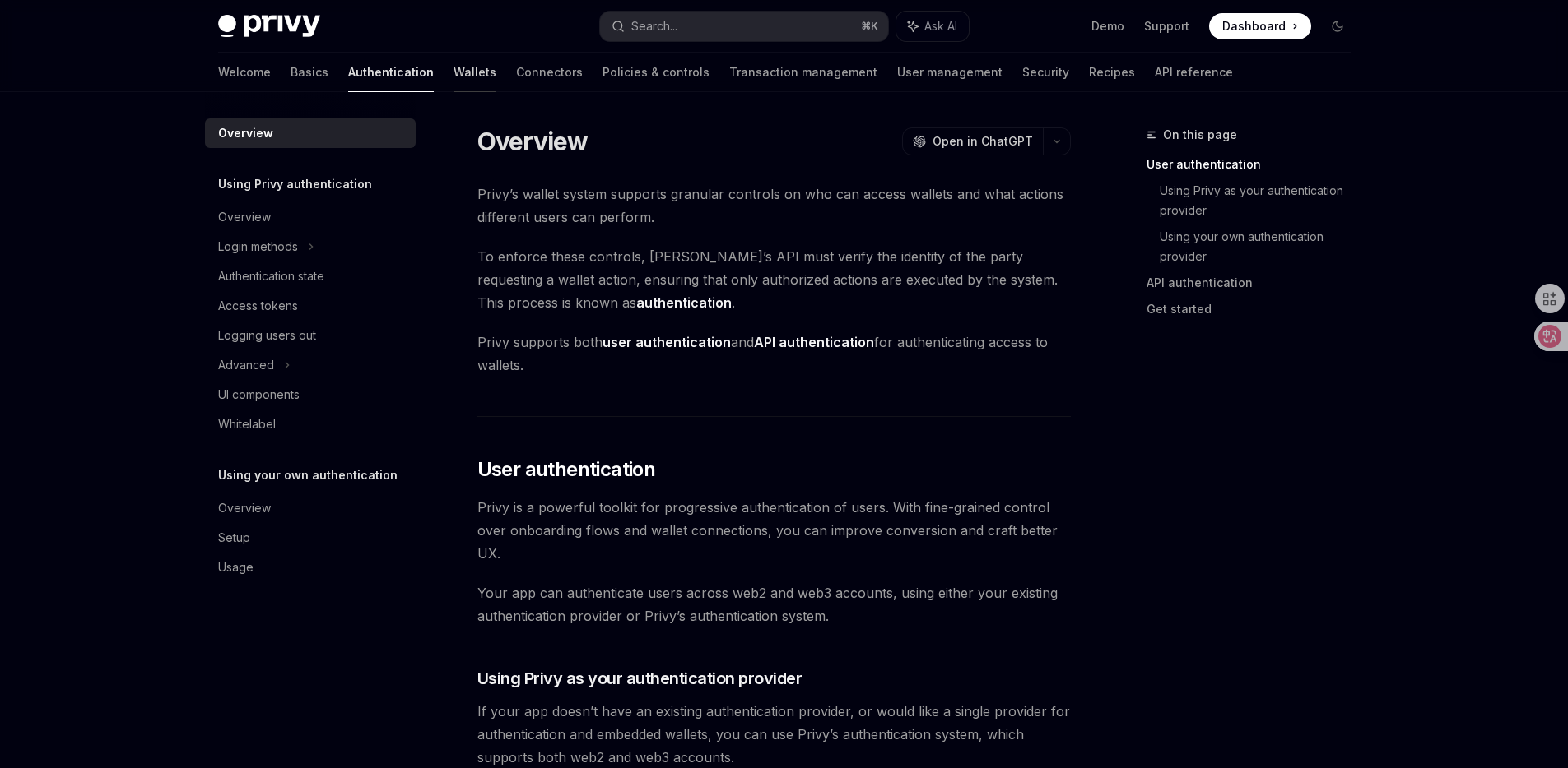
click at [453, 78] on link "Wallets" at bounding box center [474, 72] width 43 height 40
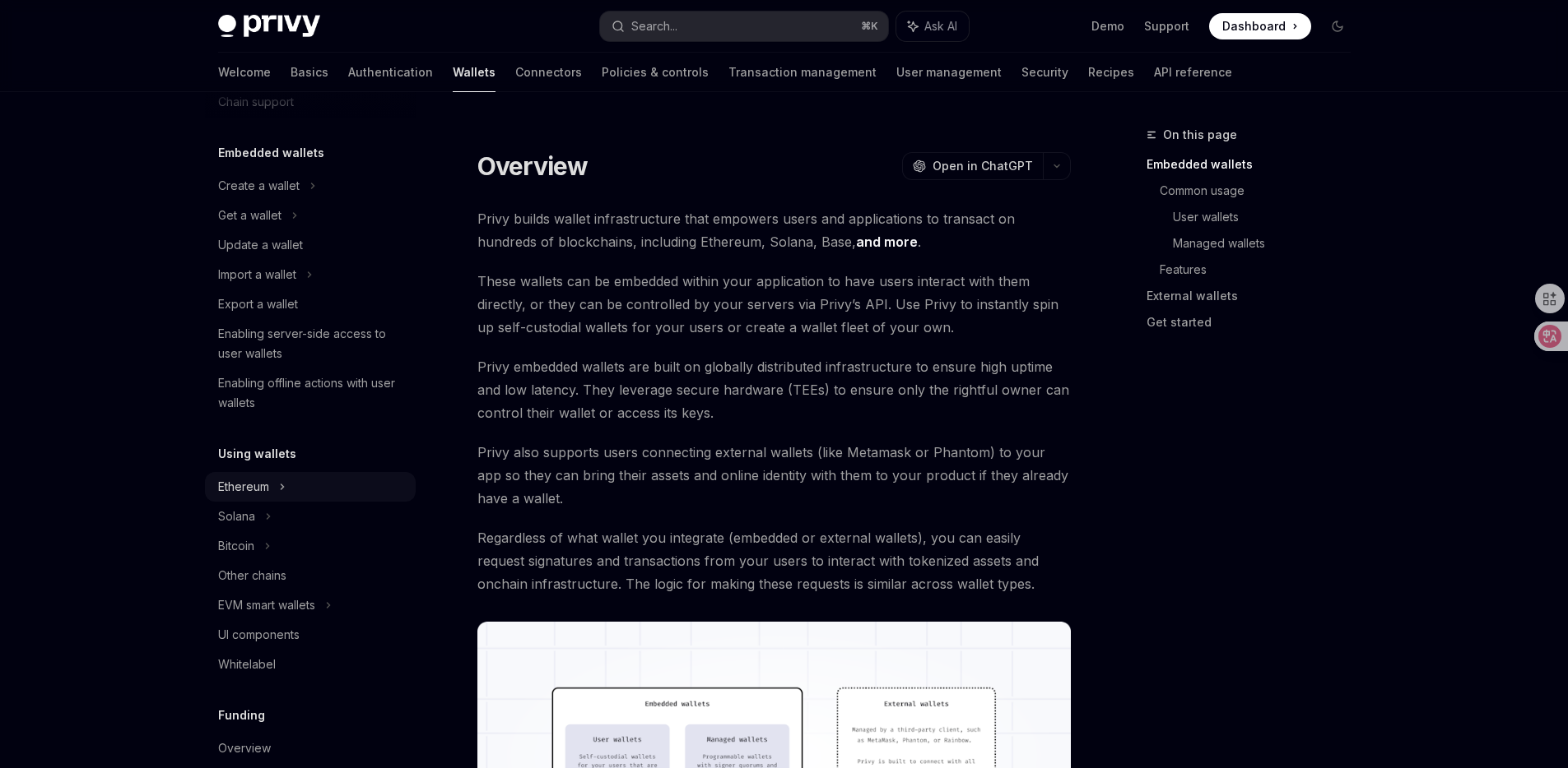
click at [331, 201] on div "Ethereum" at bounding box center [309, 185] width 211 height 30
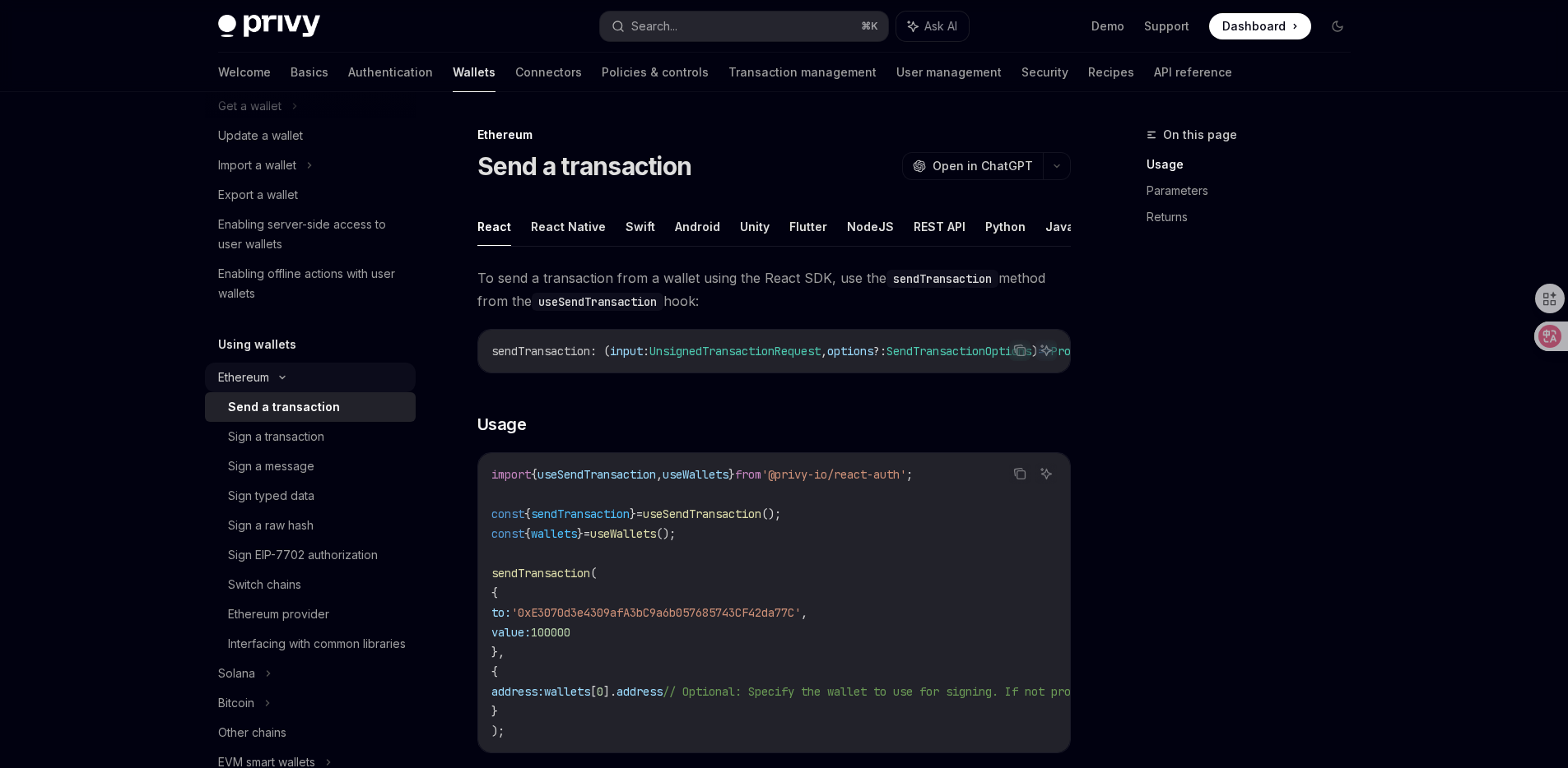
scroll to position [235, 0]
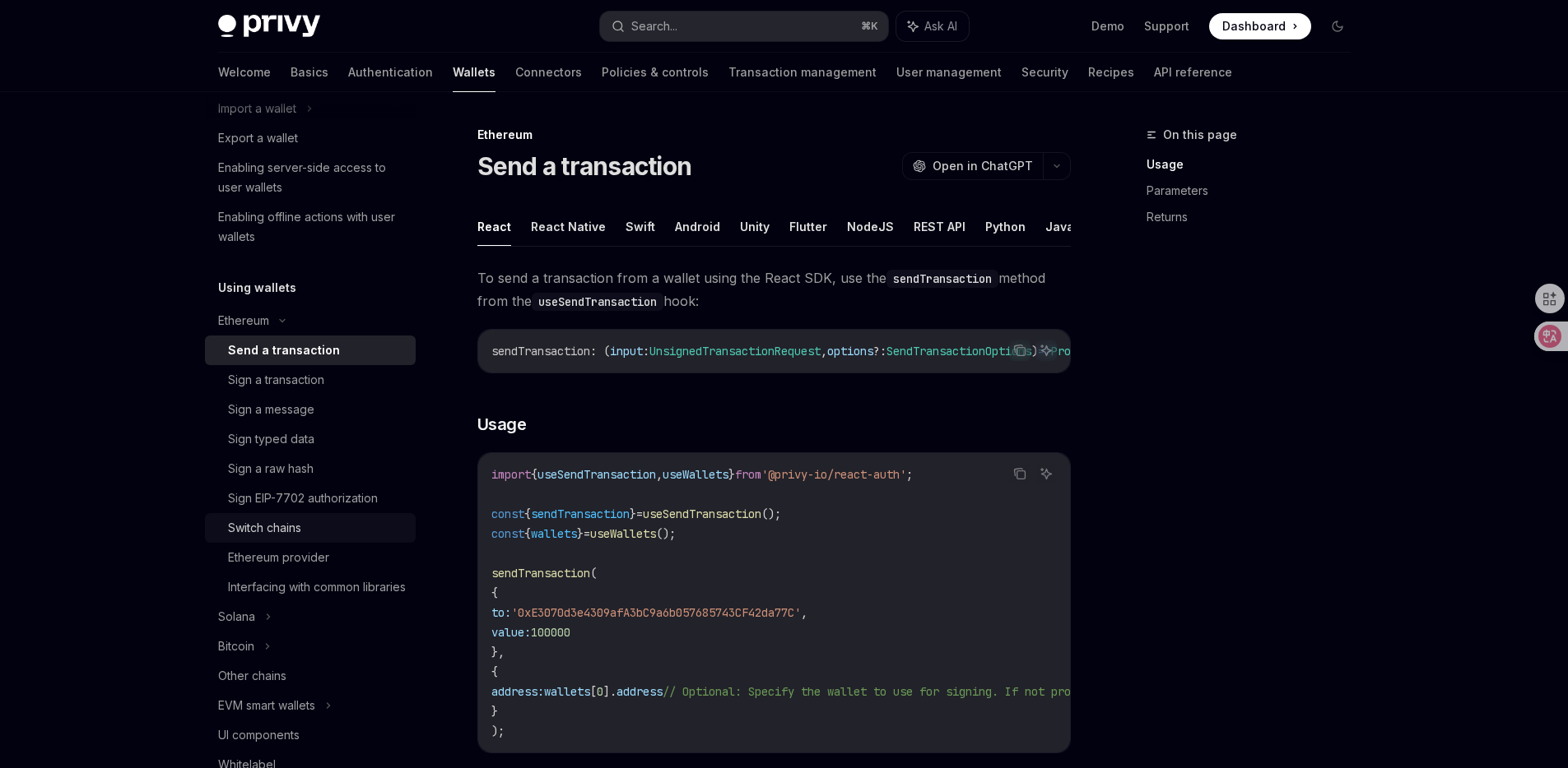
click at [317, 536] on div "Switch chains" at bounding box center [317, 528] width 177 height 20
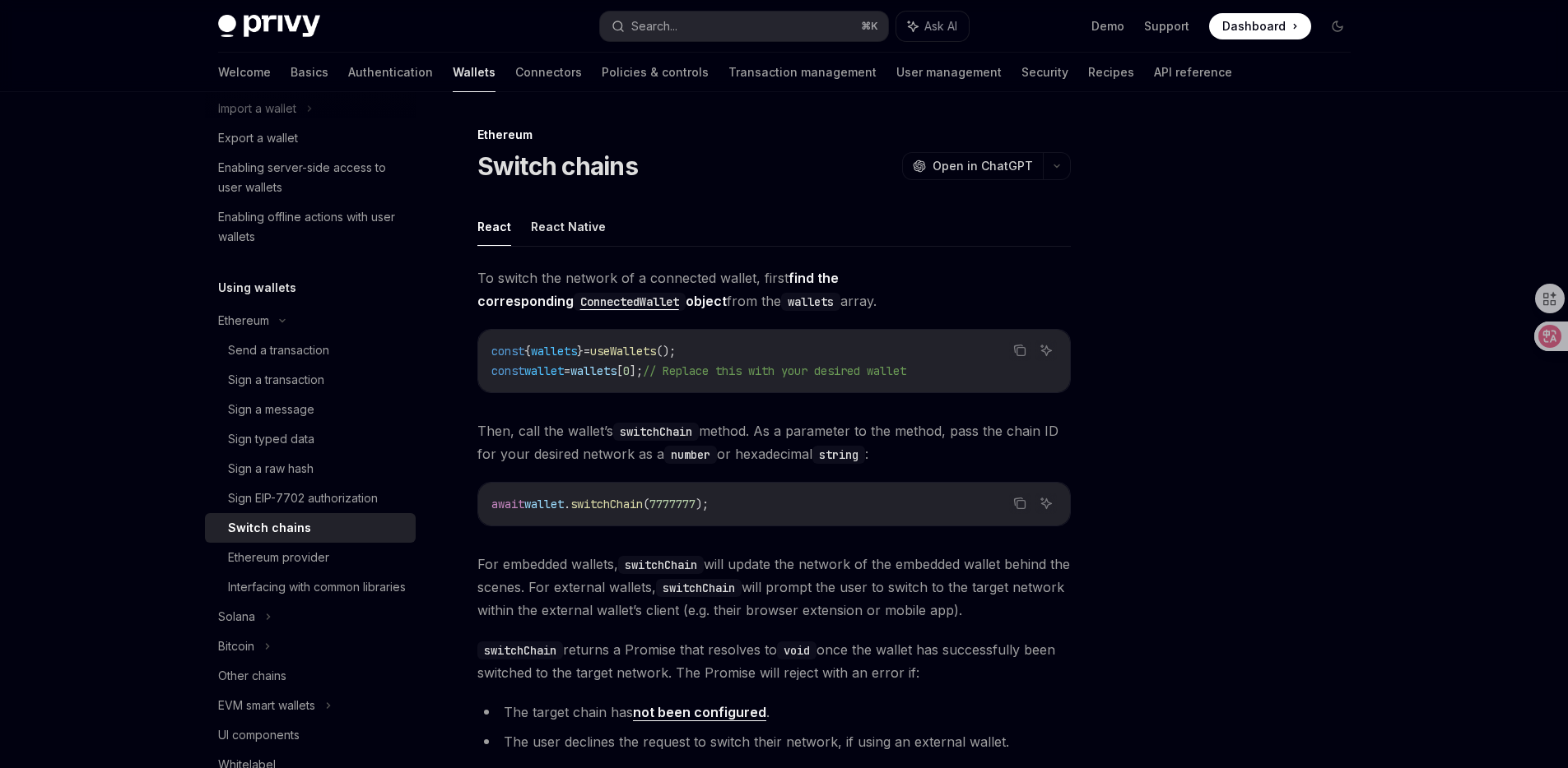
scroll to position [166, 0]
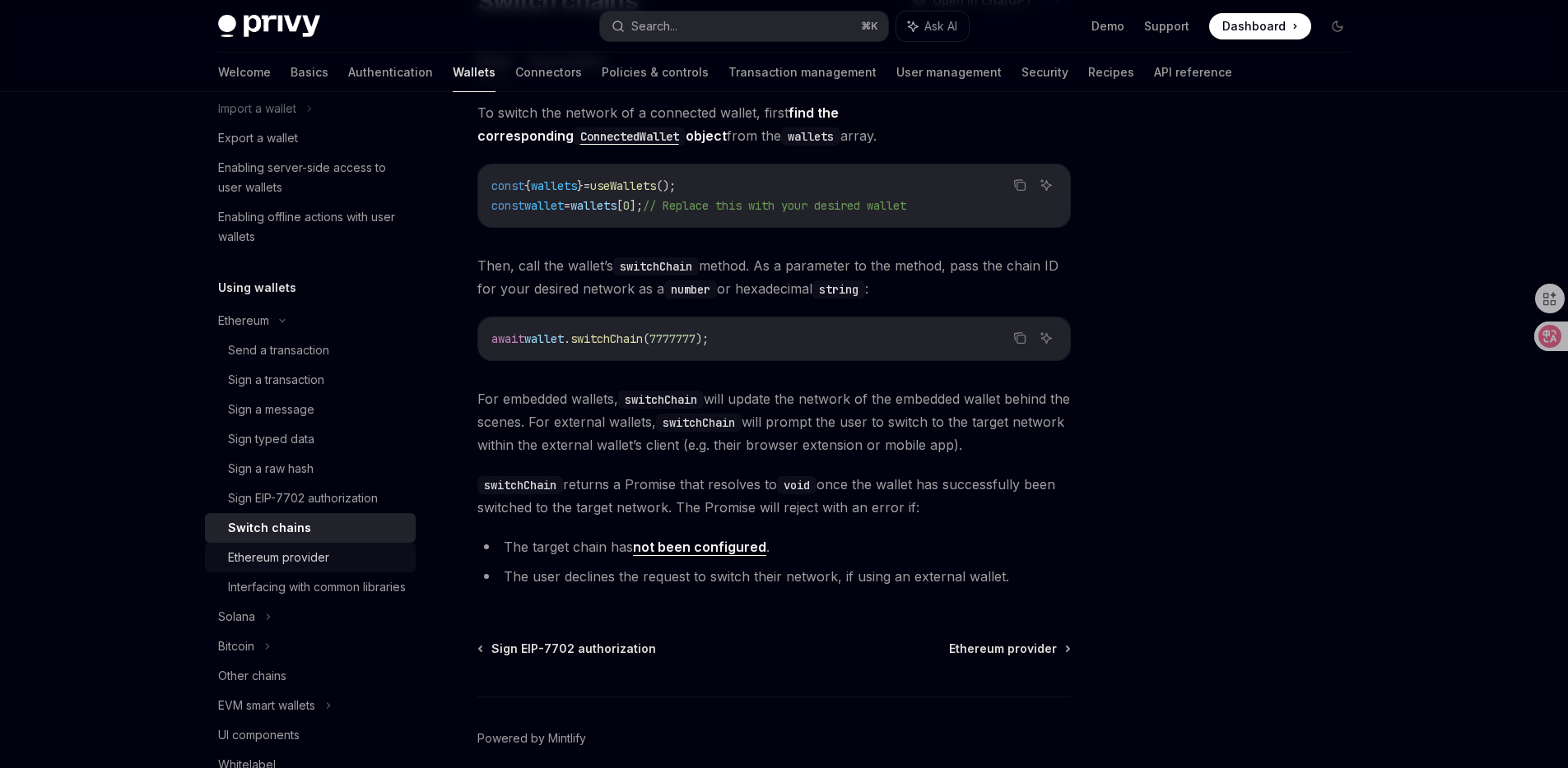
click at [261, 551] on div "Ethereum provider" at bounding box center [279, 558] width 101 height 20
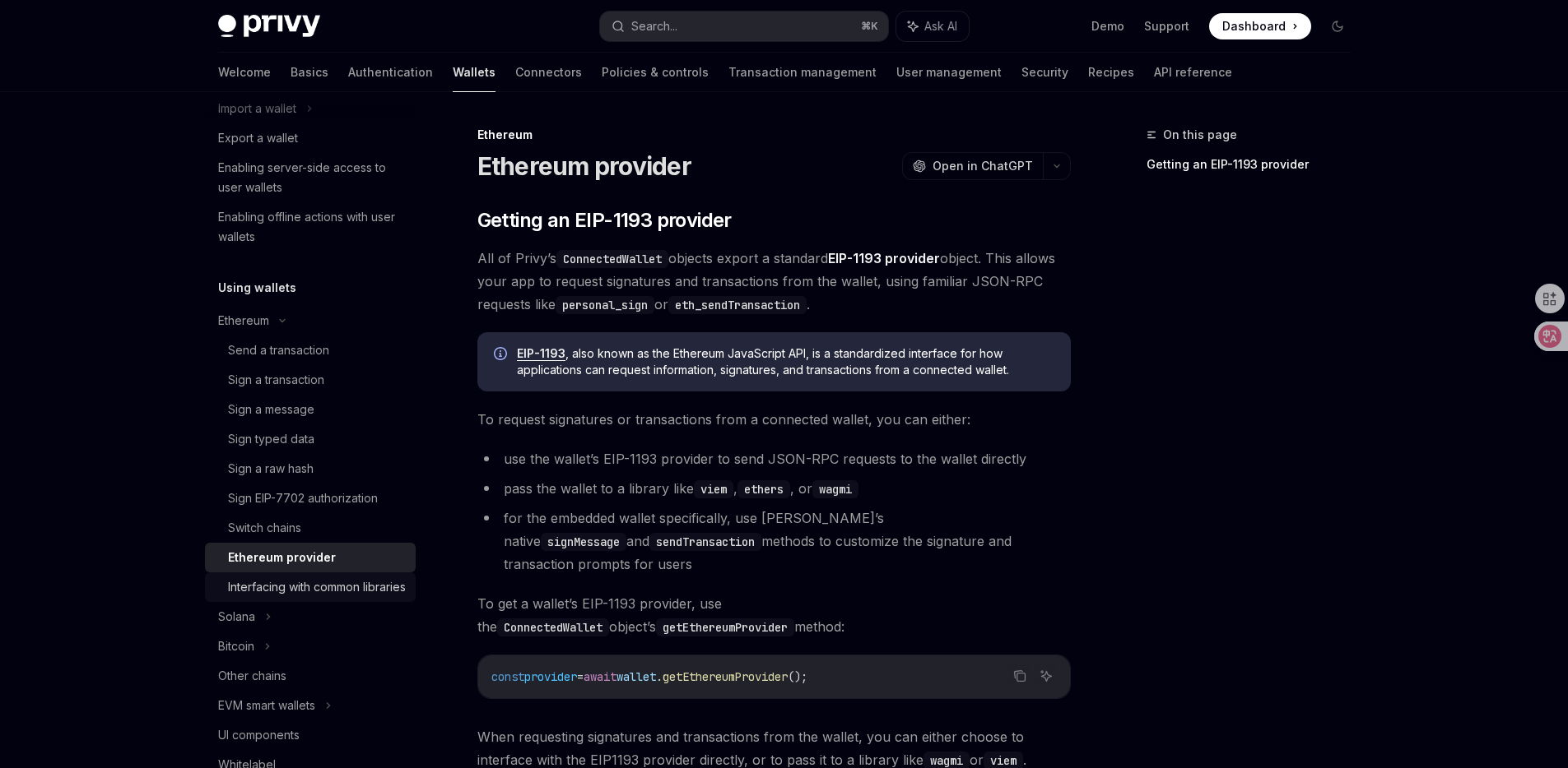
click at [386, 597] on div "Interfacing with common libraries" at bounding box center [317, 587] width 177 height 20
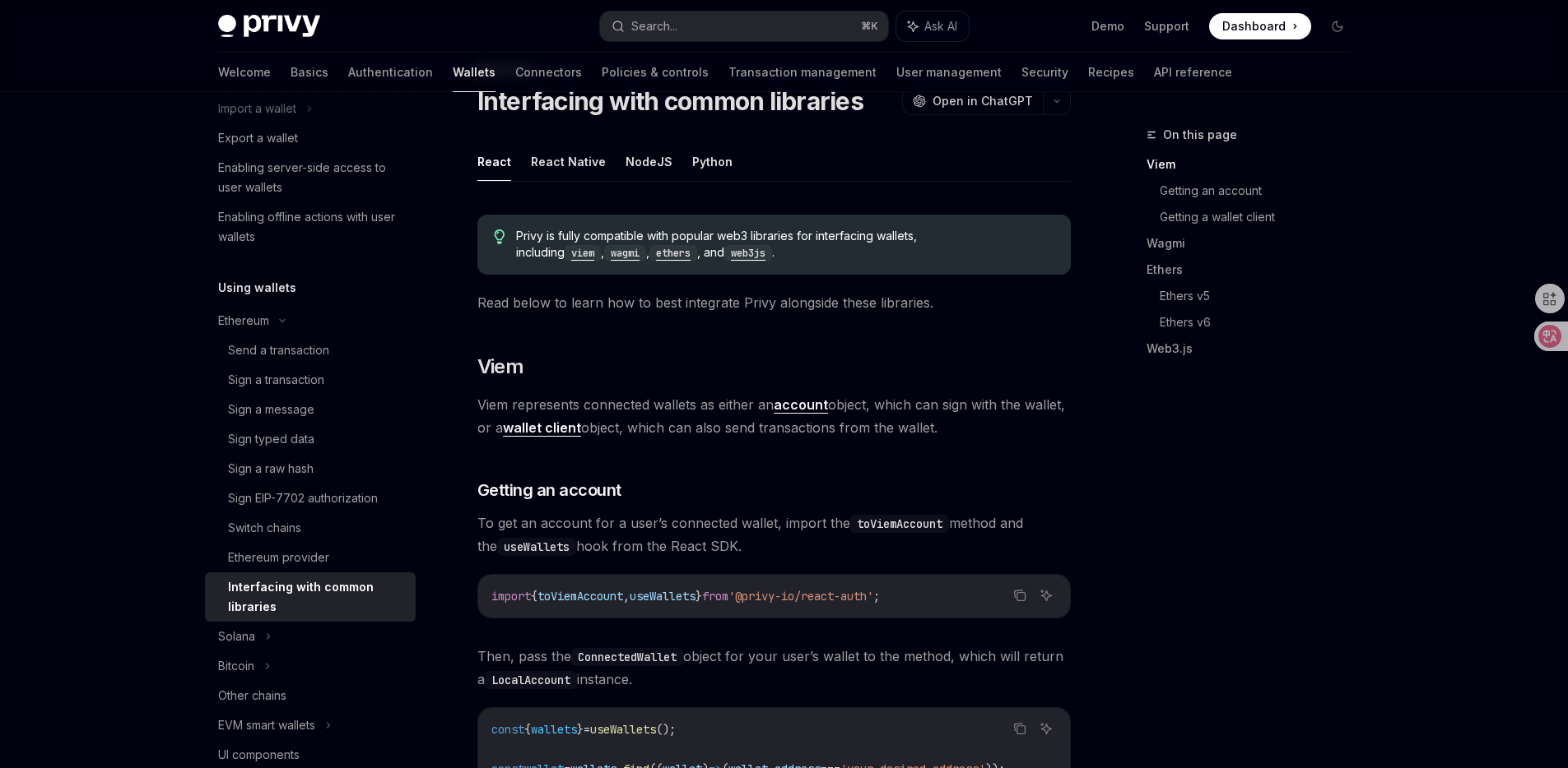
scroll to position [455, 0]
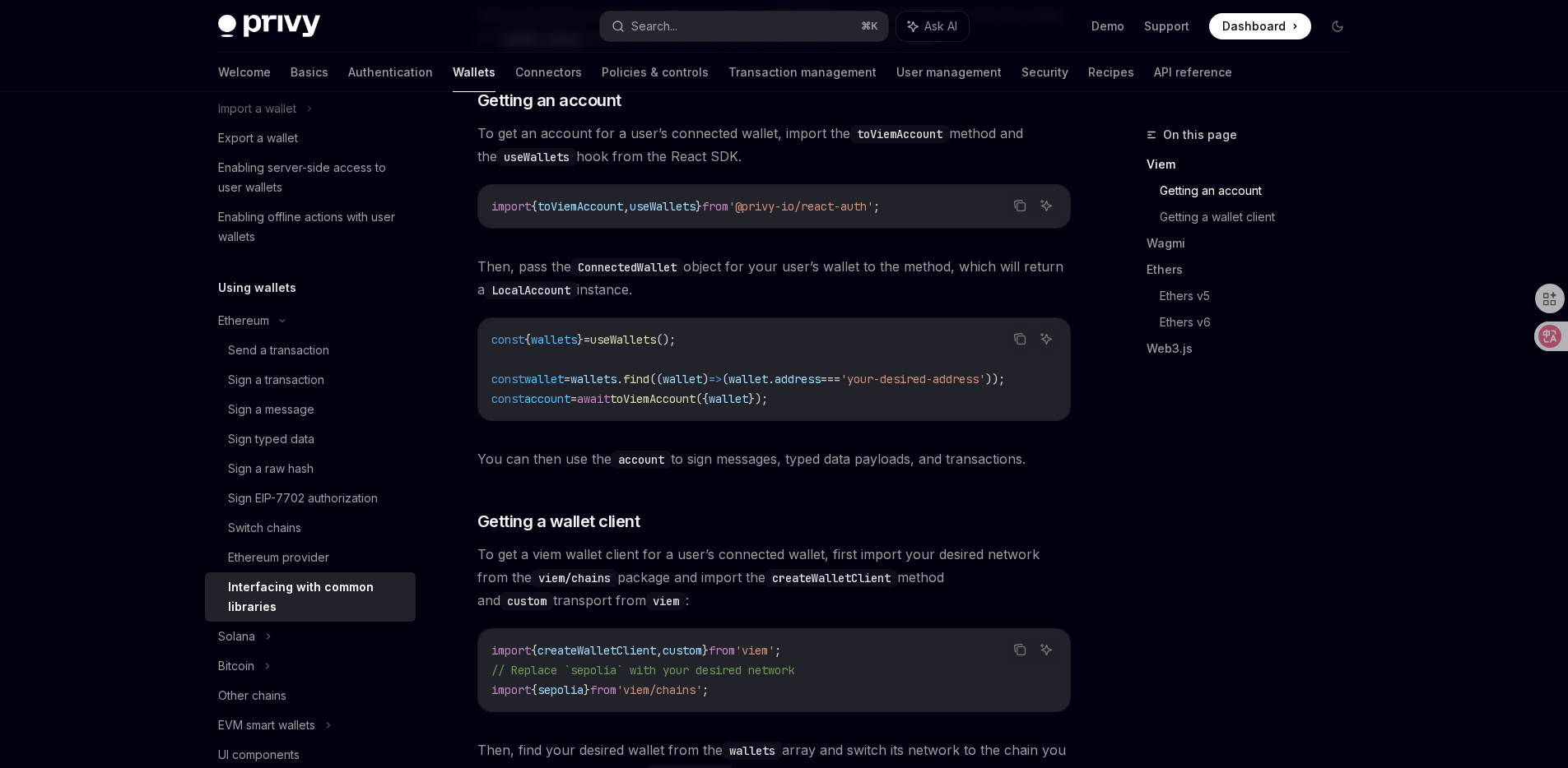
type textarea "*"
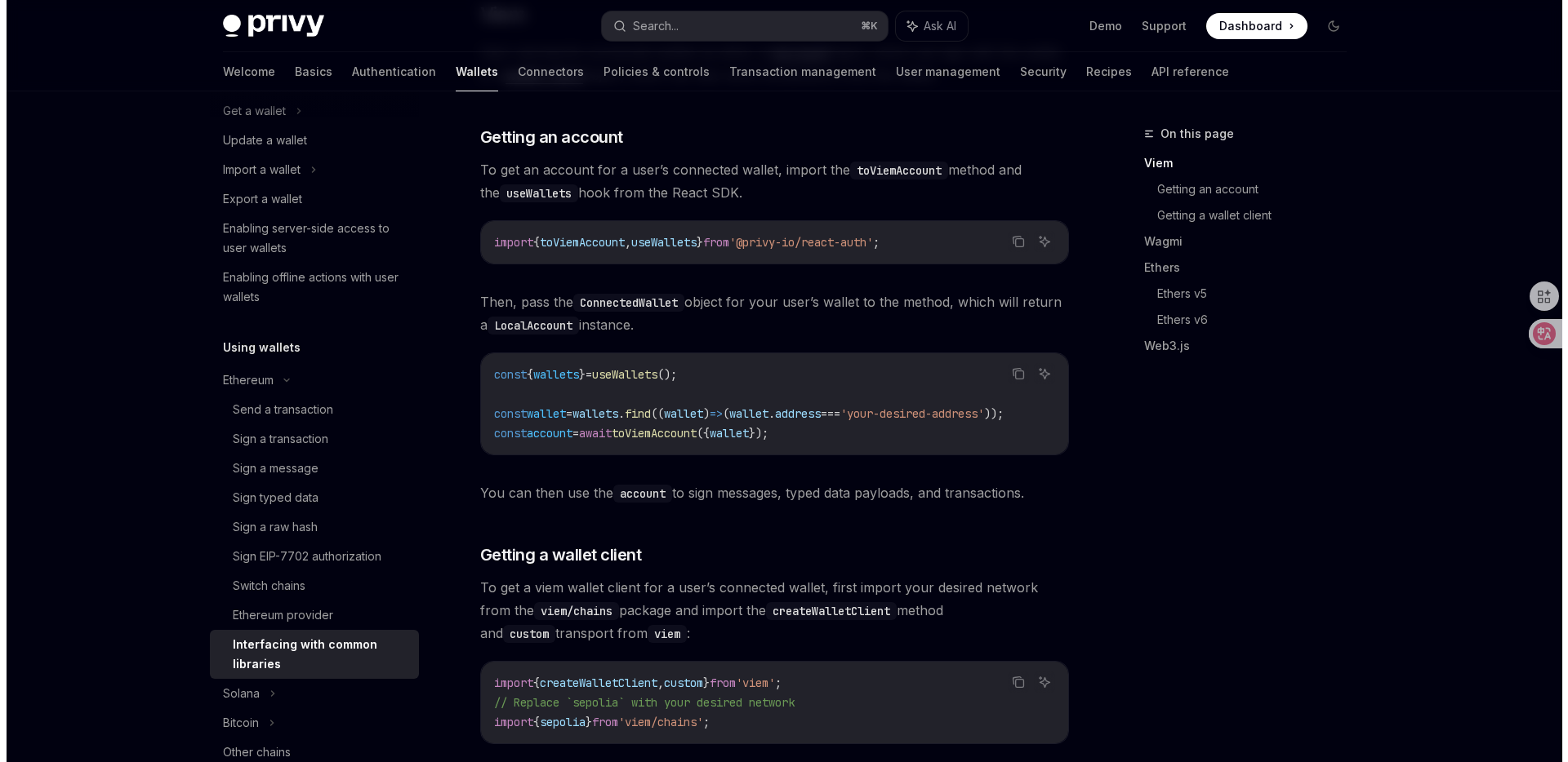
scroll to position [0, 0]
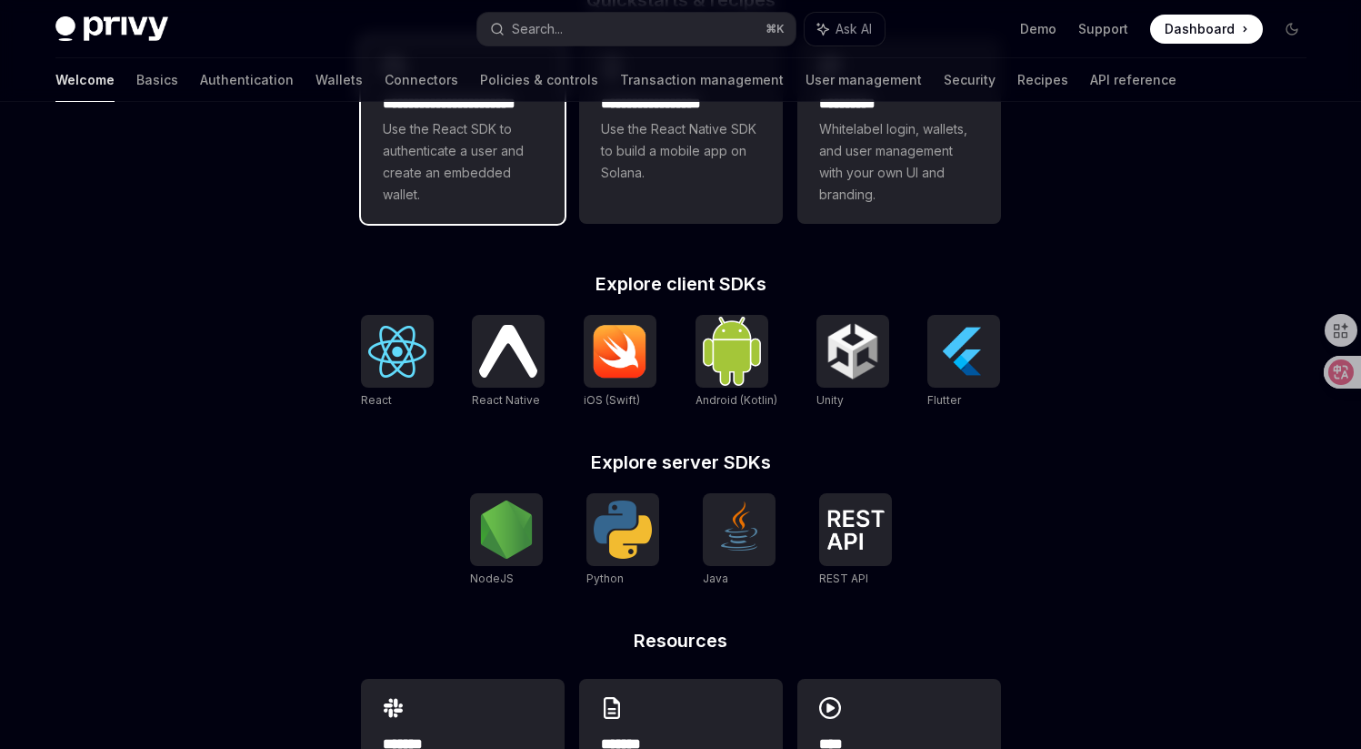
scroll to position [475, 0]
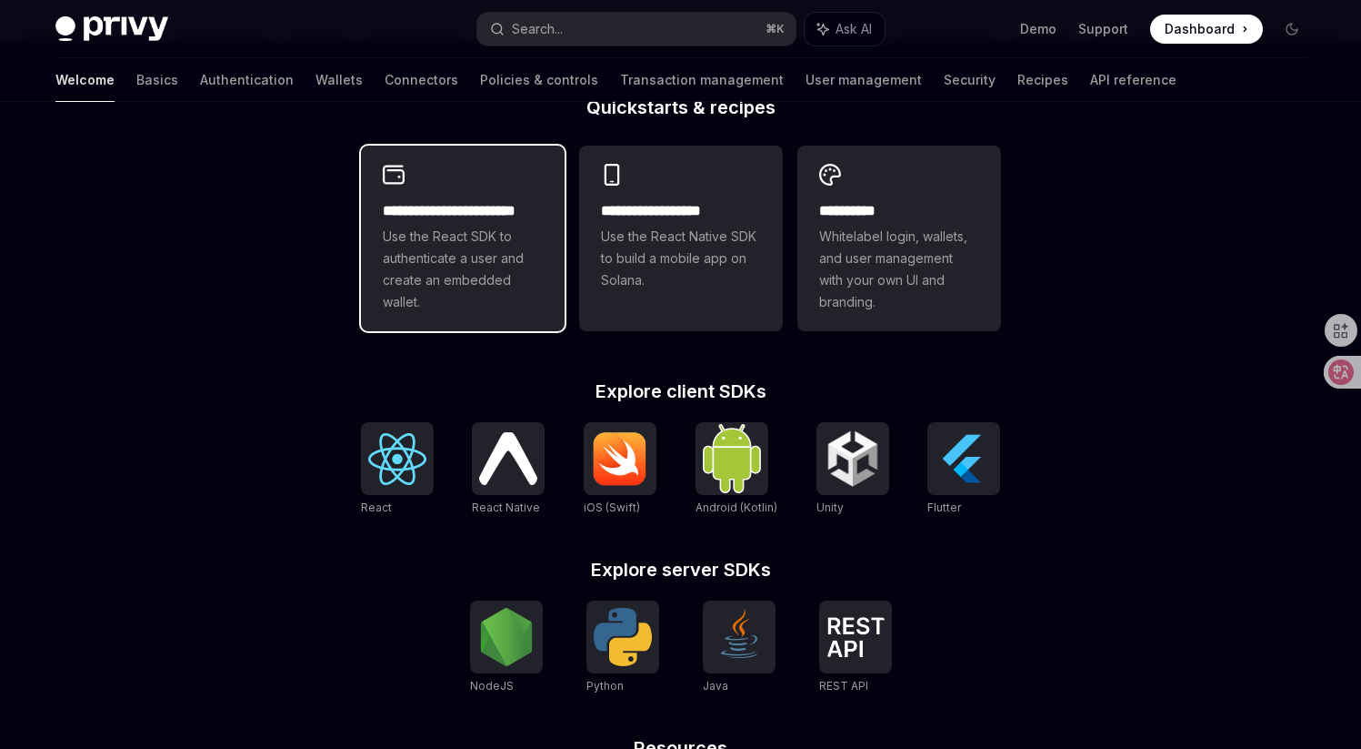
click at [422, 292] on span "Use the React SDK to authenticate a user and create an embedded wallet." at bounding box center [463, 269] width 160 height 87
type textarea "*"
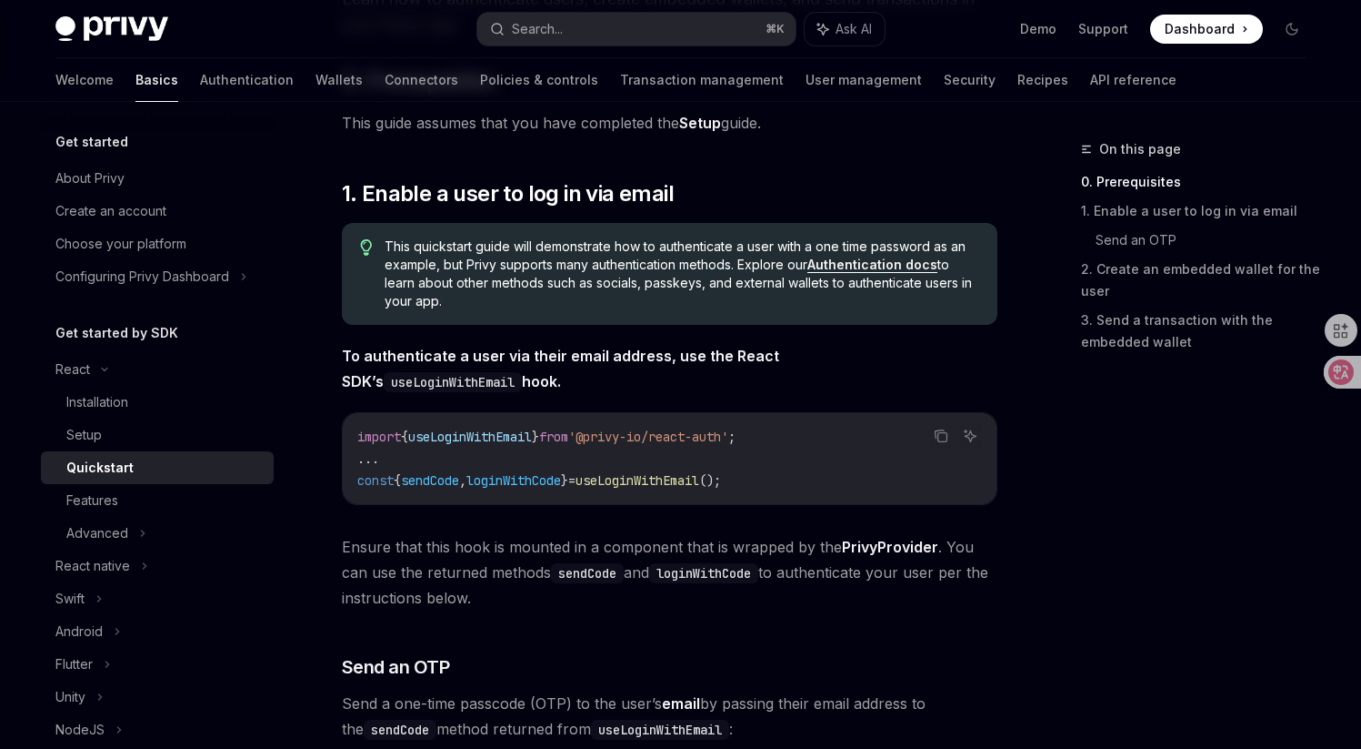
scroll to position [23, 0]
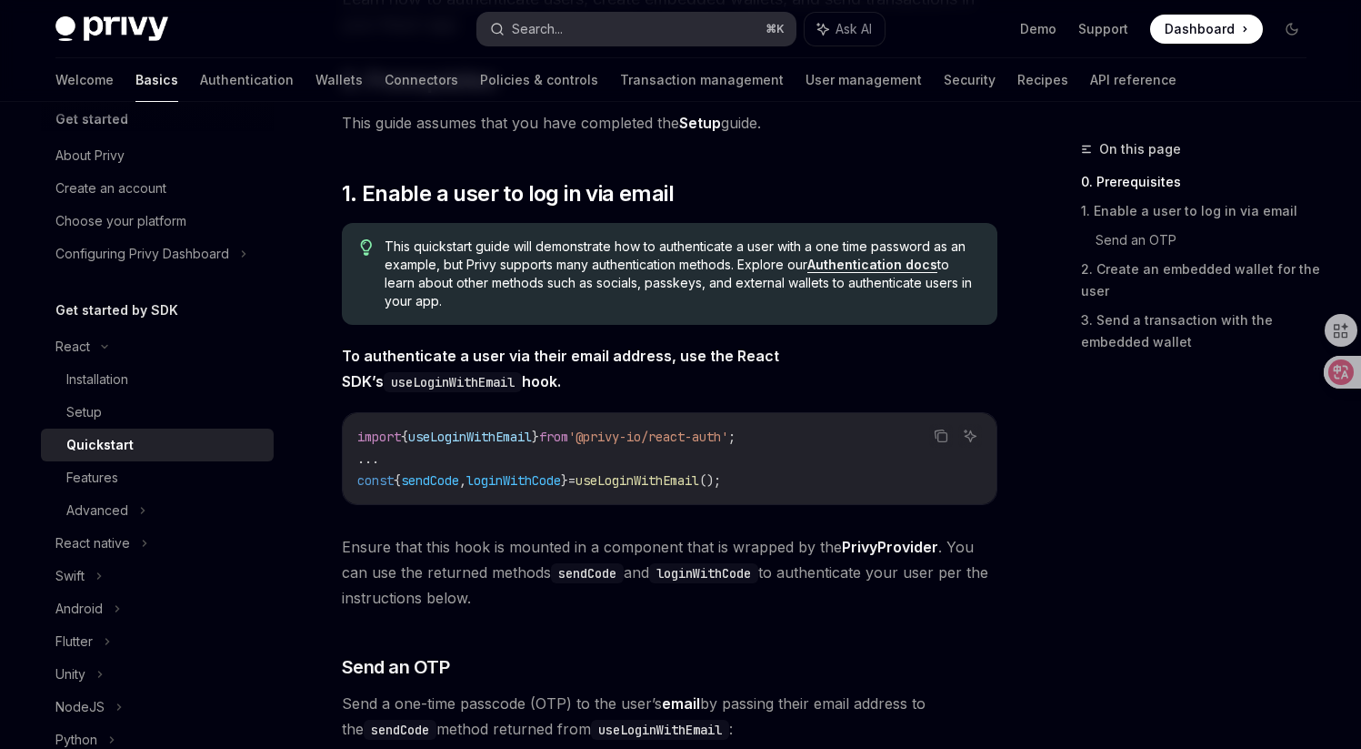
click at [641, 33] on button "Search... ⌘ K" at bounding box center [636, 29] width 318 height 33
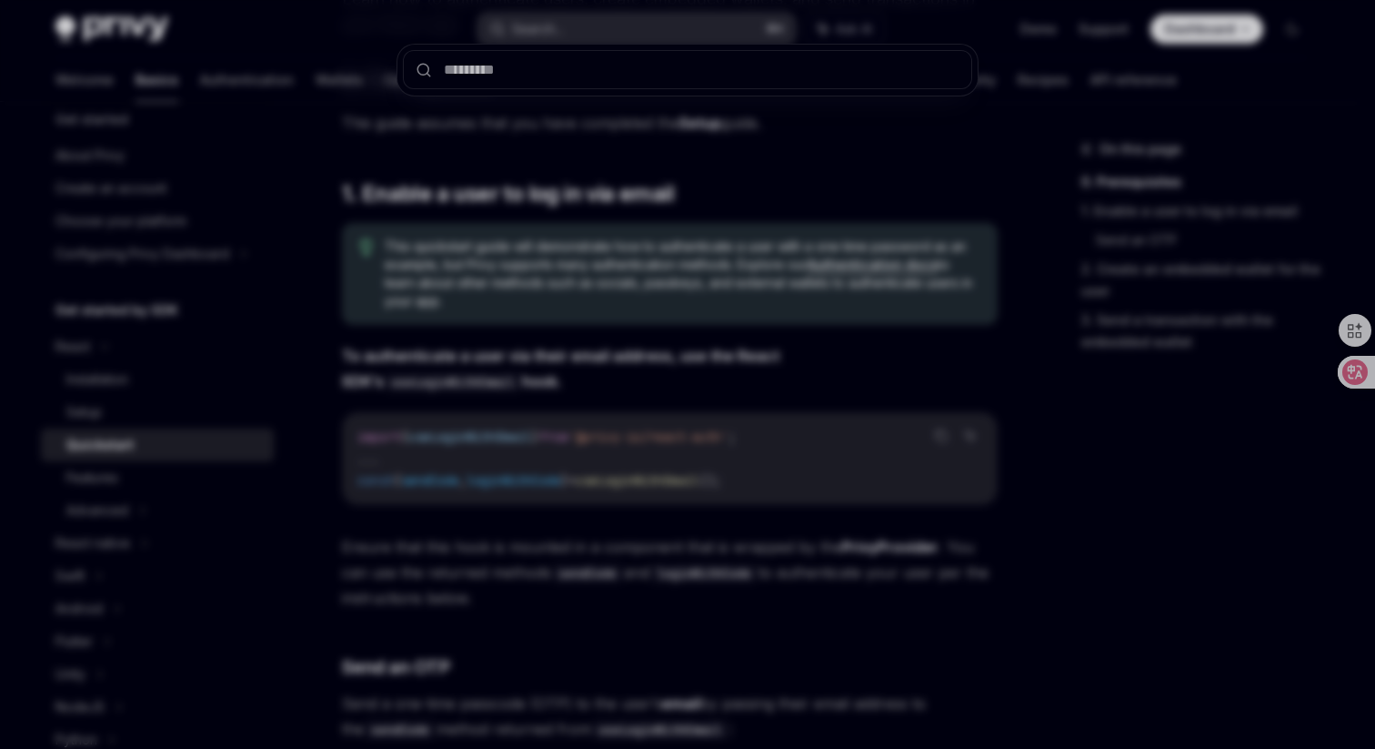
type input "**********"
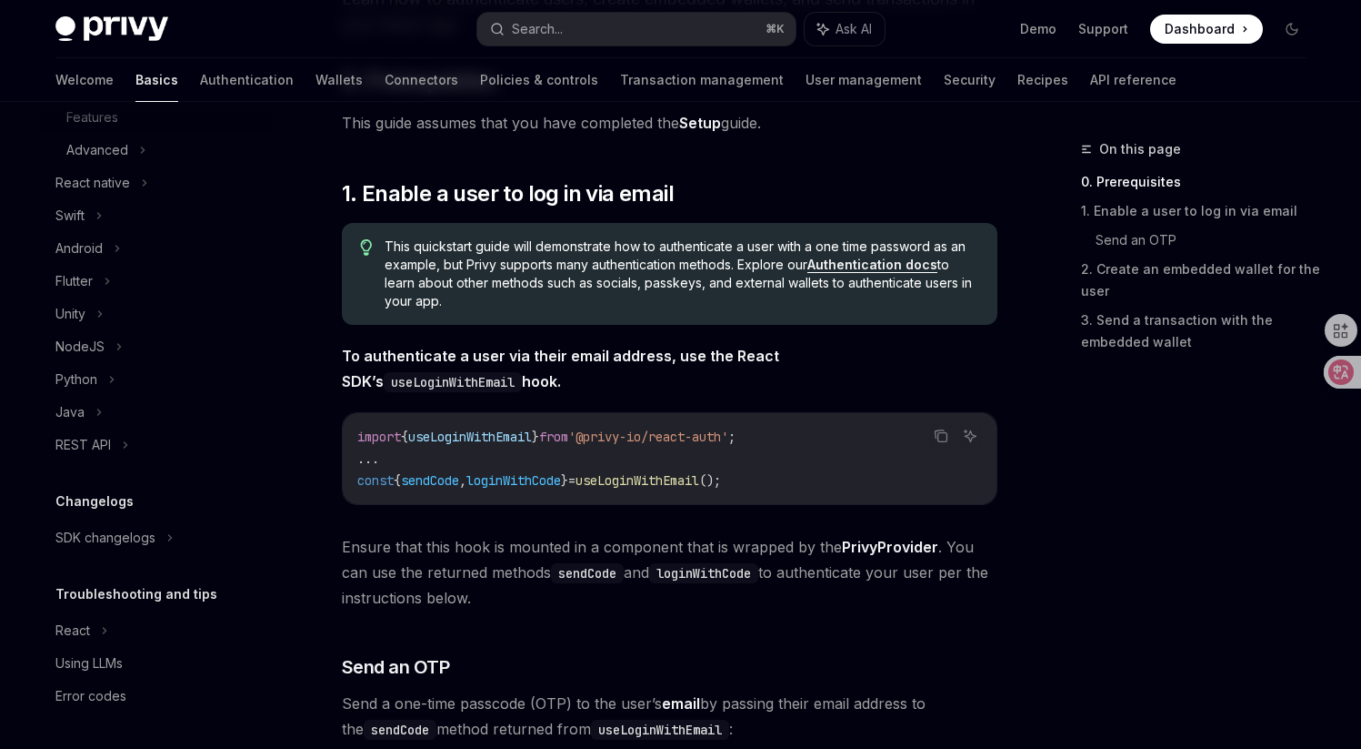
scroll to position [185, 0]
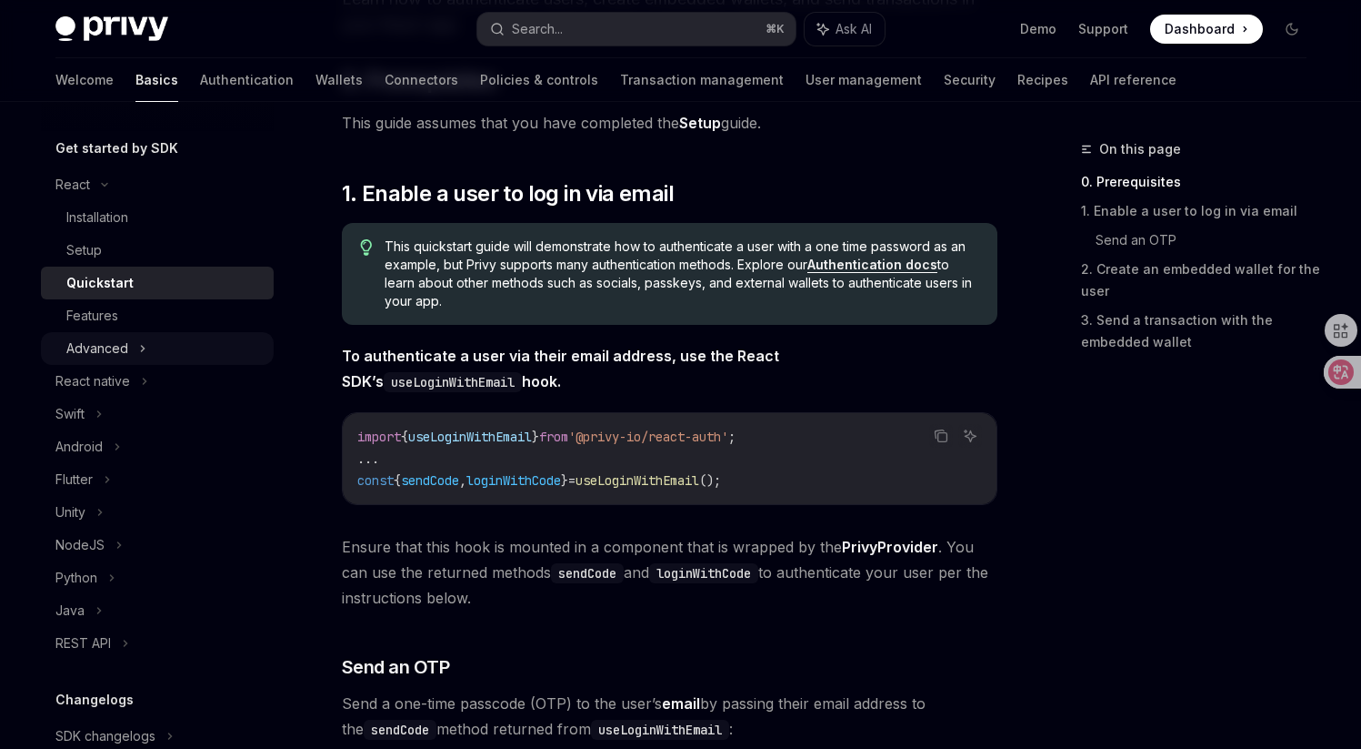
click at [146, 344] on div "Advanced" at bounding box center [157, 348] width 233 height 33
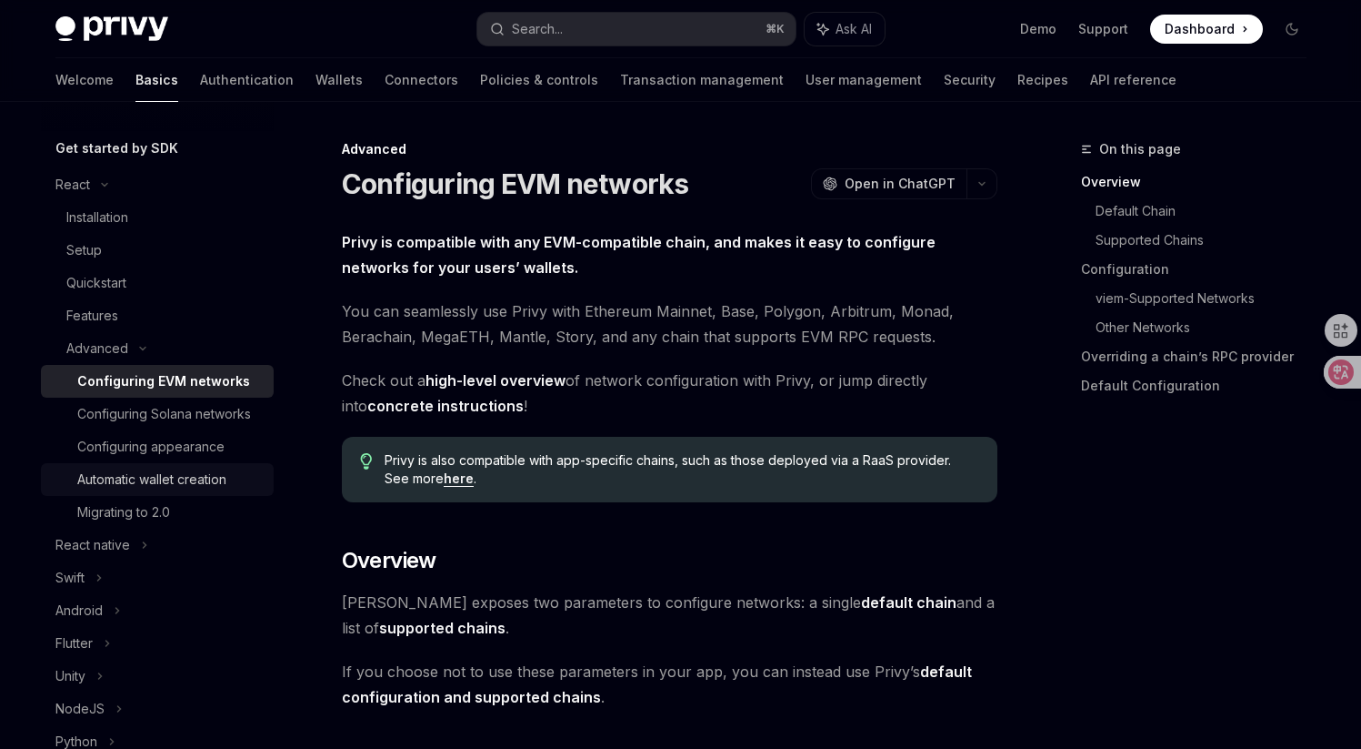
click at [130, 490] on div "Automatic wallet creation" at bounding box center [151, 479] width 149 height 22
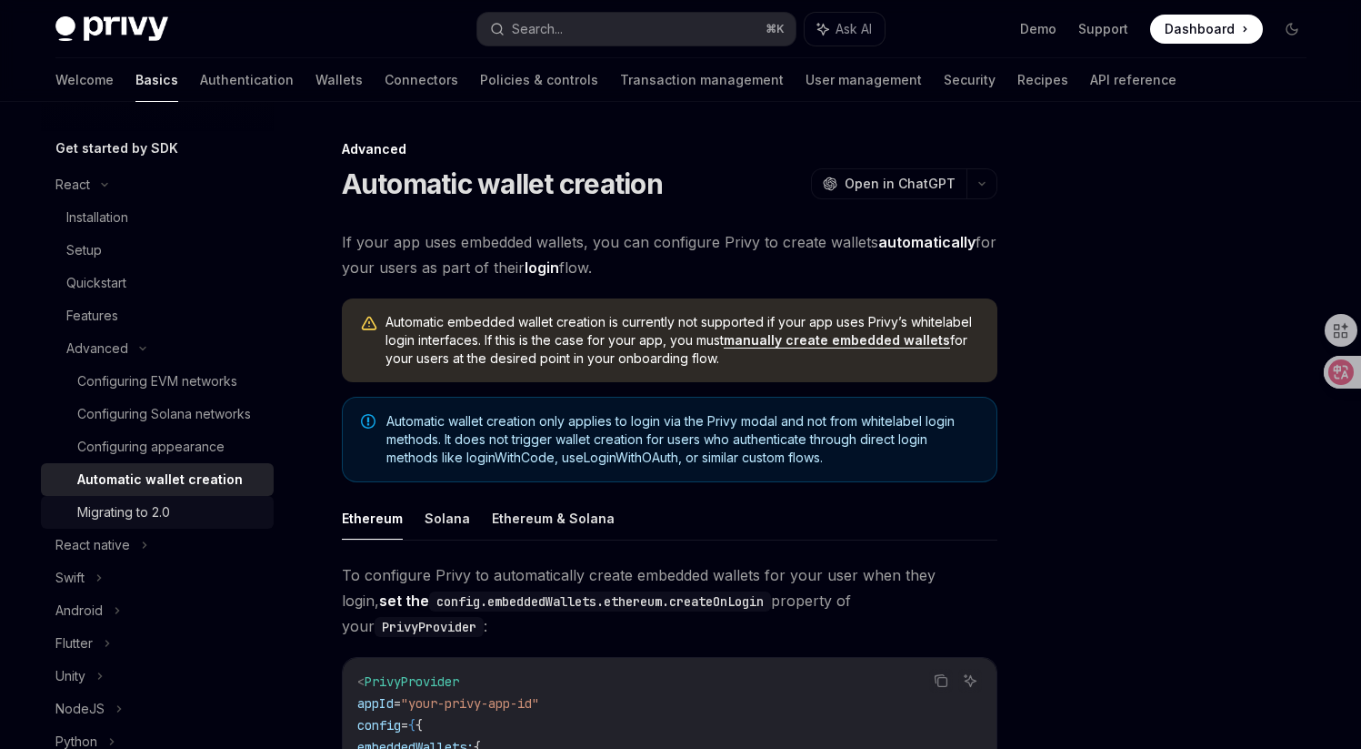
click at [123, 523] on div "Migrating to 2.0" at bounding box center [123, 512] width 93 height 22
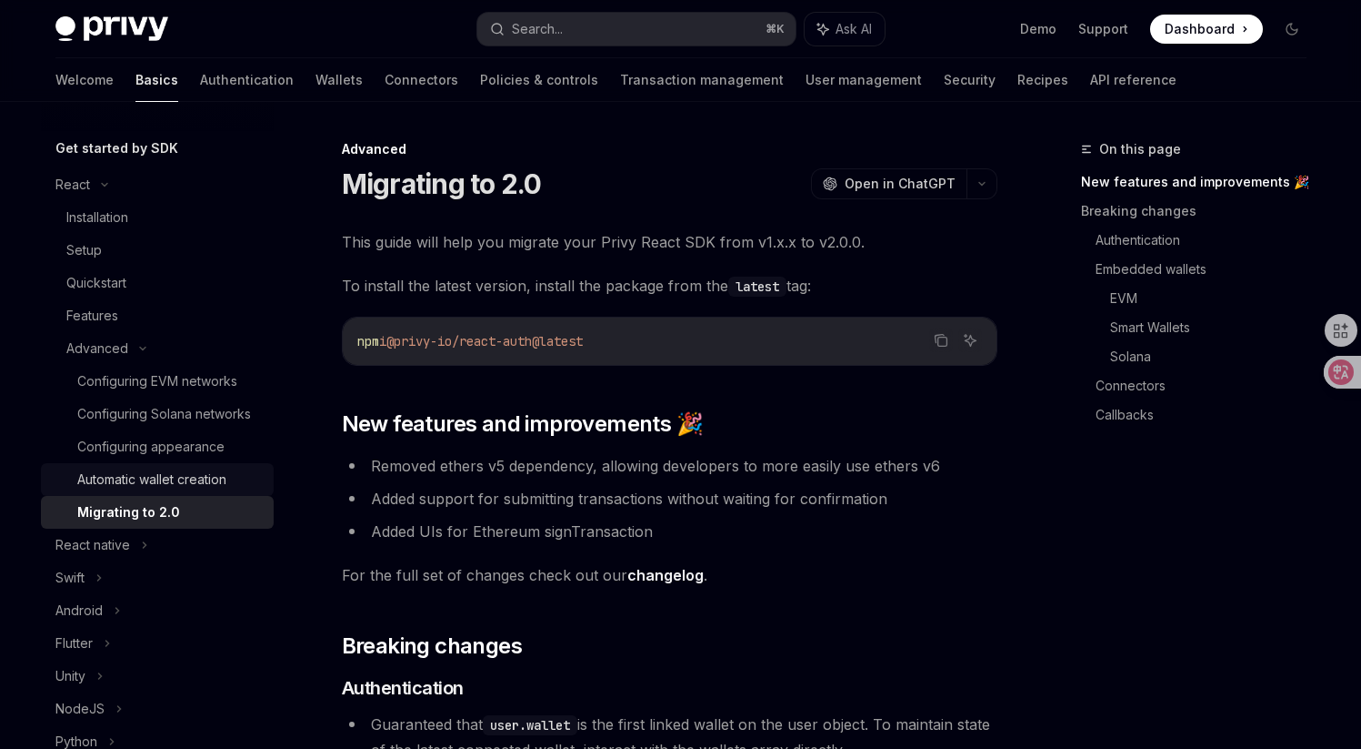
click at [127, 490] on div "Automatic wallet creation" at bounding box center [151, 479] width 149 height 22
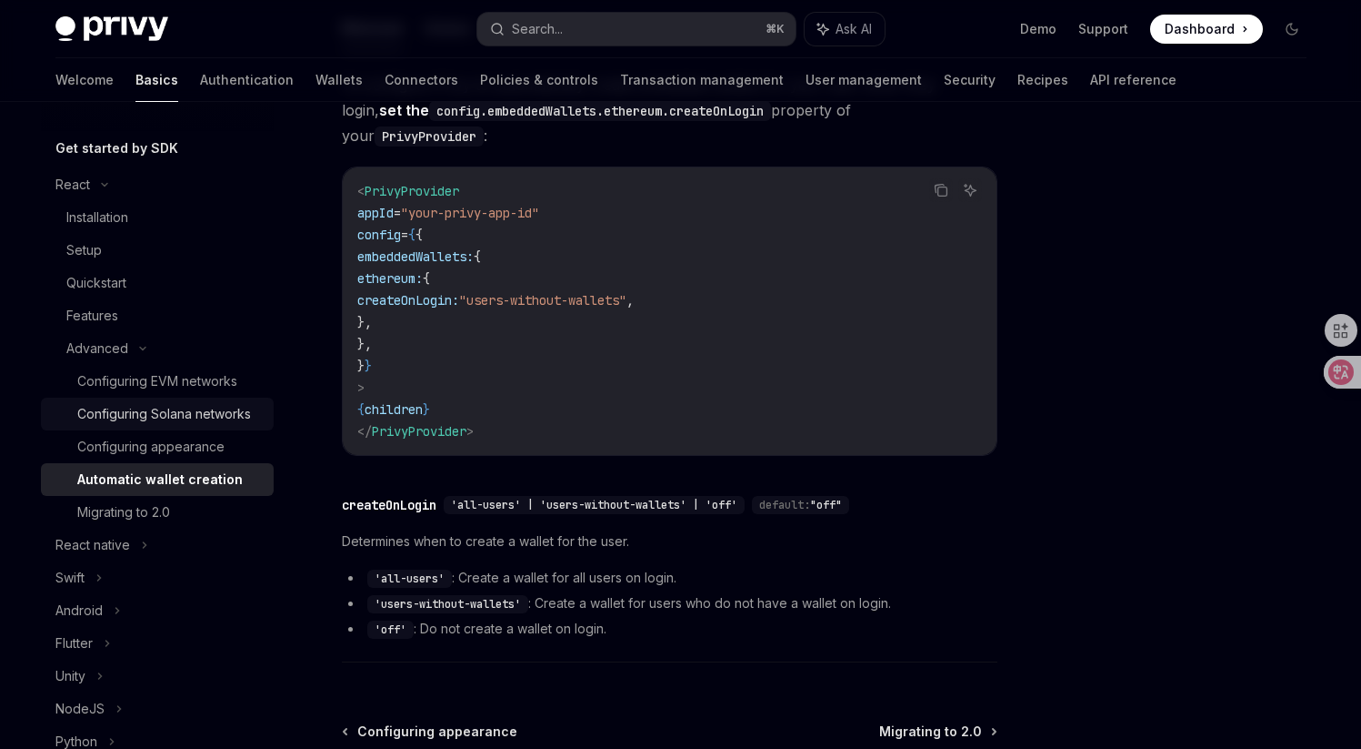
scroll to position [568, 0]
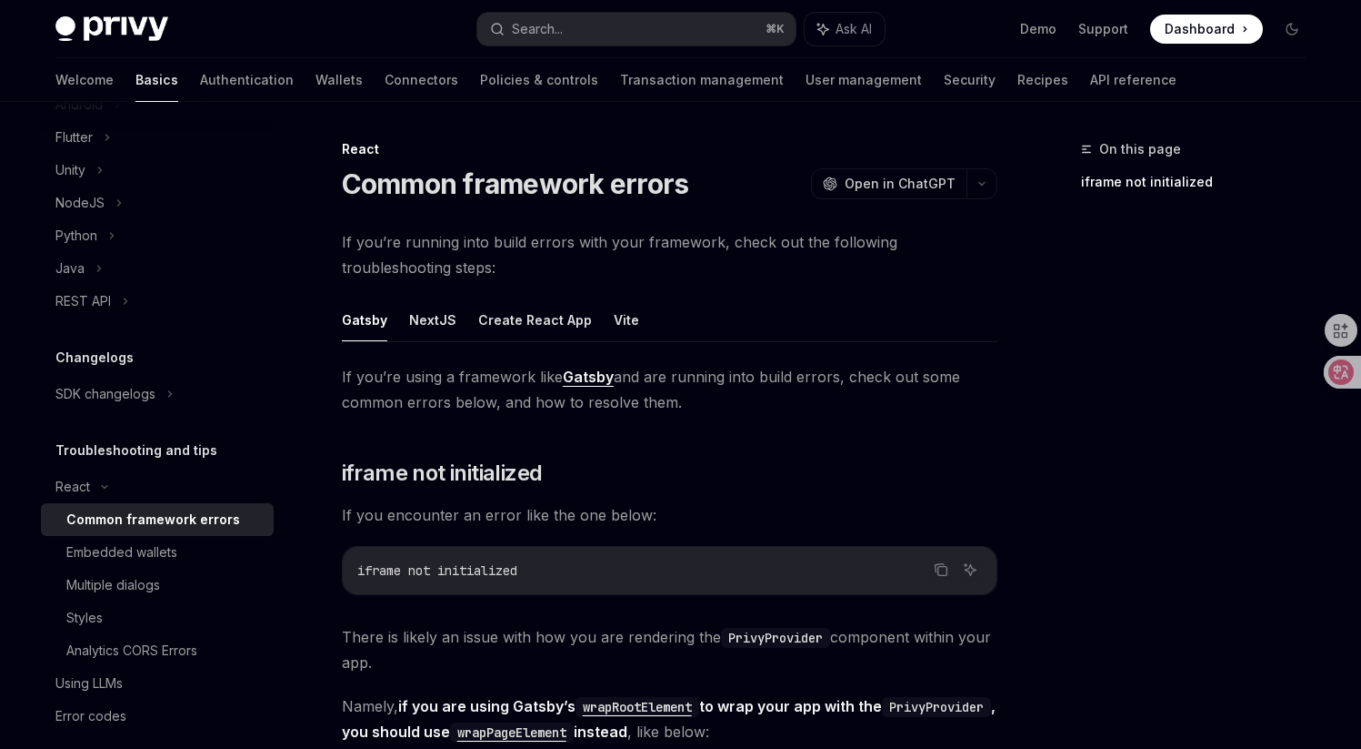
scroll to position [697, 0]
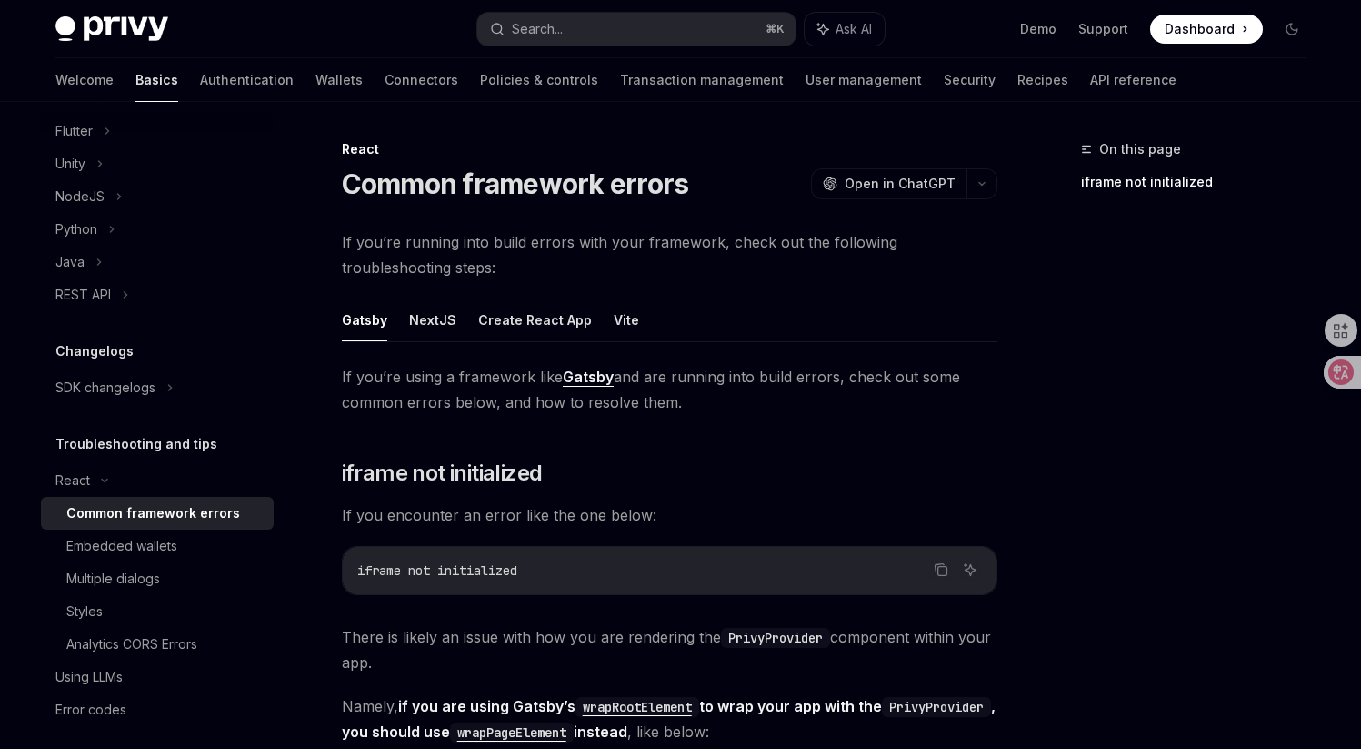
click at [156, 557] on div "Embedded wallets" at bounding box center [121, 546] width 111 height 22
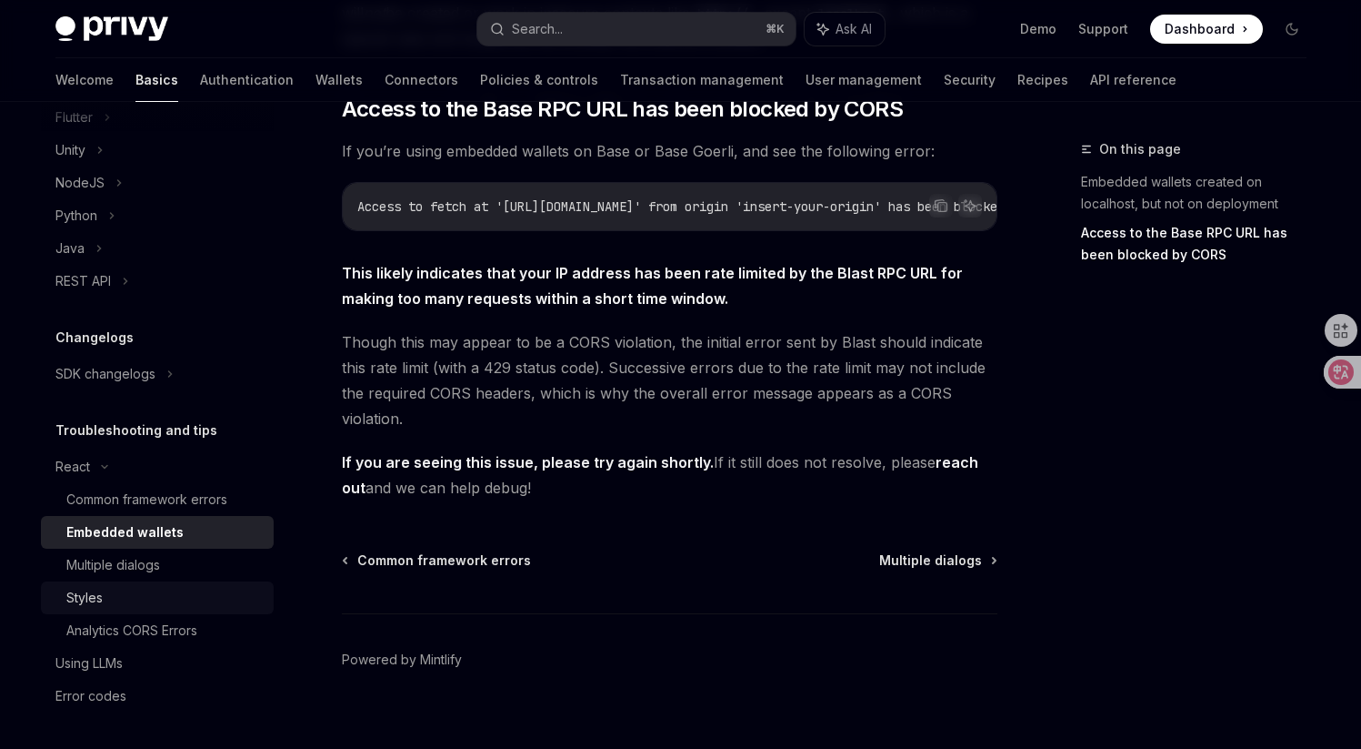
scroll to position [732, 0]
click at [147, 659] on div "Using LLMs" at bounding box center [158, 663] width 207 height 22
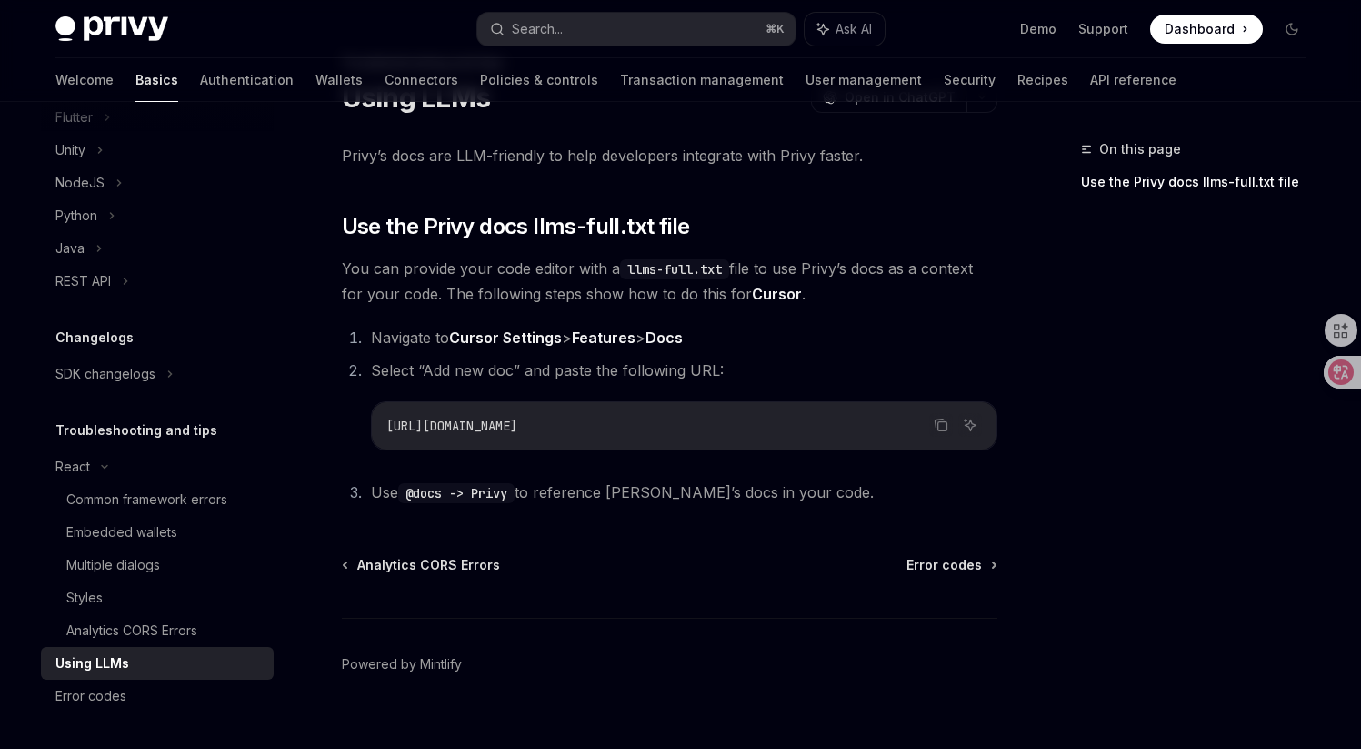
scroll to position [113, 0]
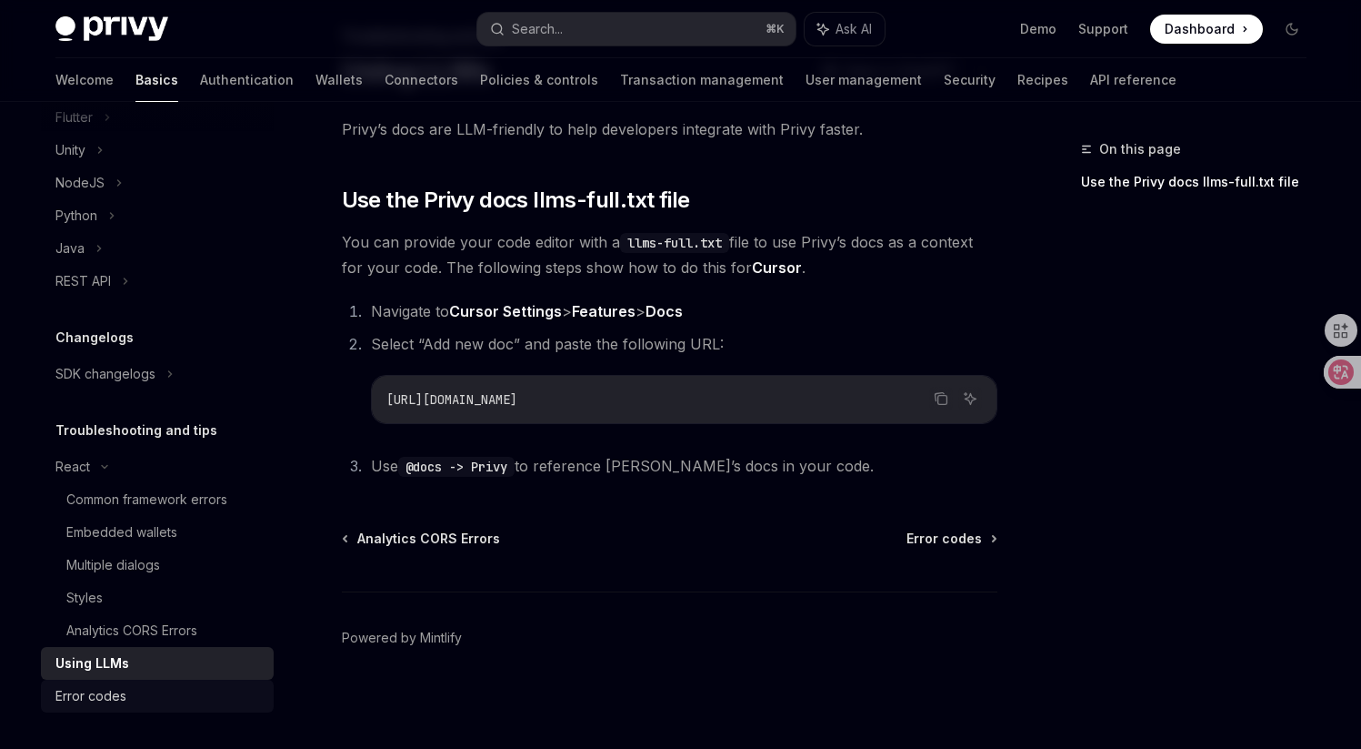
click at [169, 686] on div "Error codes" at bounding box center [158, 696] width 207 height 22
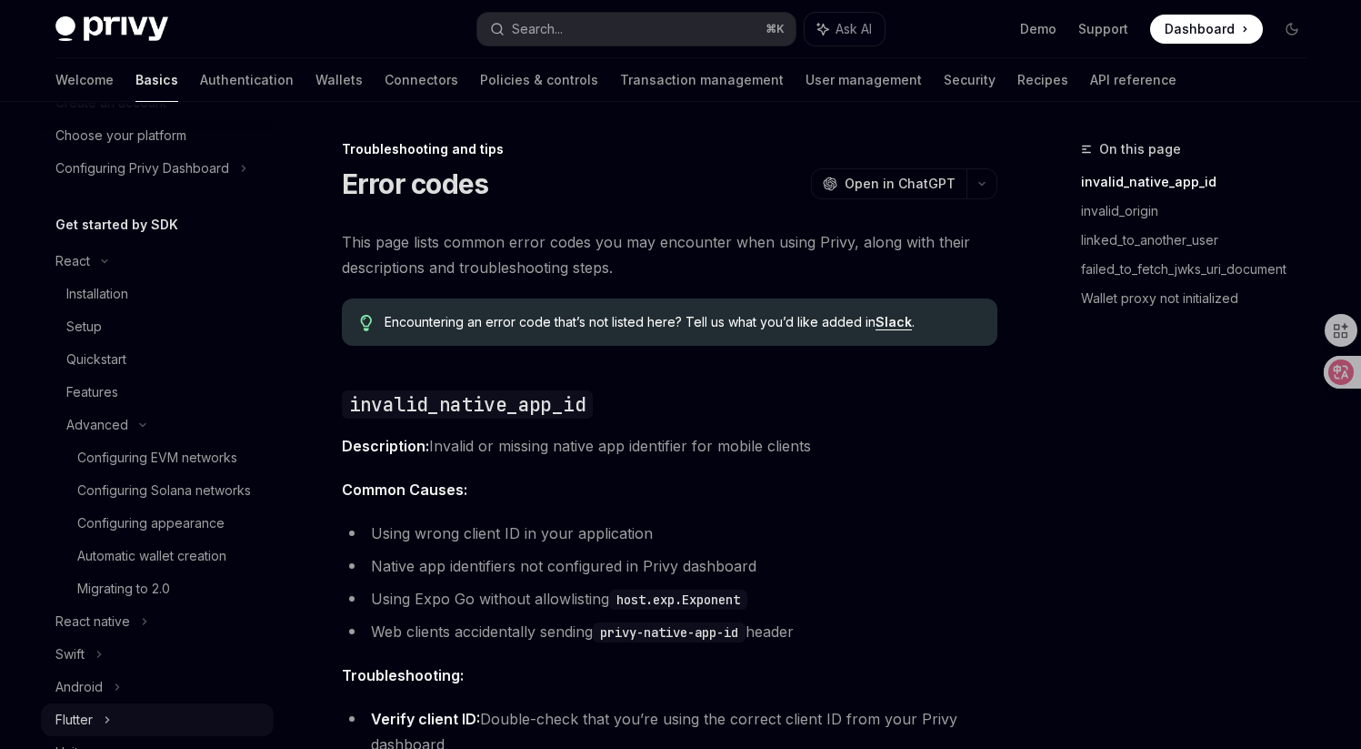
scroll to position [85, 0]
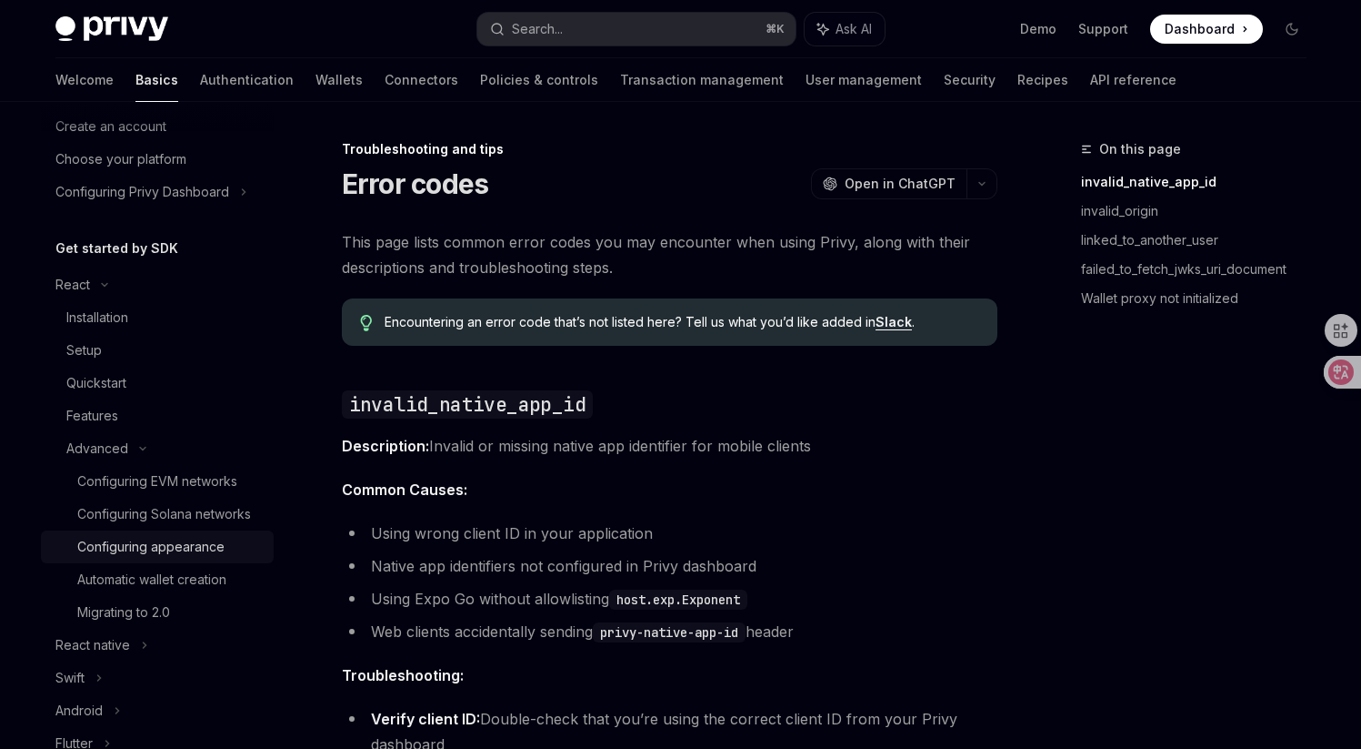
click at [147, 558] on div "Configuring appearance" at bounding box center [150, 547] width 147 height 22
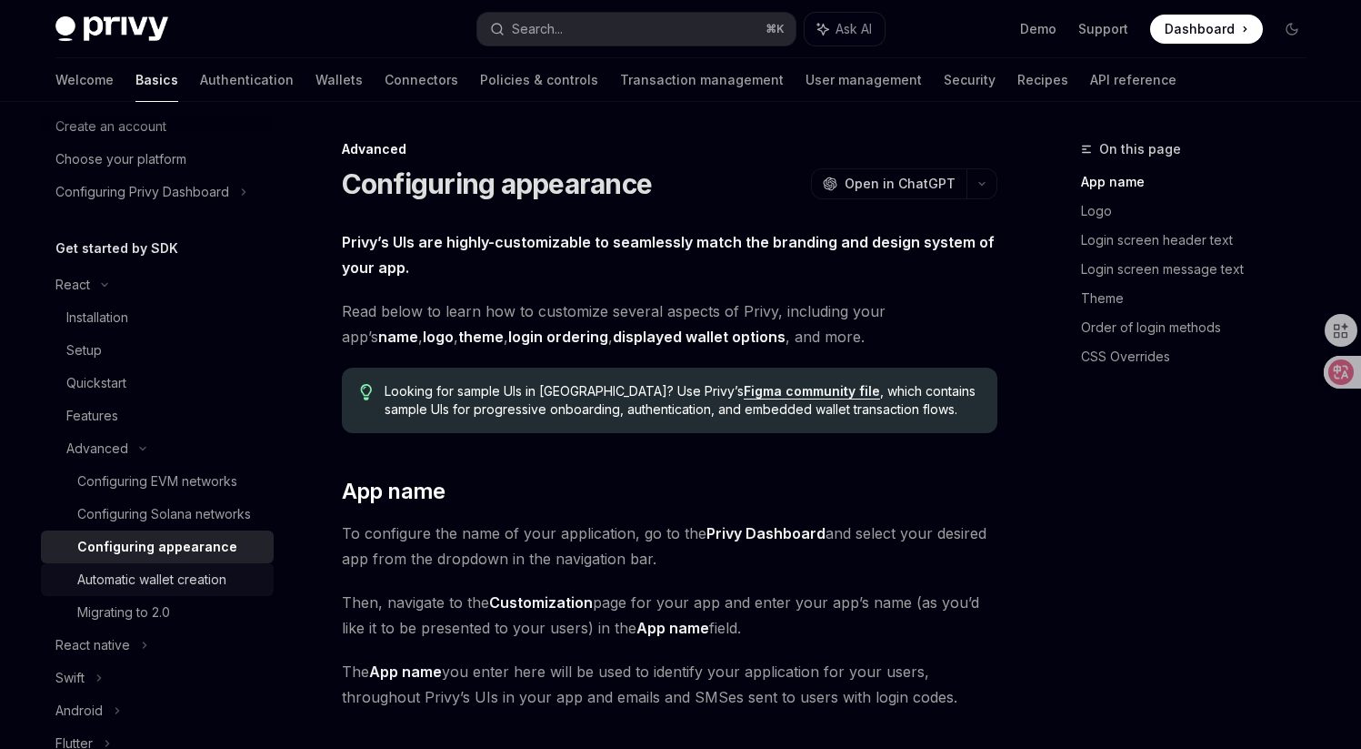
click at [146, 590] on div "Automatic wallet creation" at bounding box center [151, 579] width 149 height 22
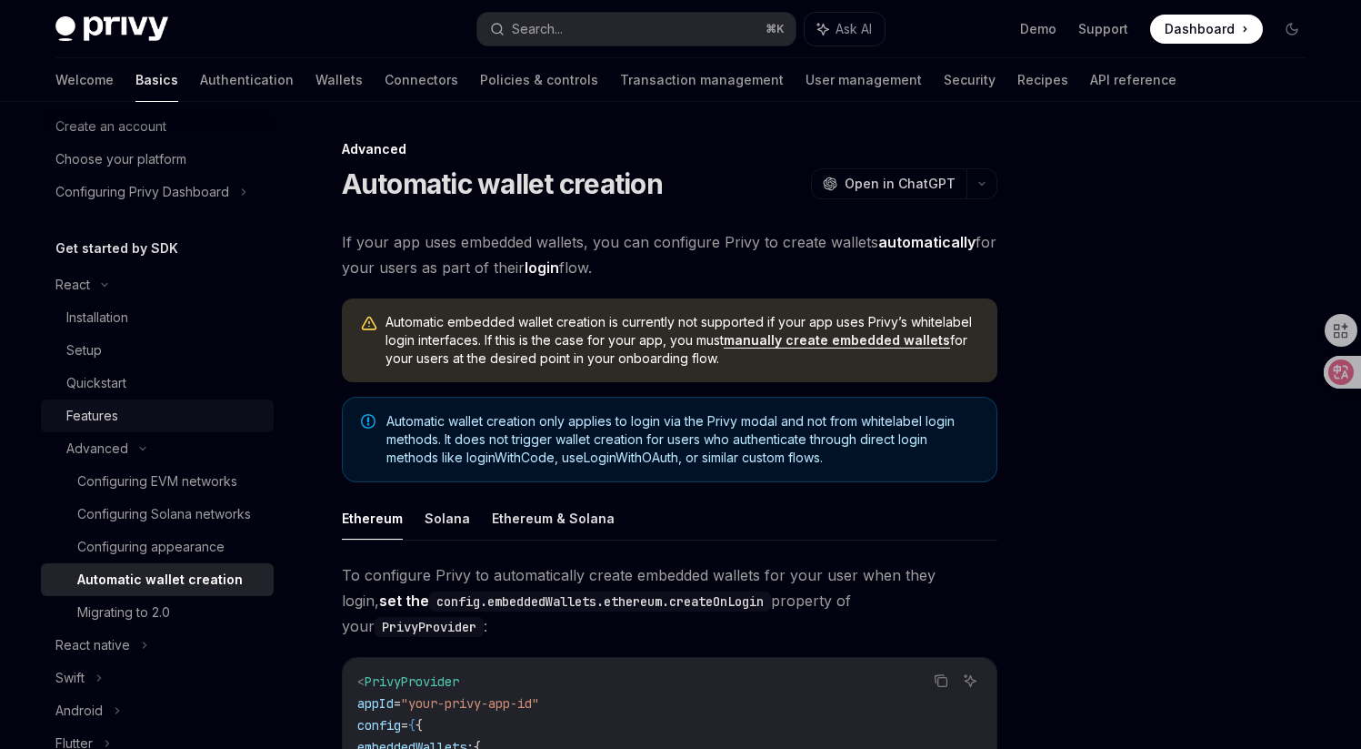
click at [121, 416] on div "Features" at bounding box center [164, 416] width 196 height 22
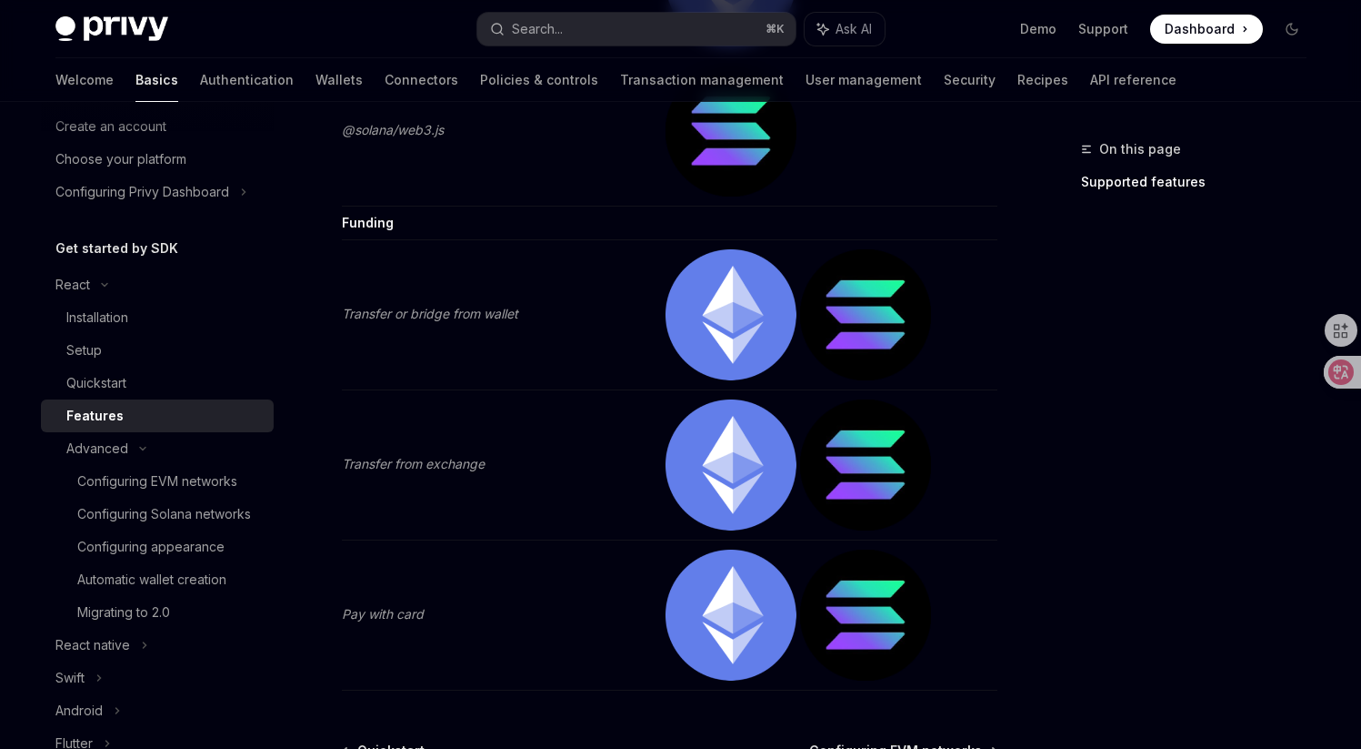
scroll to position [3934, 0]
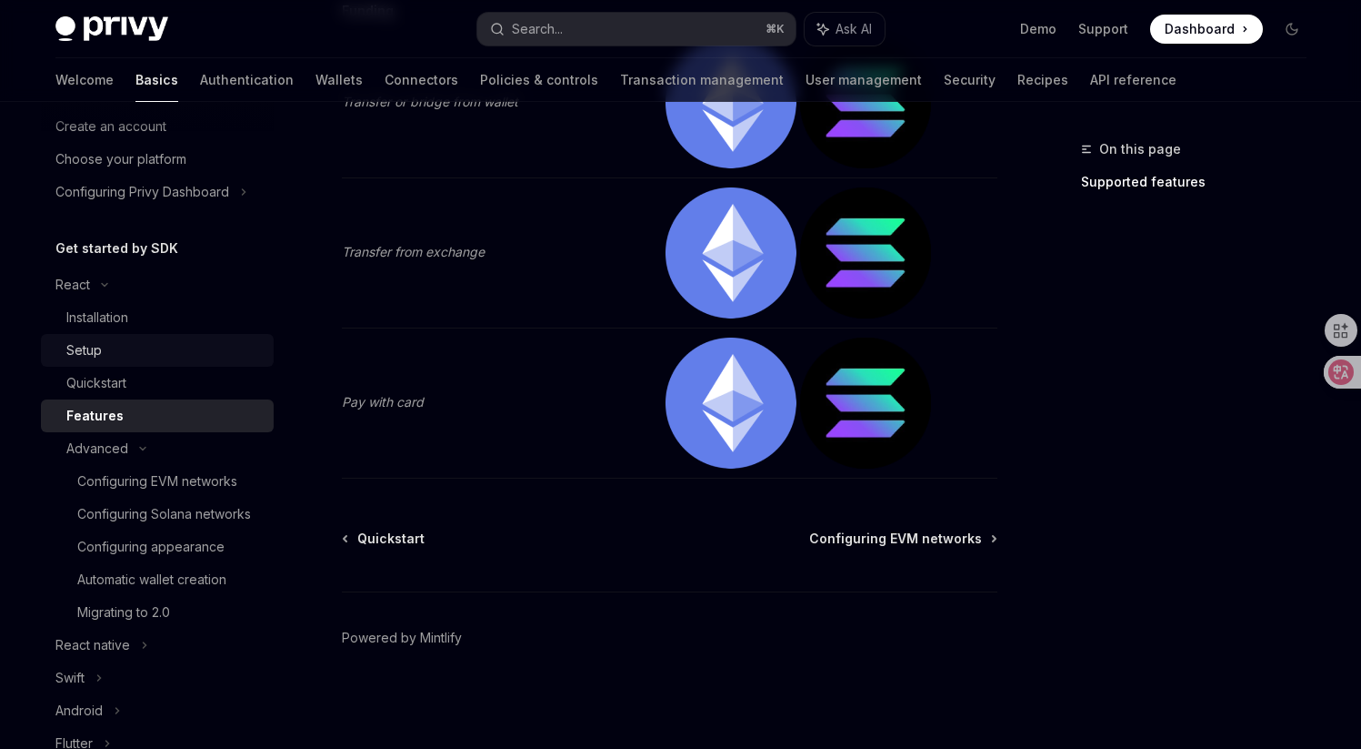
click at [135, 364] on link "Setup" at bounding box center [157, 350] width 233 height 33
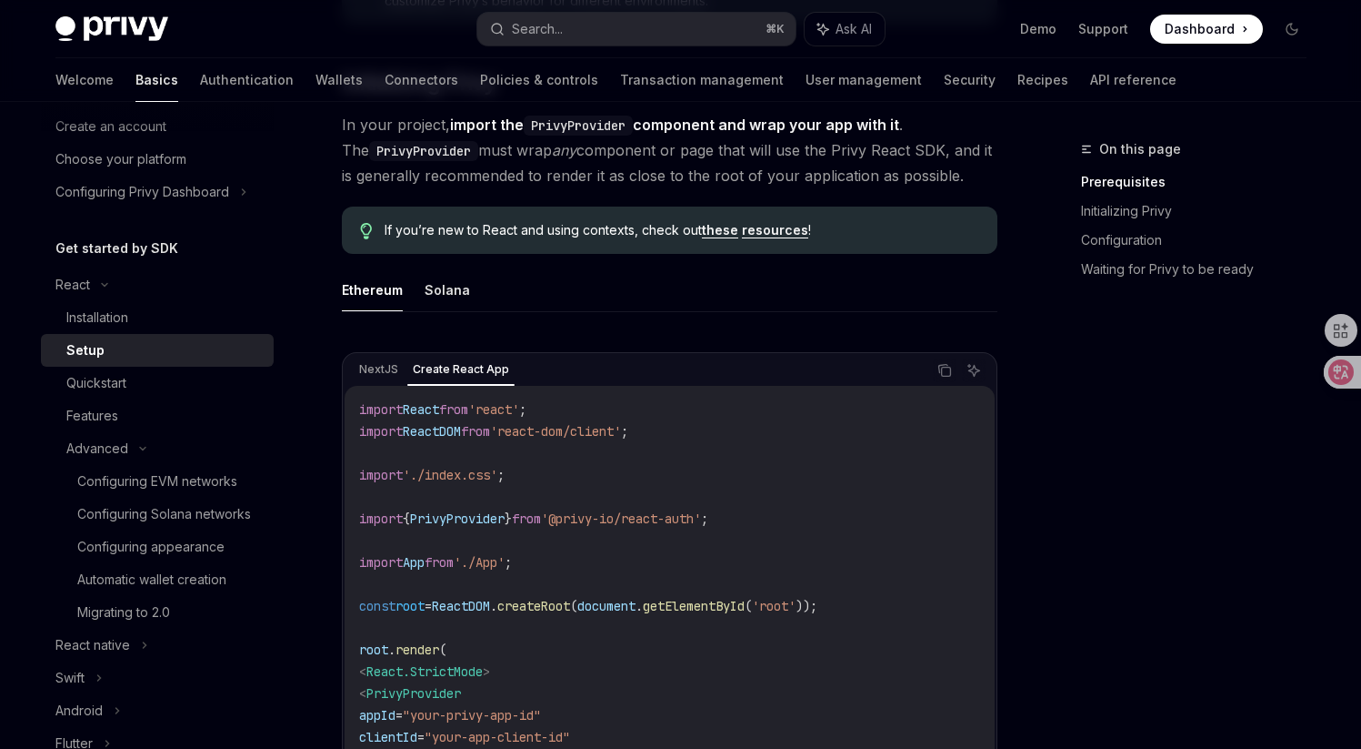
scroll to position [210, 0]
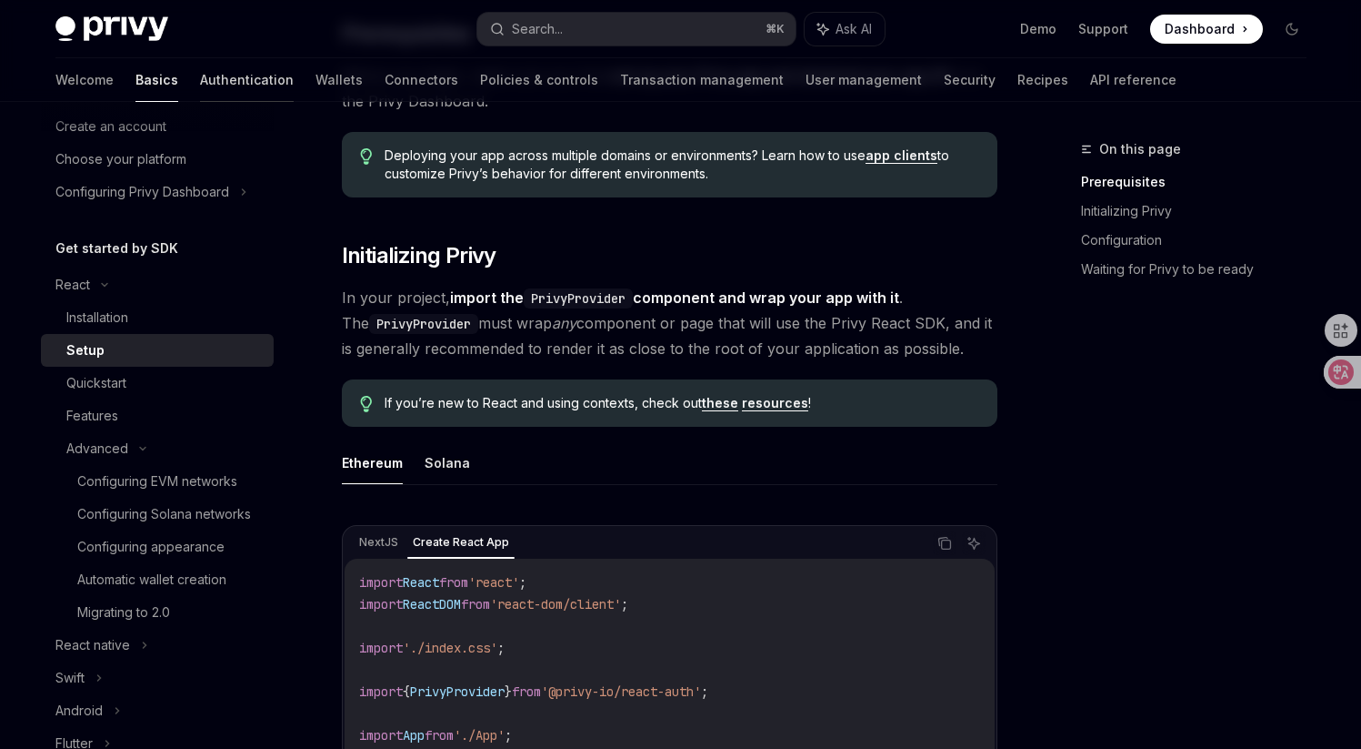
click at [200, 83] on link "Authentication" at bounding box center [247, 80] width 94 height 44
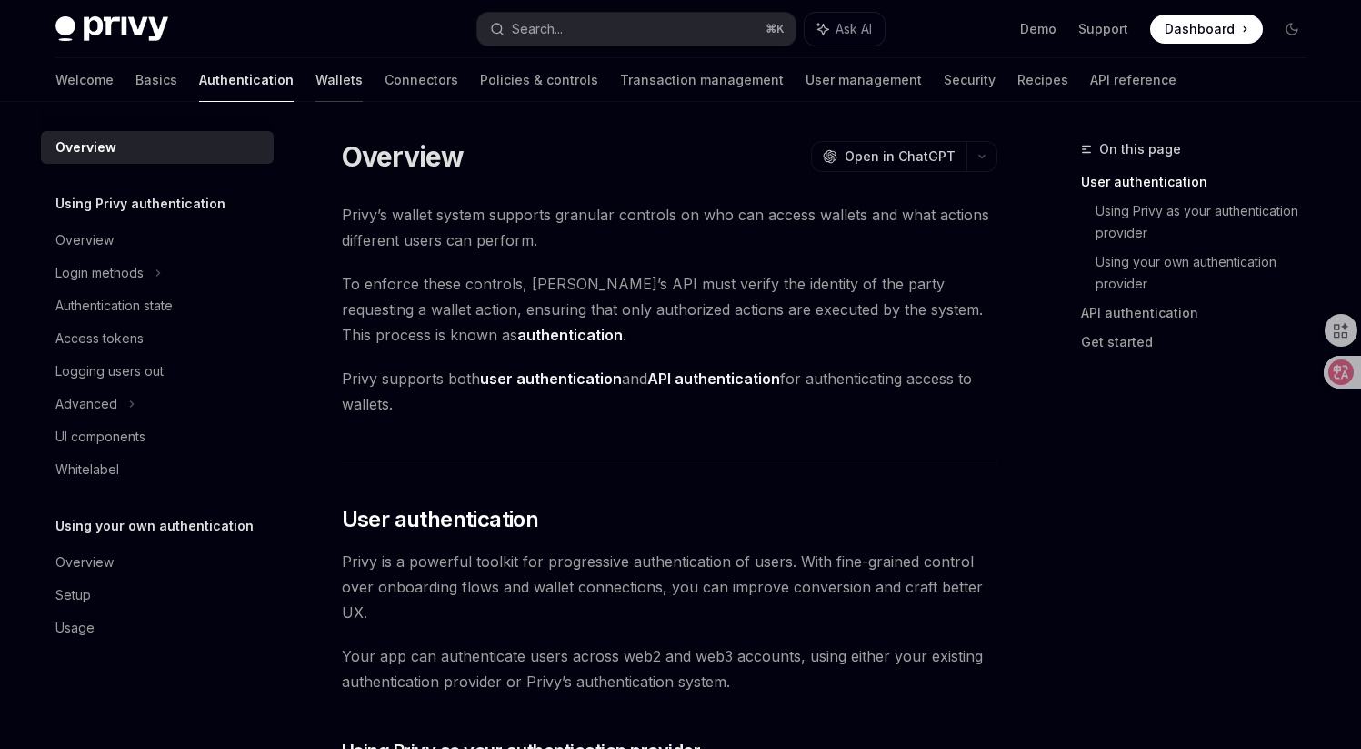
click at [316, 88] on link "Wallets" at bounding box center [339, 80] width 47 height 44
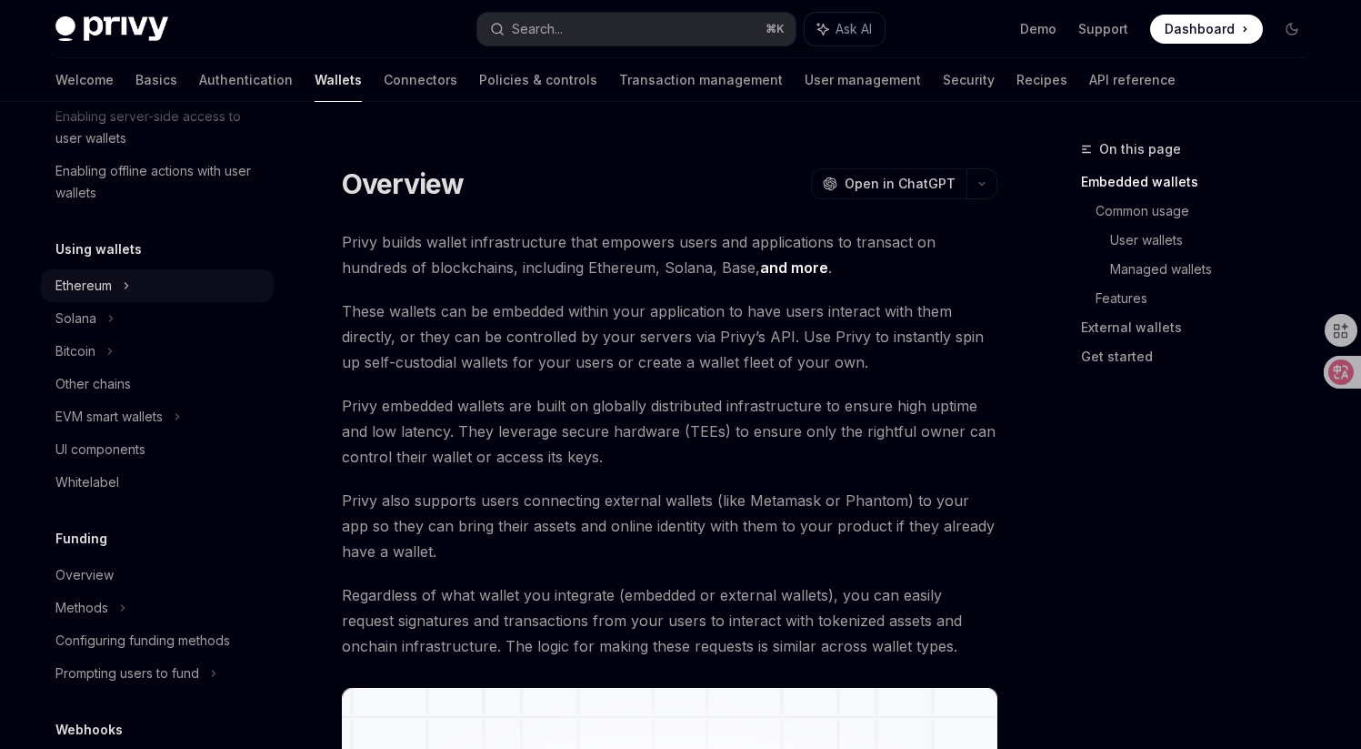
scroll to position [374, 0]
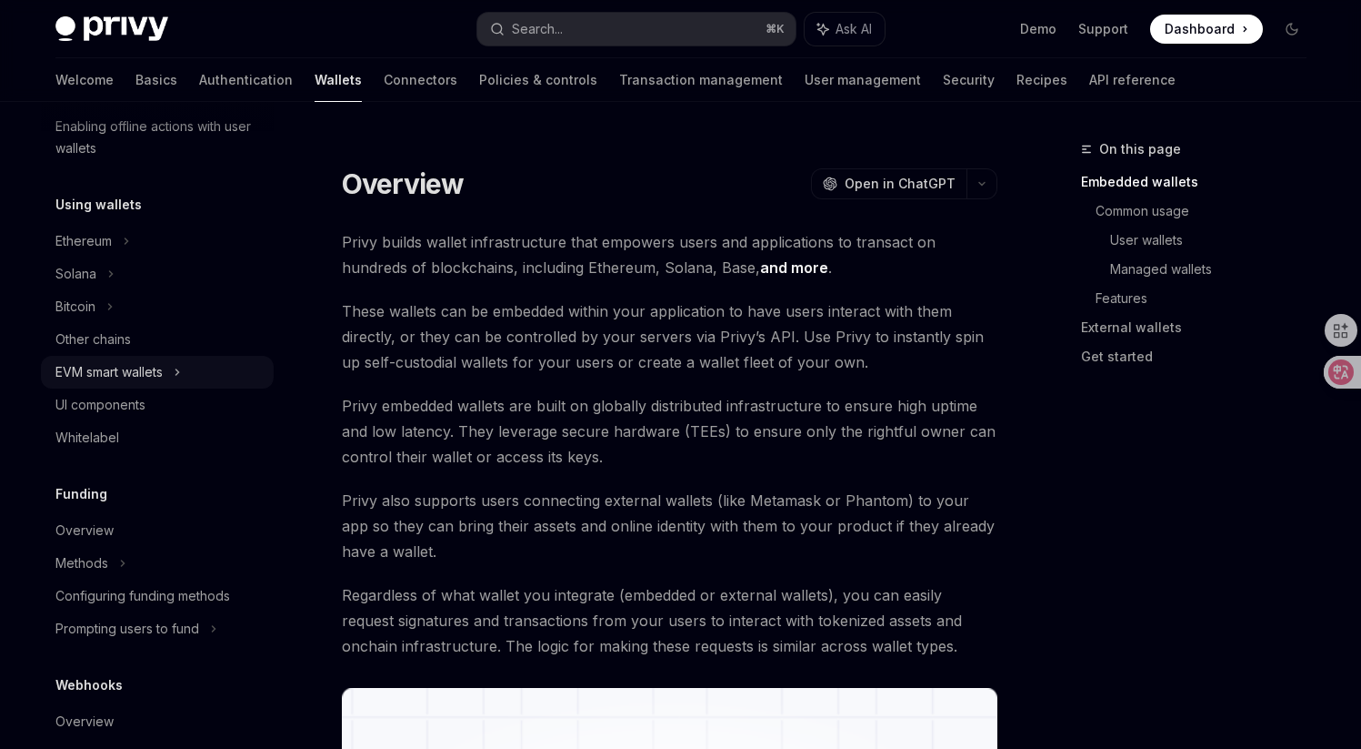
click at [175, 372] on div "EVM smart wallets" at bounding box center [157, 372] width 233 height 33
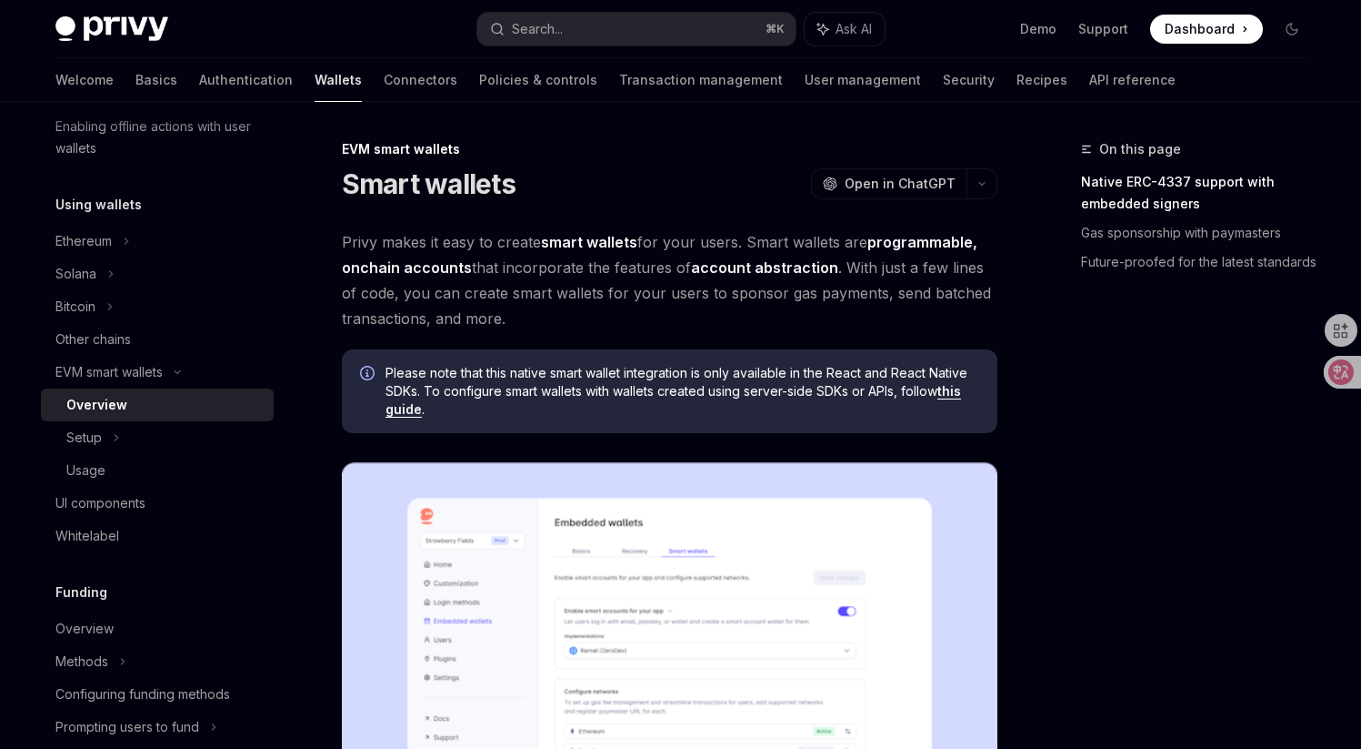
click at [159, 416] on link "Overview" at bounding box center [157, 404] width 233 height 33
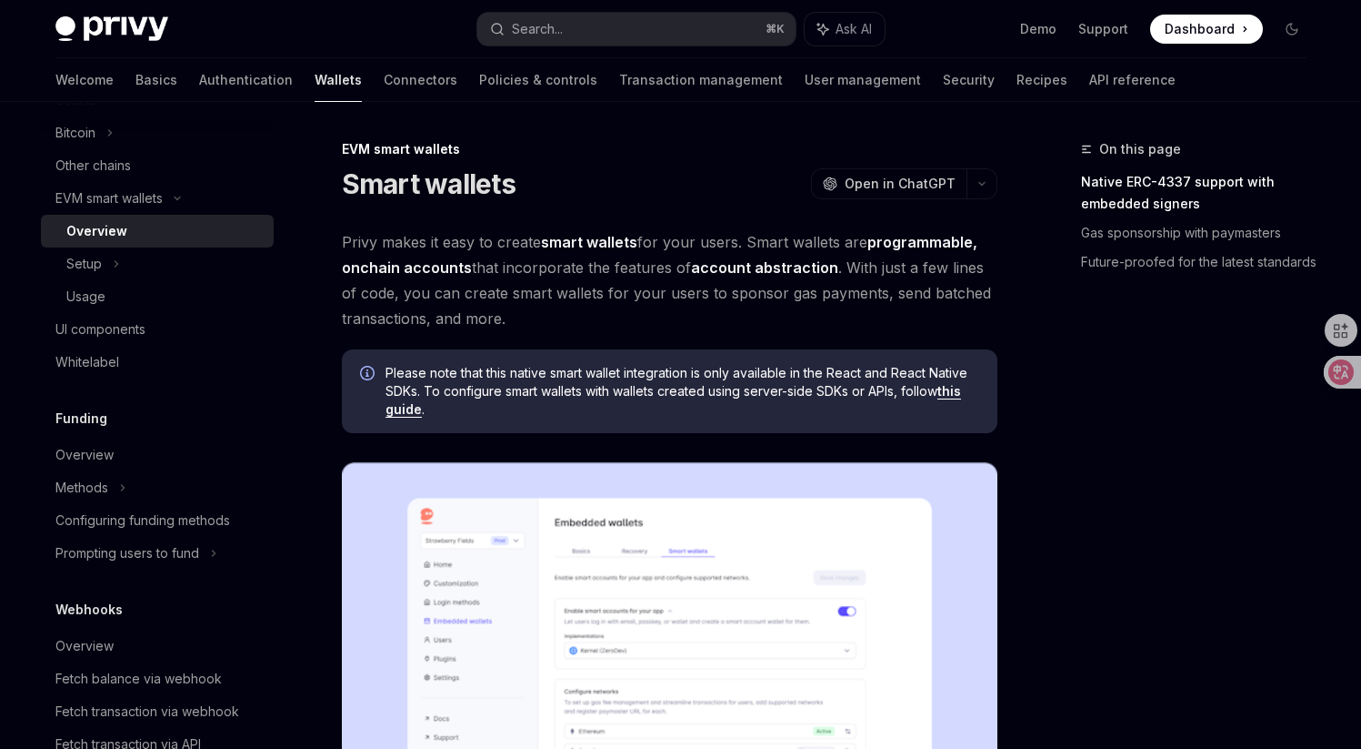
scroll to position [284, 0]
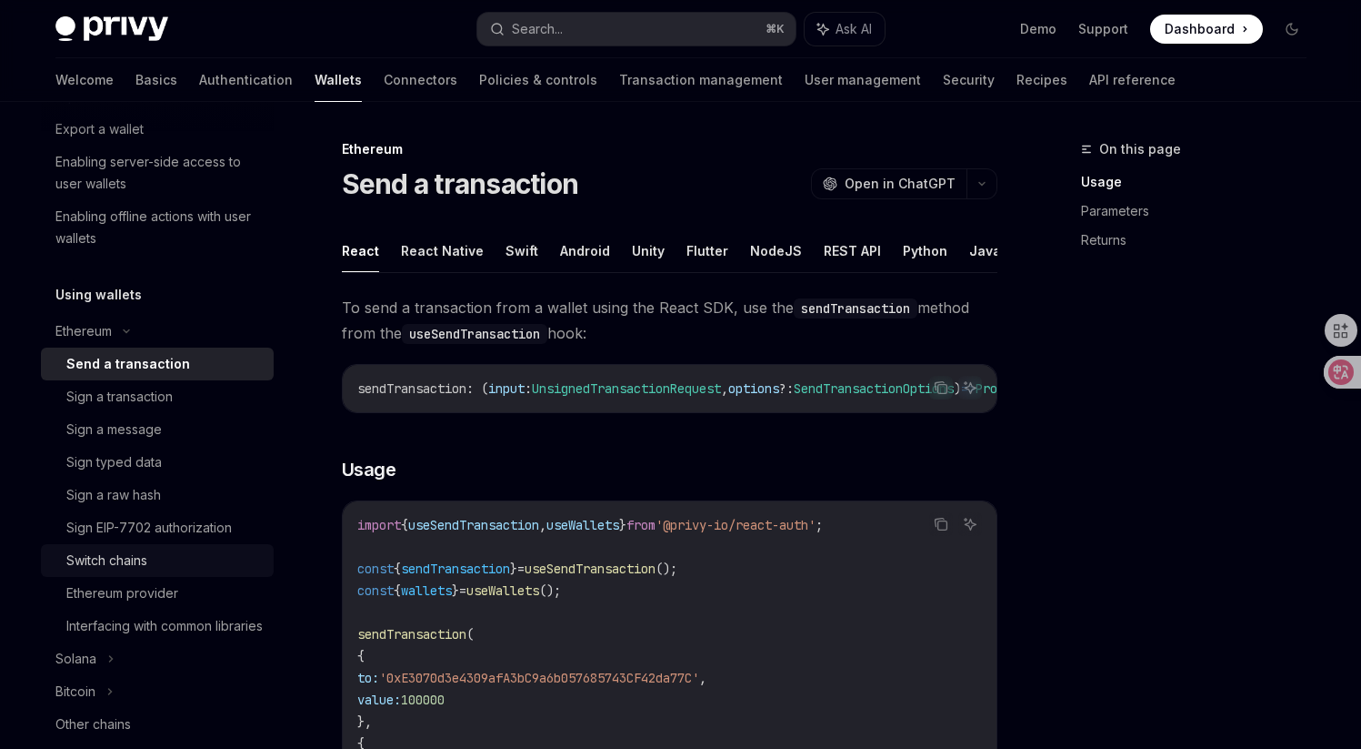
click at [193, 561] on div "Switch chains" at bounding box center [164, 560] width 196 height 22
type textarea "*"
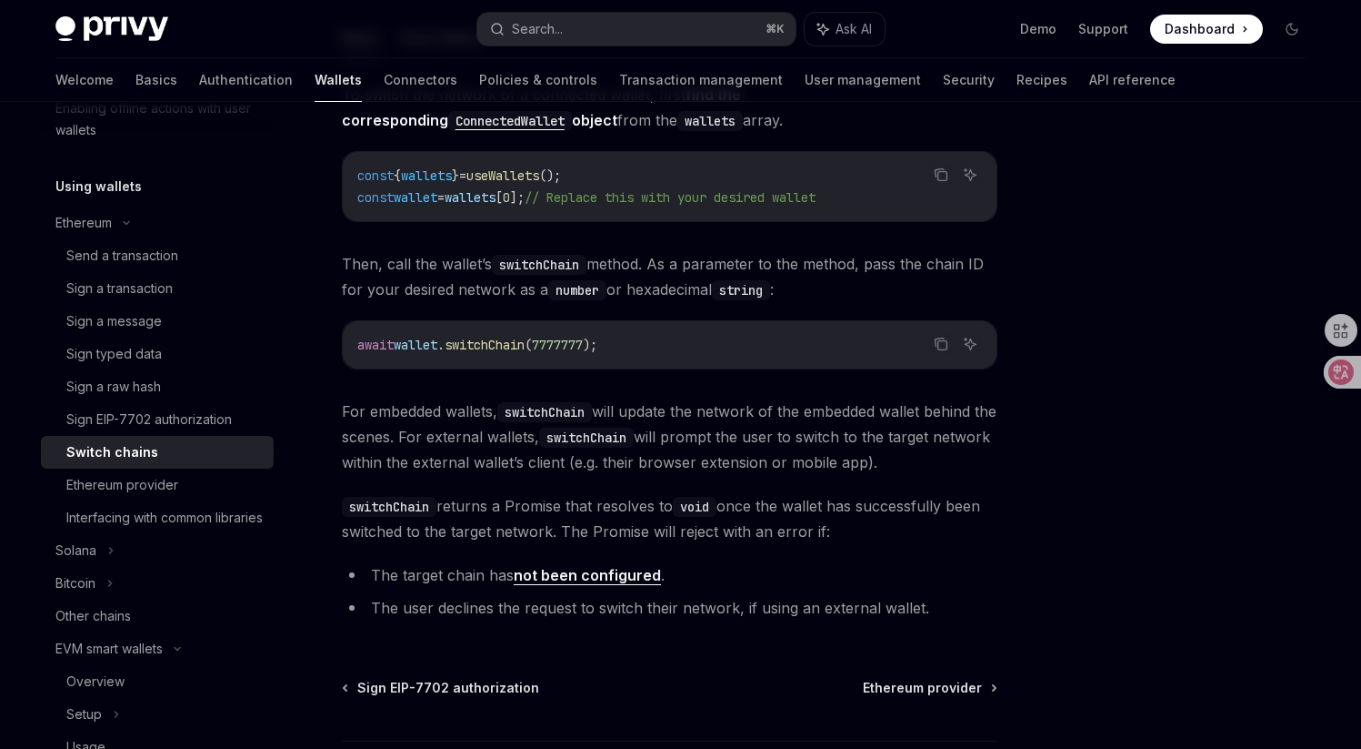
scroll to position [362, 0]
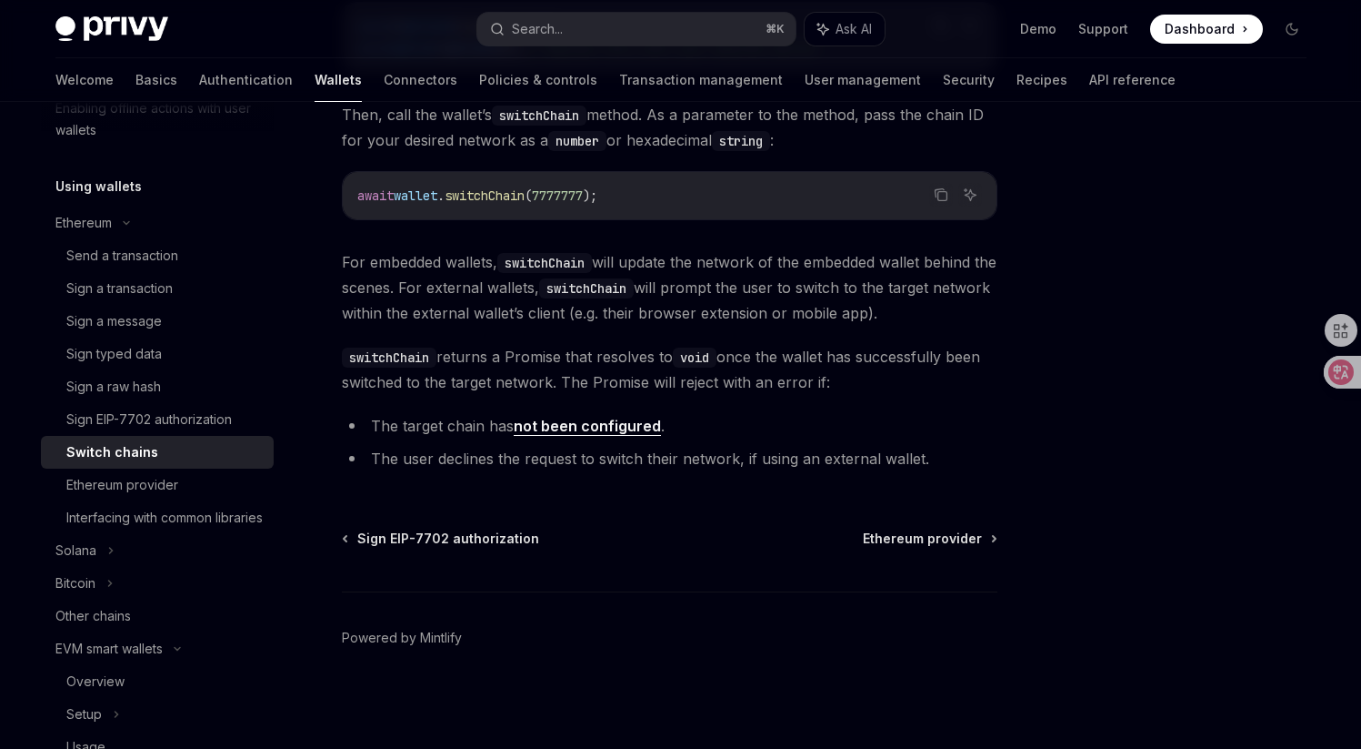
click at [522, 435] on link "not been configured" at bounding box center [587, 426] width 147 height 19
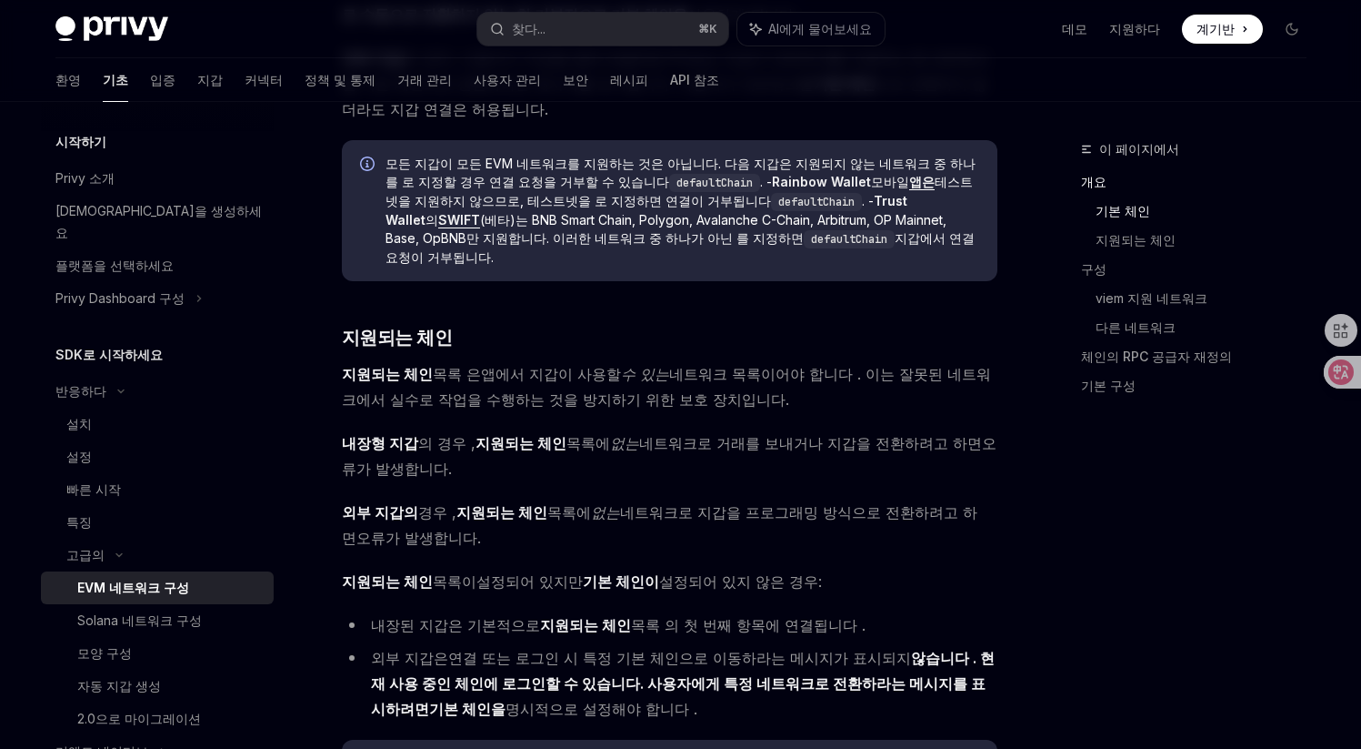
scroll to position [832, 0]
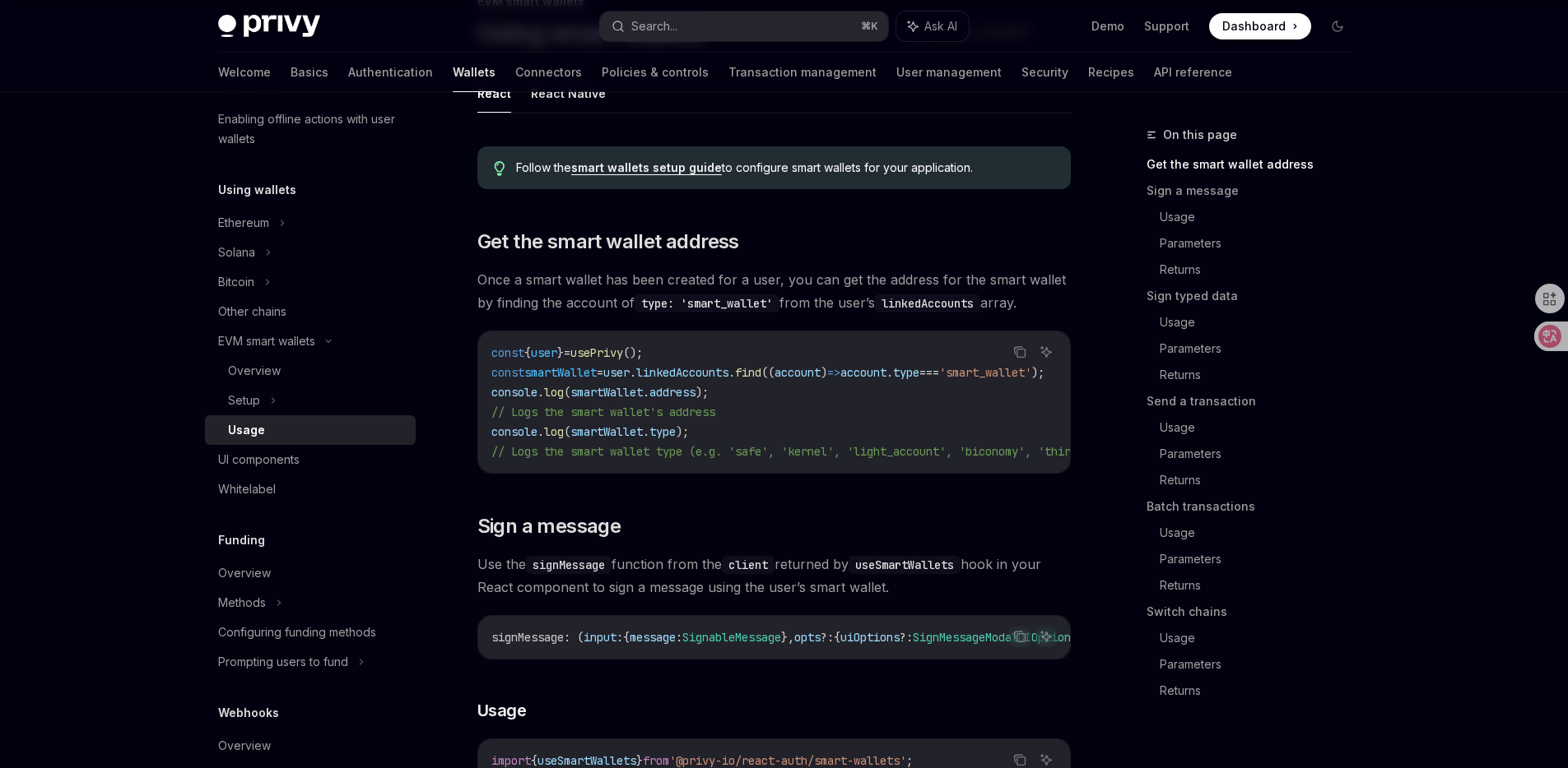
scroll to position [134, 0]
click at [1141, 396] on div "On this page Get the smart wallet address Sign a message Usage Parameters Retur…" at bounding box center [1239, 421] width 250 height 593
click at [1154, 397] on link "Send a transaction" at bounding box center [1255, 401] width 217 height 26
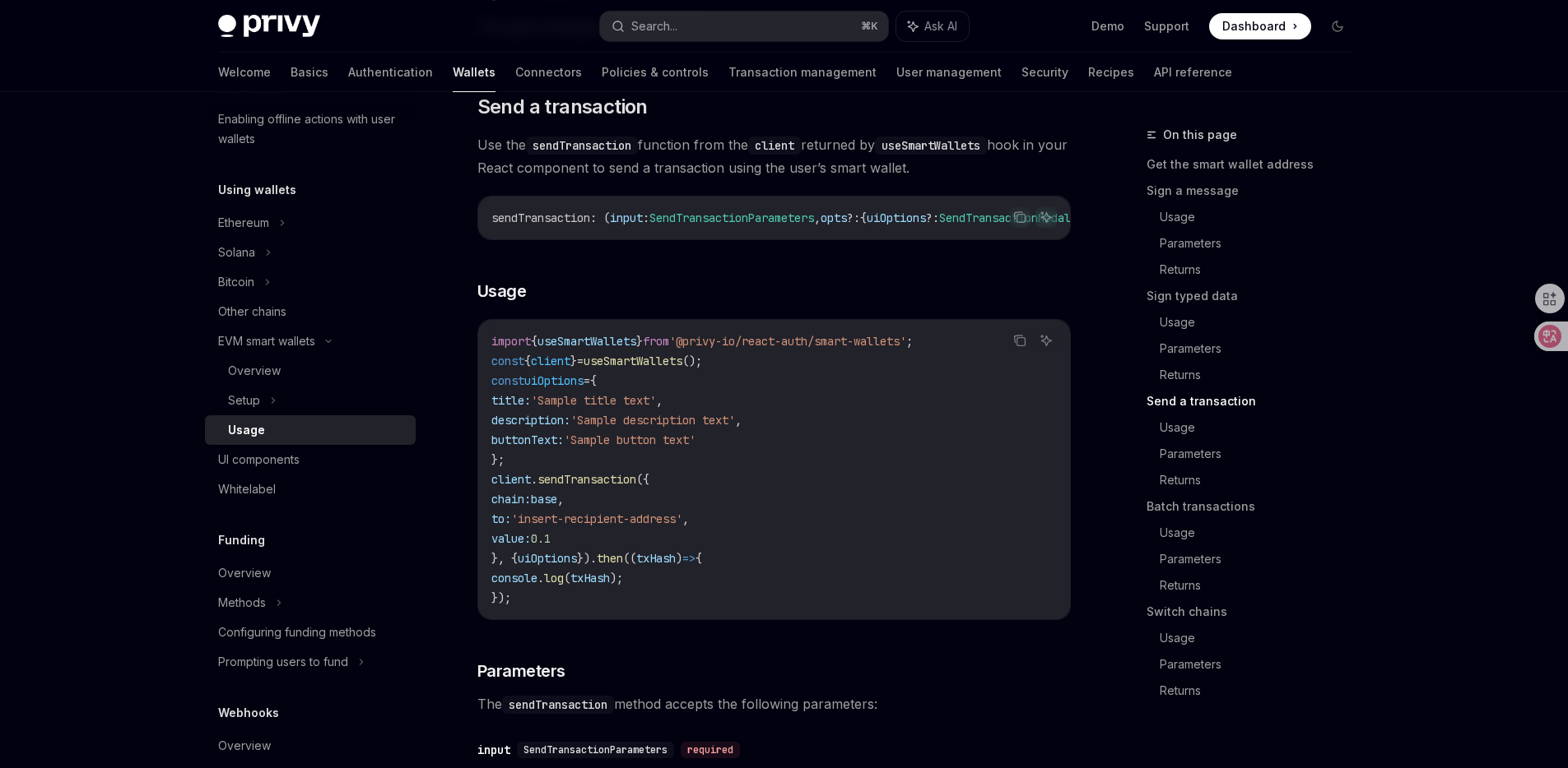
scroll to position [2383, 0]
click at [1180, 299] on link "Sign typed data" at bounding box center [1255, 296] width 217 height 26
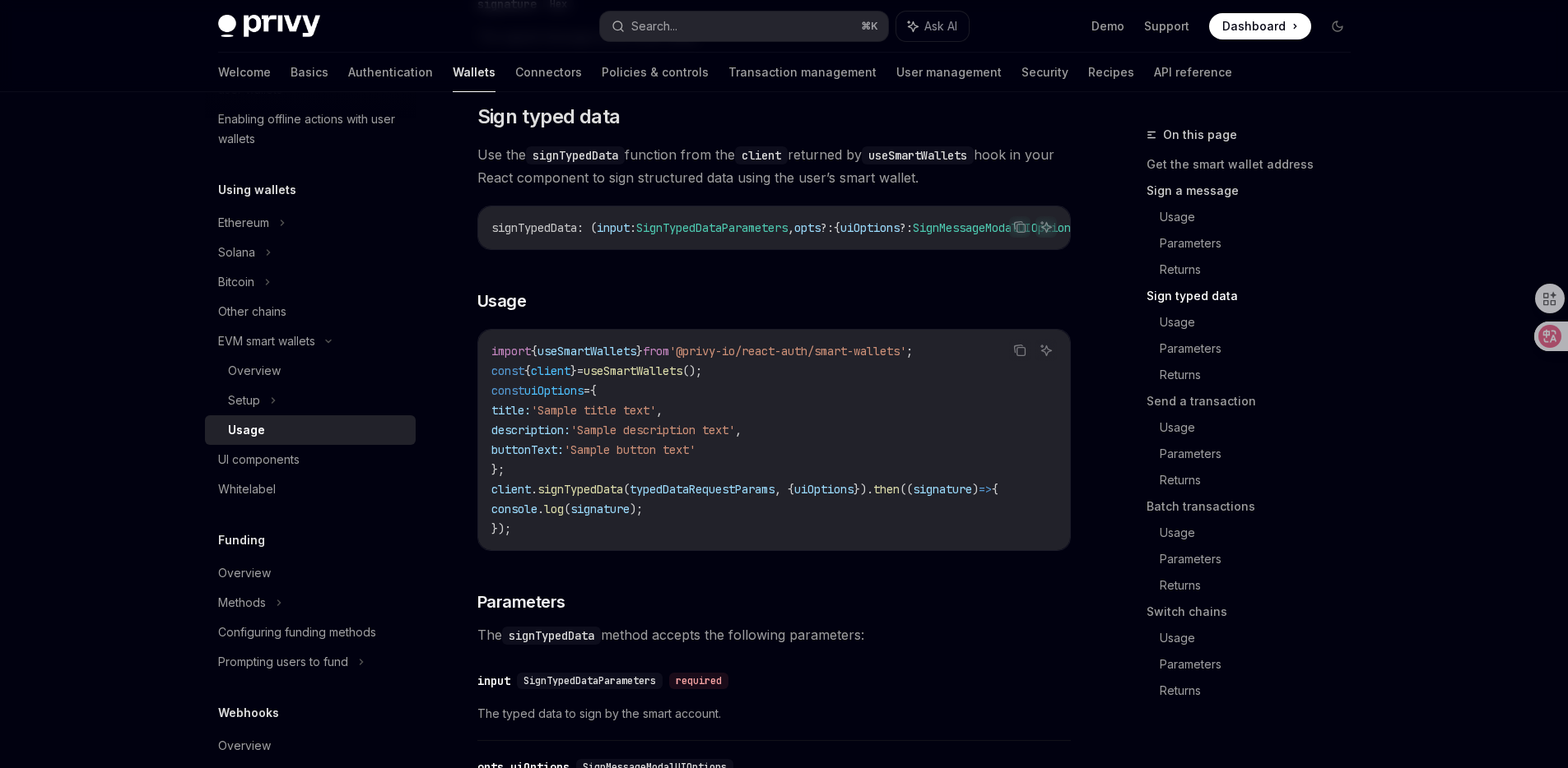
click at [1212, 189] on link "Sign a message" at bounding box center [1255, 190] width 217 height 26
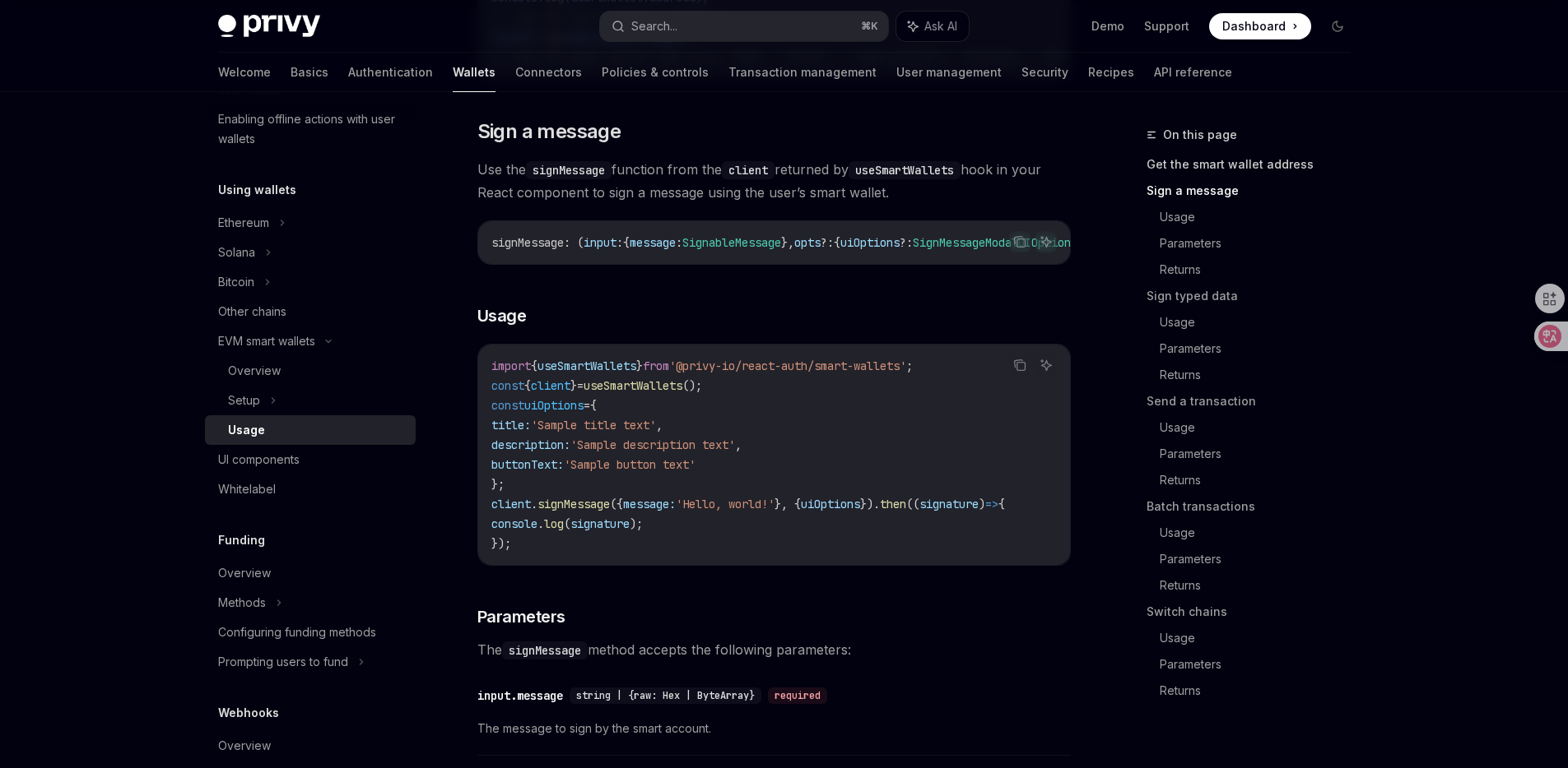
click at [1229, 168] on link "Get the smart wallet address" at bounding box center [1255, 164] width 217 height 26
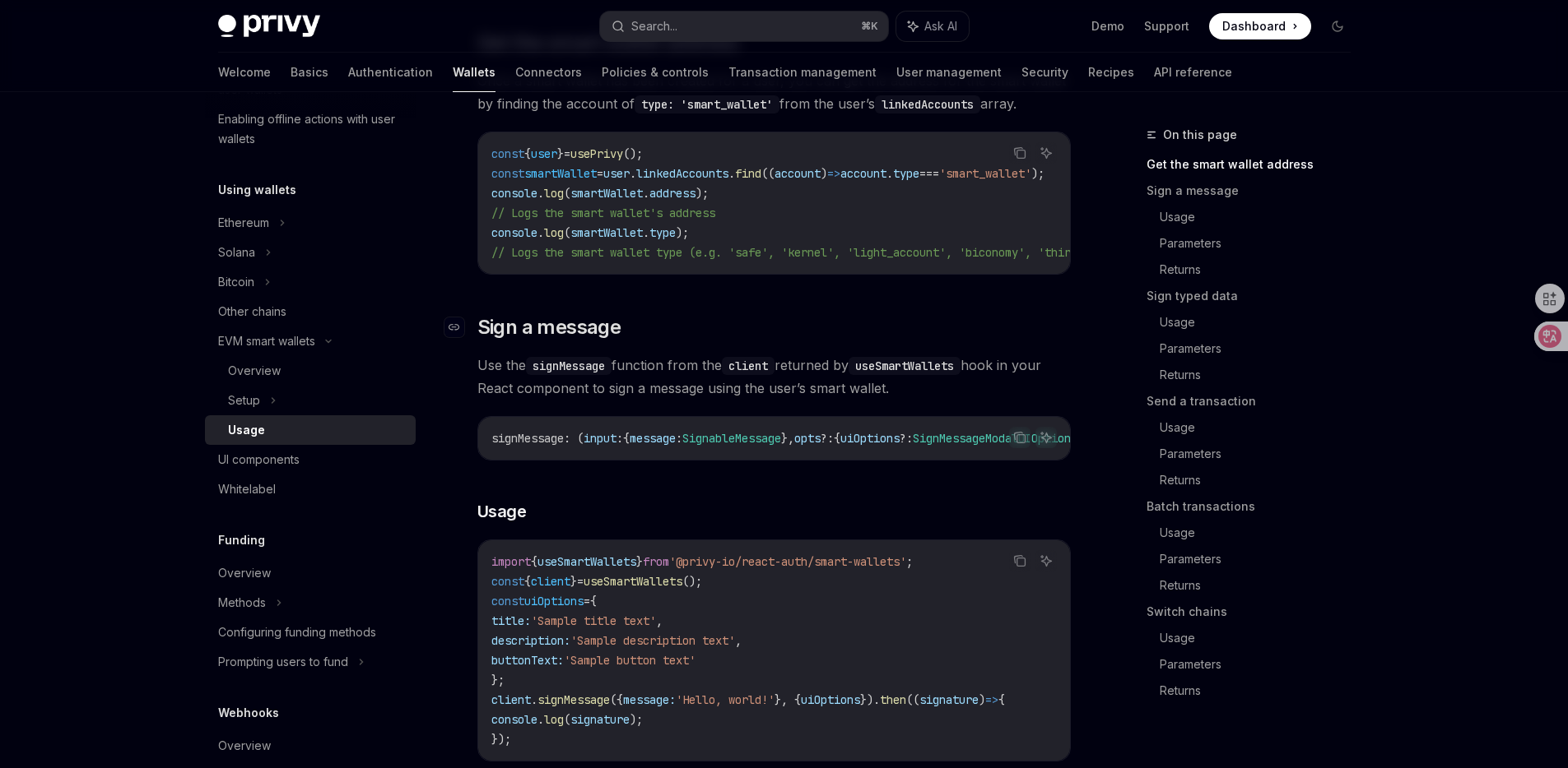
scroll to position [409, 0]
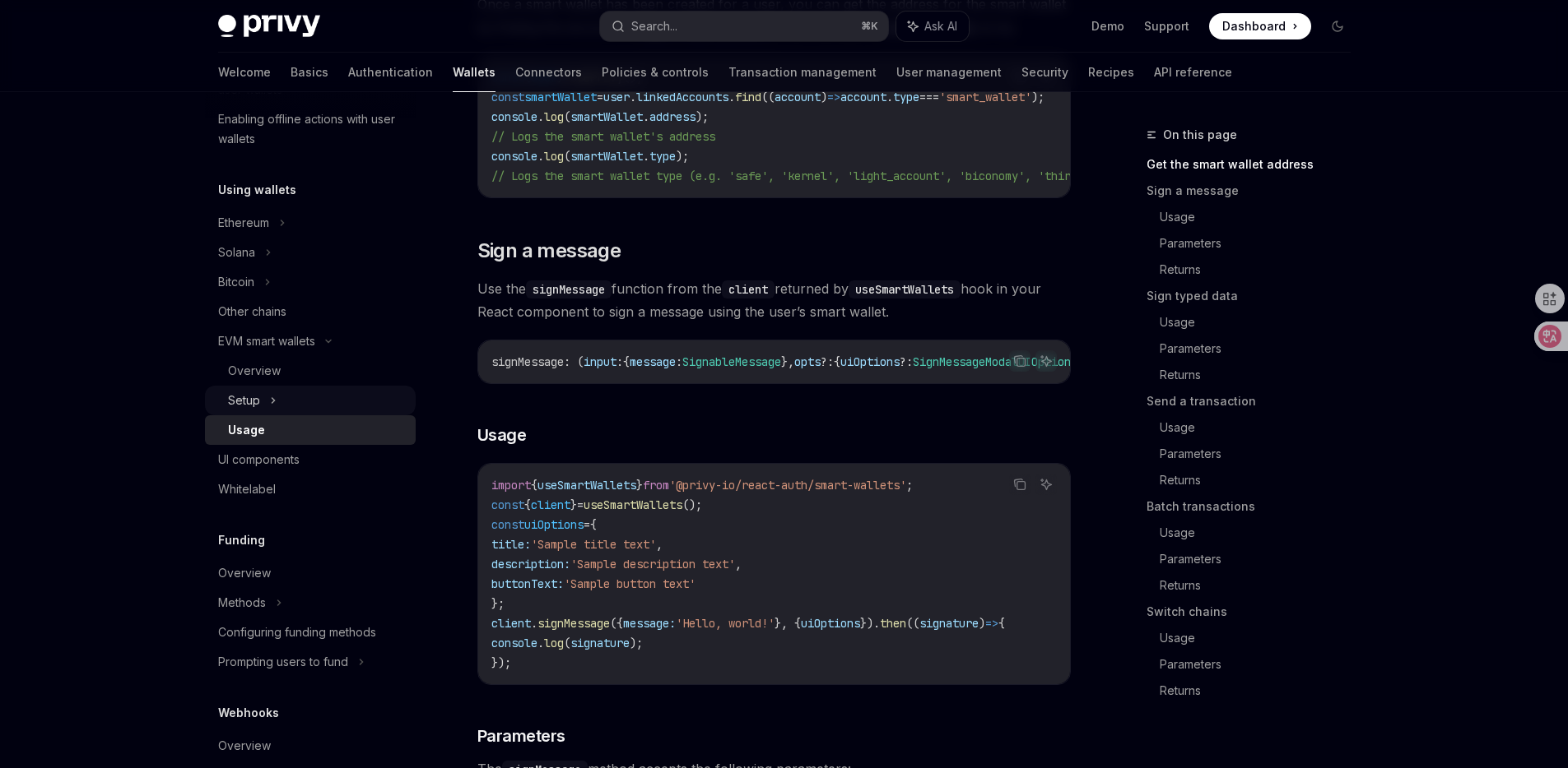
click at [245, 387] on div "Setup" at bounding box center [309, 401] width 211 height 30
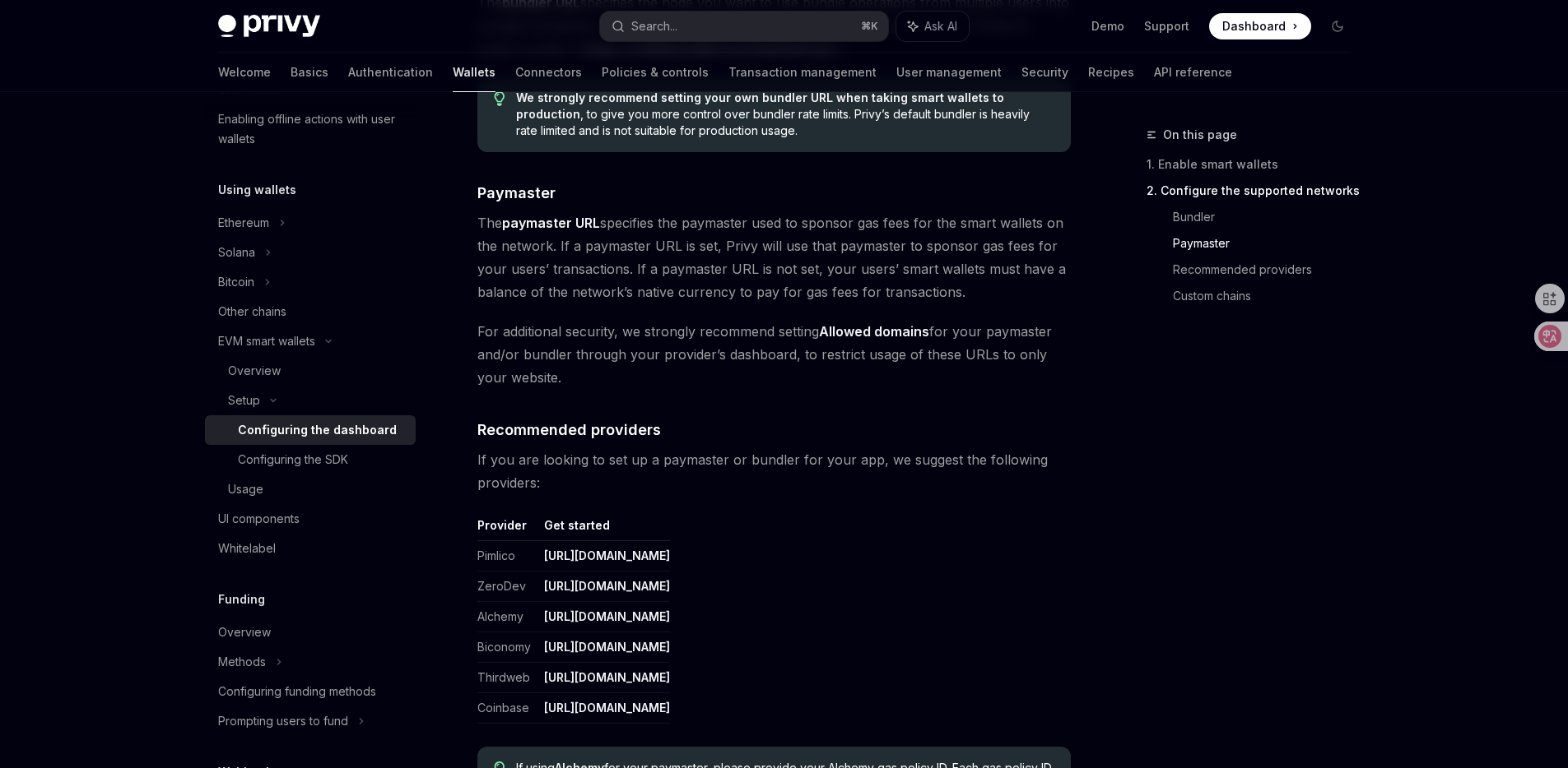
scroll to position [1966, 0]
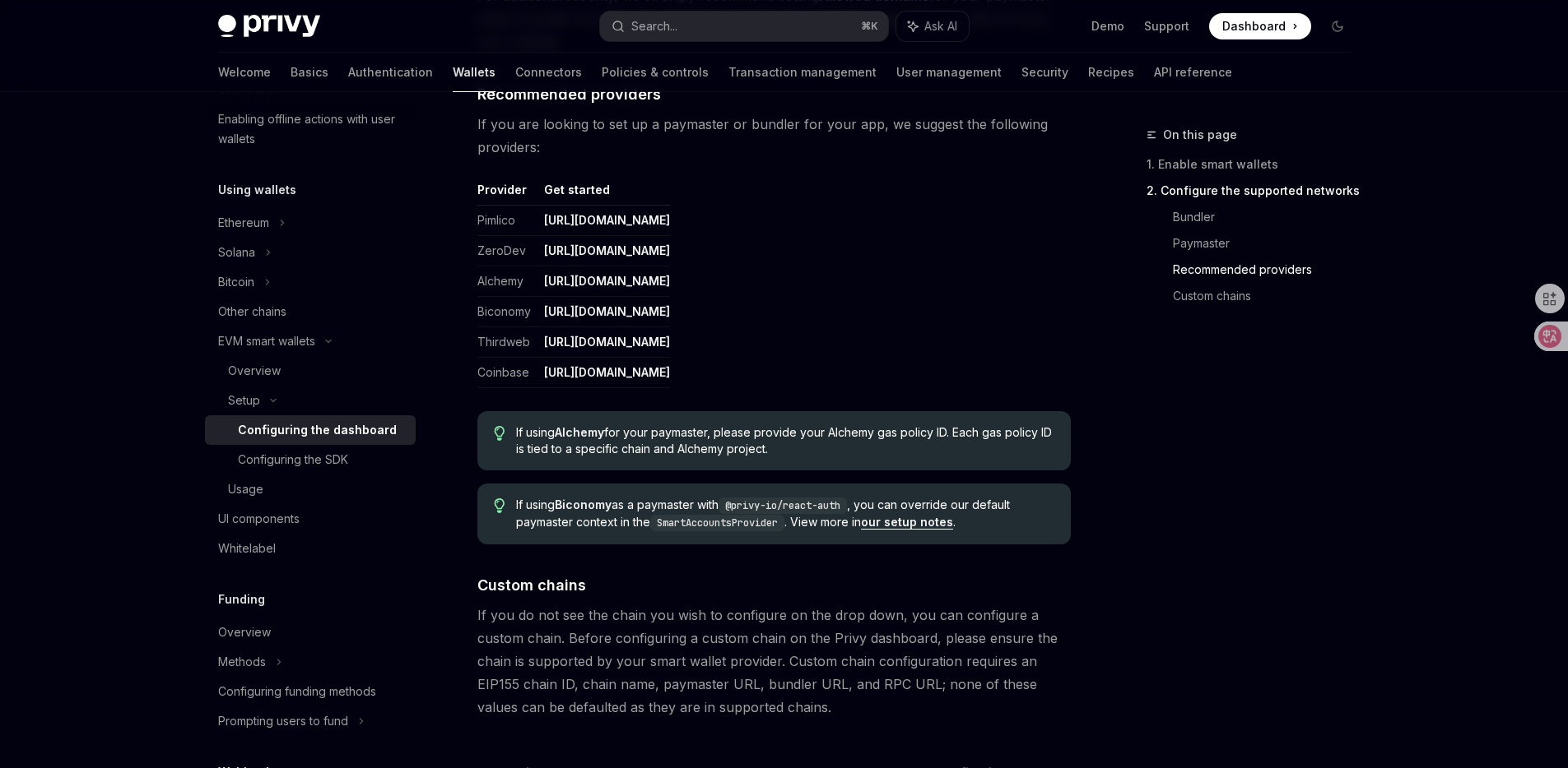
click at [615, 366] on link "https://www.coinbase.com/developer-platform/products/paymaster" at bounding box center [606, 373] width 126 height 14
click at [354, 466] on div "Configuring the SDK" at bounding box center [322, 460] width 168 height 20
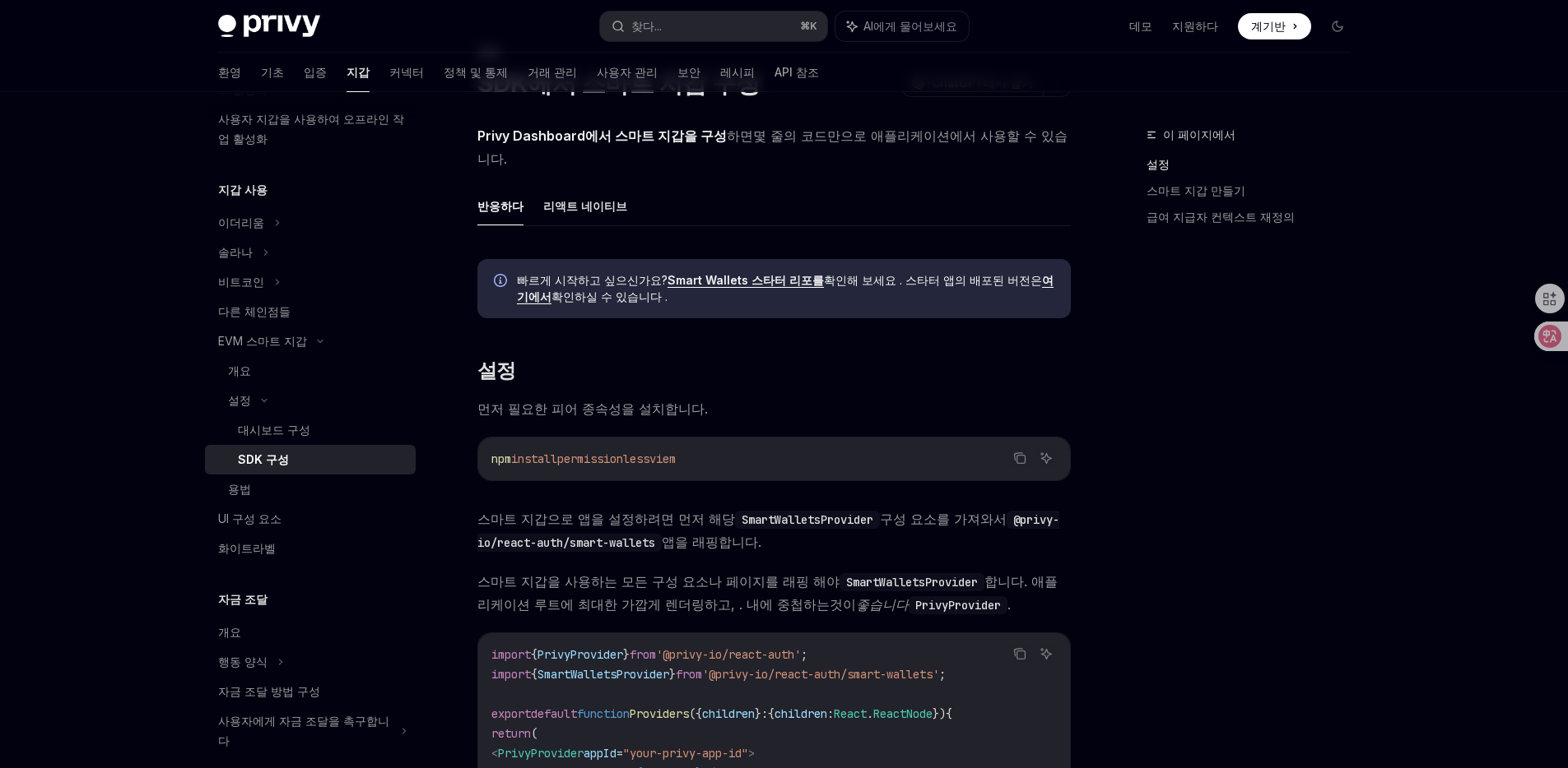
scroll to position [52, 0]
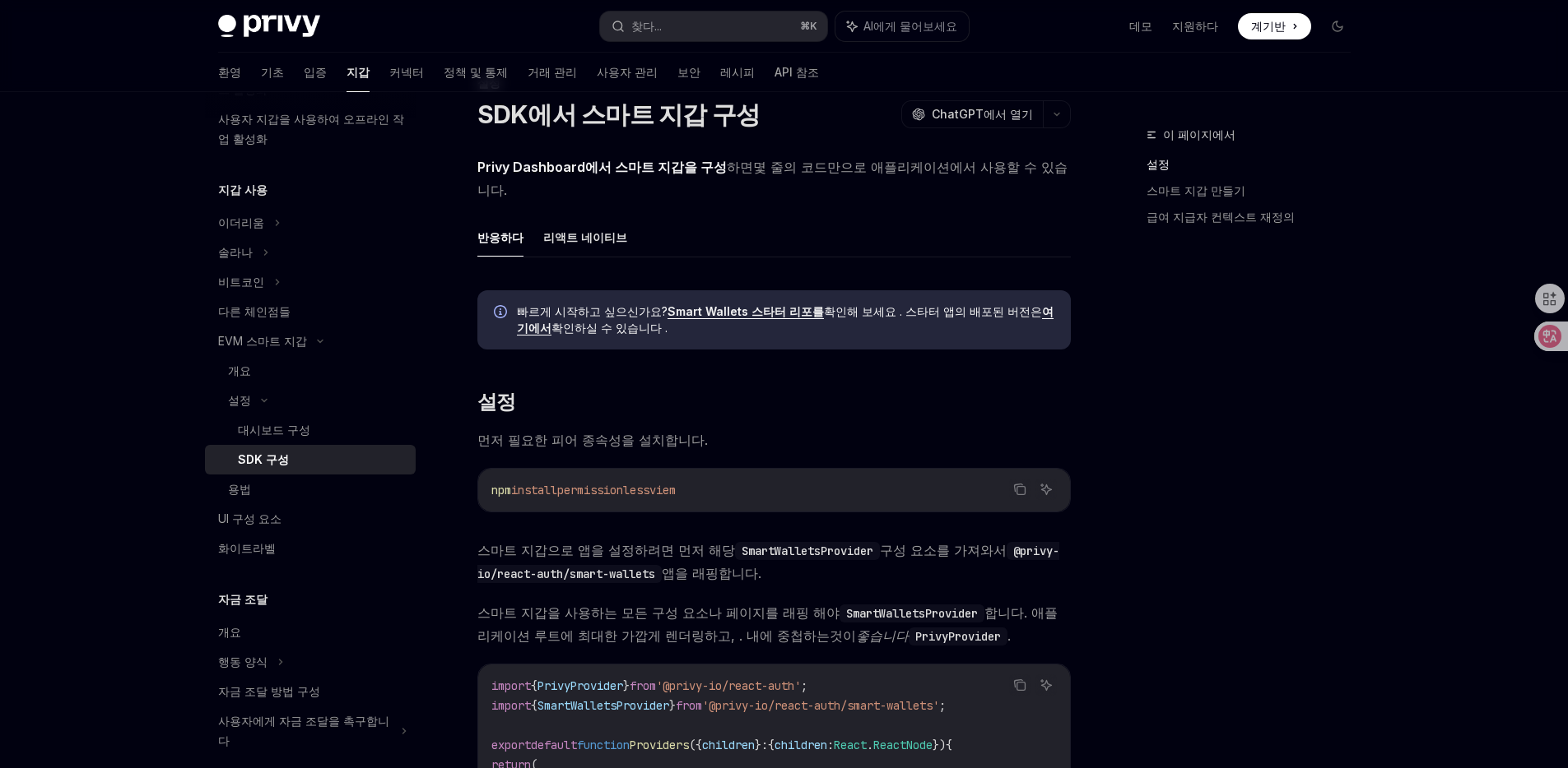
click at [714, 290] on div "빠르게 시작하고 싶으신가요? Smart Wallets 스타터 리포를 확인해 보세요 . 스타터 앱의 배포된 버전은 여기에서 확인하실 수 있습니다…" at bounding box center [774, 319] width 594 height 59
click at [711, 305] on font "Smart Wallets 스타터 리포를" at bounding box center [746, 311] width 157 height 14
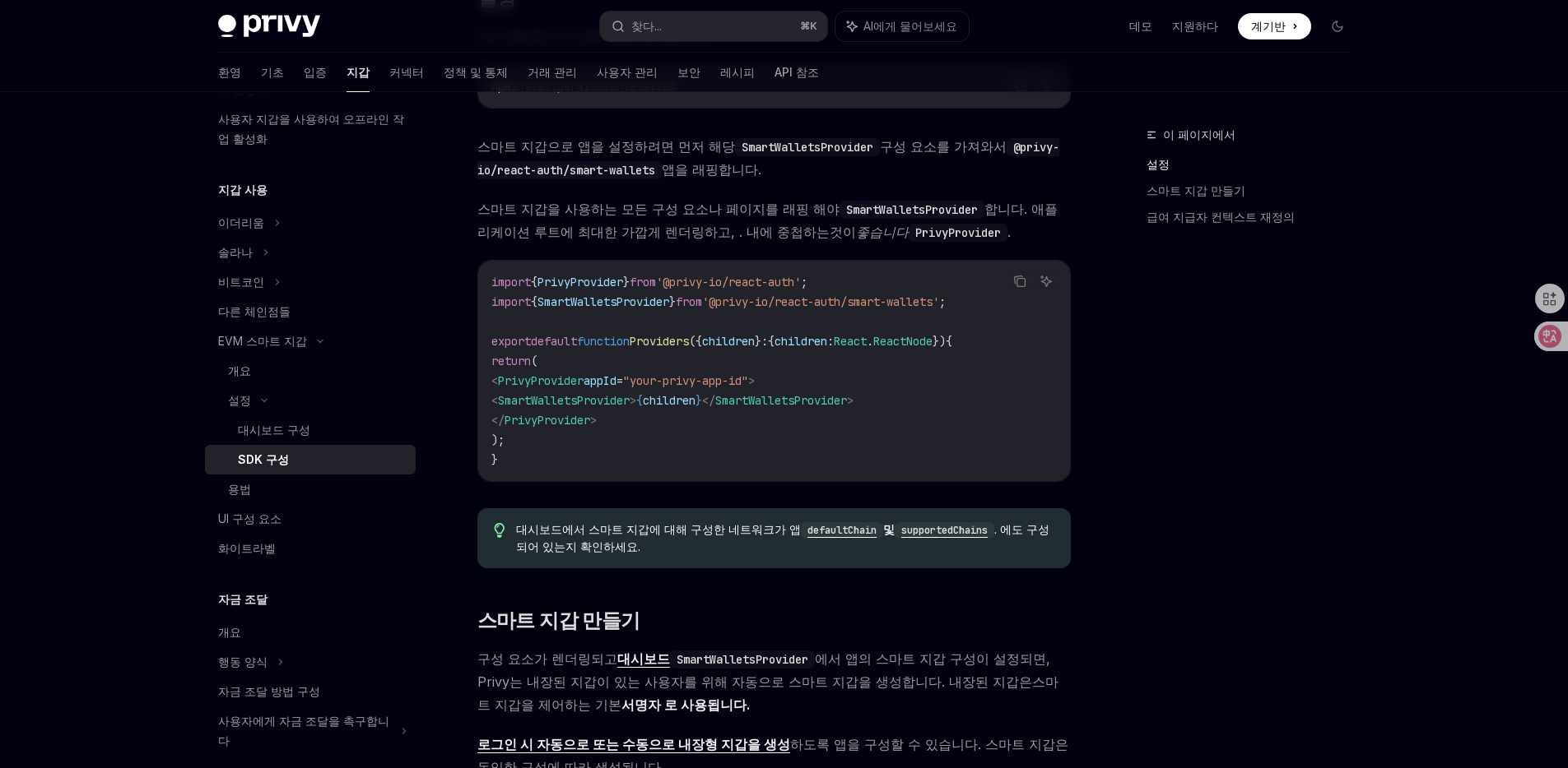
scroll to position [96, 0]
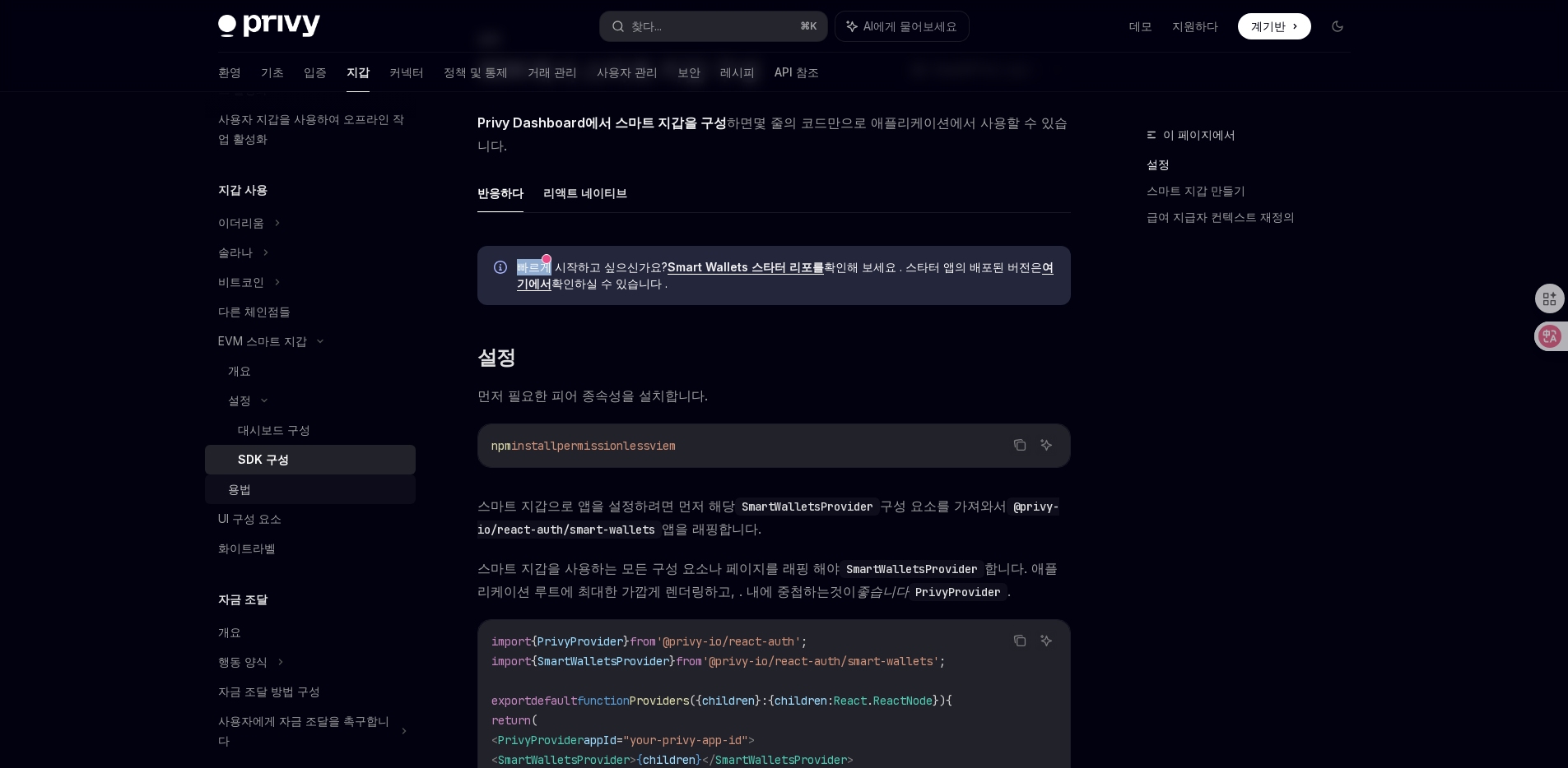
click at [378, 488] on div "용법" at bounding box center [317, 489] width 177 height 20
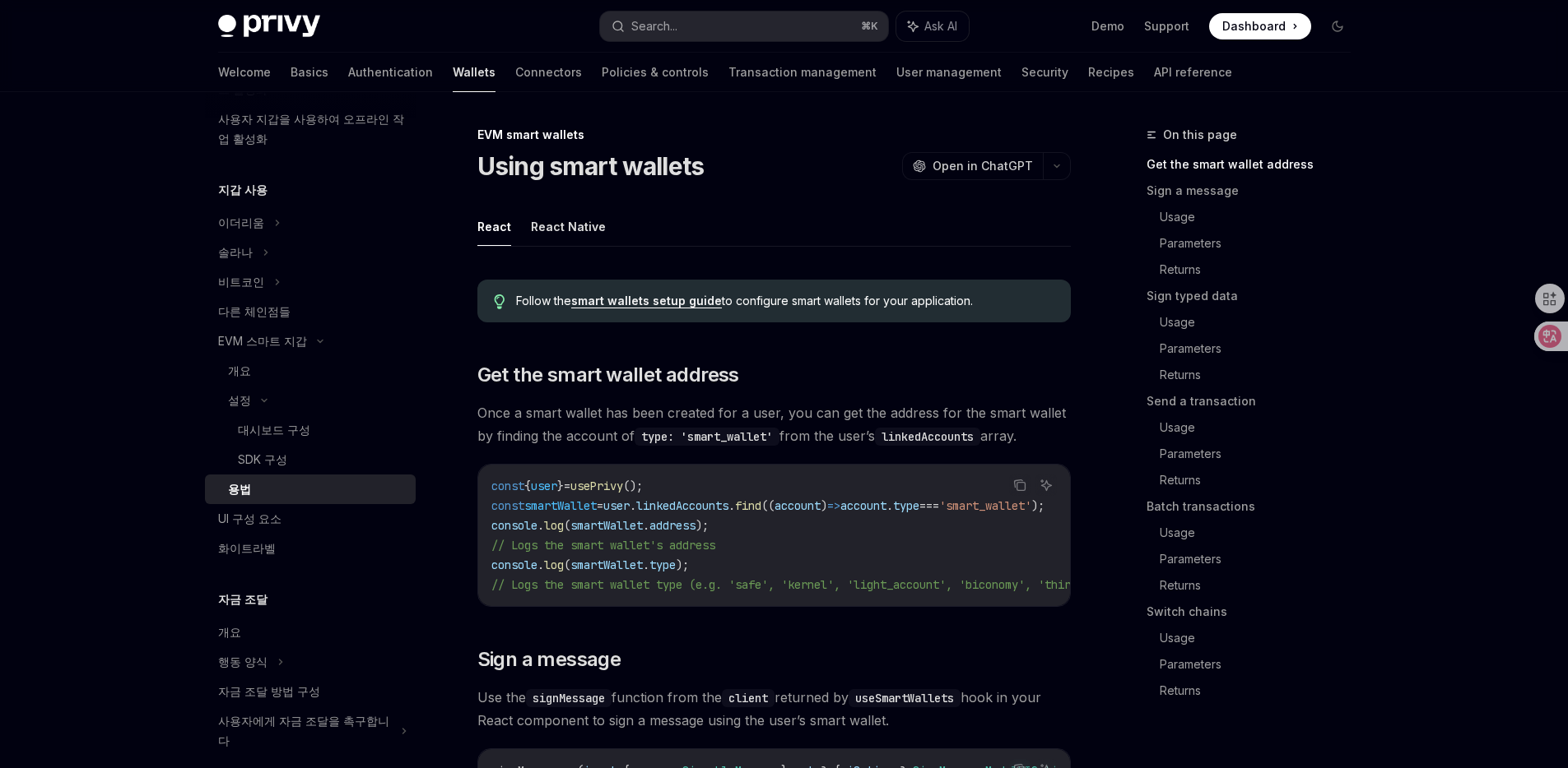
type textarea "*"
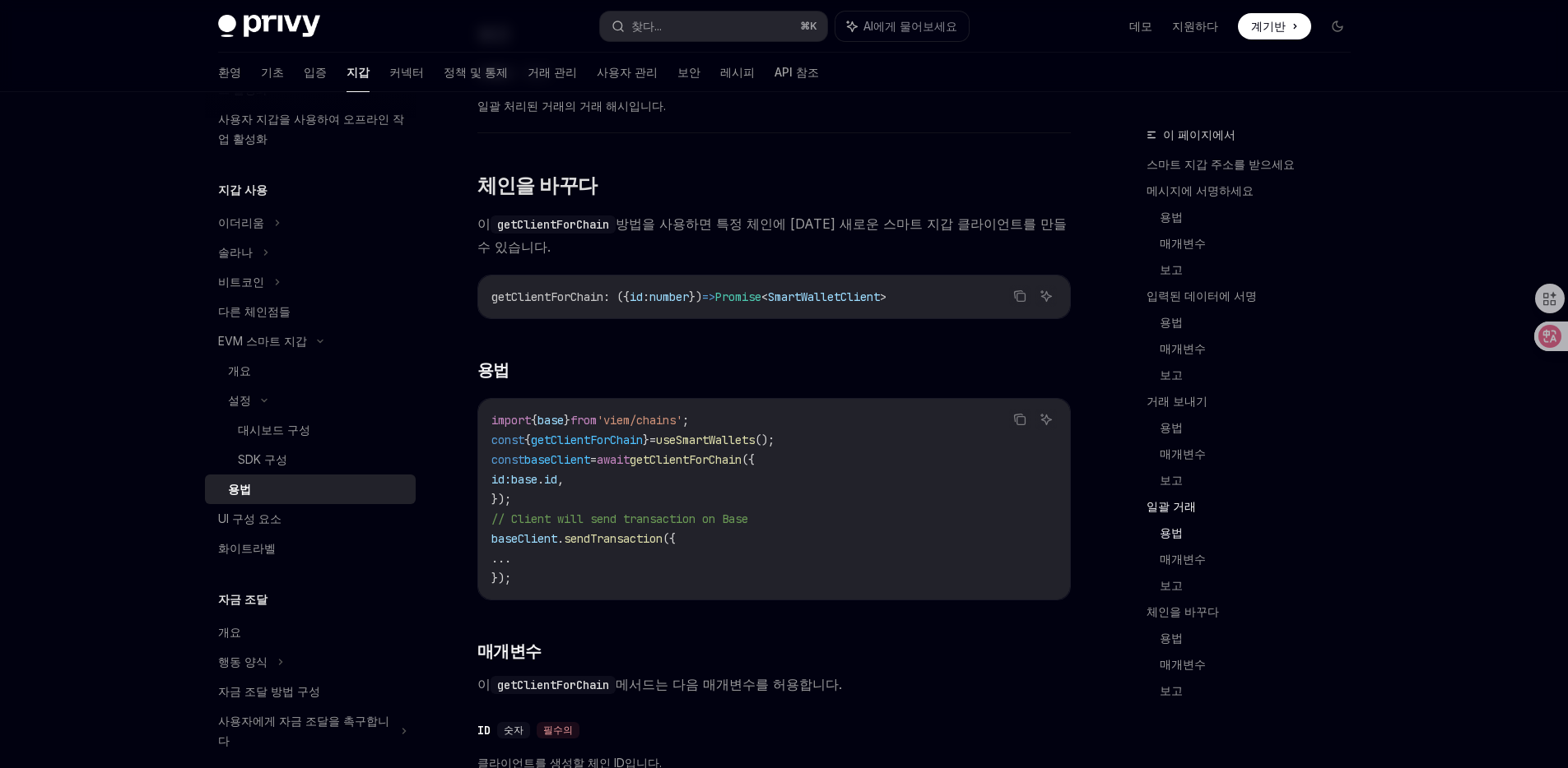
scroll to position [4649, 0]
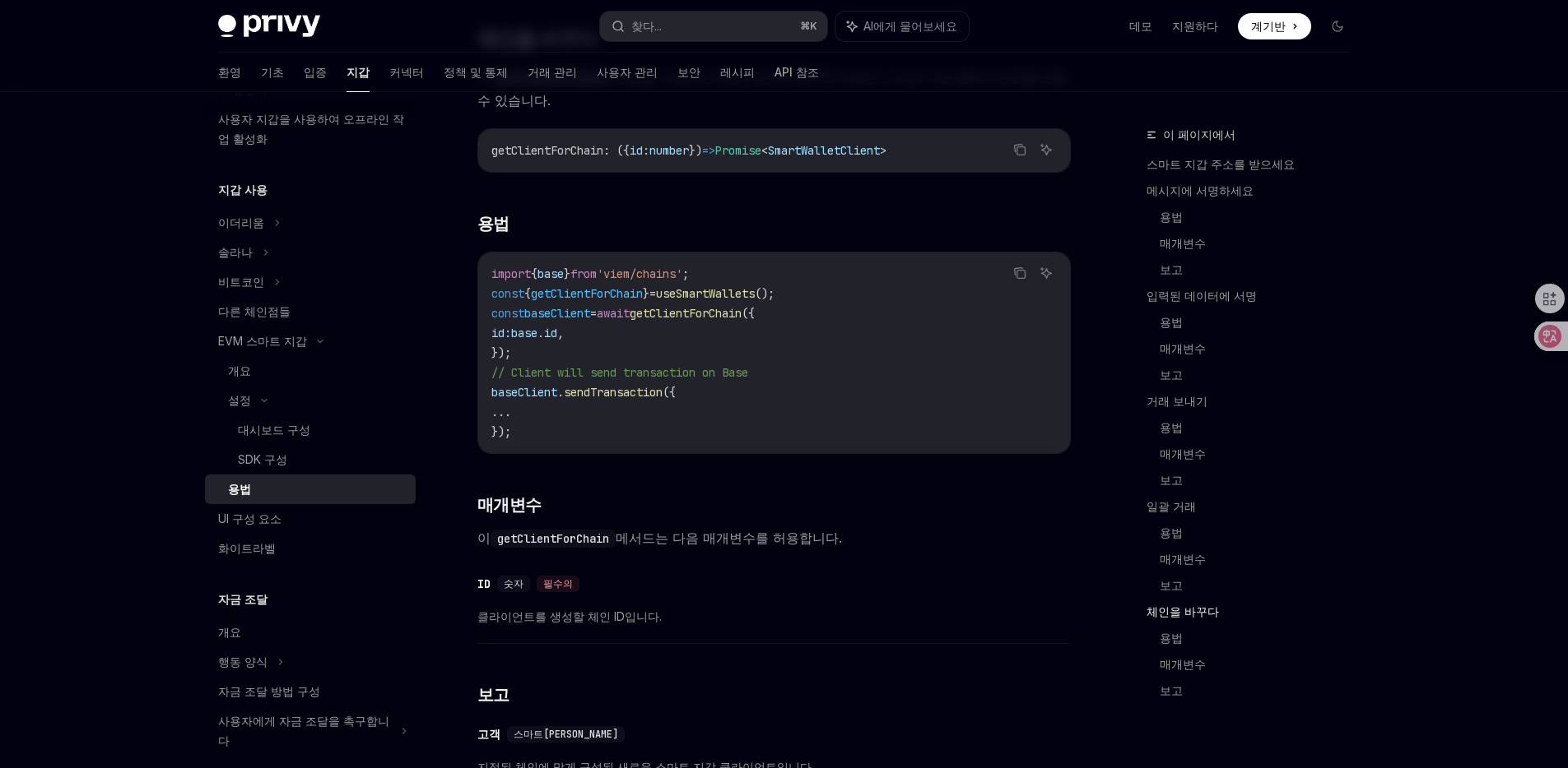
click at [589, 321] on span "baseClient" at bounding box center [556, 313] width 66 height 14
click at [617, 301] on span "getClientForChain" at bounding box center [587, 294] width 112 height 14
click at [884, 349] on code "import { base } from 'viem/chains' ; const { getClientForChain } = useSmartWall…" at bounding box center [774, 353] width 565 height 177
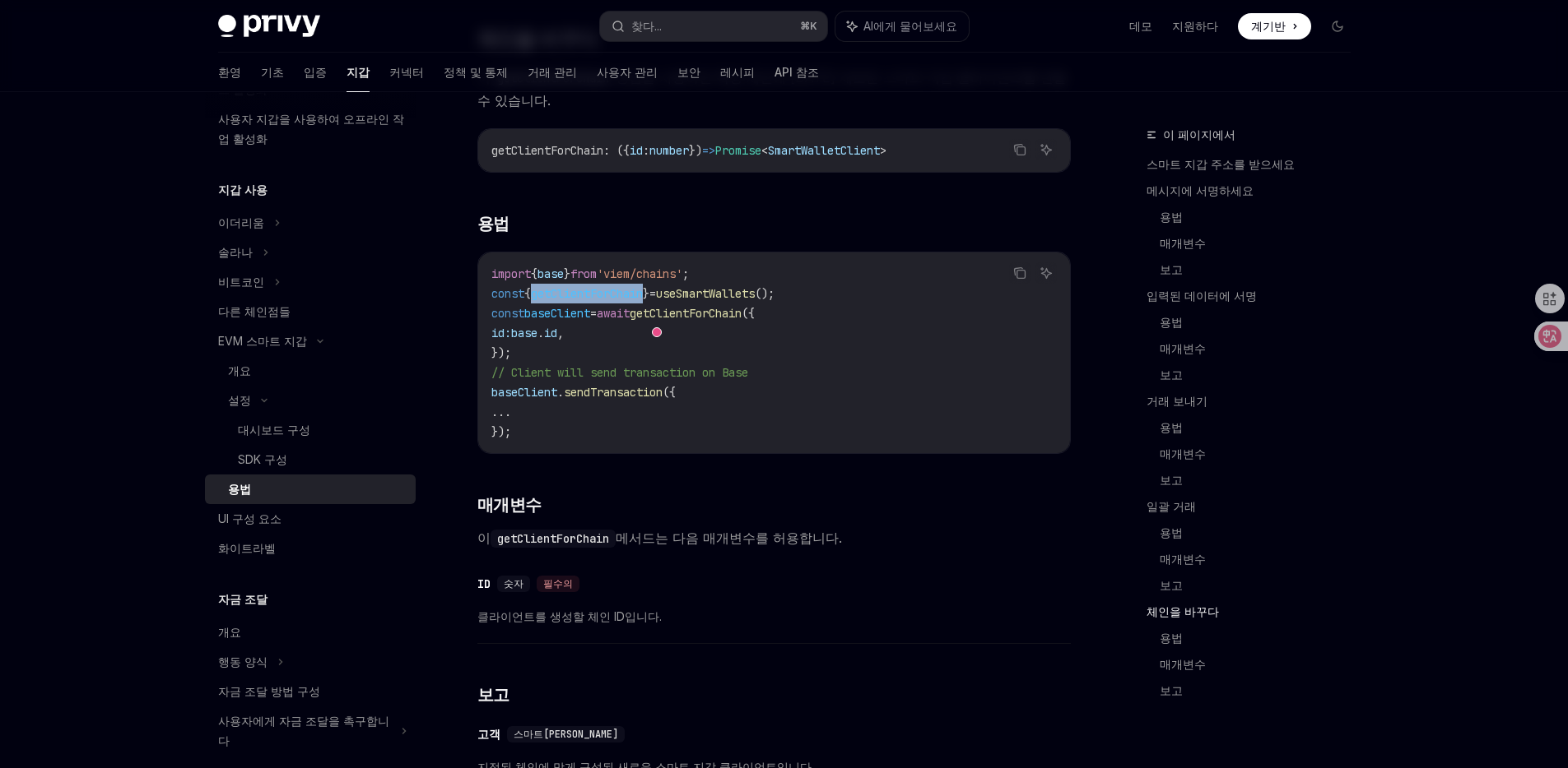
click at [884, 349] on code "import { base } from 'viem/chains' ; const { getClientForChain } = useSmartWall…" at bounding box center [774, 353] width 565 height 177
click at [741, 321] on span "getClientForChain" at bounding box center [686, 313] width 112 height 14
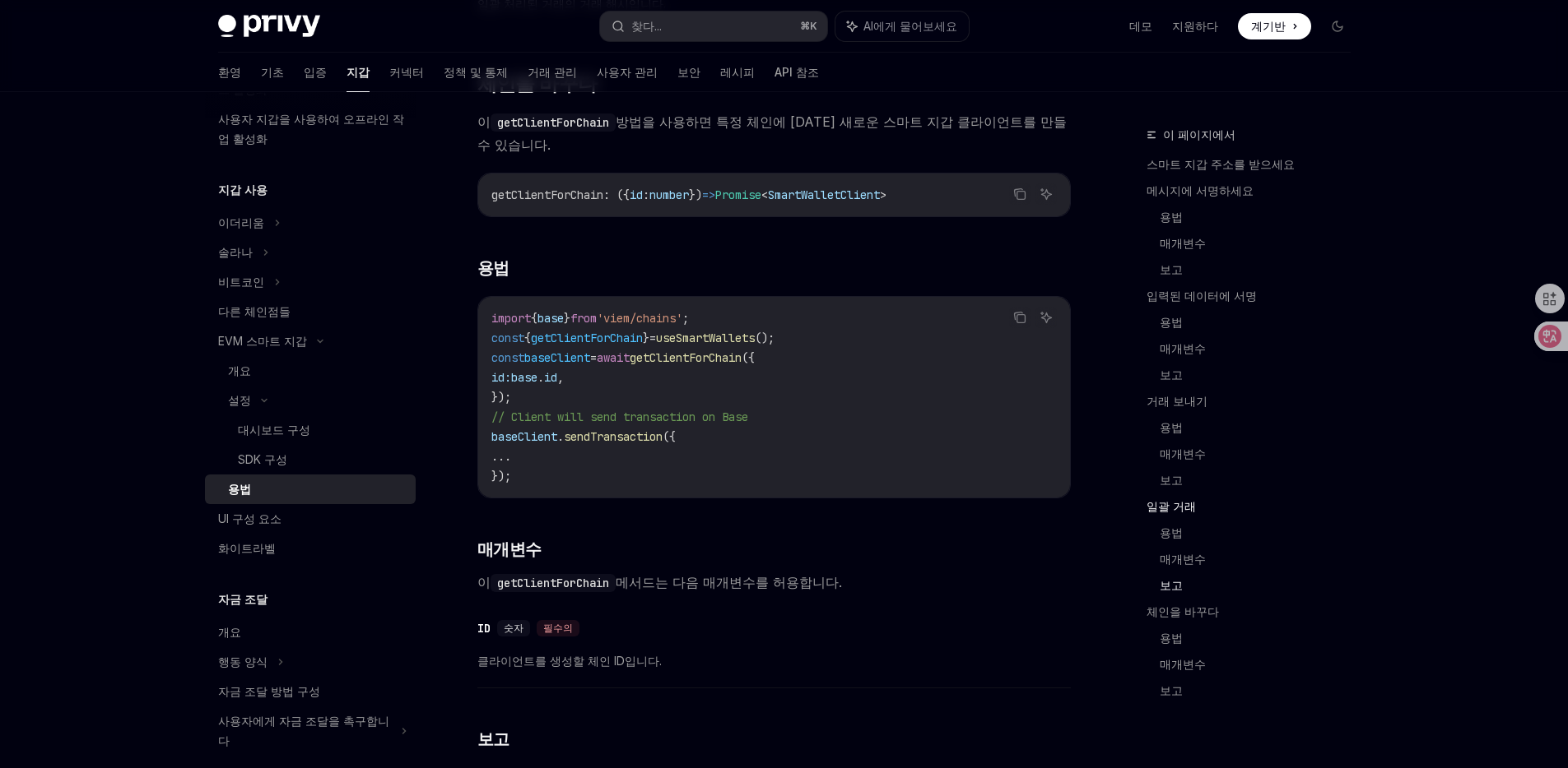
scroll to position [4604, 0]
click at [640, 345] on span "getClientForChain" at bounding box center [587, 337] width 112 height 14
click at [611, 371] on code "import { base } from 'viem/chains' ; const { getClientForChain } = useSmartWall…" at bounding box center [774, 396] width 565 height 177
drag, startPoint x: 483, startPoint y: 378, endPoint x: 529, endPoint y: 422, distance: 63.7
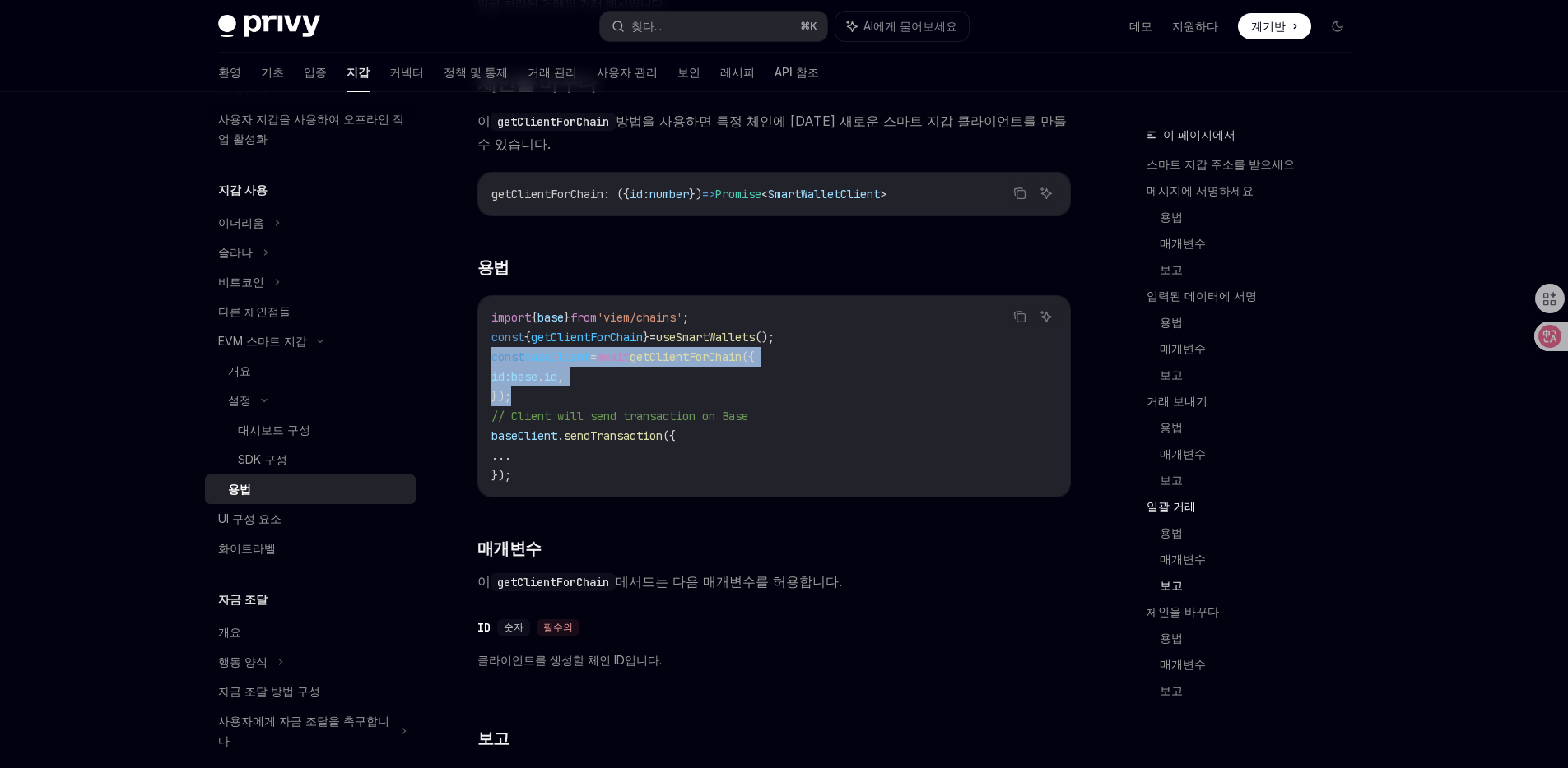
click at [529, 422] on div "import { base } from 'viem/chains' ; const { getClientForChain } = useSmartWall…" at bounding box center [774, 396] width 592 height 201
click at [828, 343] on code "import { base } from 'viem/chains' ; const { getClientForChain } = useSmartWall…" at bounding box center [774, 396] width 565 height 177
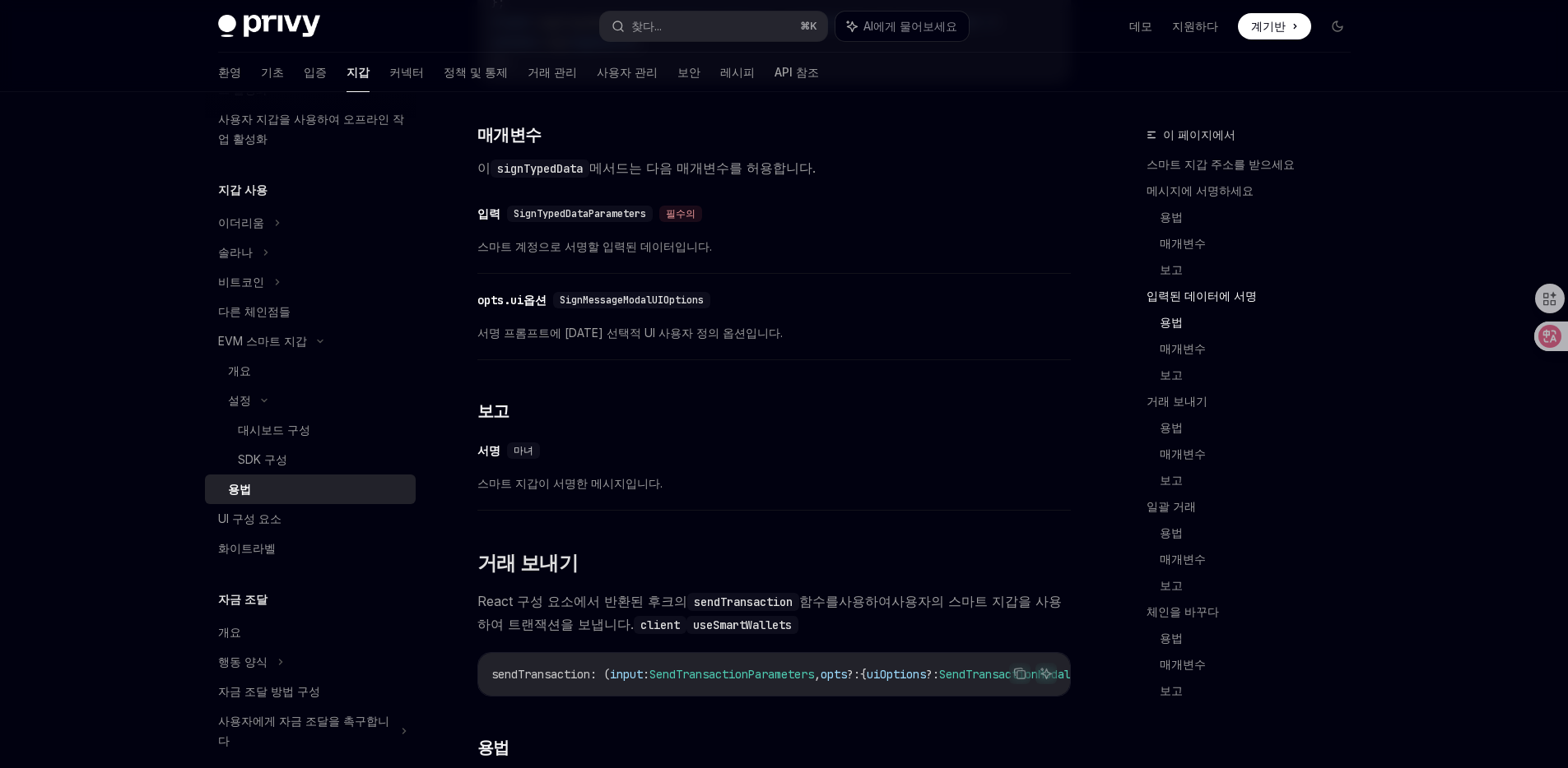
scroll to position [1870, 0]
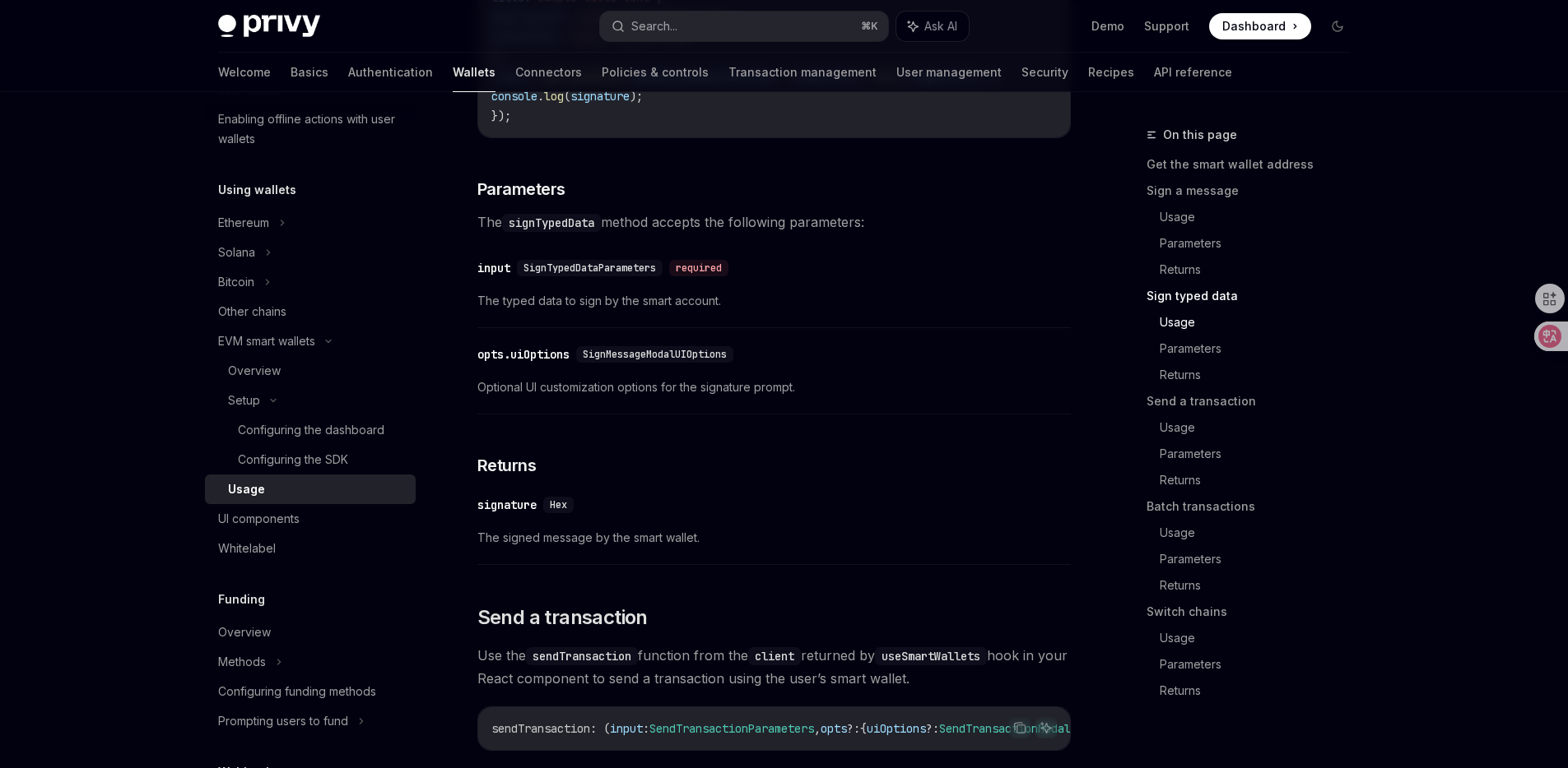
click at [814, 311] on span "The typed data to sign by the smart account." at bounding box center [774, 301] width 594 height 20
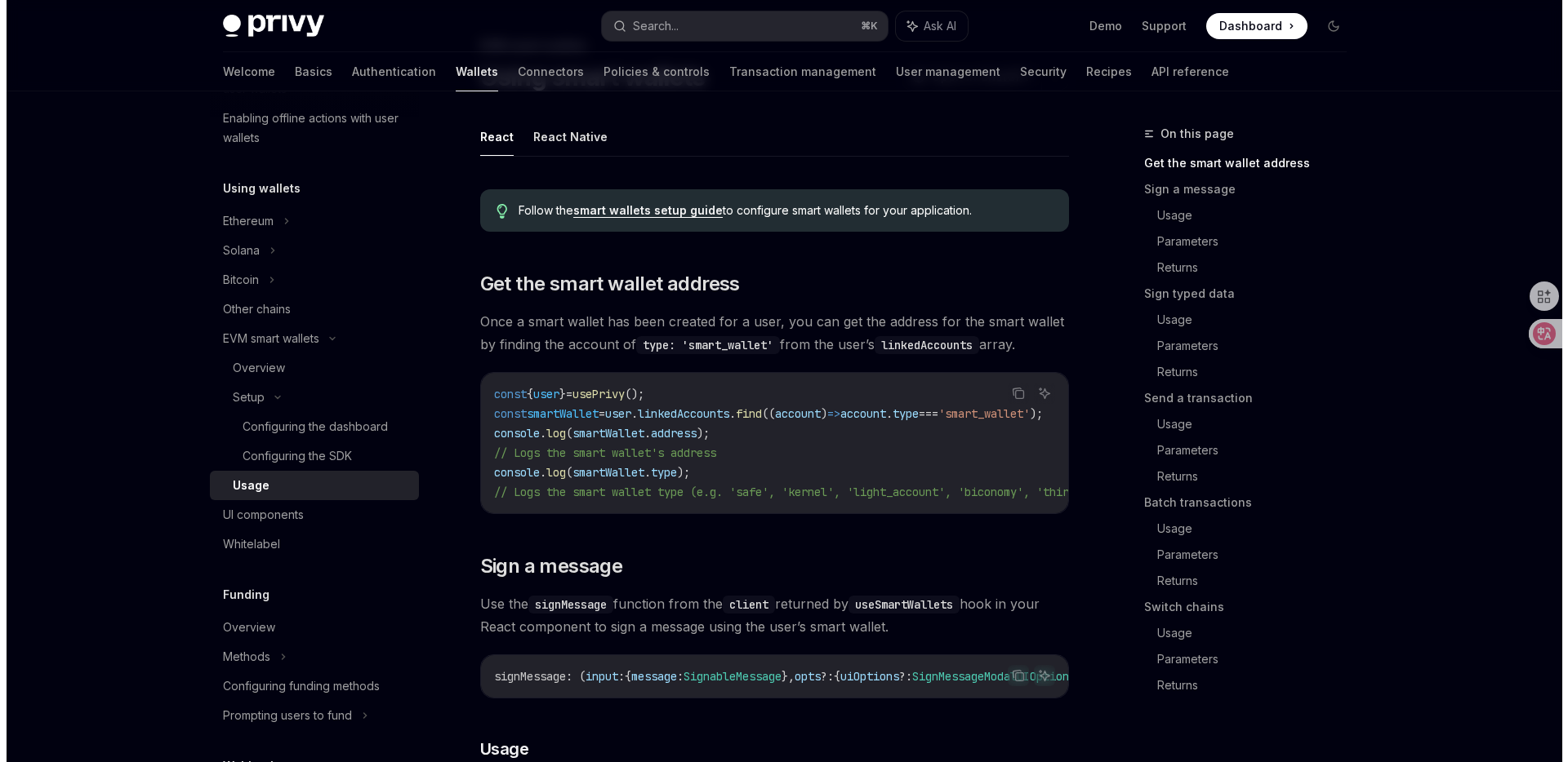
scroll to position [0, 0]
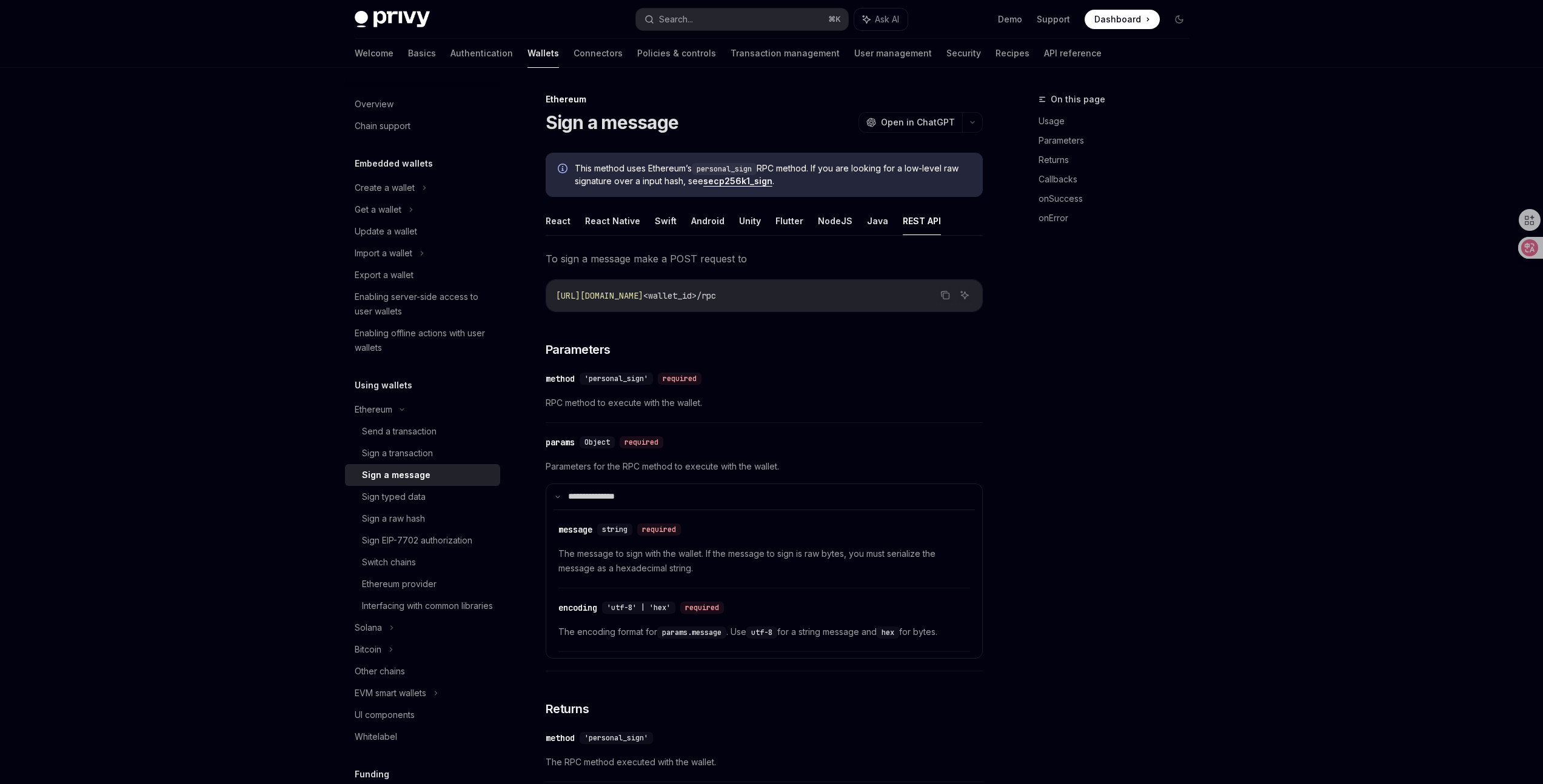
type textarea "*"
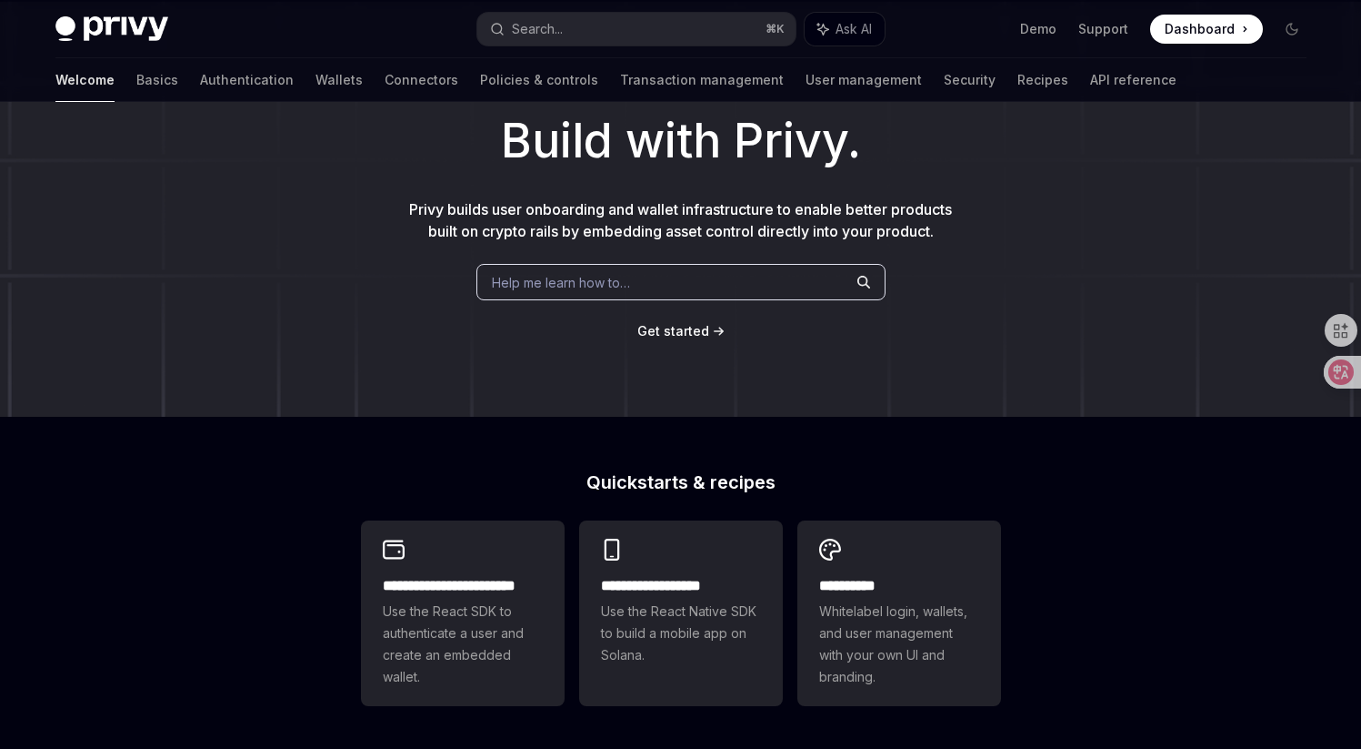
scroll to position [279, 0]
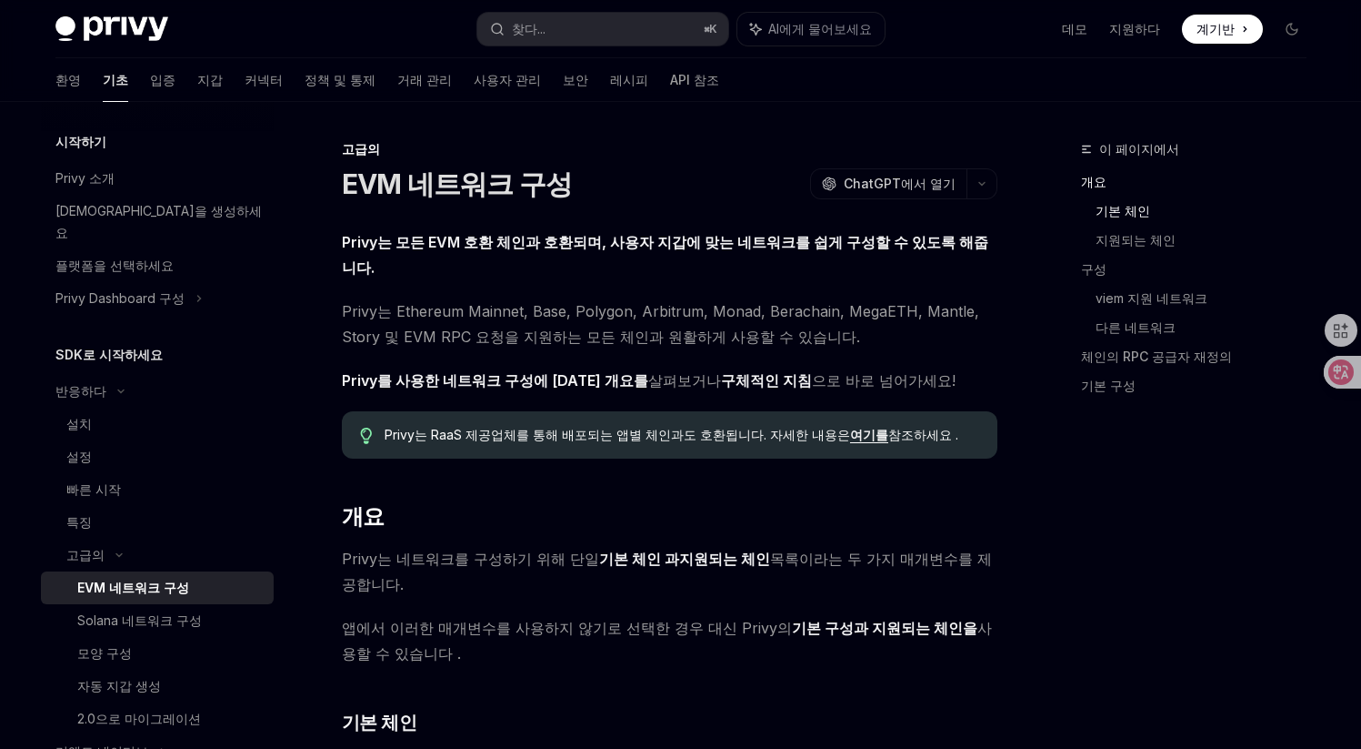
scroll to position [832, 0]
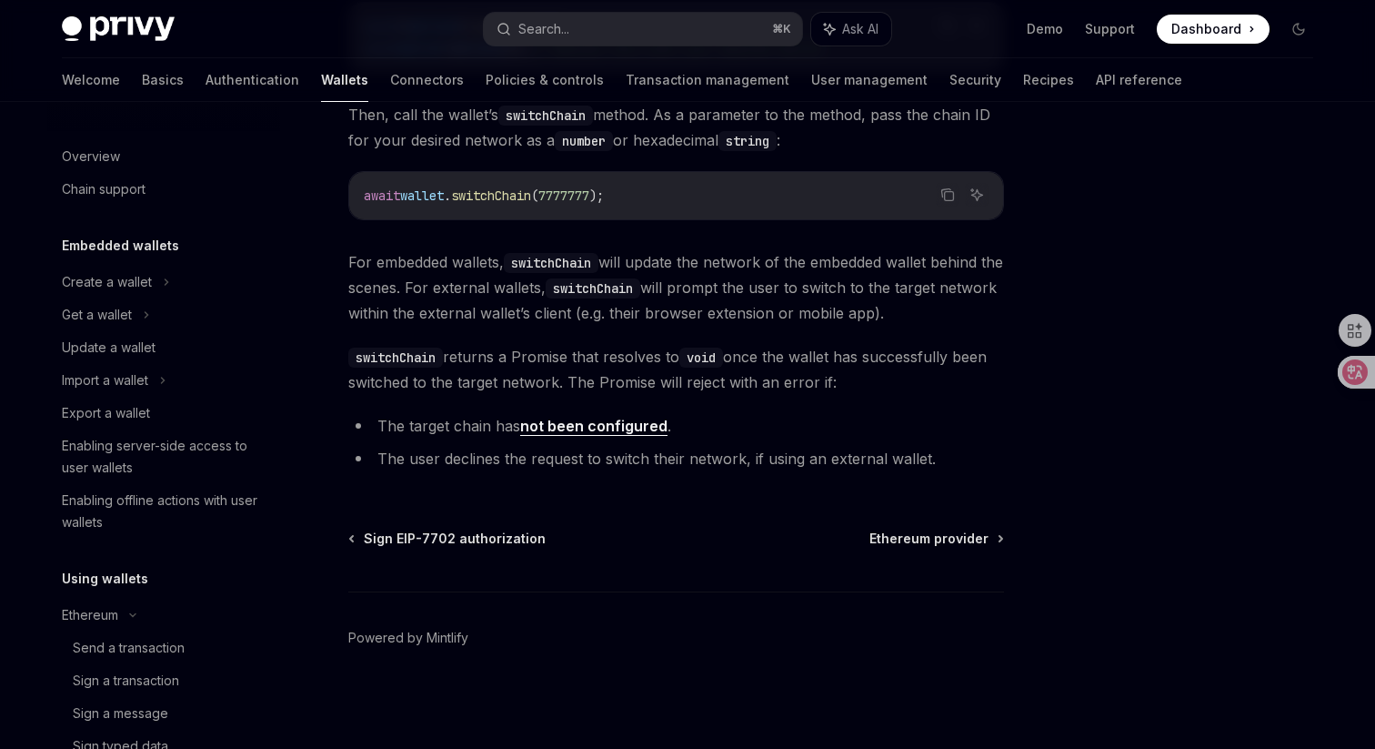
scroll to position [392, 0]
